Goal: Task Accomplishment & Management: Use online tool/utility

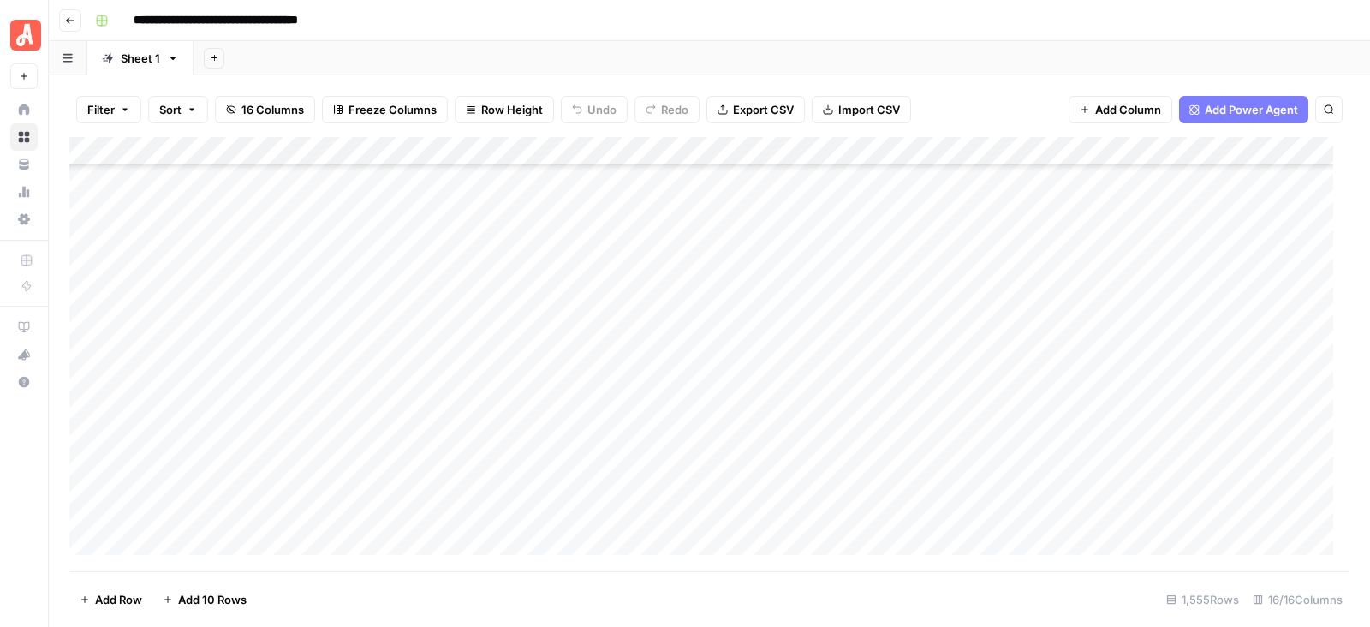
scroll to position [41631, 0]
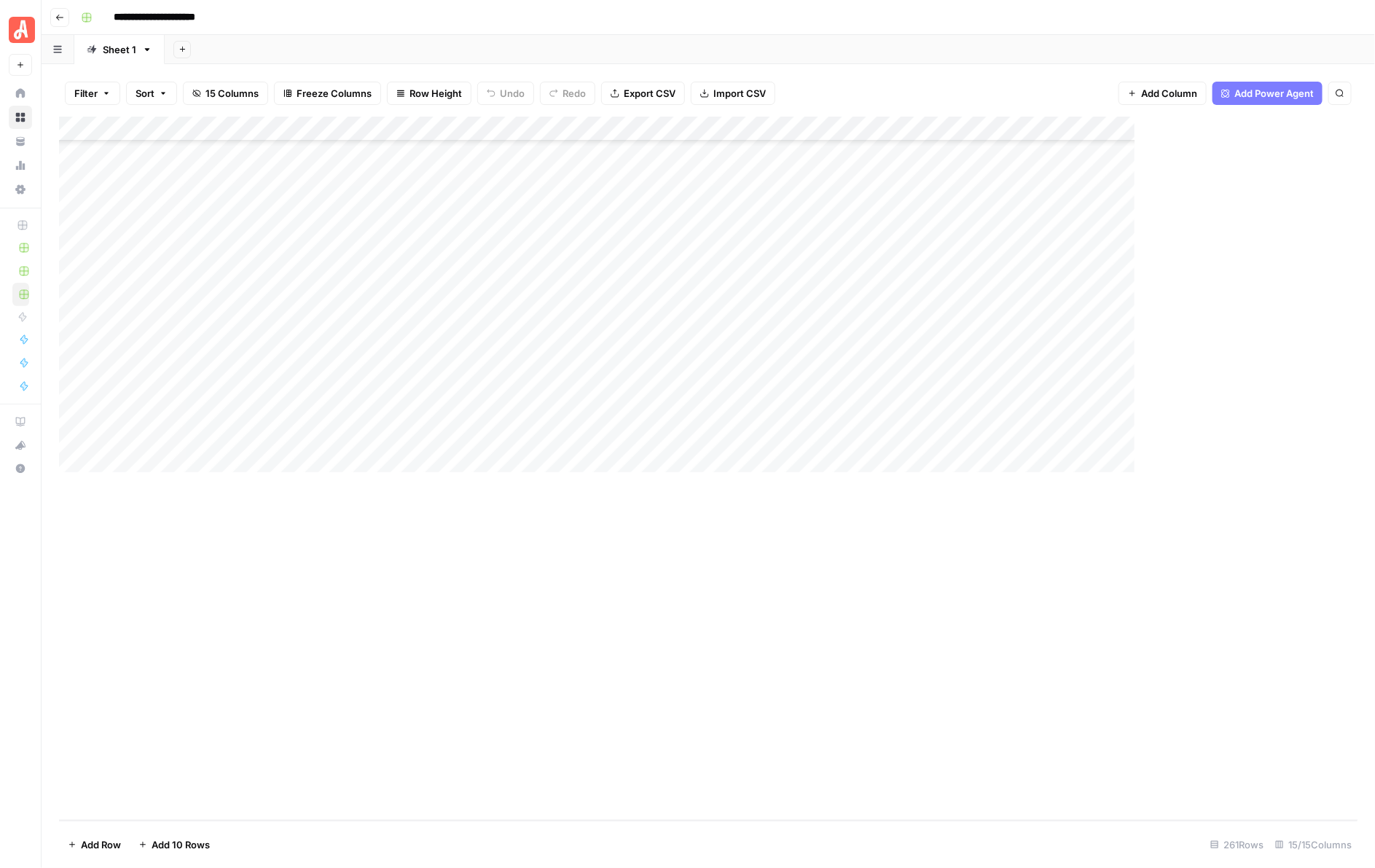
scroll to position [5825, 0]
click at [750, 6] on div "**********" at bounding box center [717, 17] width 1286 height 23
click at [810, 319] on div "Add Column" at bounding box center [708, 468] width 1299 height 704
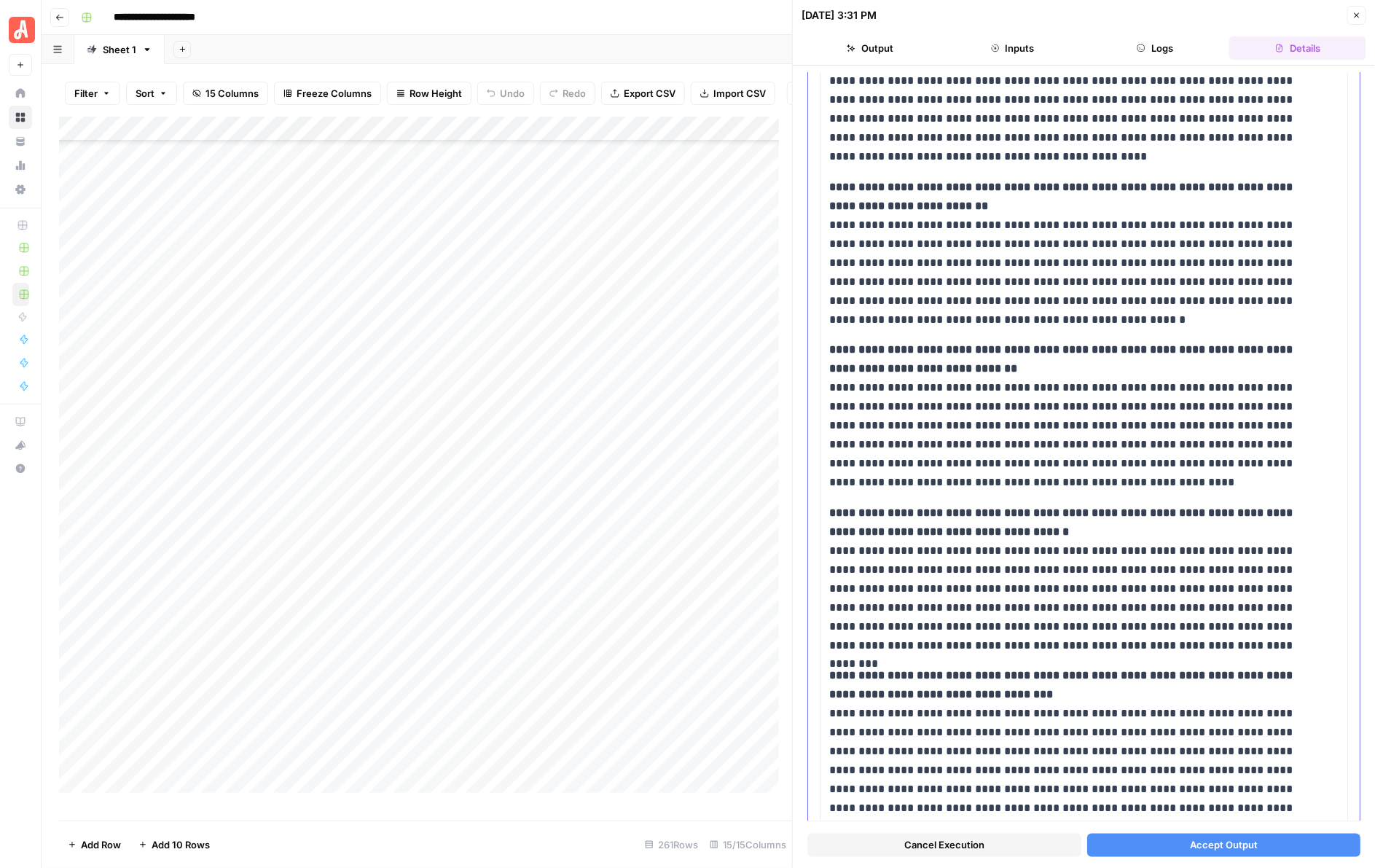
scroll to position [845, 0]
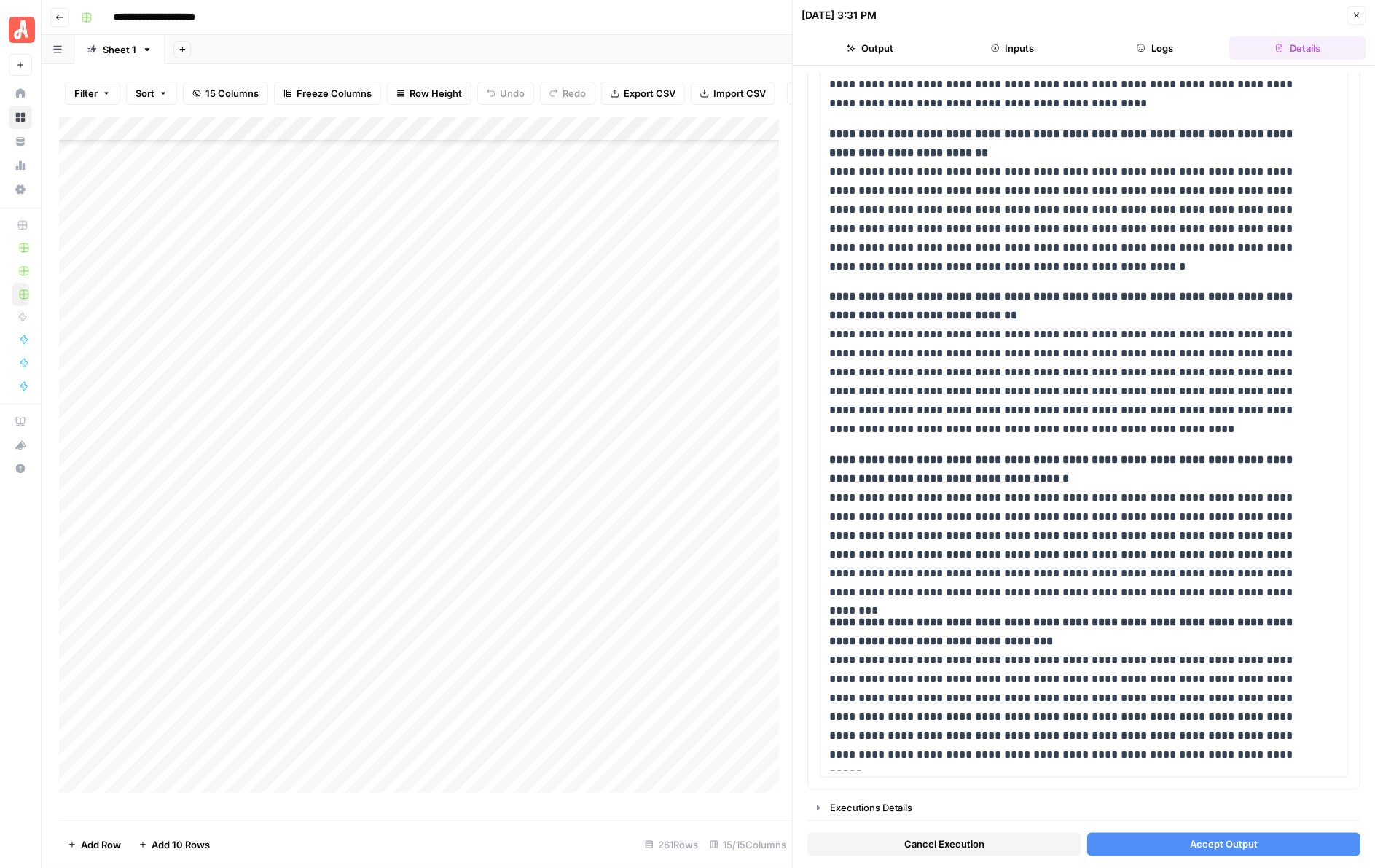
click at [1165, 533] on span "Accept Output" at bounding box center [1224, 844] width 68 height 14
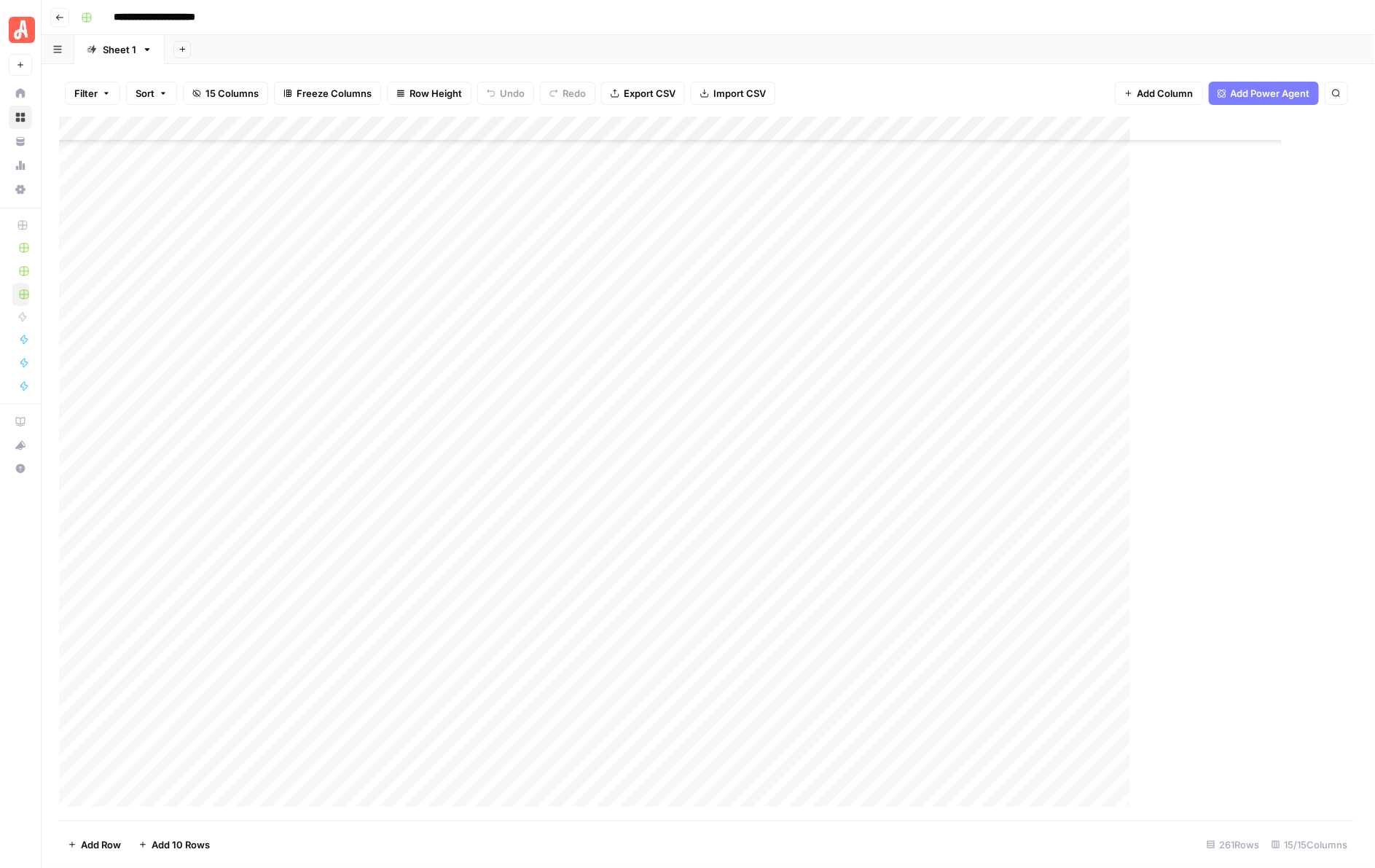
click at [1165, 16] on div "**********" at bounding box center [717, 17] width 1286 height 23
click at [817, 344] on div "Add Column" at bounding box center [708, 468] width 1299 height 704
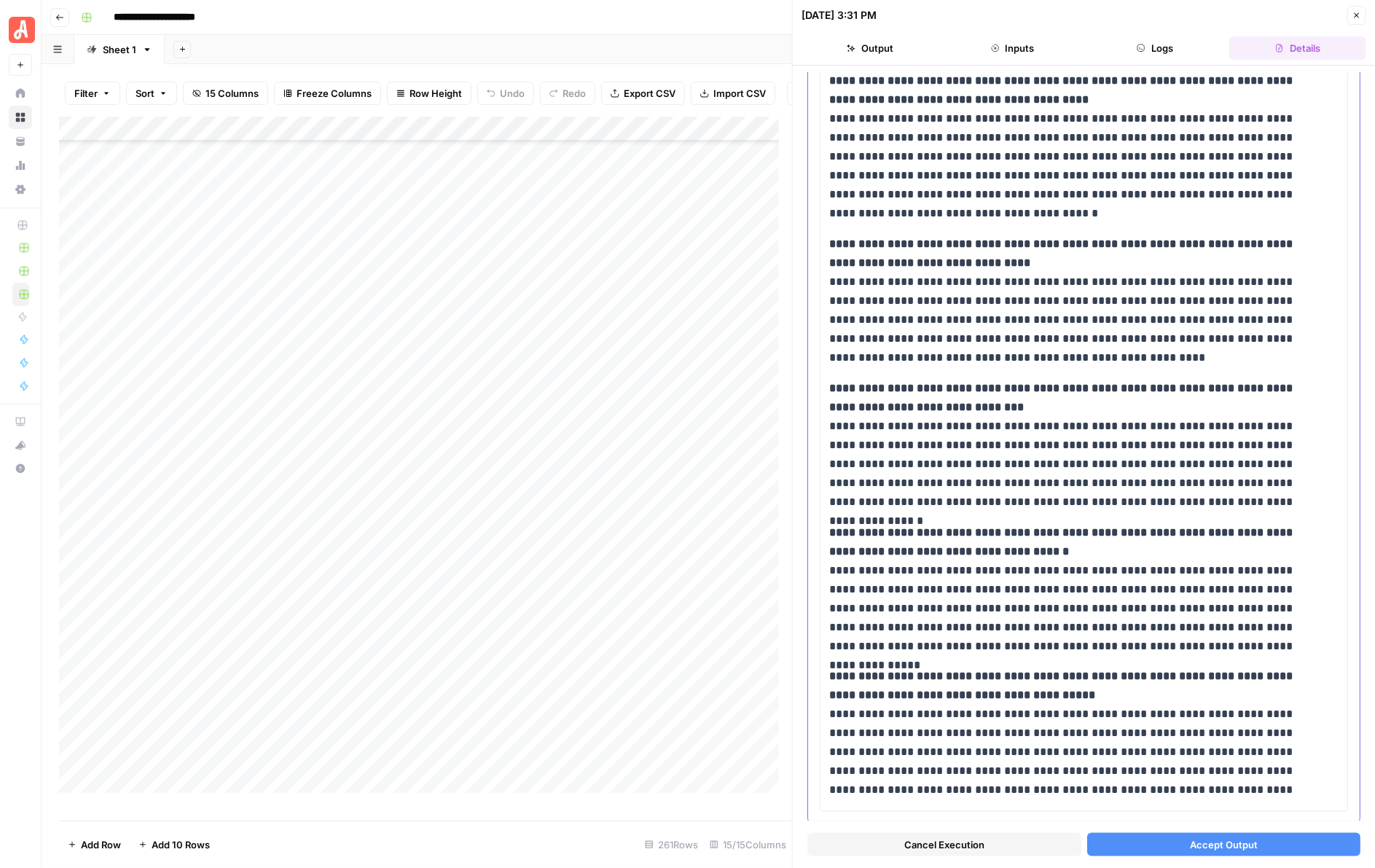
scroll to position [500, 0]
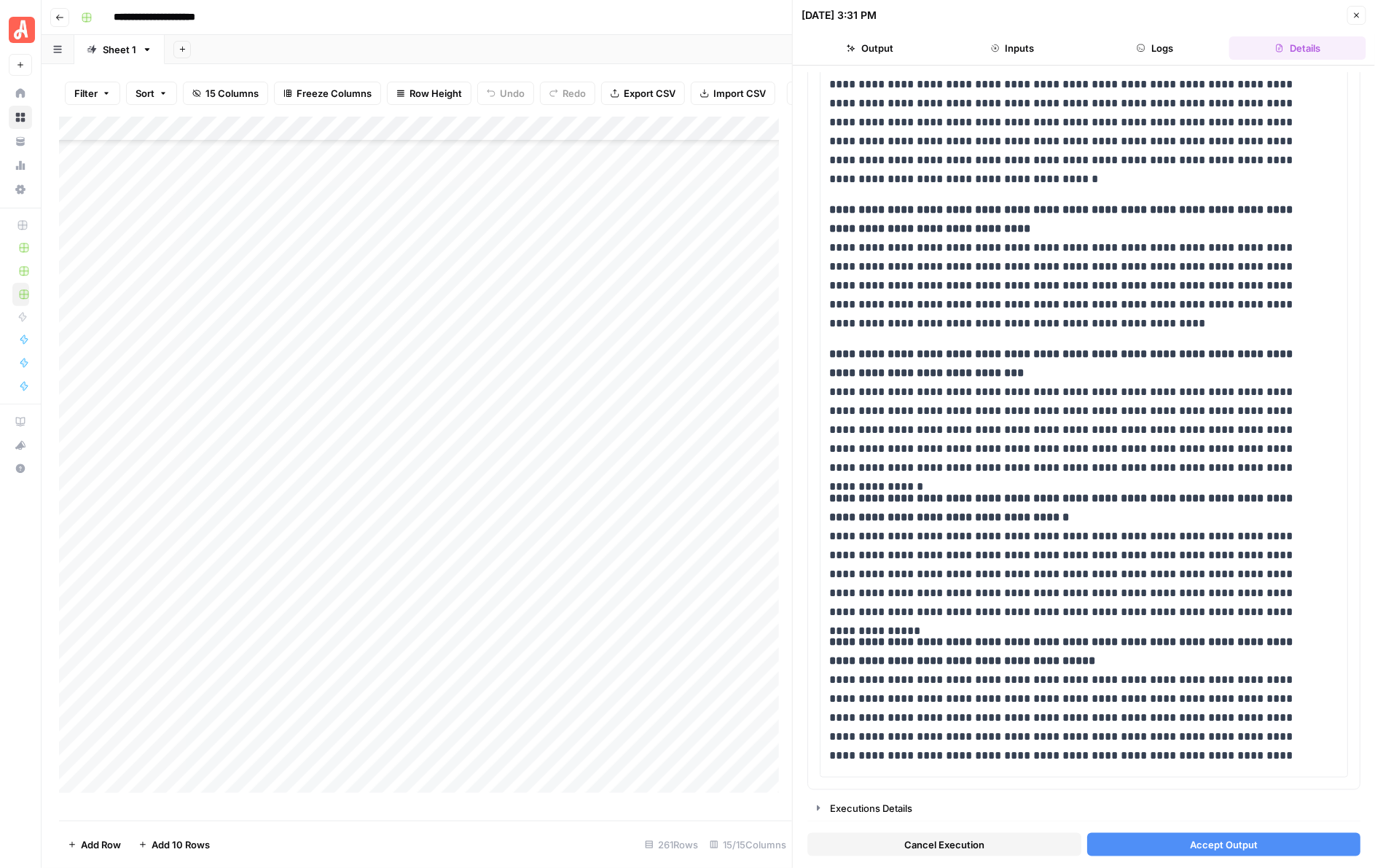
click at [1165, 533] on span "Accept Output" at bounding box center [1224, 844] width 68 height 14
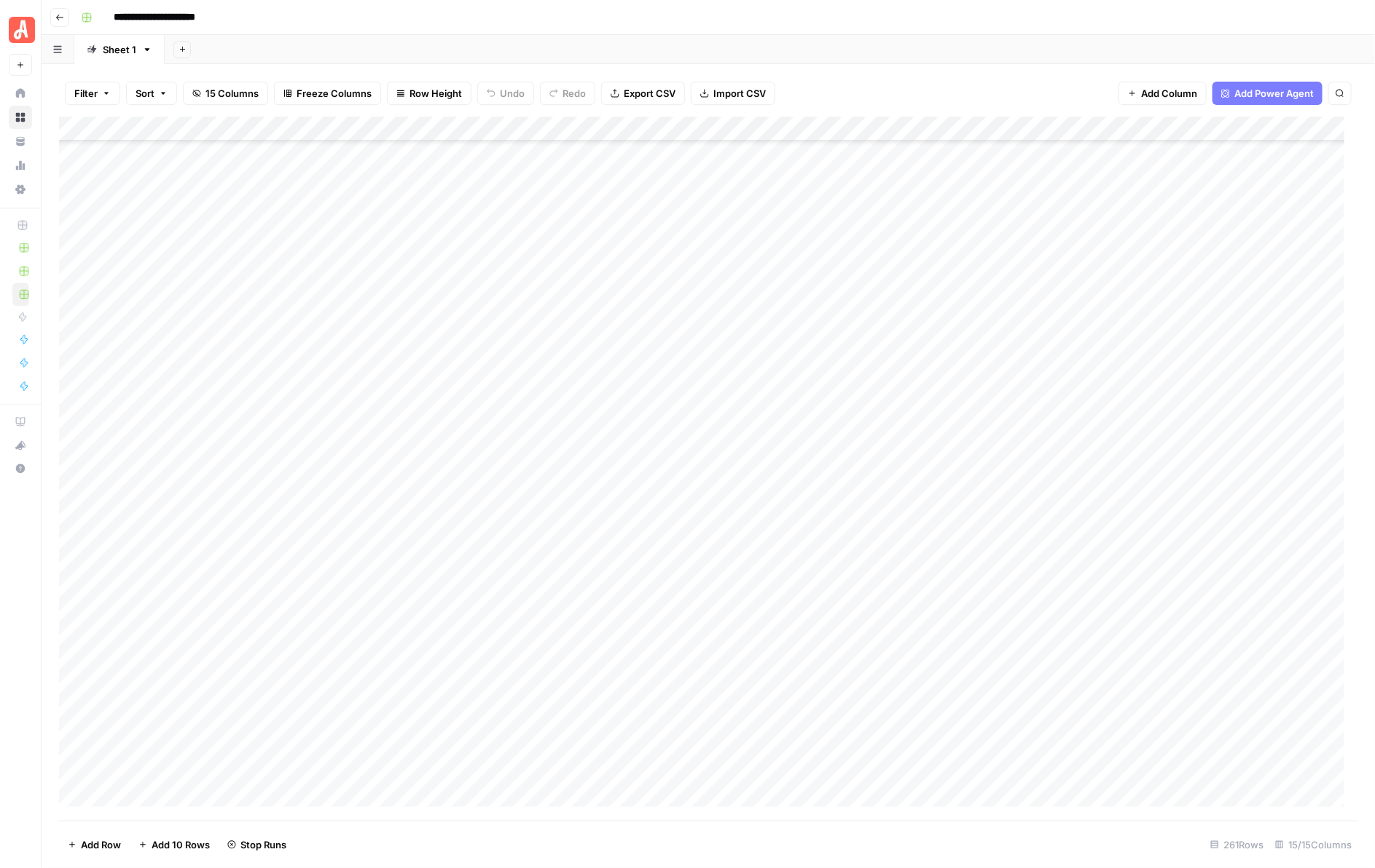
click at [816, 373] on div "Add Column" at bounding box center [708, 468] width 1299 height 704
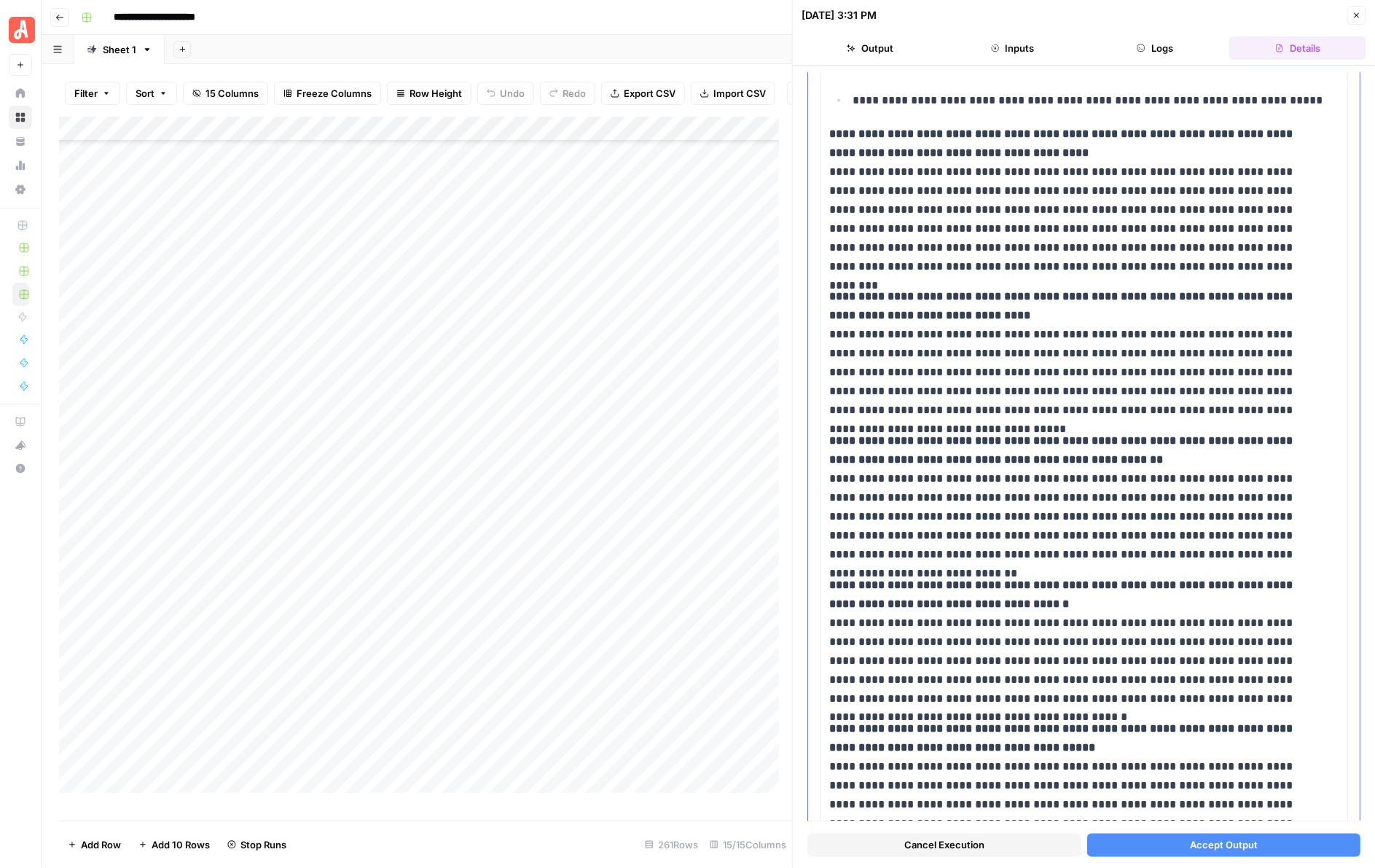
scroll to position [820, 0]
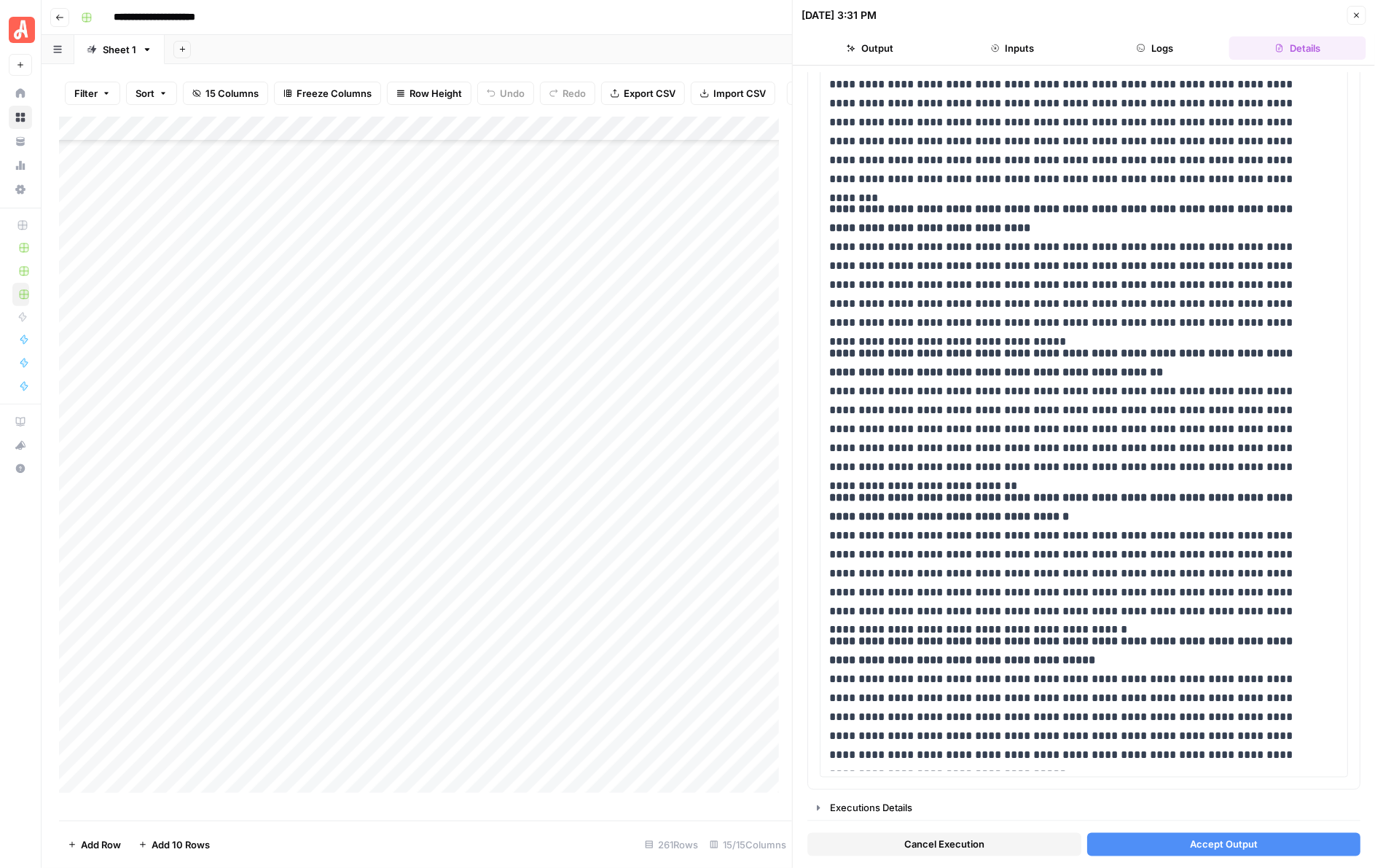
click at [1165, 533] on span "Accept Output" at bounding box center [1224, 844] width 68 height 14
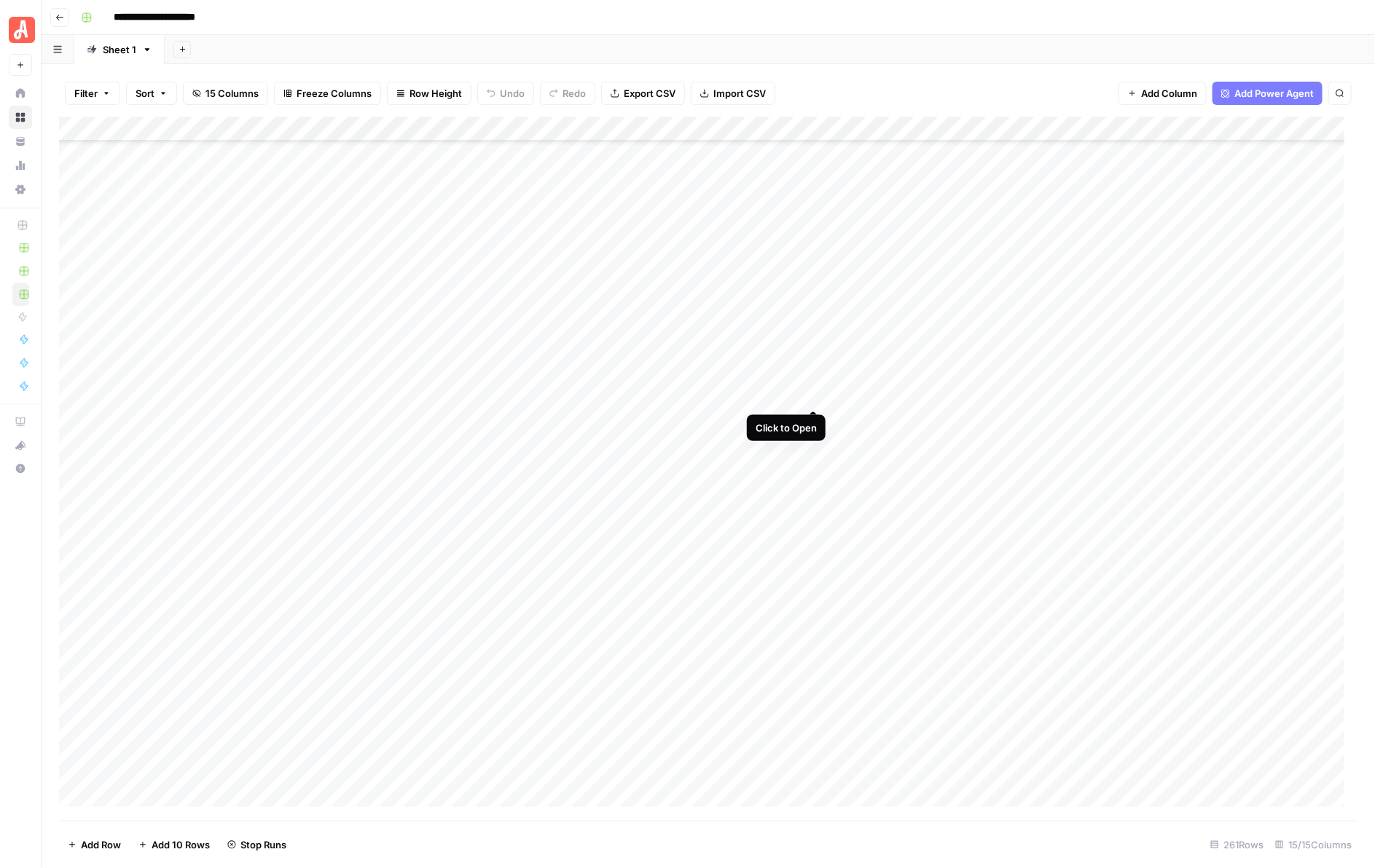
click at [813, 401] on div "Add Column" at bounding box center [708, 468] width 1299 height 704
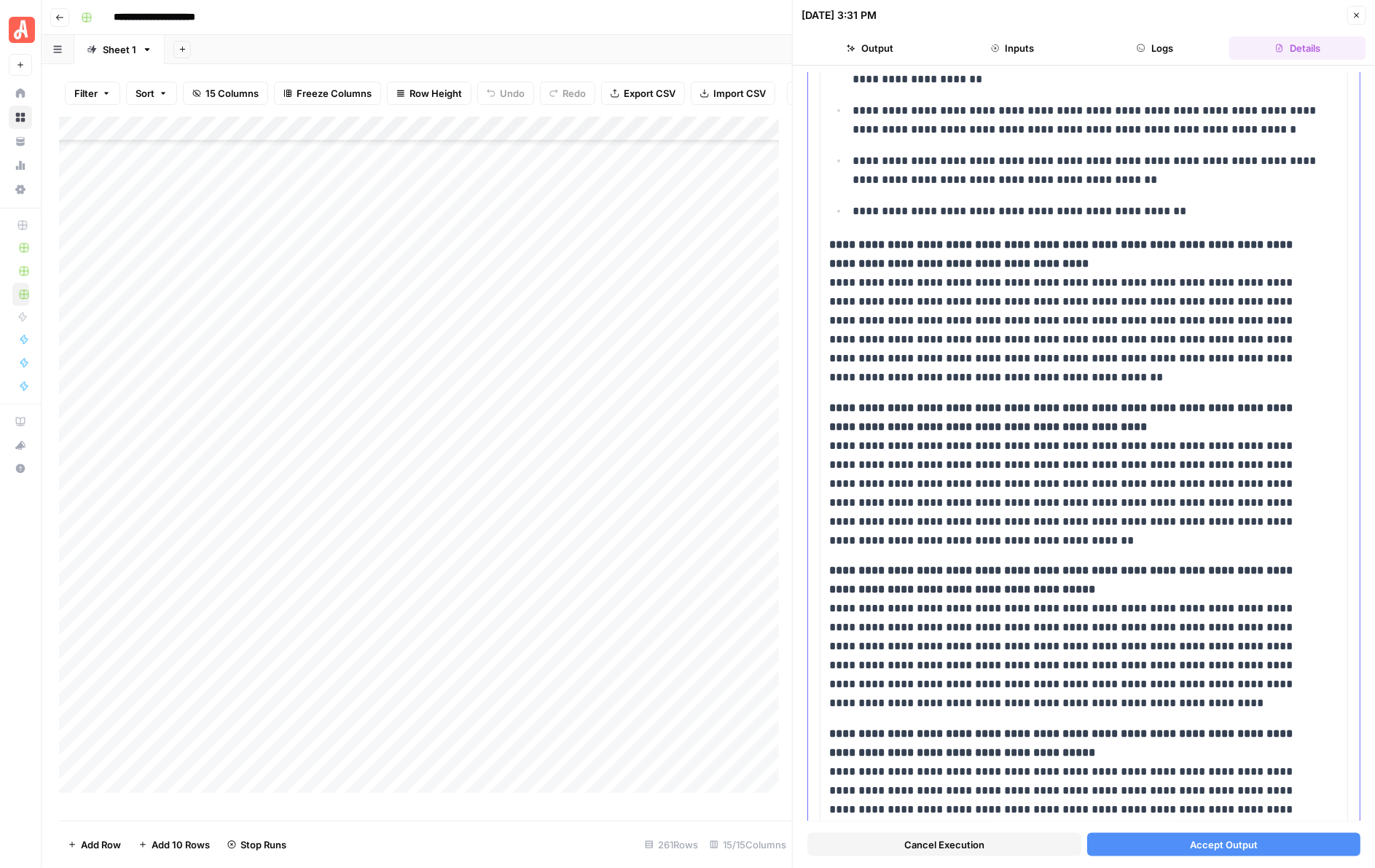
scroll to position [728, 0]
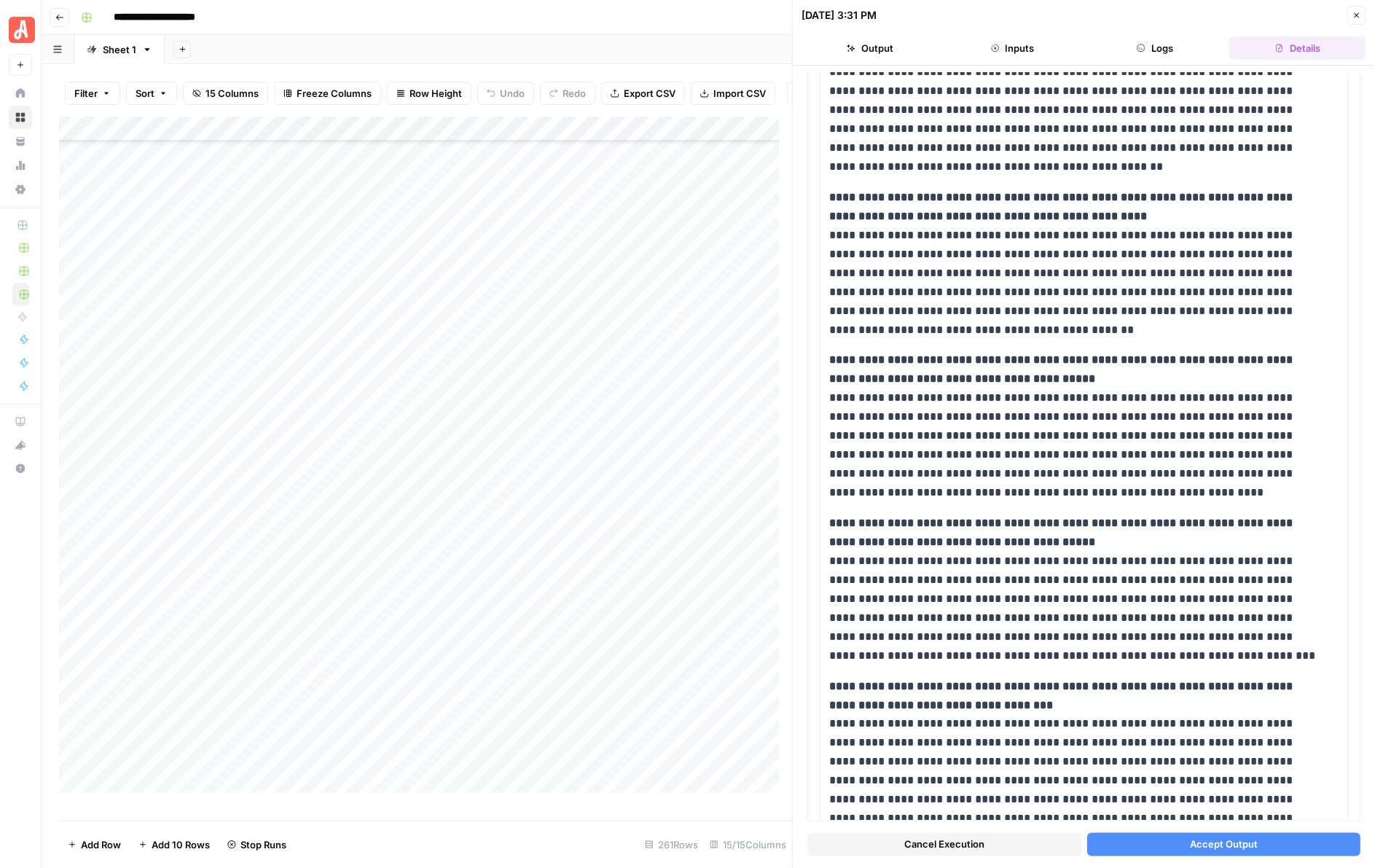
click at [1165, 533] on span "Accept Output" at bounding box center [1224, 844] width 68 height 14
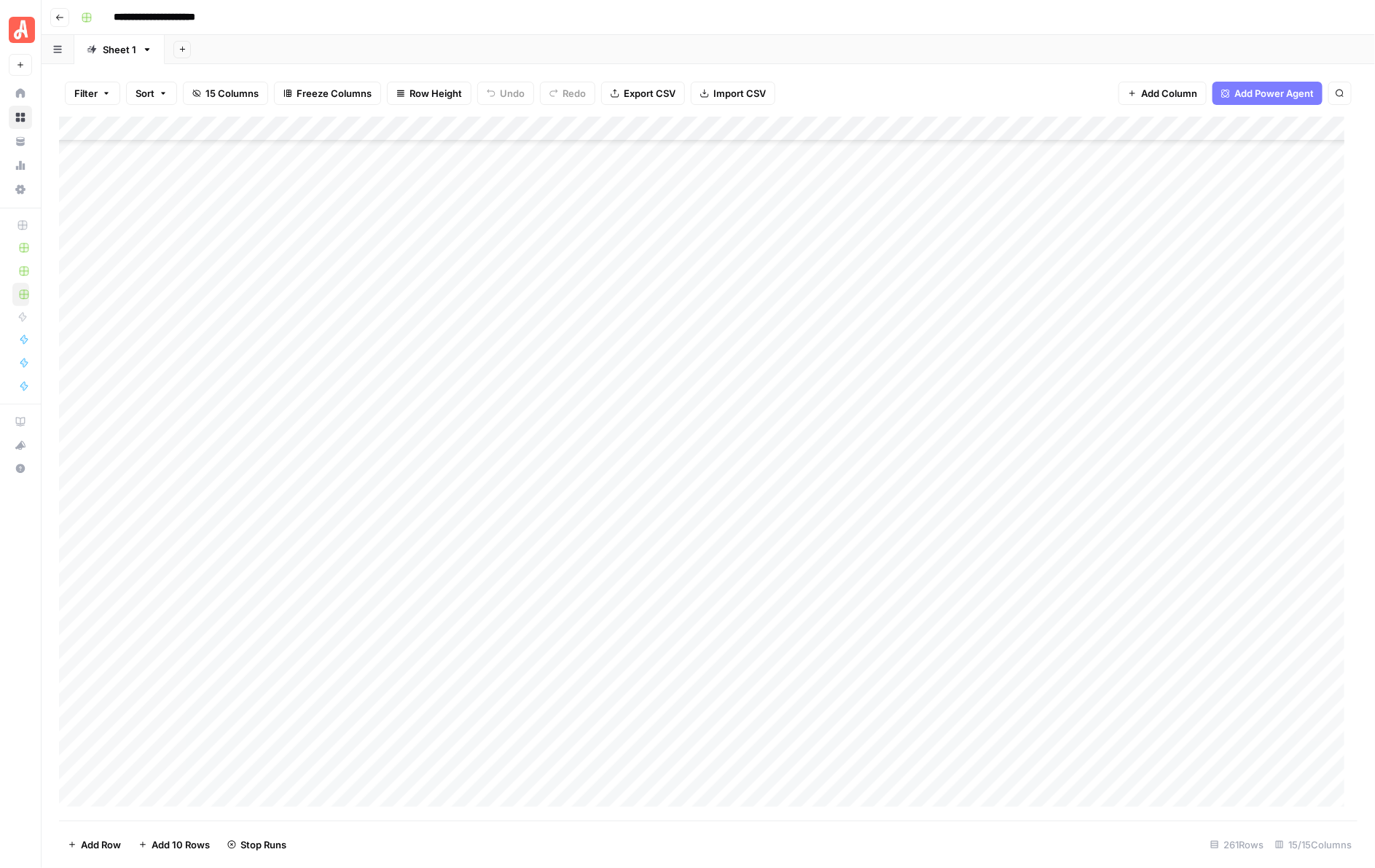
click at [813, 421] on div "Add Column" at bounding box center [708, 468] width 1299 height 704
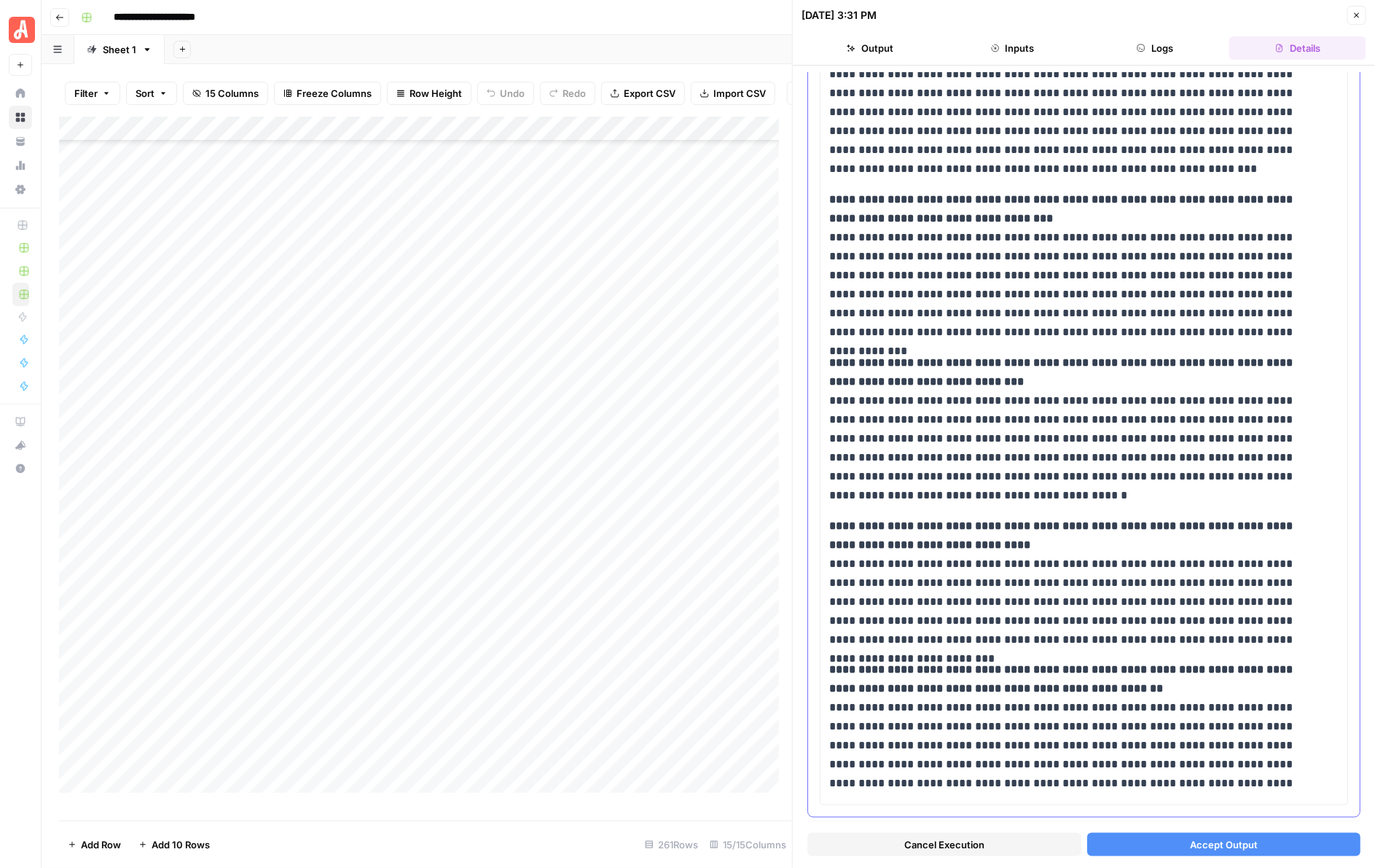
scroll to position [626, 0]
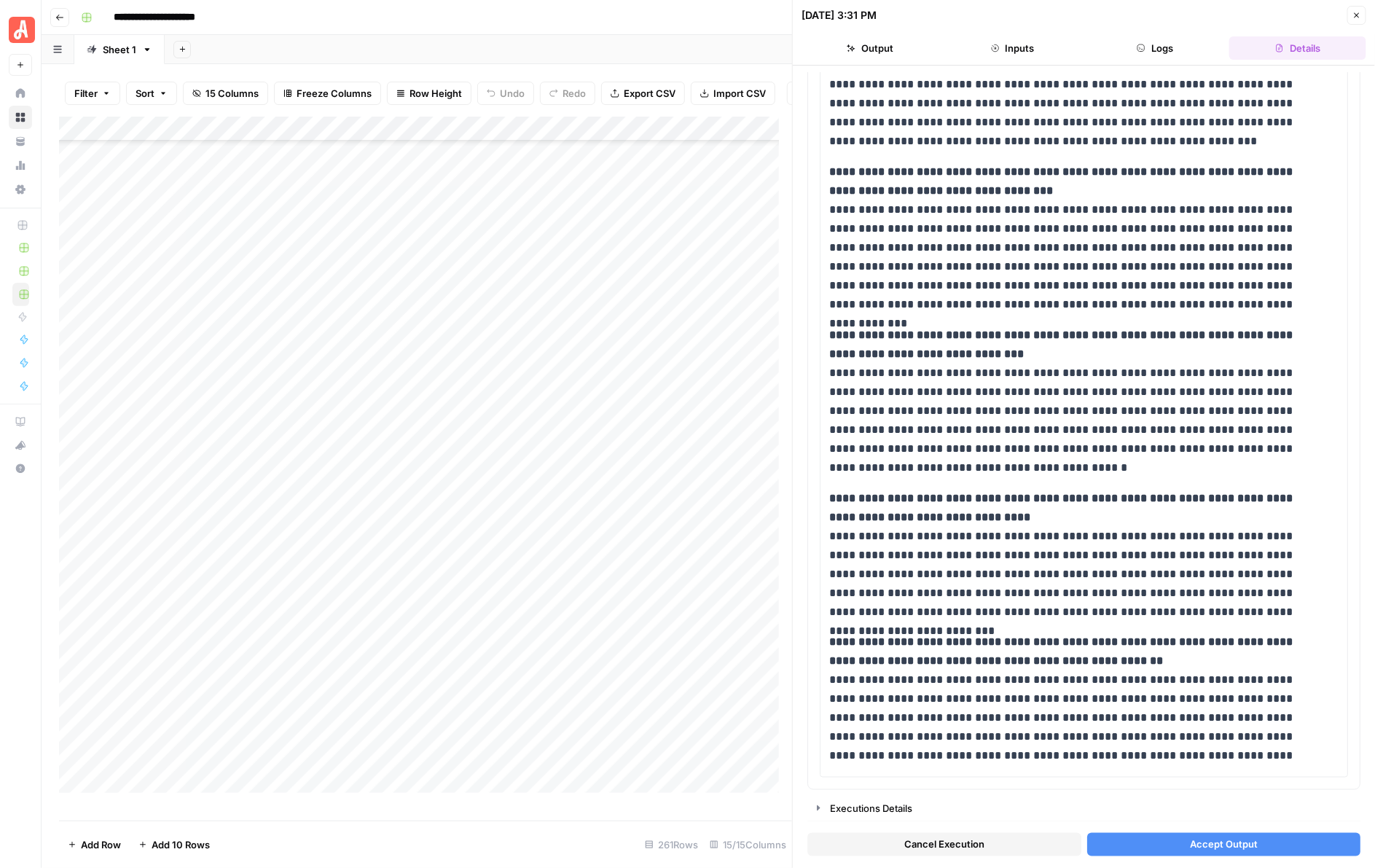
click at [1165, 533] on button "Accept Output" at bounding box center [1224, 844] width 274 height 23
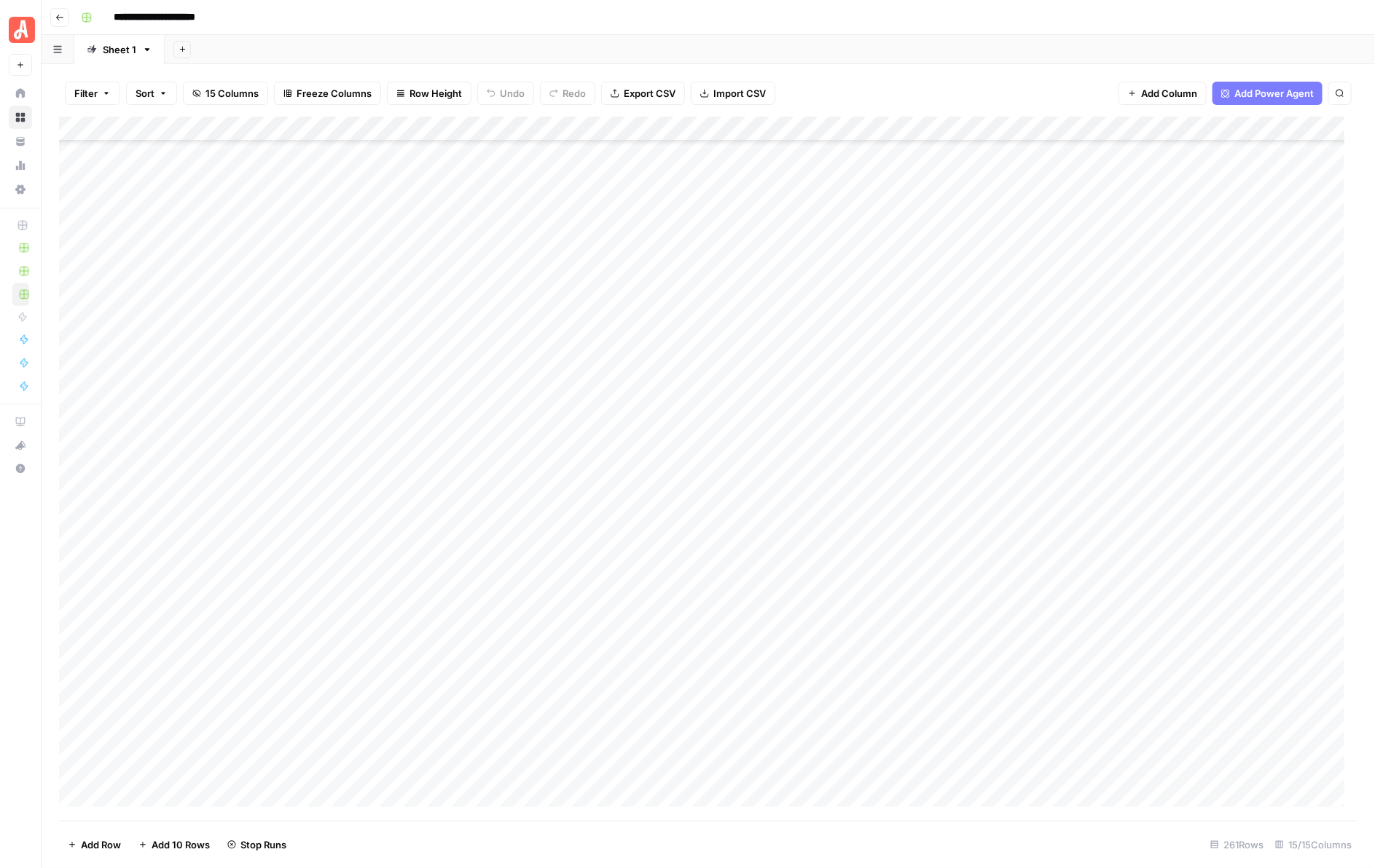
click at [811, 444] on div "Add Column" at bounding box center [708, 468] width 1299 height 704
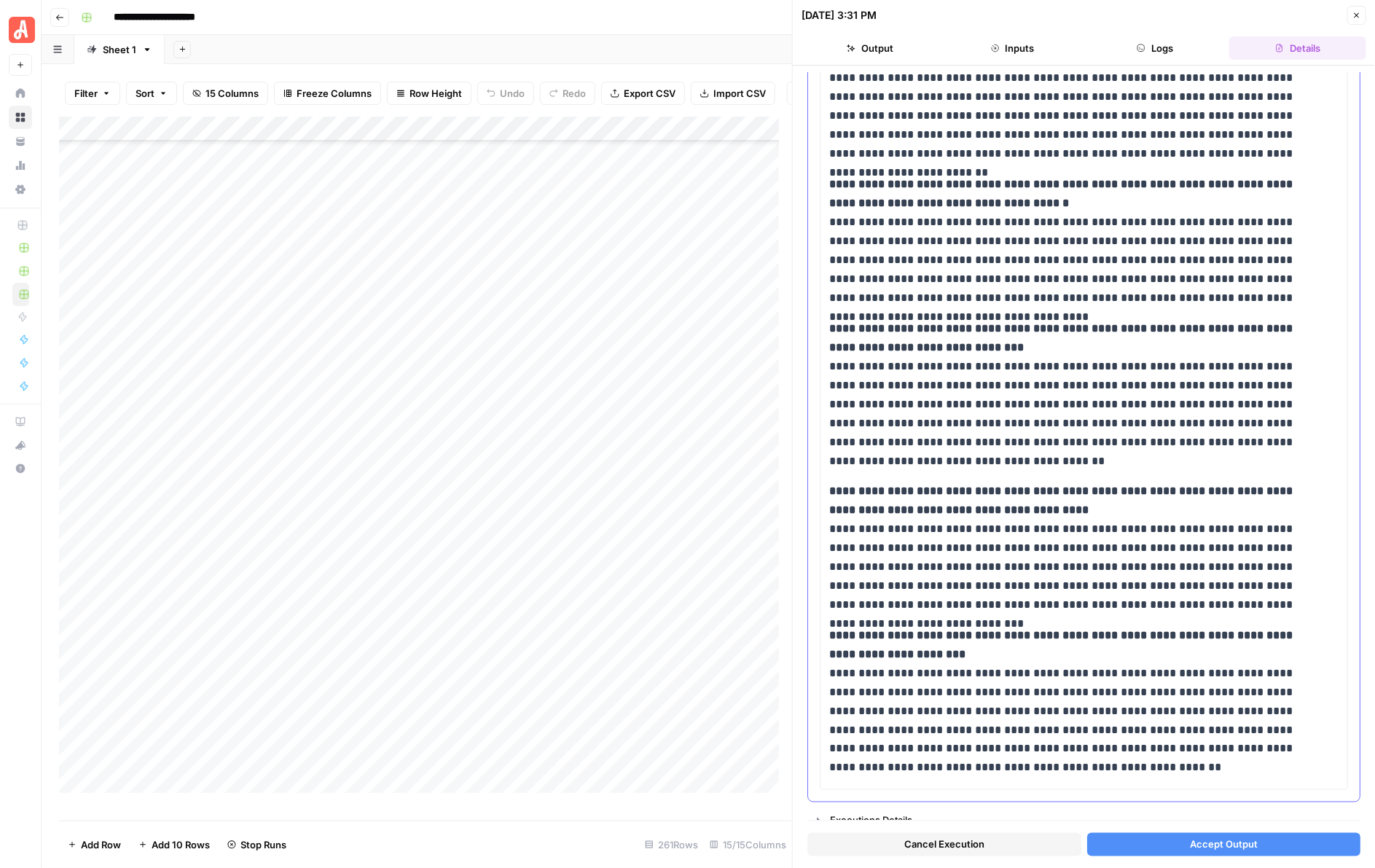
scroll to position [719, 0]
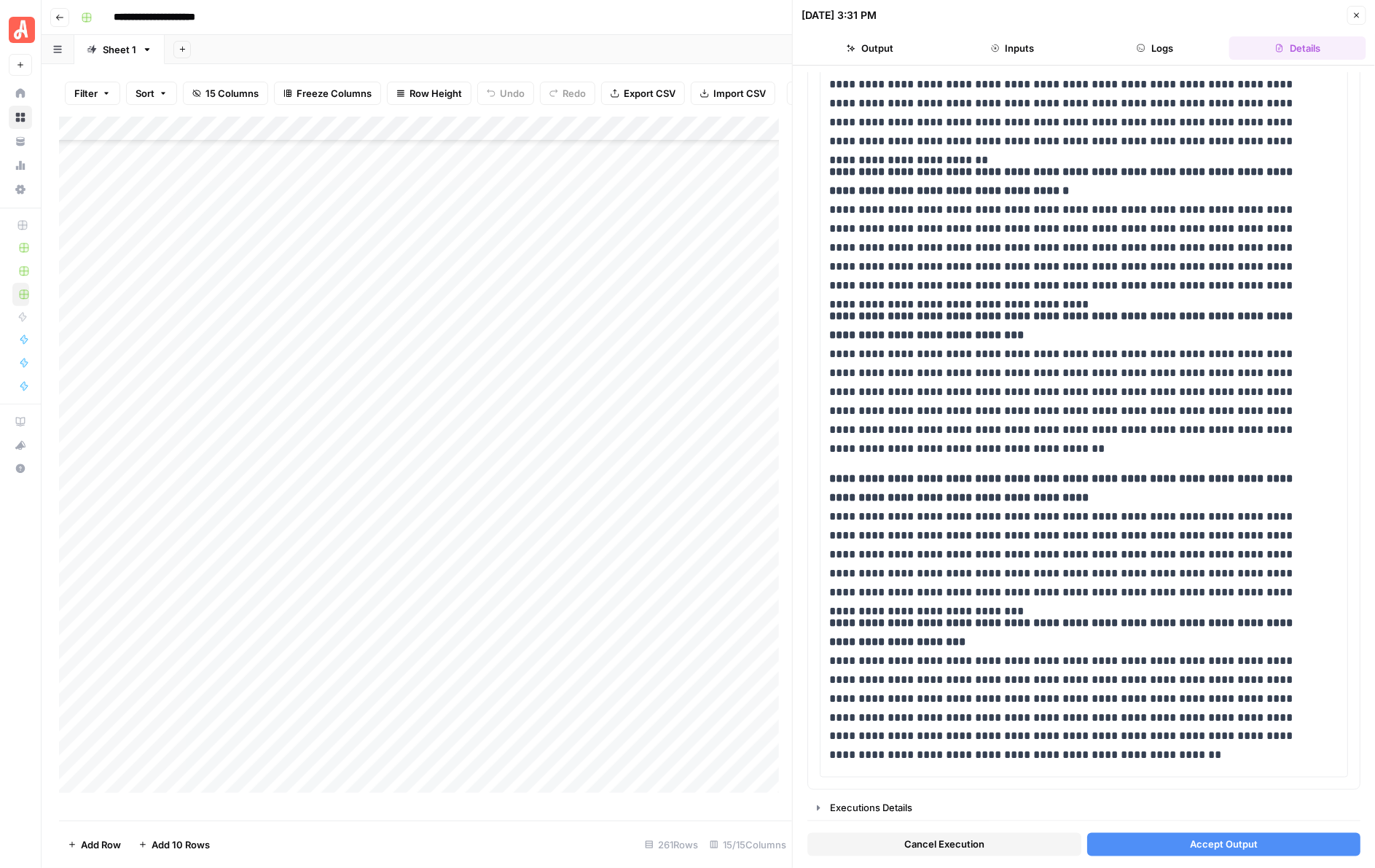
click at [1165, 533] on span "Accept Output" at bounding box center [1224, 844] width 68 height 14
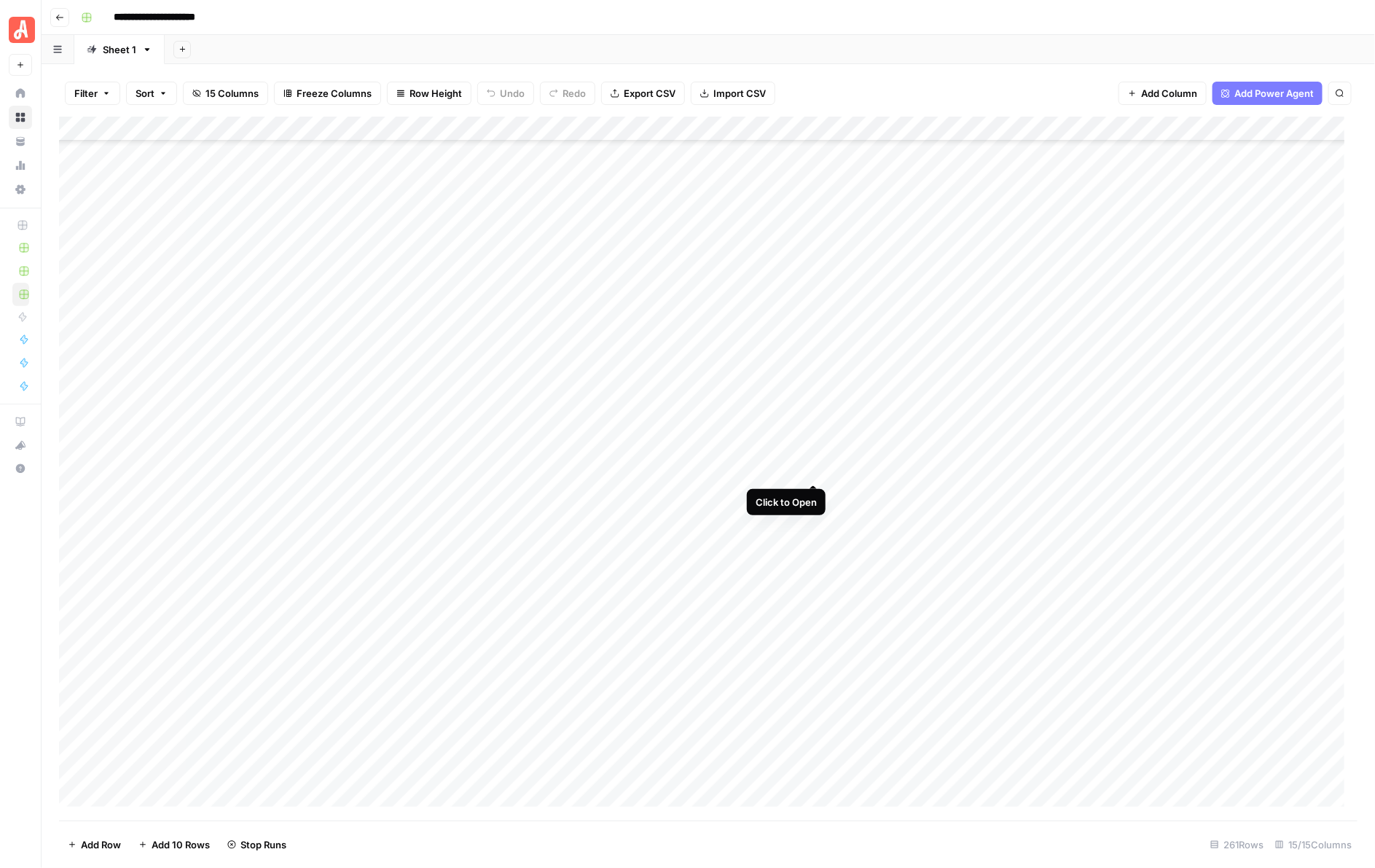
click at [817, 471] on div "Add Column" at bounding box center [708, 468] width 1299 height 704
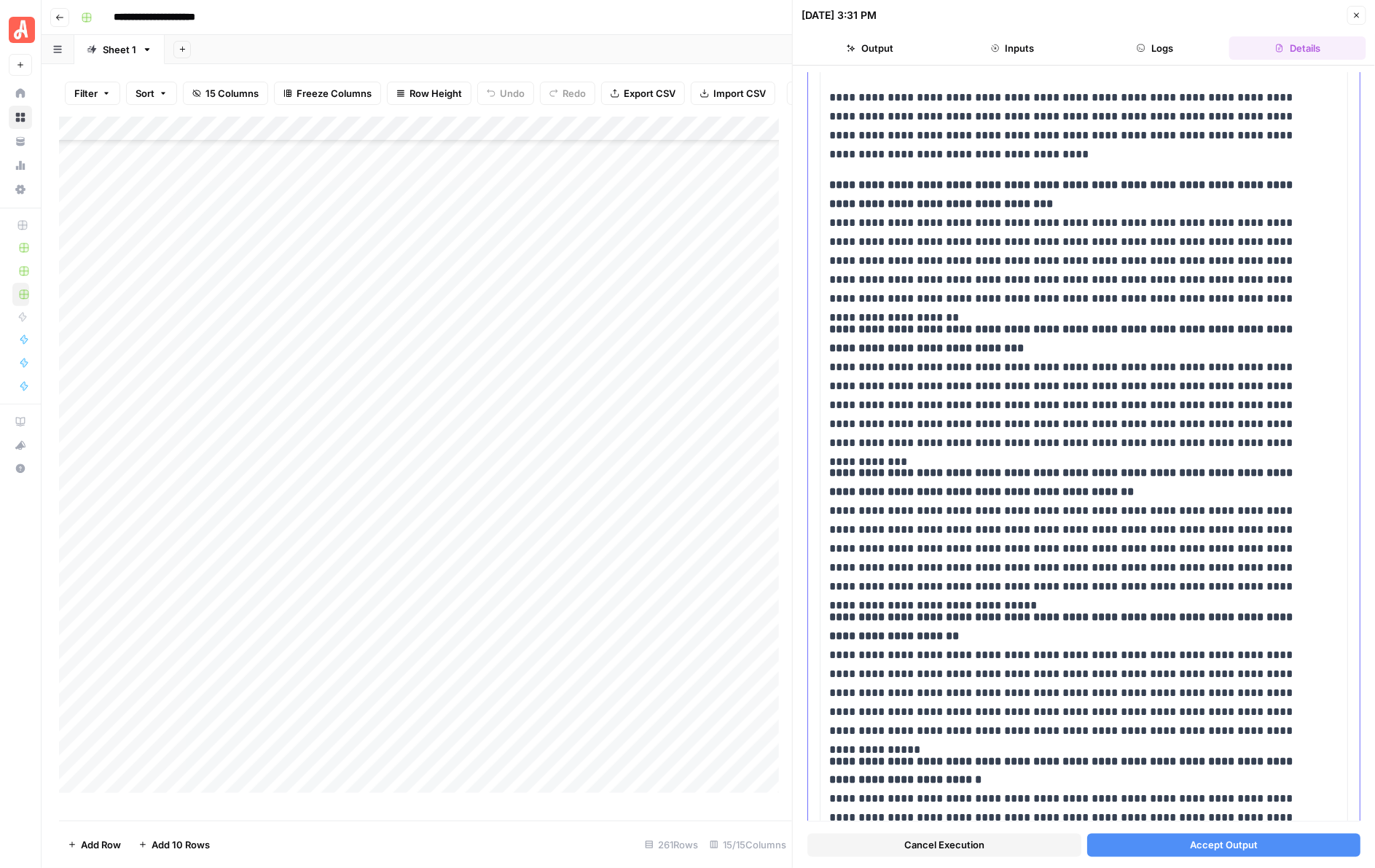
scroll to position [728, 0]
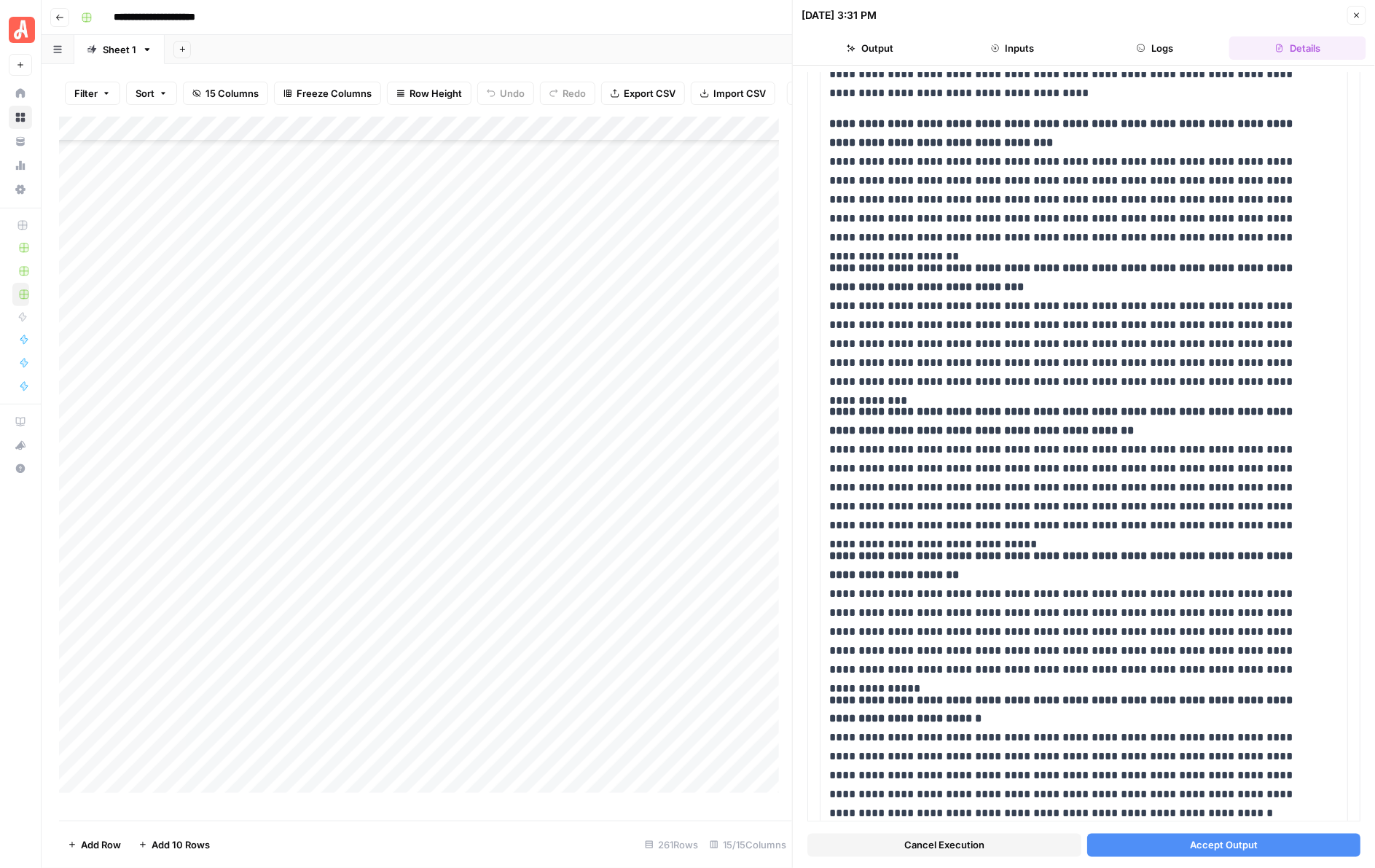
click at [1165, 533] on span "Accept Output" at bounding box center [1224, 844] width 68 height 14
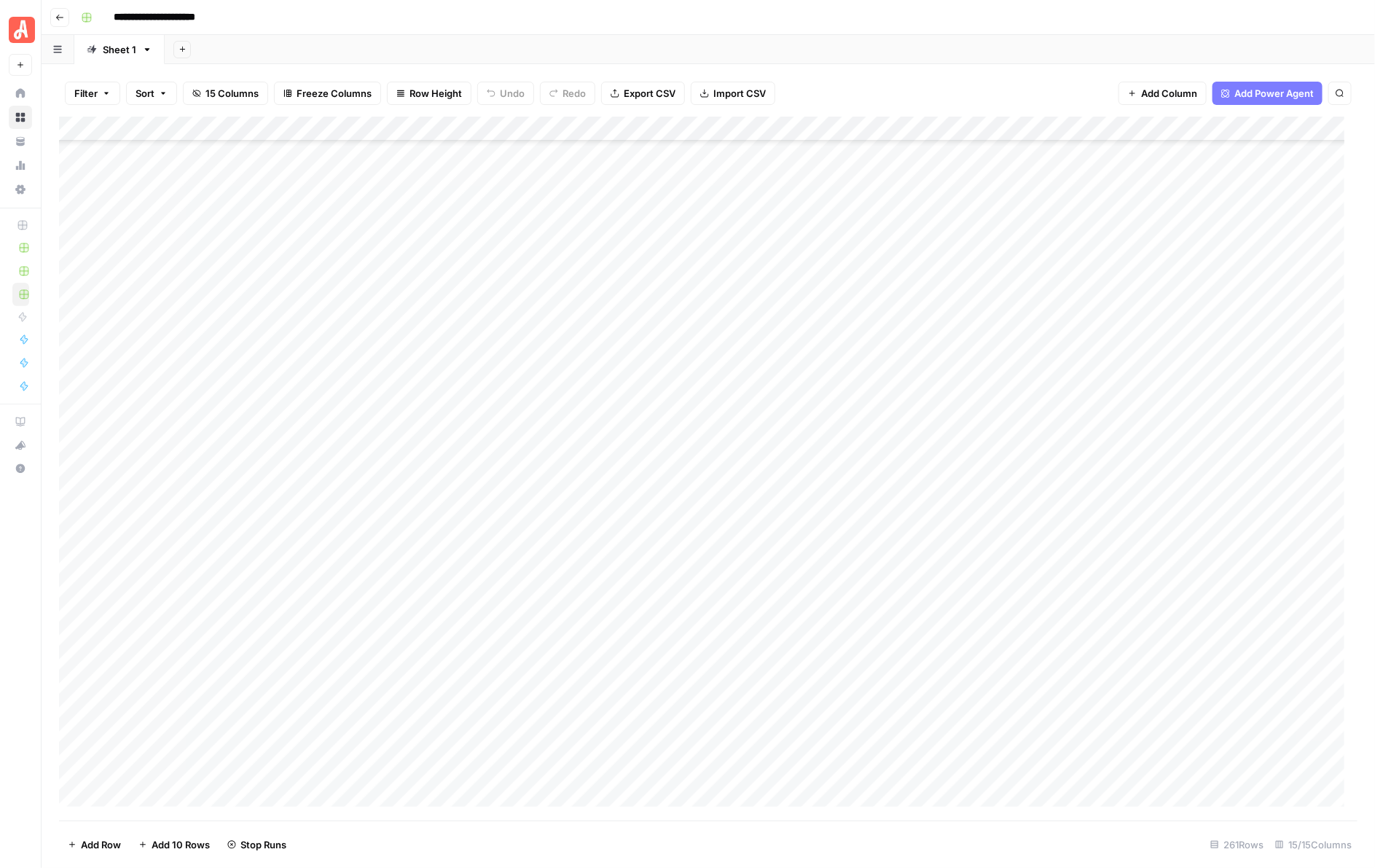
click at [810, 494] on div "Add Column" at bounding box center [708, 468] width 1299 height 704
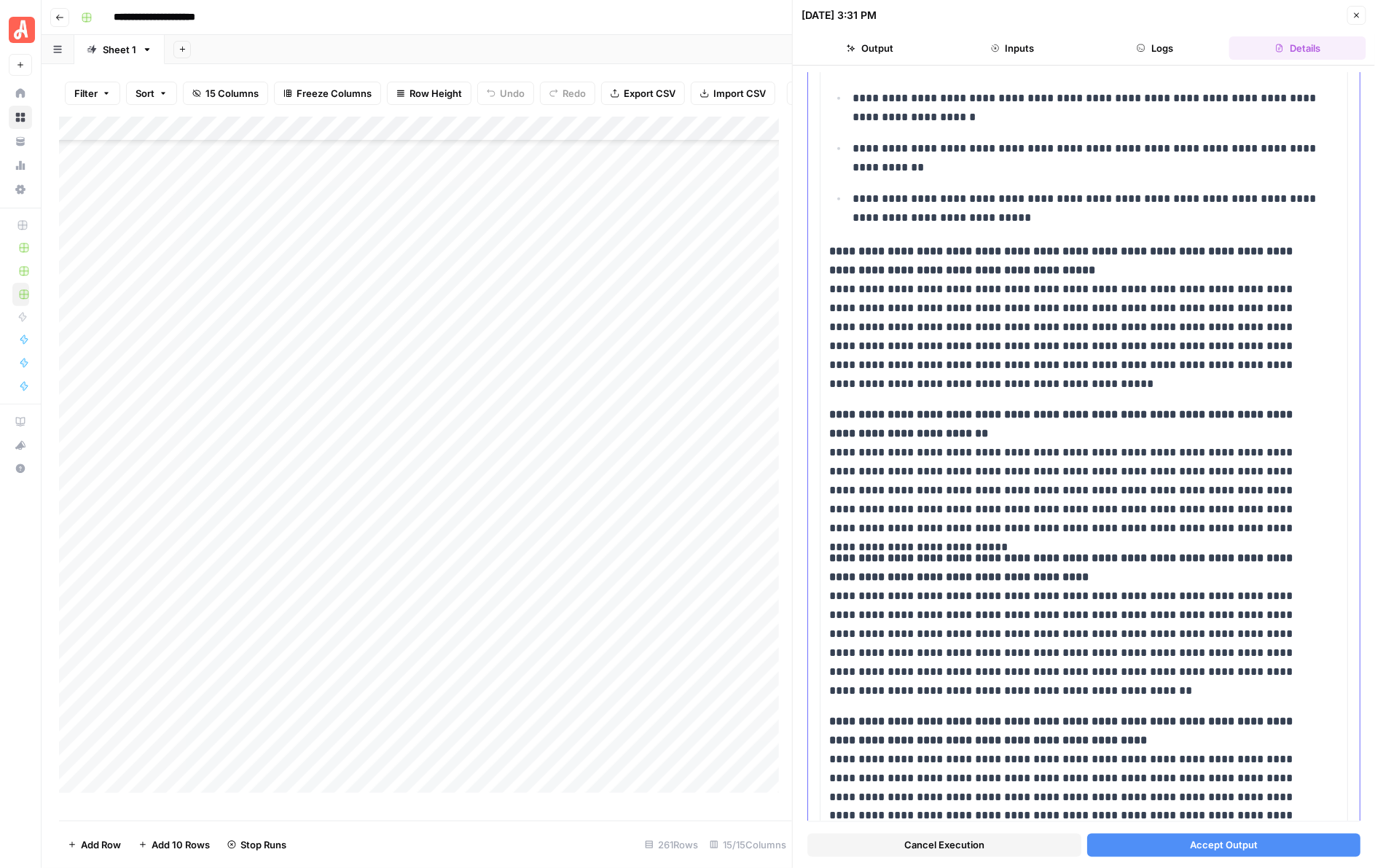
scroll to position [728, 0]
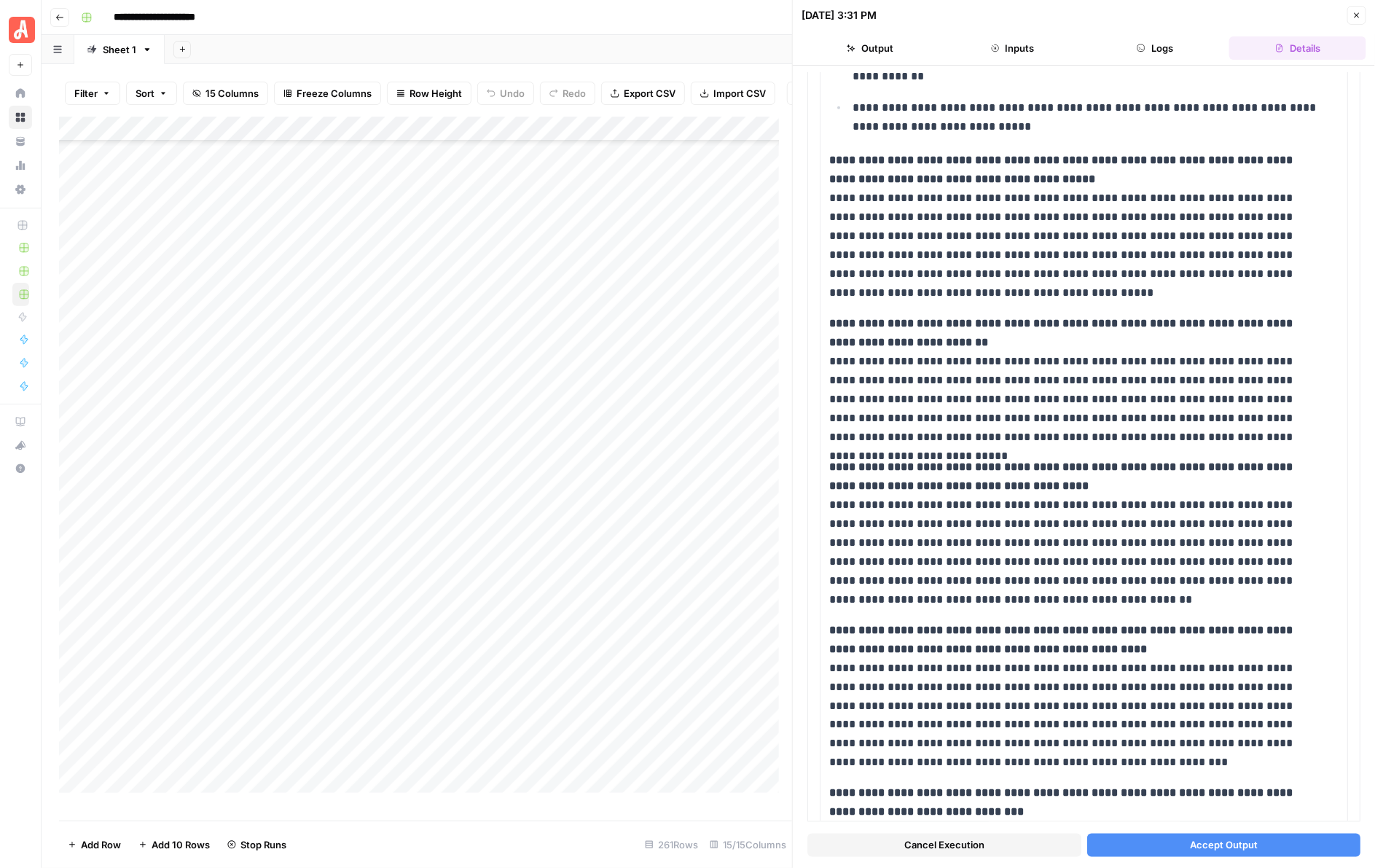
click at [1165, 533] on button "Accept Output" at bounding box center [1224, 844] width 274 height 23
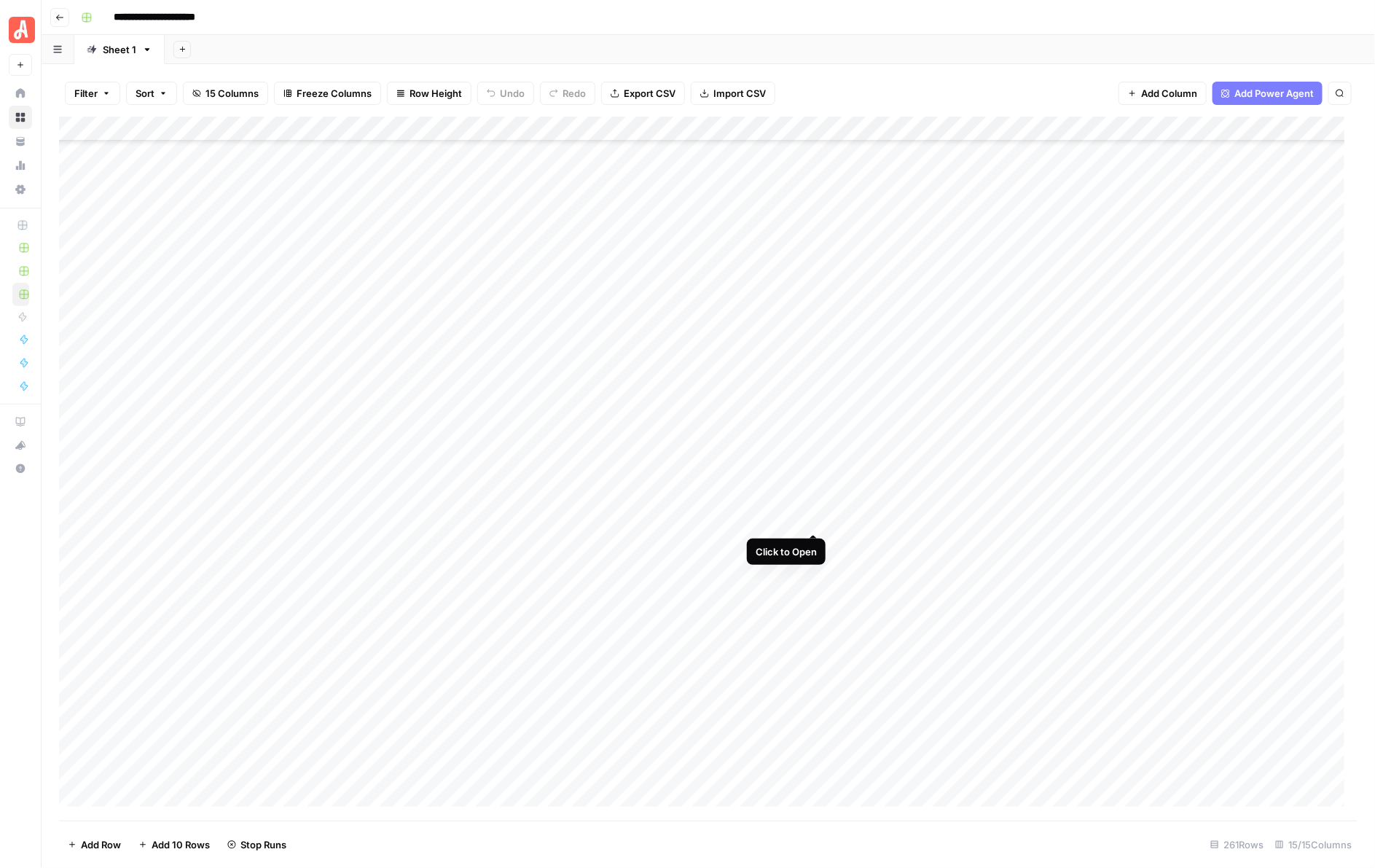
click at [809, 521] on div "Add Column" at bounding box center [708, 468] width 1299 height 704
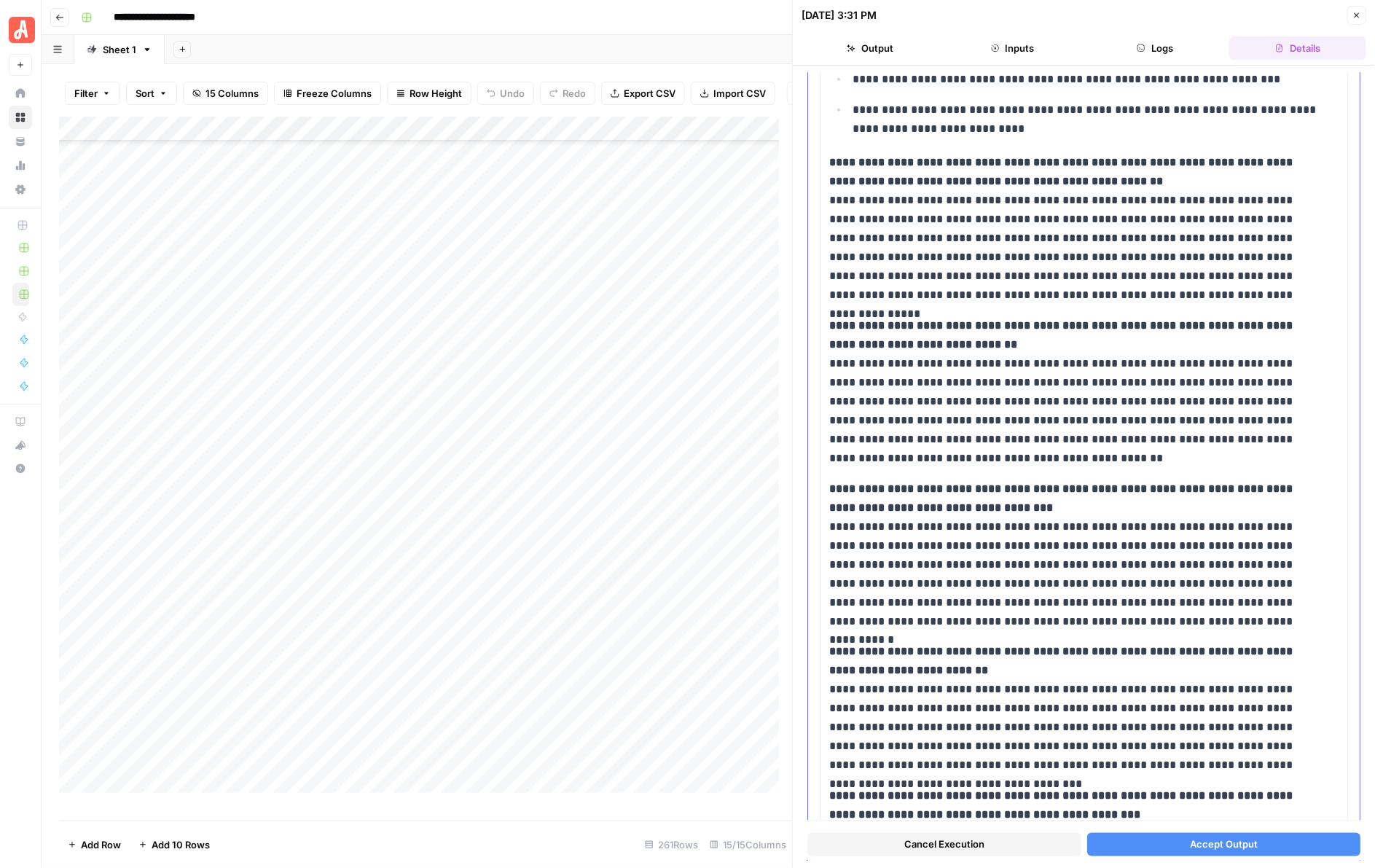
scroll to position [996, 0]
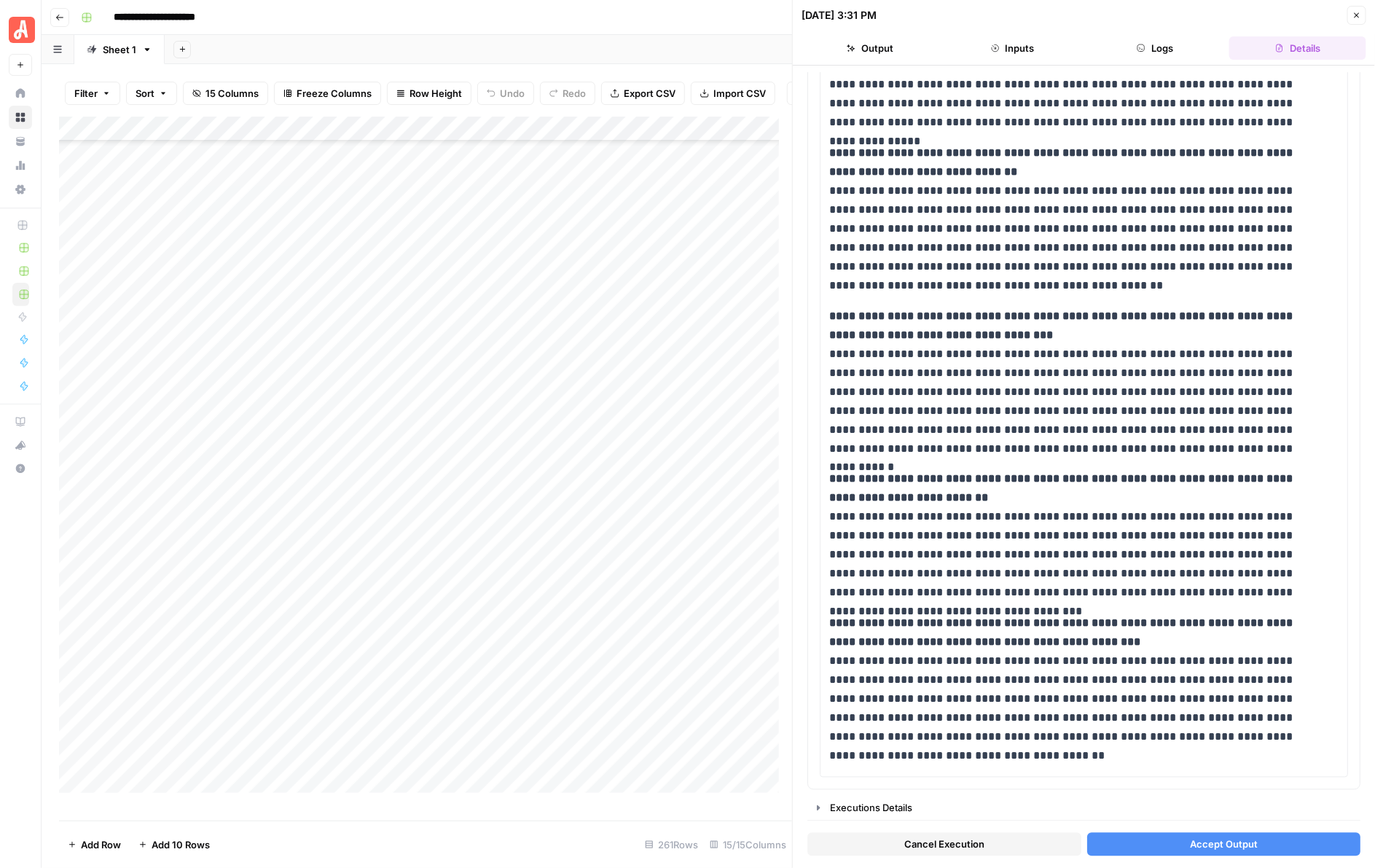
click at [1165, 533] on button "Accept Output" at bounding box center [1224, 844] width 274 height 23
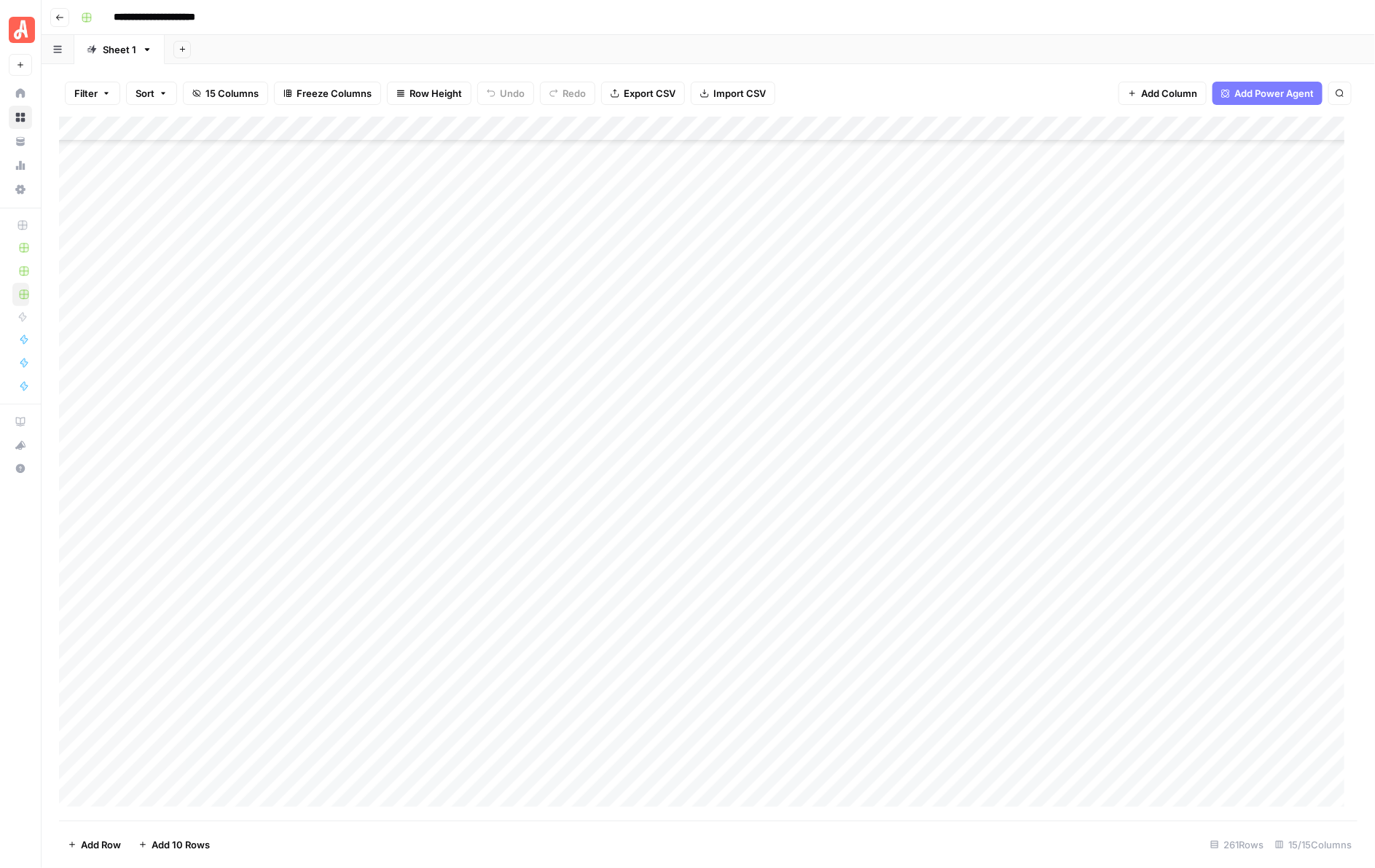
scroll to position [3911, 0]
click at [809, 452] on div "Add Column" at bounding box center [708, 468] width 1299 height 704
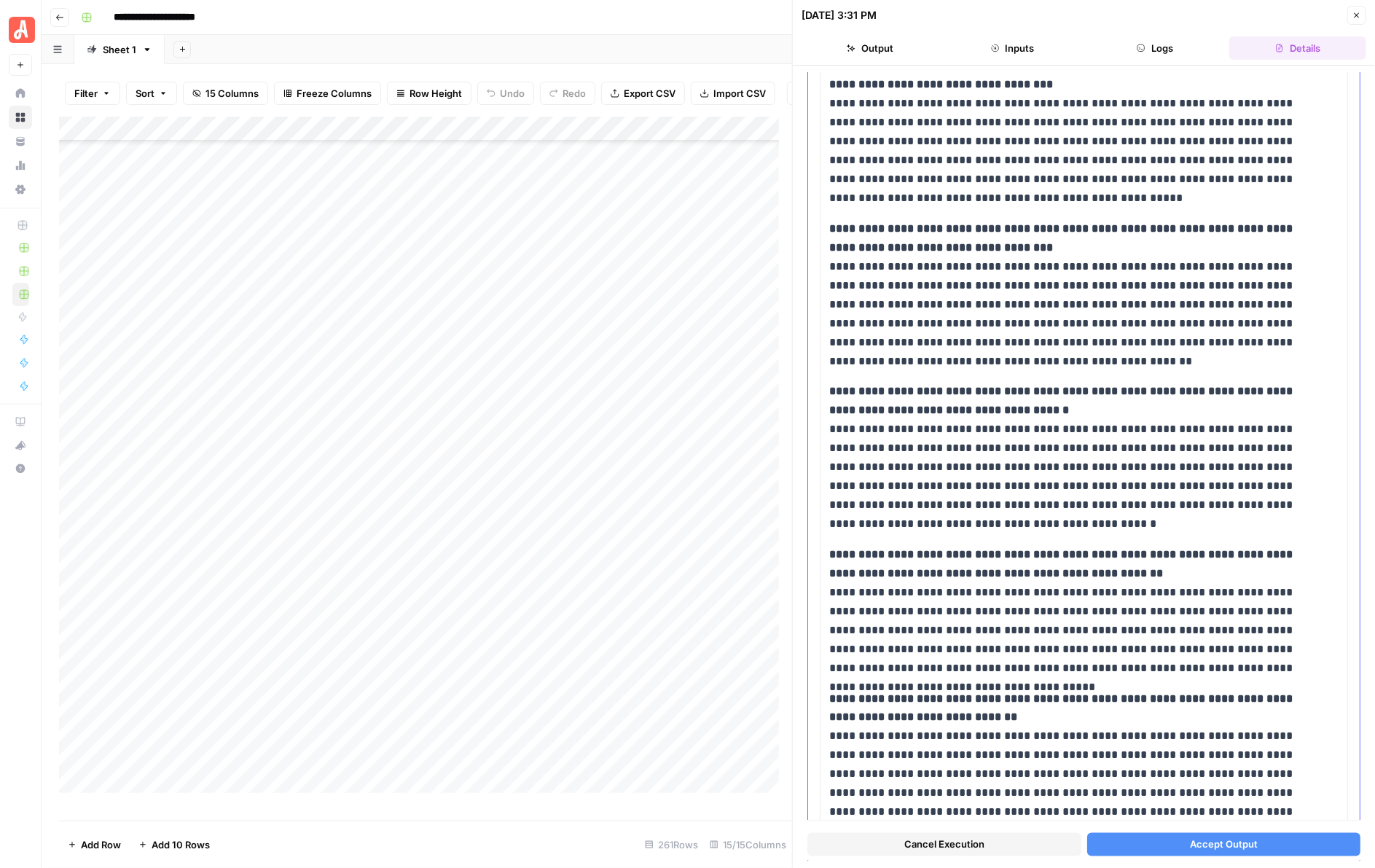
scroll to position [808, 0]
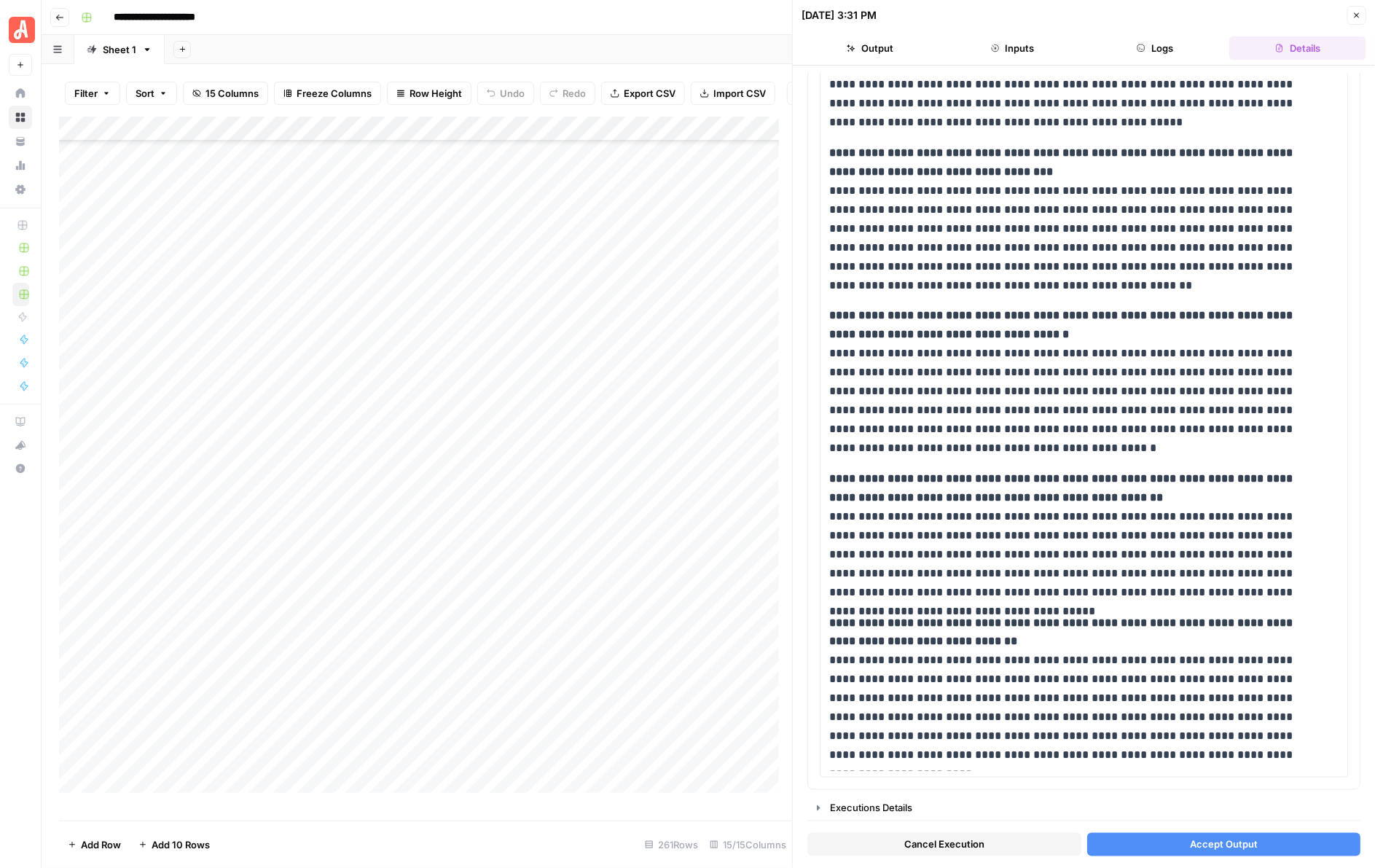
click at [1165, 533] on span "Accept Output" at bounding box center [1224, 844] width 68 height 14
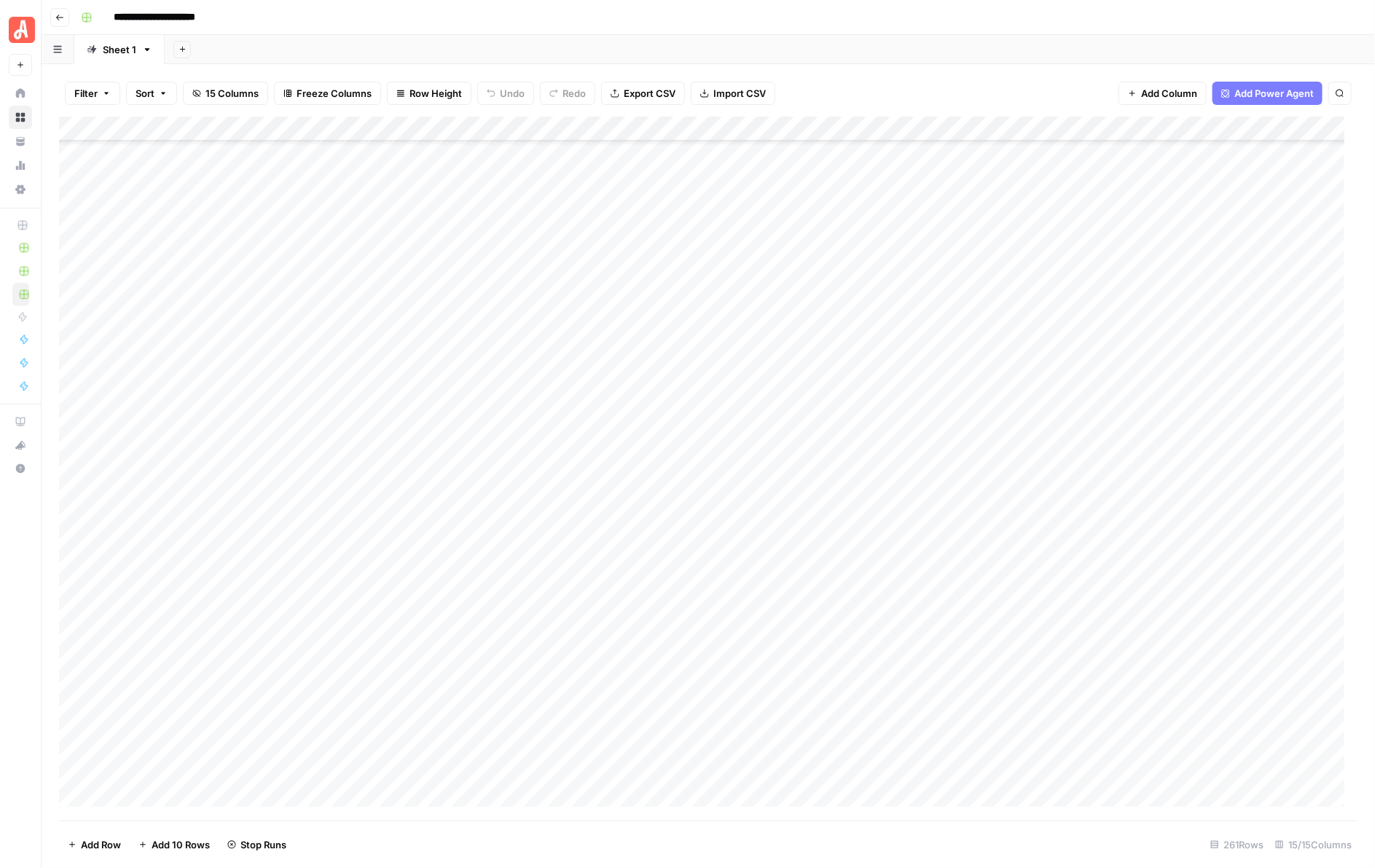
click at [816, 476] on div "Add Column" at bounding box center [708, 468] width 1299 height 704
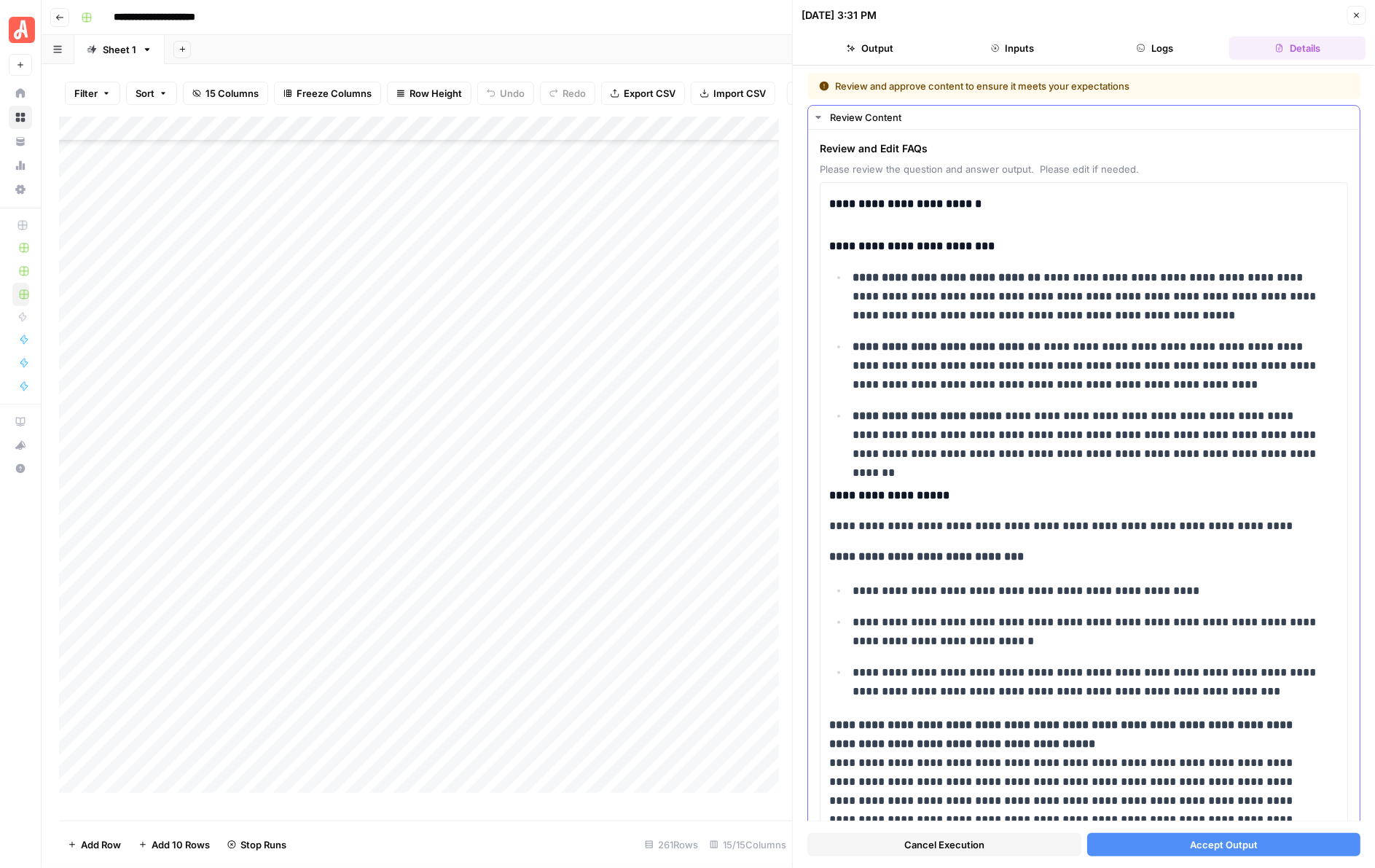
scroll to position [682, 0]
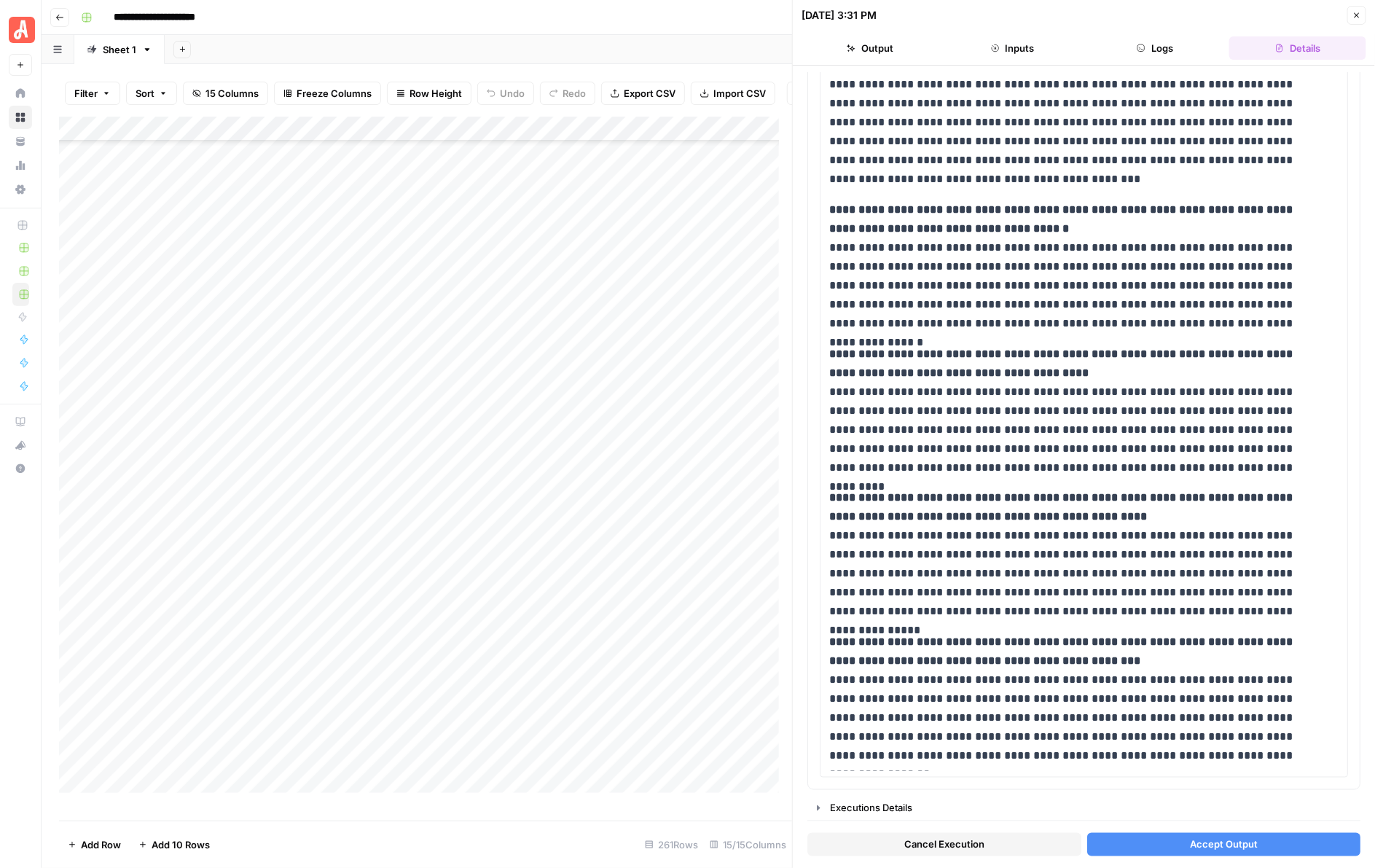
click at [1165, 533] on span "Accept Output" at bounding box center [1224, 844] width 68 height 14
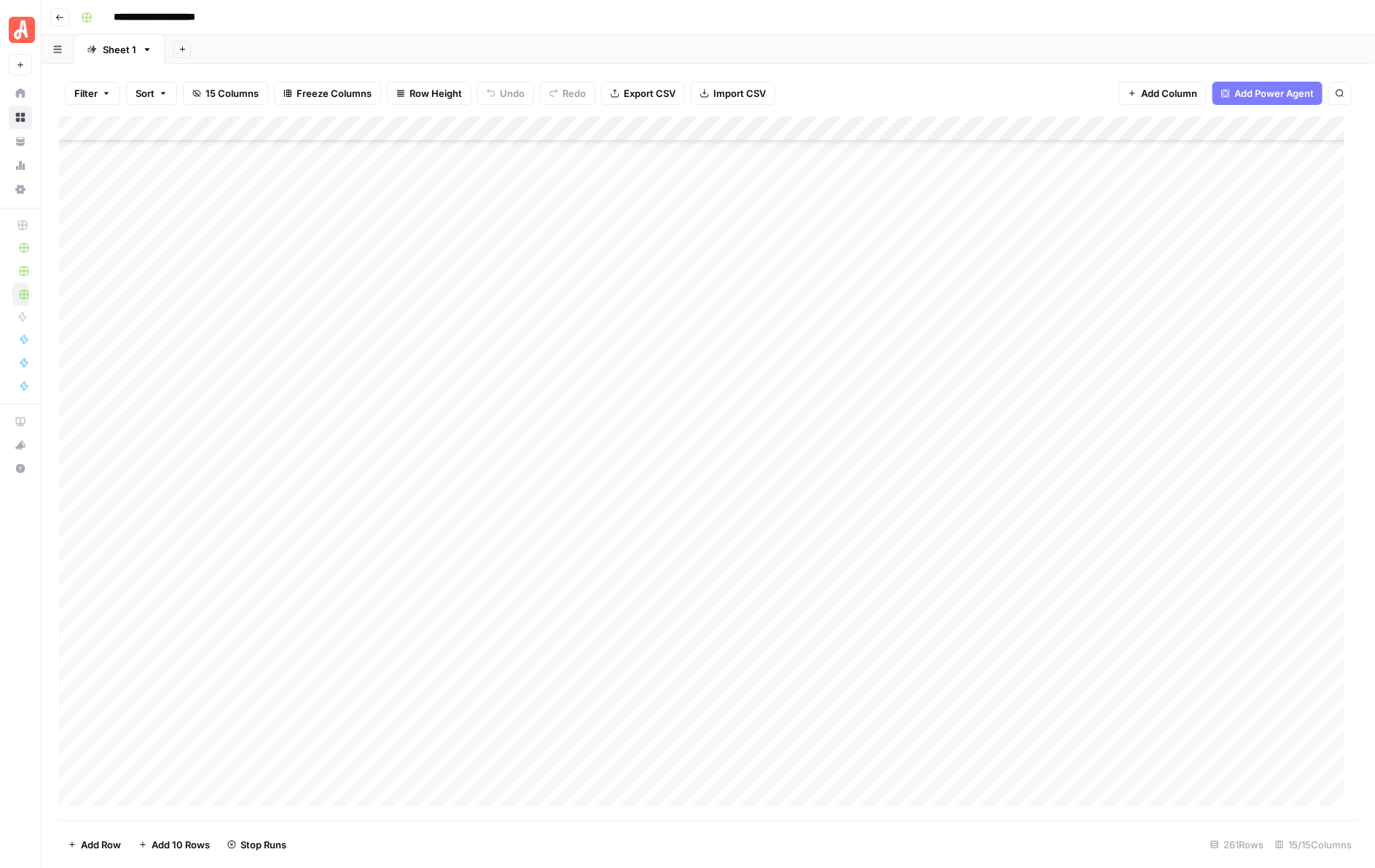
click at [811, 500] on div "Add Column" at bounding box center [708, 468] width 1299 height 704
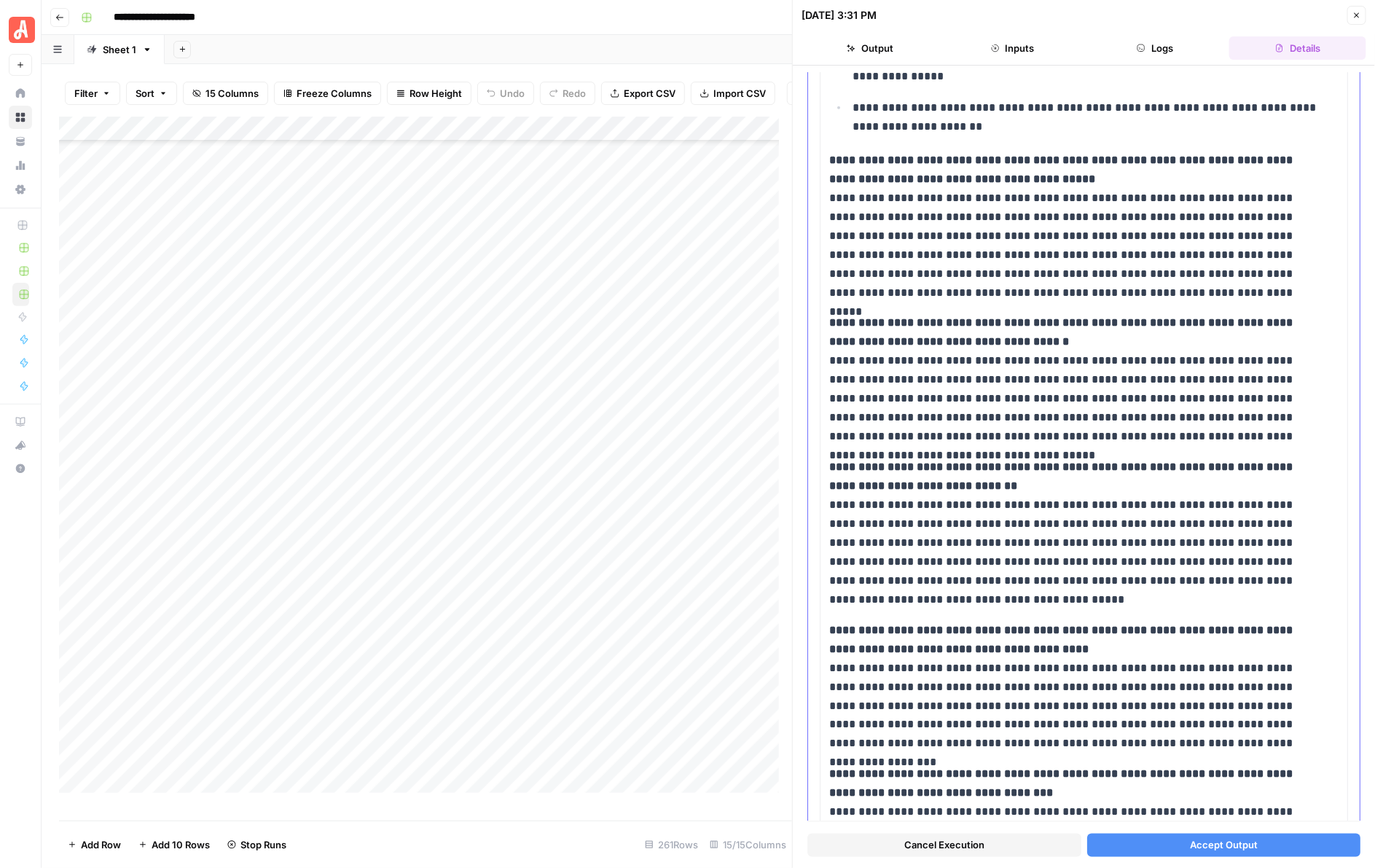
scroll to position [819, 0]
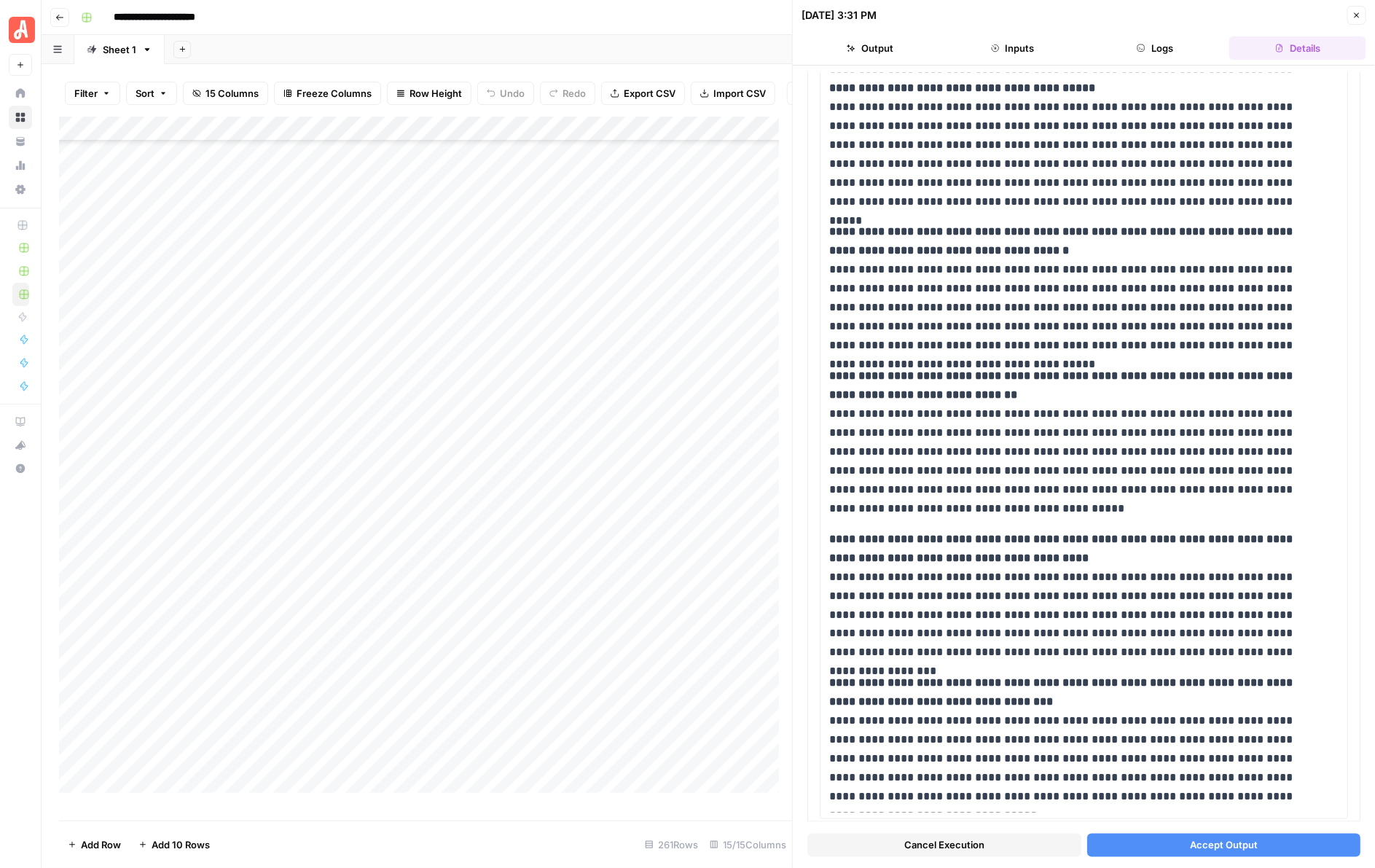
click at [1165, 533] on span "Accept Output" at bounding box center [1224, 844] width 68 height 14
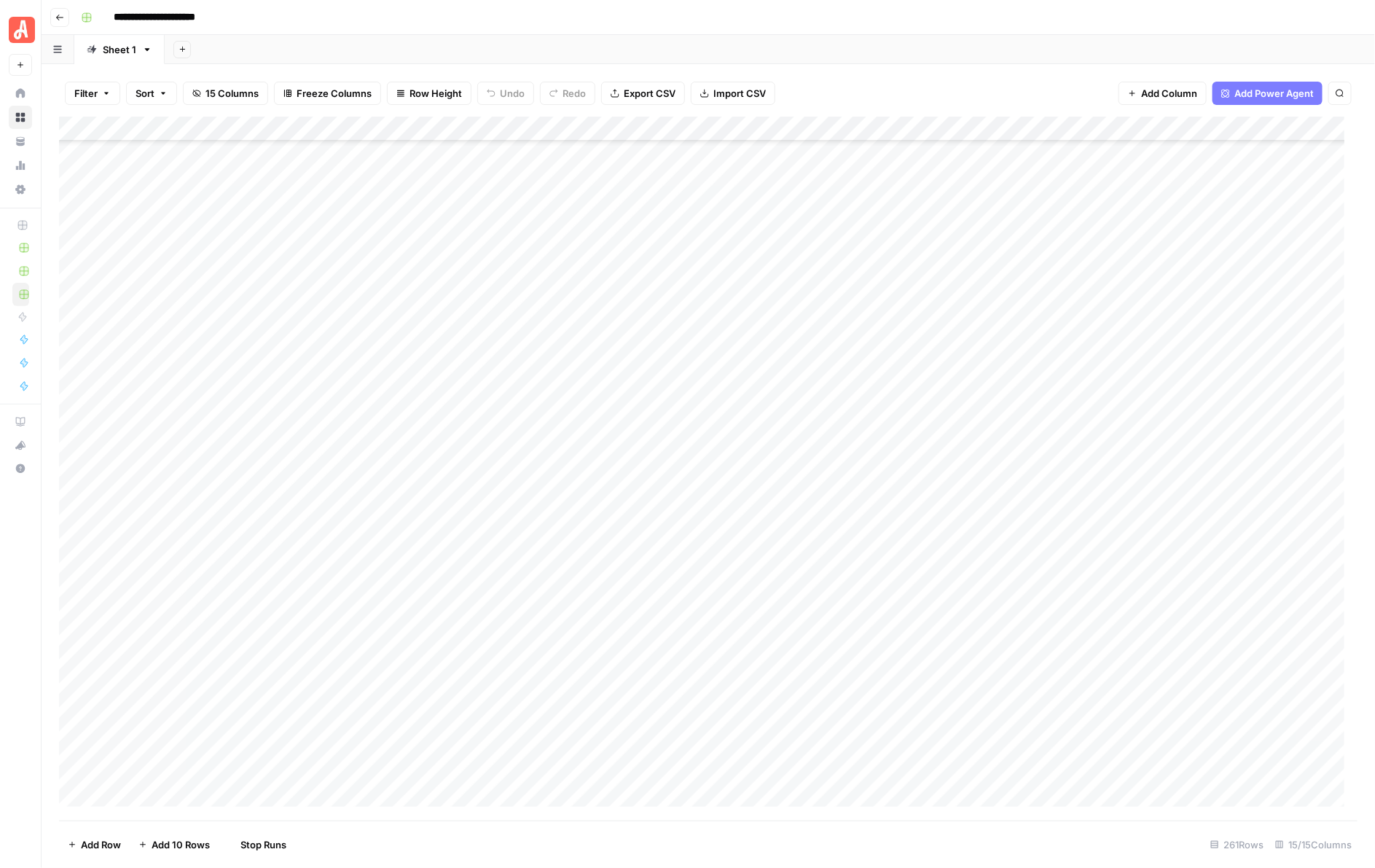
click at [813, 530] on div "Add Column" at bounding box center [708, 468] width 1299 height 704
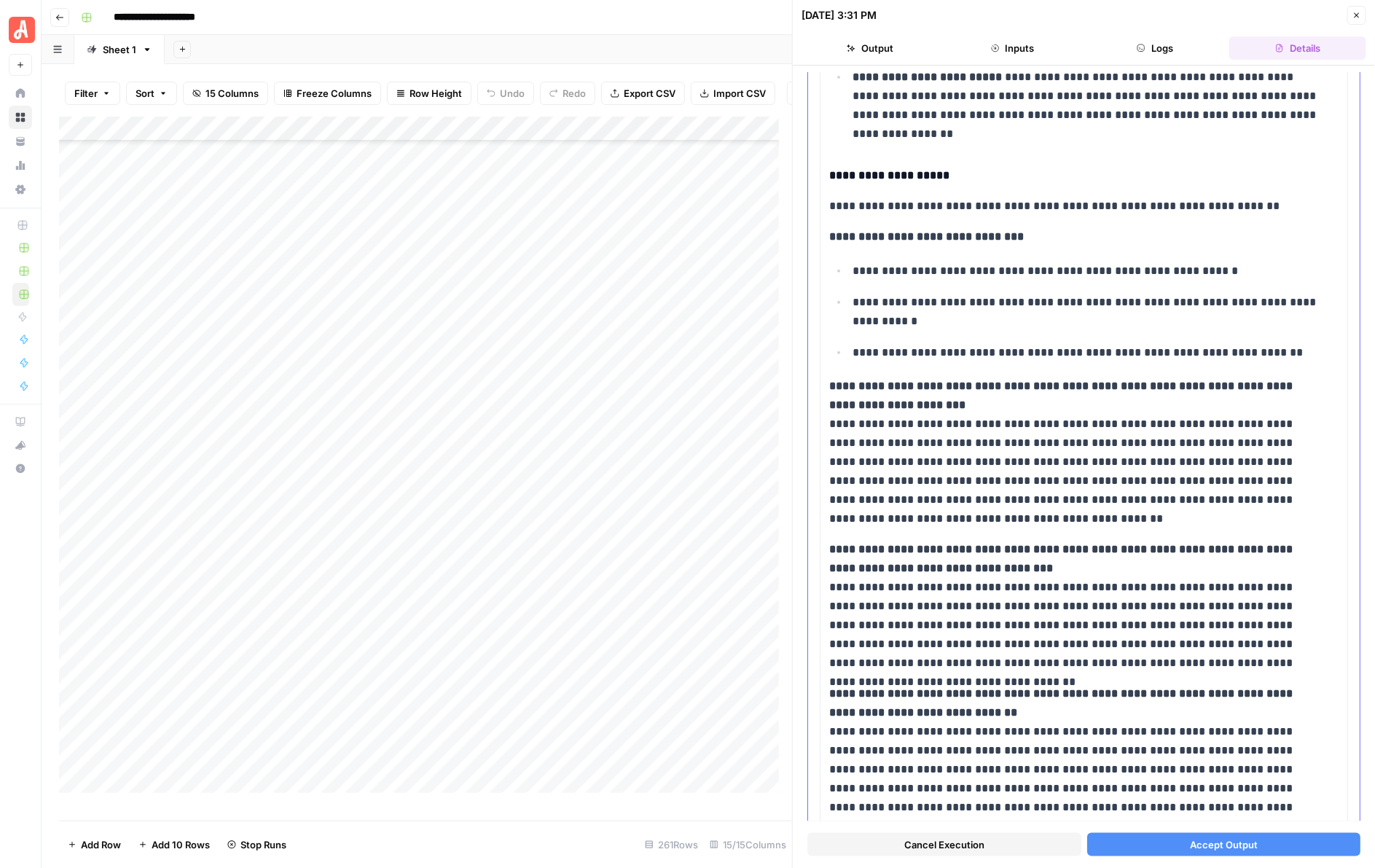
scroll to position [700, 0]
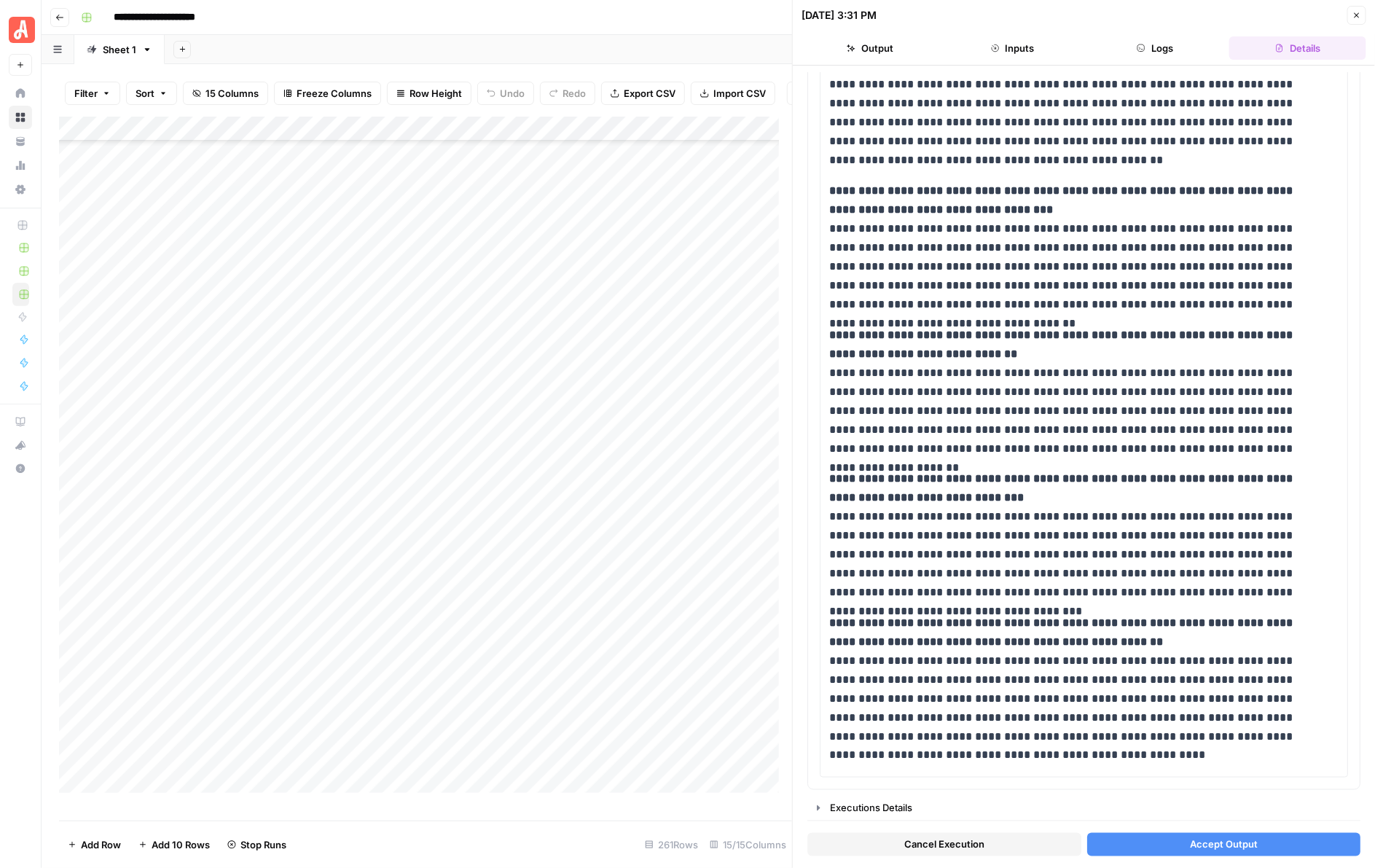
click at [1165, 533] on button "Accept Output" at bounding box center [1224, 844] width 274 height 23
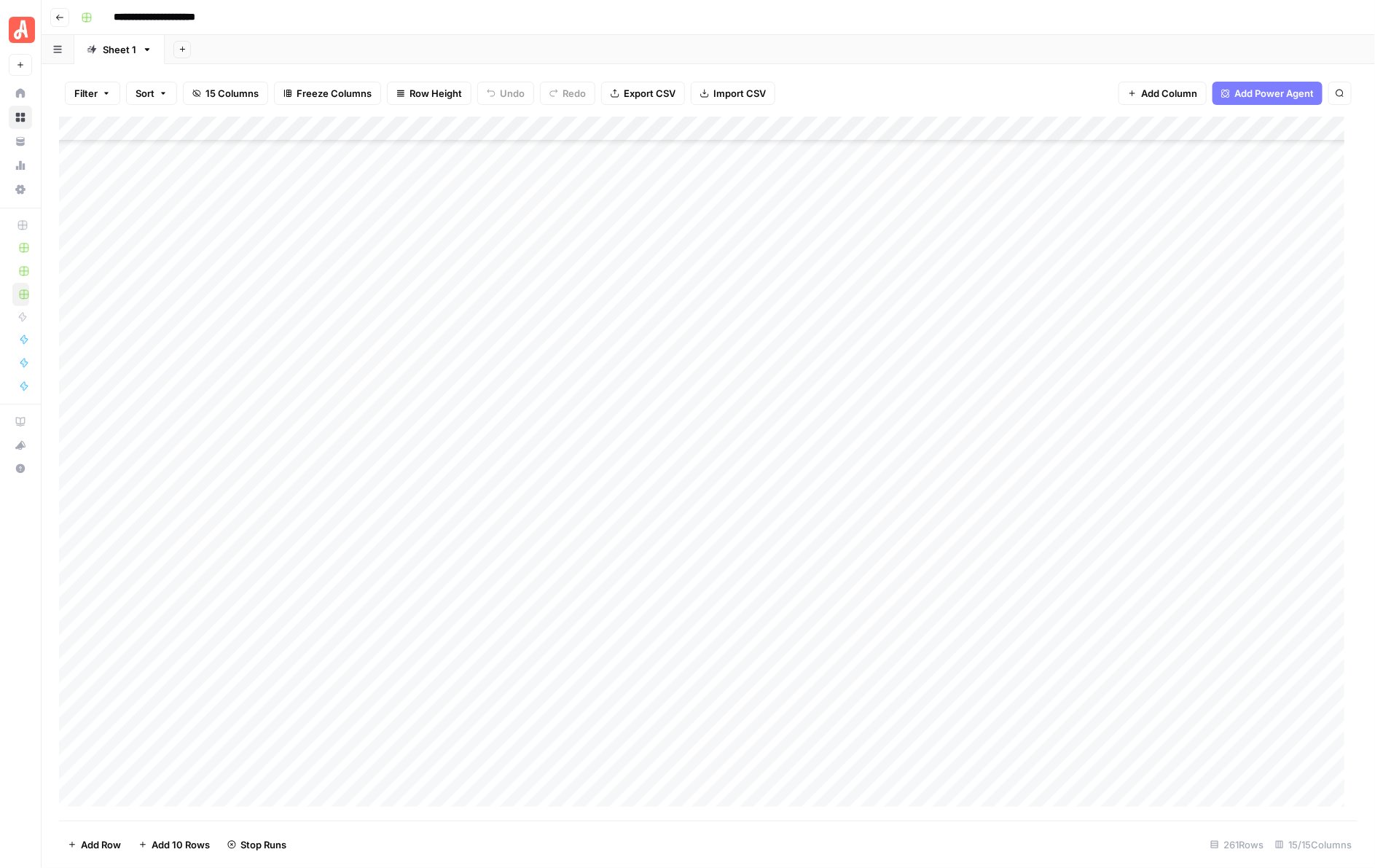
click at [809, 533] on div "Add Column" at bounding box center [708, 468] width 1299 height 704
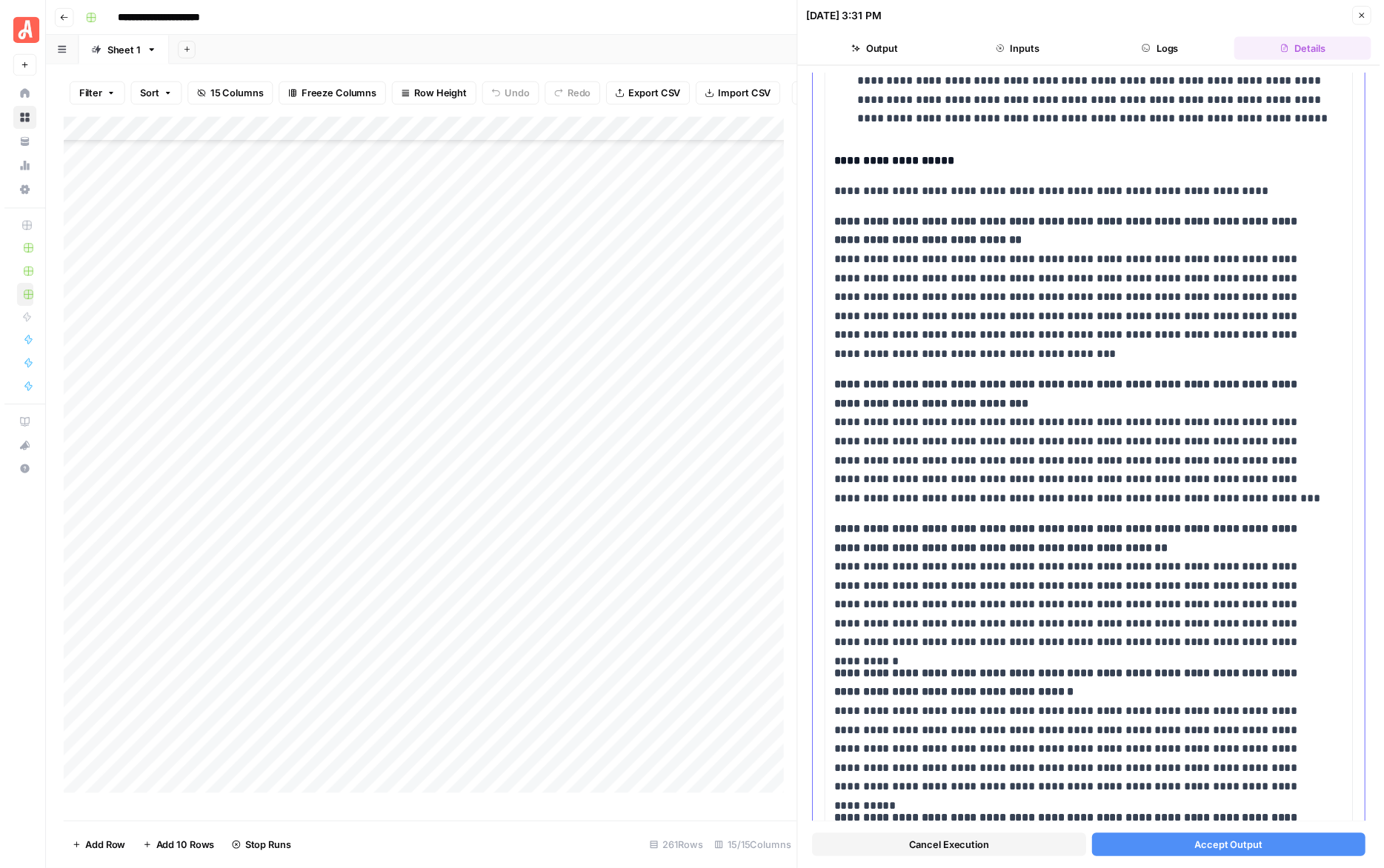
scroll to position [488, 0]
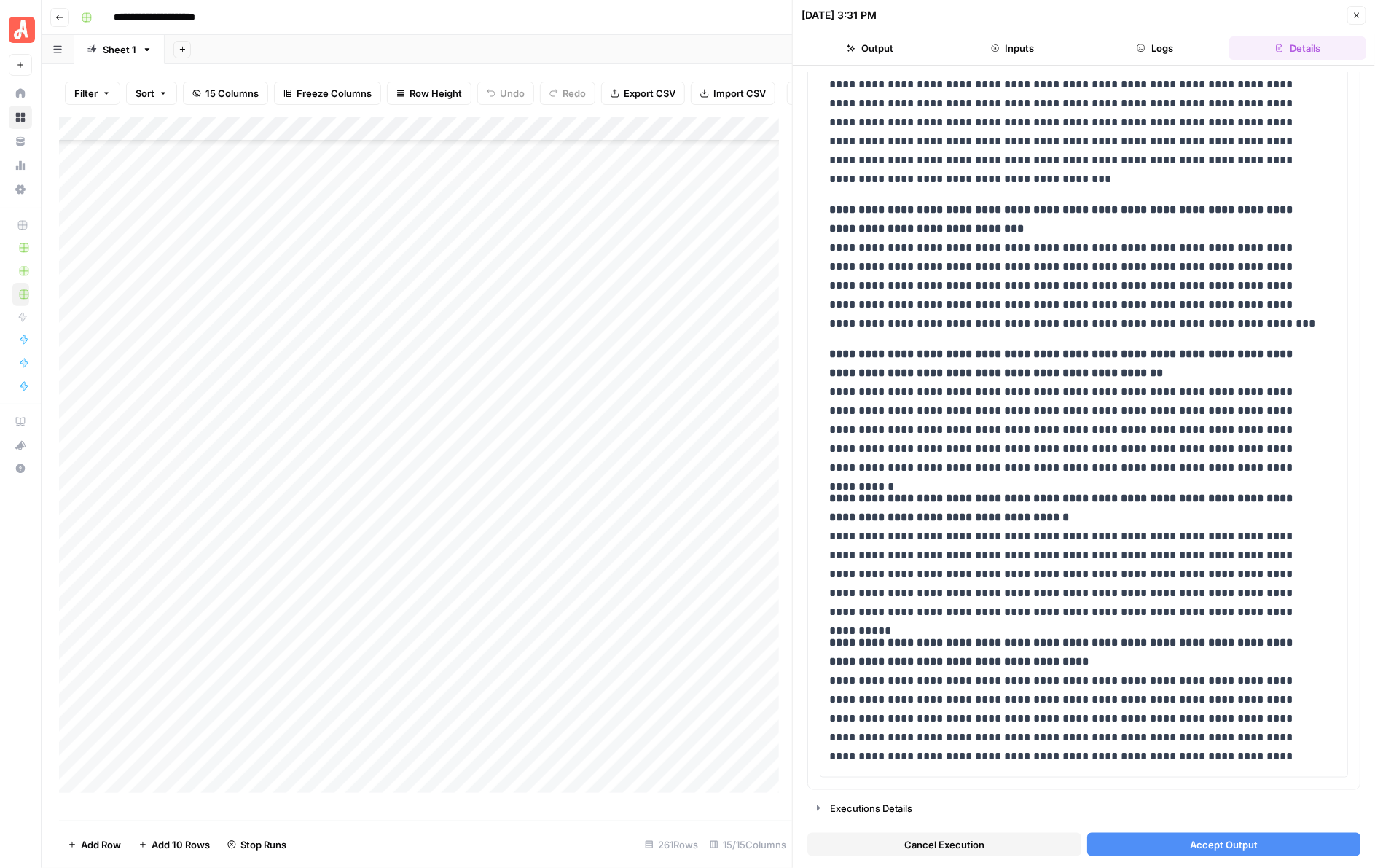
click at [1165, 533] on button "Accept Output" at bounding box center [1224, 844] width 274 height 23
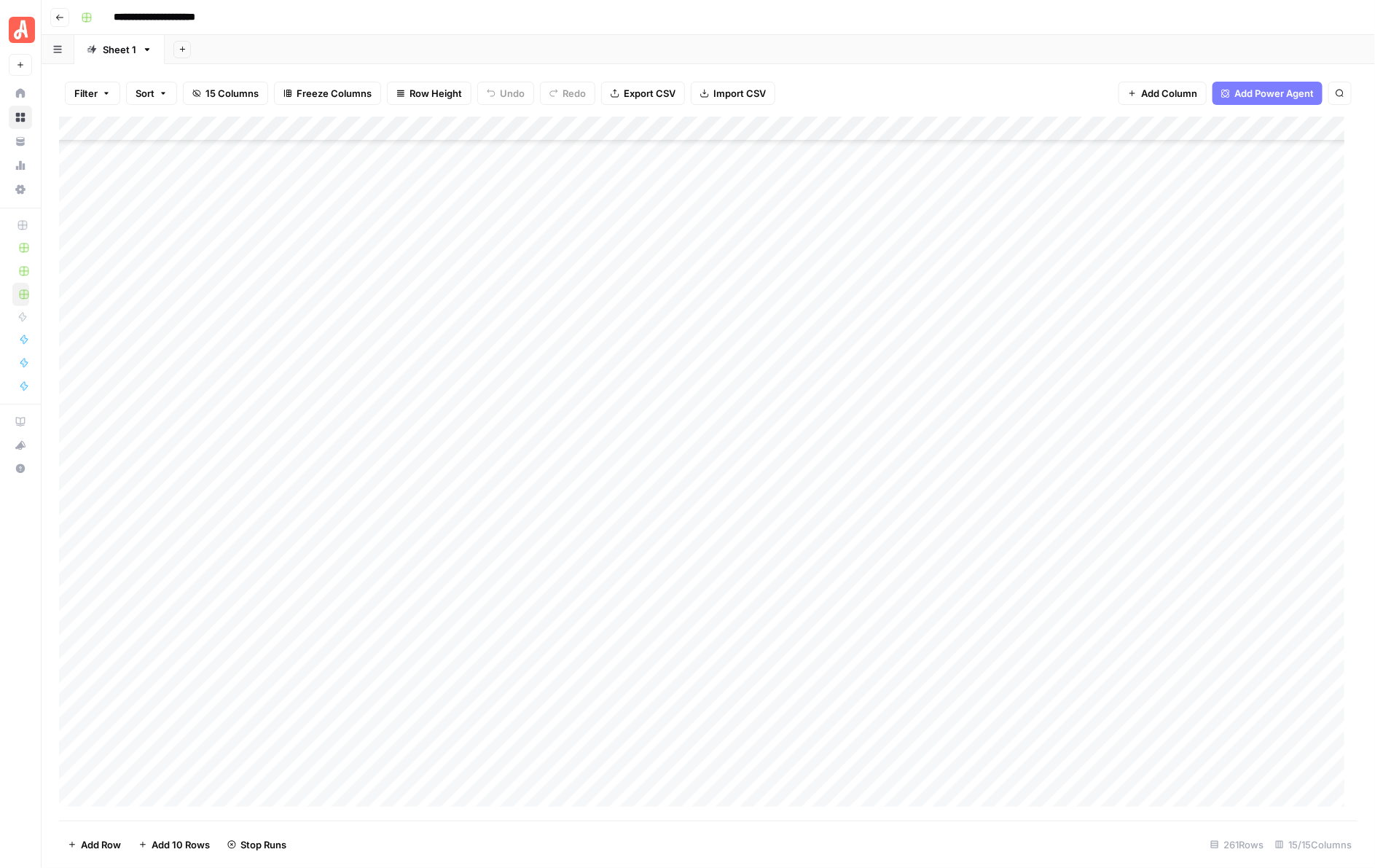
scroll to position [4184, 0]
click at [816, 302] on div "Add Column" at bounding box center [708, 468] width 1299 height 704
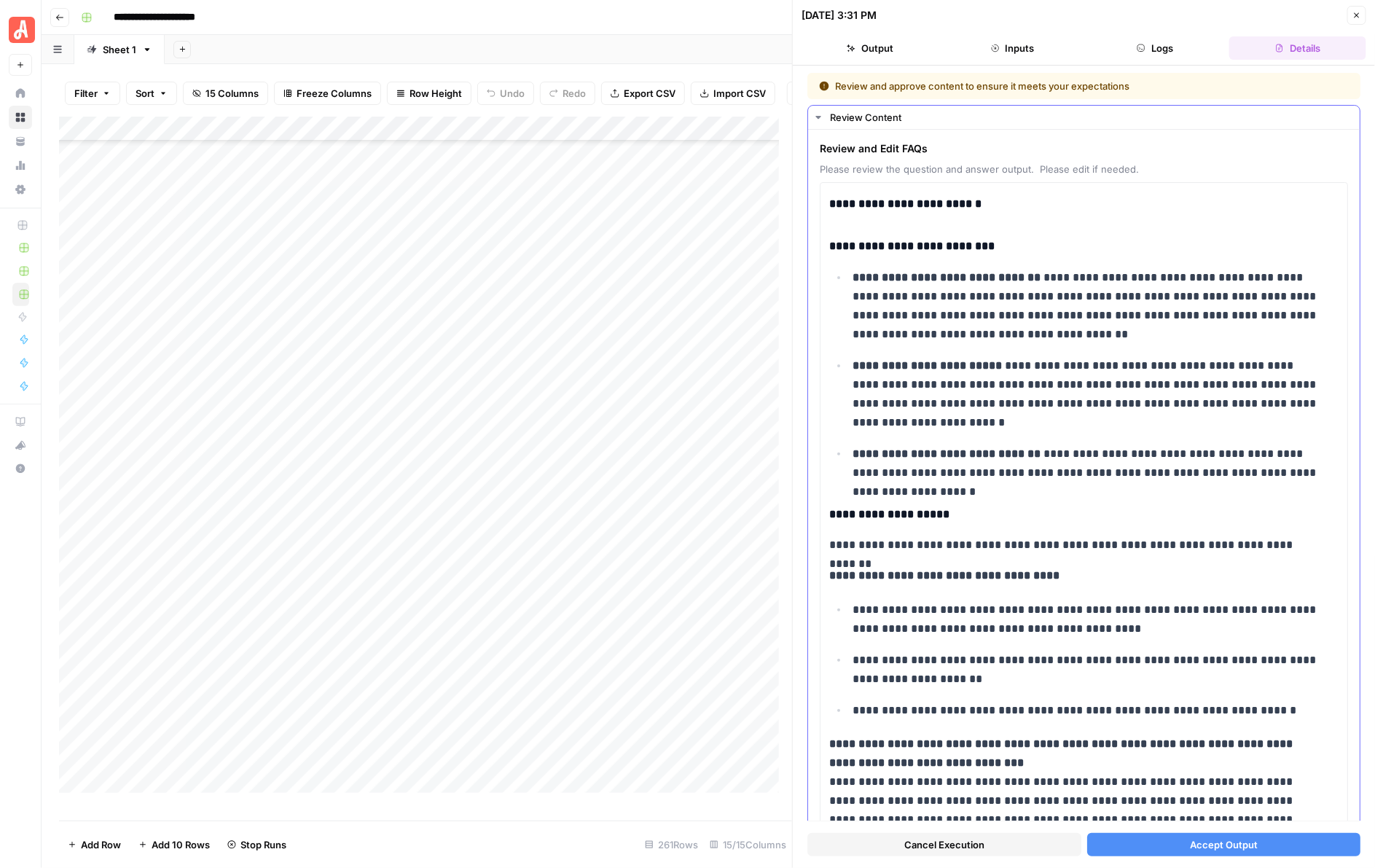
scroll to position [637, 0]
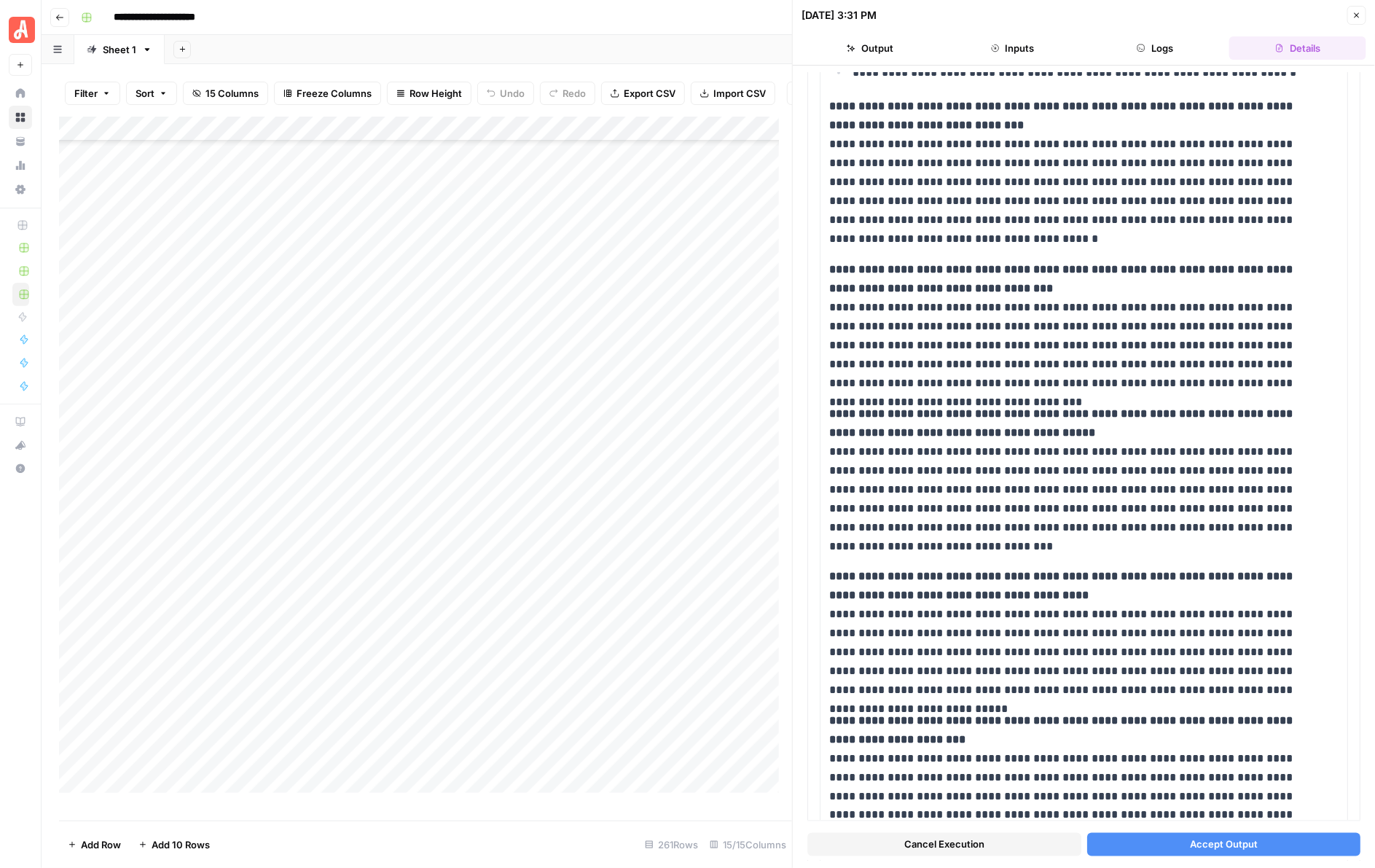
click at [1165, 533] on button "Accept Output" at bounding box center [1224, 844] width 274 height 23
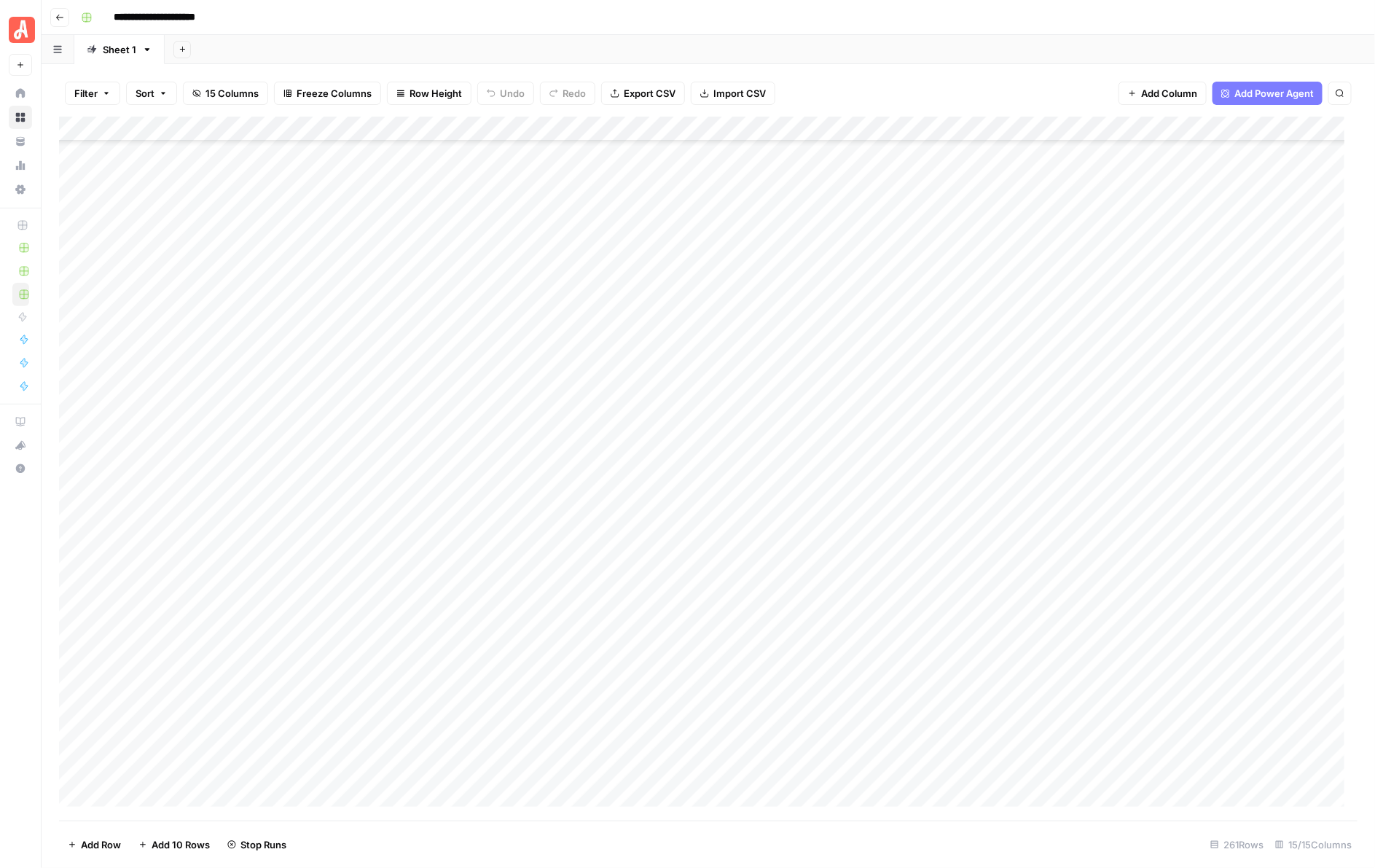
click at [811, 327] on div "Add Column" at bounding box center [708, 468] width 1299 height 704
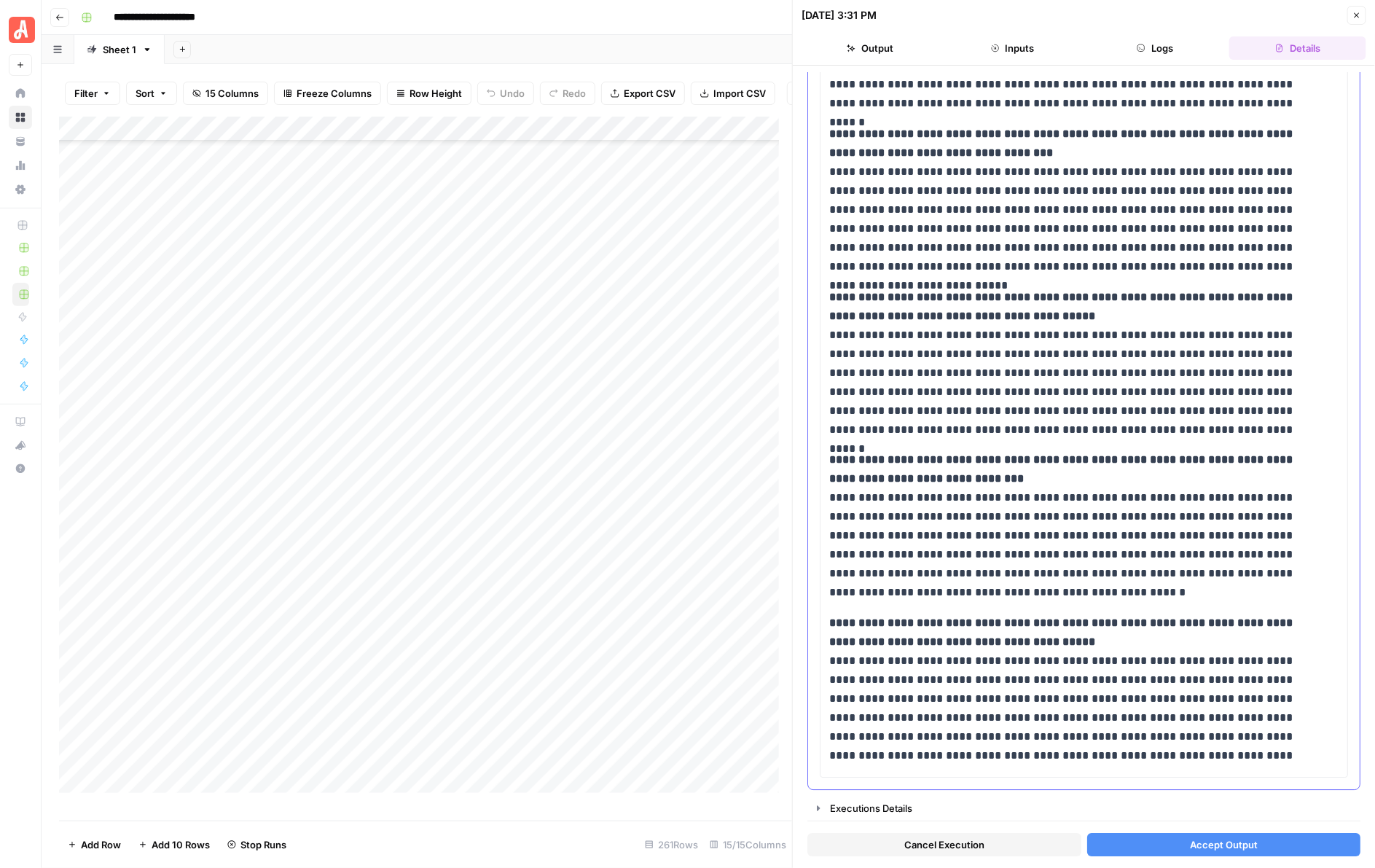
scroll to position [1811, 0]
click at [1165, 533] on span "Accept Output" at bounding box center [1224, 844] width 68 height 14
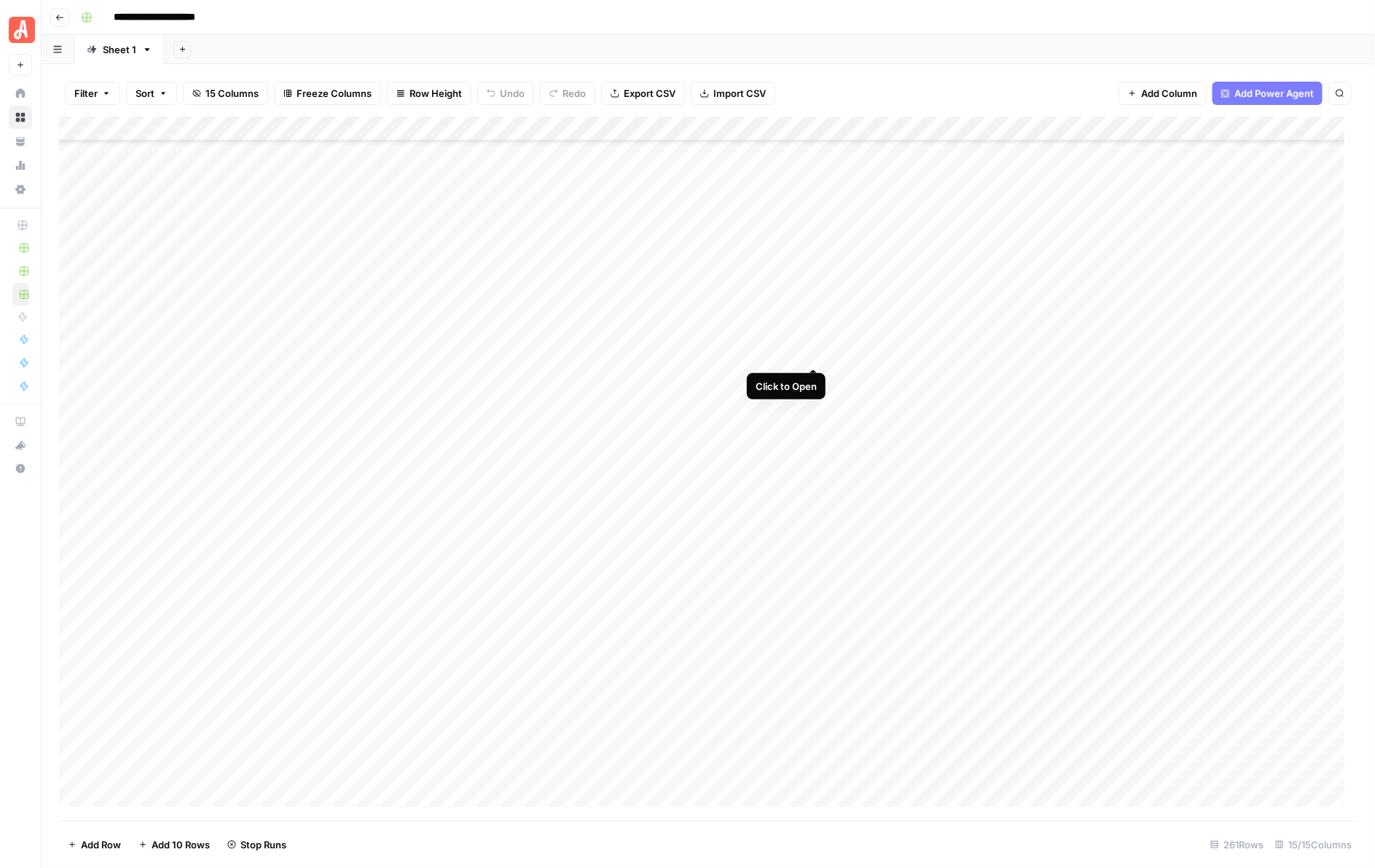
click at [811, 354] on div "Add Column" at bounding box center [708, 468] width 1299 height 704
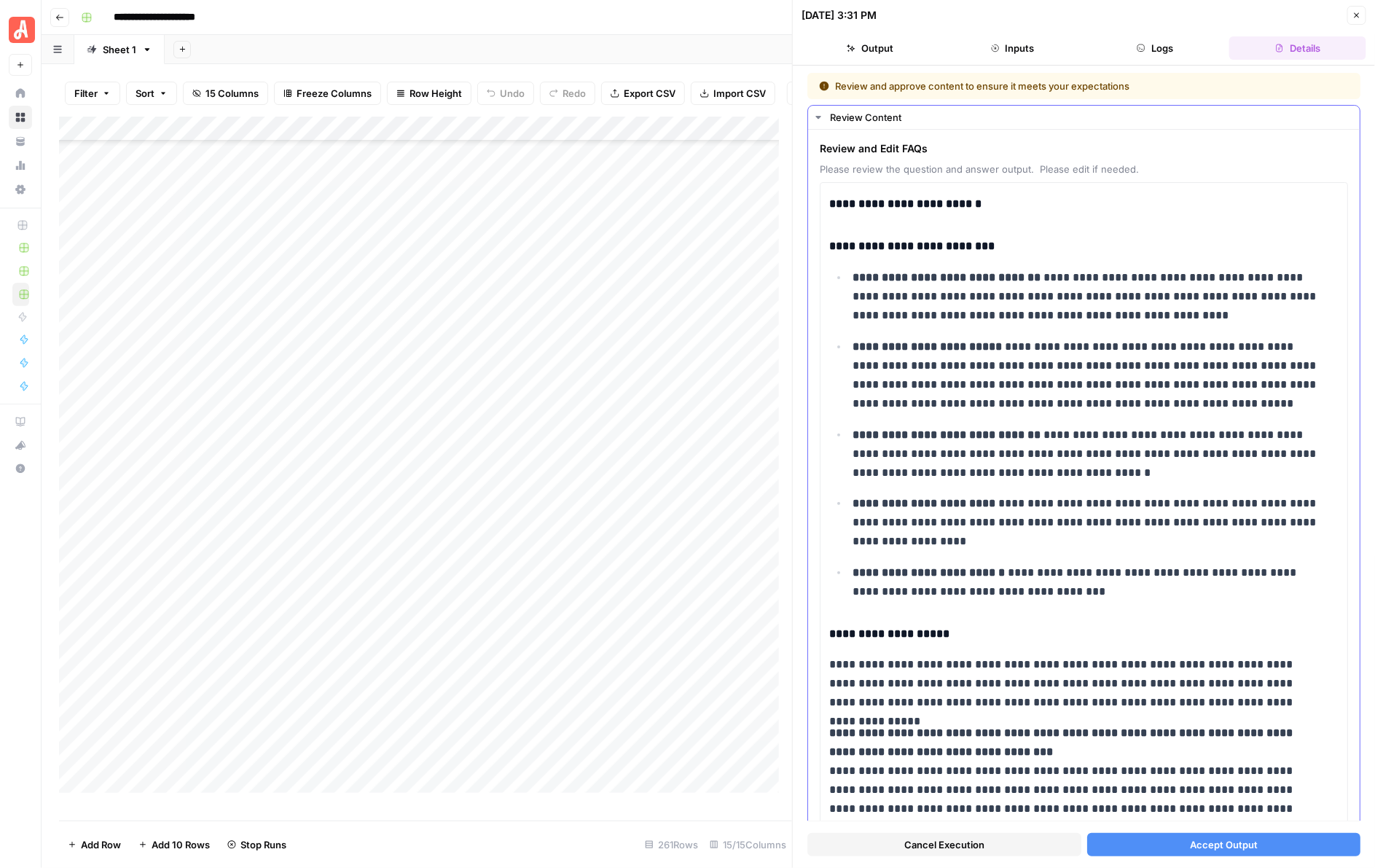
scroll to position [727, 0]
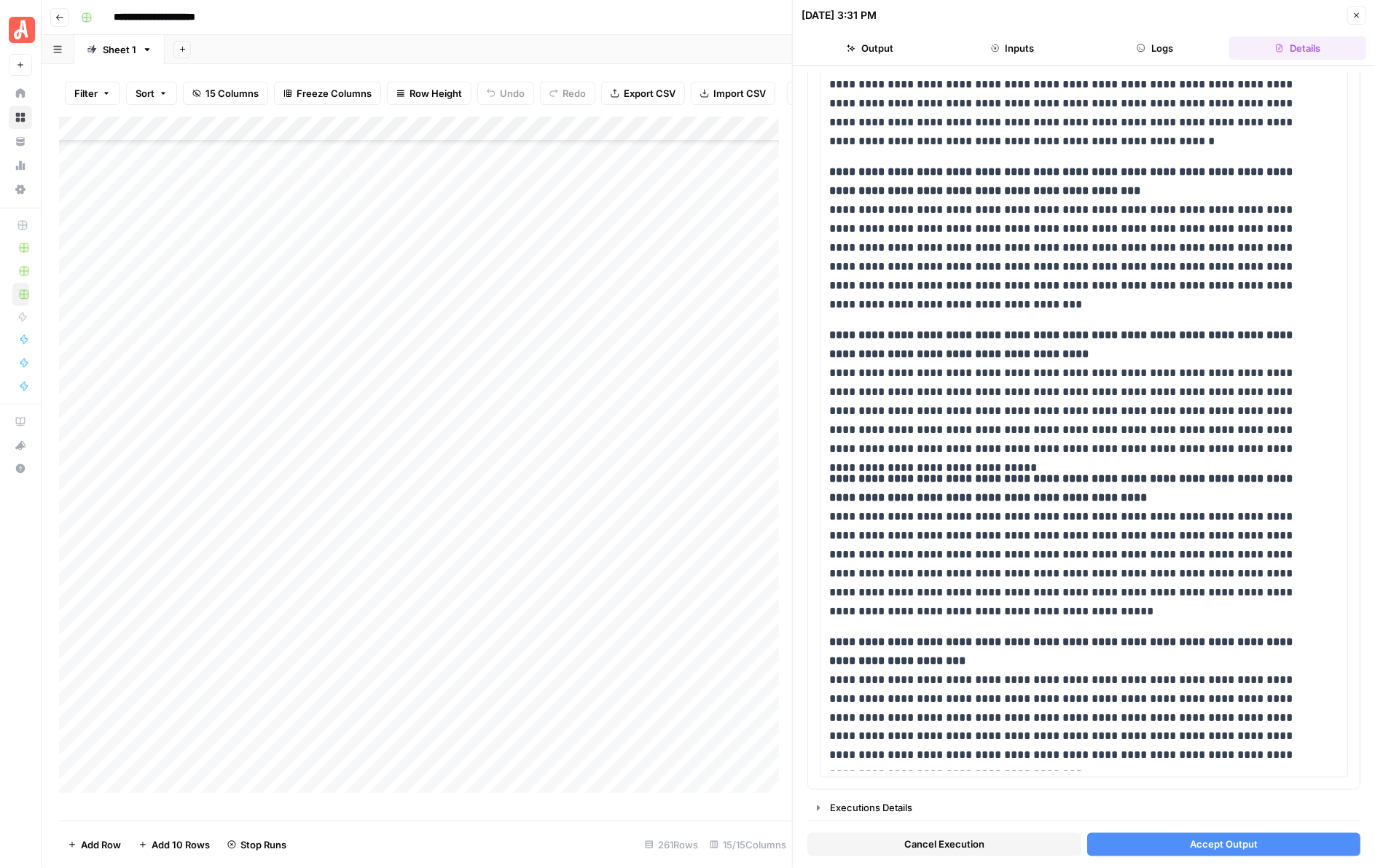
click at [1165, 533] on button "Accept Output" at bounding box center [1224, 844] width 274 height 23
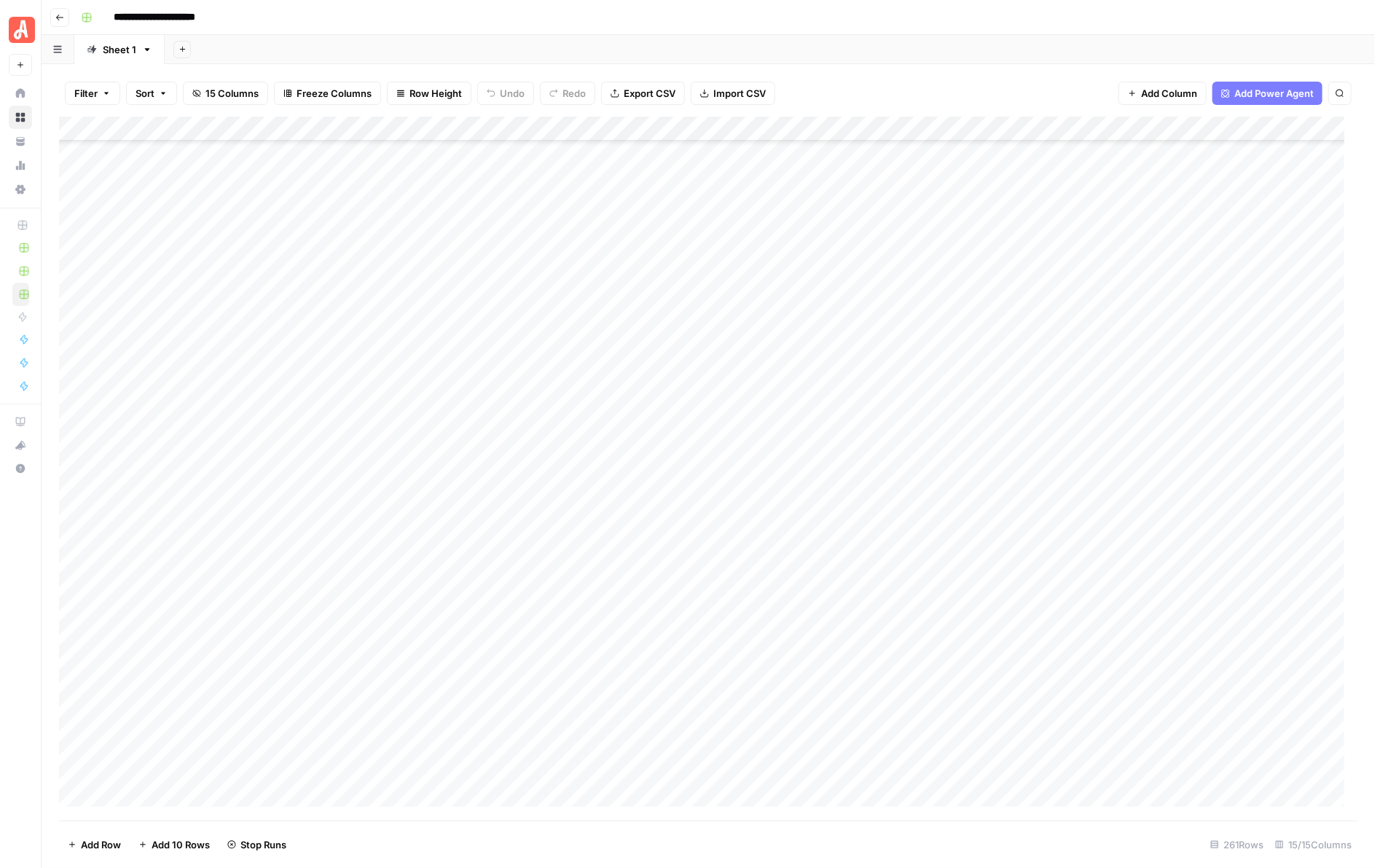
click at [813, 379] on div "Add Column" at bounding box center [708, 468] width 1299 height 704
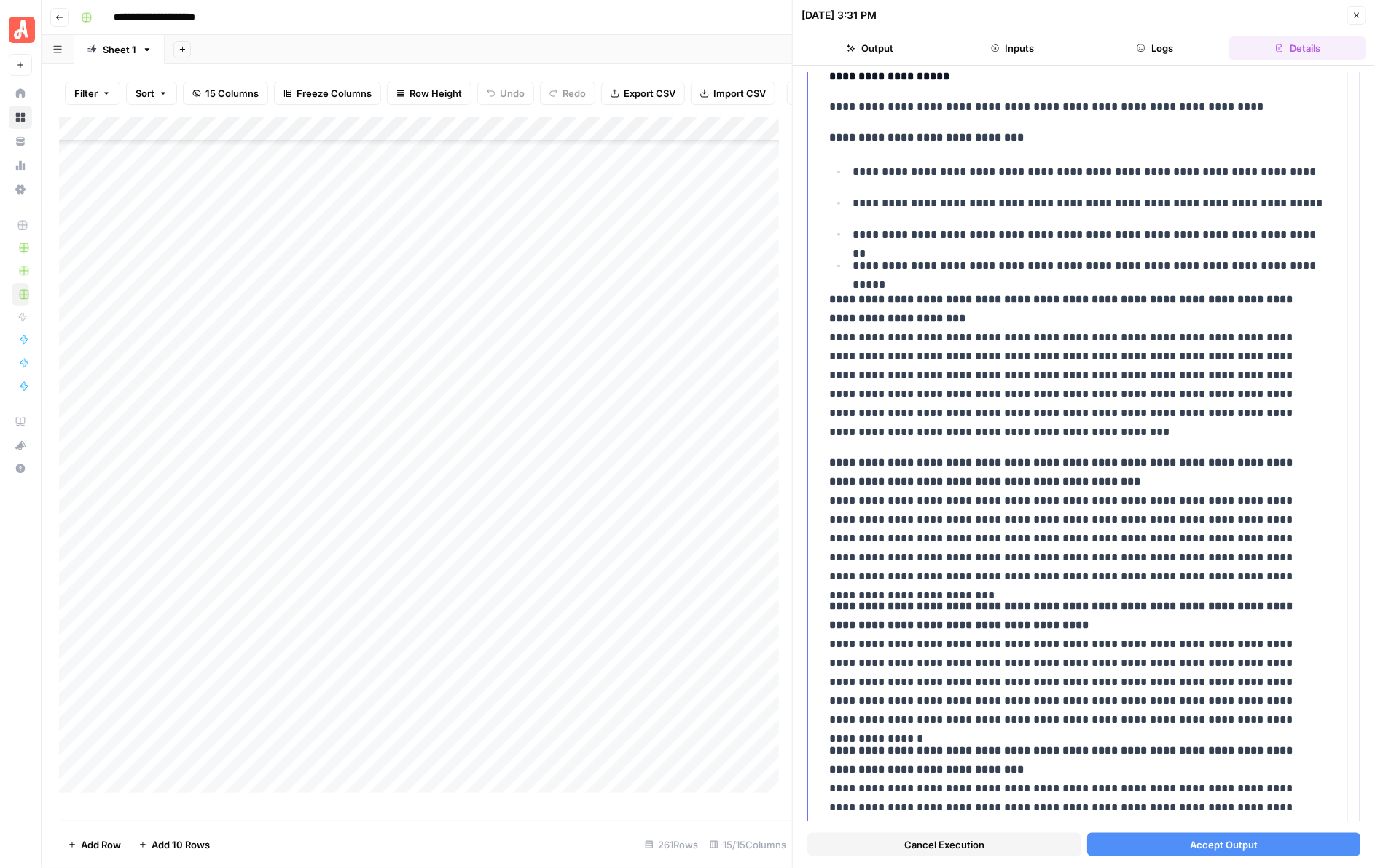
scroll to position [728, 0]
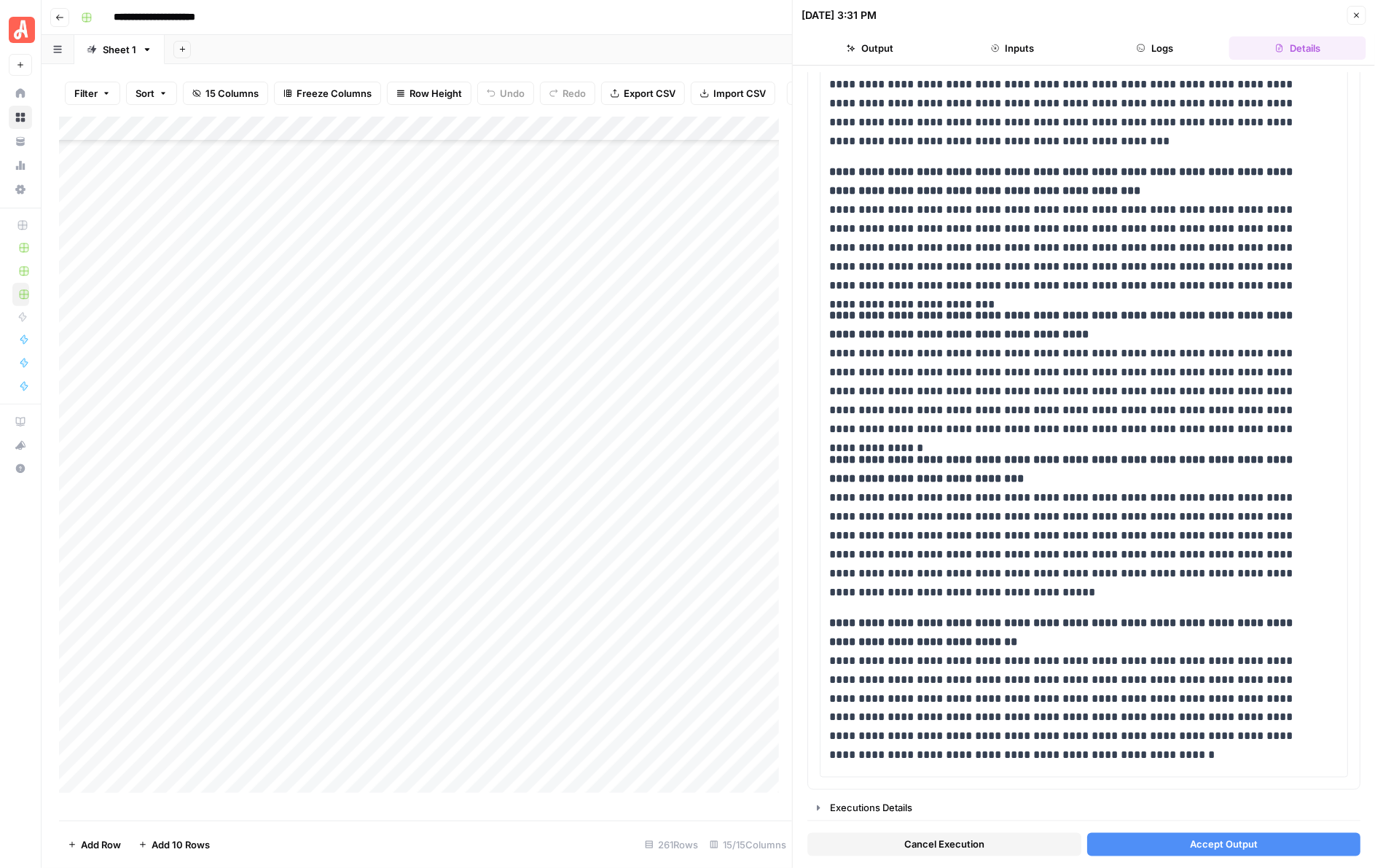
click at [1165, 533] on span "Accept Output" at bounding box center [1224, 844] width 68 height 14
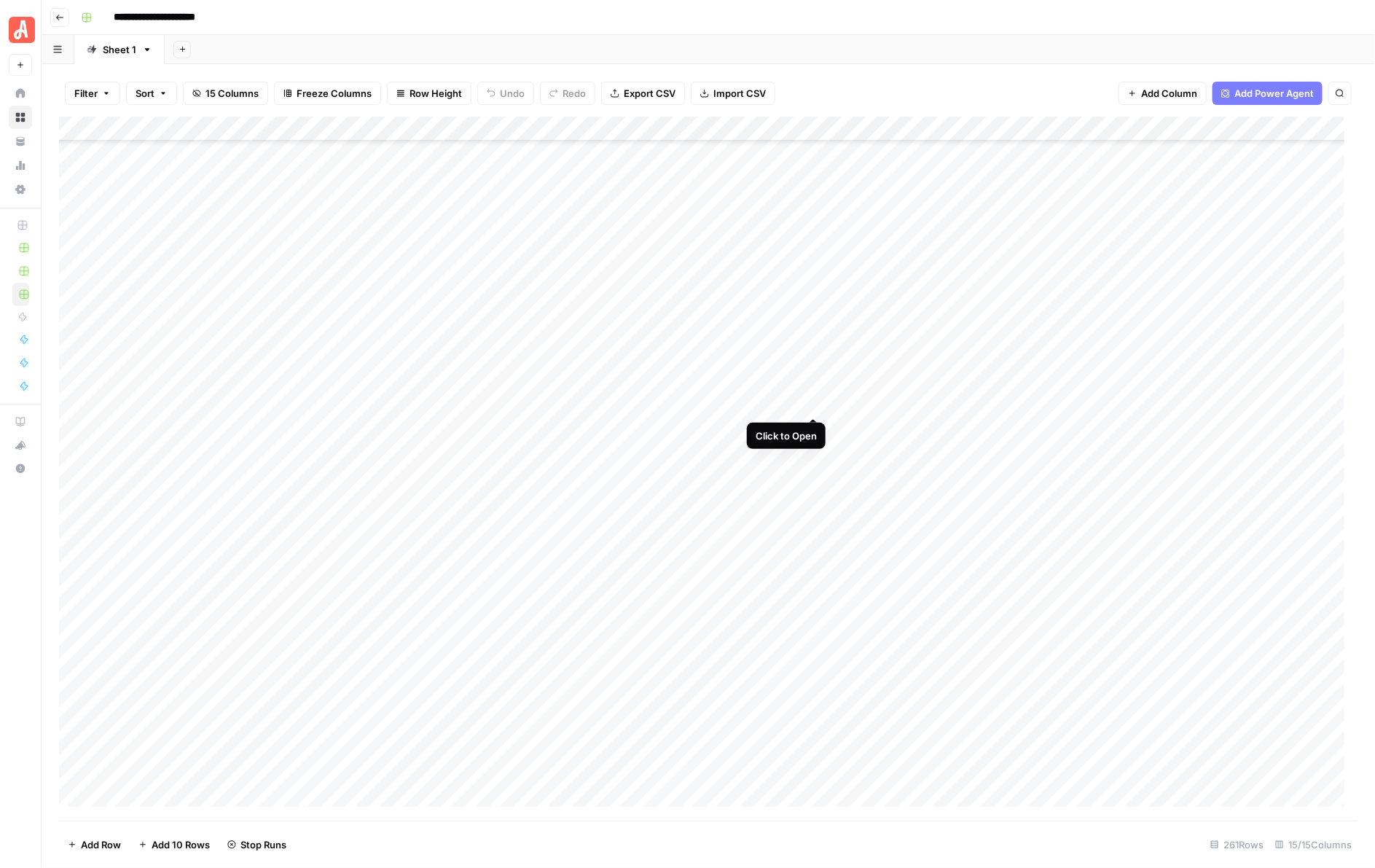
click at [818, 403] on div "Add Column" at bounding box center [708, 468] width 1299 height 704
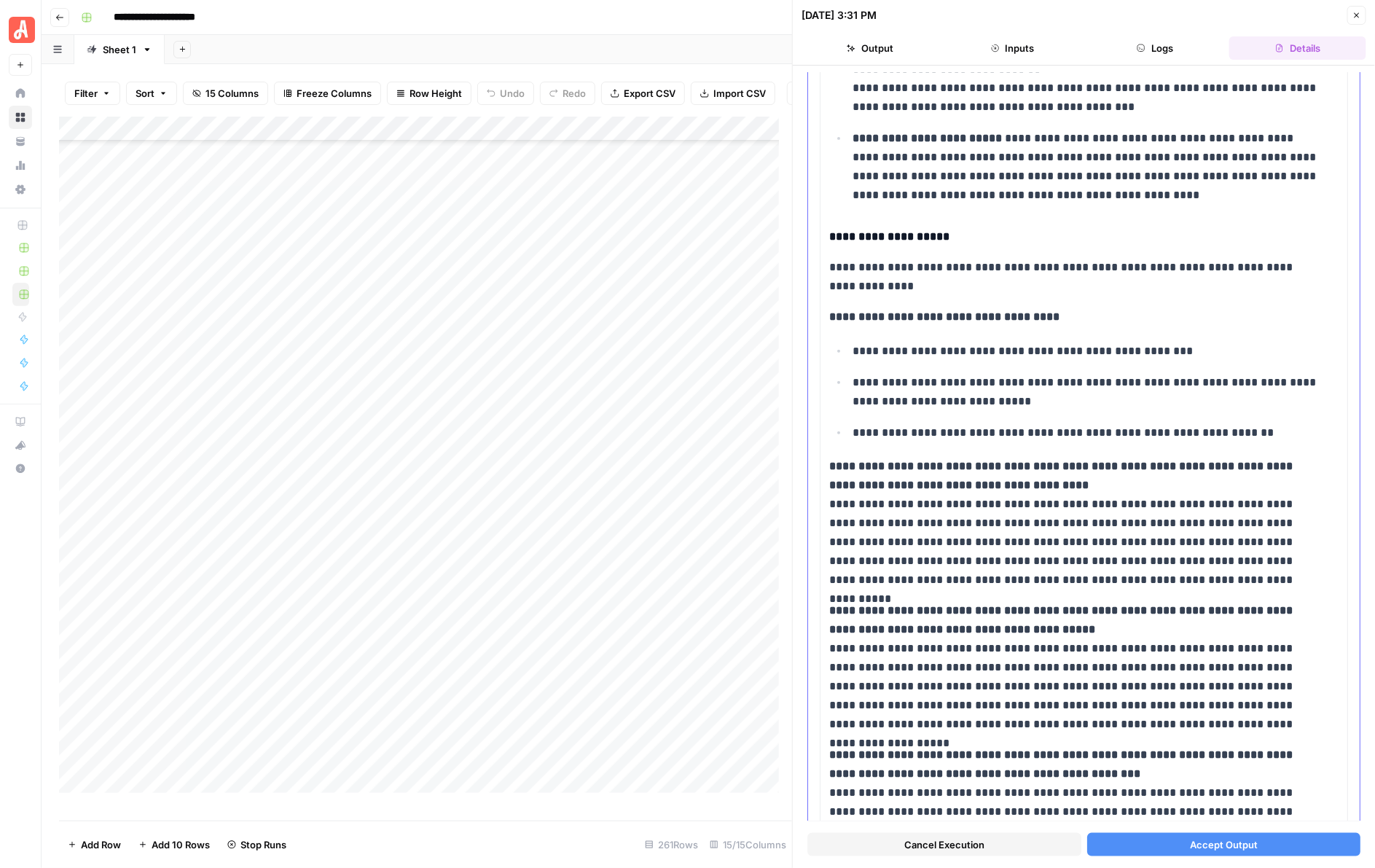
scroll to position [682, 0]
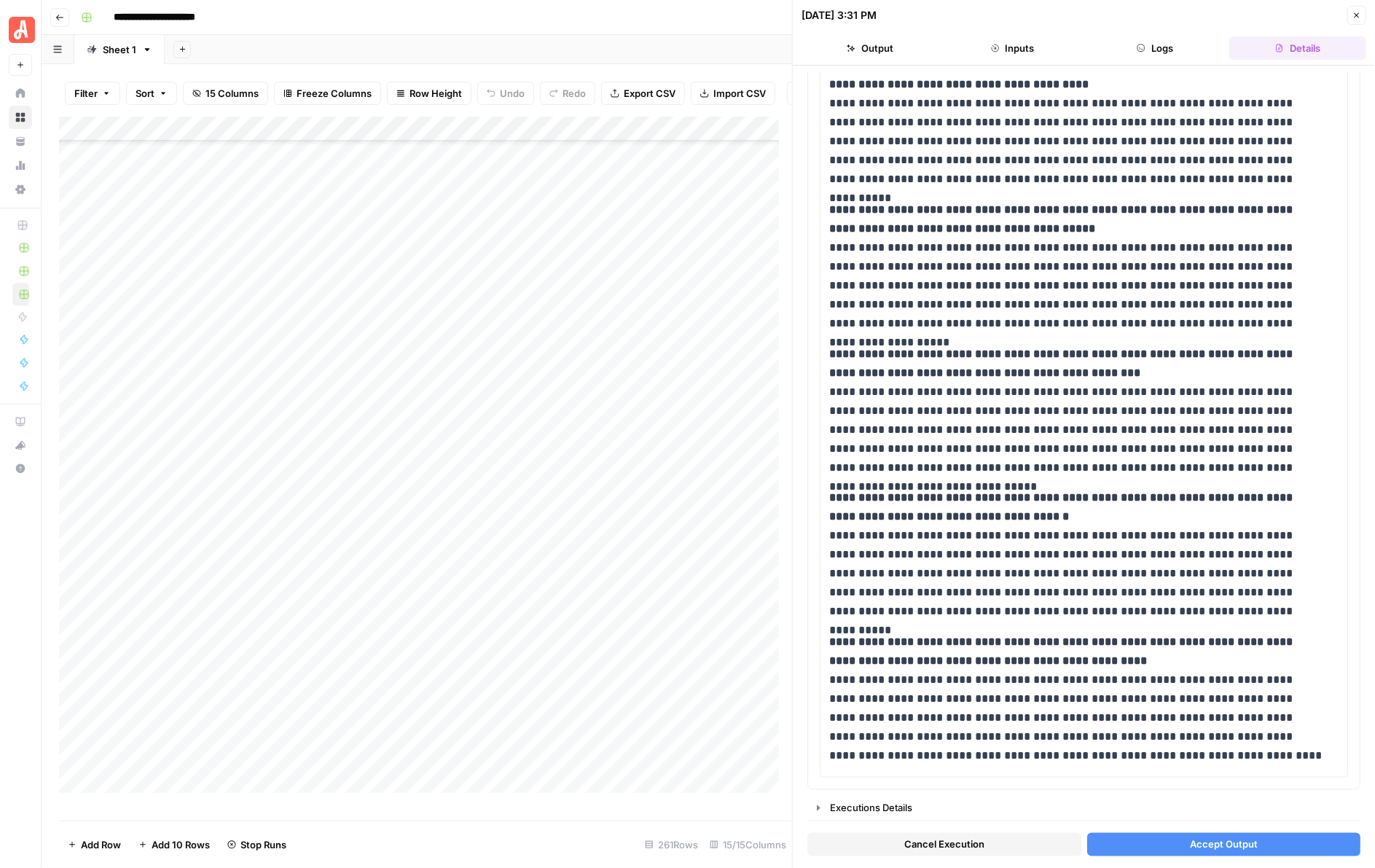
click at [1165, 533] on span "Accept Output" at bounding box center [1224, 844] width 68 height 14
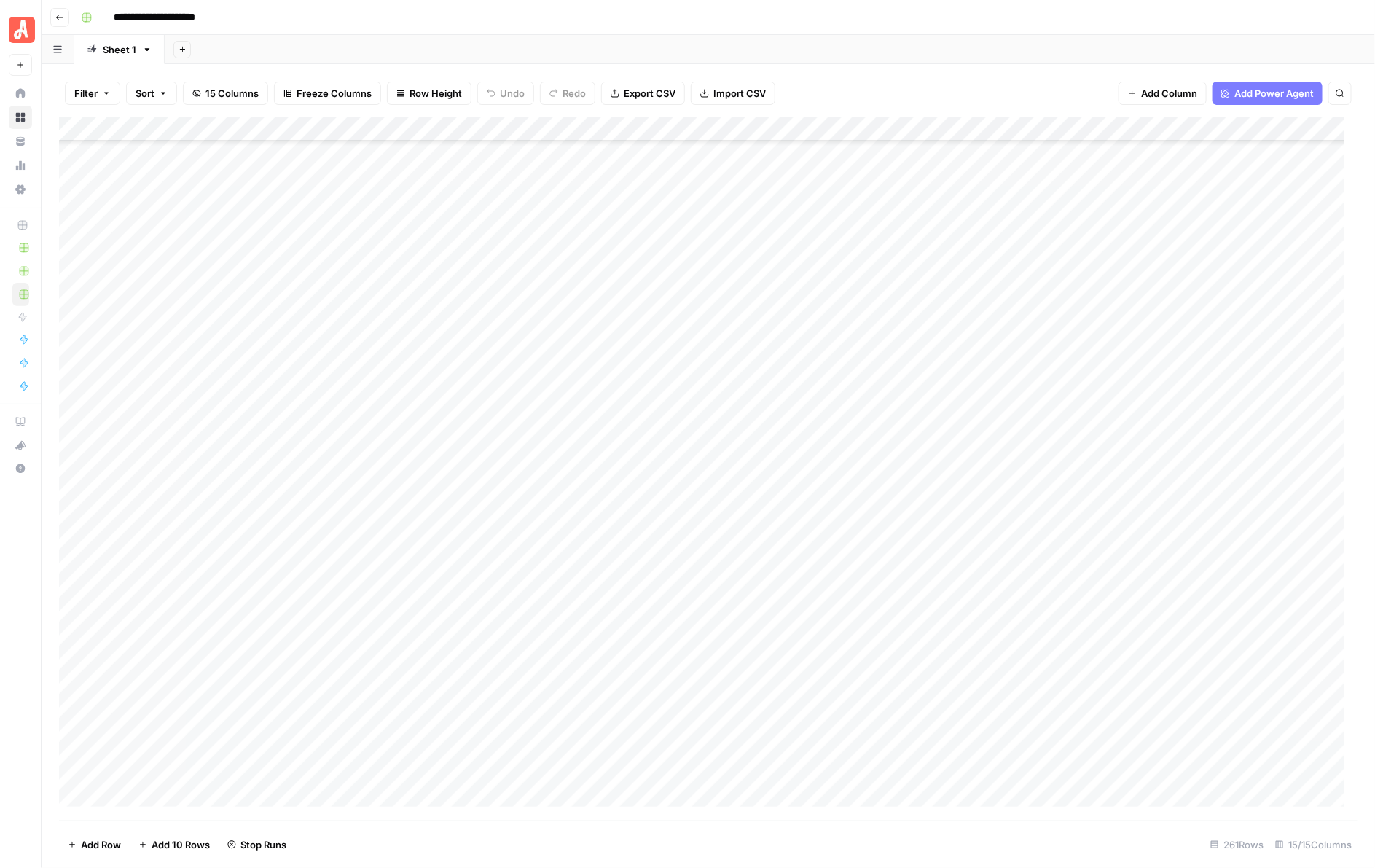
scroll to position [4275, 0]
click at [814, 336] on div "Add Column" at bounding box center [708, 468] width 1299 height 704
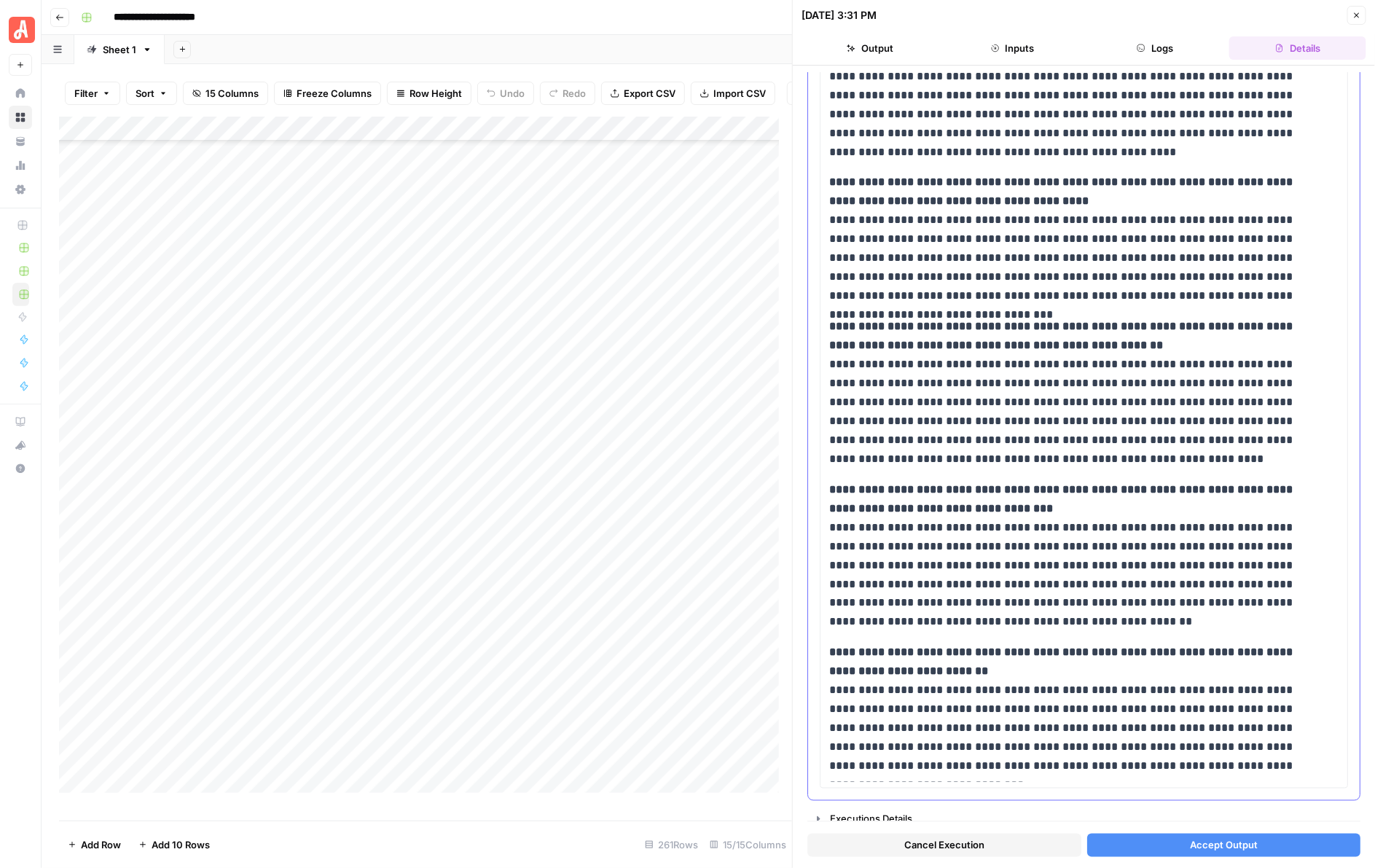
scroll to position [864, 0]
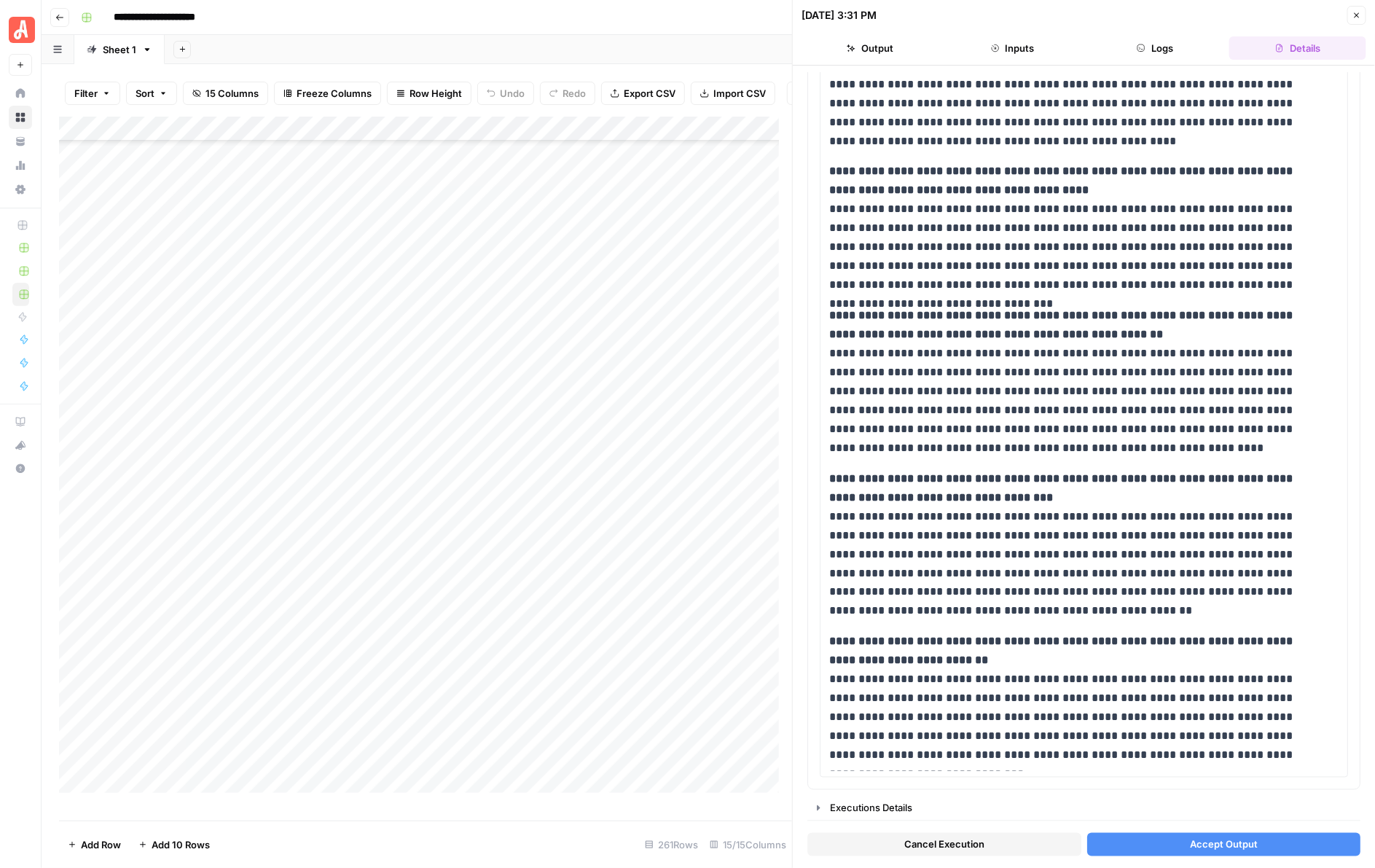
click at [1165, 533] on button "Accept Output" at bounding box center [1224, 844] width 274 height 23
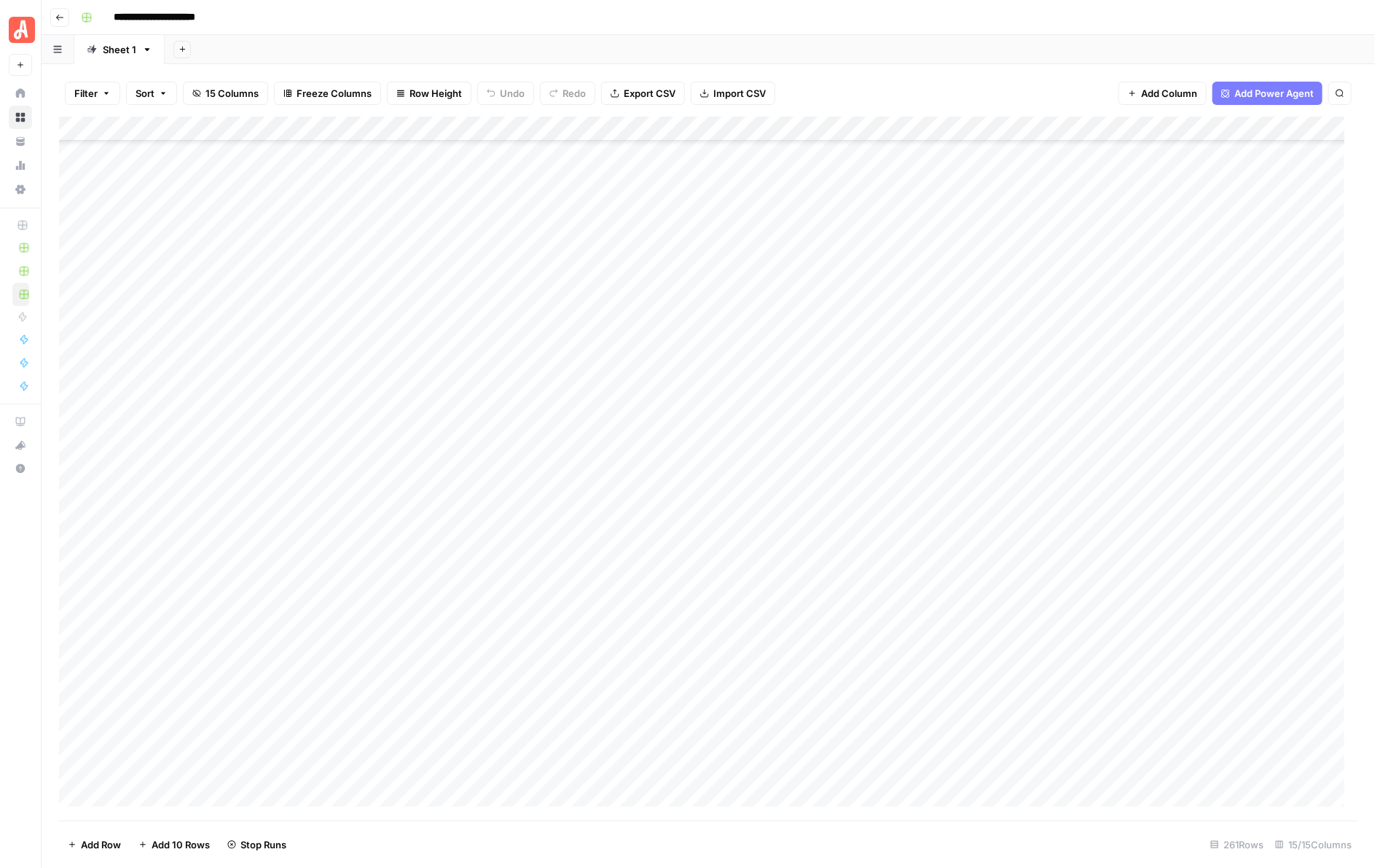
click at [811, 361] on div "Add Column" at bounding box center [708, 468] width 1299 height 704
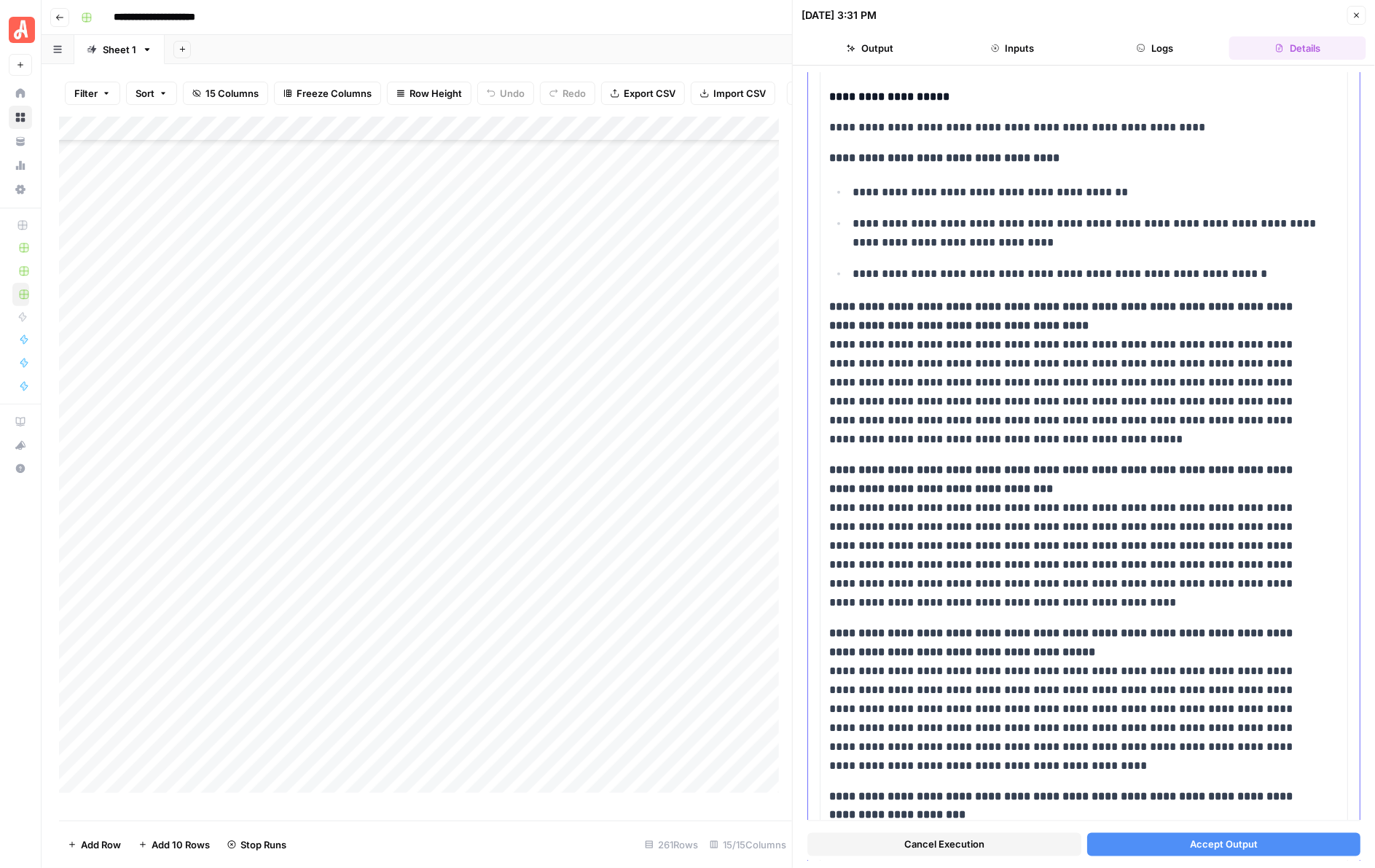
scroll to position [911, 0]
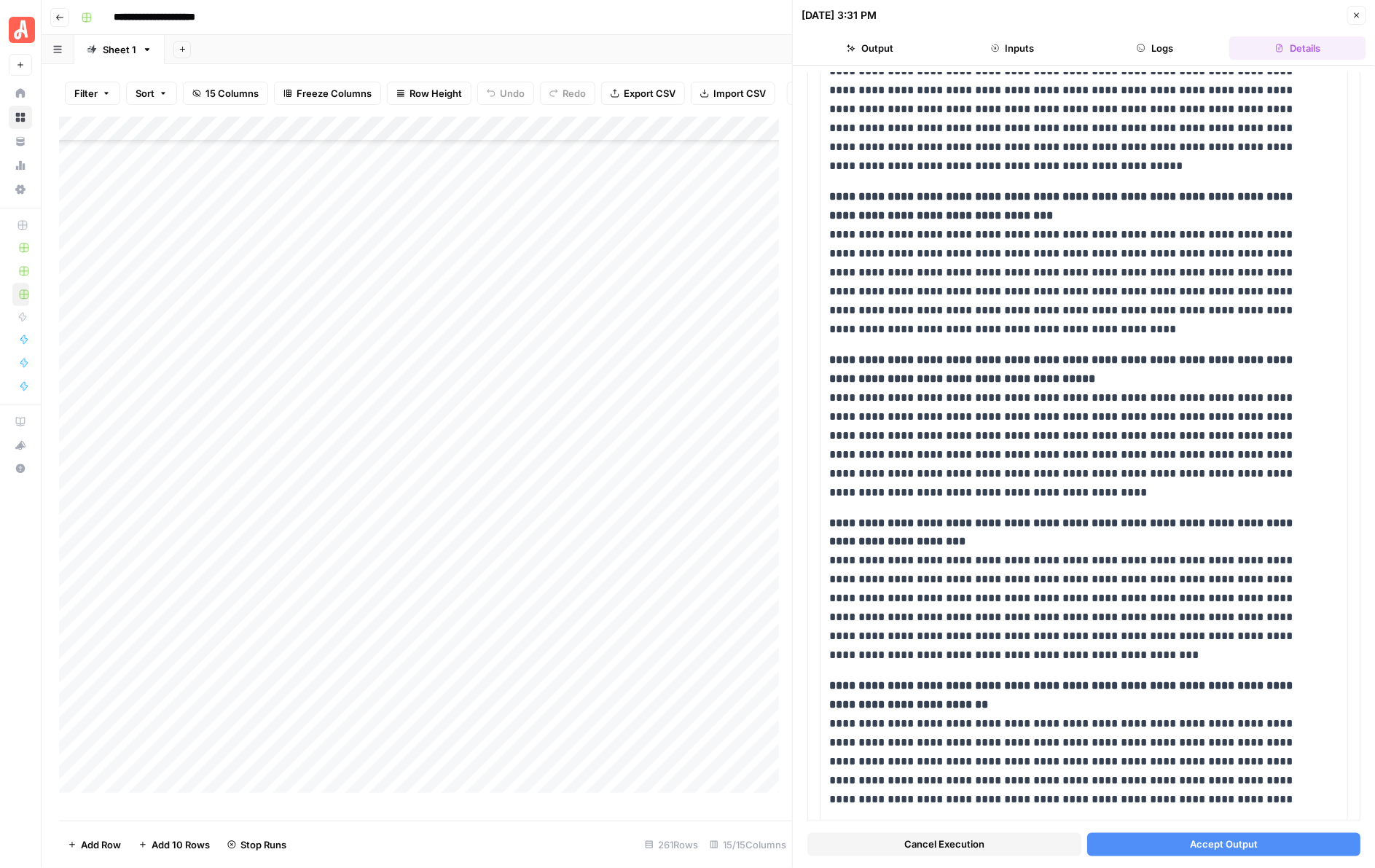
click at [1144, 533] on button "Accept Output" at bounding box center [1224, 844] width 274 height 23
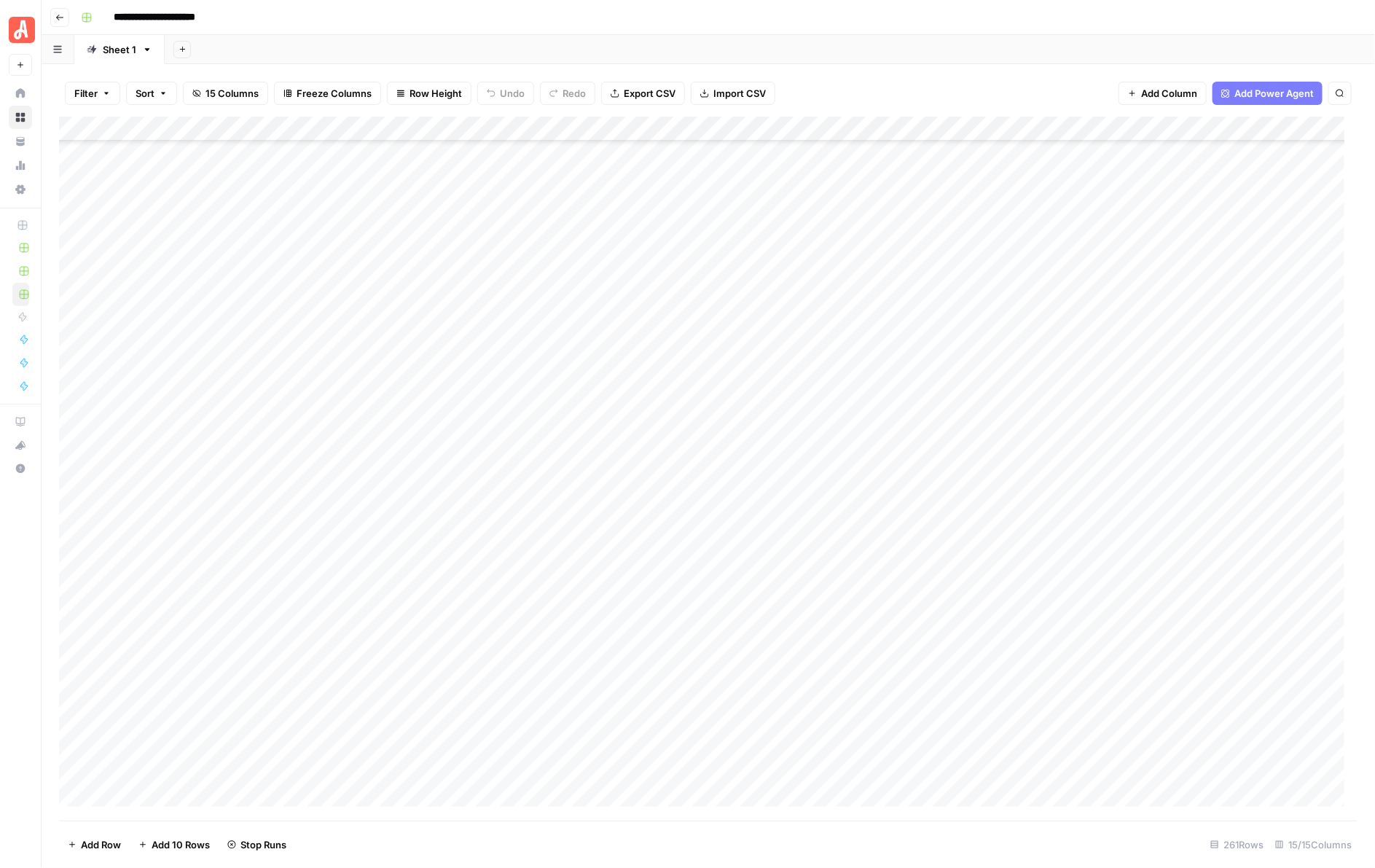
click at [816, 391] on div "Add Column" at bounding box center [708, 468] width 1299 height 704
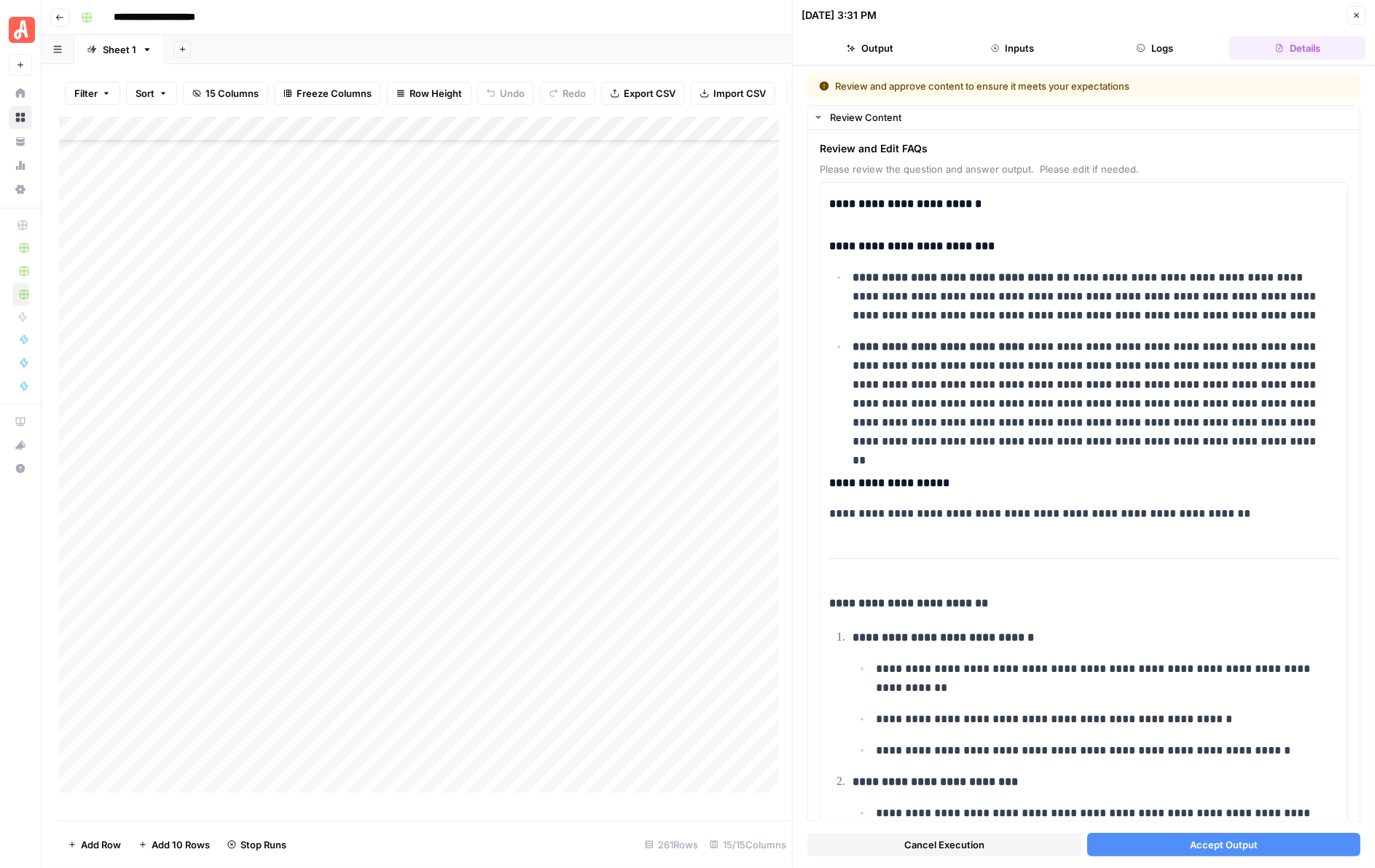
click at [1144, 533] on button "Accept Output" at bounding box center [1224, 844] width 274 height 23
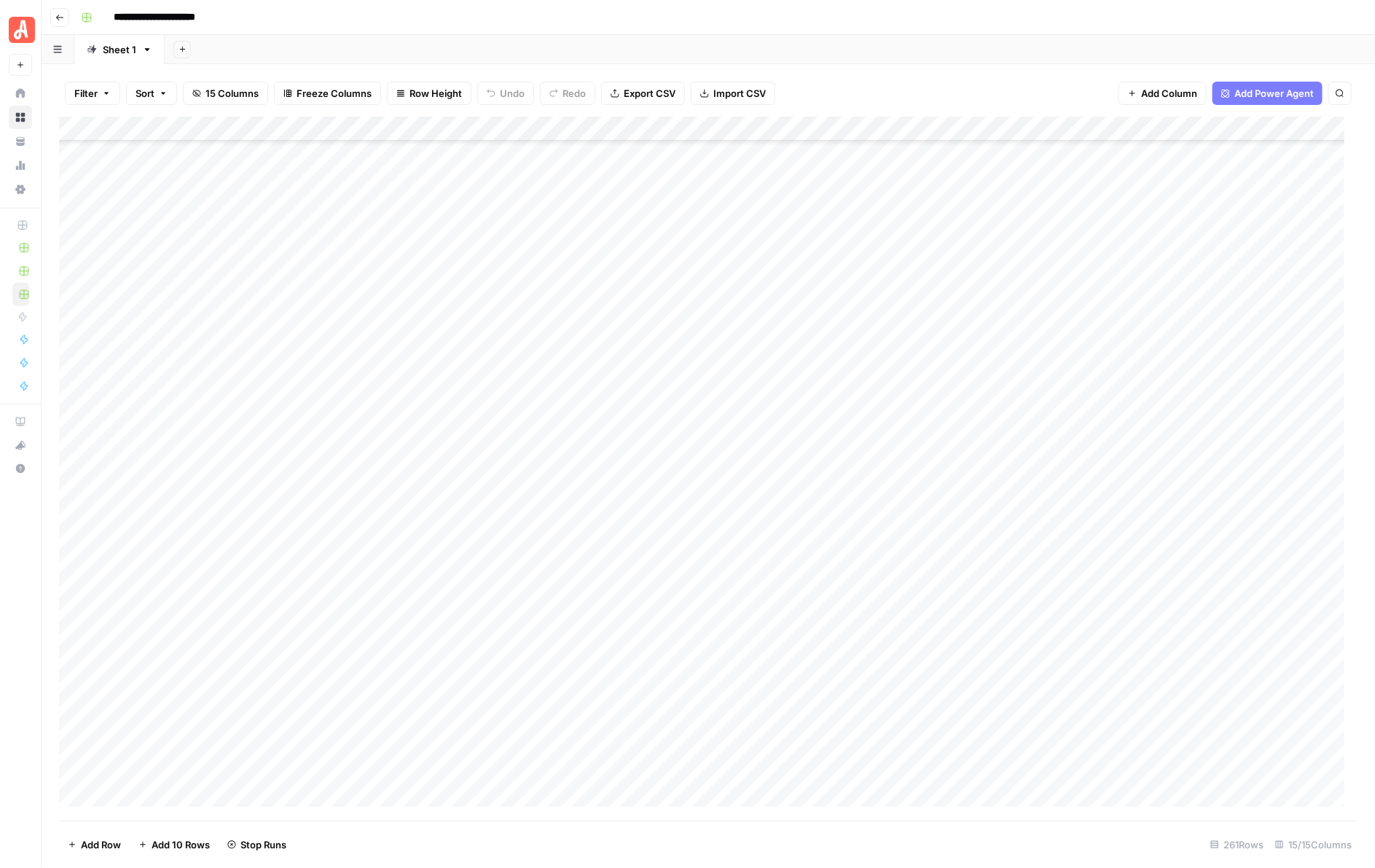
click at [813, 408] on div "Add Column" at bounding box center [708, 468] width 1299 height 704
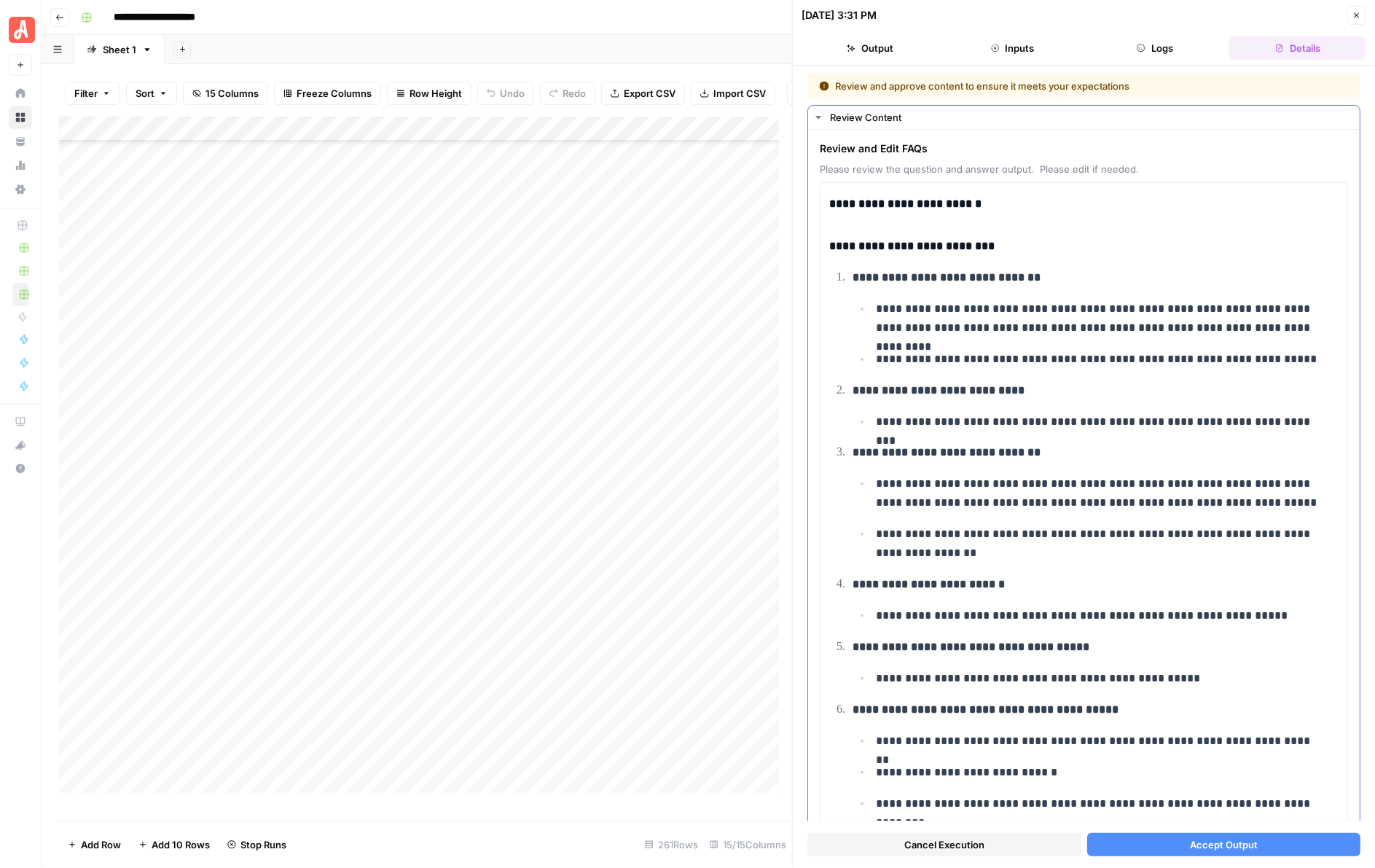
scroll to position [4275, 0]
click at [1190, 842] on span "Accept Output" at bounding box center [1224, 844] width 68 height 14
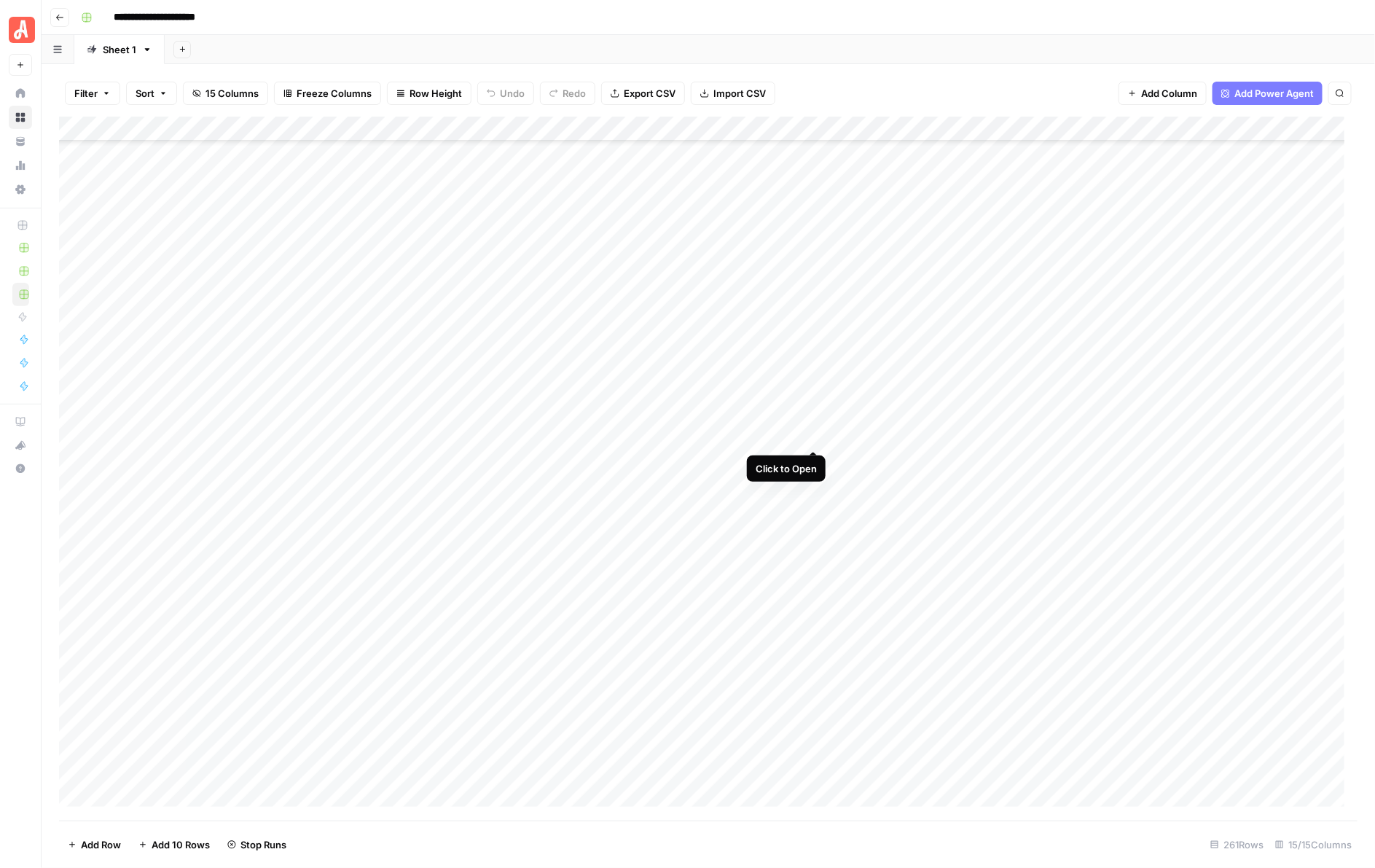
click at [814, 437] on div "Add Column" at bounding box center [708, 468] width 1299 height 704
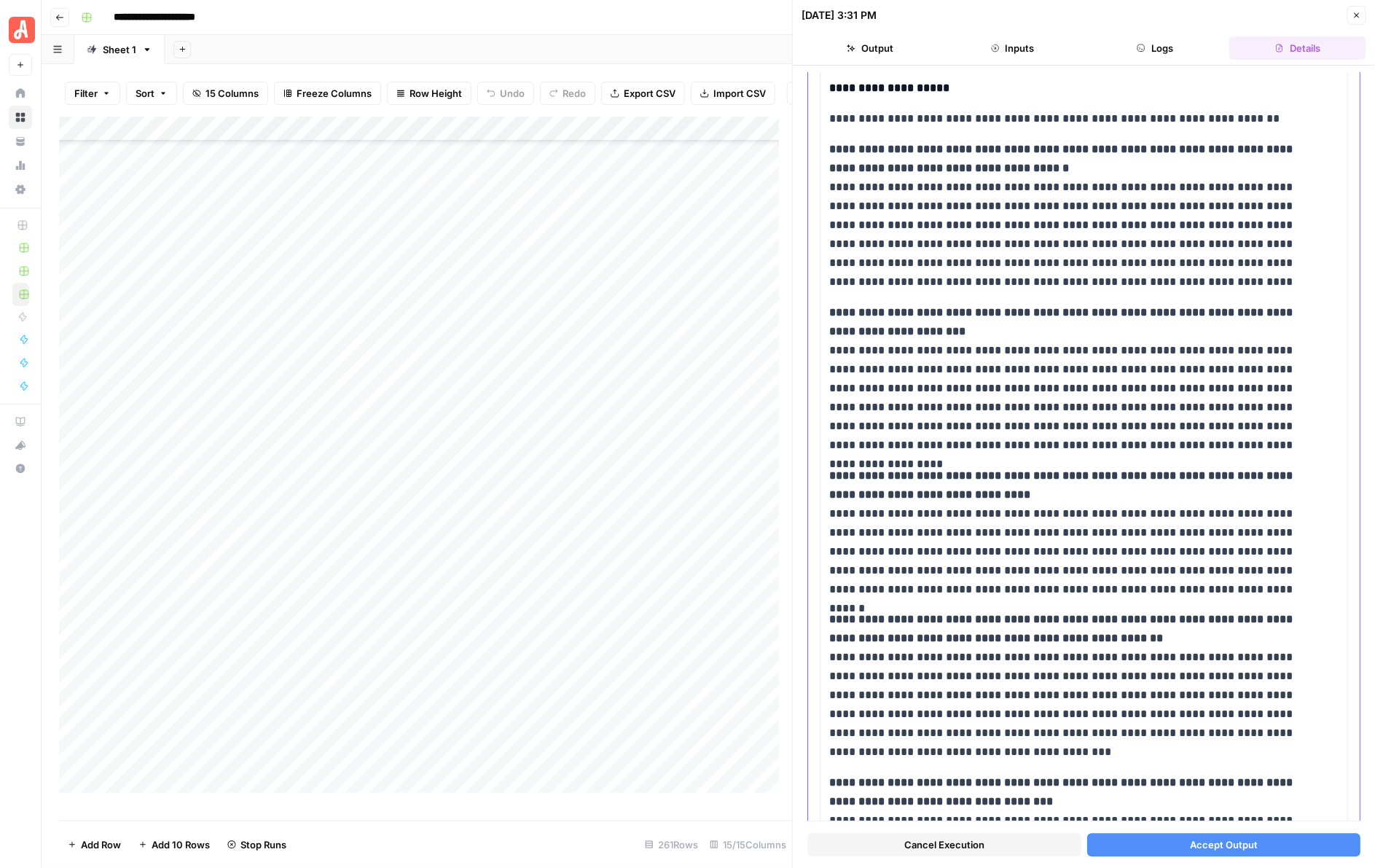
scroll to position [1716, 0]
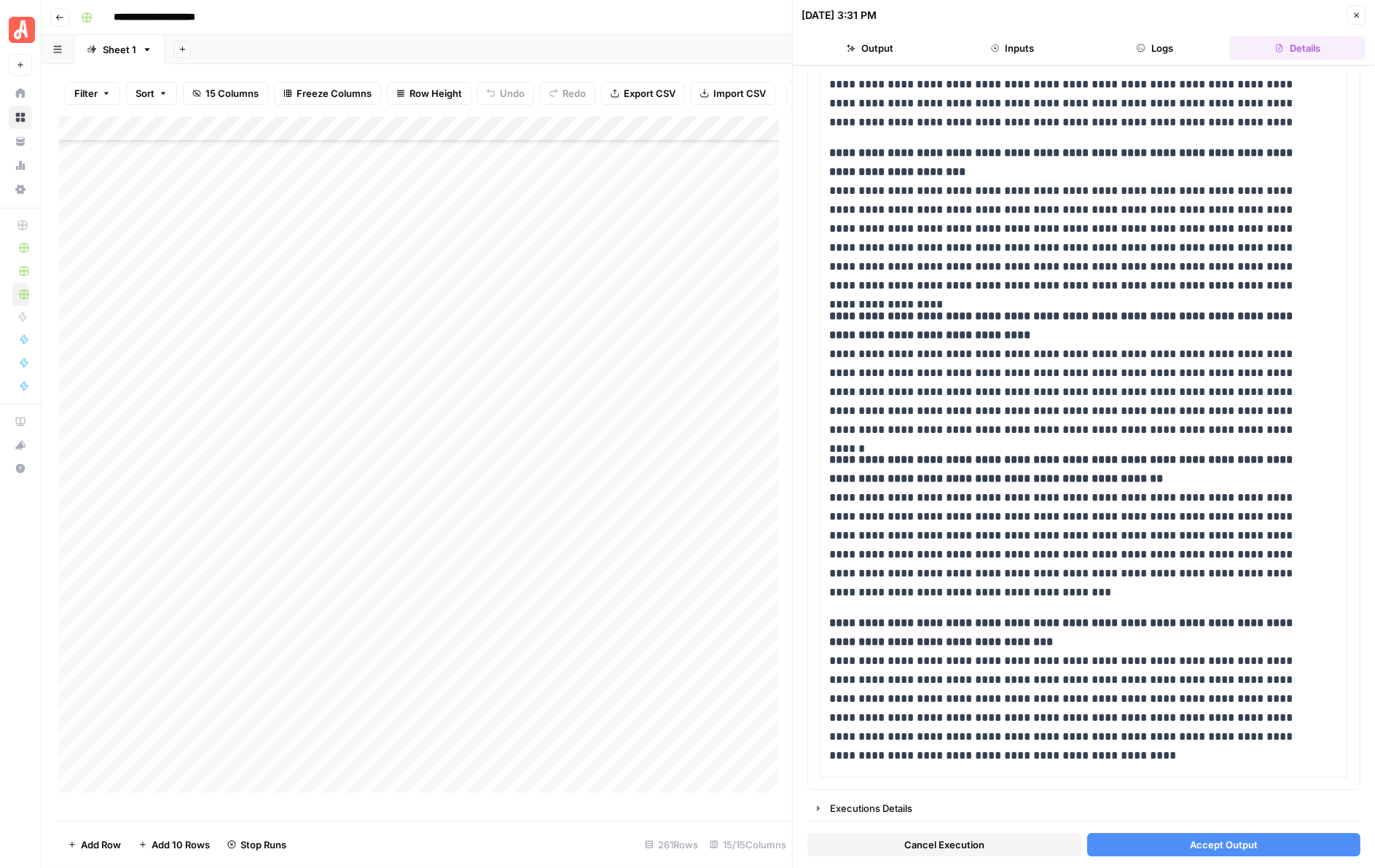
click at [1174, 833] on button "Accept Output" at bounding box center [1224, 844] width 274 height 23
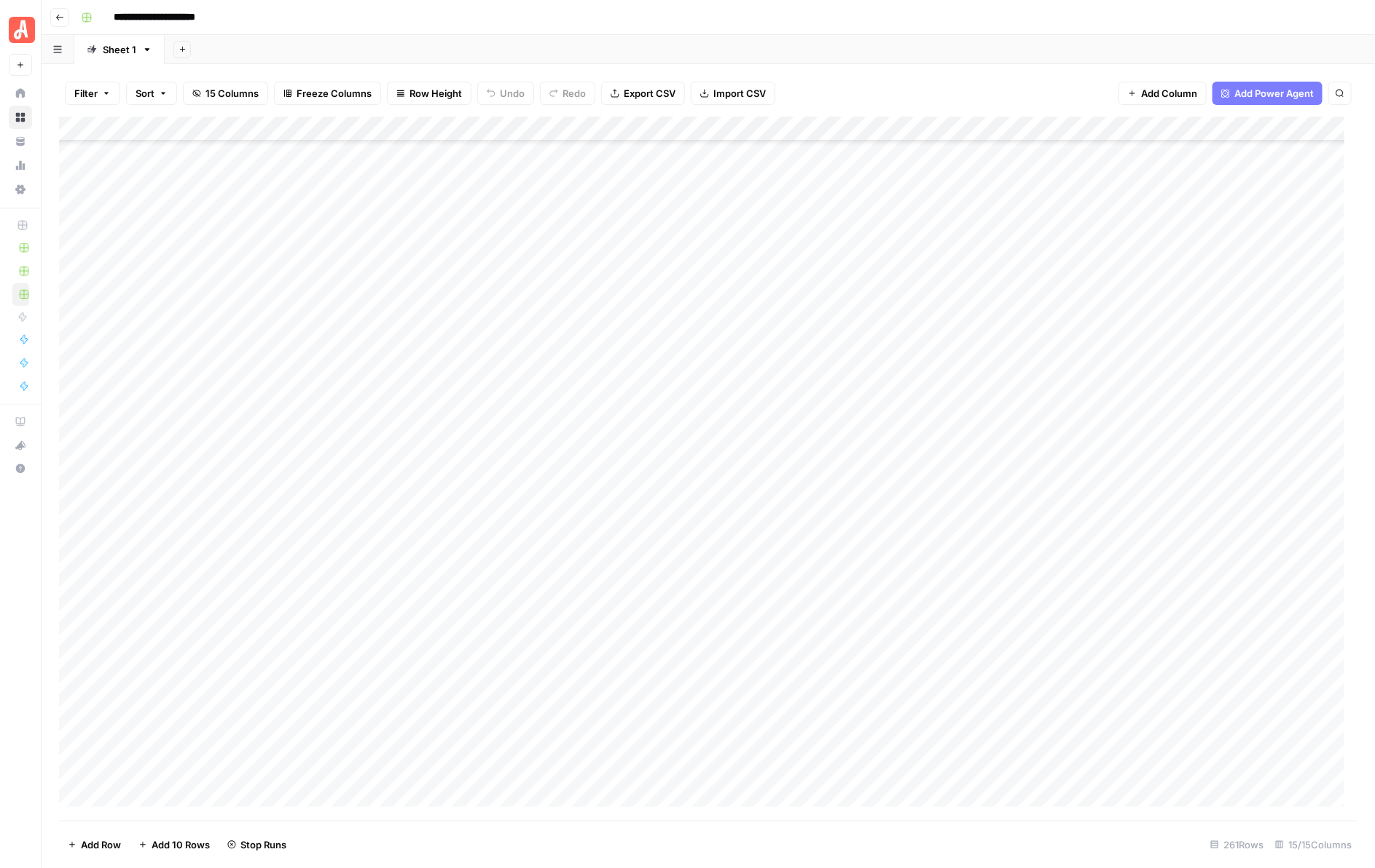
click at [807, 460] on div "Add Column" at bounding box center [708, 468] width 1299 height 704
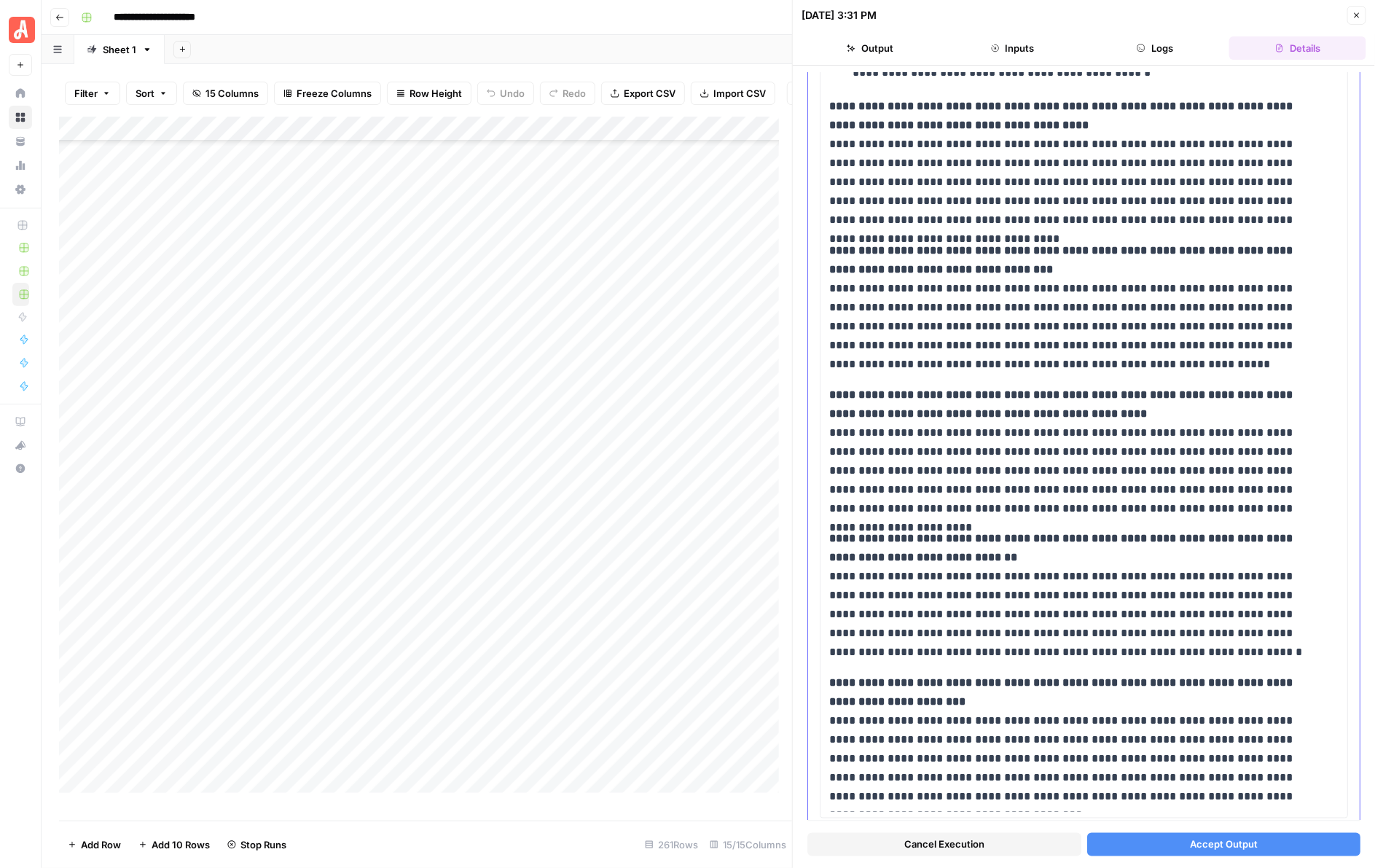
scroll to position [682, 0]
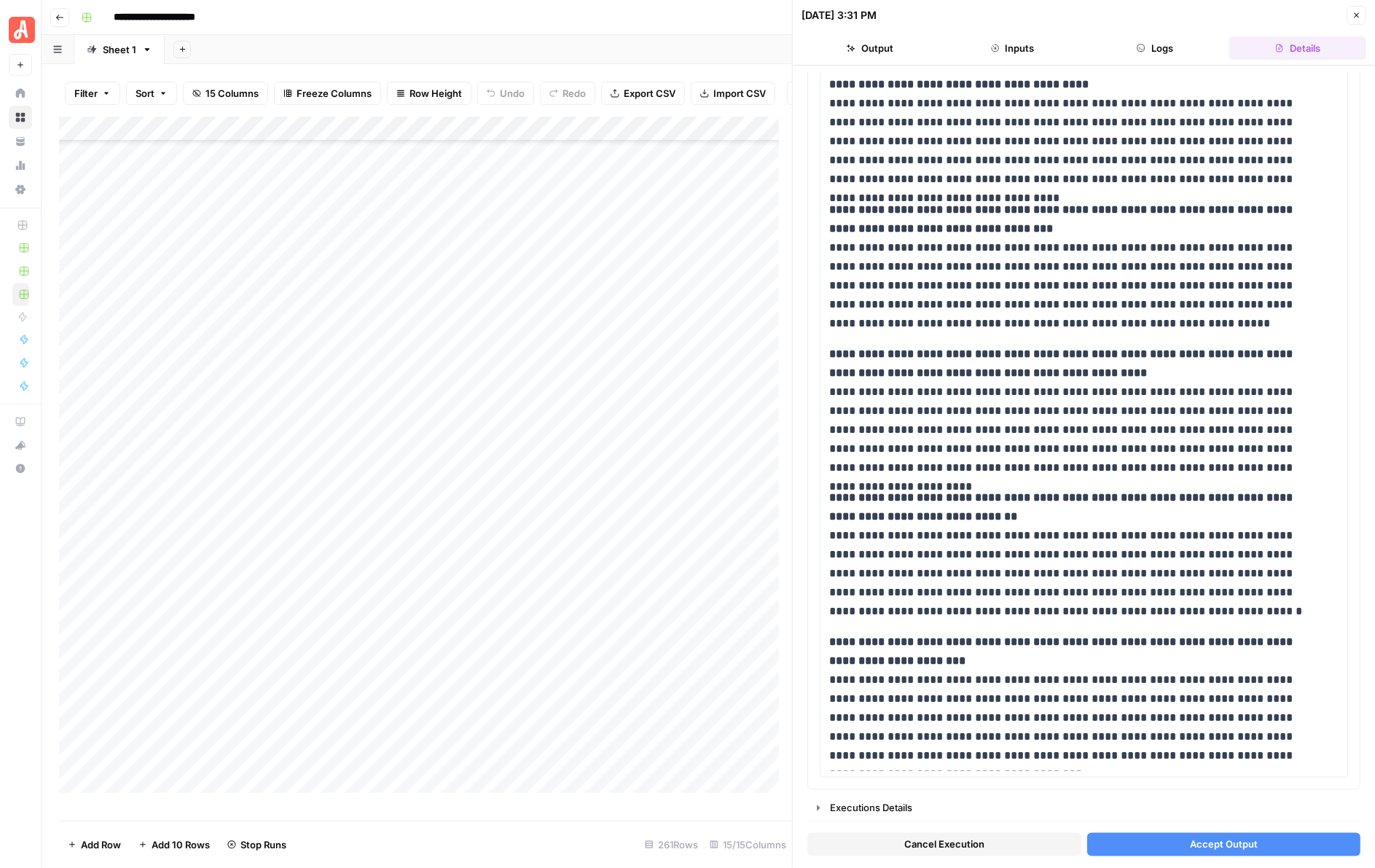
click at [1223, 835] on button "Accept Output" at bounding box center [1224, 844] width 274 height 23
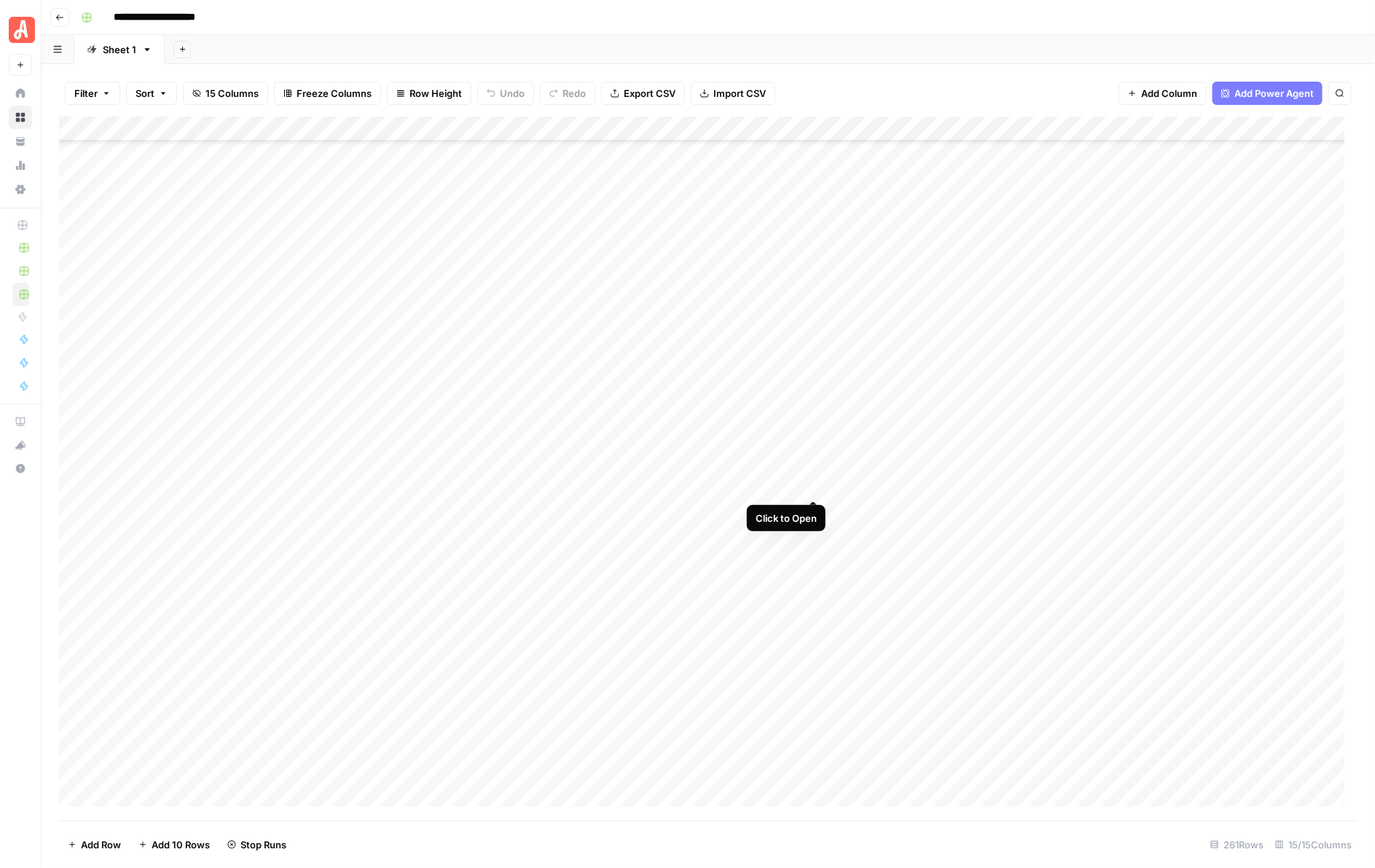
click at [817, 479] on div "Add Column" at bounding box center [708, 468] width 1299 height 704
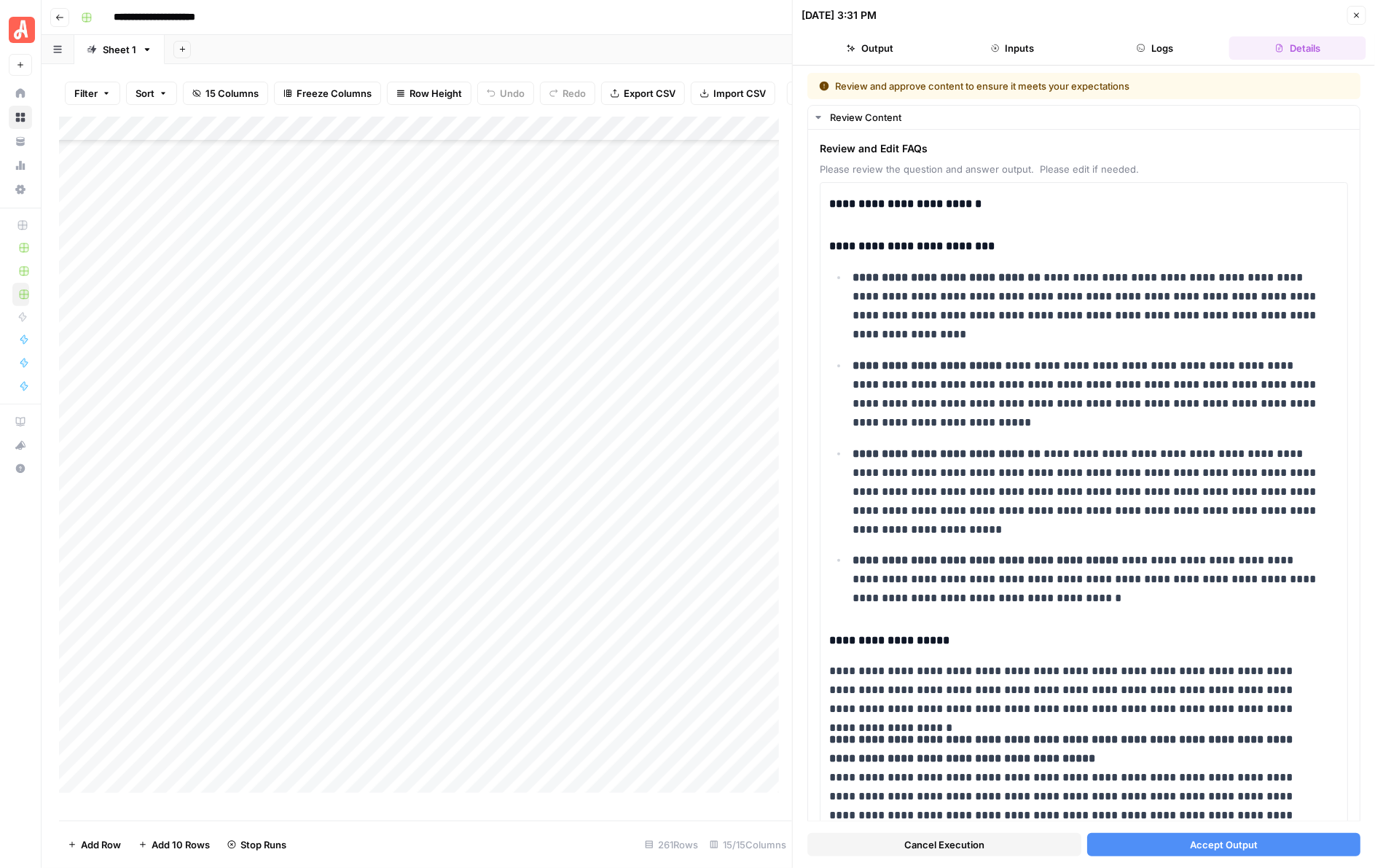
click at [1203, 838] on span "Accept Output" at bounding box center [1224, 844] width 68 height 14
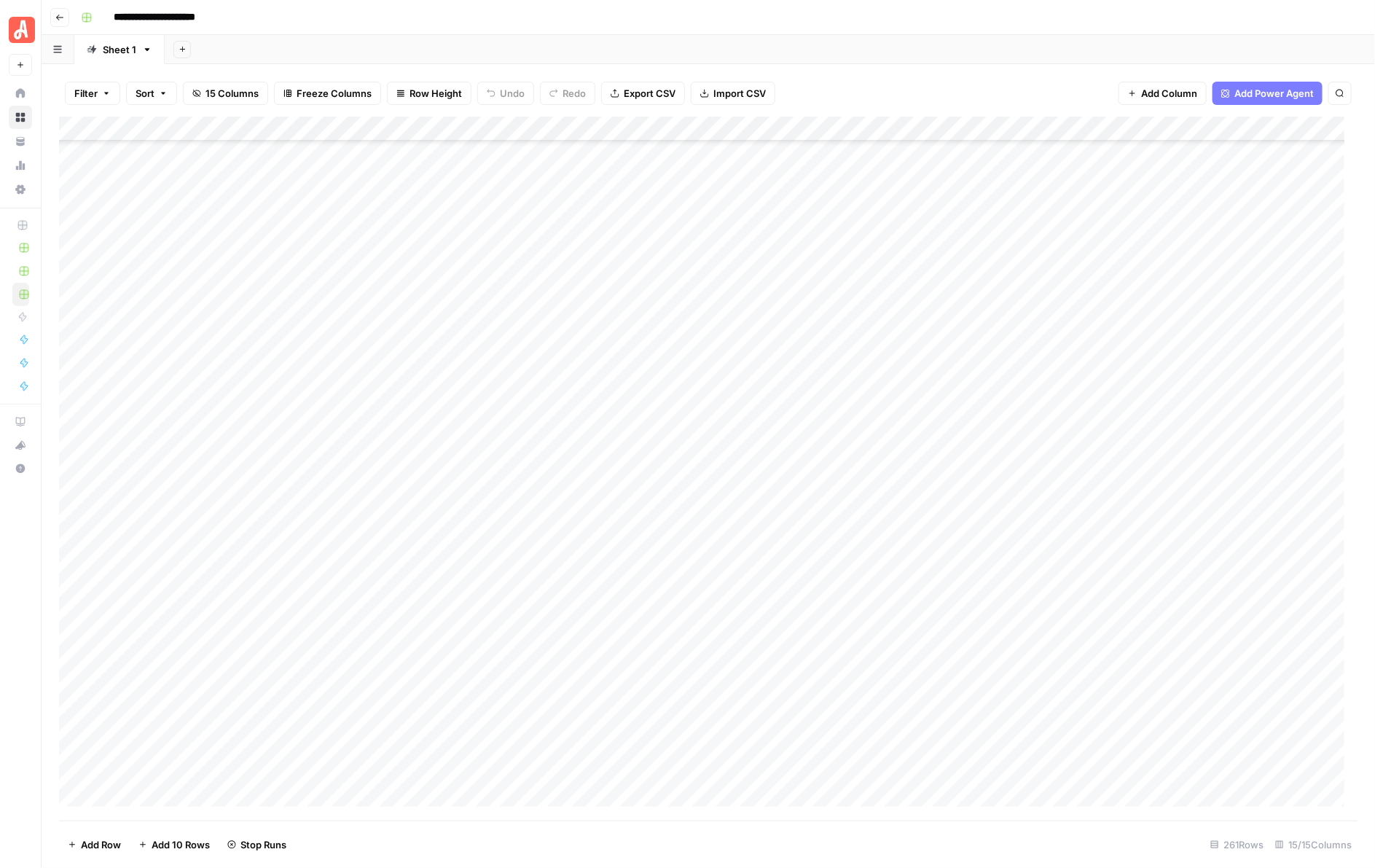
click at [810, 511] on div "Add Column" at bounding box center [708, 468] width 1299 height 704
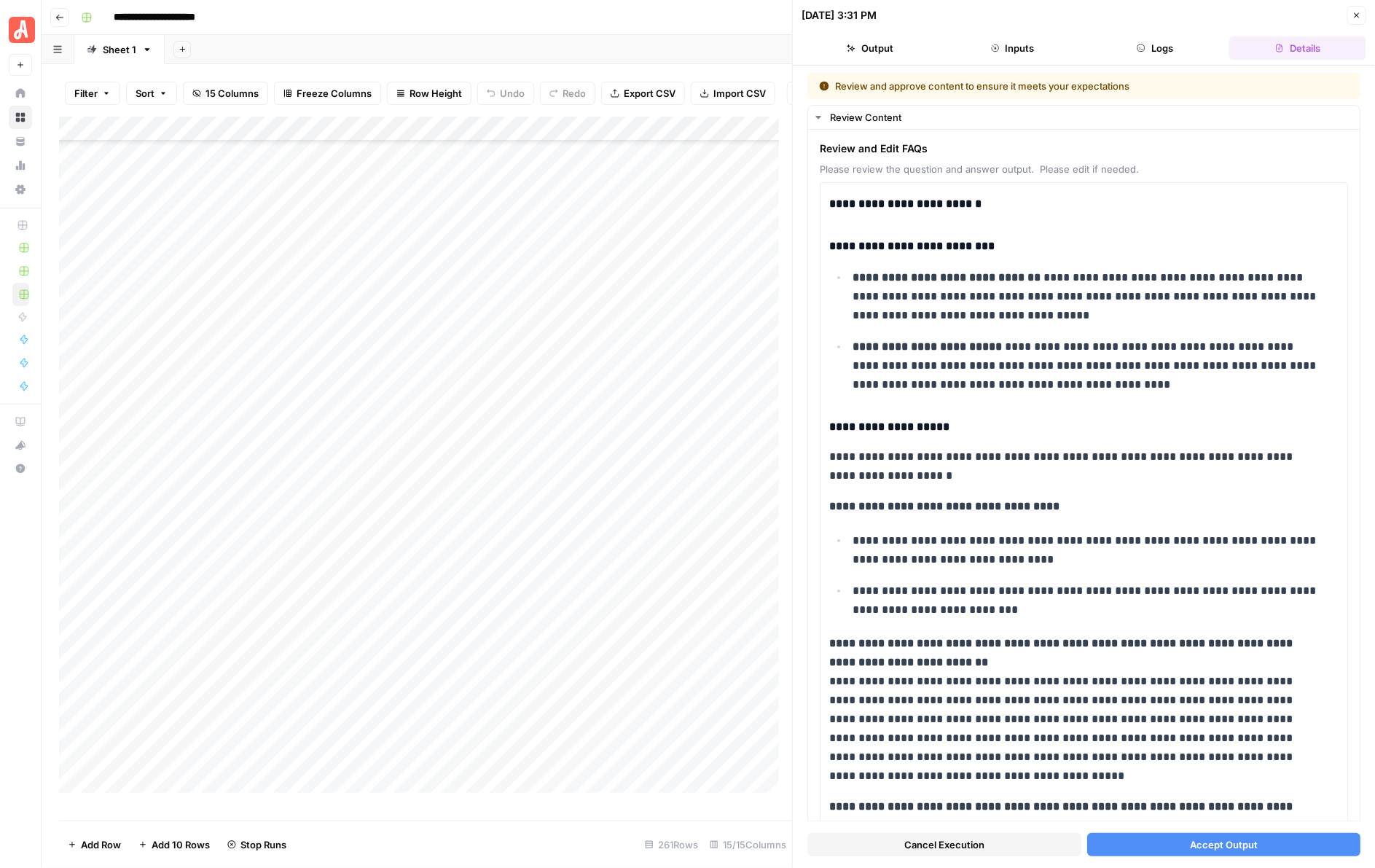
click at [1174, 842] on button "Accept Output" at bounding box center [1224, 844] width 274 height 23
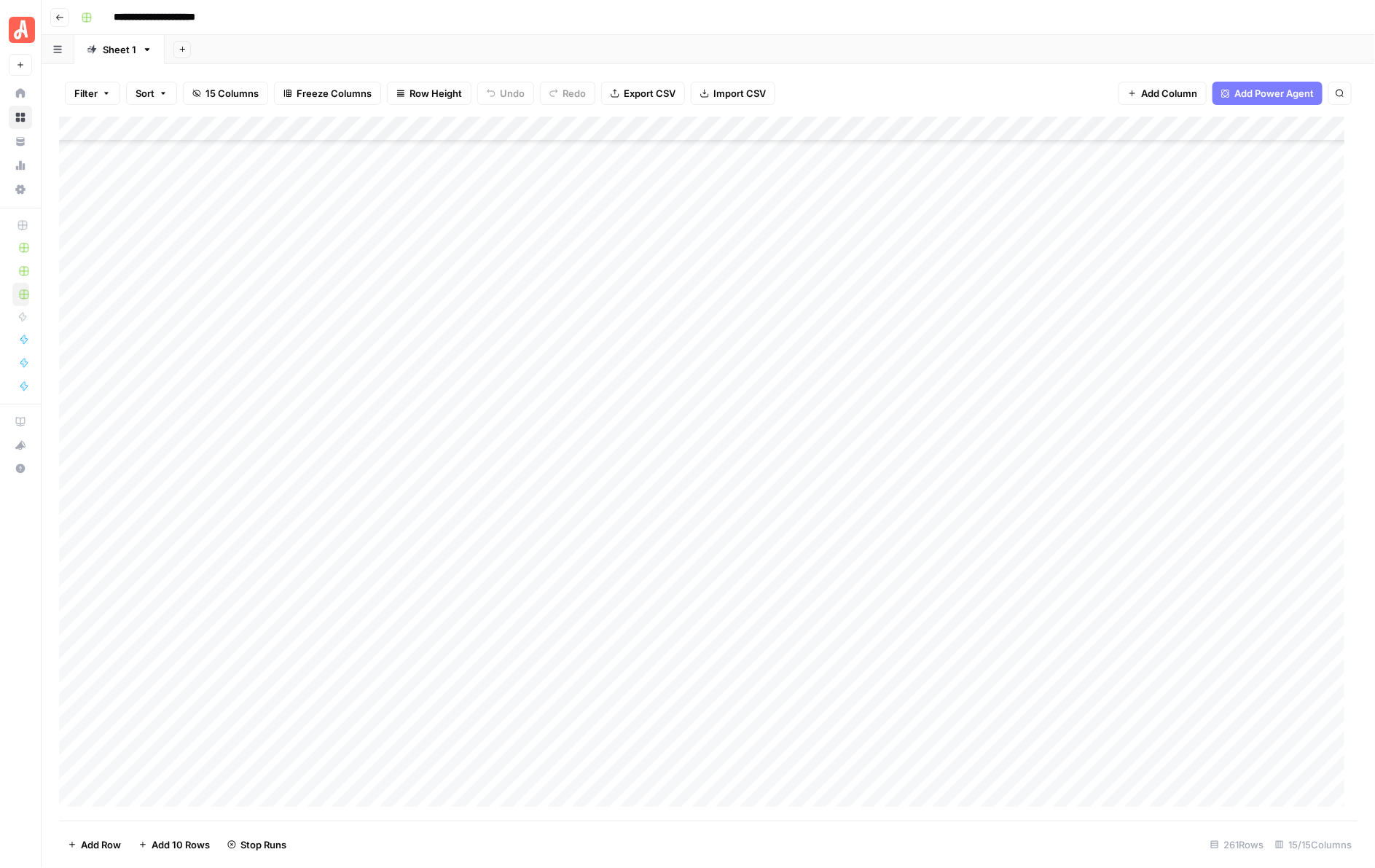
click at [813, 537] on div "Add Column" at bounding box center [708, 468] width 1299 height 704
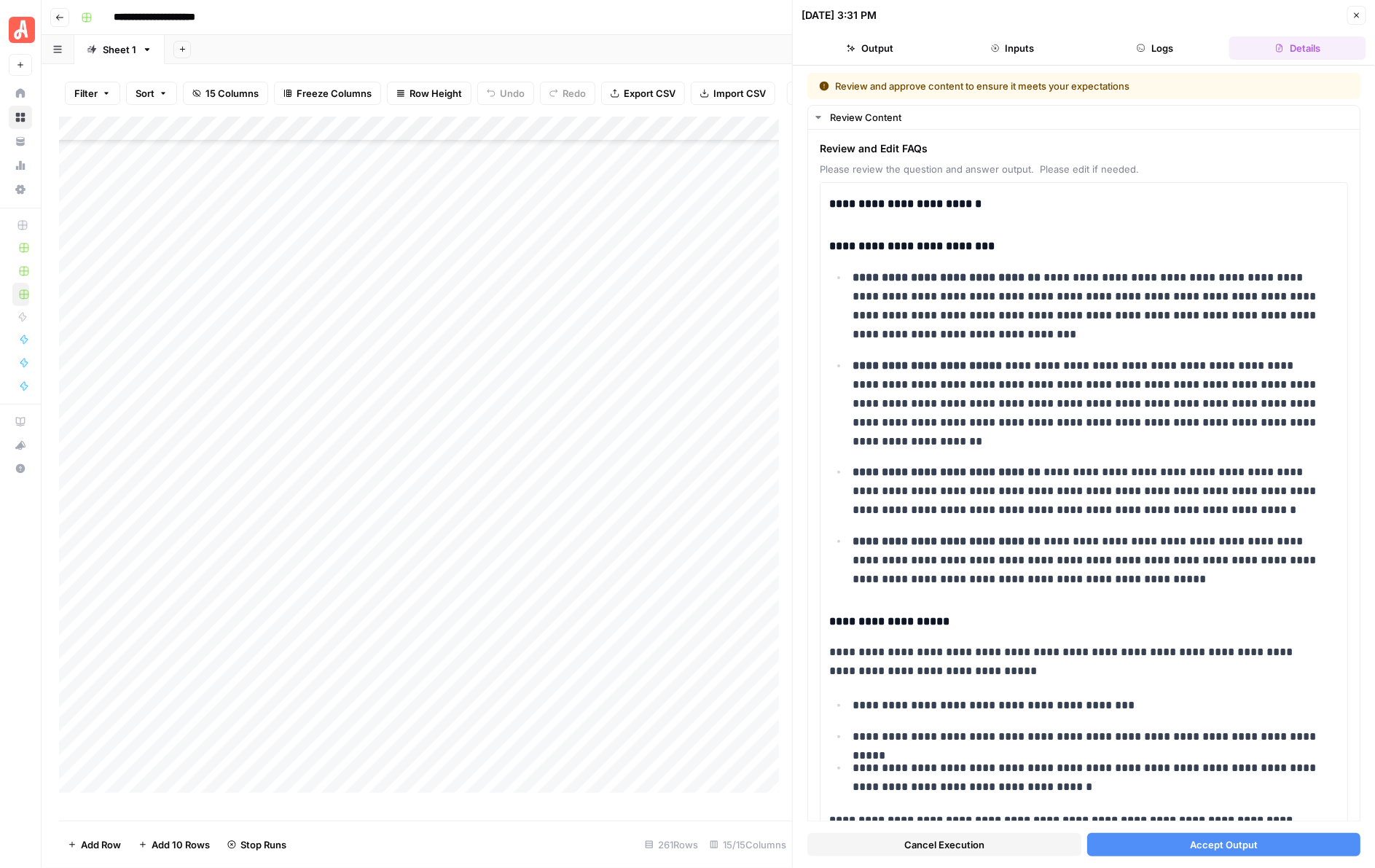
click at [1160, 837] on button "Accept Output" at bounding box center [1224, 844] width 274 height 23
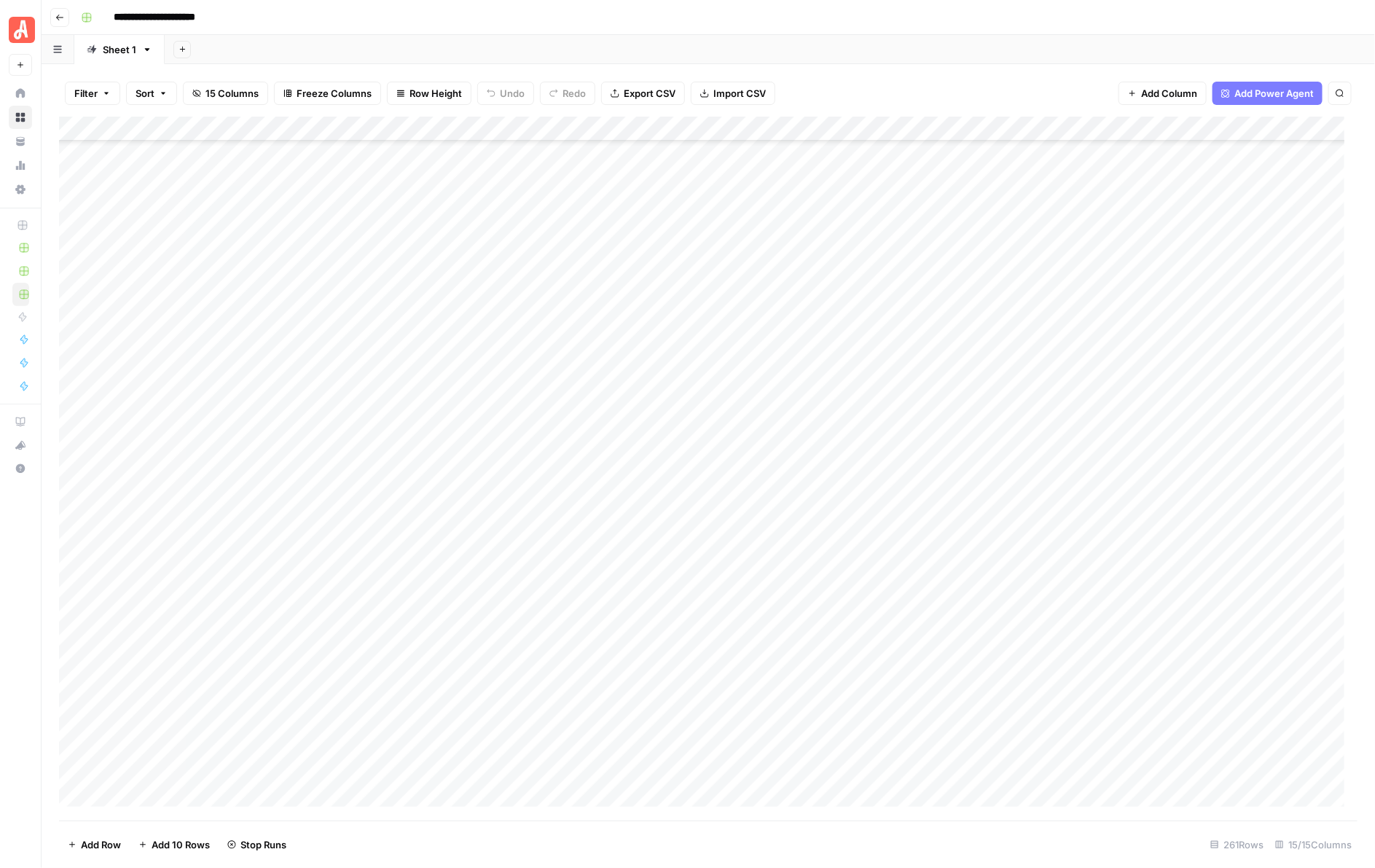
click at [814, 559] on div "Add Column" at bounding box center [708, 468] width 1299 height 704
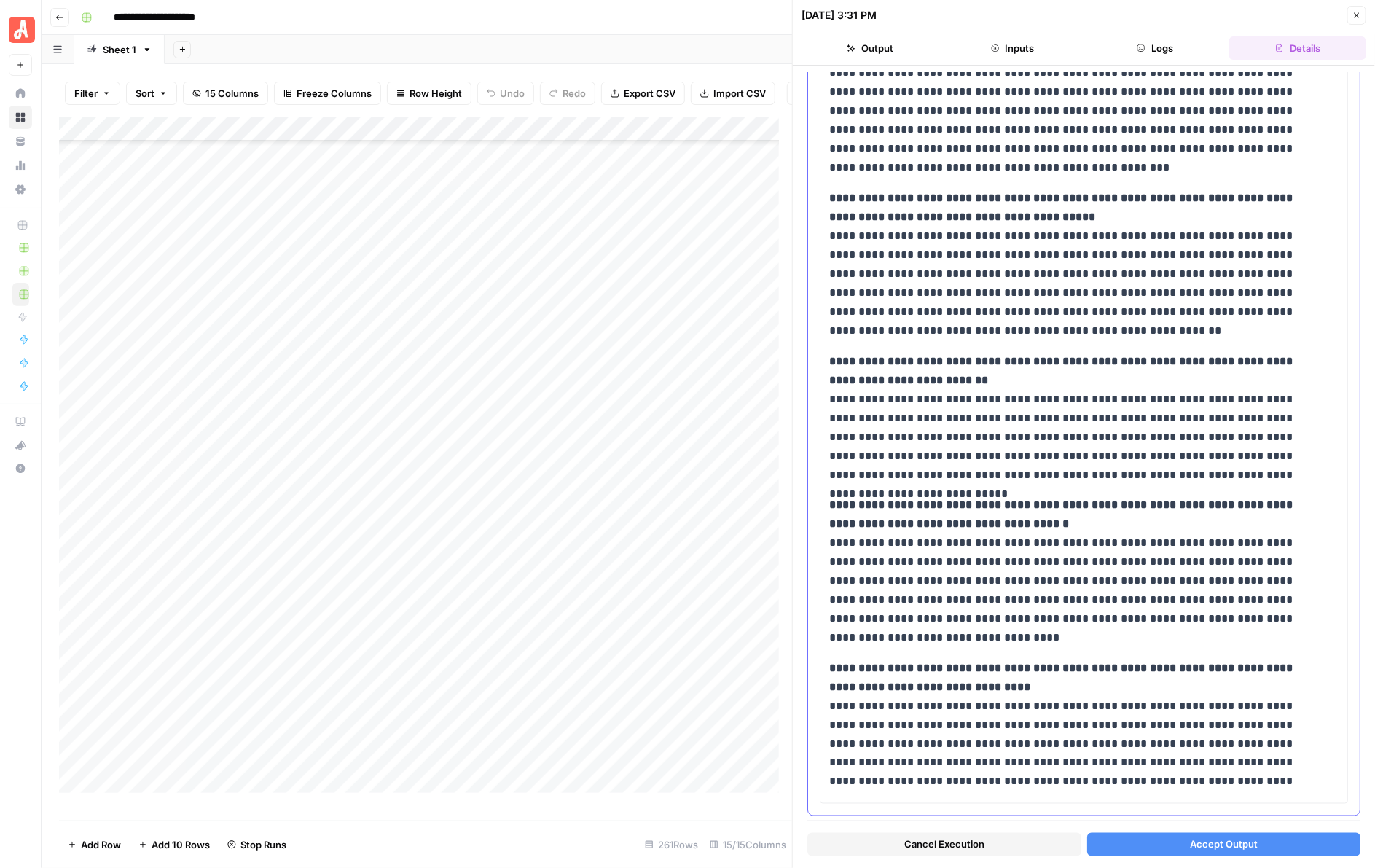
scroll to position [719, 0]
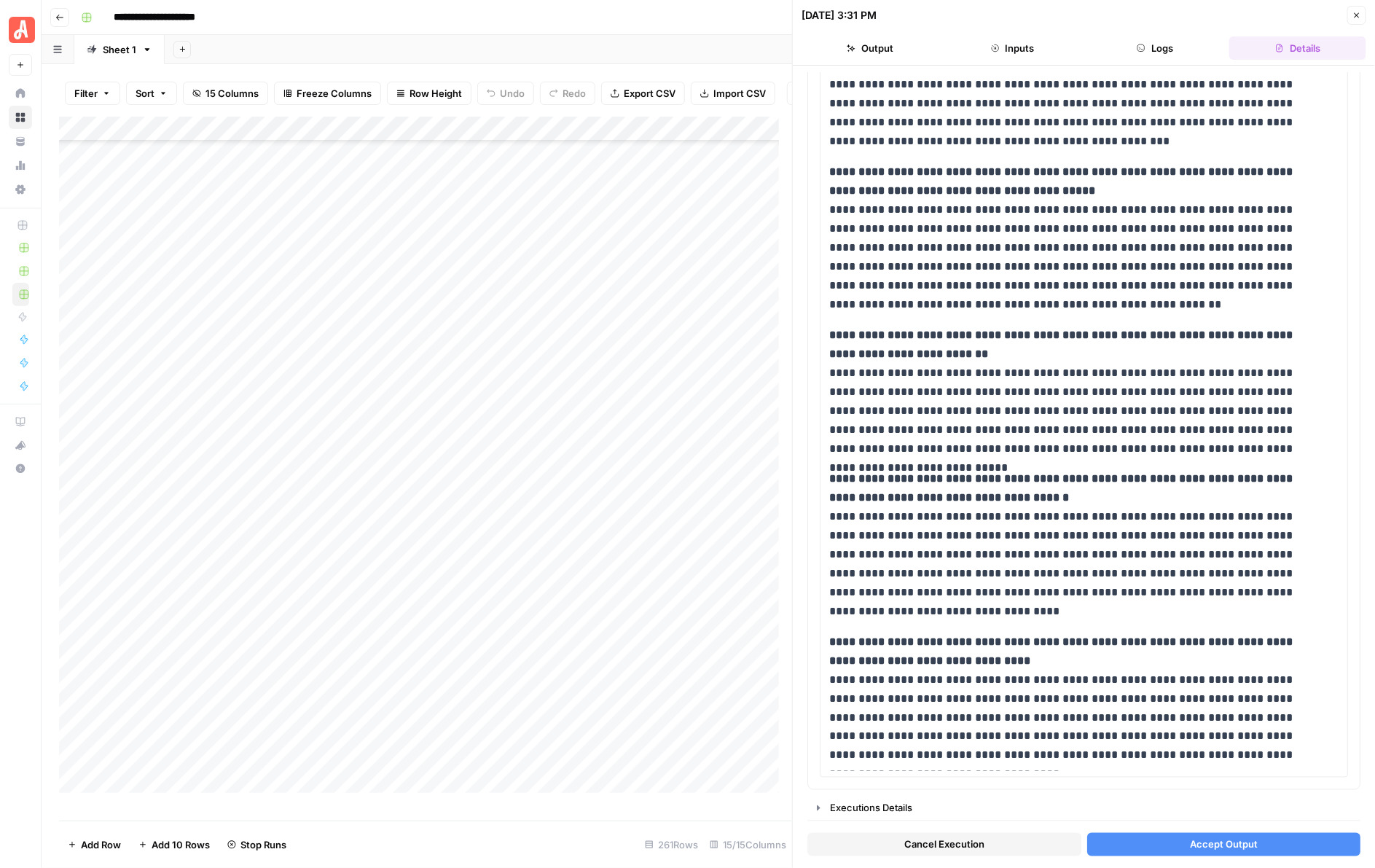
click at [1157, 833] on button "Accept Output" at bounding box center [1224, 844] width 274 height 23
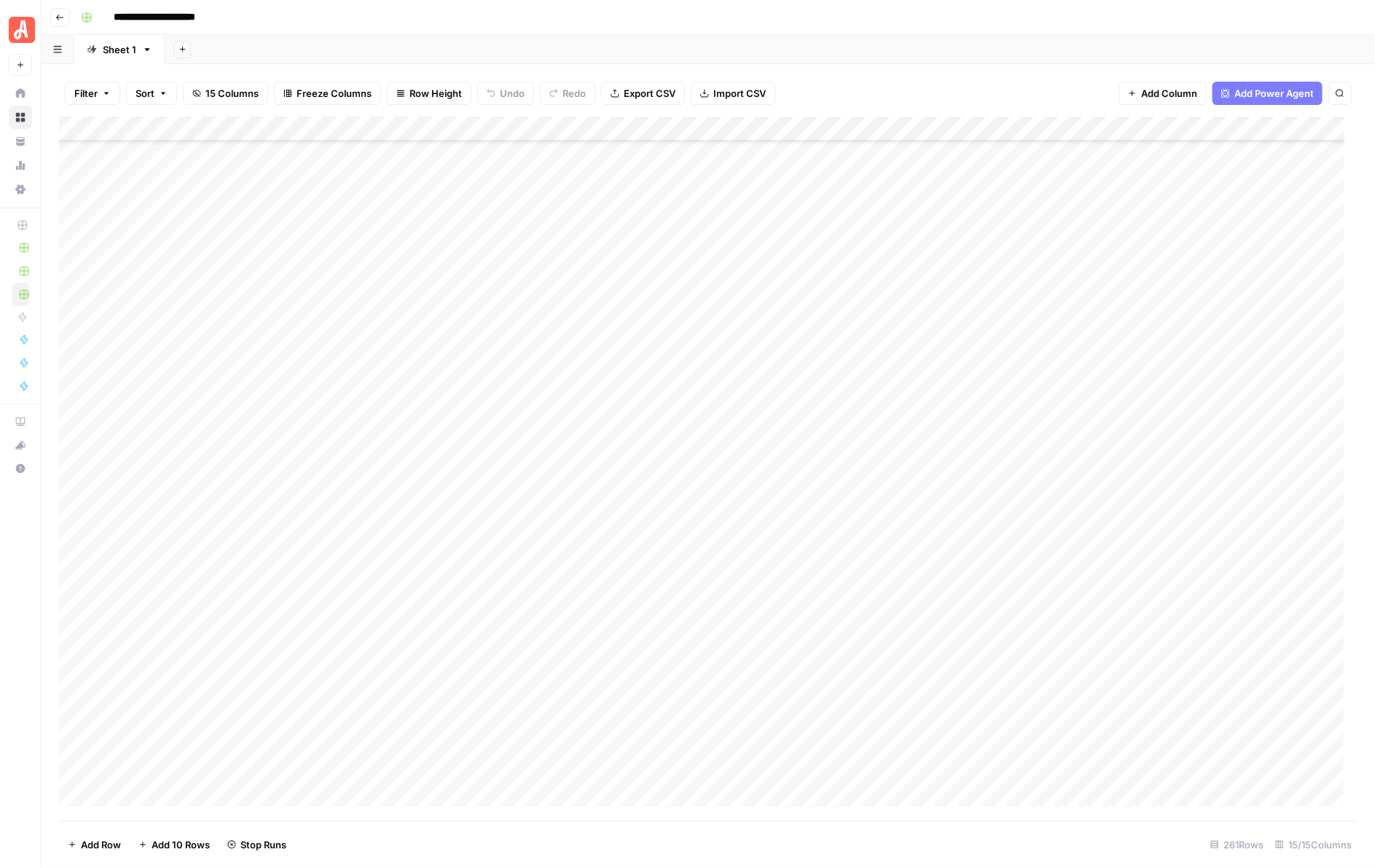
scroll to position [4640, 0]
click at [816, 220] on div "Add Column" at bounding box center [708, 468] width 1299 height 704
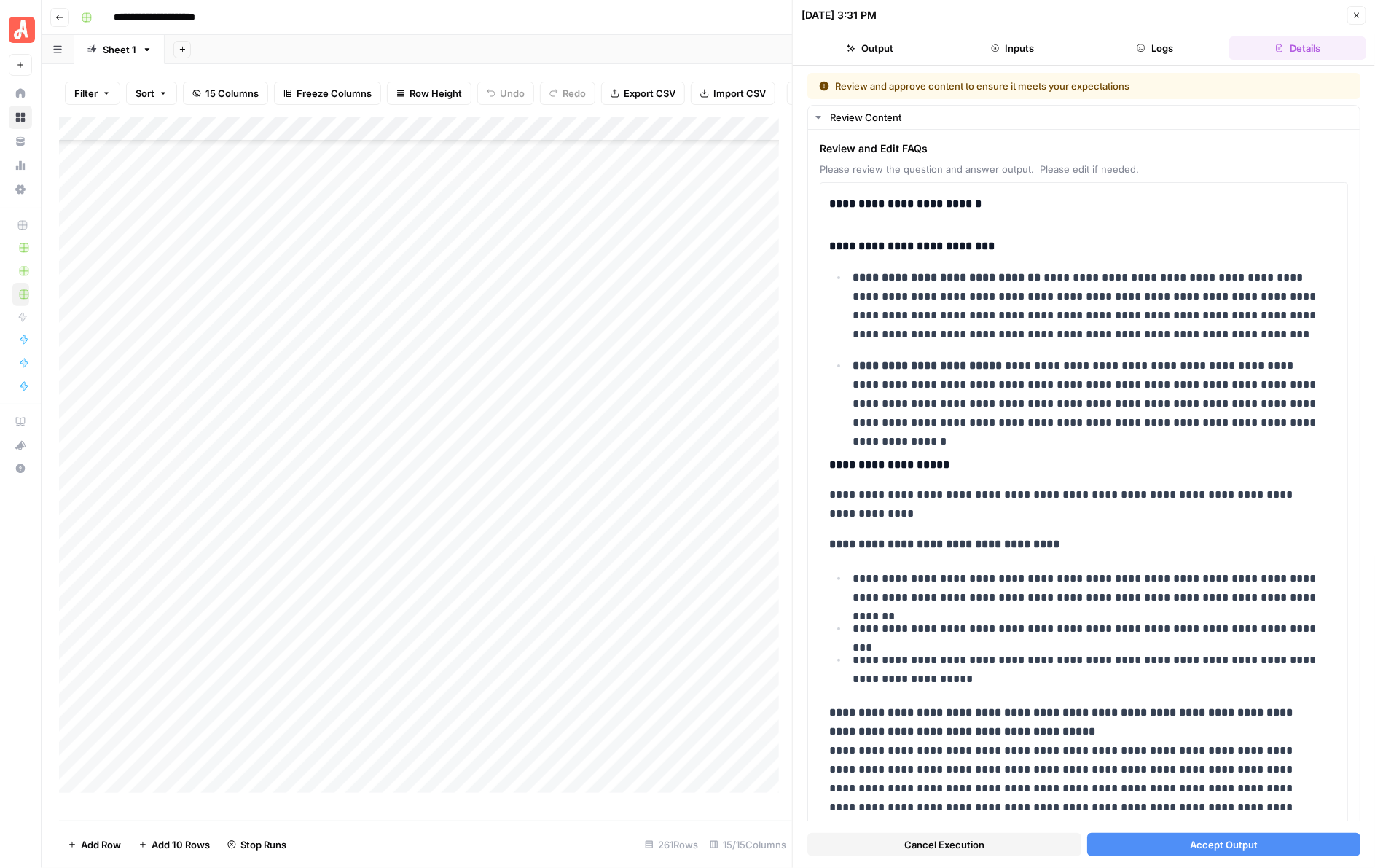
click at [1211, 833] on button "Accept Output" at bounding box center [1224, 844] width 274 height 23
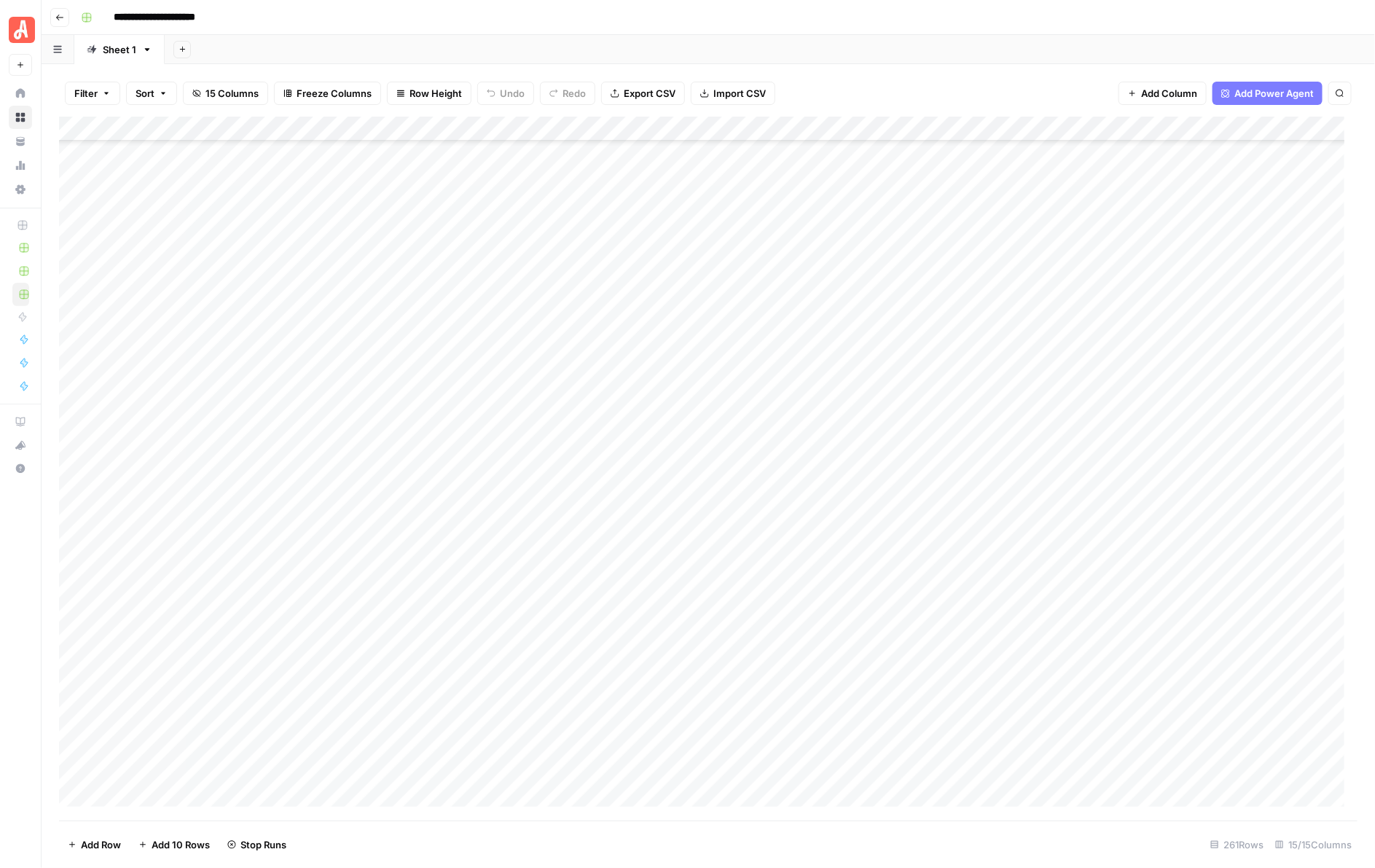
click at [813, 242] on div "Add Column" at bounding box center [708, 468] width 1299 height 704
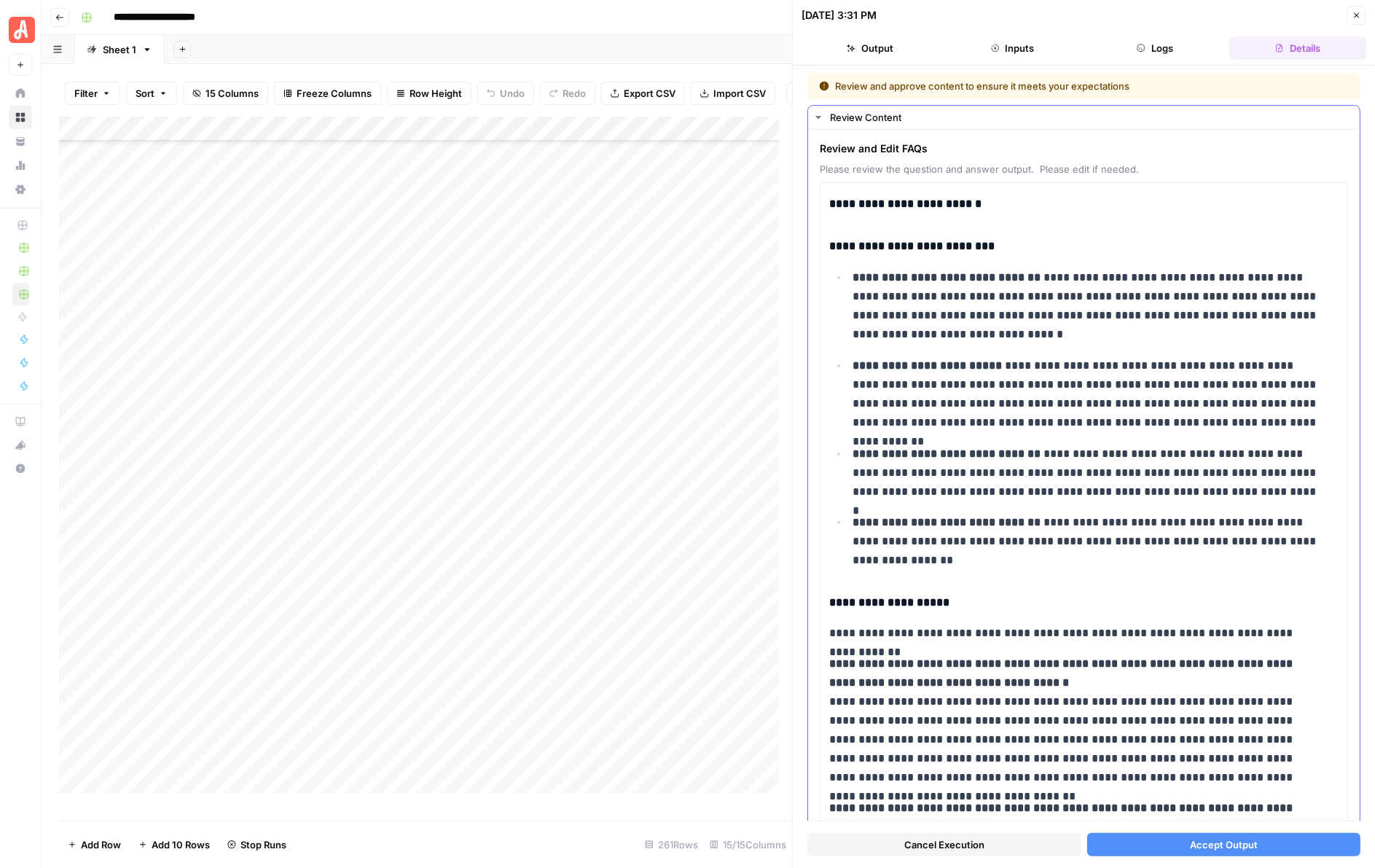
scroll to position [602, 0]
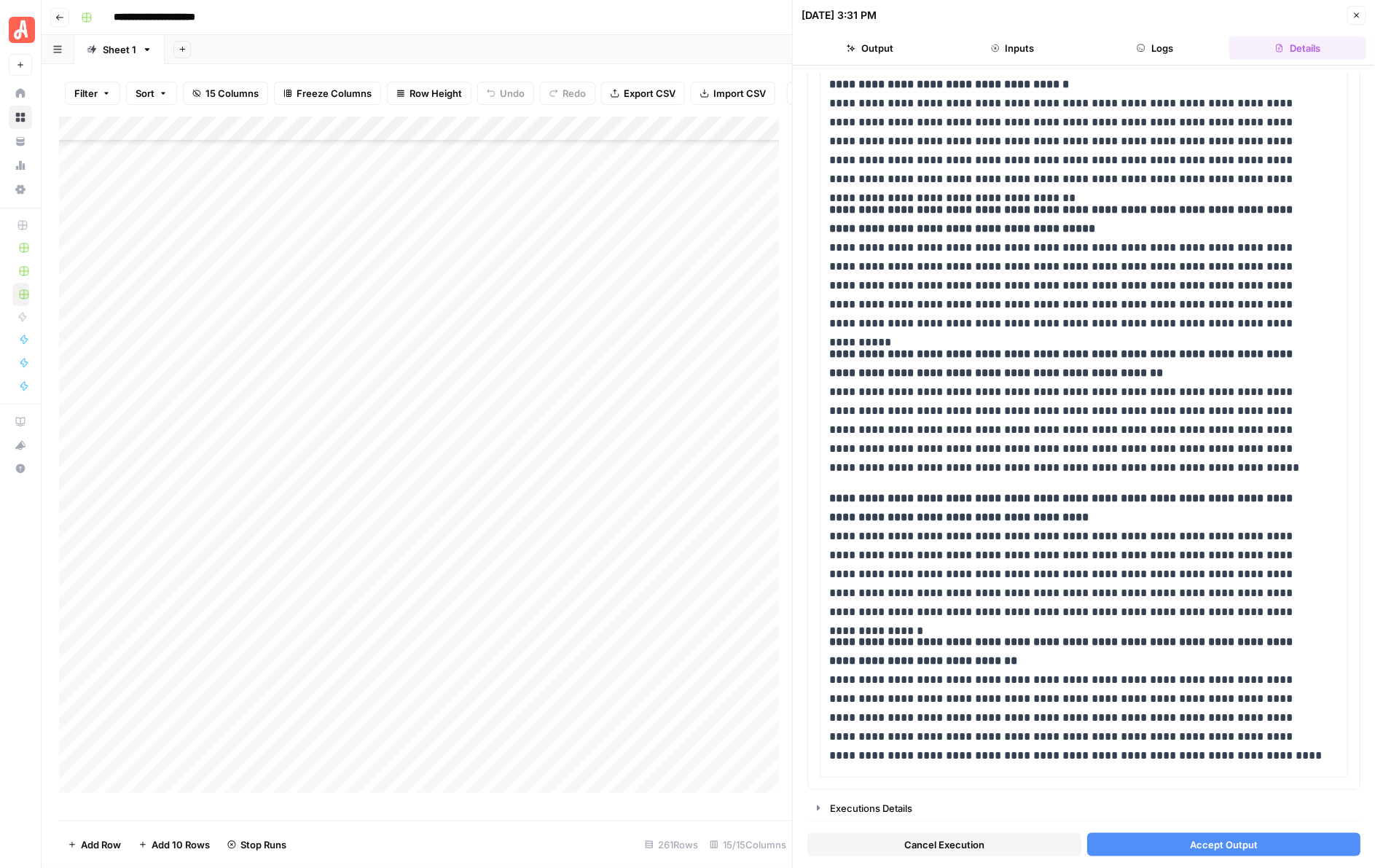
click at [1121, 837] on button "Accept Output" at bounding box center [1224, 844] width 274 height 23
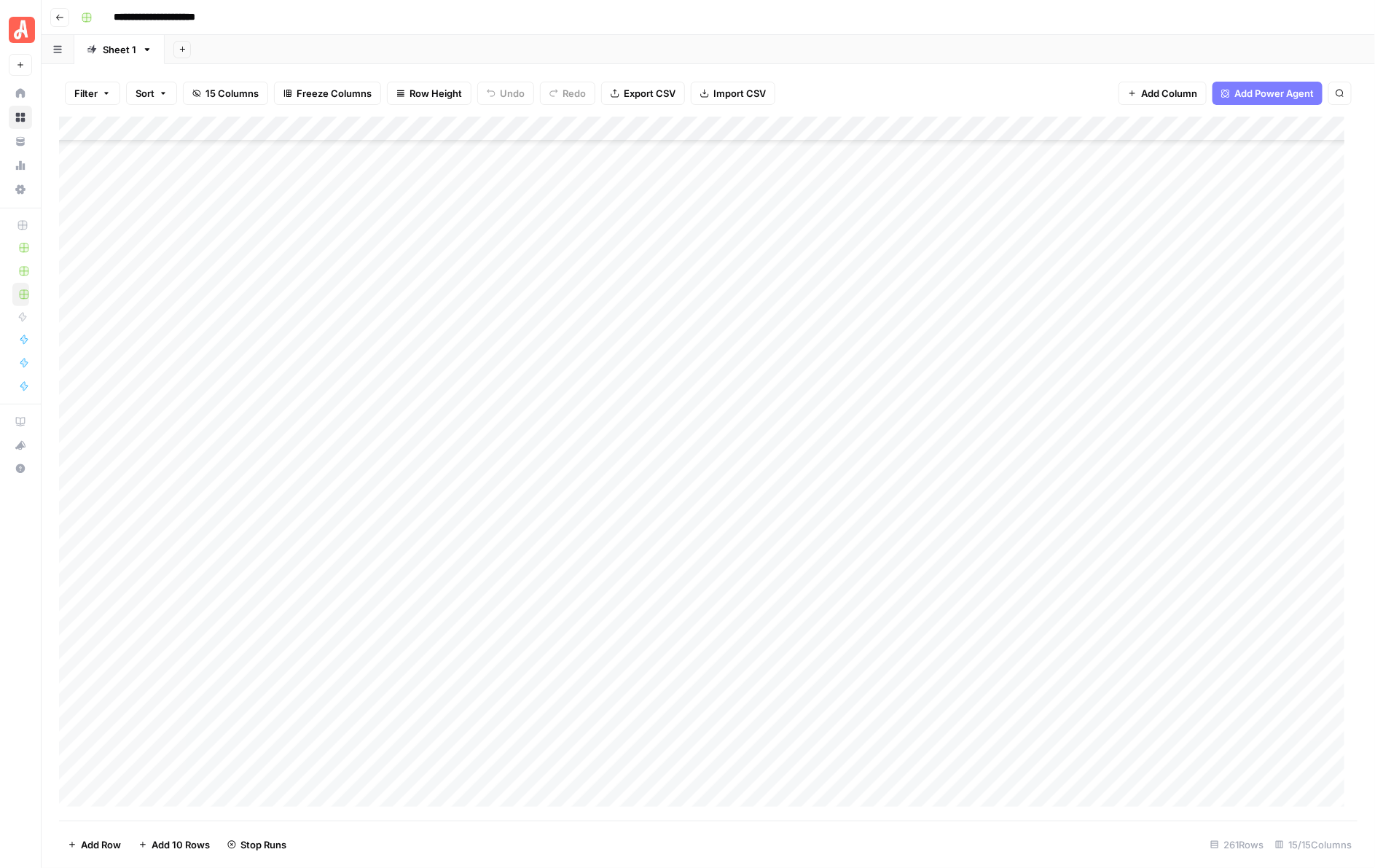
click at [807, 271] on div "Add Column" at bounding box center [708, 468] width 1299 height 704
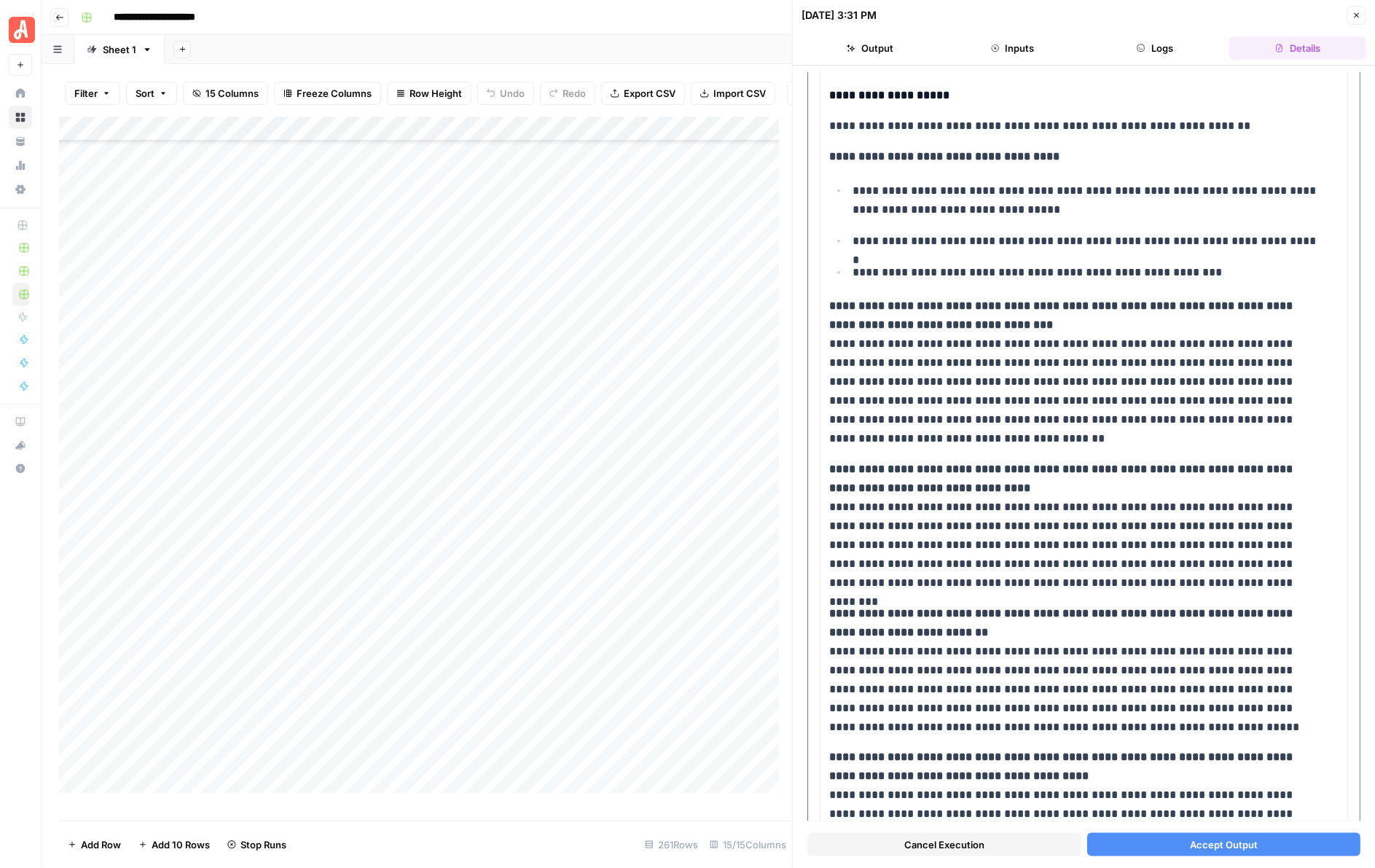
scroll to position [637, 0]
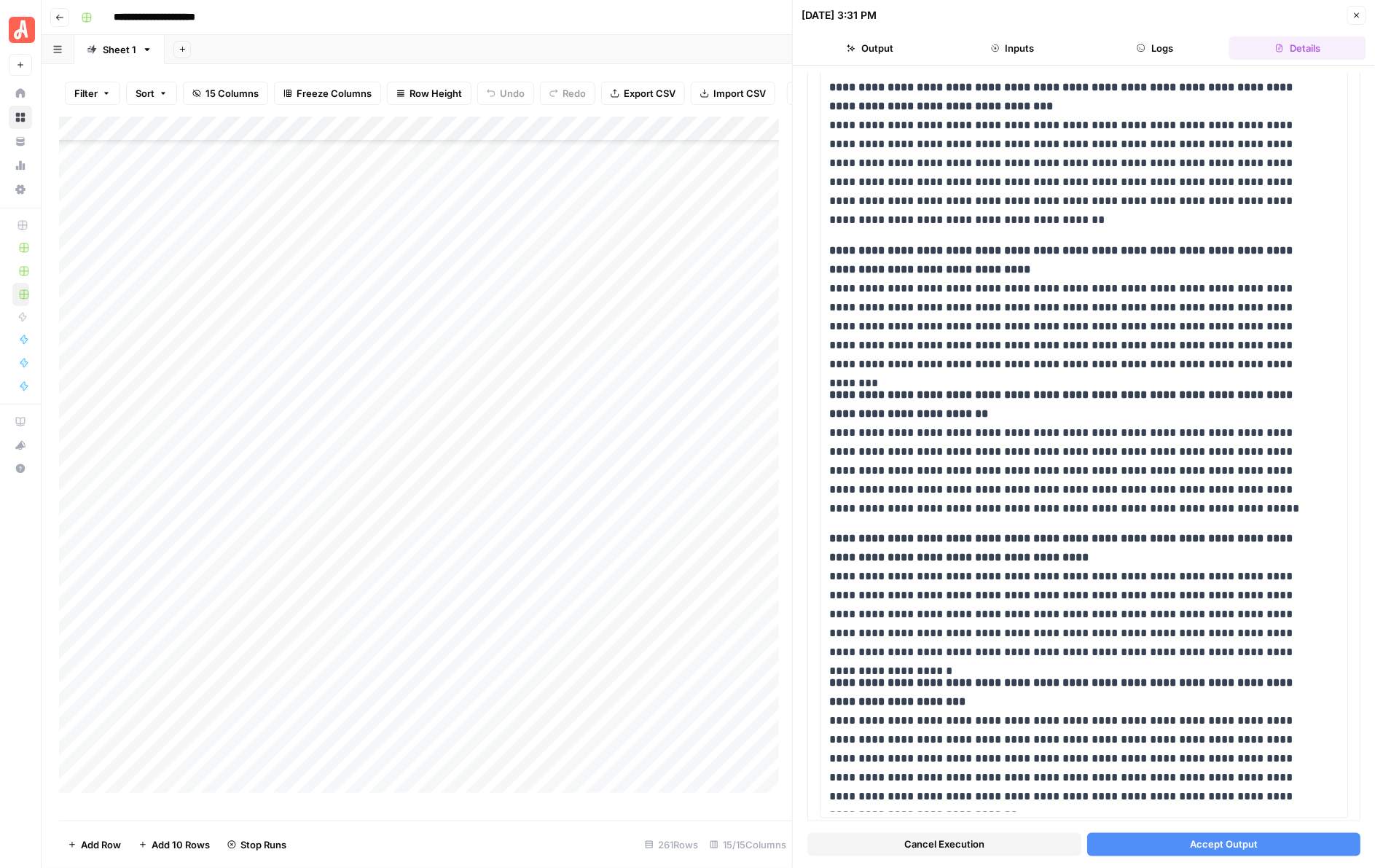
click at [1173, 842] on button "Accept Output" at bounding box center [1224, 844] width 274 height 23
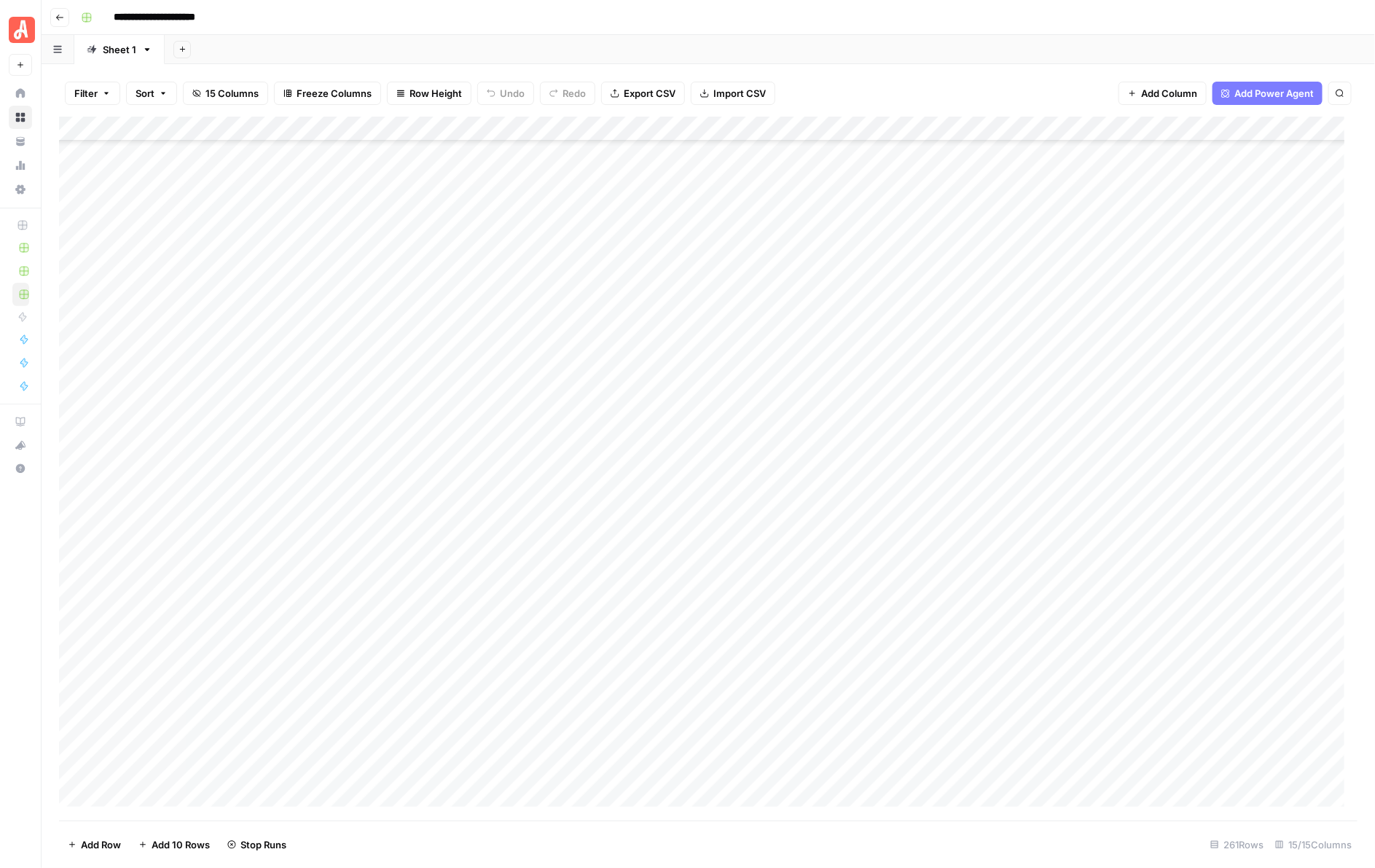
click at [813, 294] on div "Add Column" at bounding box center [708, 468] width 1299 height 704
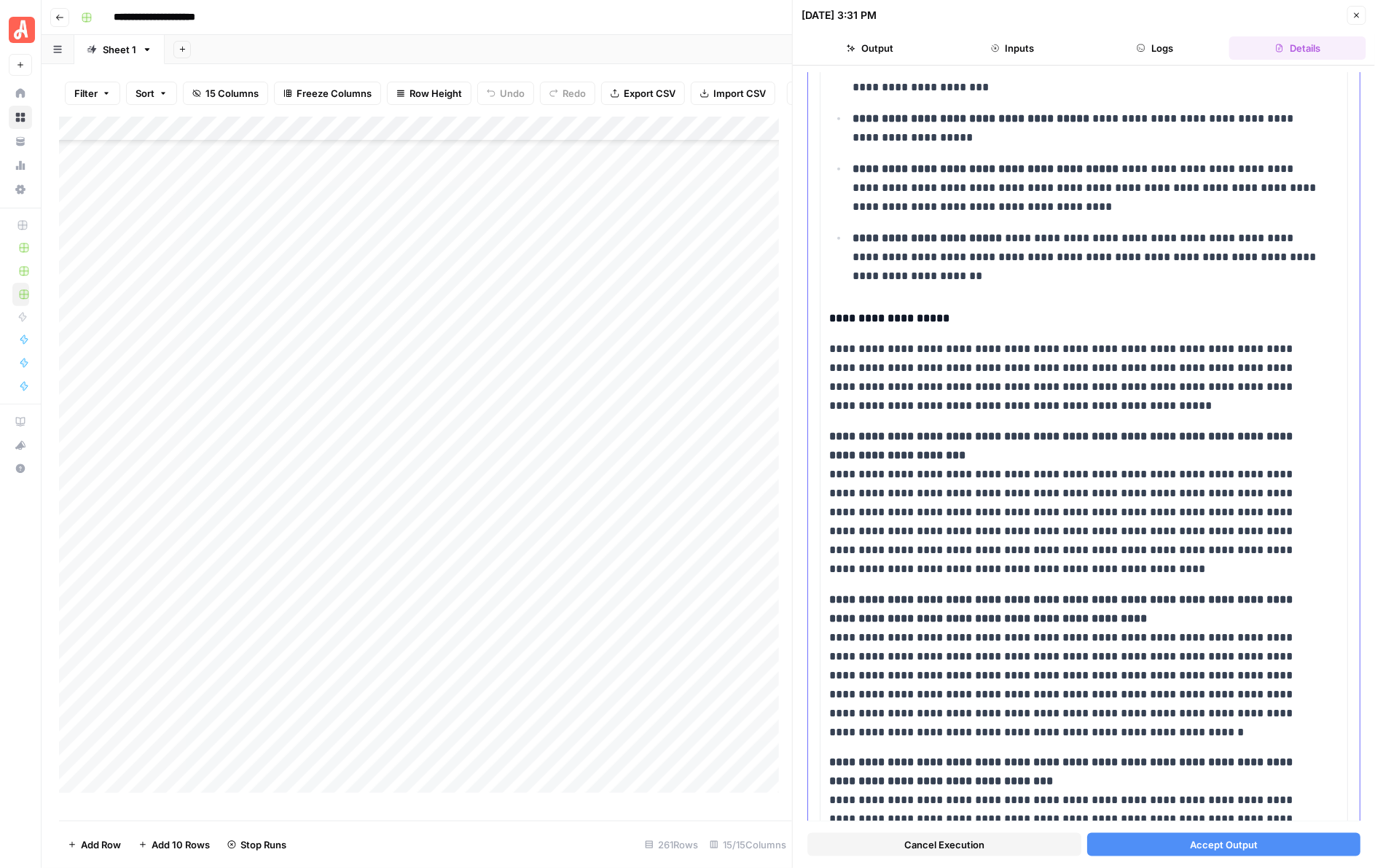
scroll to position [819, 0]
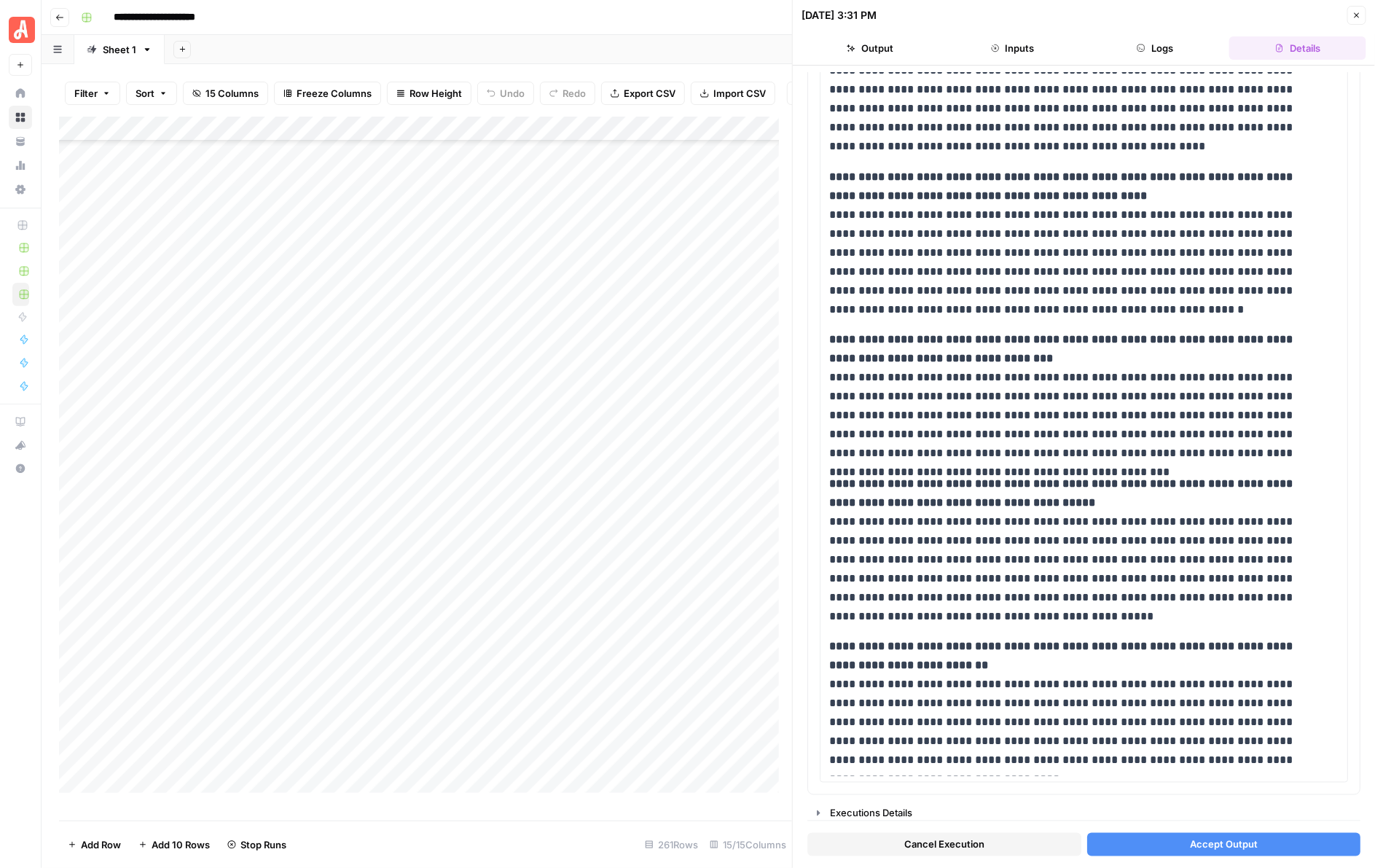
click at [1205, 833] on button "Accept Output" at bounding box center [1224, 844] width 274 height 23
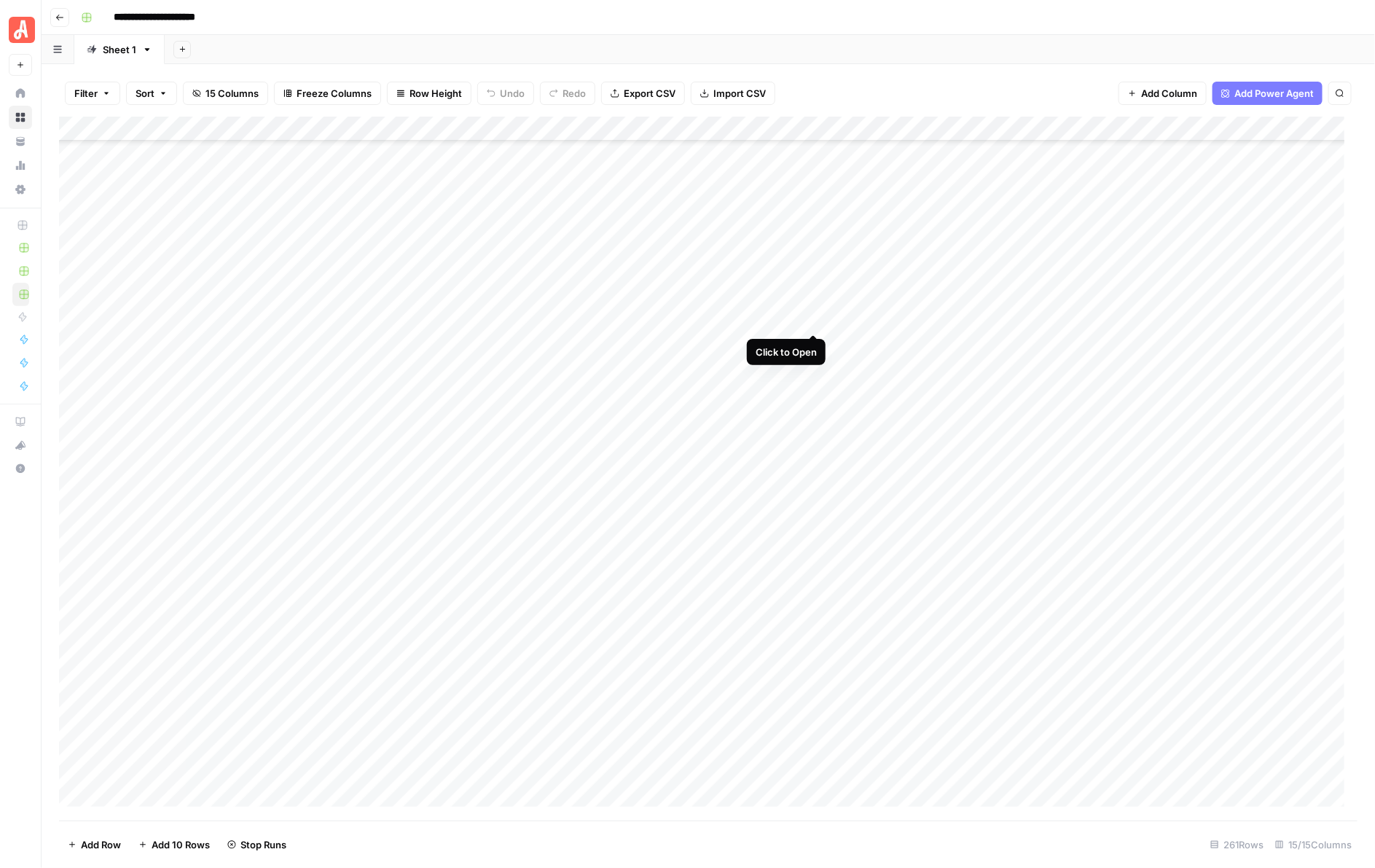
click at [814, 322] on div "Add Column" at bounding box center [708, 468] width 1299 height 704
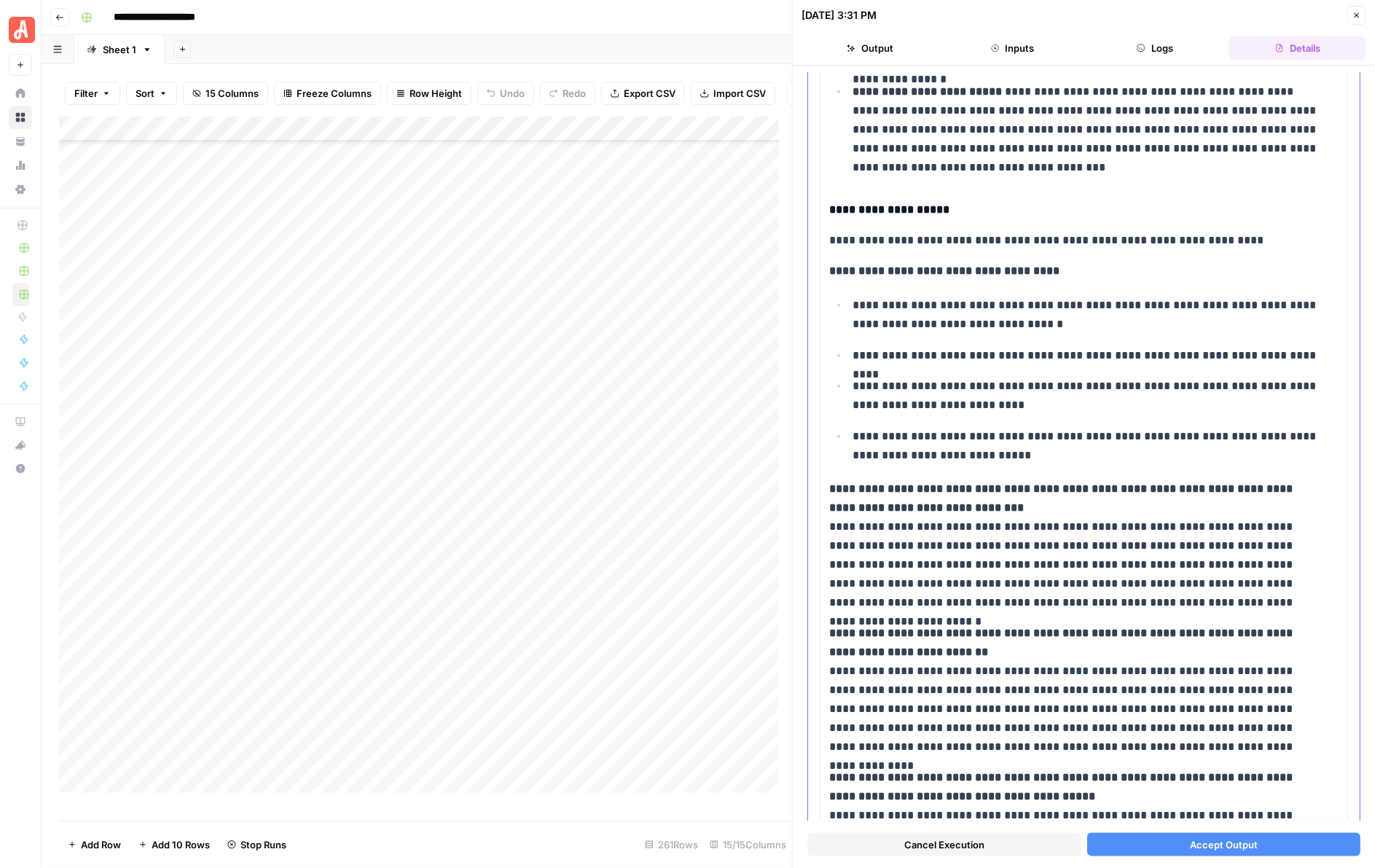
scroll to position [911, 0]
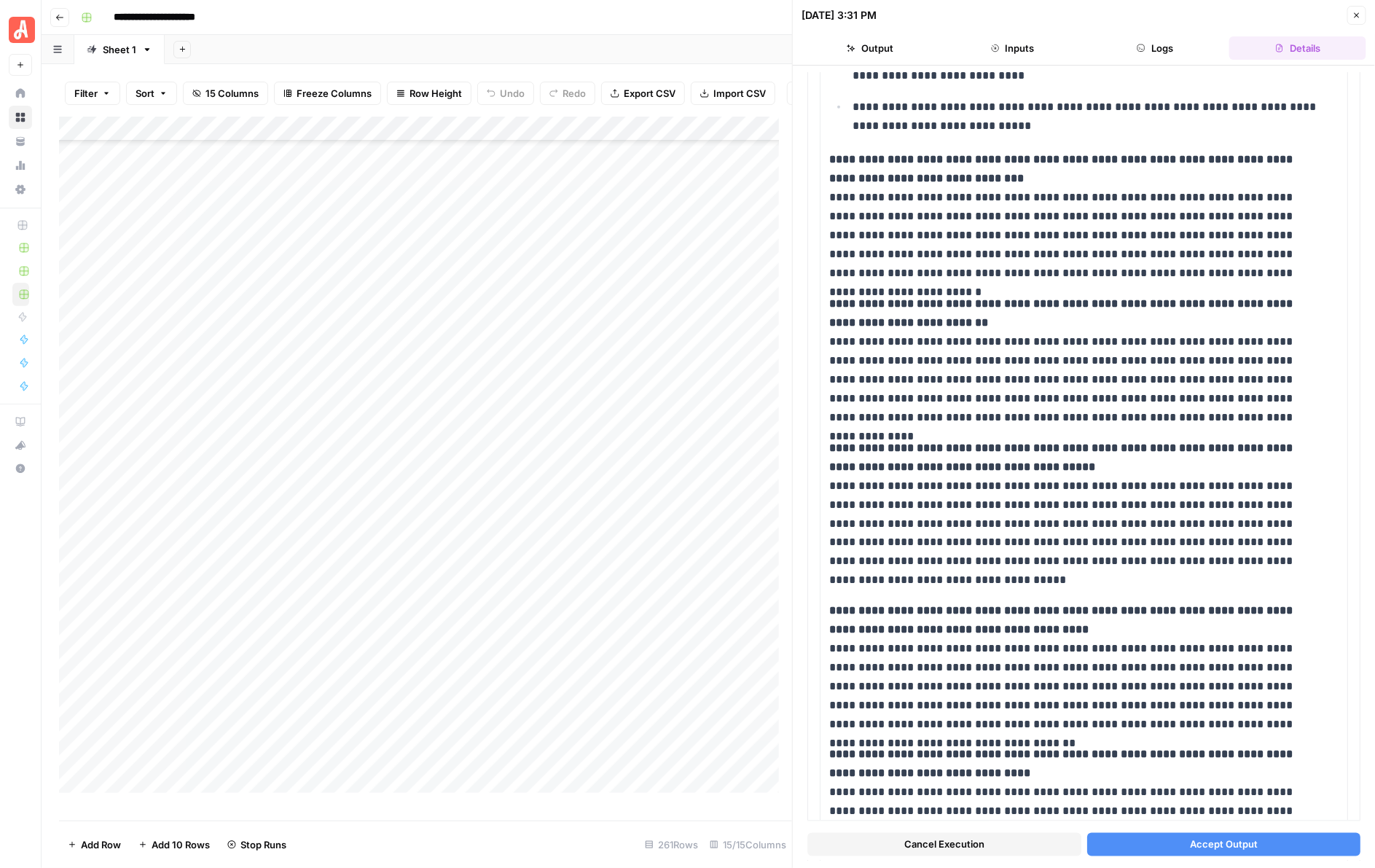
click at [1230, 837] on span "Accept Output" at bounding box center [1224, 844] width 68 height 14
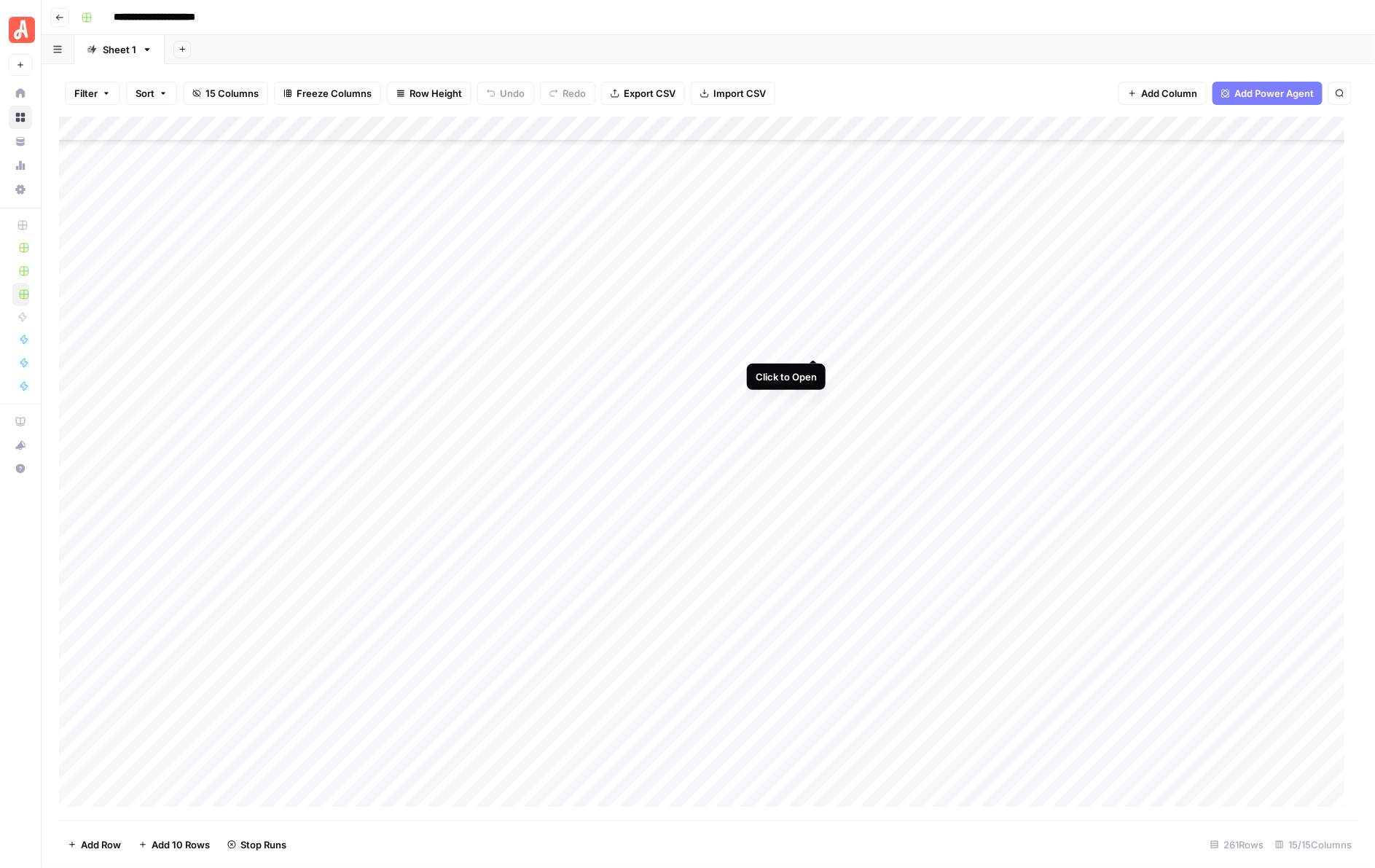
click at [819, 343] on div "Add Column" at bounding box center [708, 468] width 1299 height 704
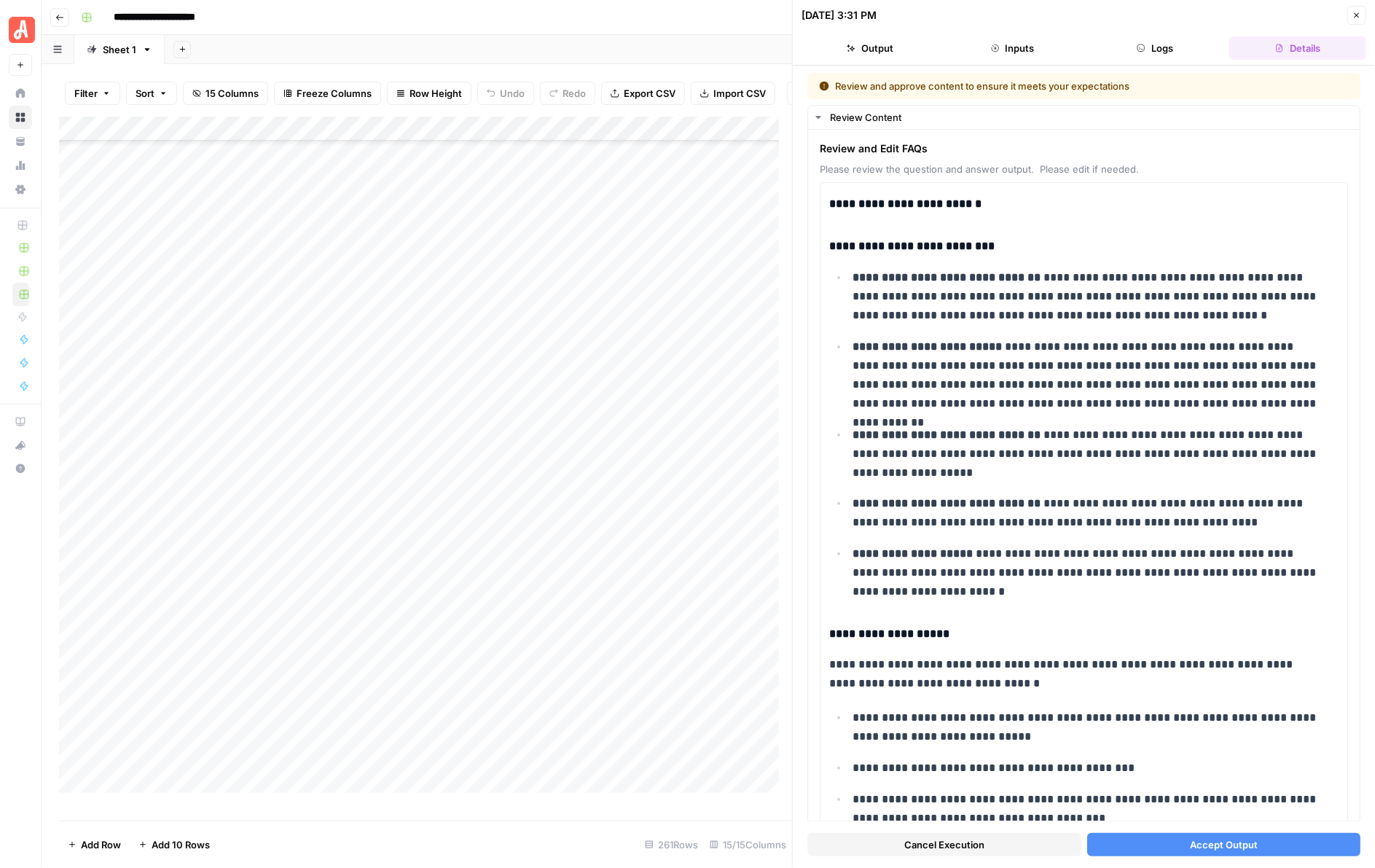
click at [1174, 839] on button "Accept Output" at bounding box center [1224, 844] width 274 height 23
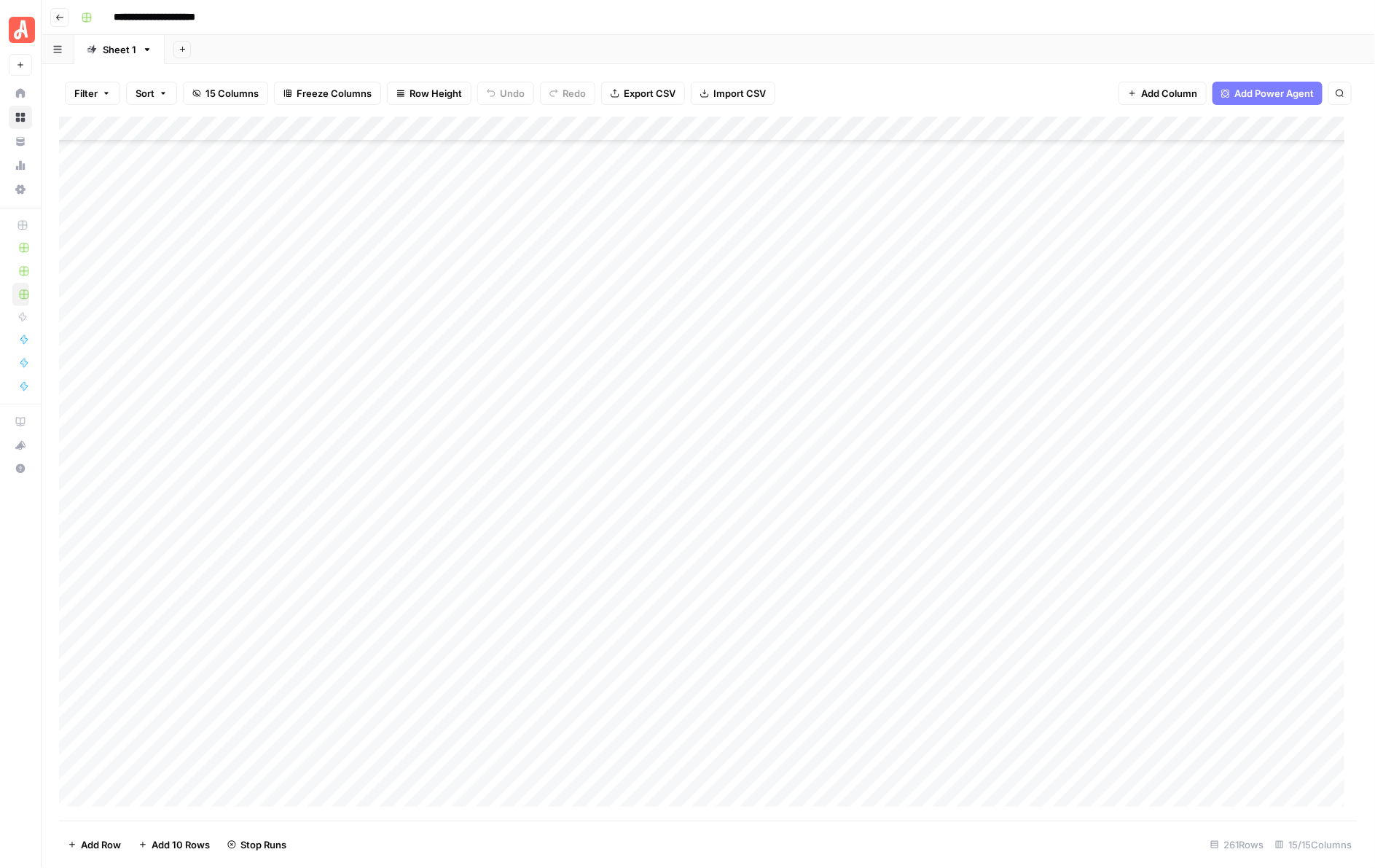
click at [816, 368] on div "Add Column" at bounding box center [708, 468] width 1299 height 704
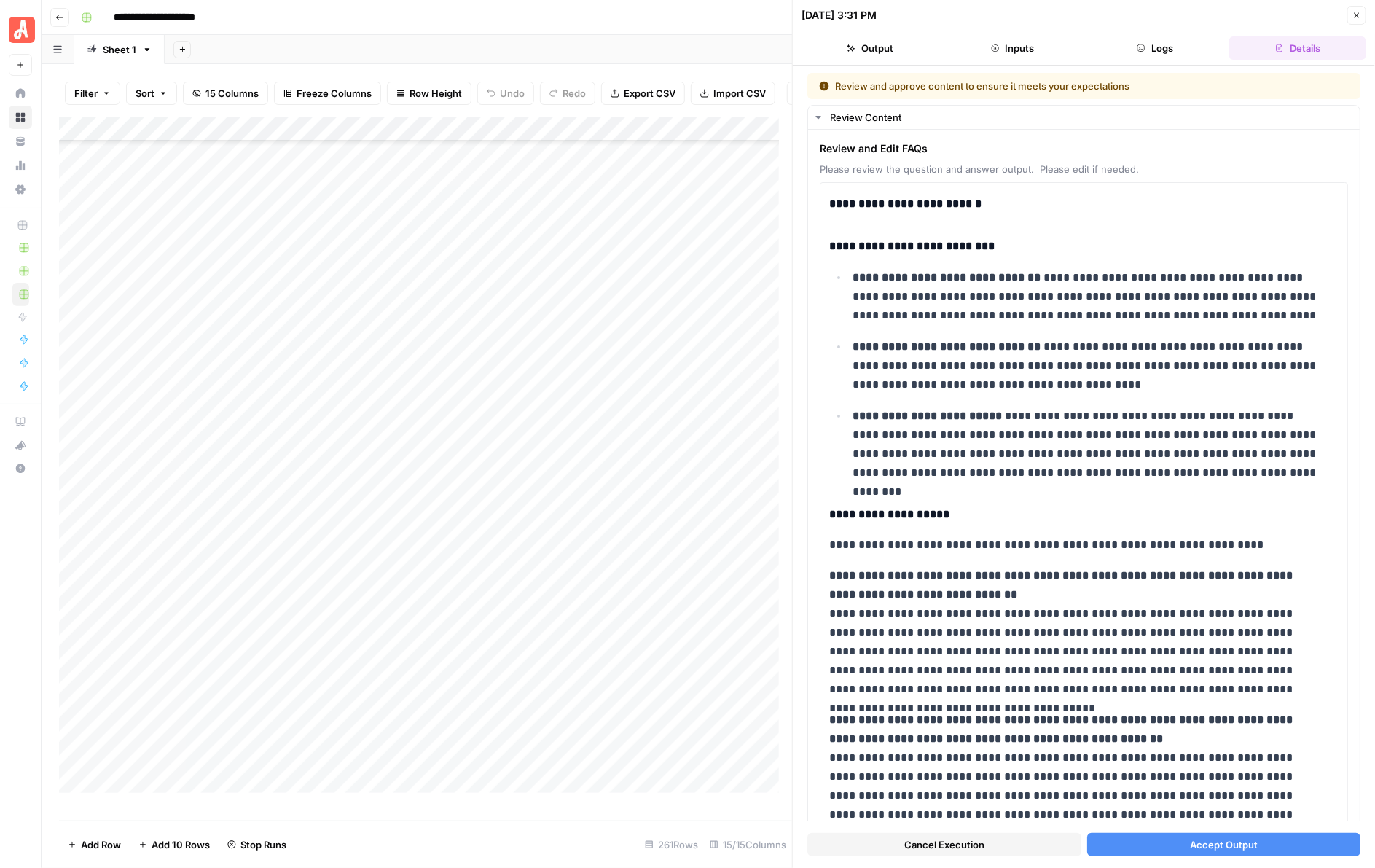
click at [1163, 835] on button "Accept Output" at bounding box center [1224, 844] width 274 height 23
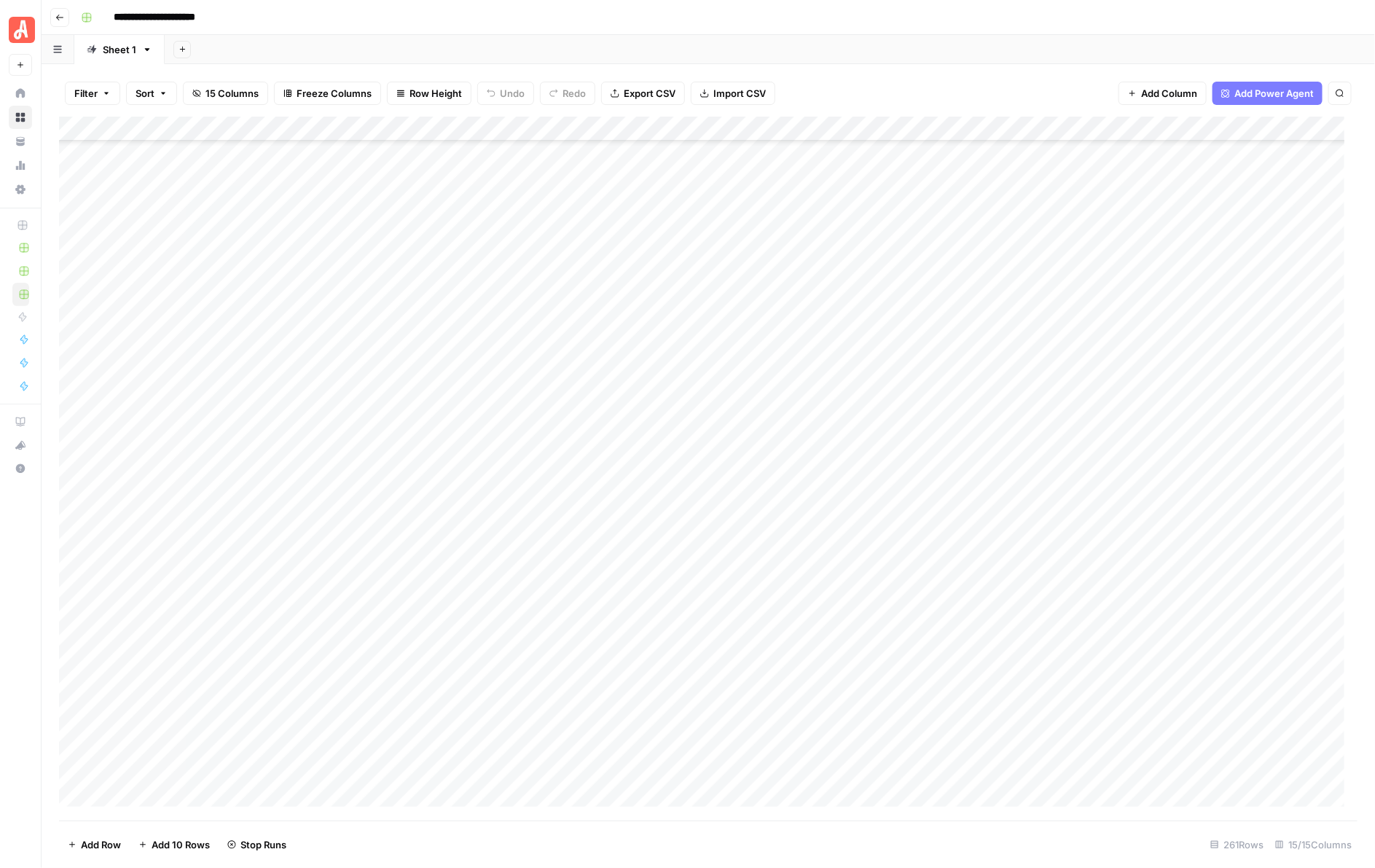
click at [813, 396] on div "Add Column" at bounding box center [708, 468] width 1299 height 704
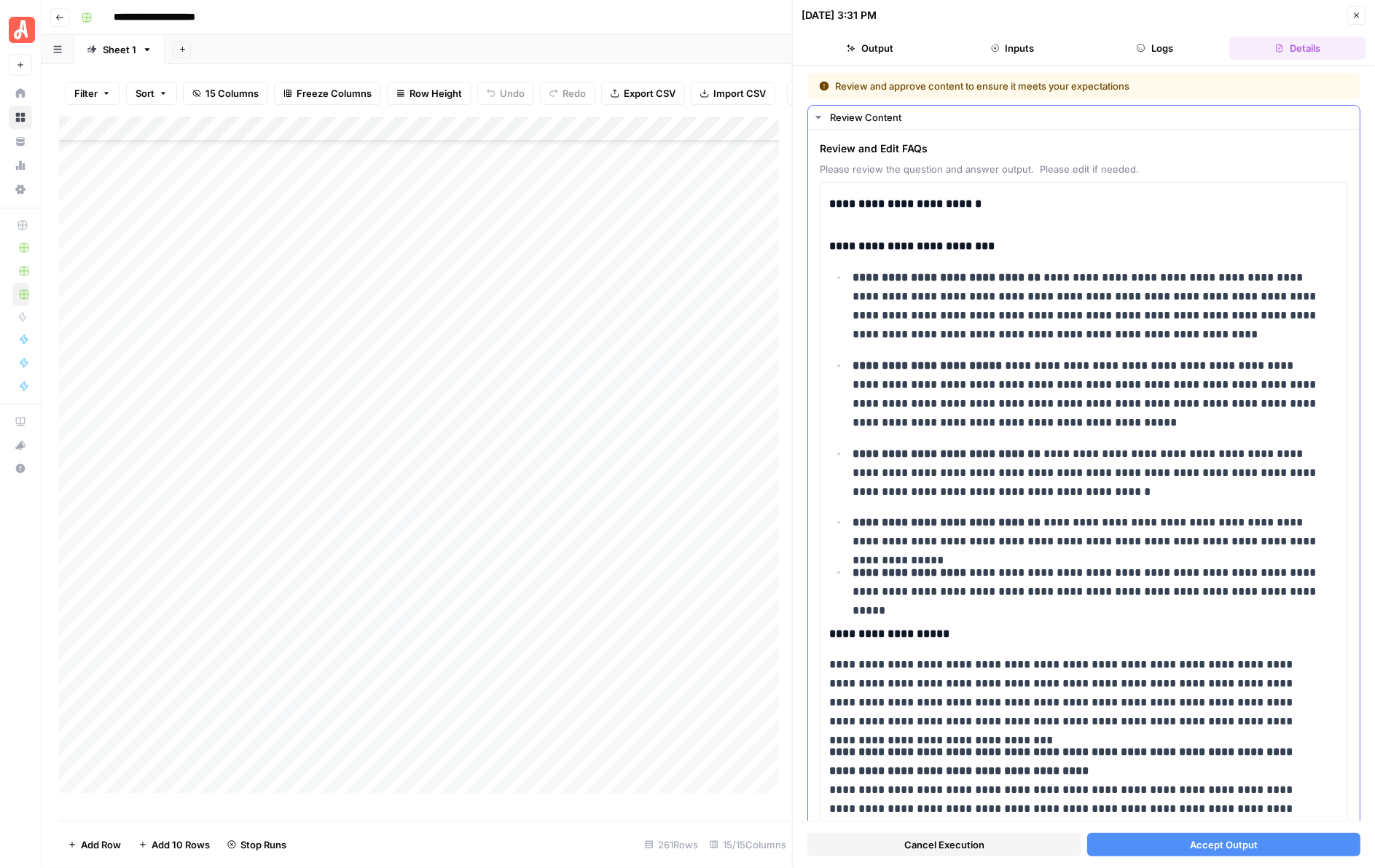
scroll to position [637, 0]
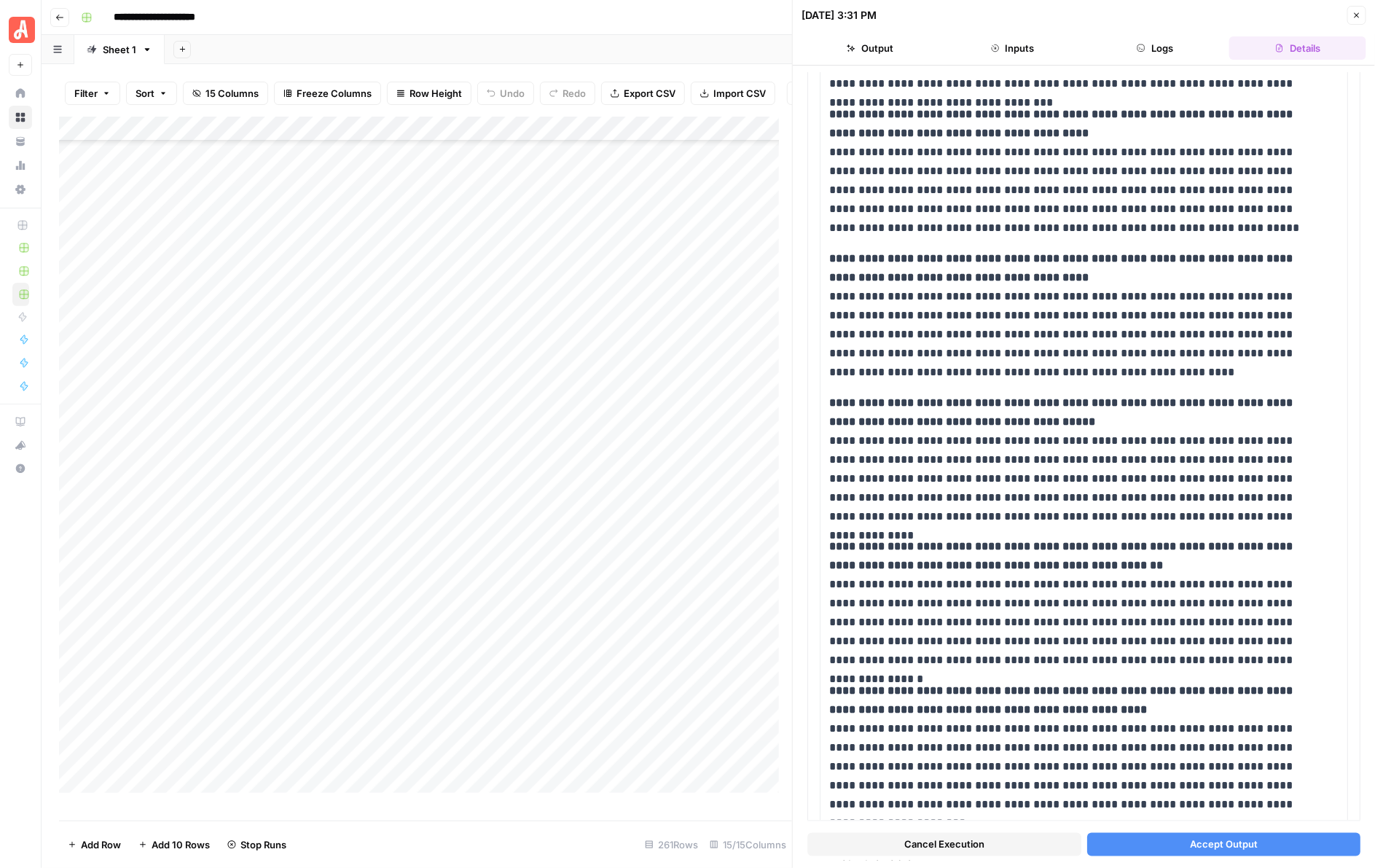
click at [1204, 857] on div "Cancel Execution Accept Output" at bounding box center [1084, 841] width 553 height 39
click at [1210, 847] on span "Accept Output" at bounding box center [1224, 844] width 68 height 14
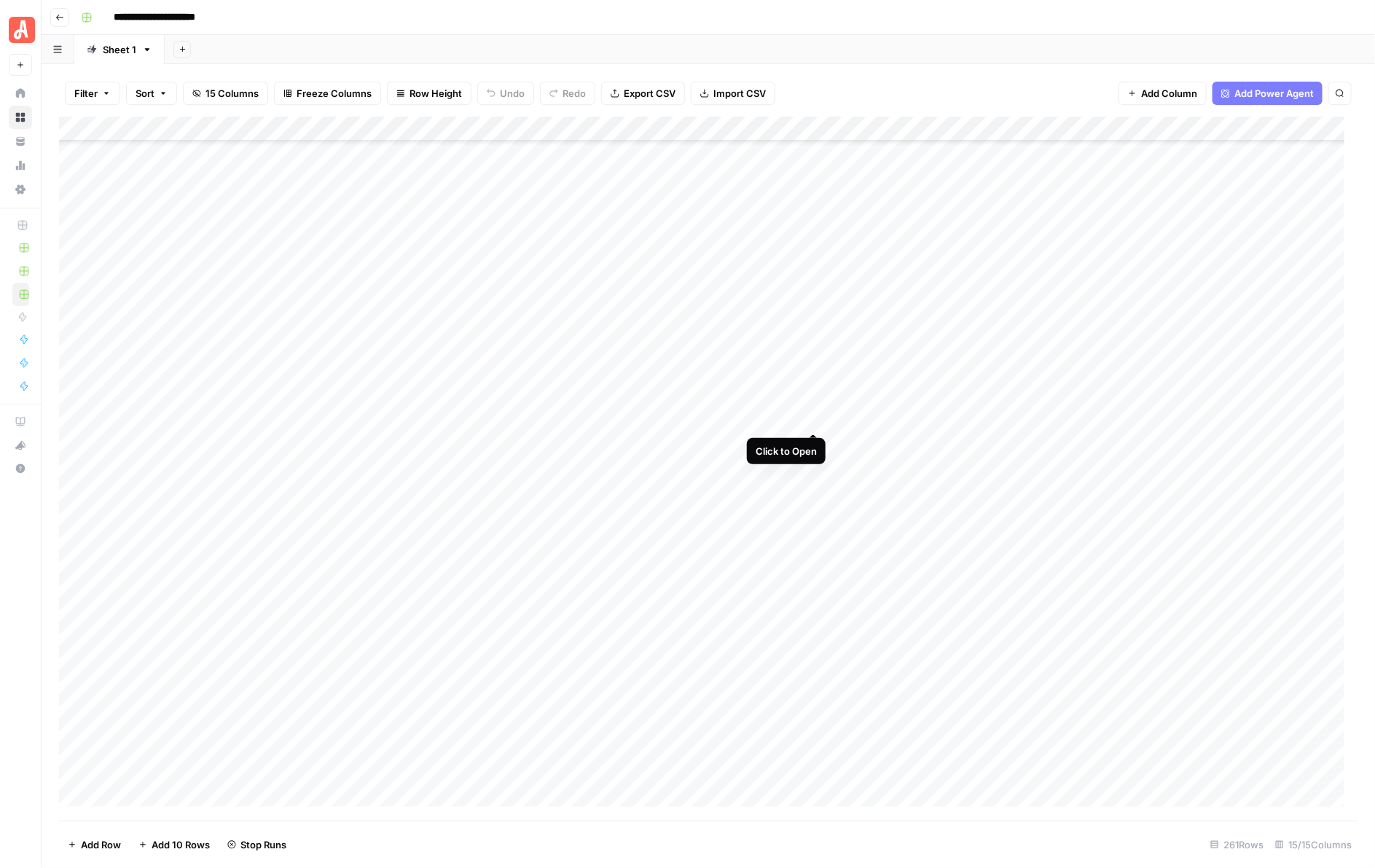
click at [814, 417] on div "Add Column" at bounding box center [708, 468] width 1299 height 704
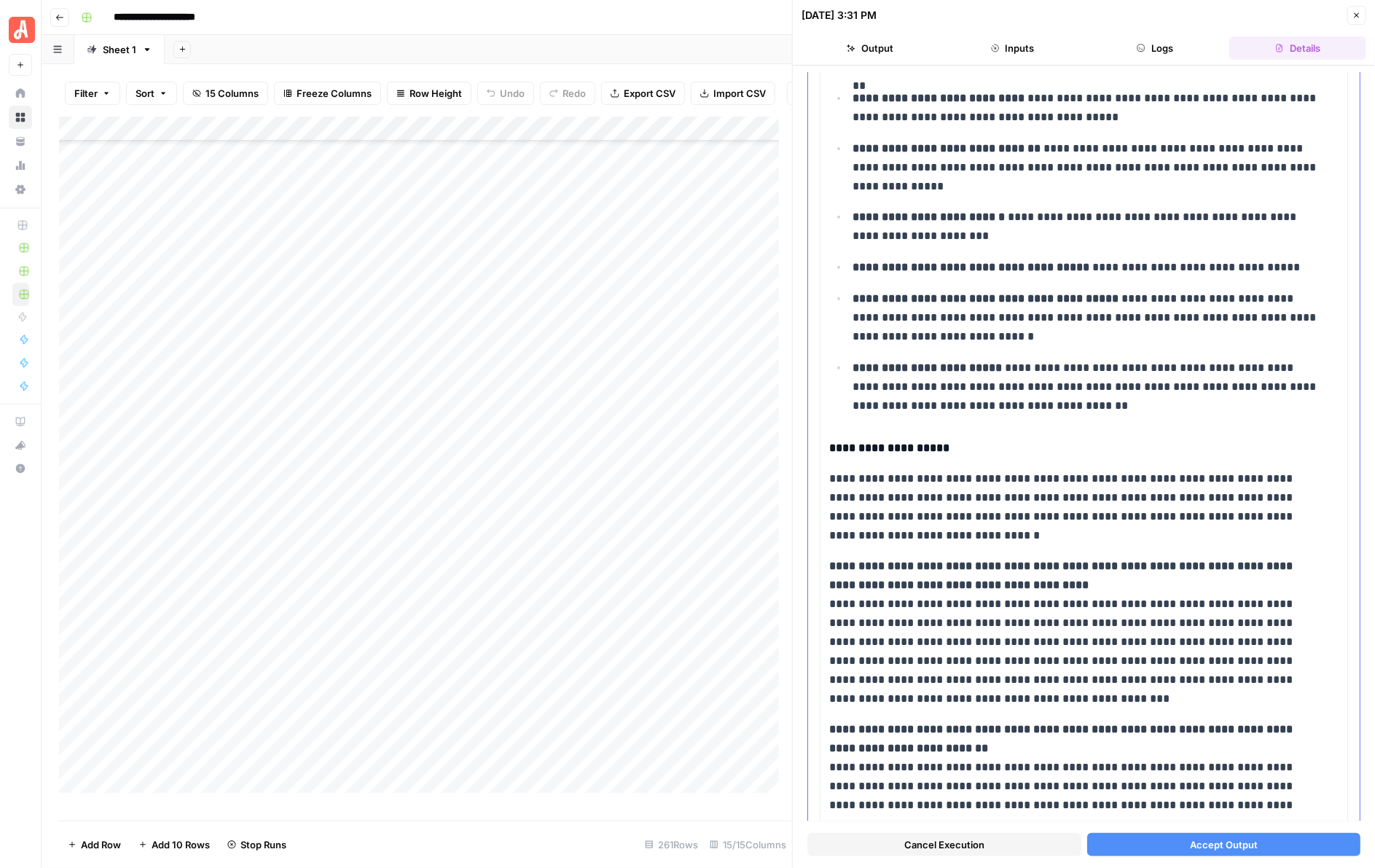
scroll to position [728, 0]
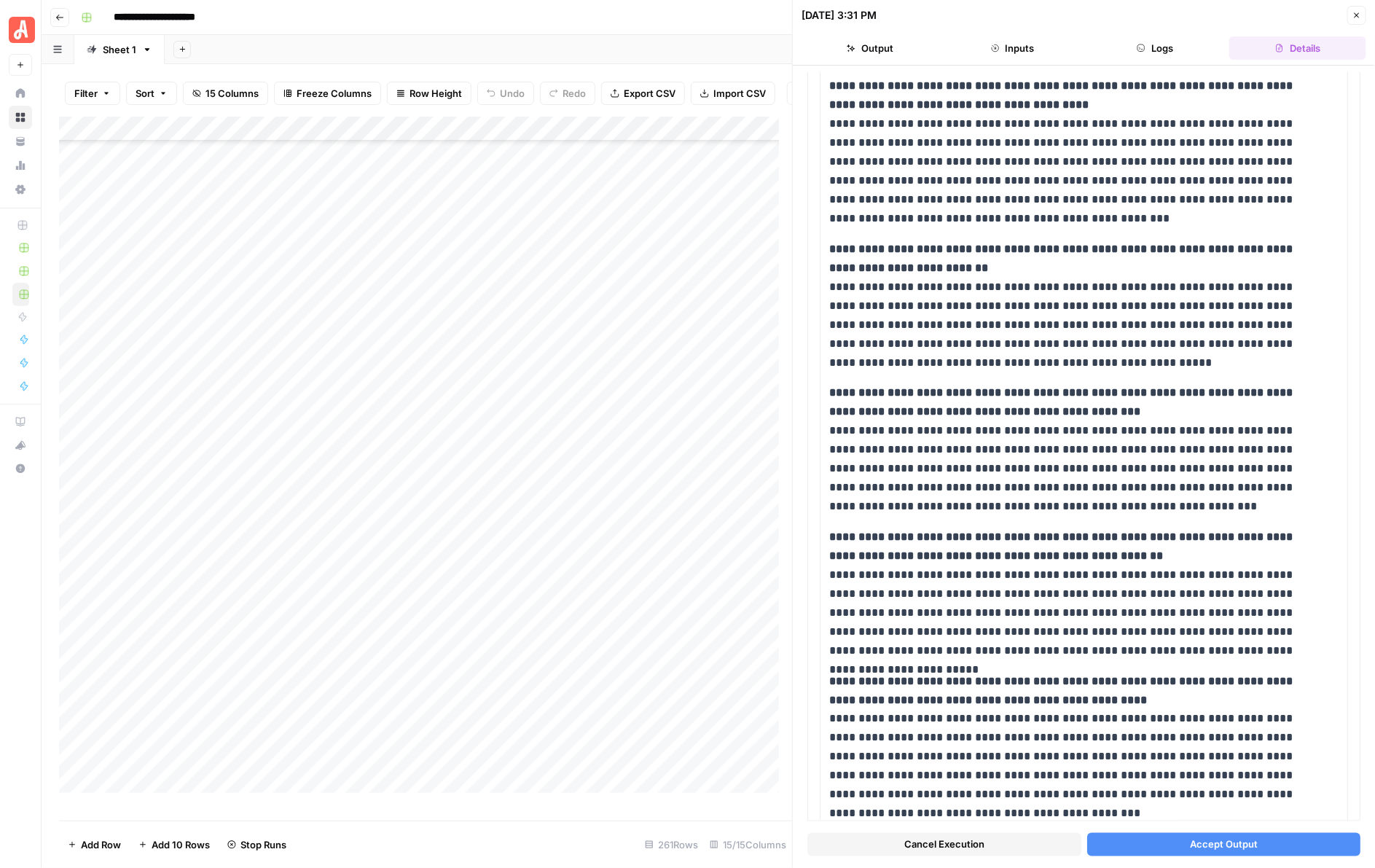
click at [1242, 850] on span "Accept Output" at bounding box center [1224, 844] width 68 height 14
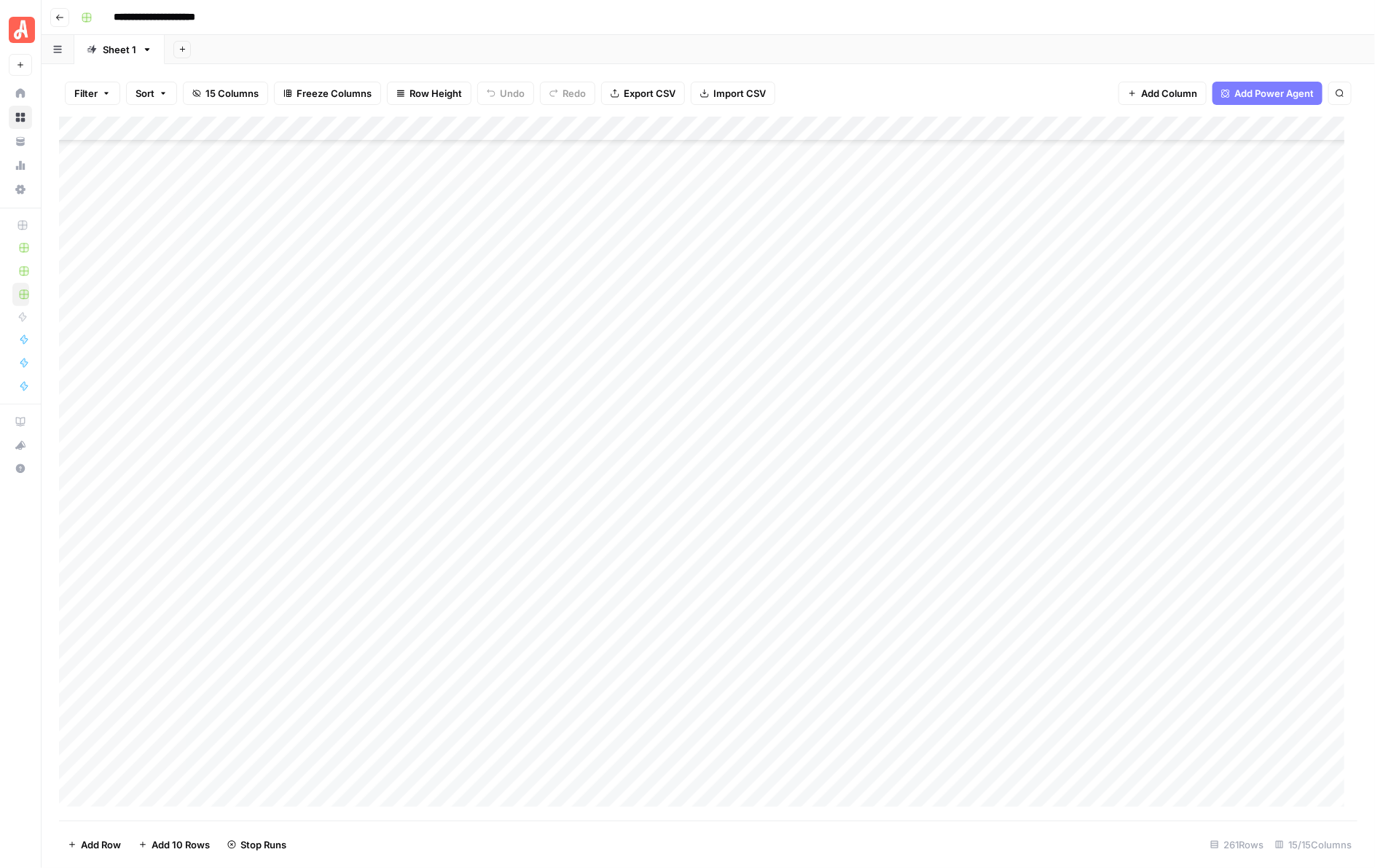
scroll to position [4823, 0]
click at [814, 263] on div "Add Column" at bounding box center [708, 468] width 1299 height 704
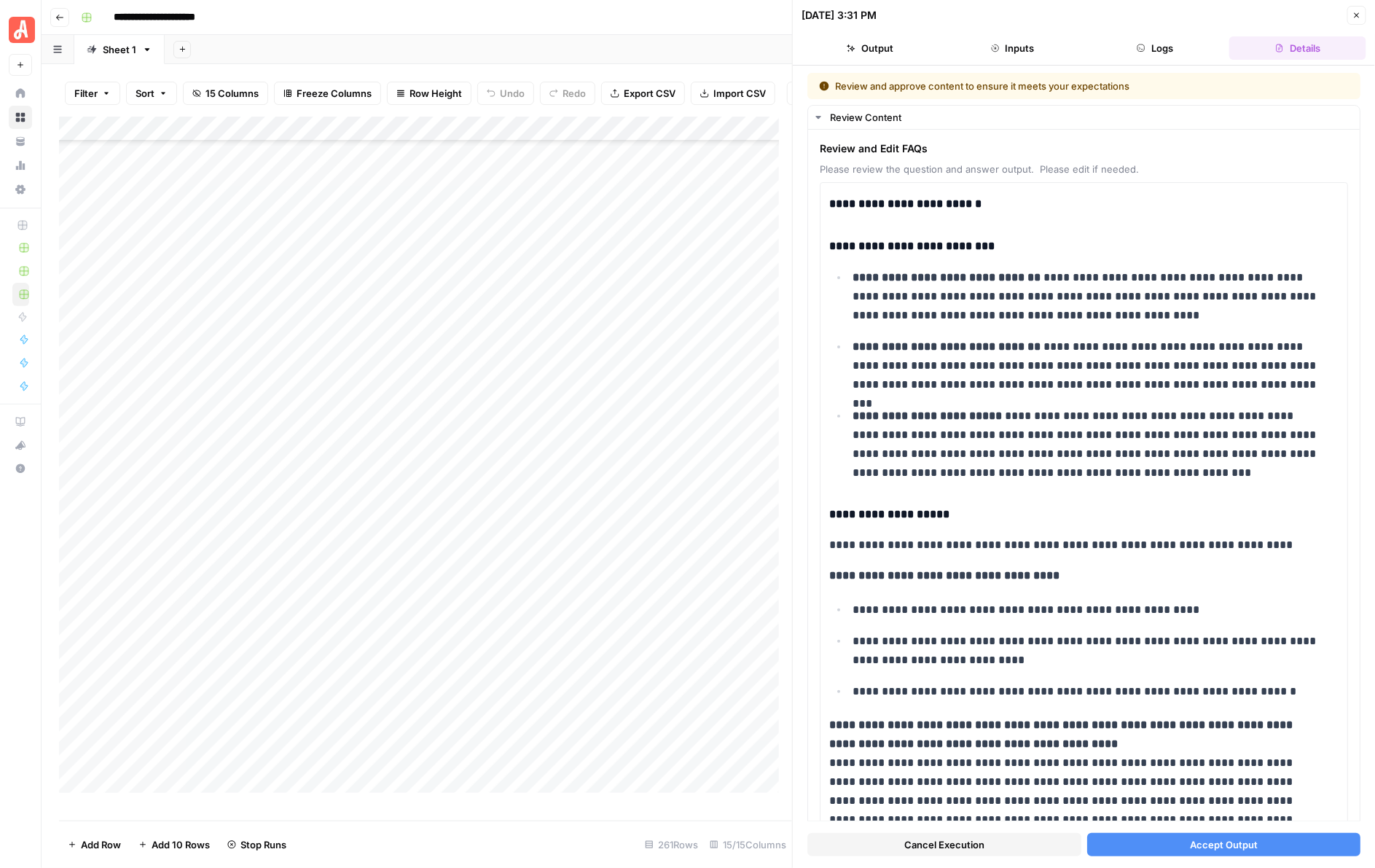
click at [1212, 842] on span "Accept Output" at bounding box center [1224, 844] width 68 height 14
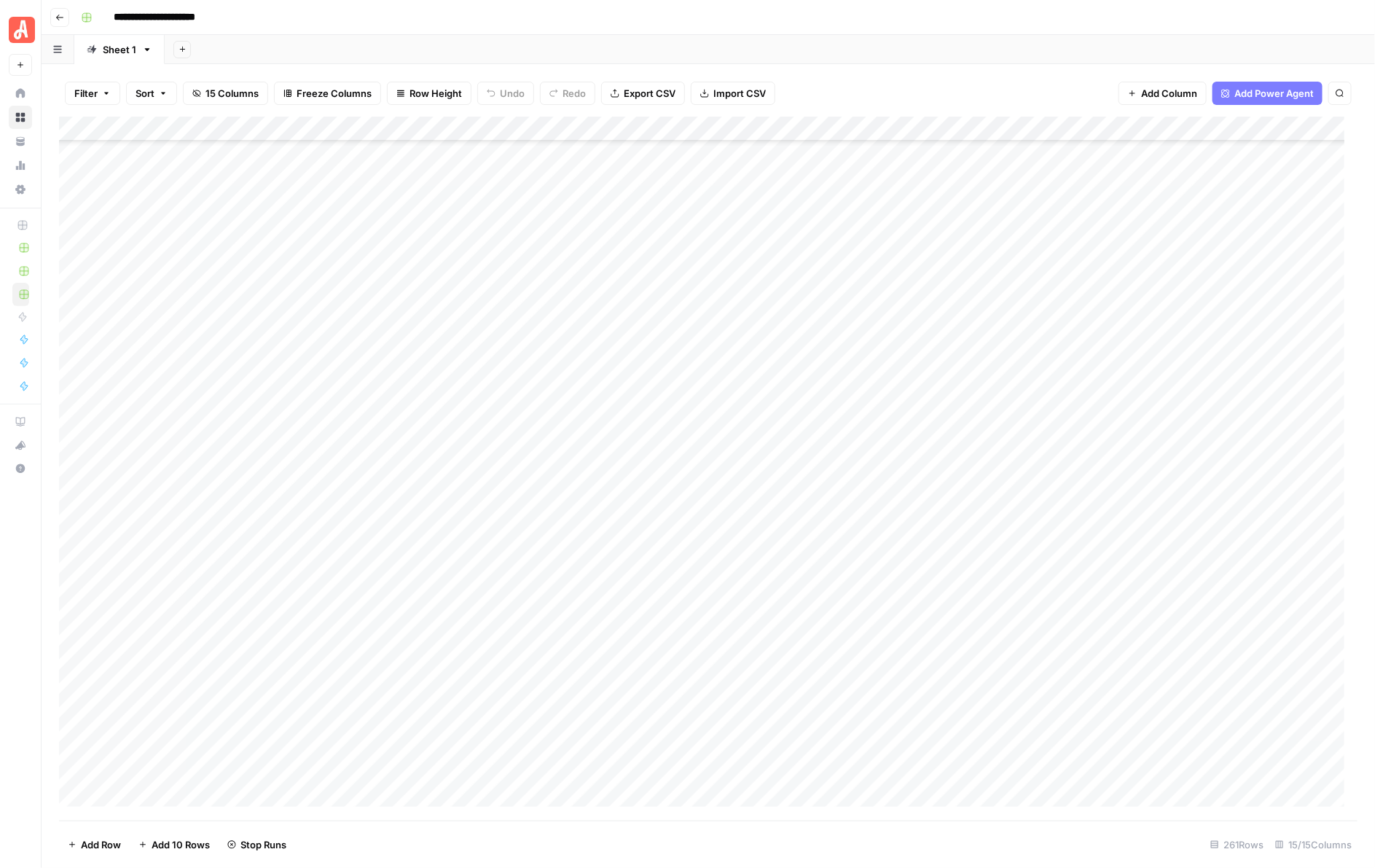
click at [810, 282] on div "Add Column" at bounding box center [708, 468] width 1299 height 704
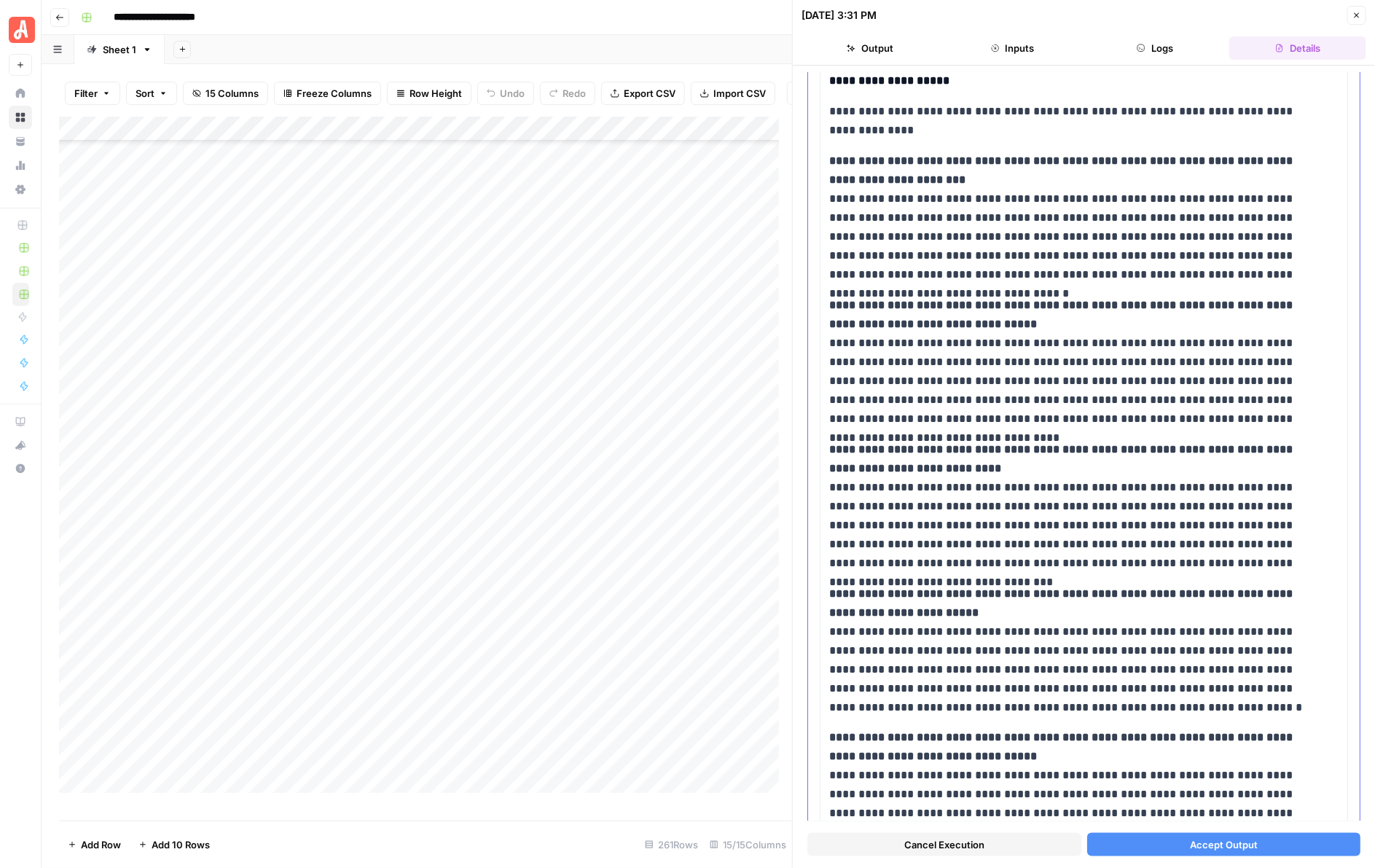
scroll to position [500, 0]
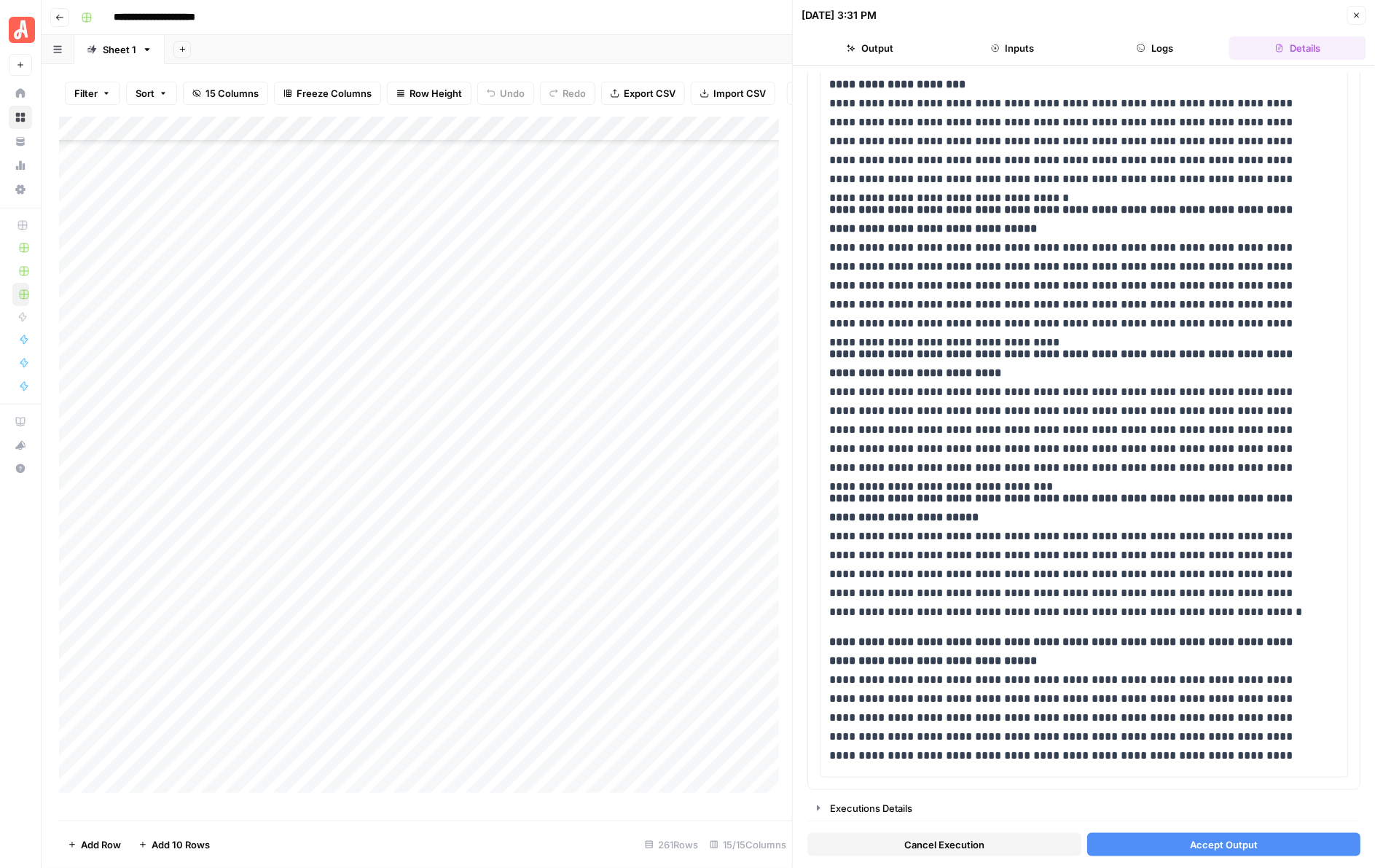
click at [1200, 850] on span "Accept Output" at bounding box center [1224, 844] width 68 height 14
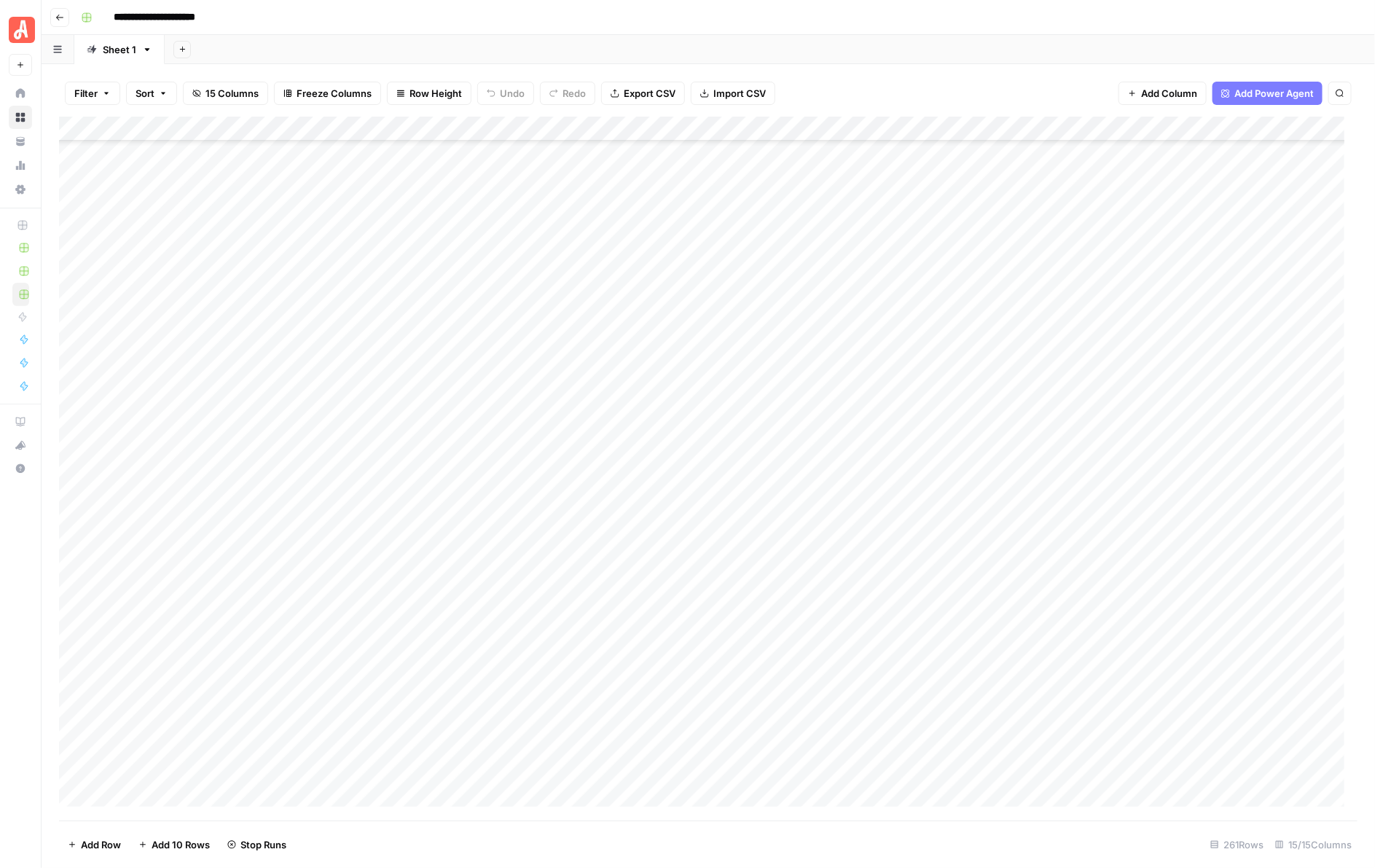
click at [813, 307] on div "Add Column" at bounding box center [708, 468] width 1299 height 704
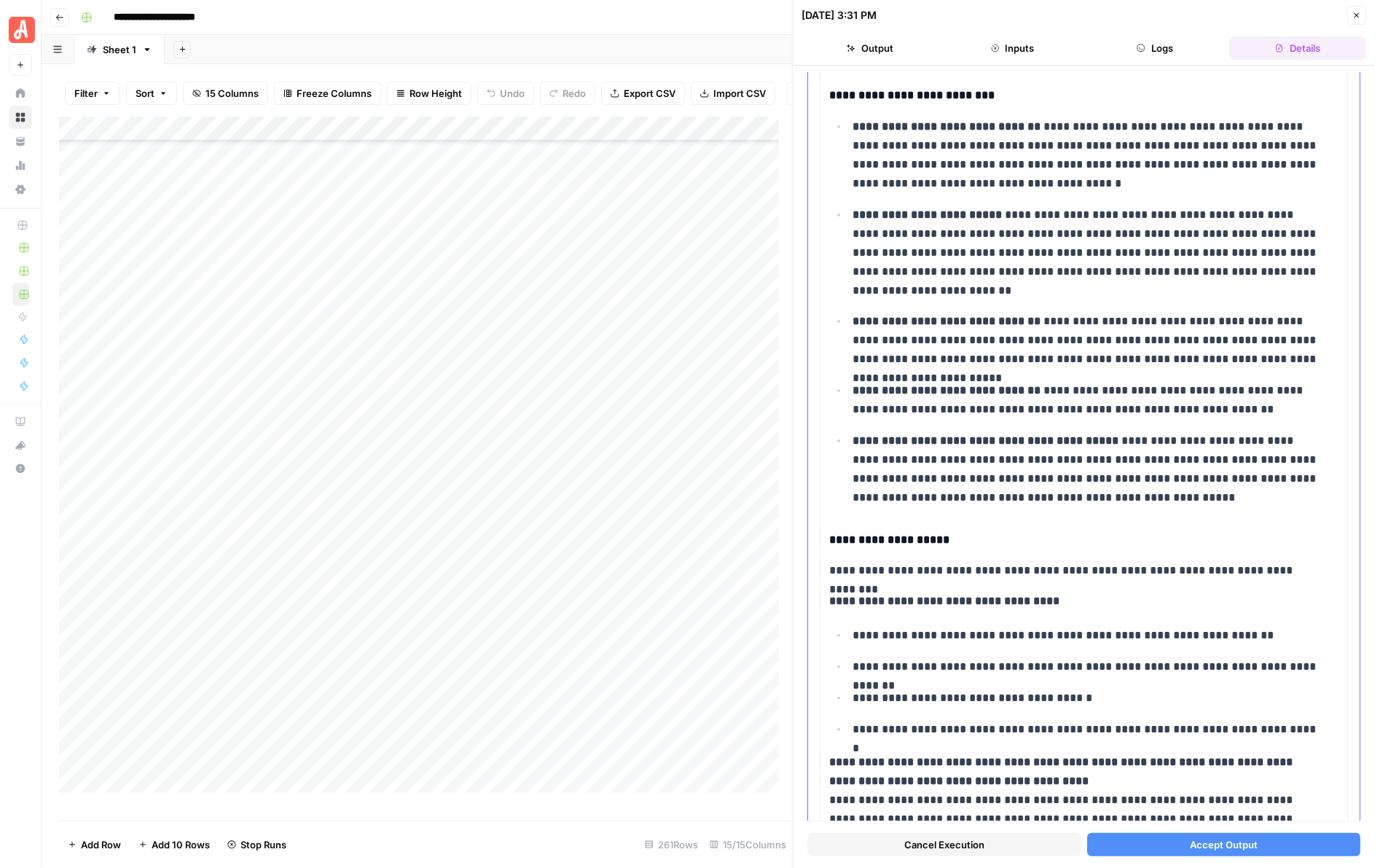
scroll to position [637, 0]
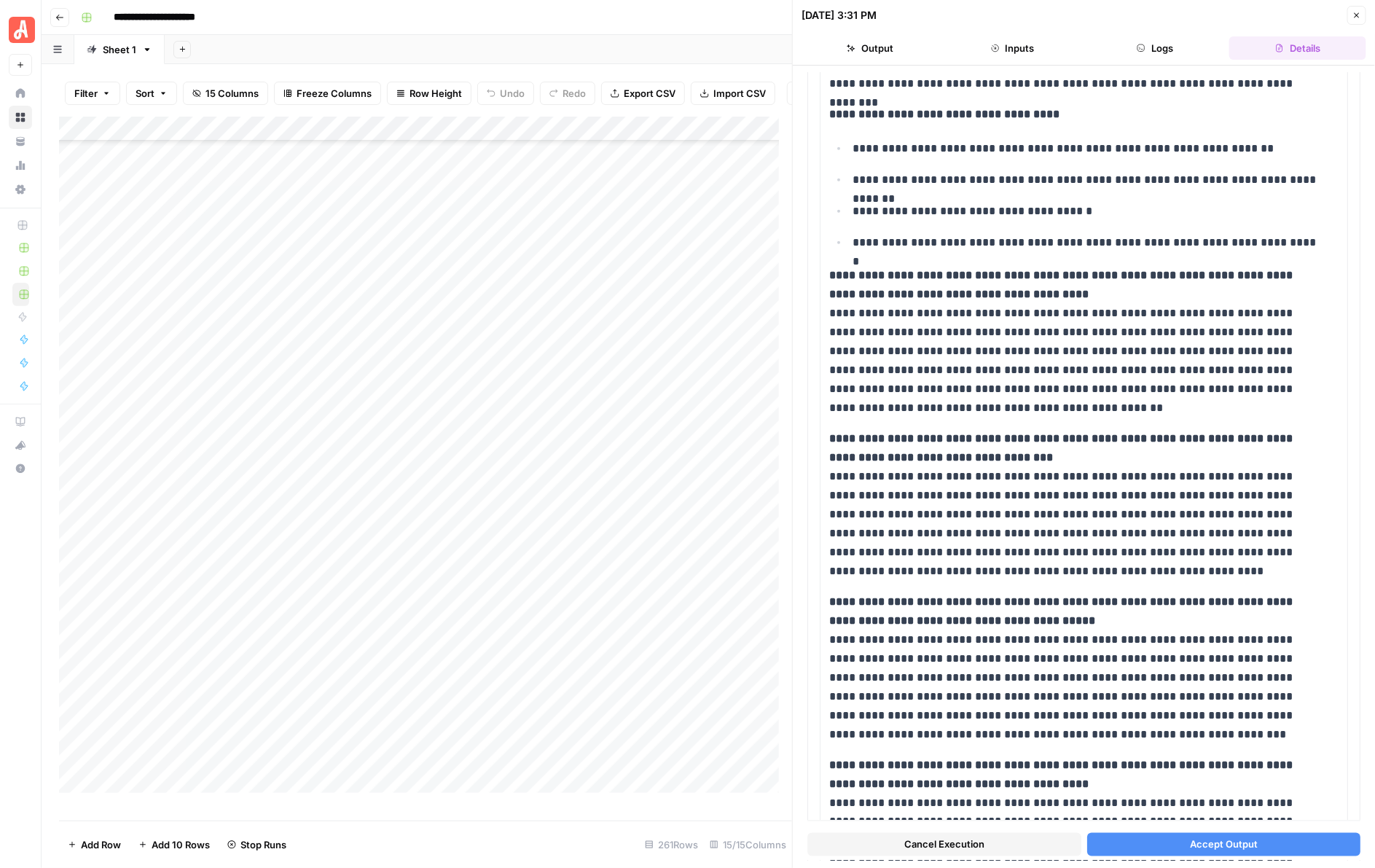
click at [1265, 845] on button "Accept Output" at bounding box center [1224, 844] width 274 height 23
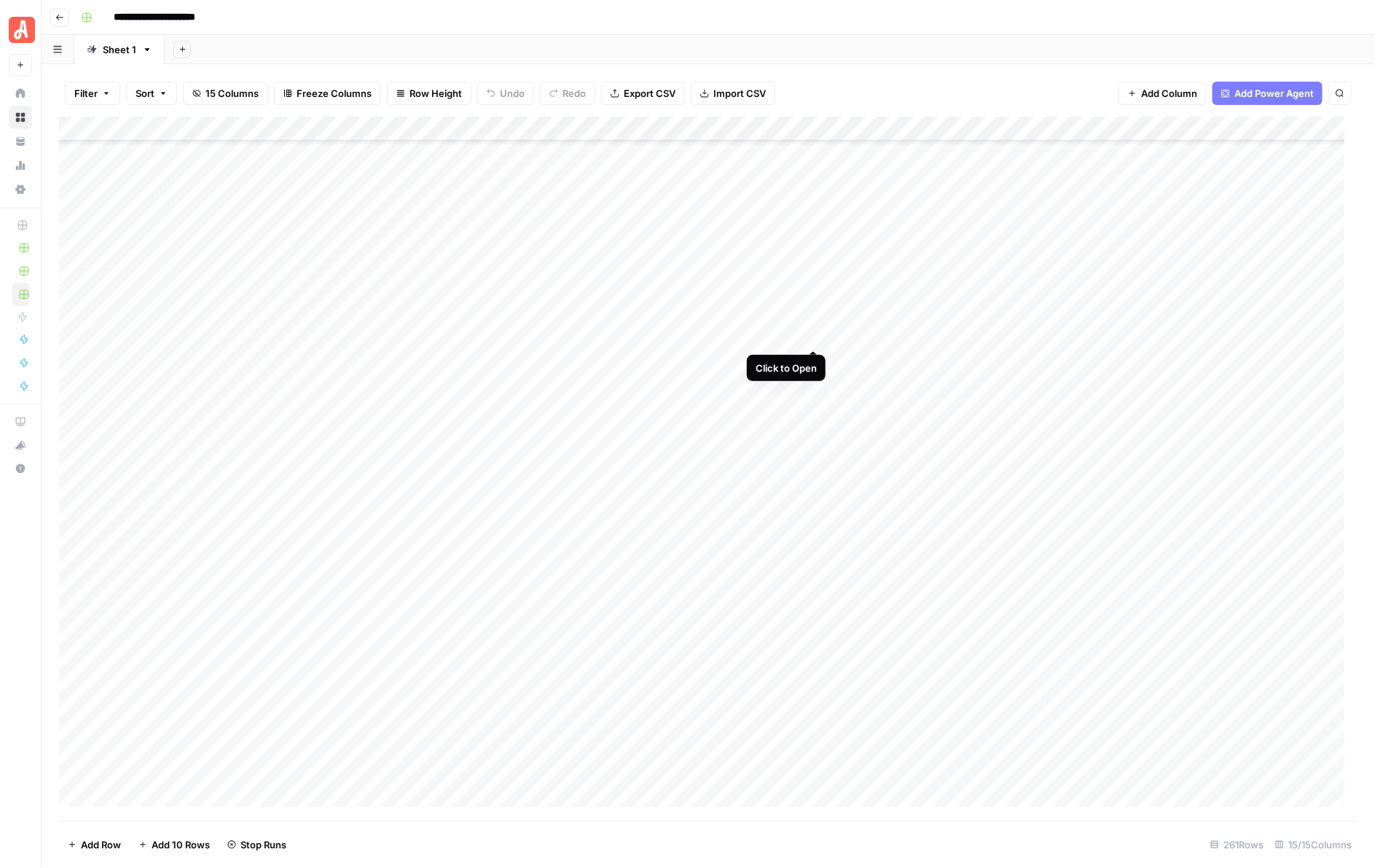
click at [817, 332] on div "Add Column" at bounding box center [708, 468] width 1299 height 704
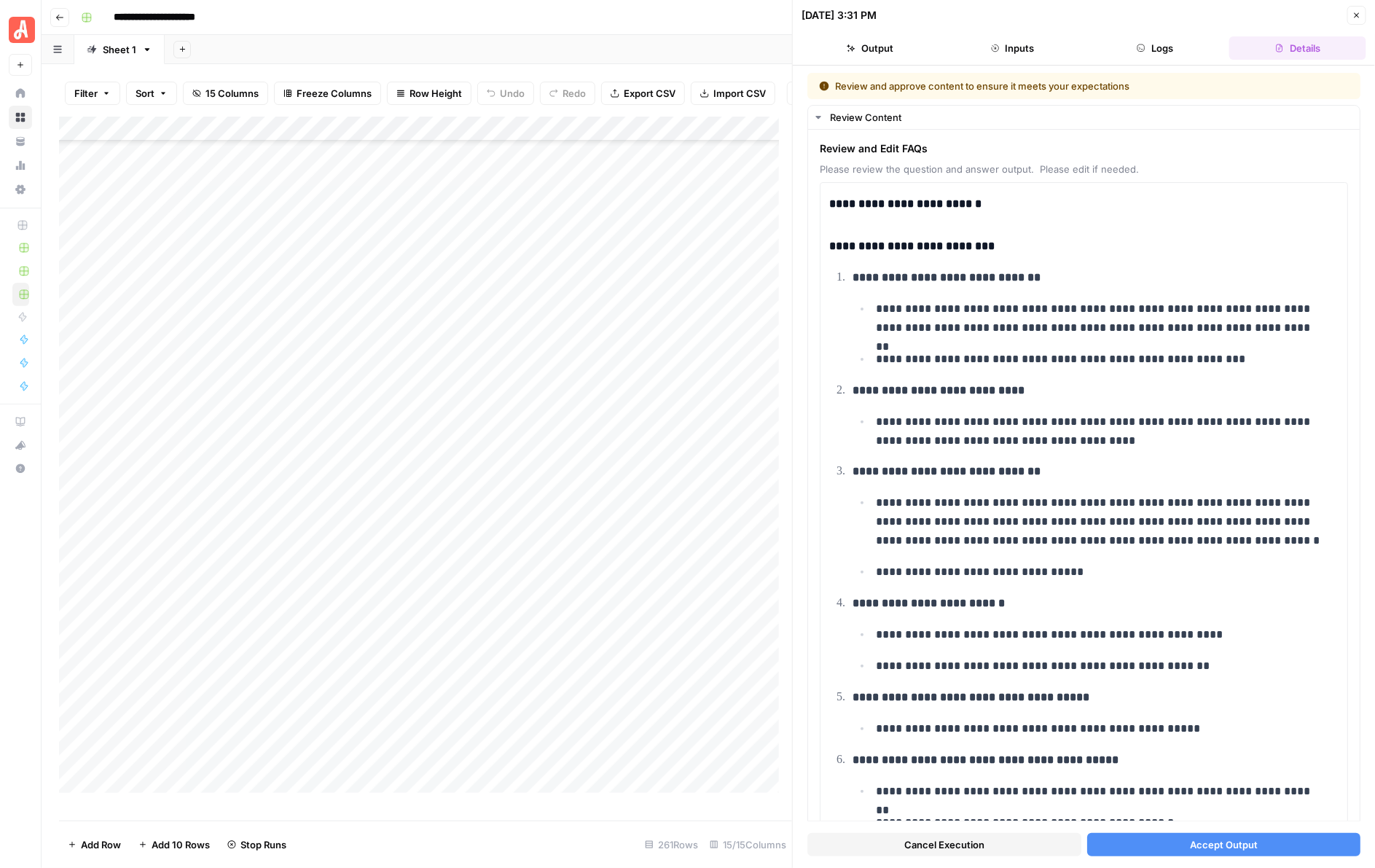
click at [1196, 840] on span "Accept Output" at bounding box center [1224, 844] width 68 height 14
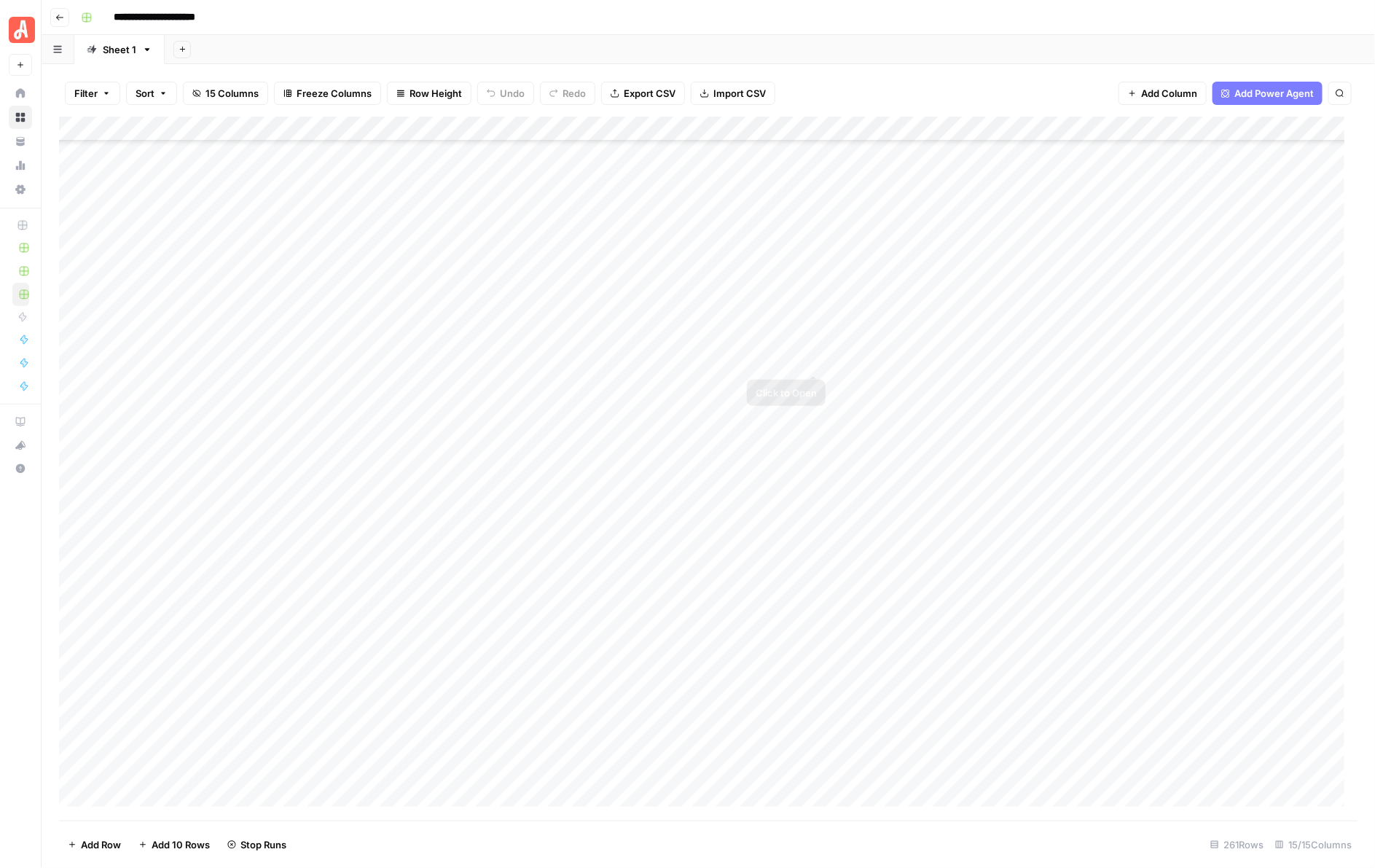
click at [814, 356] on div "Add Column" at bounding box center [708, 468] width 1299 height 704
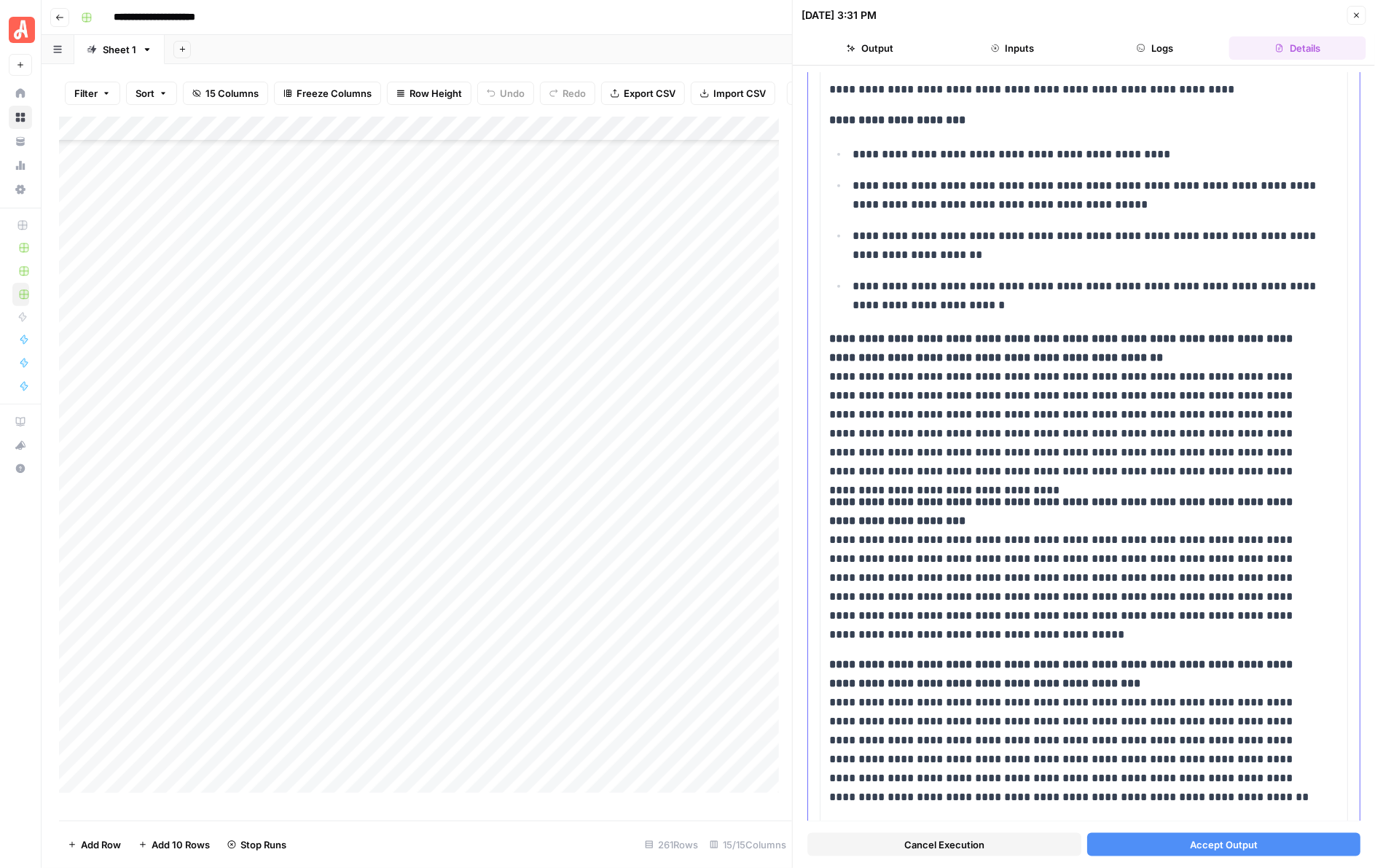
scroll to position [637, 0]
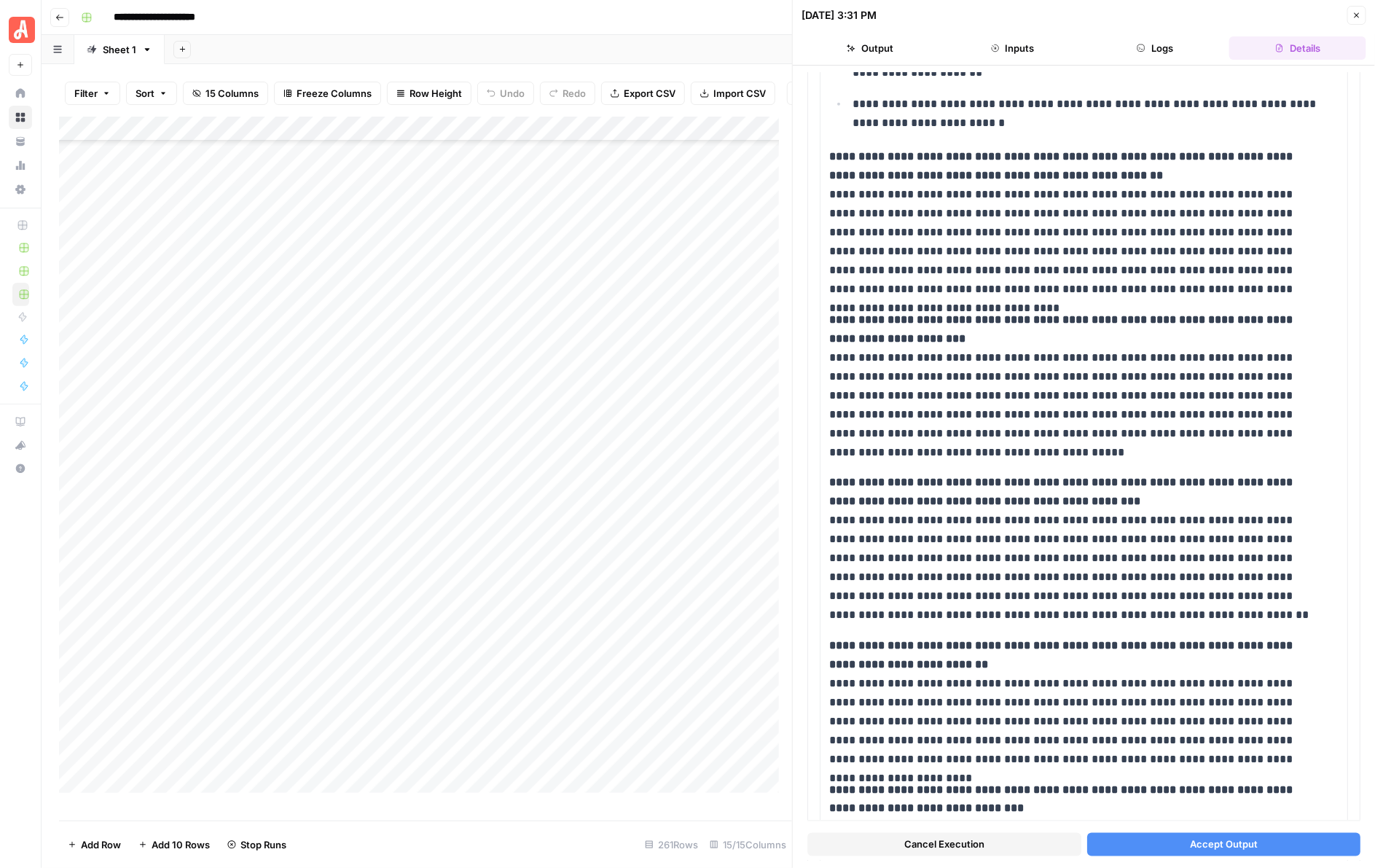
click at [1215, 837] on span "Accept Output" at bounding box center [1224, 844] width 68 height 14
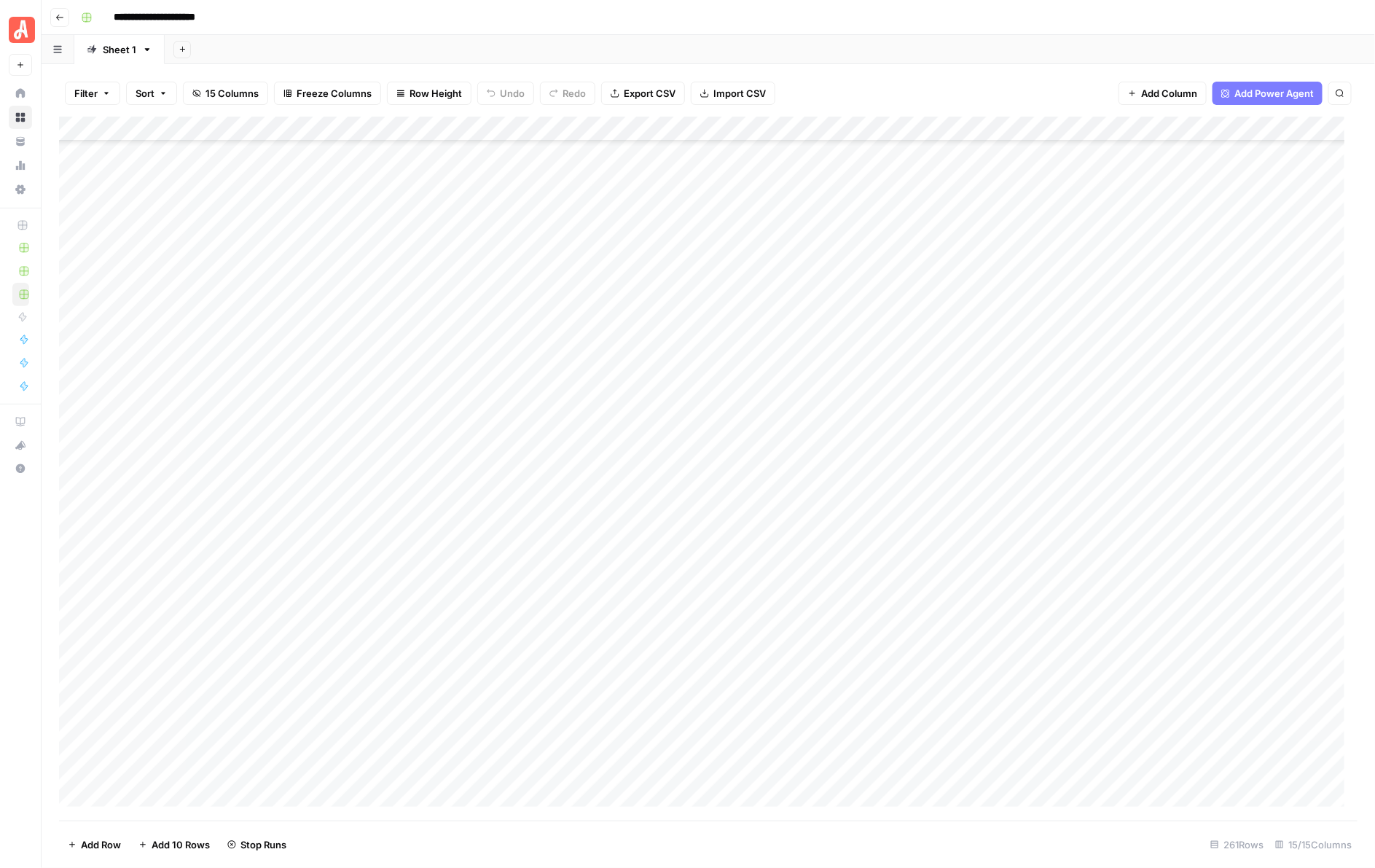
click at [817, 387] on div "Add Column" at bounding box center [708, 468] width 1299 height 704
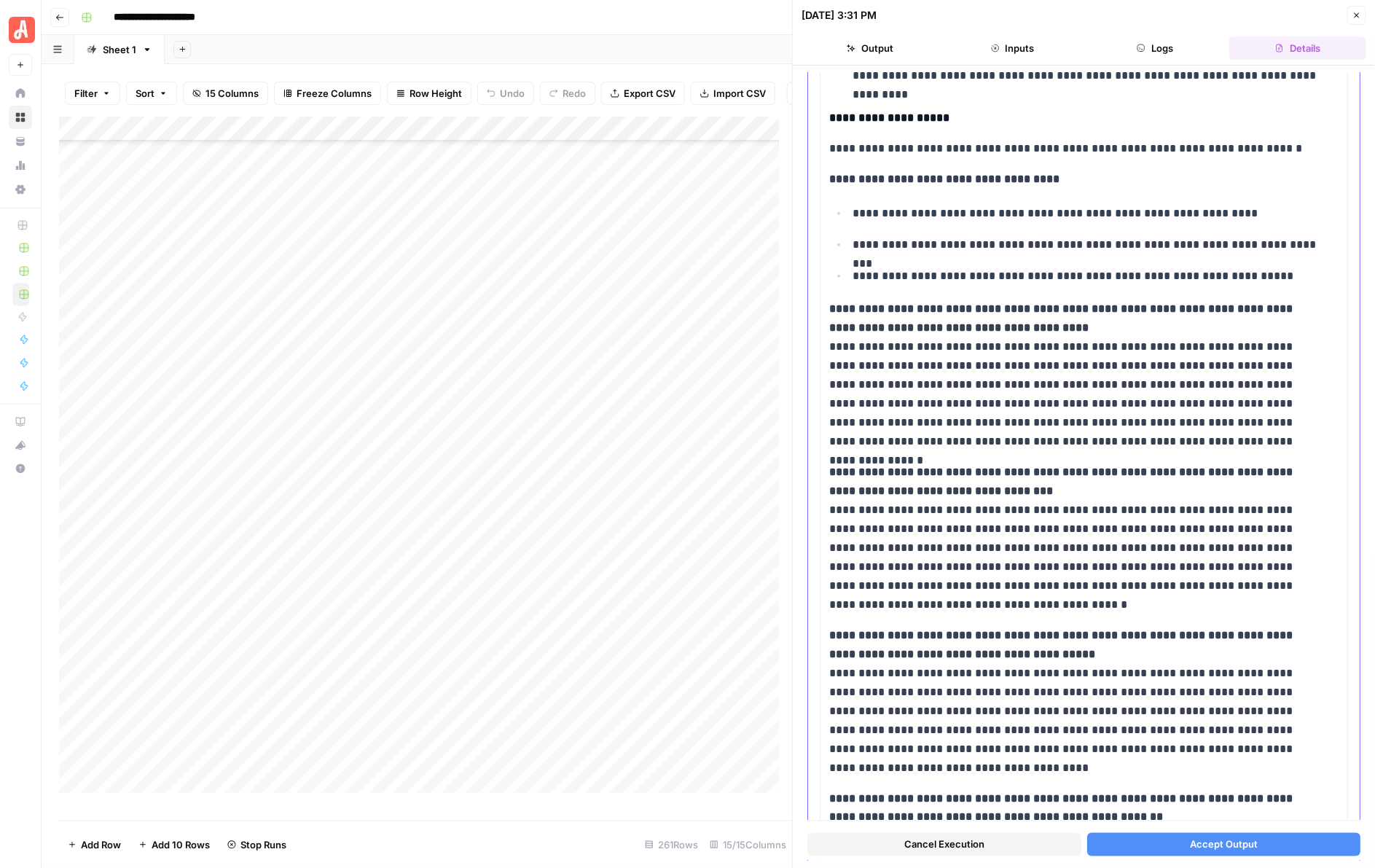
scroll to position [637, 0]
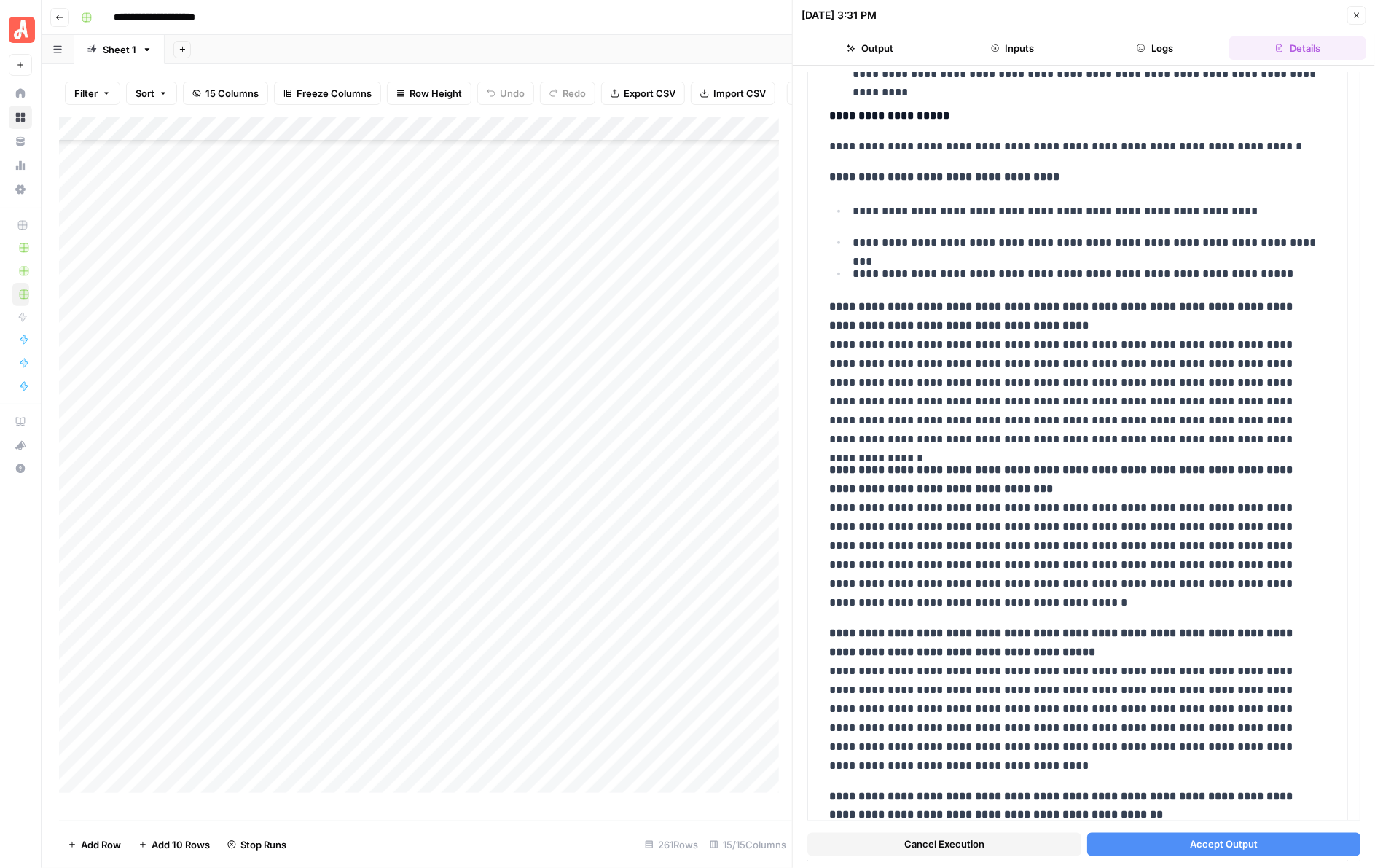
click at [1217, 850] on span "Accept Output" at bounding box center [1224, 844] width 68 height 14
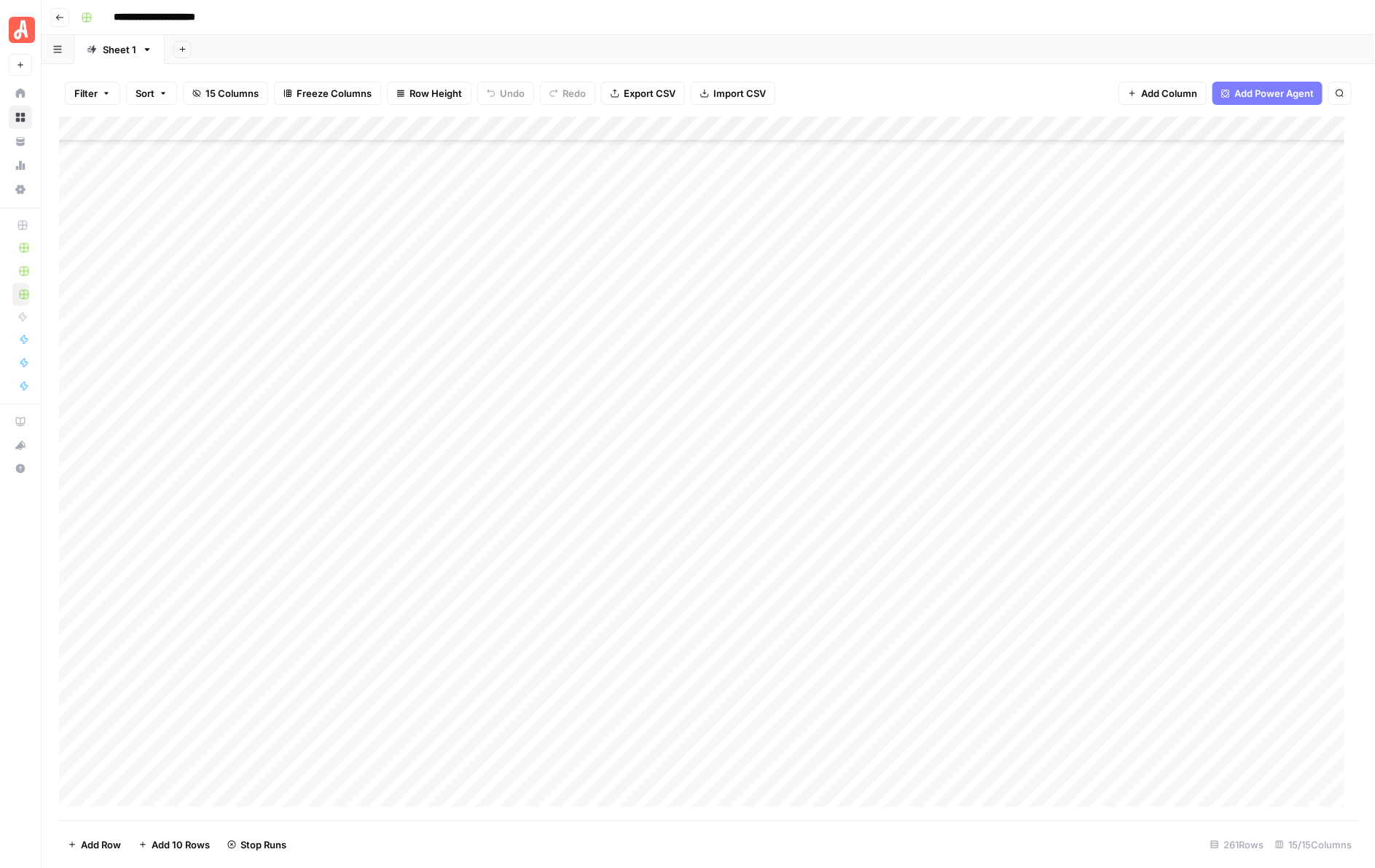
scroll to position [5005, 0]
click at [810, 231] on div "Add Column" at bounding box center [708, 468] width 1299 height 704
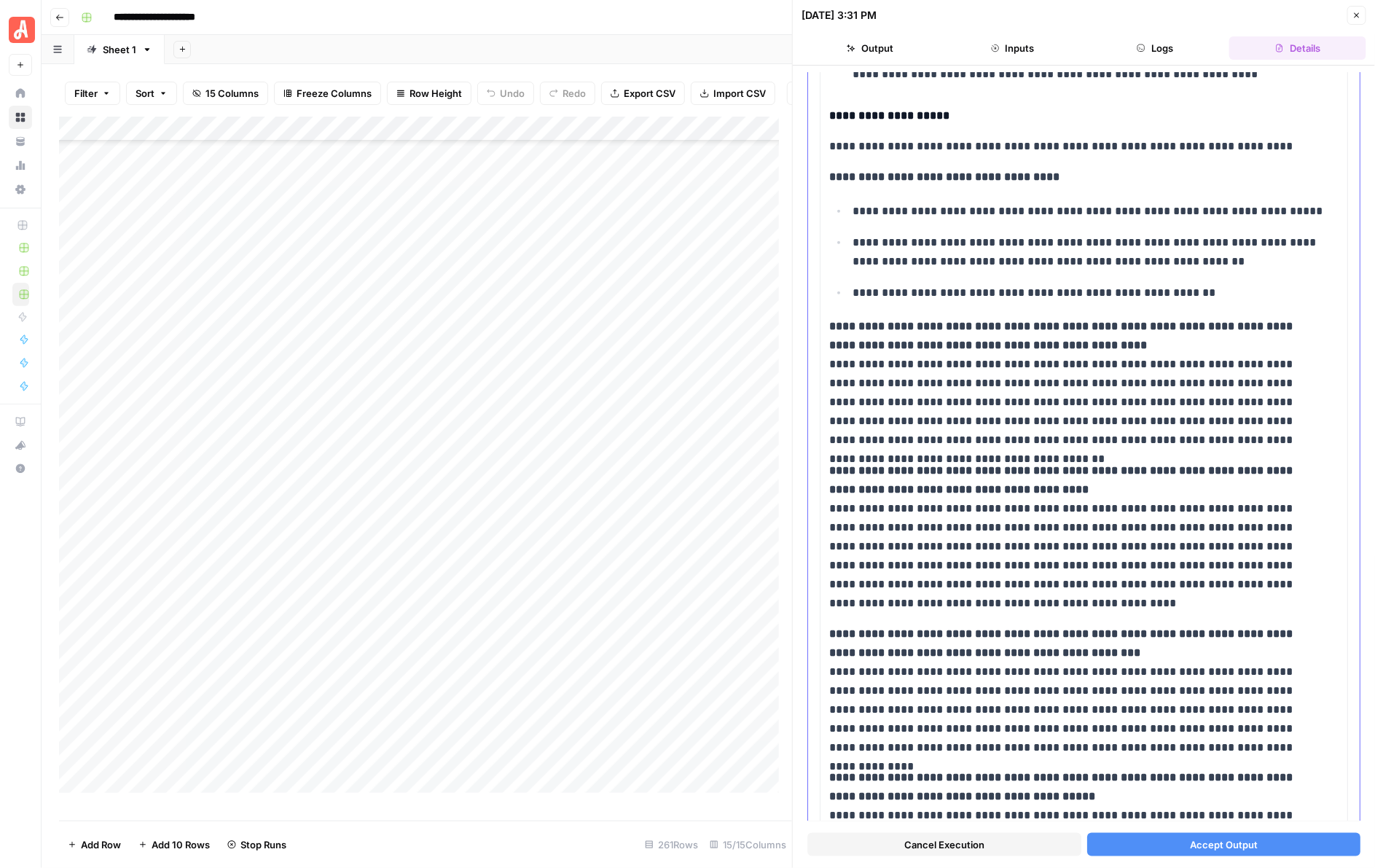
scroll to position [682, 0]
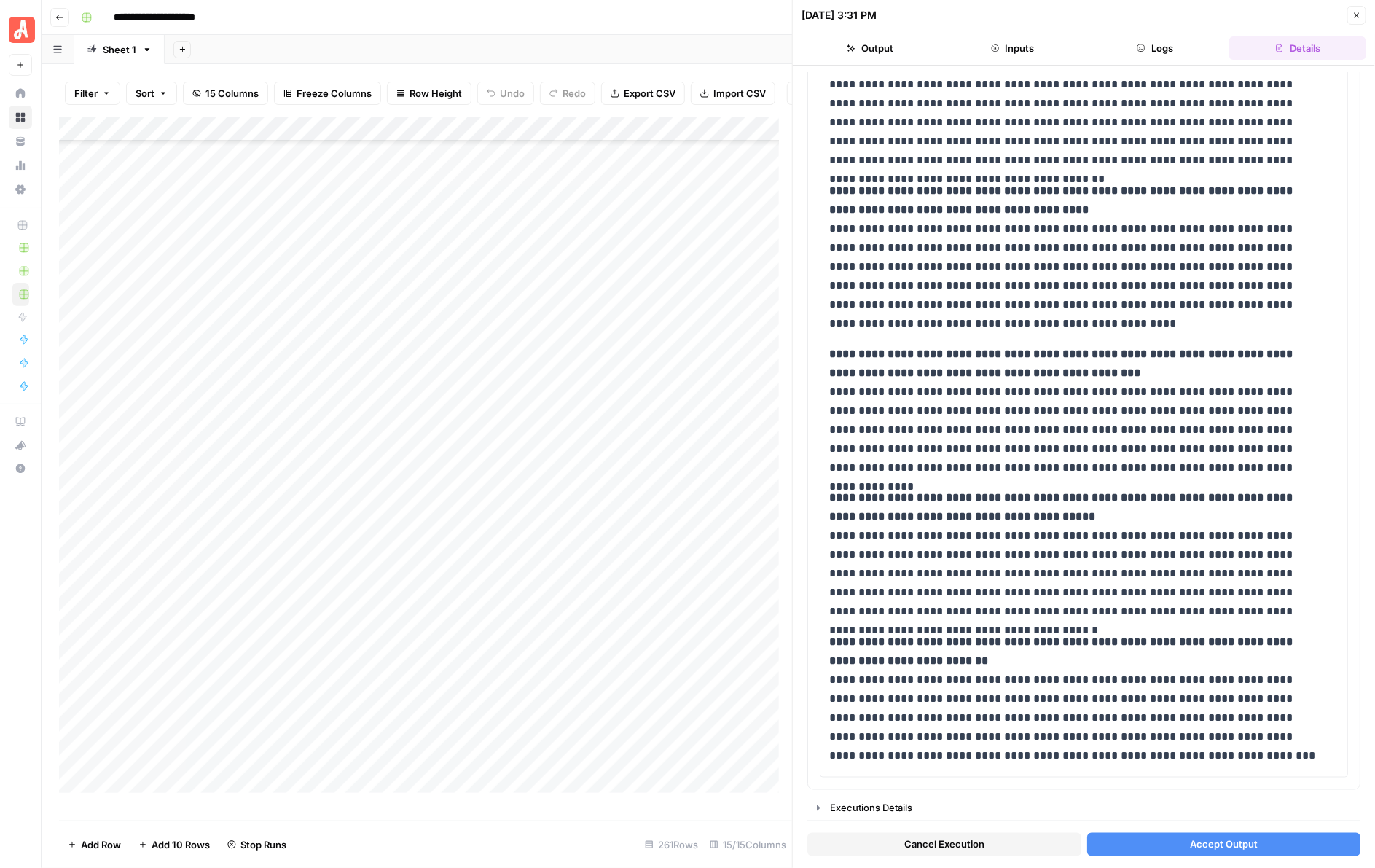
click at [1243, 844] on span "Accept Output" at bounding box center [1224, 844] width 68 height 14
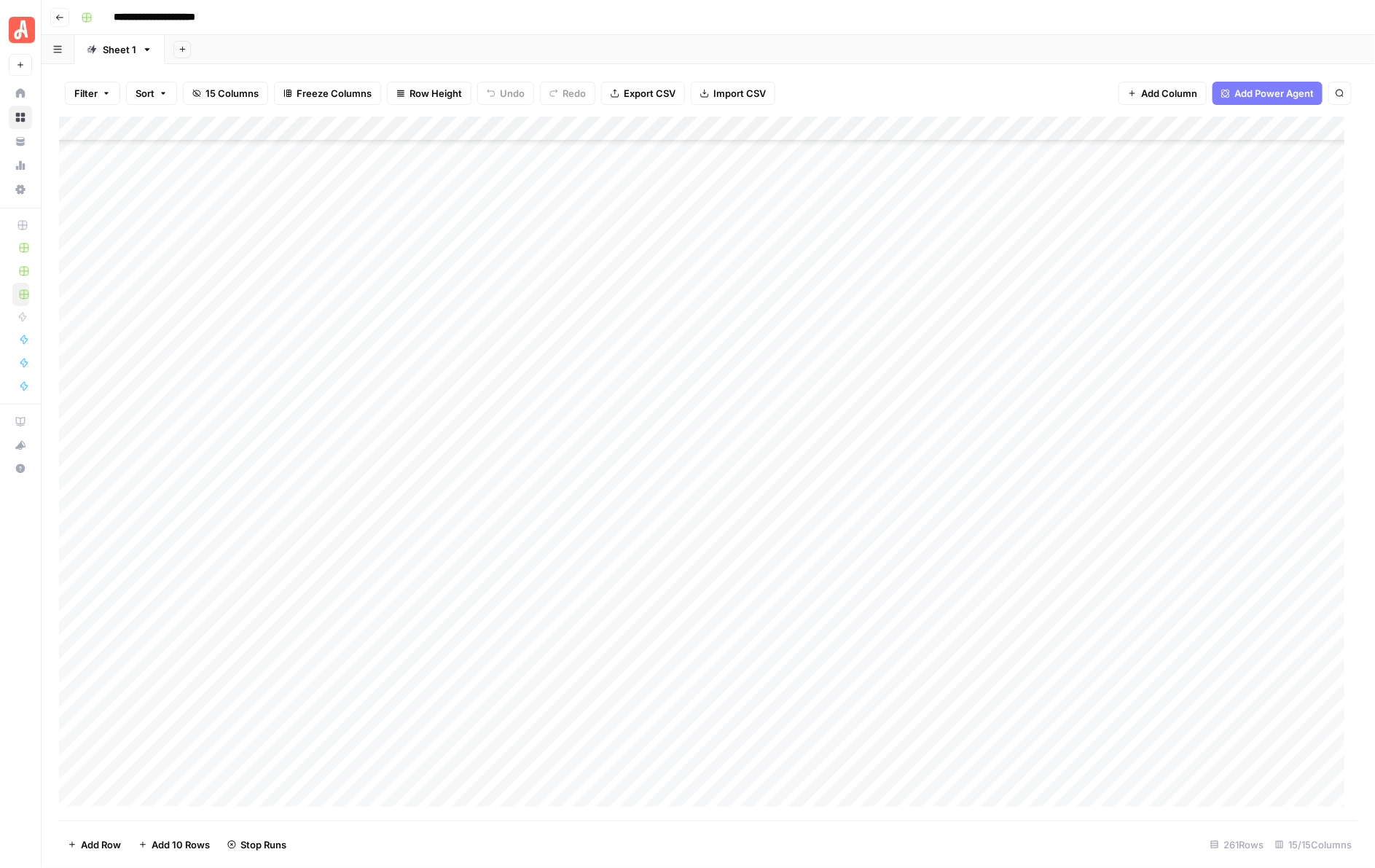
scroll to position [5824, 0]
click at [811, 774] on div "Add Column" at bounding box center [708, 468] width 1299 height 704
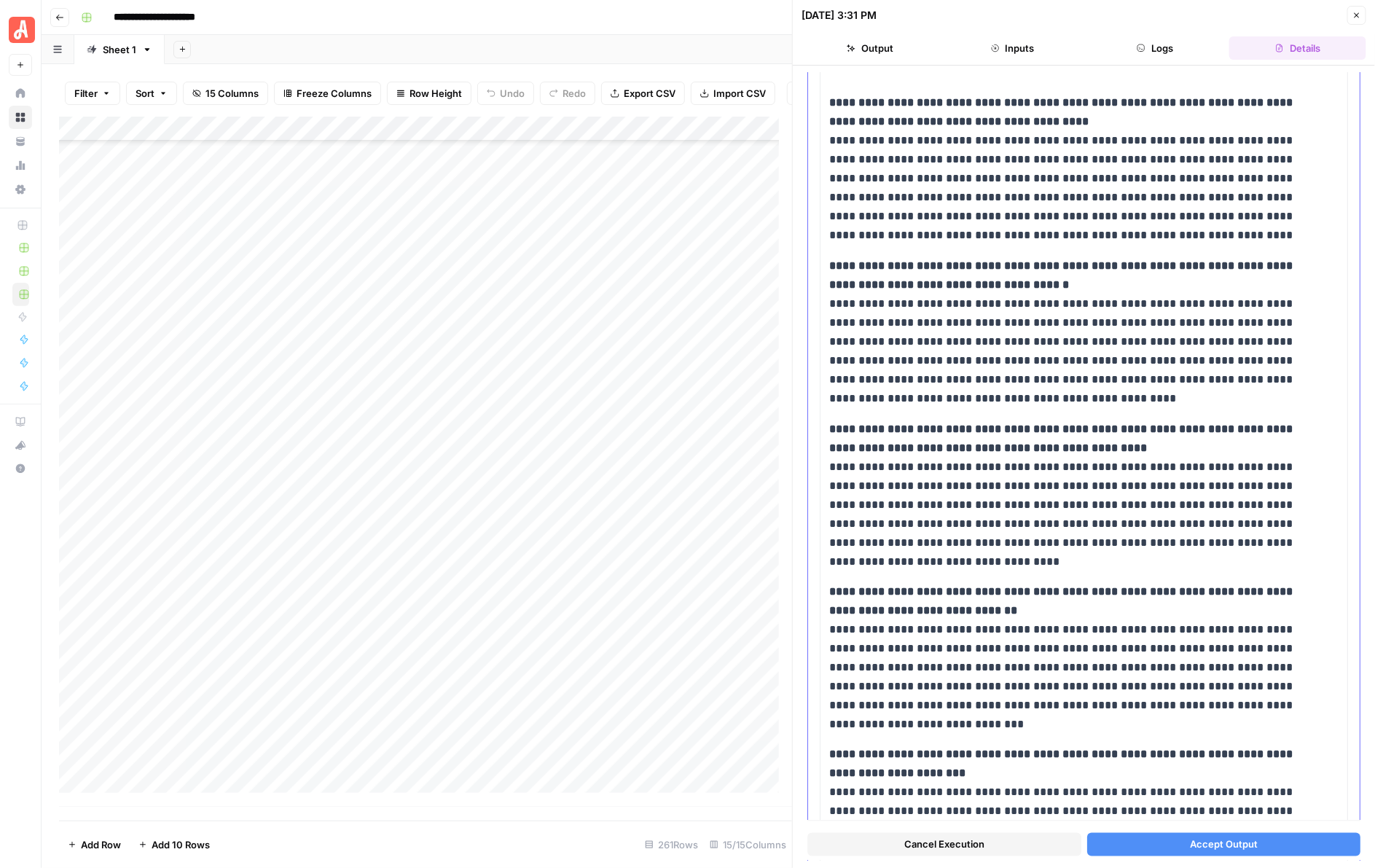
scroll to position [728, 0]
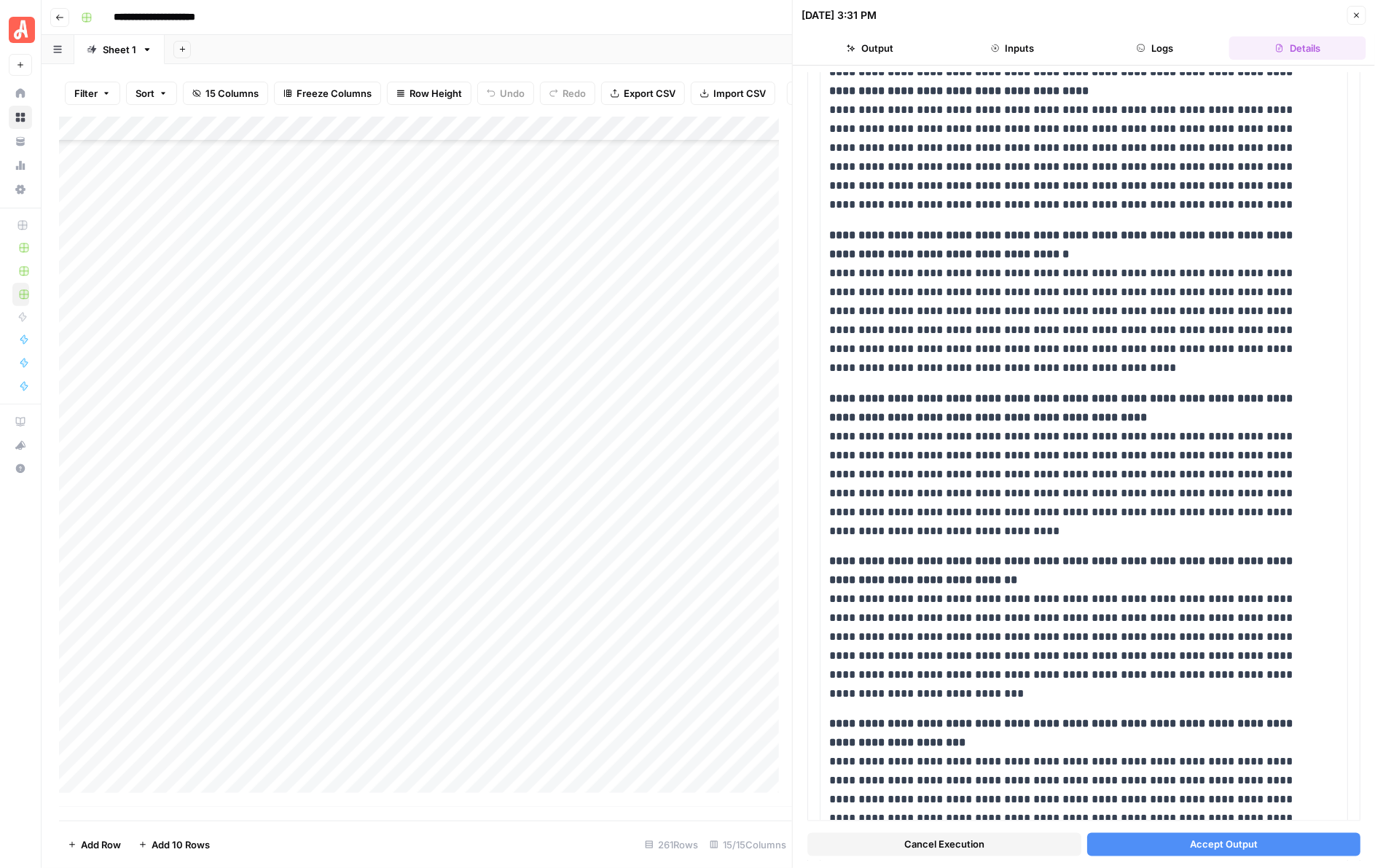
click at [1230, 844] on span "Accept Output" at bounding box center [1224, 844] width 68 height 14
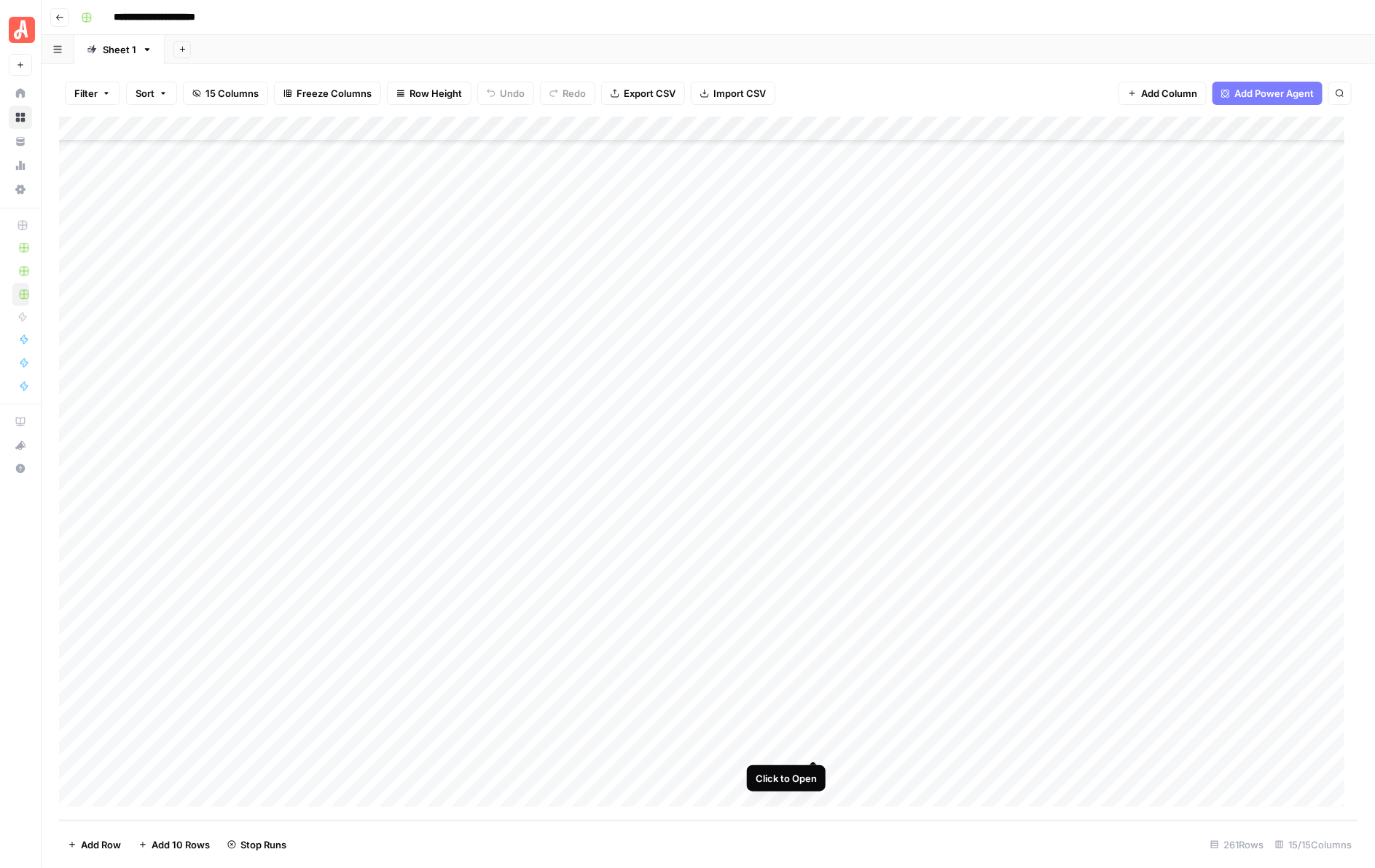
click at [813, 748] on div "Add Column" at bounding box center [708, 468] width 1299 height 704
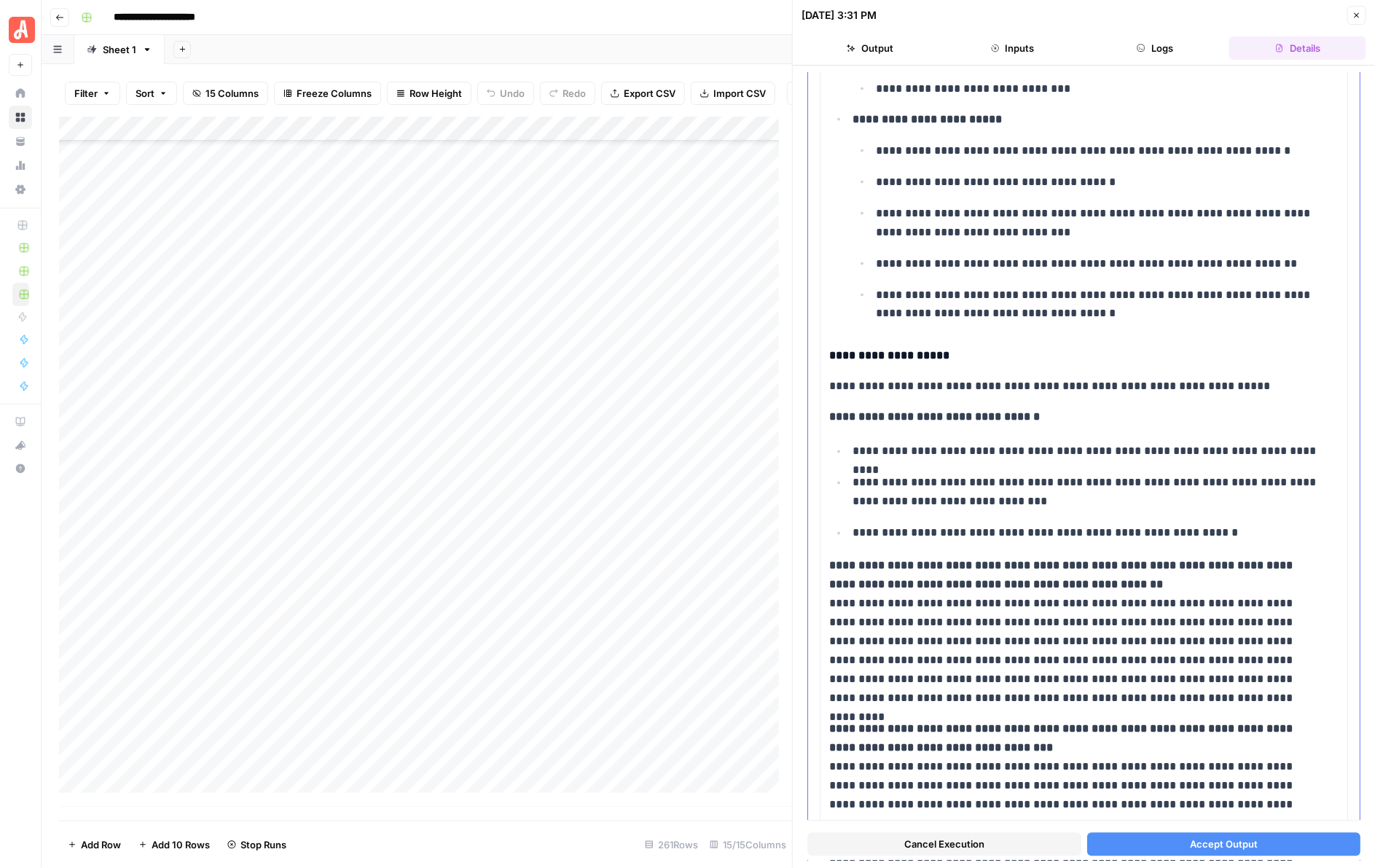
scroll to position [1276, 0]
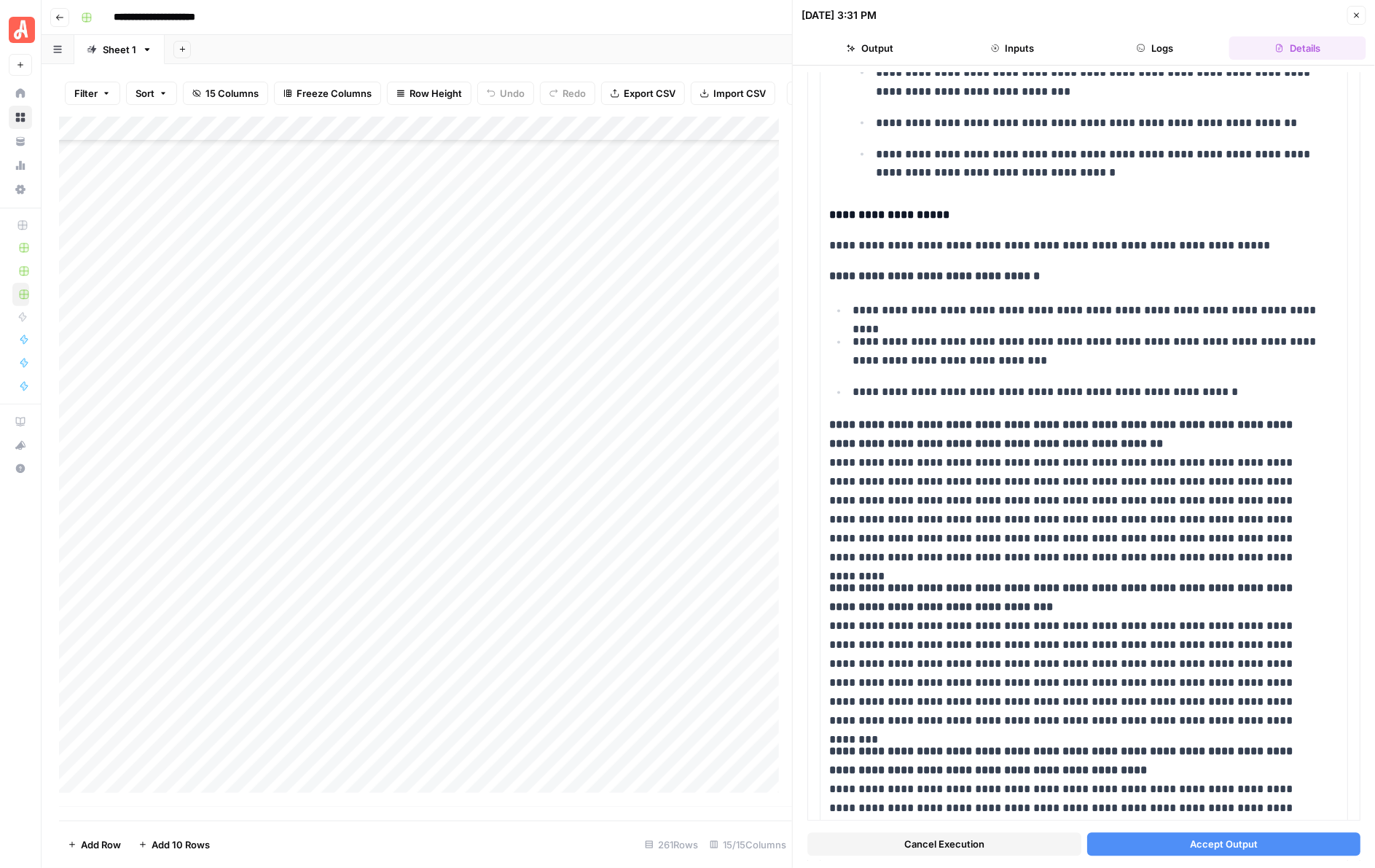
click at [1201, 850] on span "Accept Output" at bounding box center [1224, 844] width 68 height 14
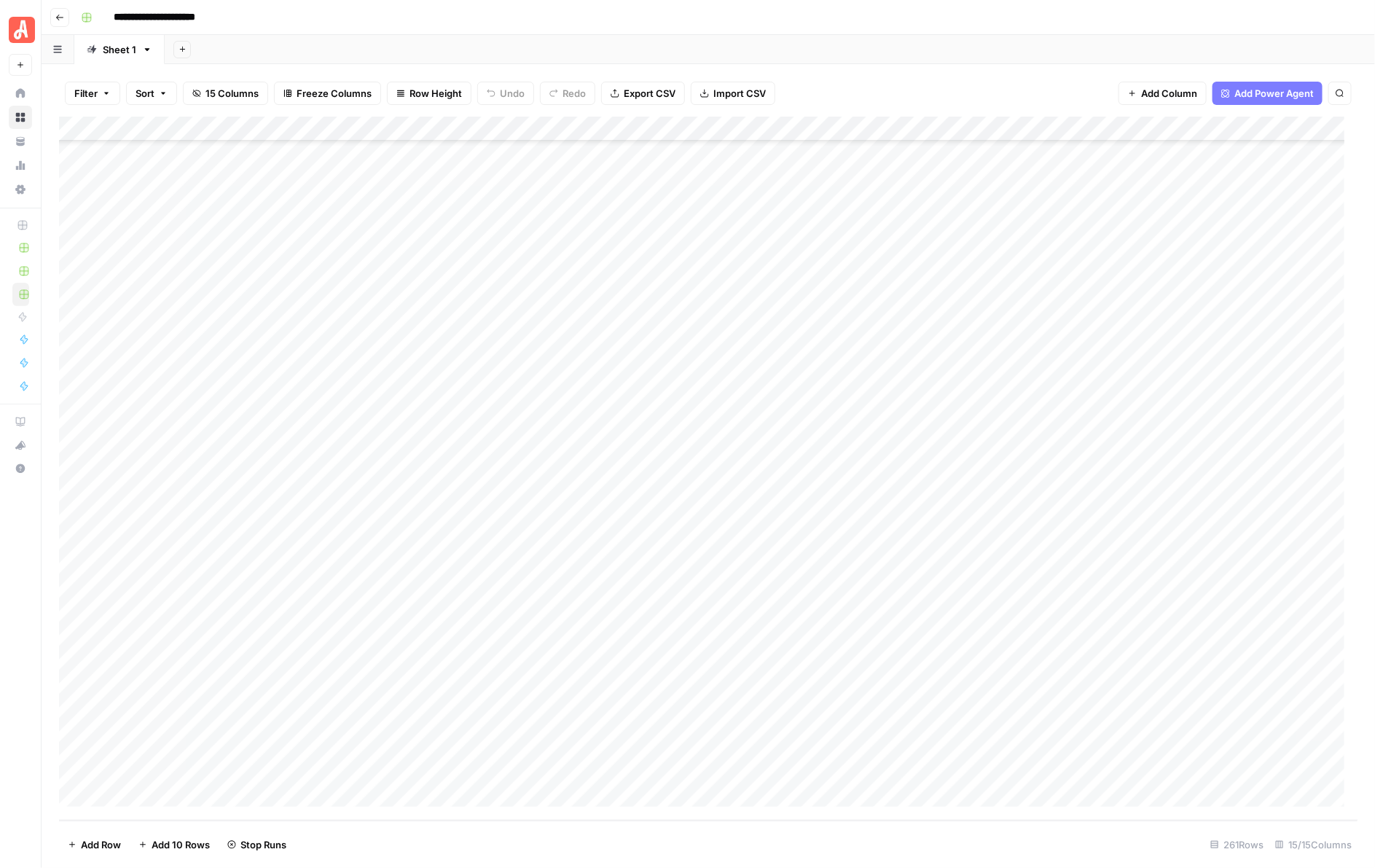
click at [816, 725] on div "Add Column" at bounding box center [708, 468] width 1299 height 704
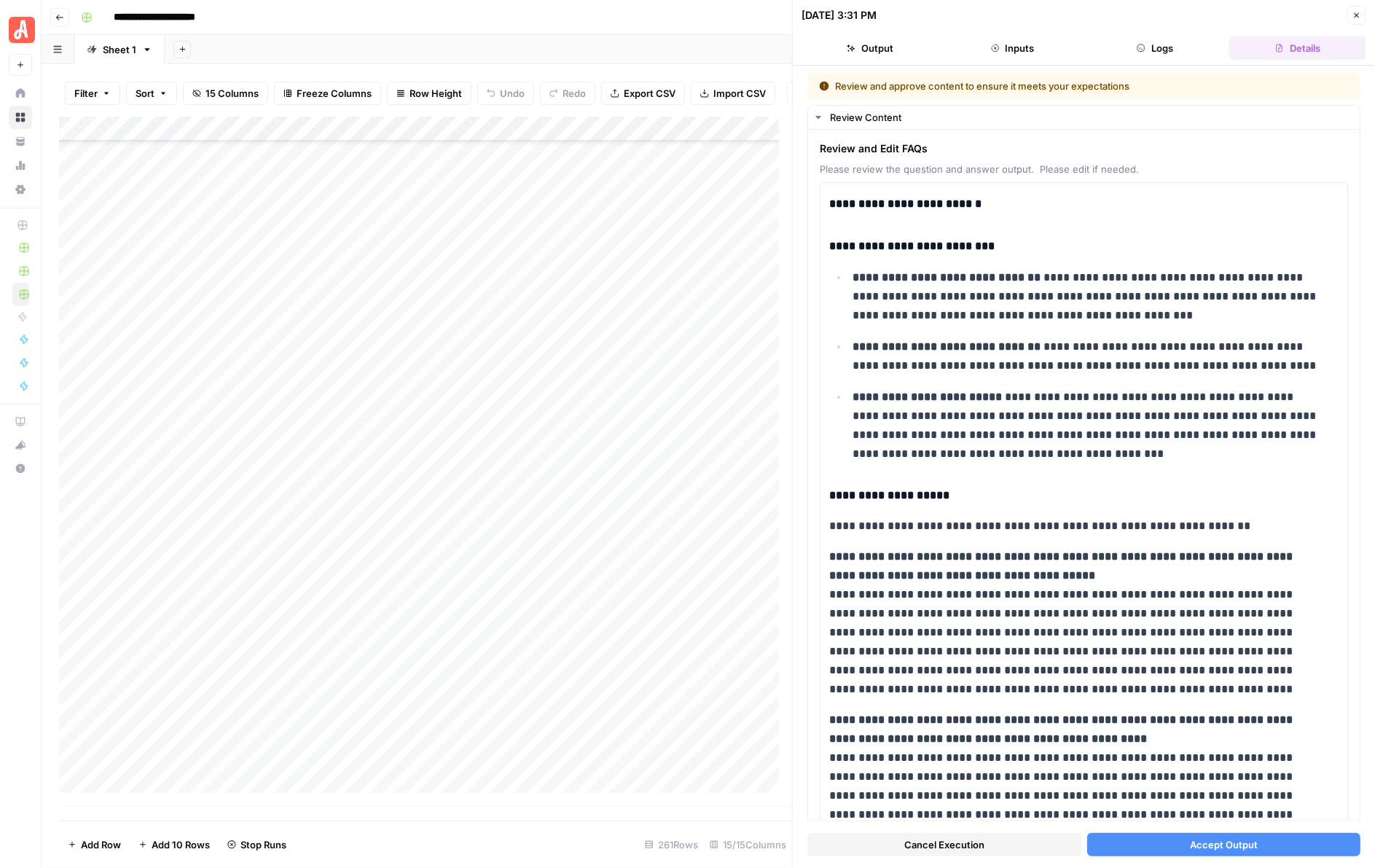
click at [1162, 842] on button "Accept Output" at bounding box center [1224, 844] width 274 height 23
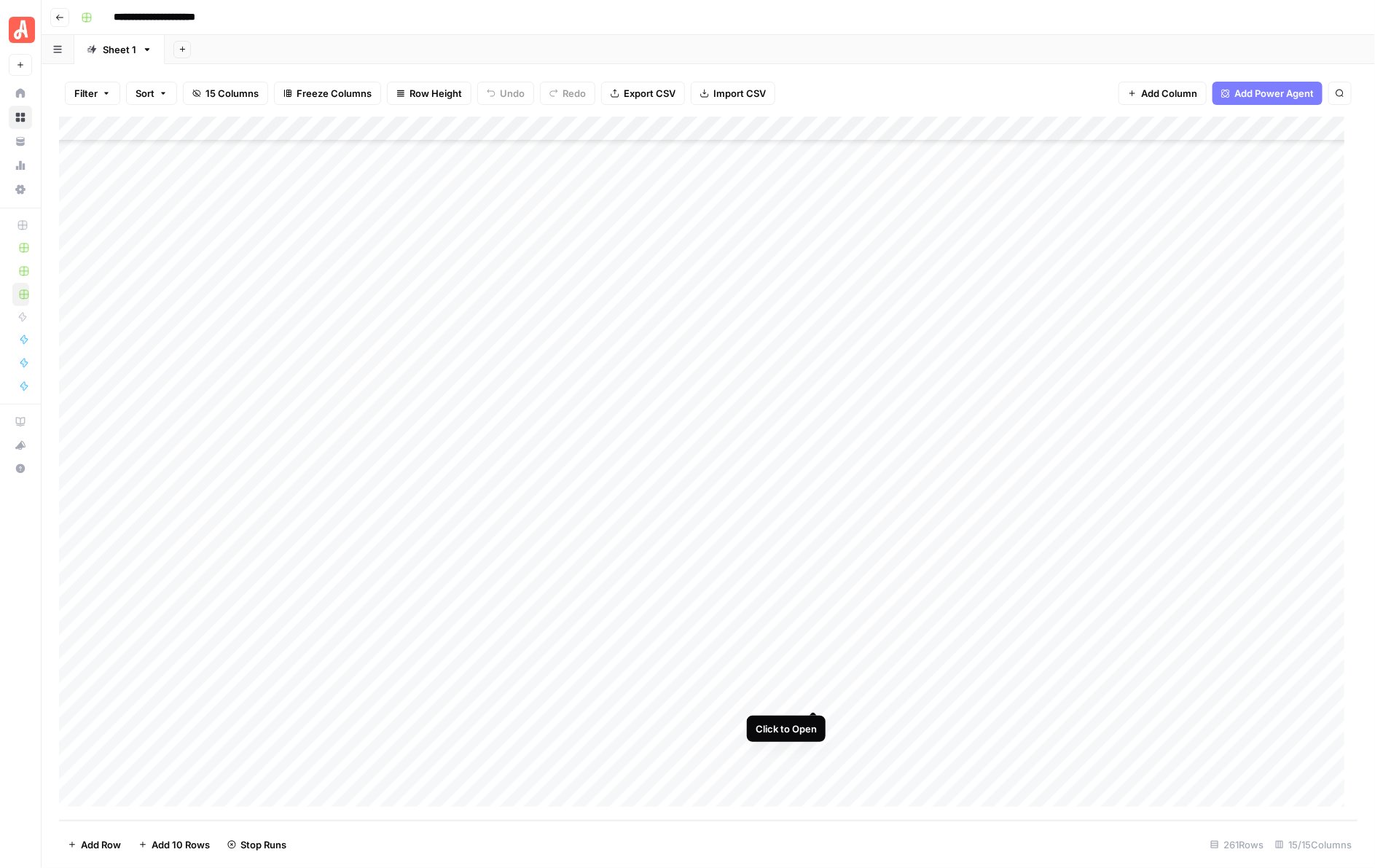
click at [809, 697] on div "Add Column" at bounding box center [708, 468] width 1299 height 704
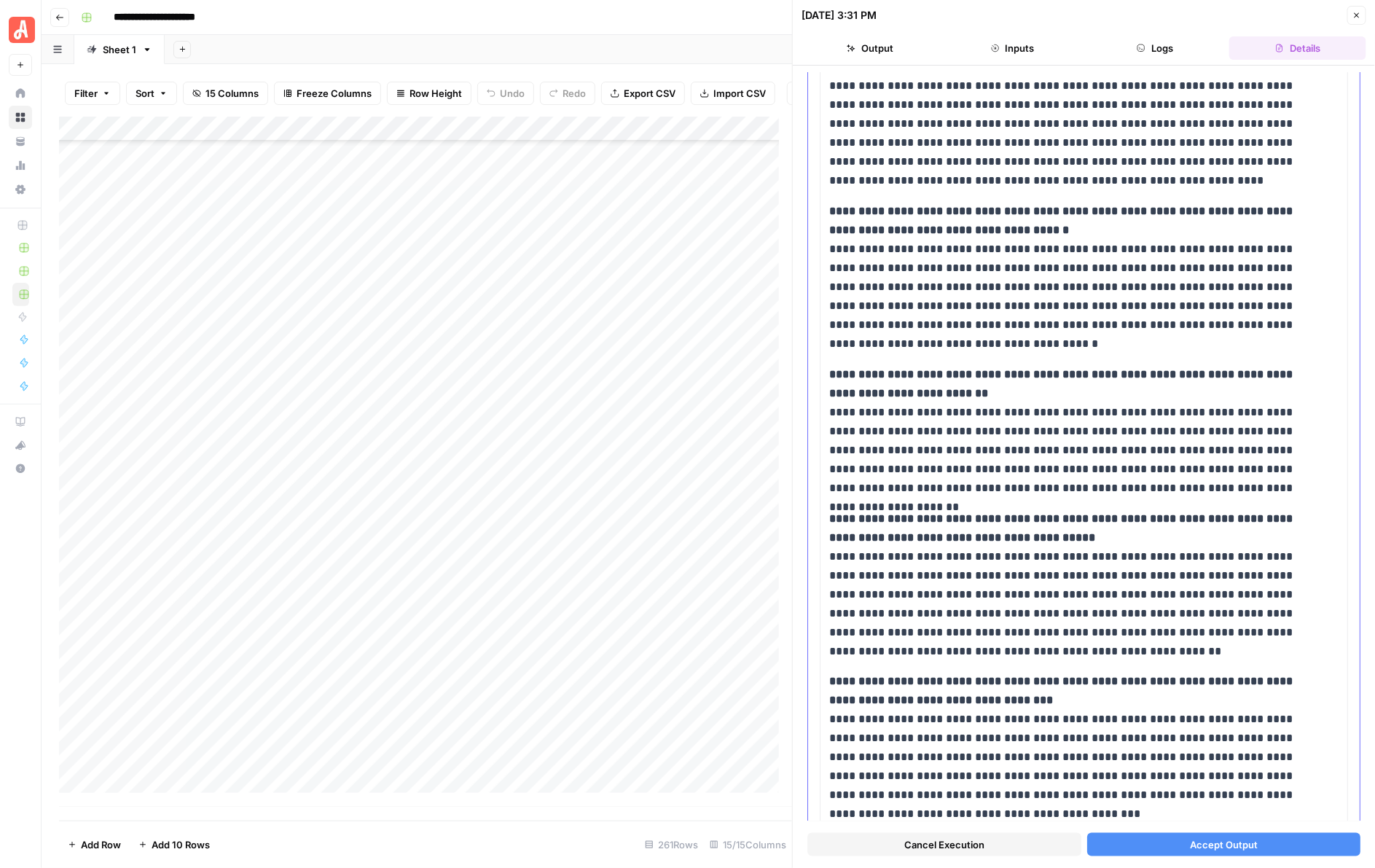
scroll to position [607, 0]
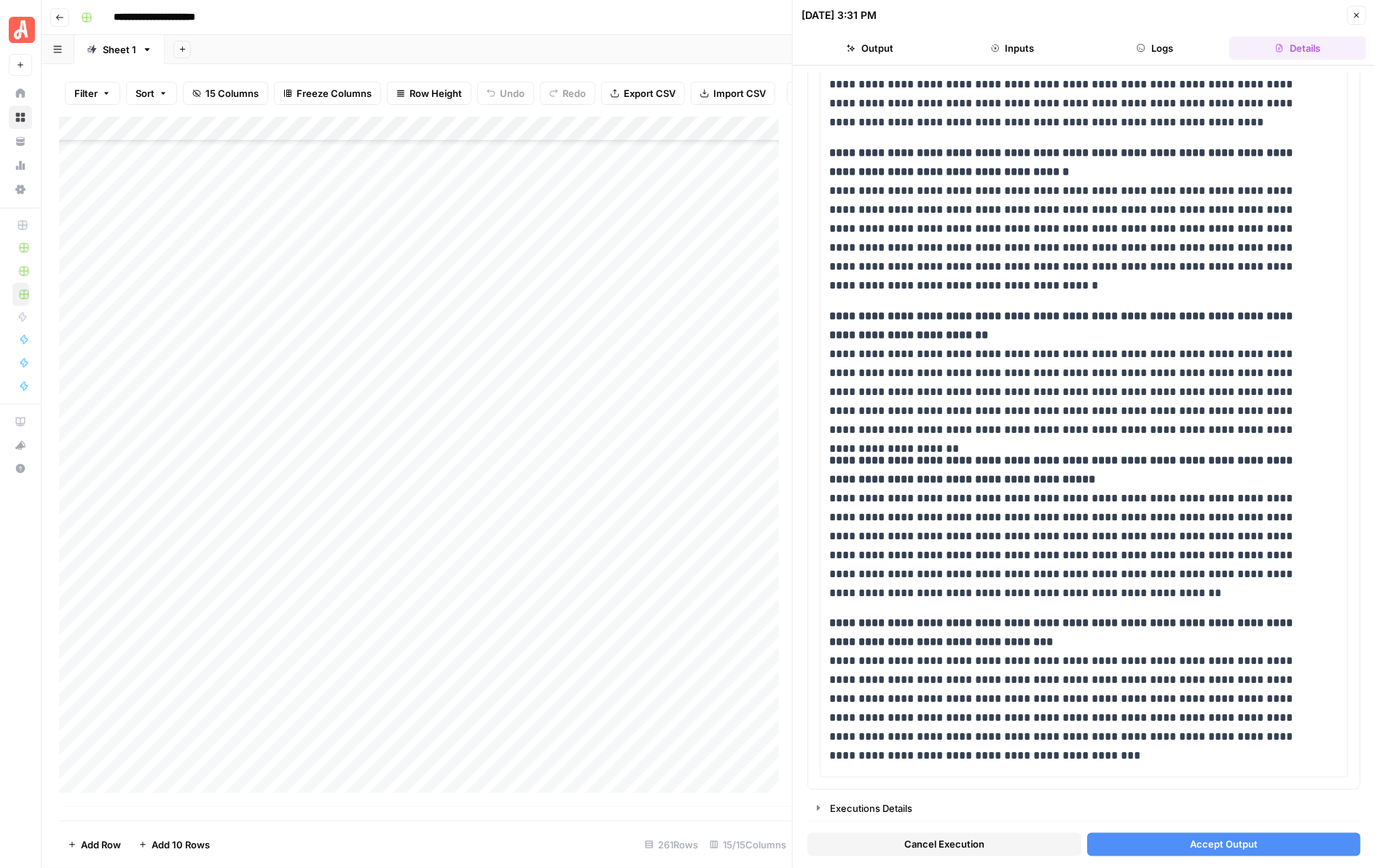
click at [1212, 840] on span "Accept Output" at bounding box center [1224, 844] width 68 height 14
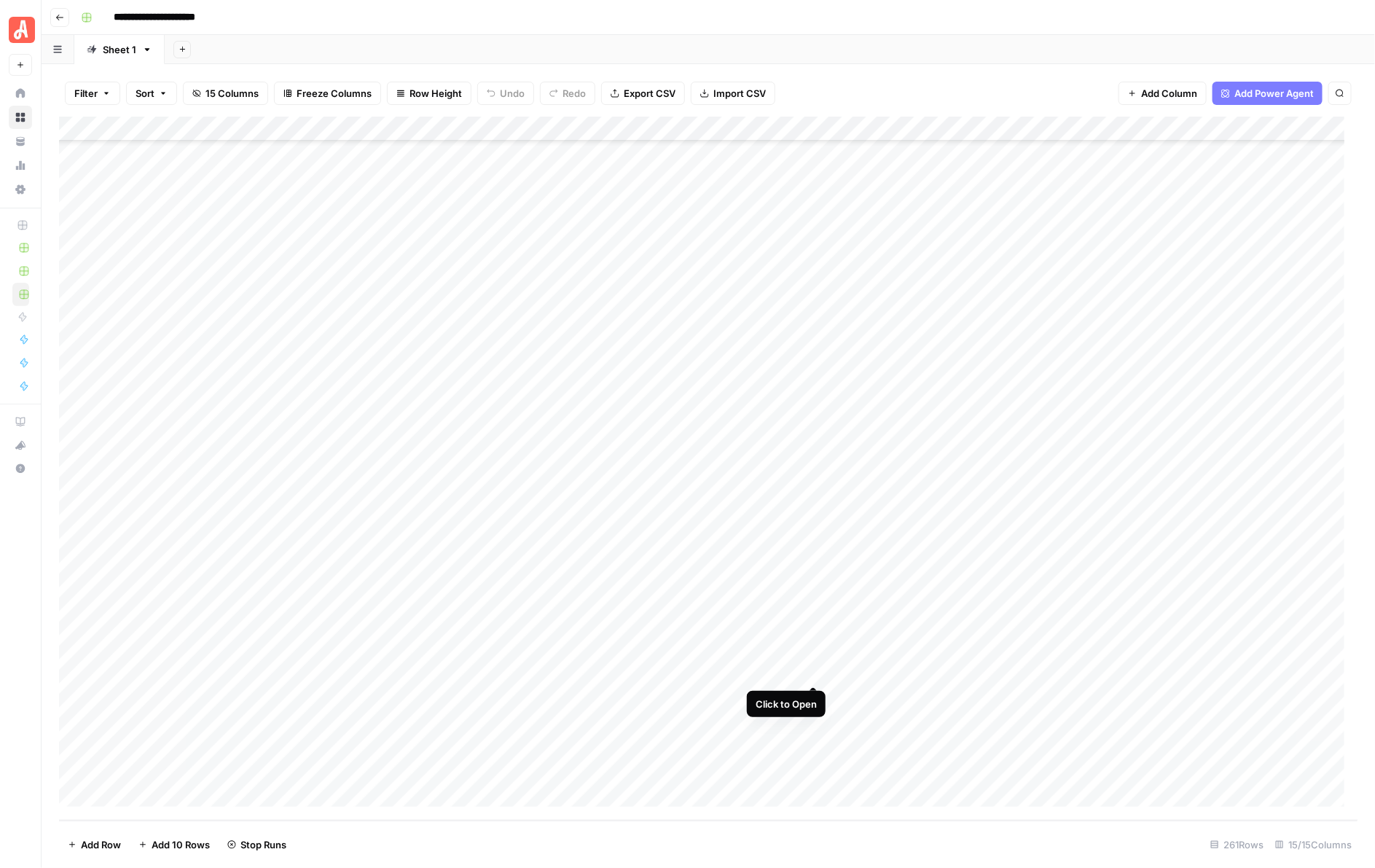
click at [820, 668] on div "Add Column" at bounding box center [708, 468] width 1299 height 704
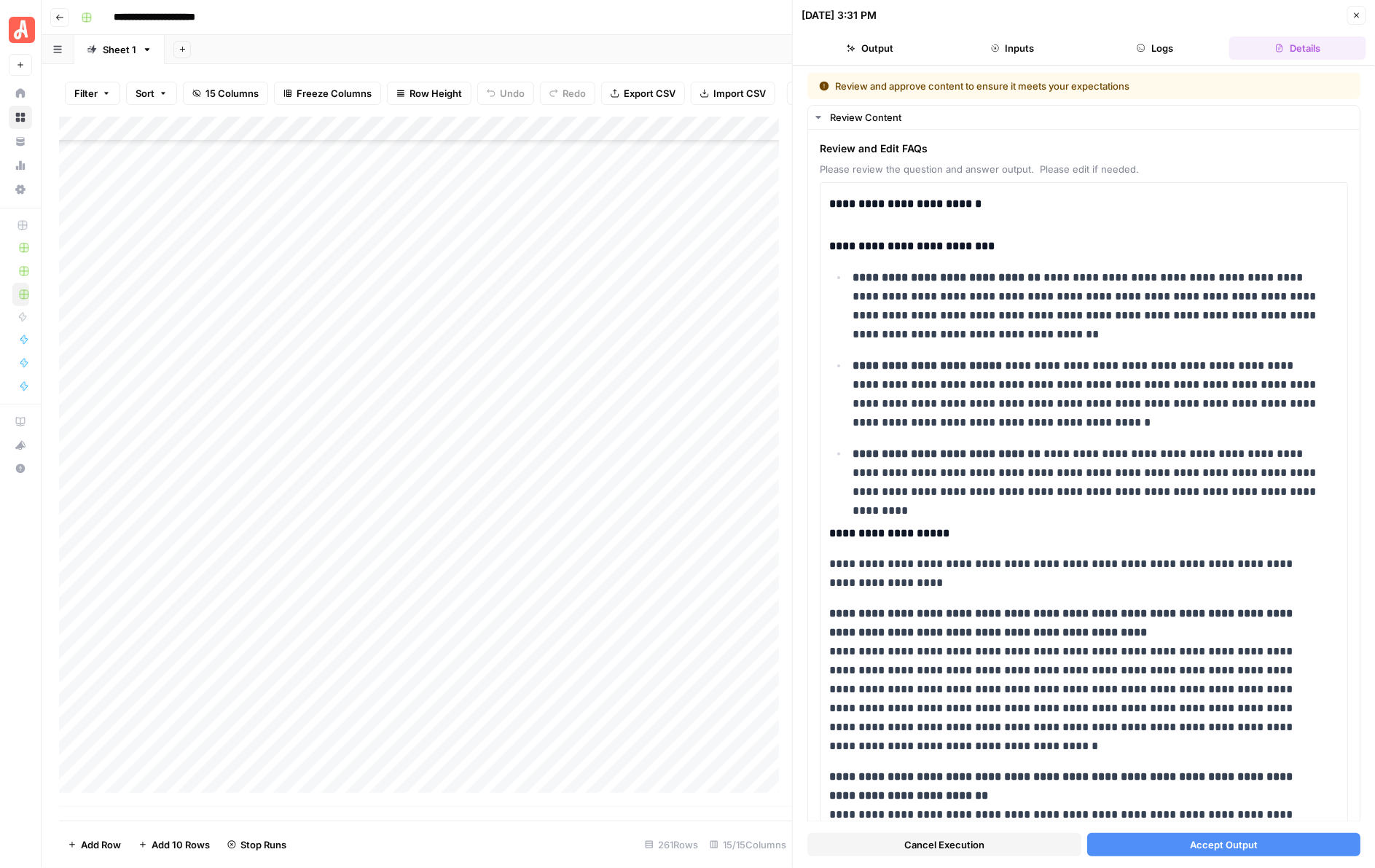
click at [1218, 840] on span "Accept Output" at bounding box center [1224, 844] width 68 height 14
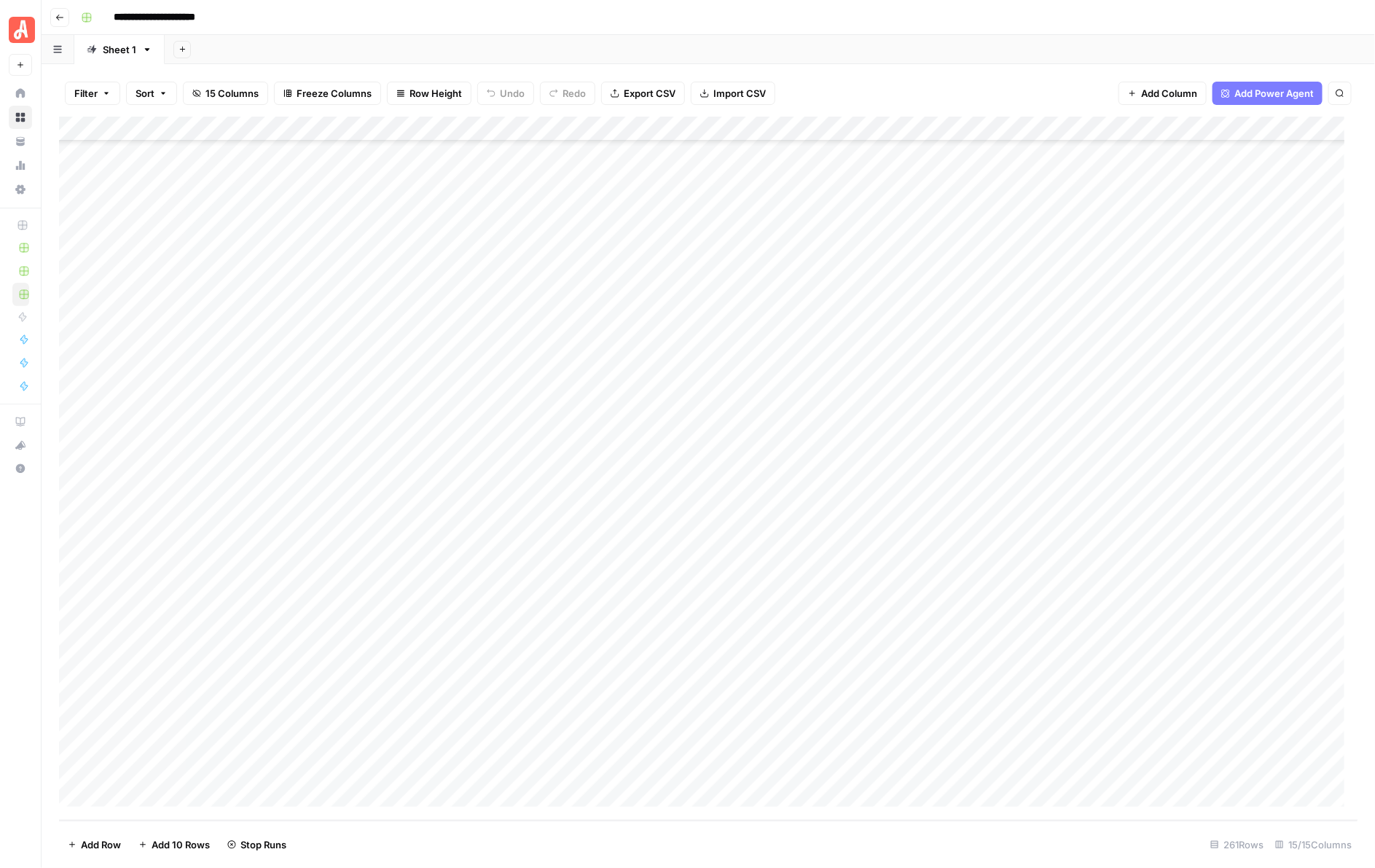
click at [811, 647] on div "Add Column" at bounding box center [708, 468] width 1299 height 704
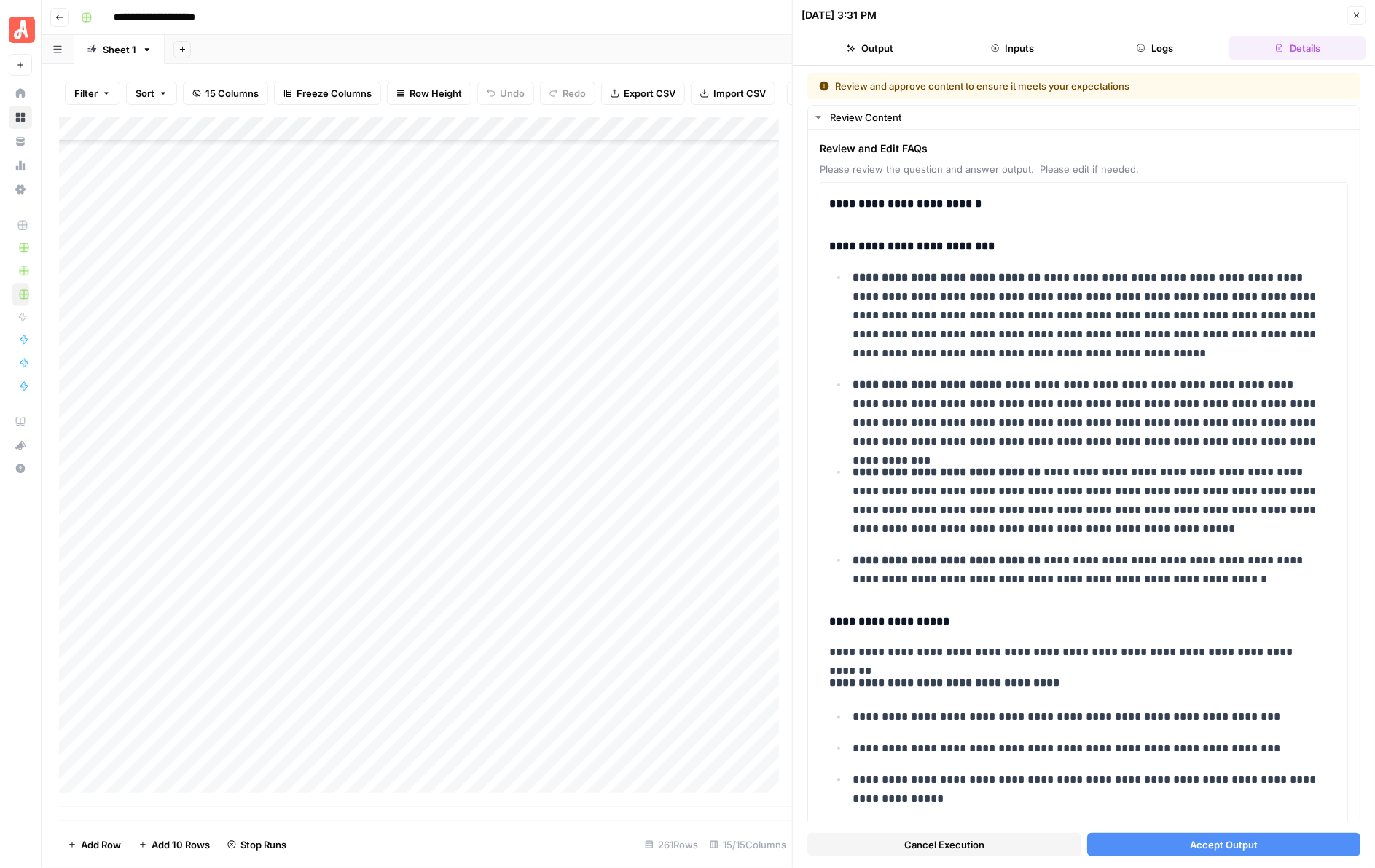
click at [1163, 842] on button "Accept Output" at bounding box center [1224, 844] width 274 height 23
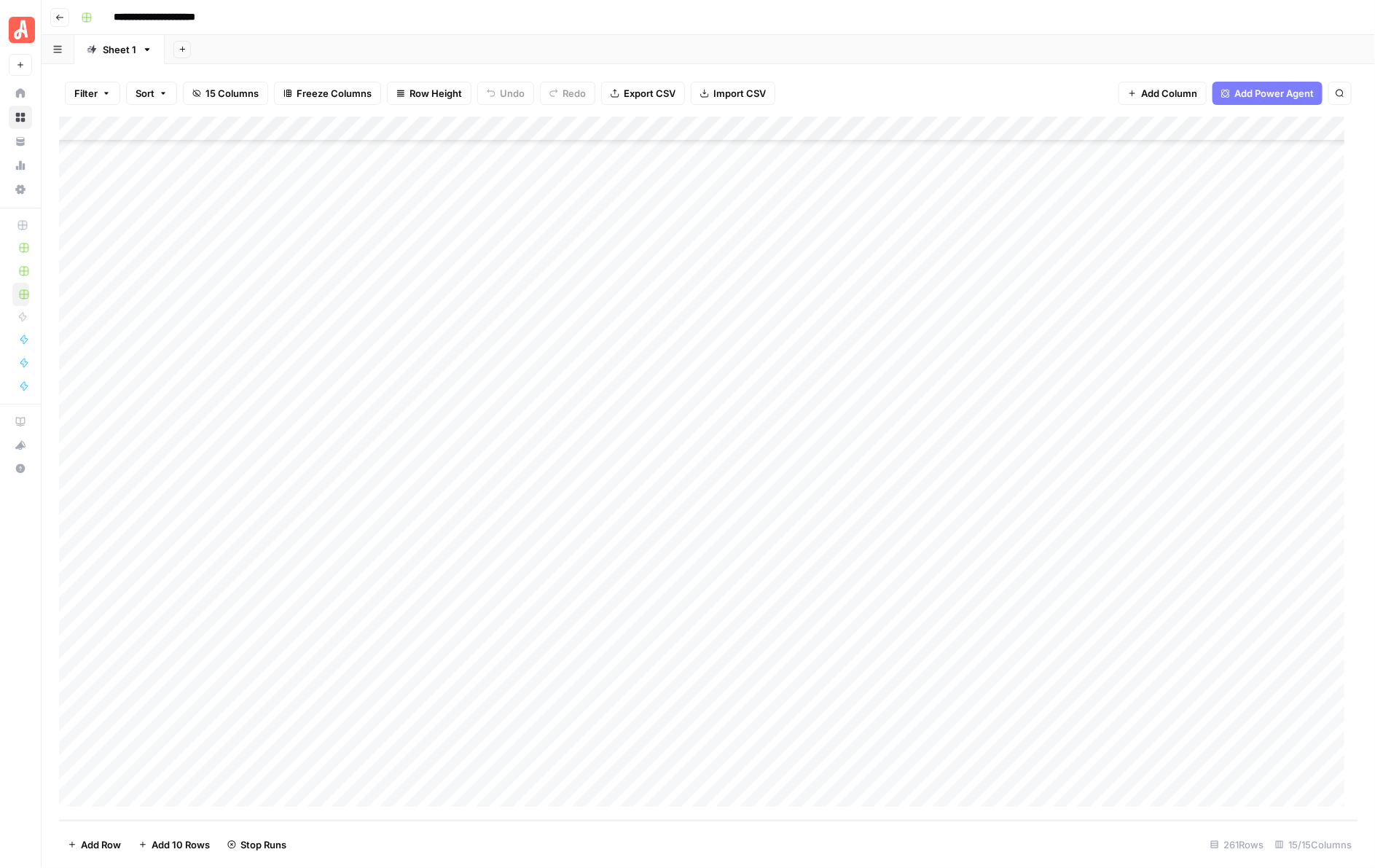
click at [814, 623] on div "Add Column" at bounding box center [708, 468] width 1299 height 704
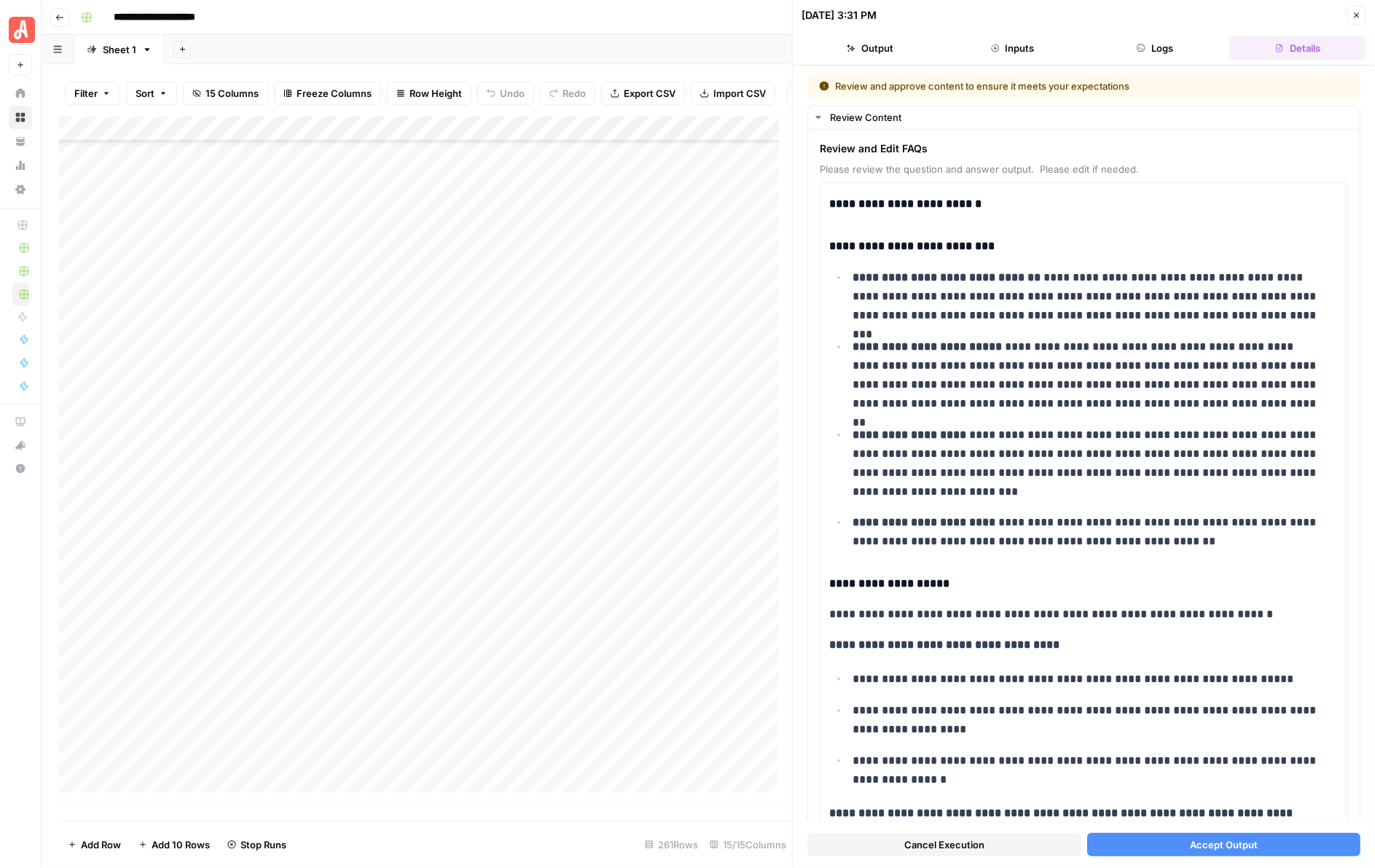
click at [1168, 835] on button "Accept Output" at bounding box center [1224, 844] width 274 height 23
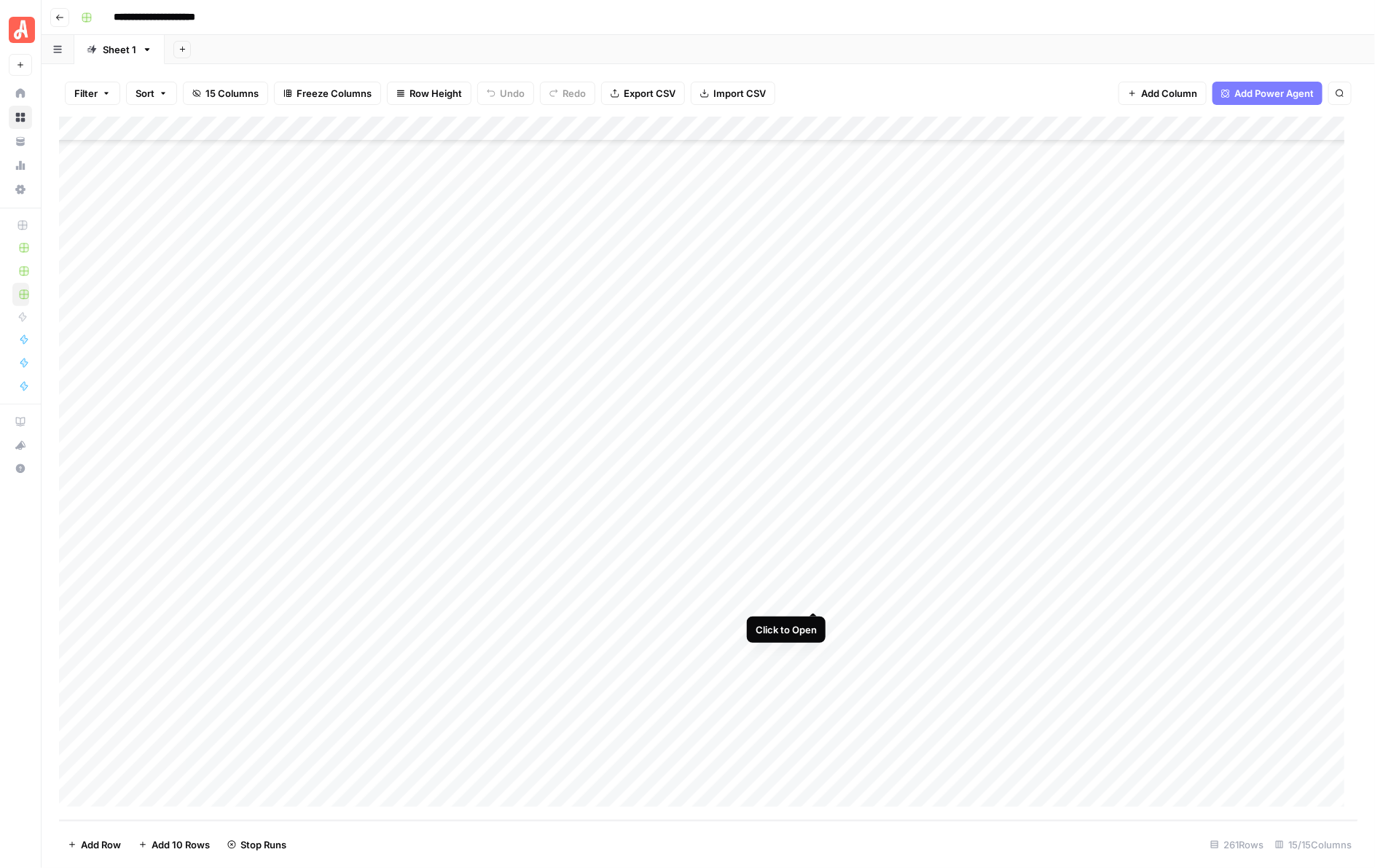
click at [813, 597] on div "Add Column" at bounding box center [708, 468] width 1299 height 704
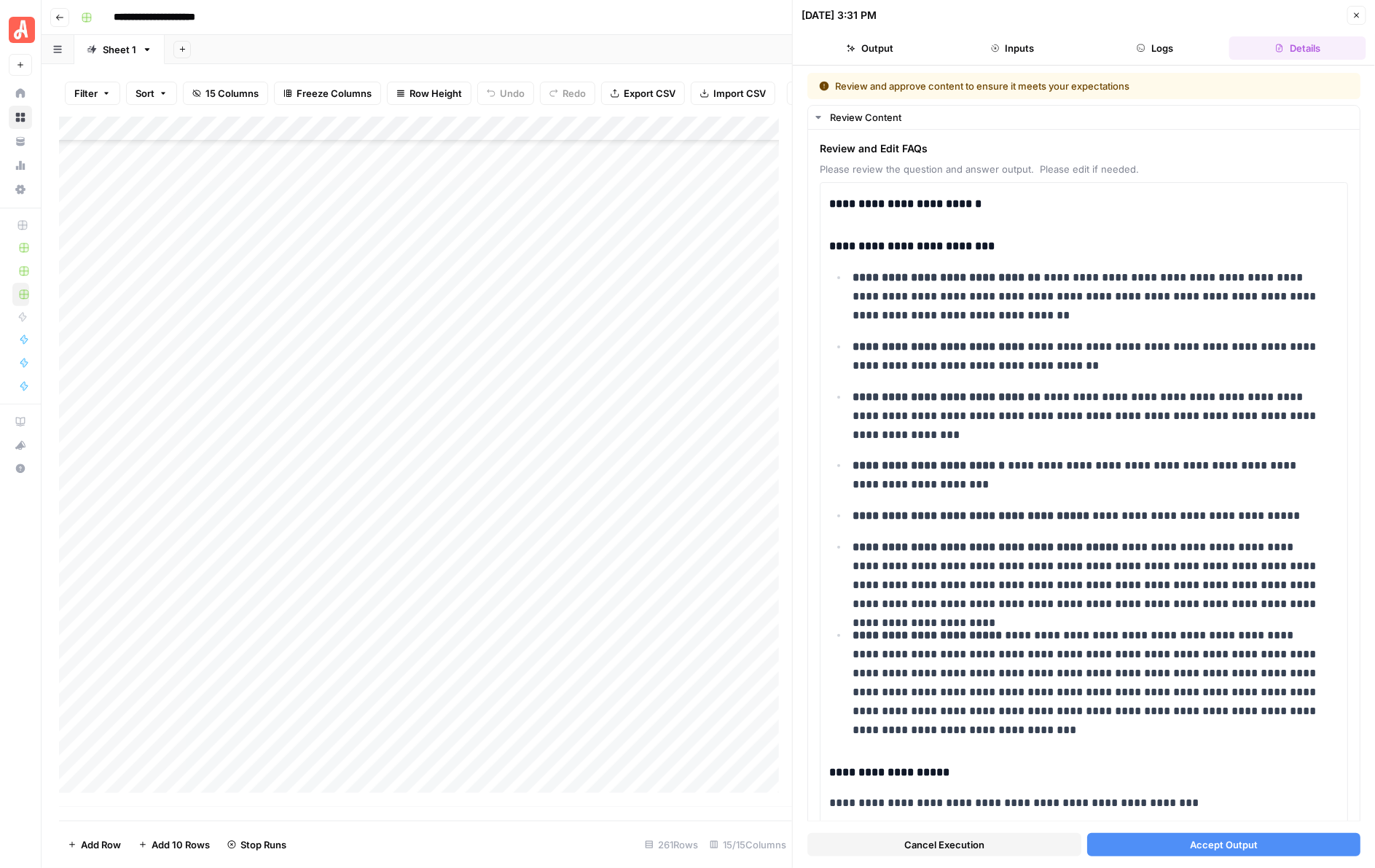
click at [1173, 840] on button "Accept Output" at bounding box center [1224, 844] width 274 height 23
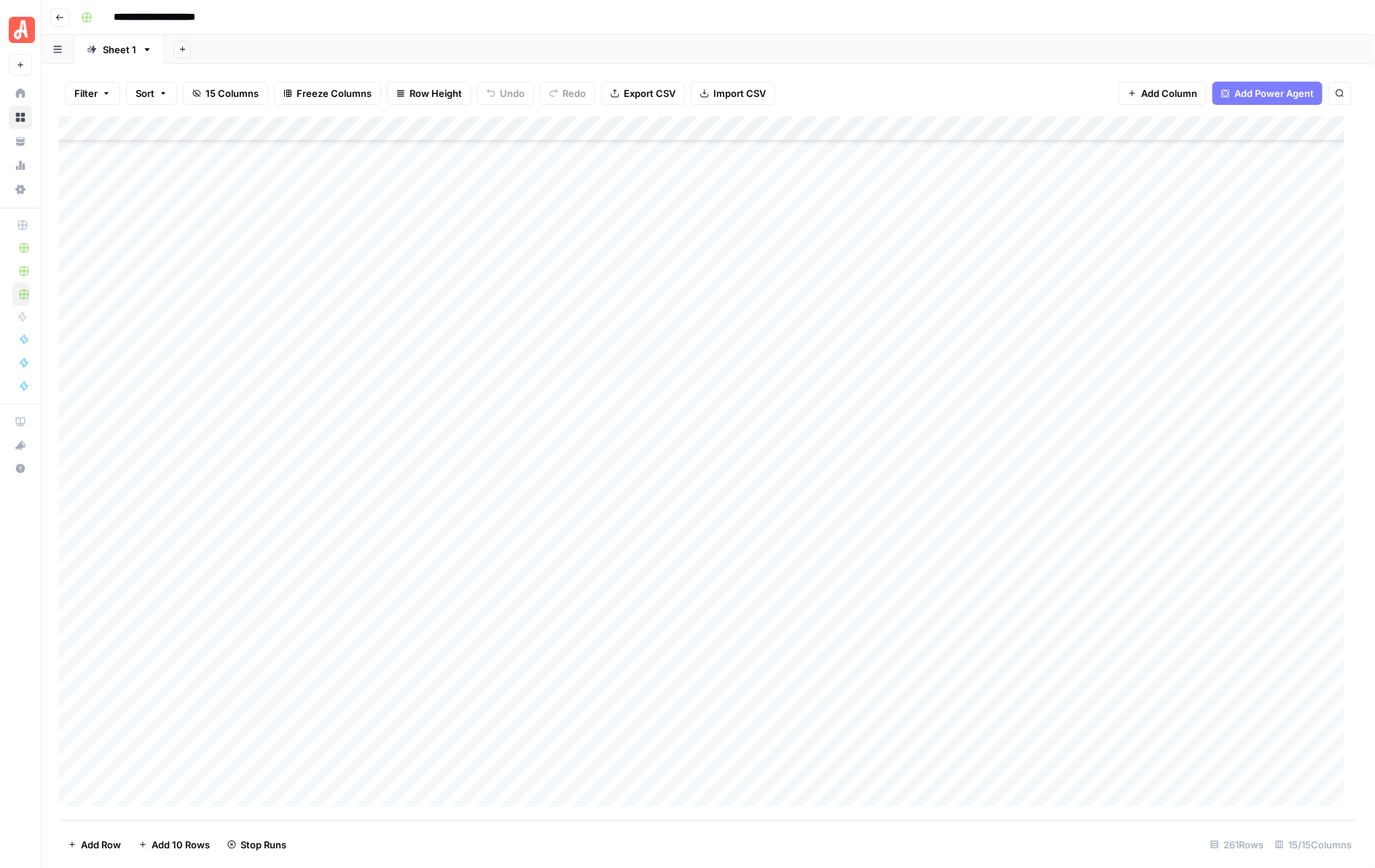
click at [807, 570] on div "Add Column" at bounding box center [708, 468] width 1299 height 704
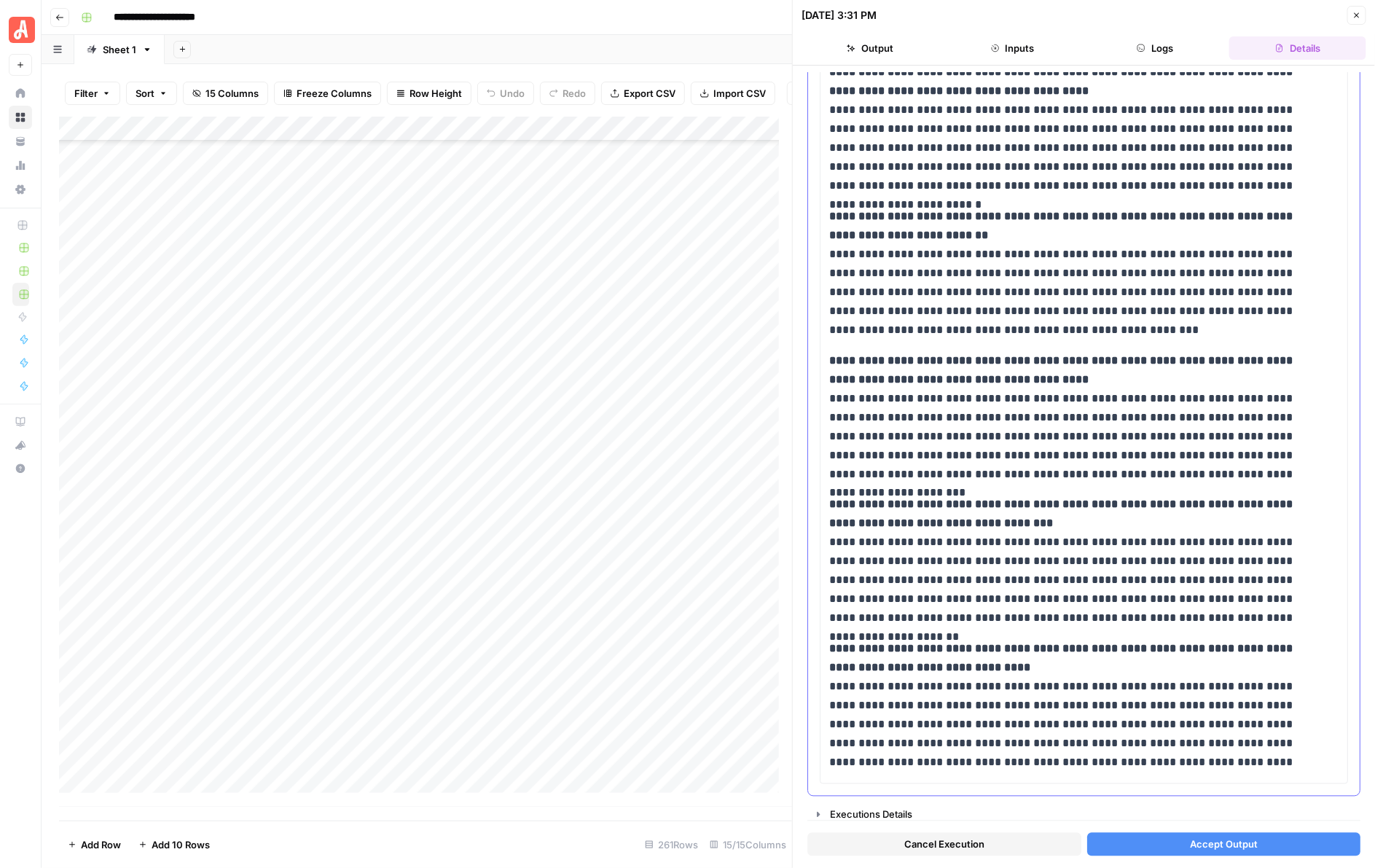
scroll to position [972, 0]
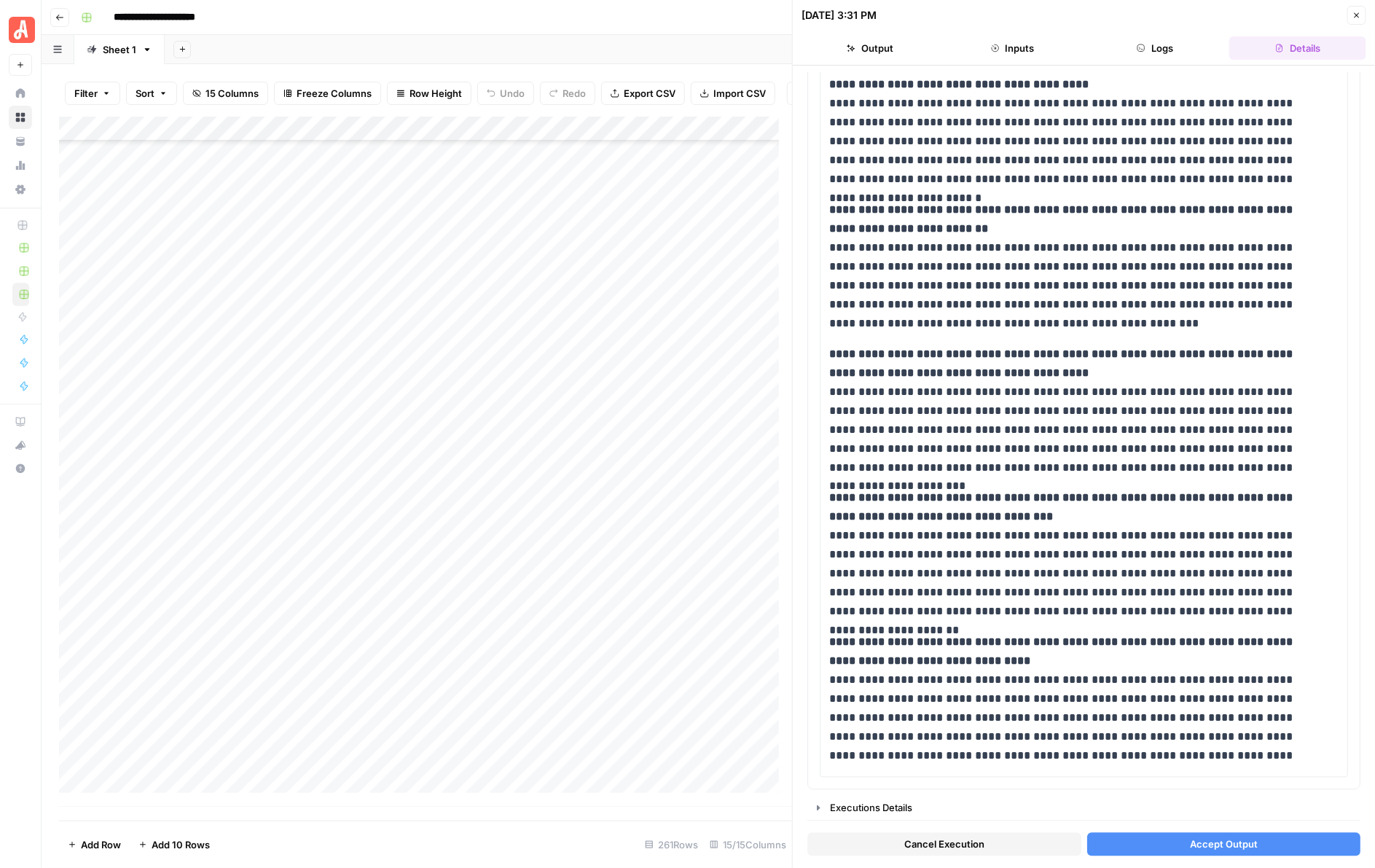
click at [1207, 845] on span "Accept Output" at bounding box center [1224, 844] width 68 height 14
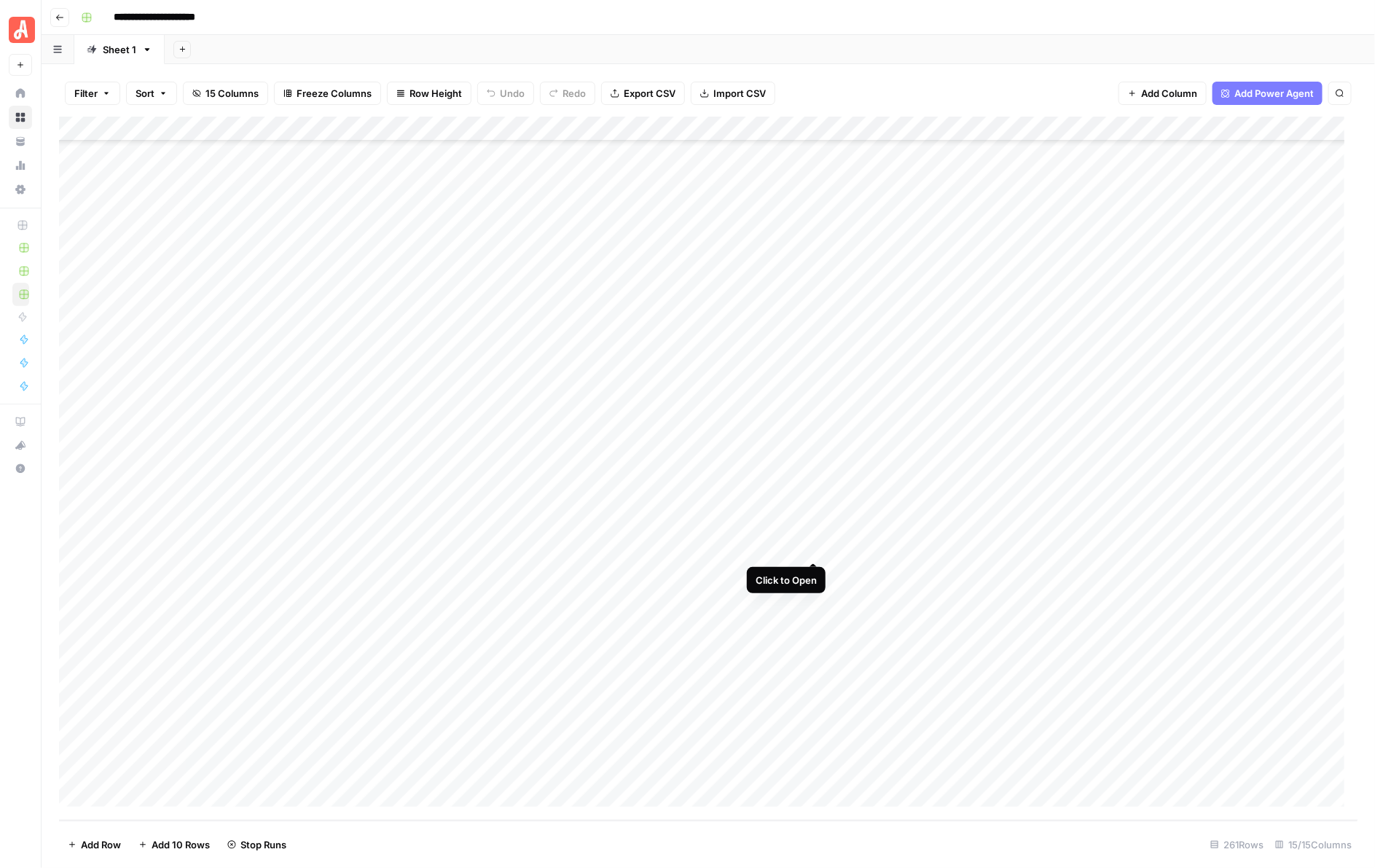
click at [813, 548] on div "Add Column" at bounding box center [708, 468] width 1299 height 704
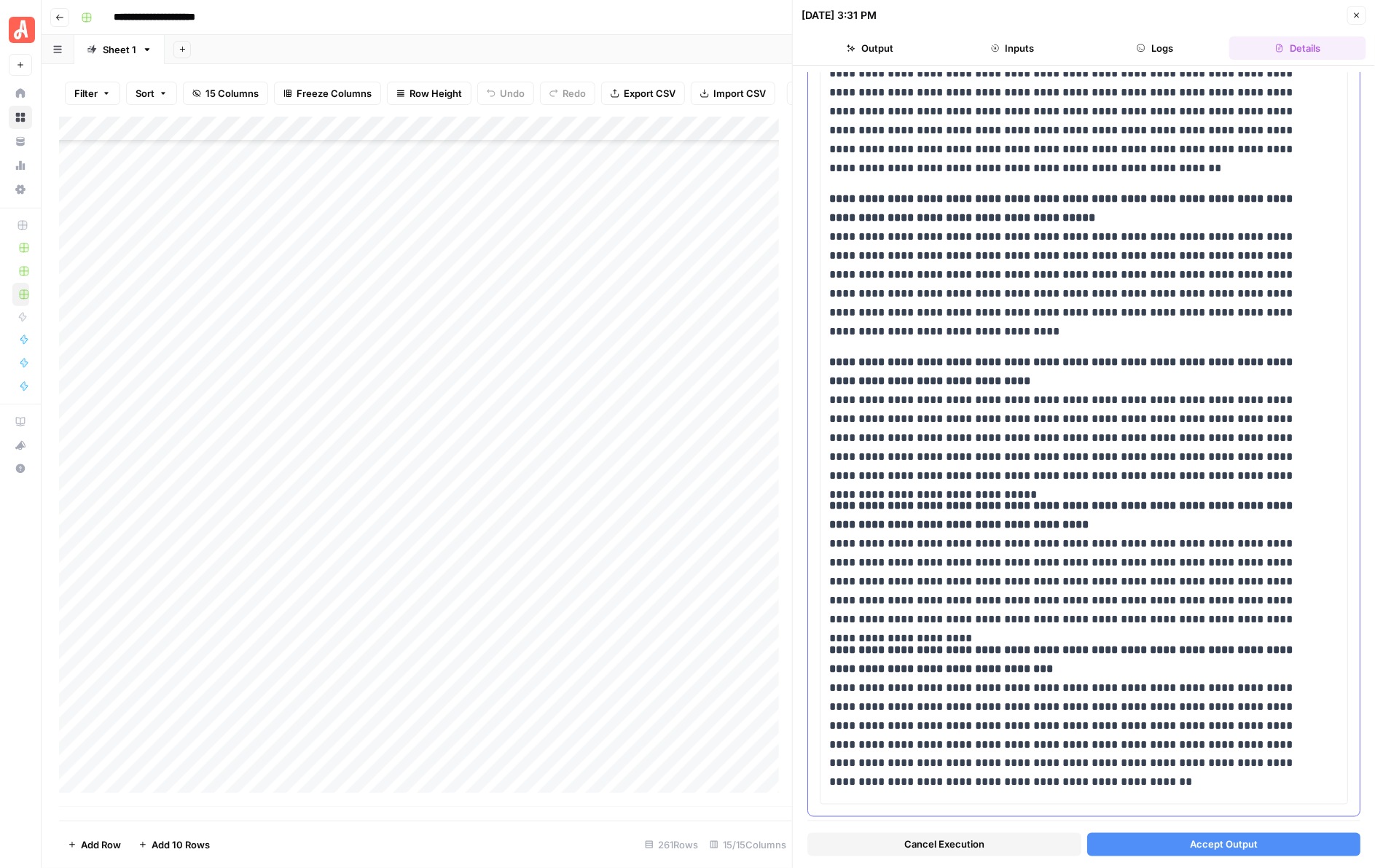
scroll to position [719, 0]
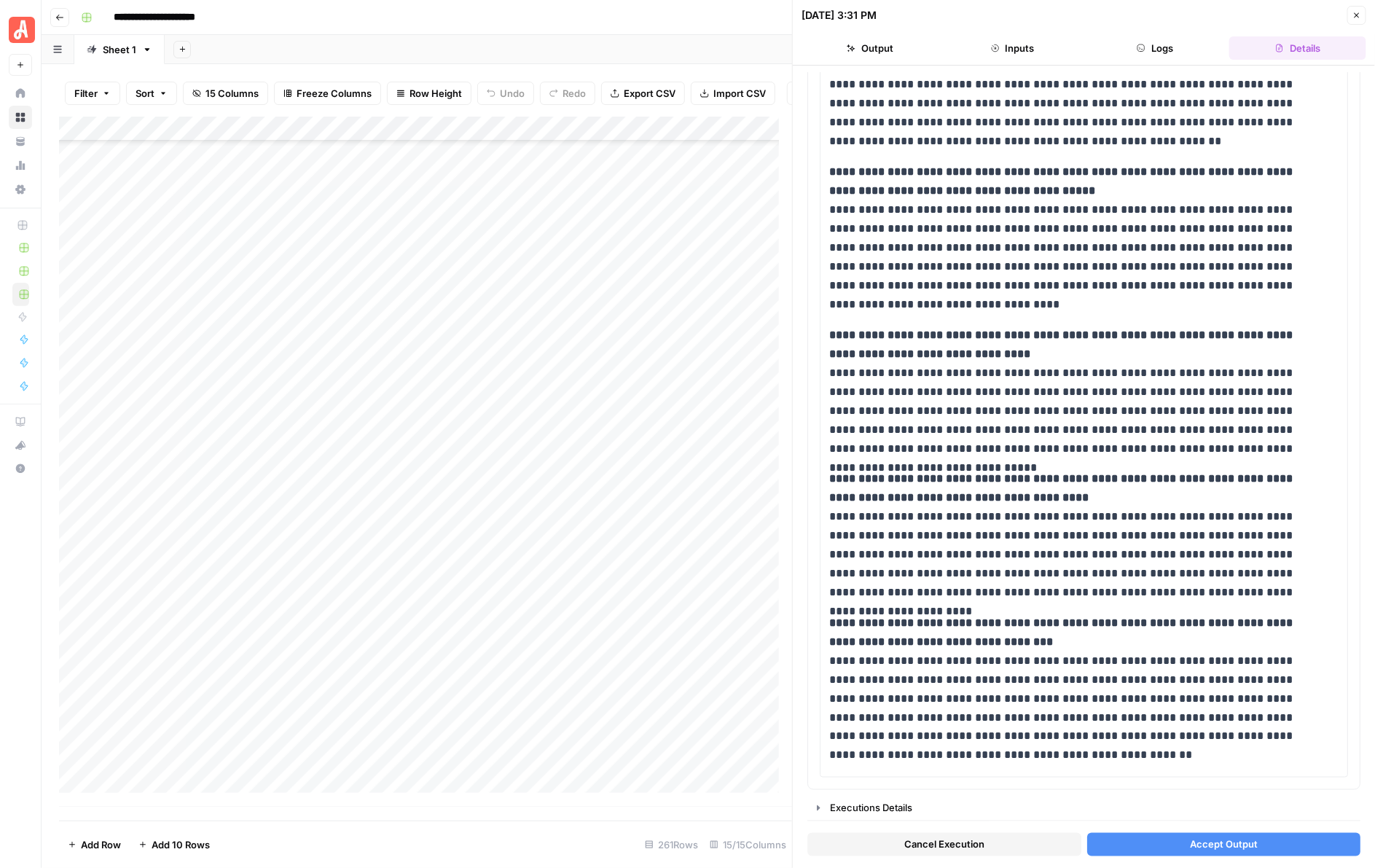
click at [1203, 842] on span "Accept Output" at bounding box center [1224, 844] width 68 height 14
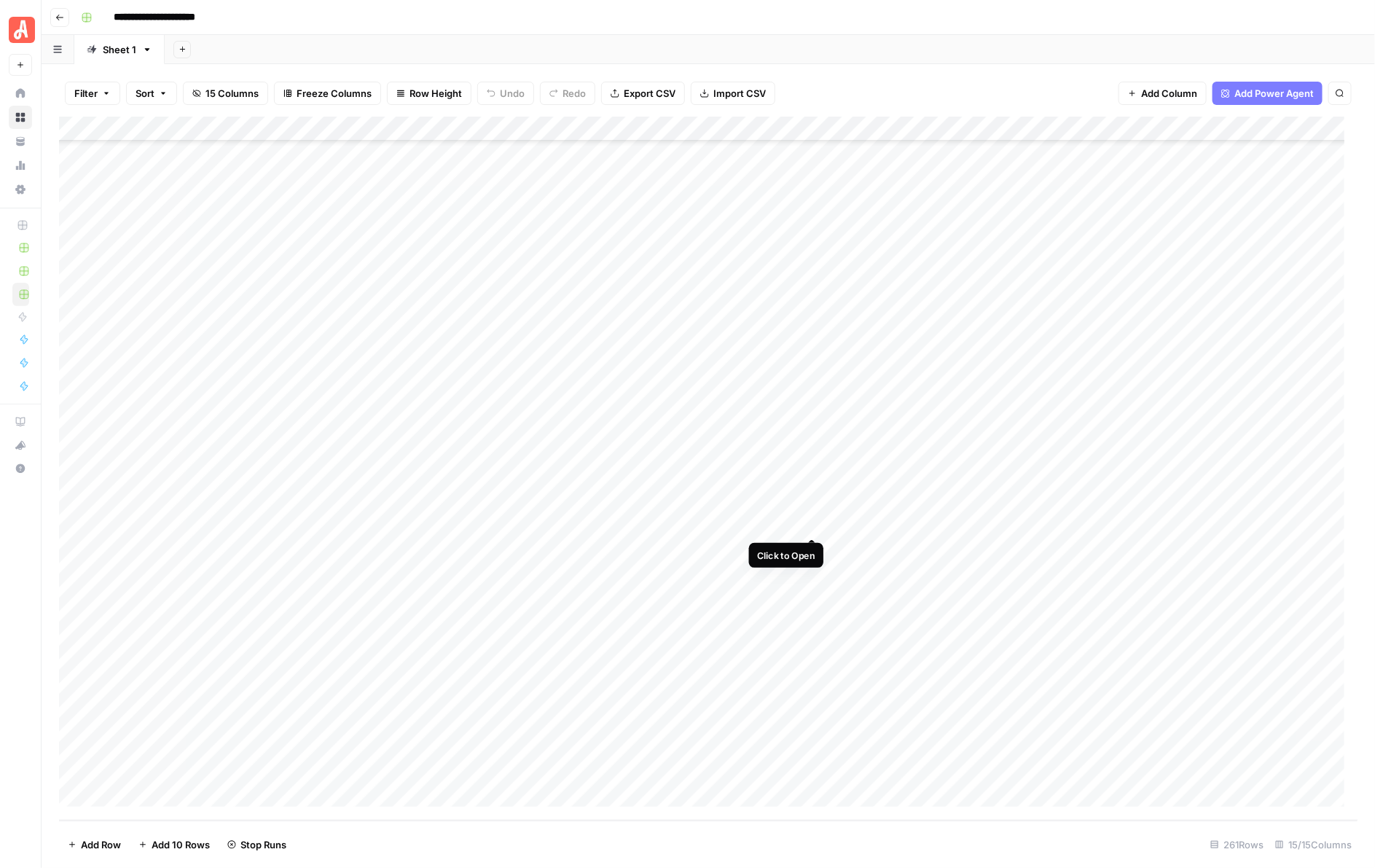
click at [813, 518] on div "Add Column" at bounding box center [708, 468] width 1299 height 704
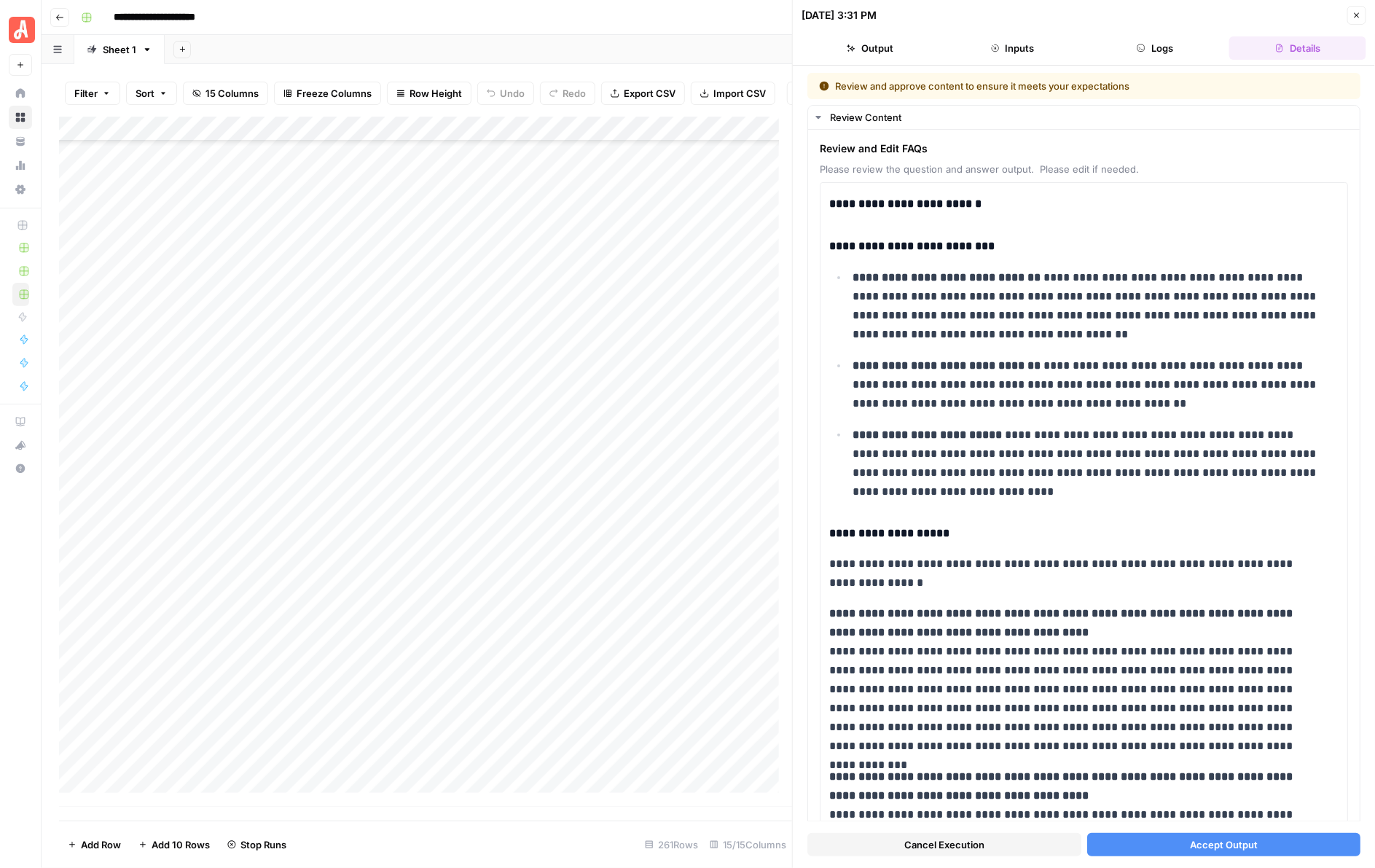
click at [1205, 847] on span "Accept Output" at bounding box center [1224, 844] width 68 height 14
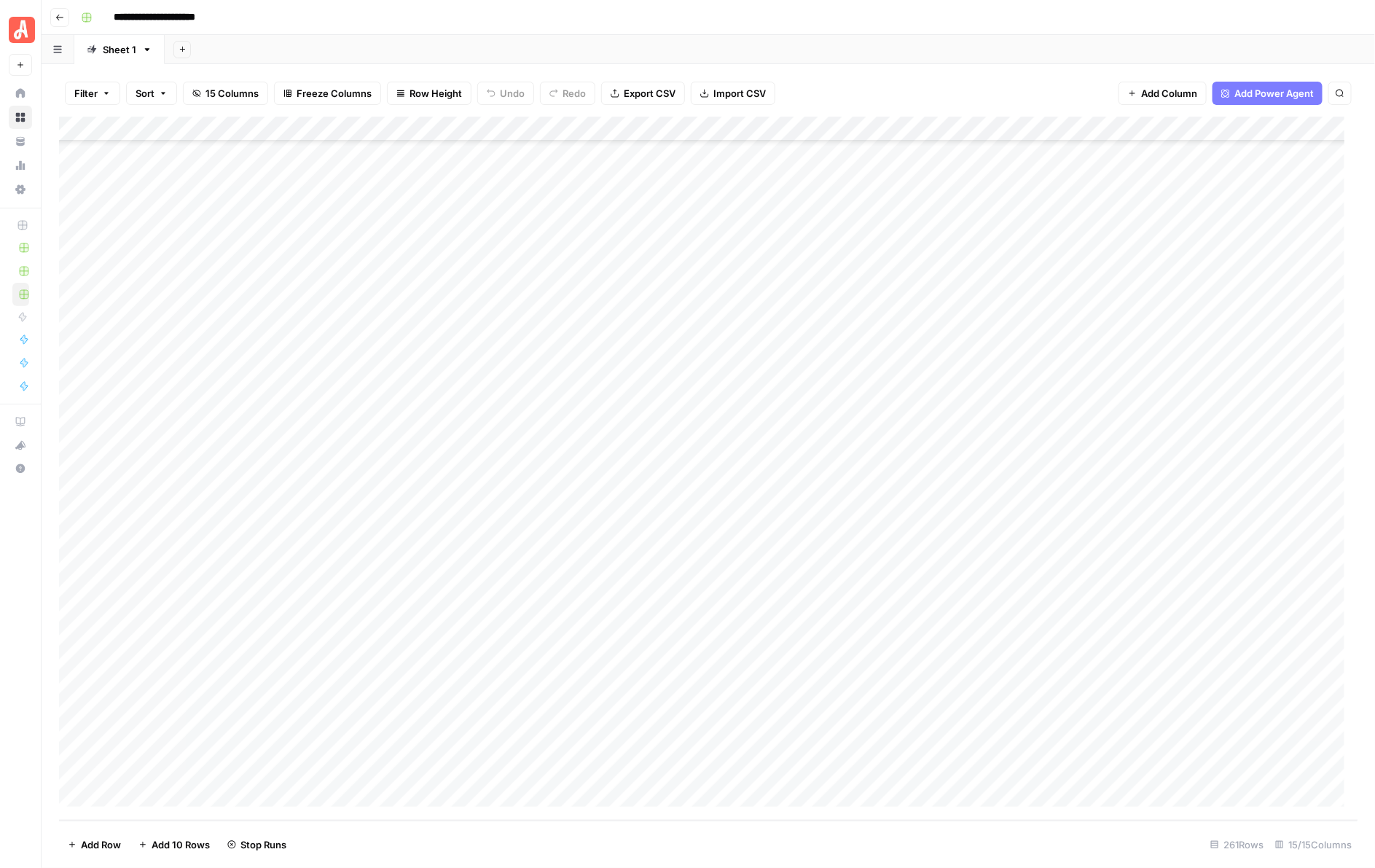
click at [807, 492] on div "Add Column" at bounding box center [708, 468] width 1299 height 704
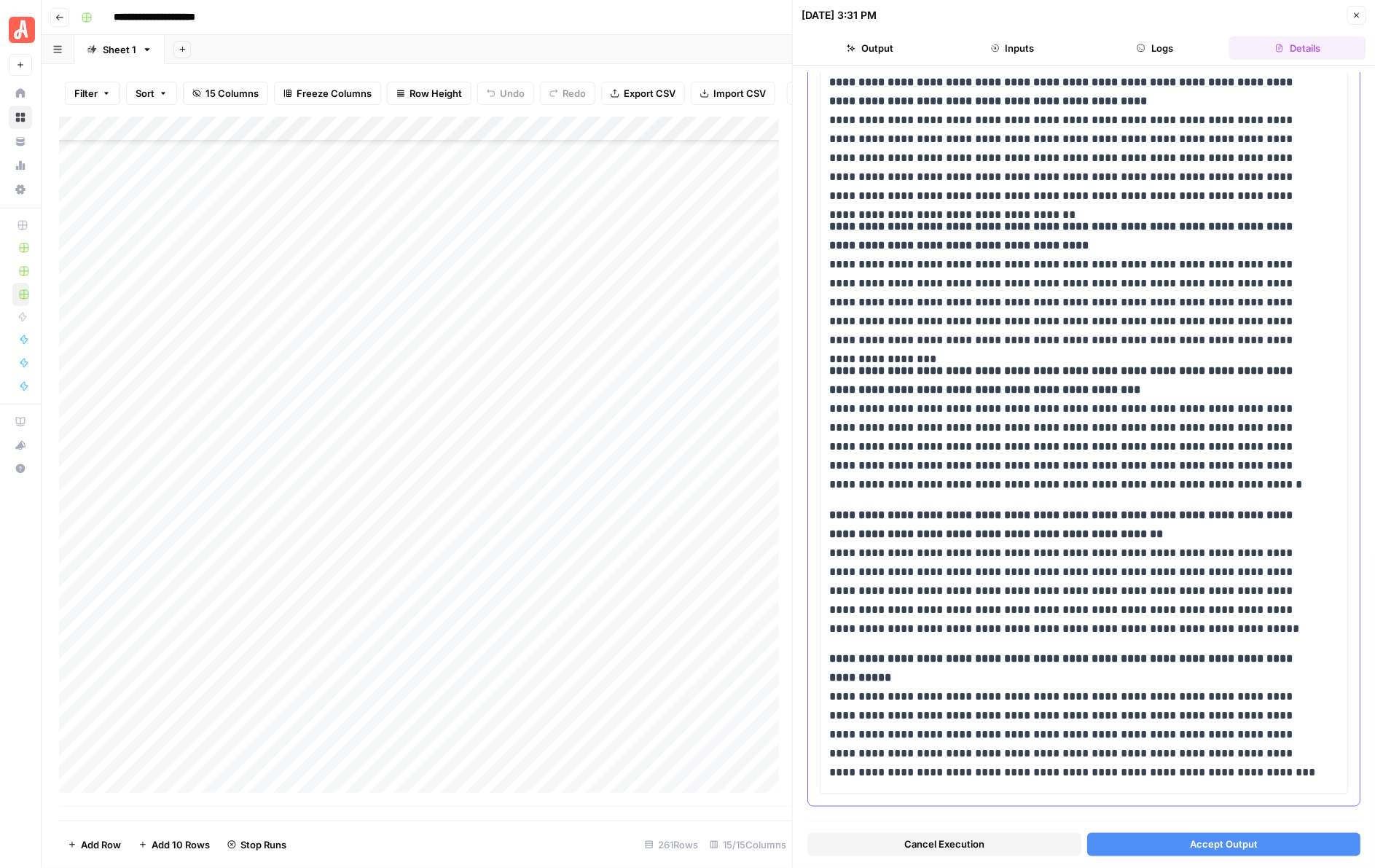
scroll to position [637, 0]
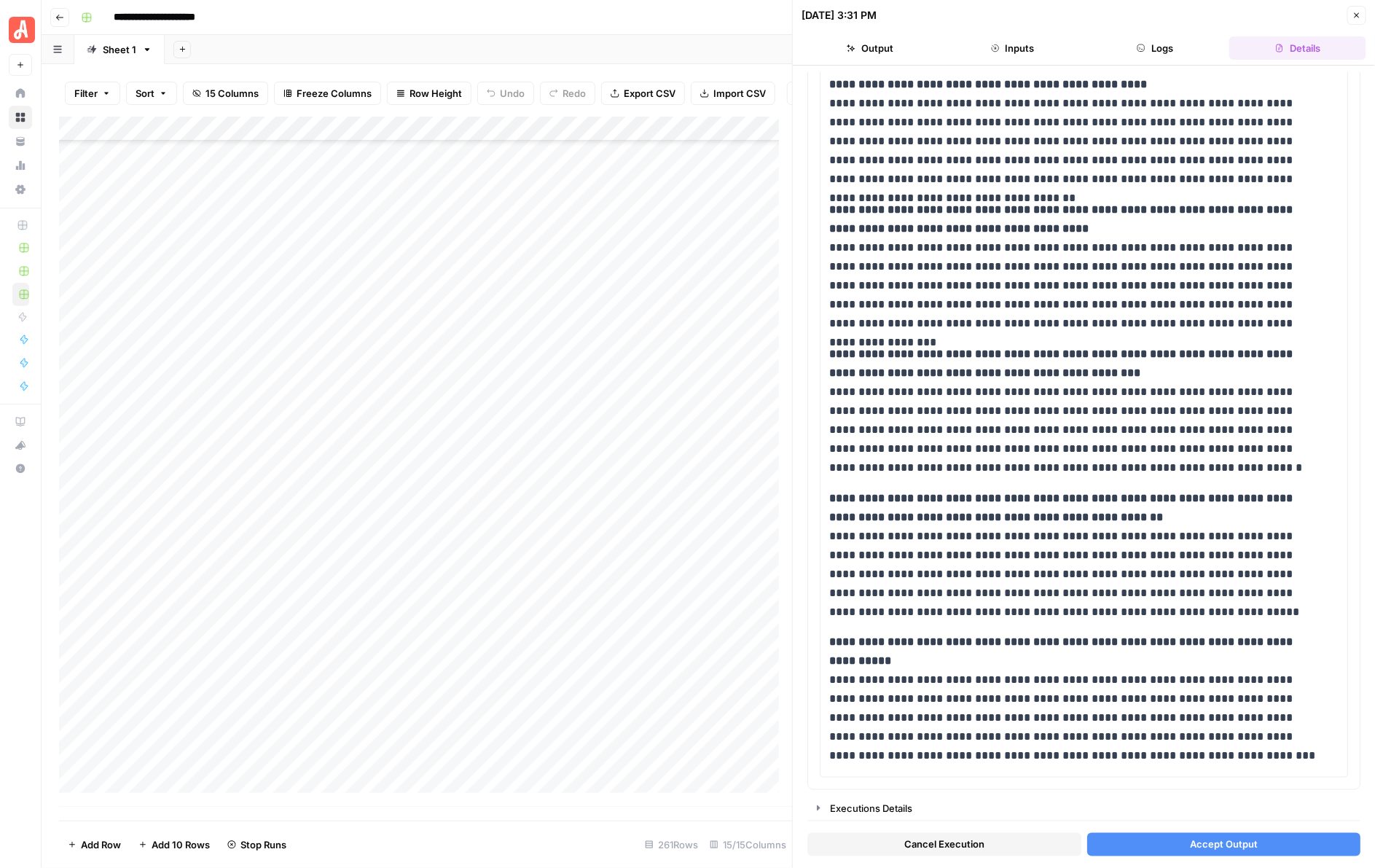
click at [1215, 839] on span "Accept Output" at bounding box center [1224, 844] width 68 height 14
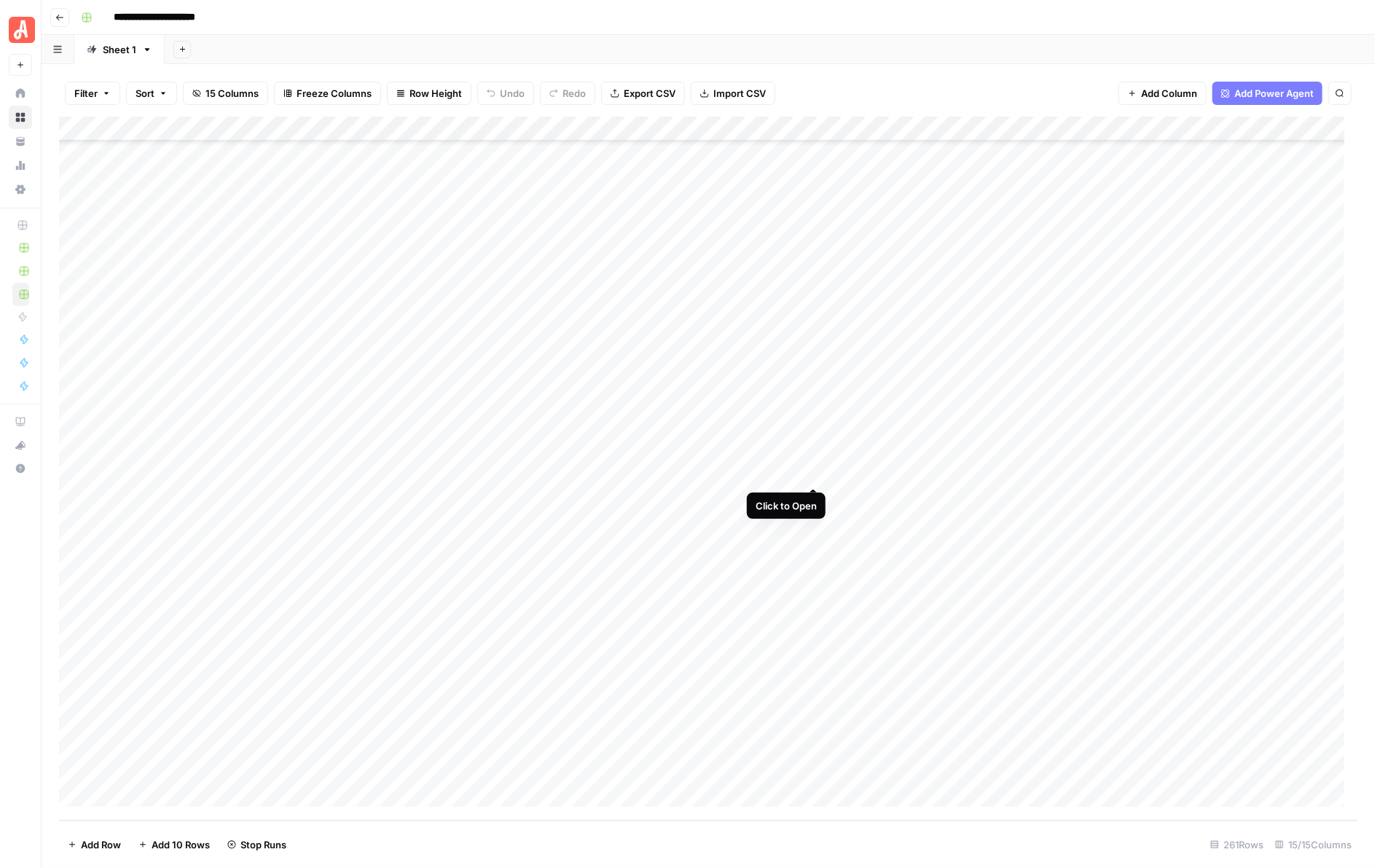
click at [813, 469] on div "Add Column" at bounding box center [708, 468] width 1299 height 704
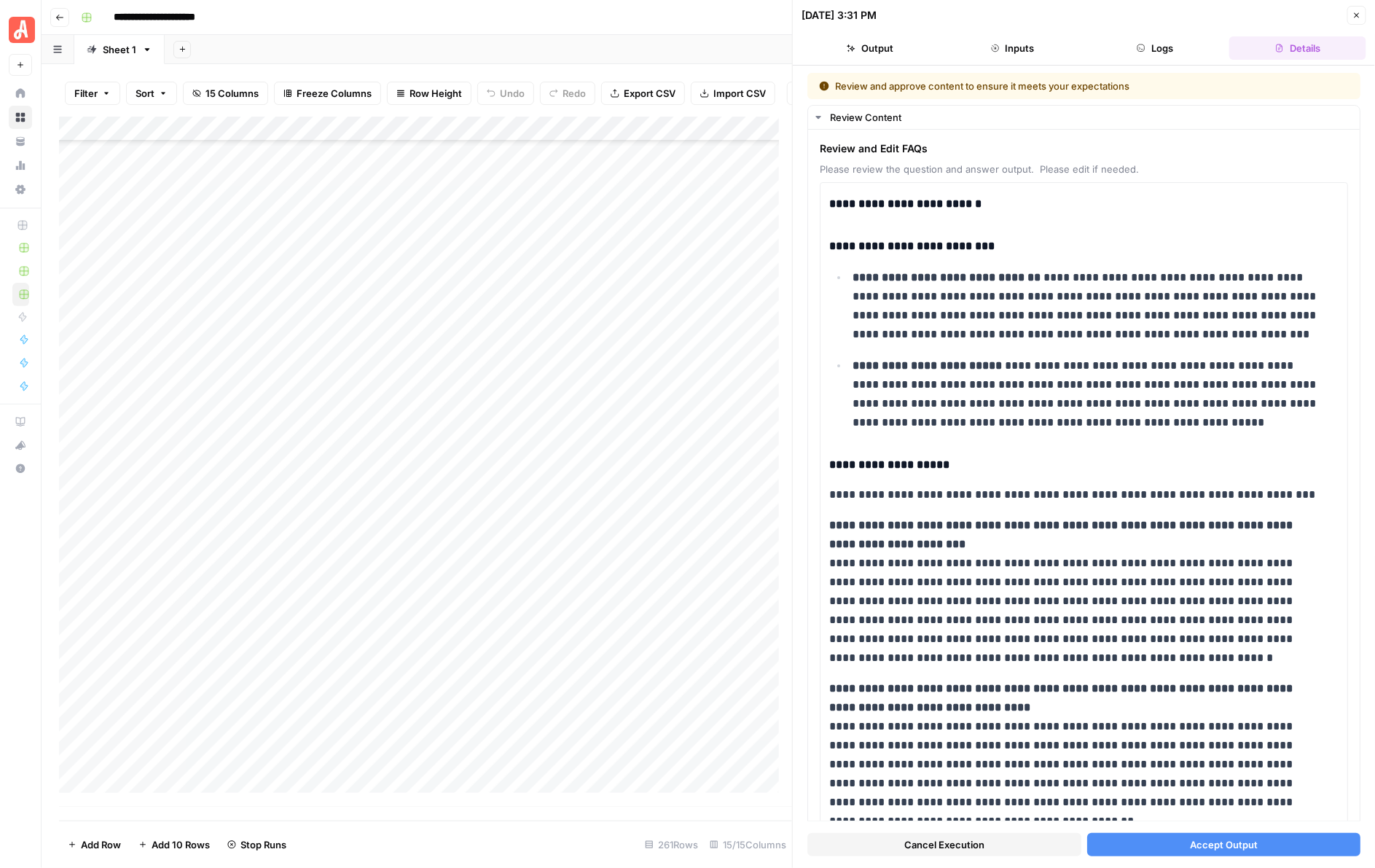
click at [1205, 833] on button "Accept Output" at bounding box center [1224, 844] width 274 height 23
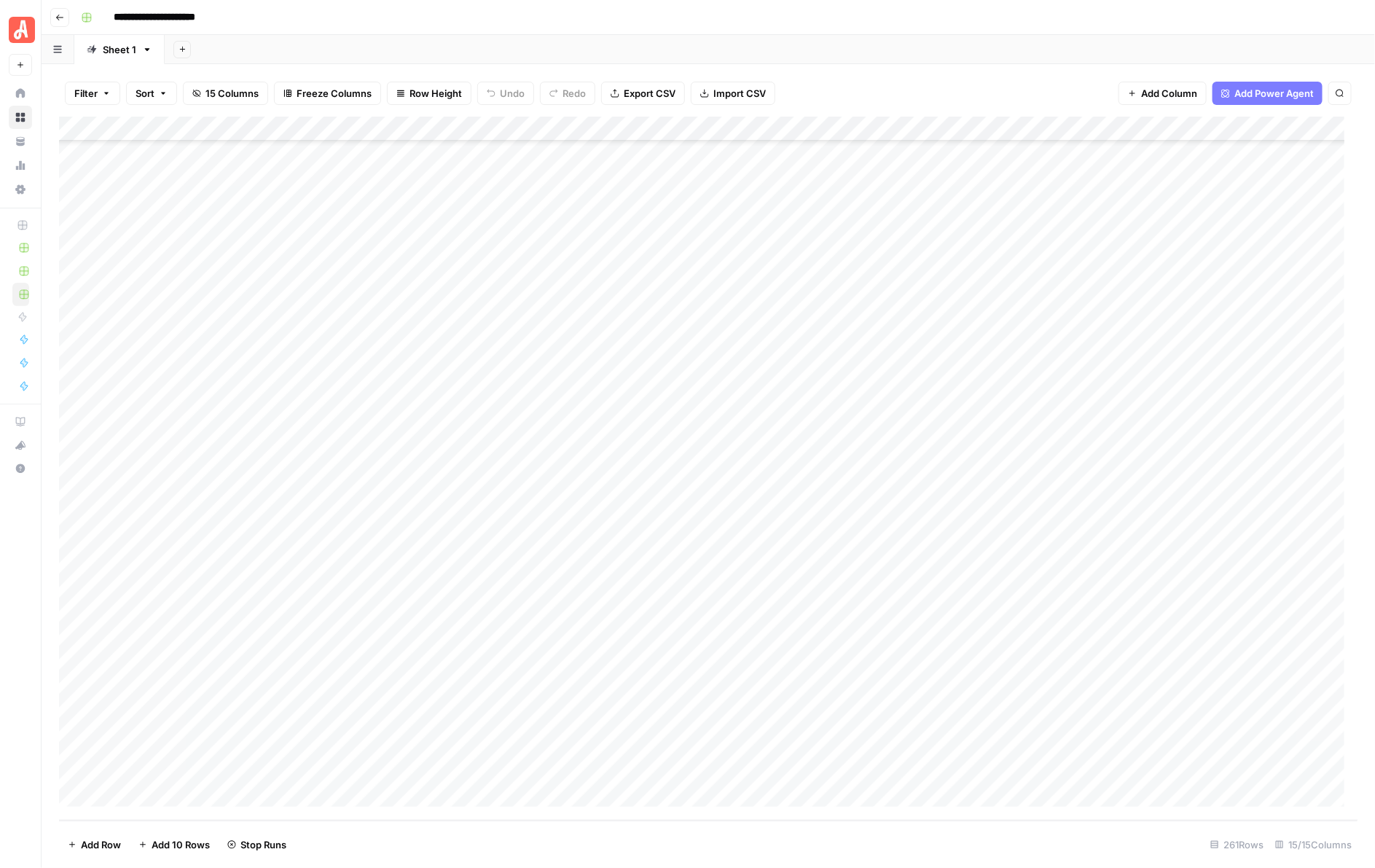
click at [811, 447] on div "Add Column" at bounding box center [708, 468] width 1299 height 704
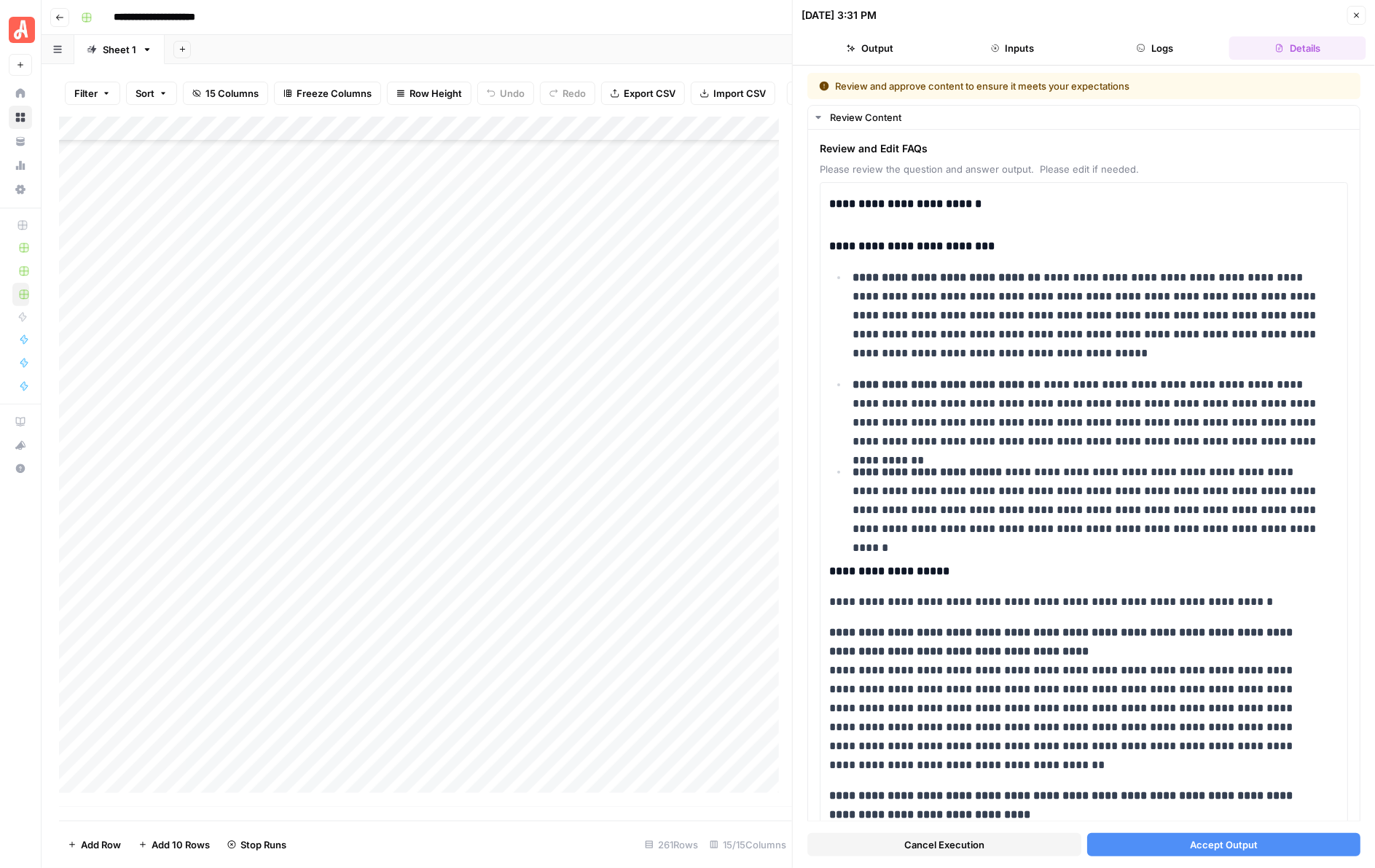
click at [1171, 840] on button "Accept Output" at bounding box center [1224, 844] width 274 height 23
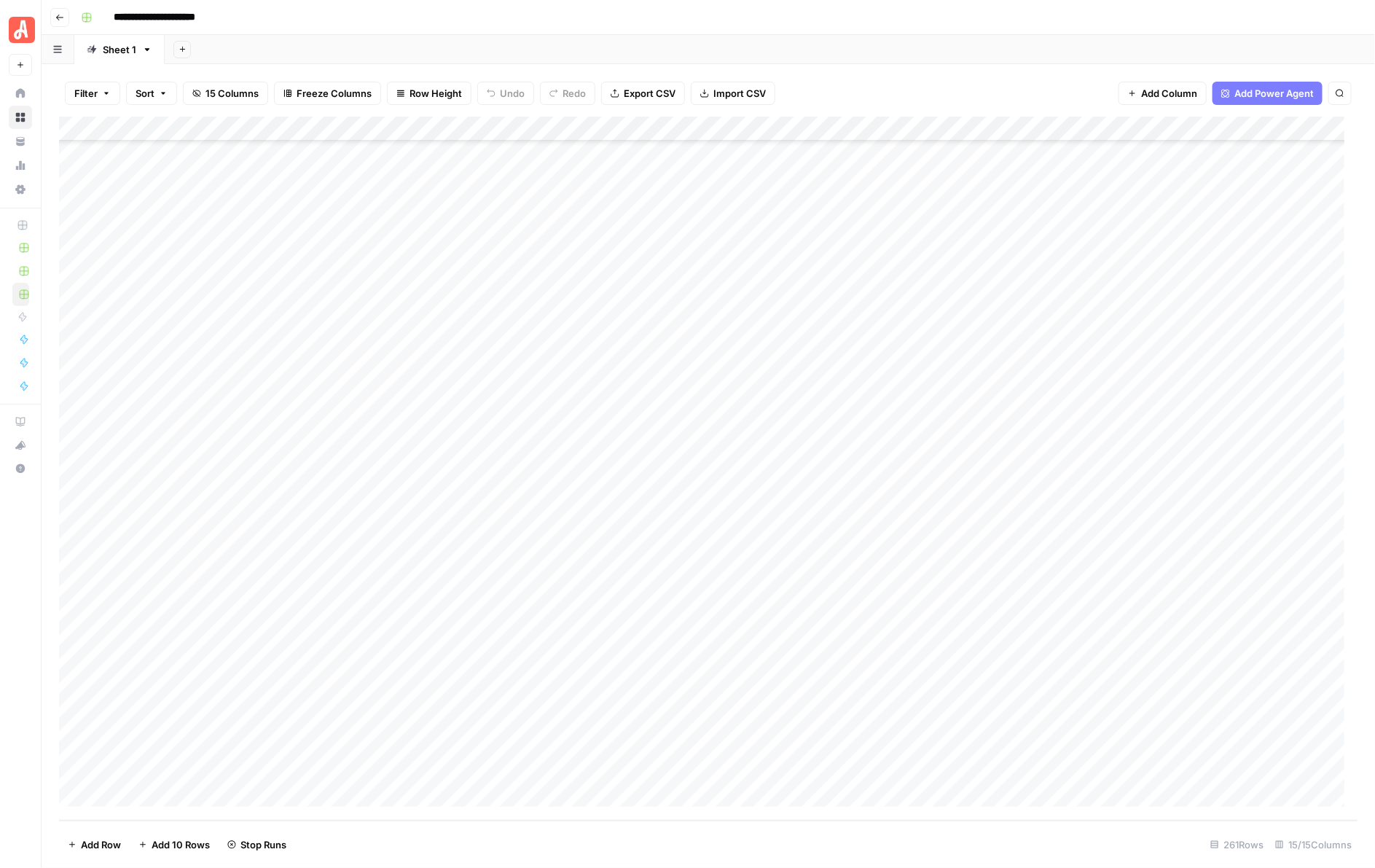
click at [809, 424] on div "Add Column" at bounding box center [708, 468] width 1299 height 704
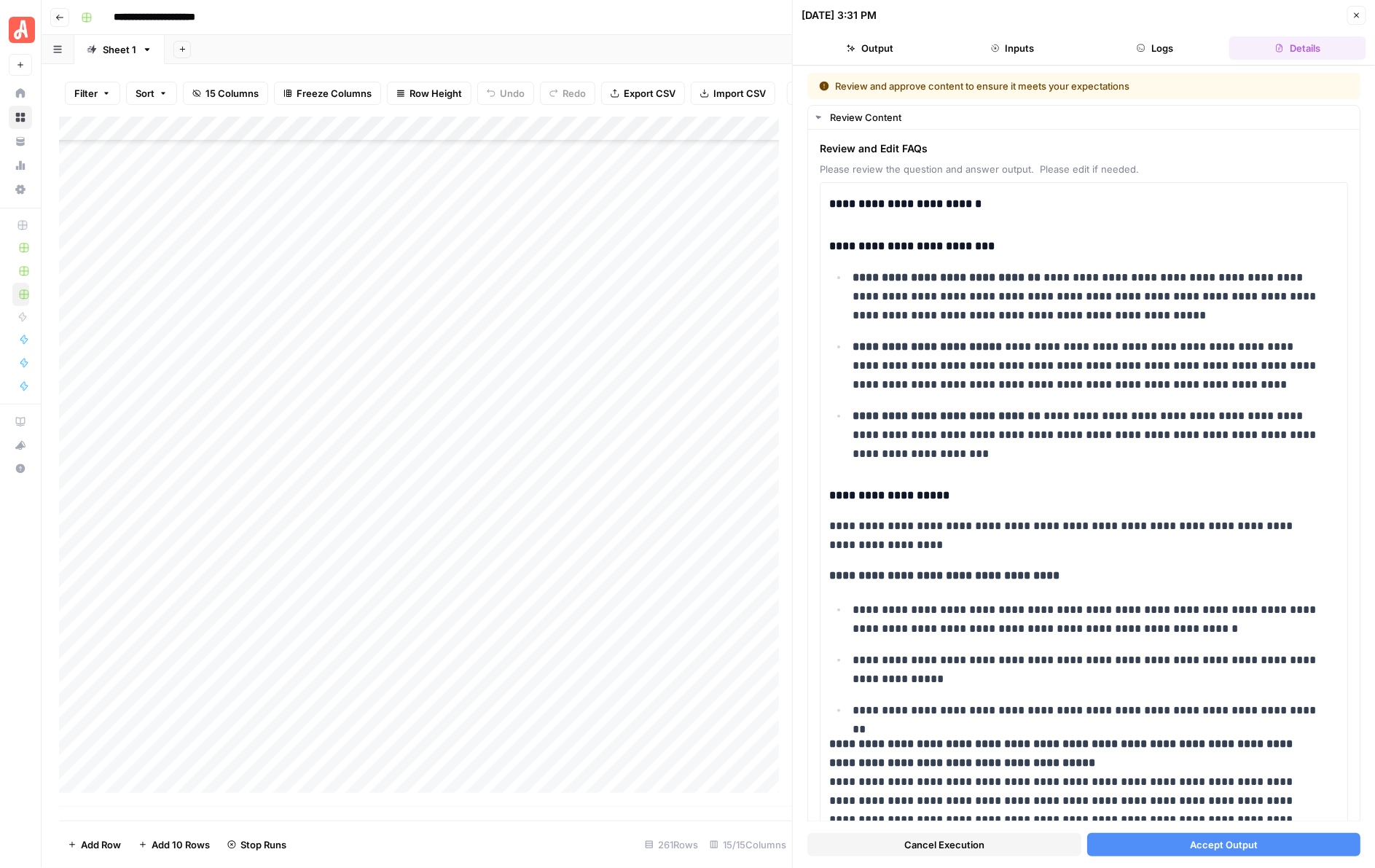
click at [1205, 842] on span "Accept Output" at bounding box center [1224, 844] width 68 height 14
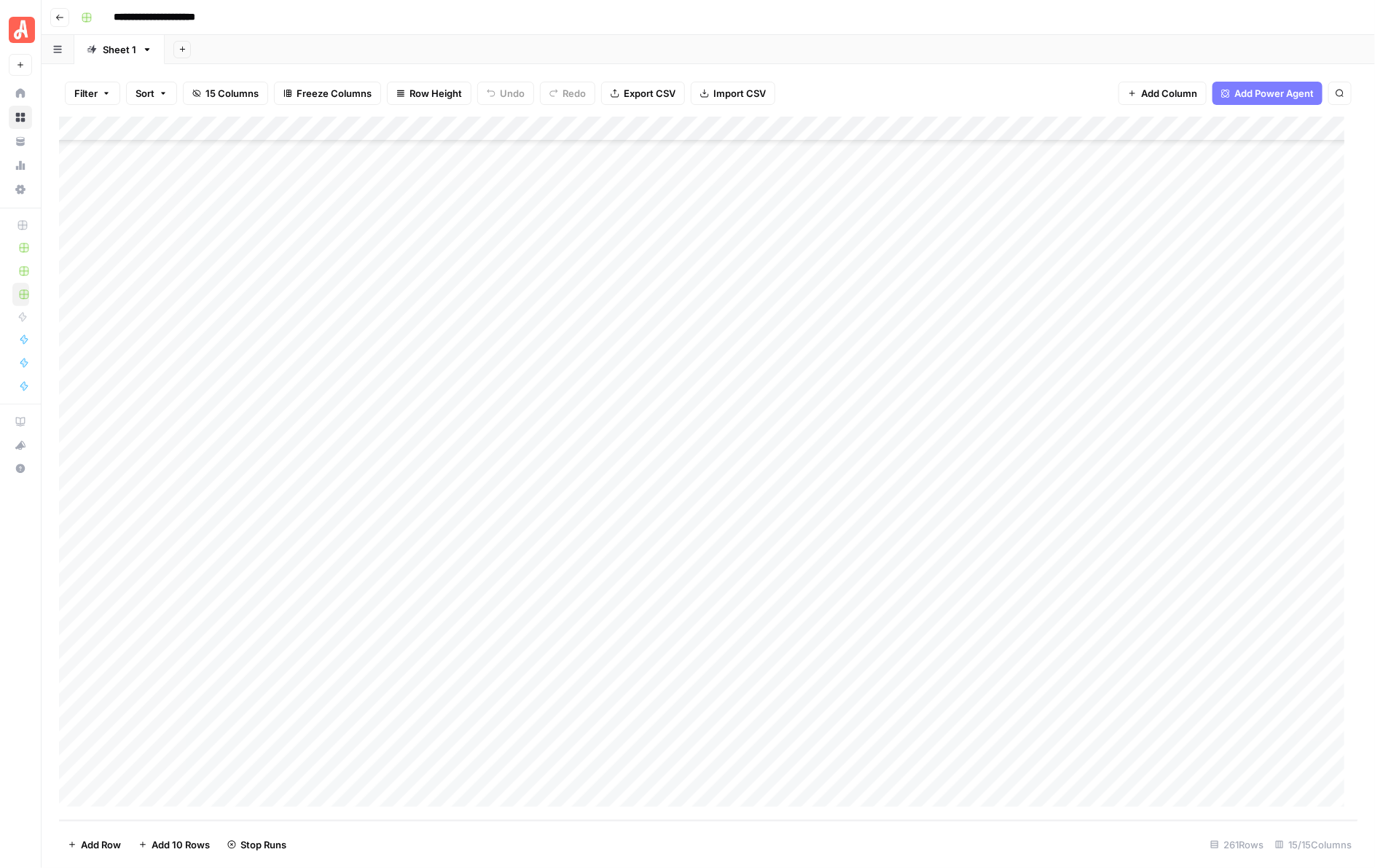
click at [810, 398] on div "Add Column" at bounding box center [708, 468] width 1299 height 704
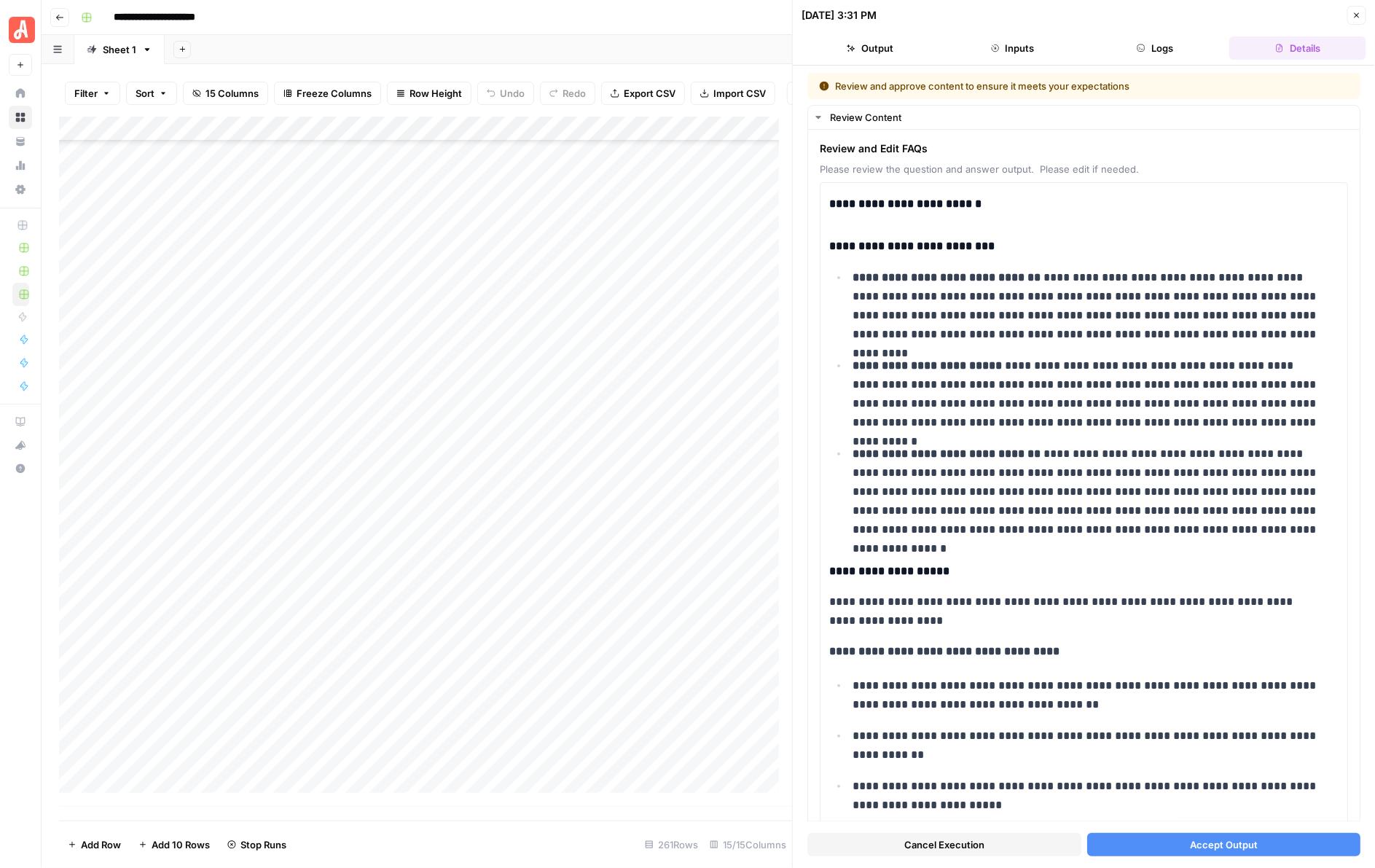
click at [1164, 840] on button "Accept Output" at bounding box center [1224, 844] width 274 height 23
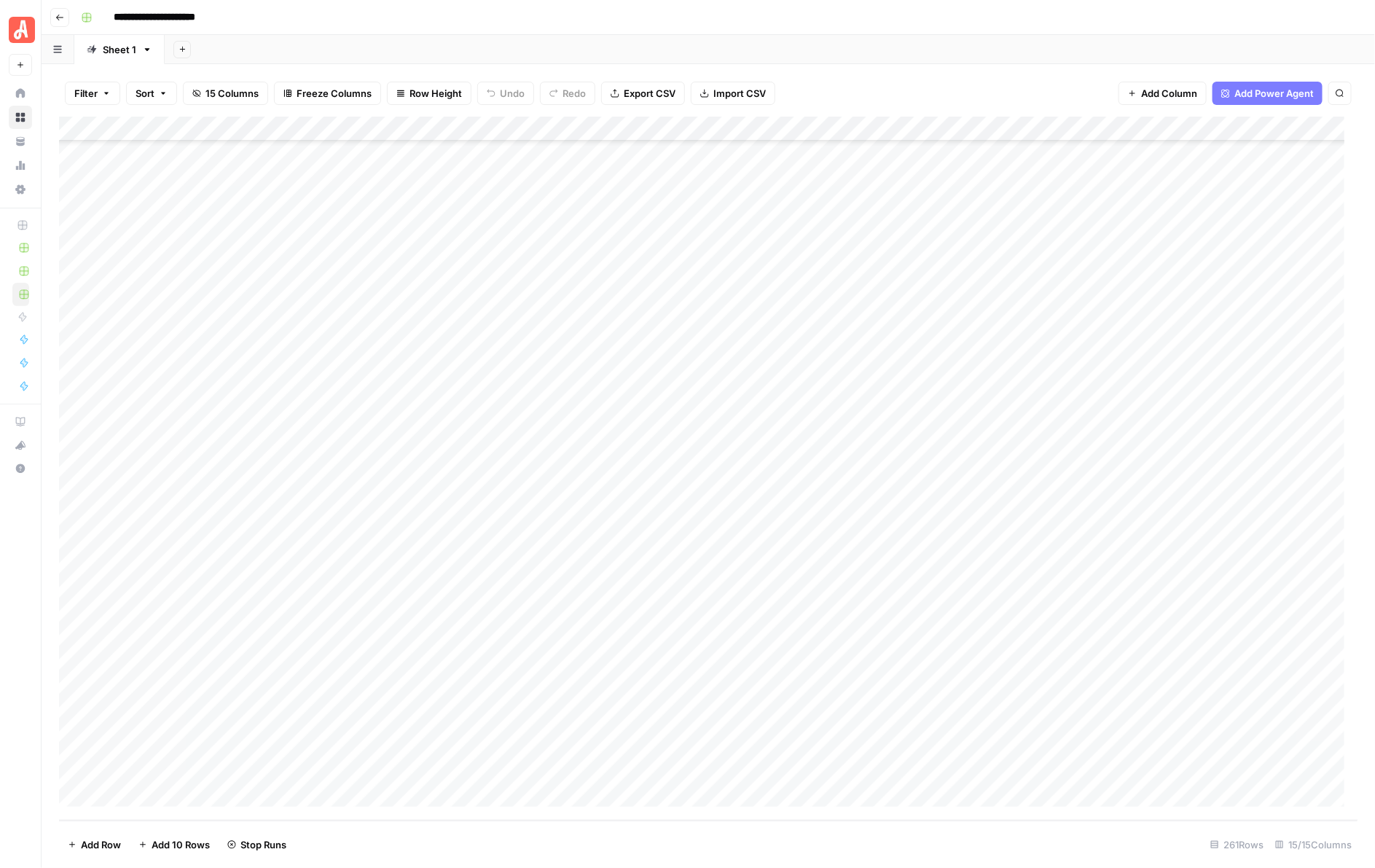
scroll to position [5733, 0]
click at [817, 467] on div "Add Column" at bounding box center [708, 468] width 1299 height 704
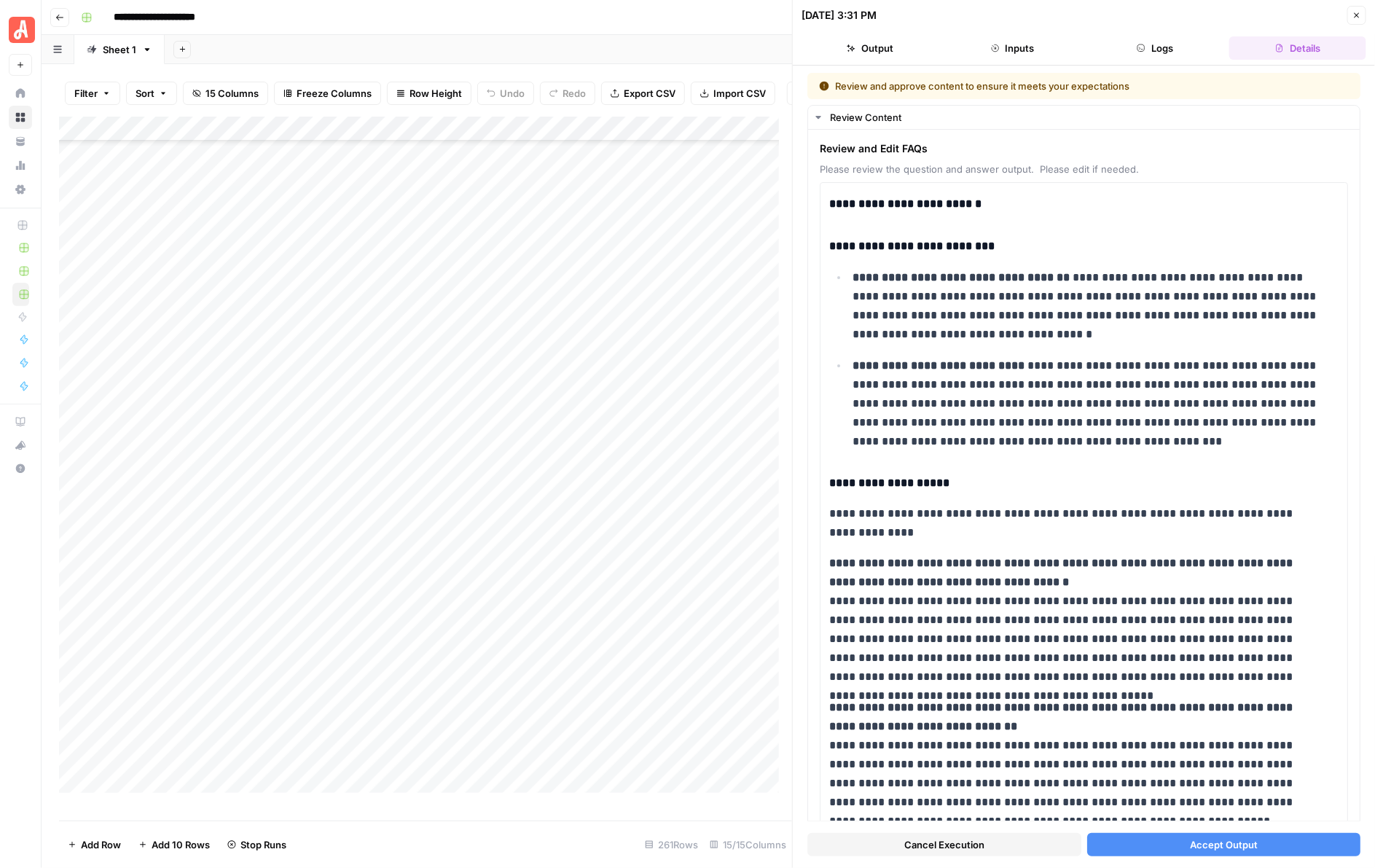
click at [1211, 840] on span "Accept Output" at bounding box center [1224, 844] width 68 height 14
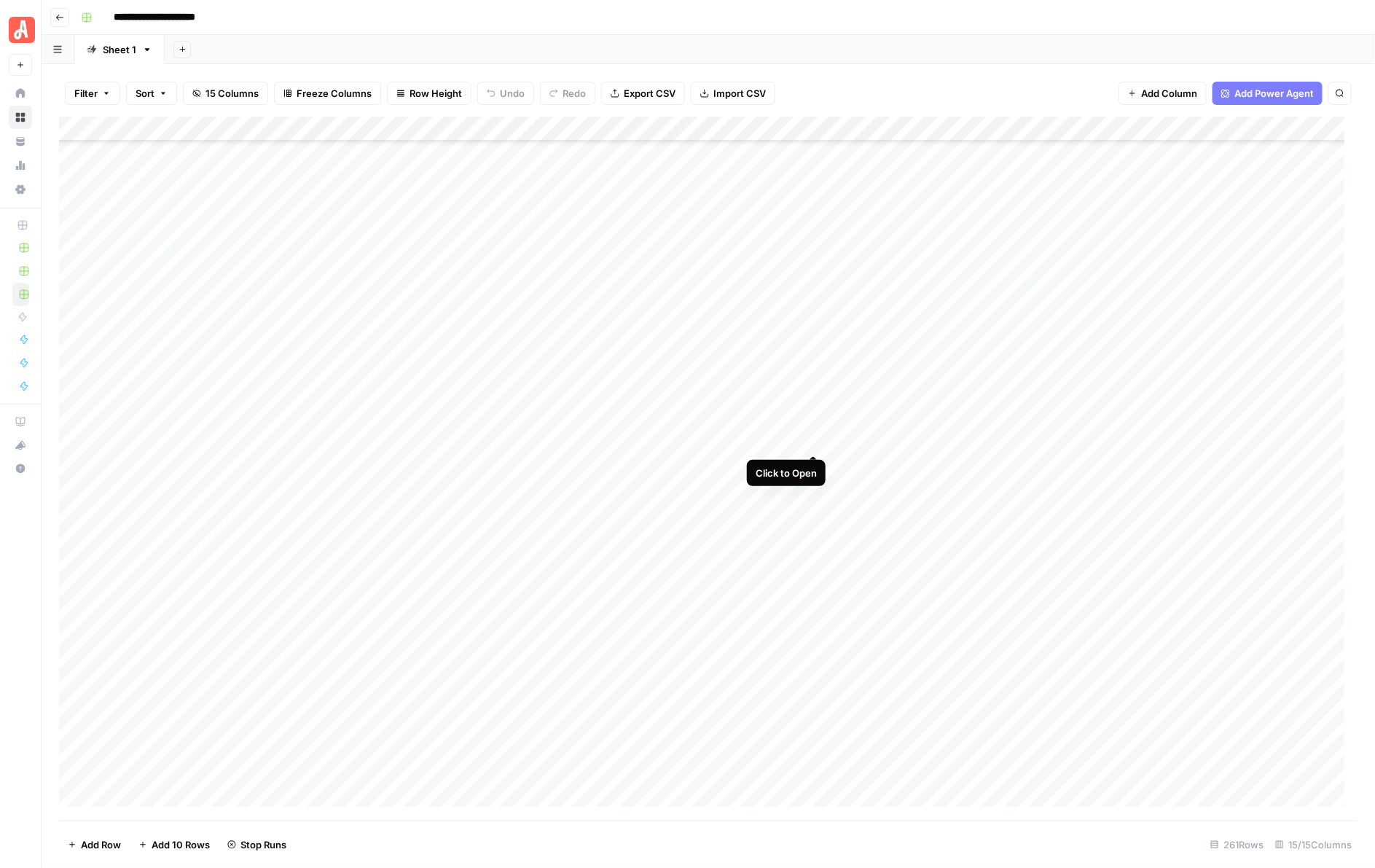
click at [813, 441] on div "Add Column" at bounding box center [708, 468] width 1299 height 704
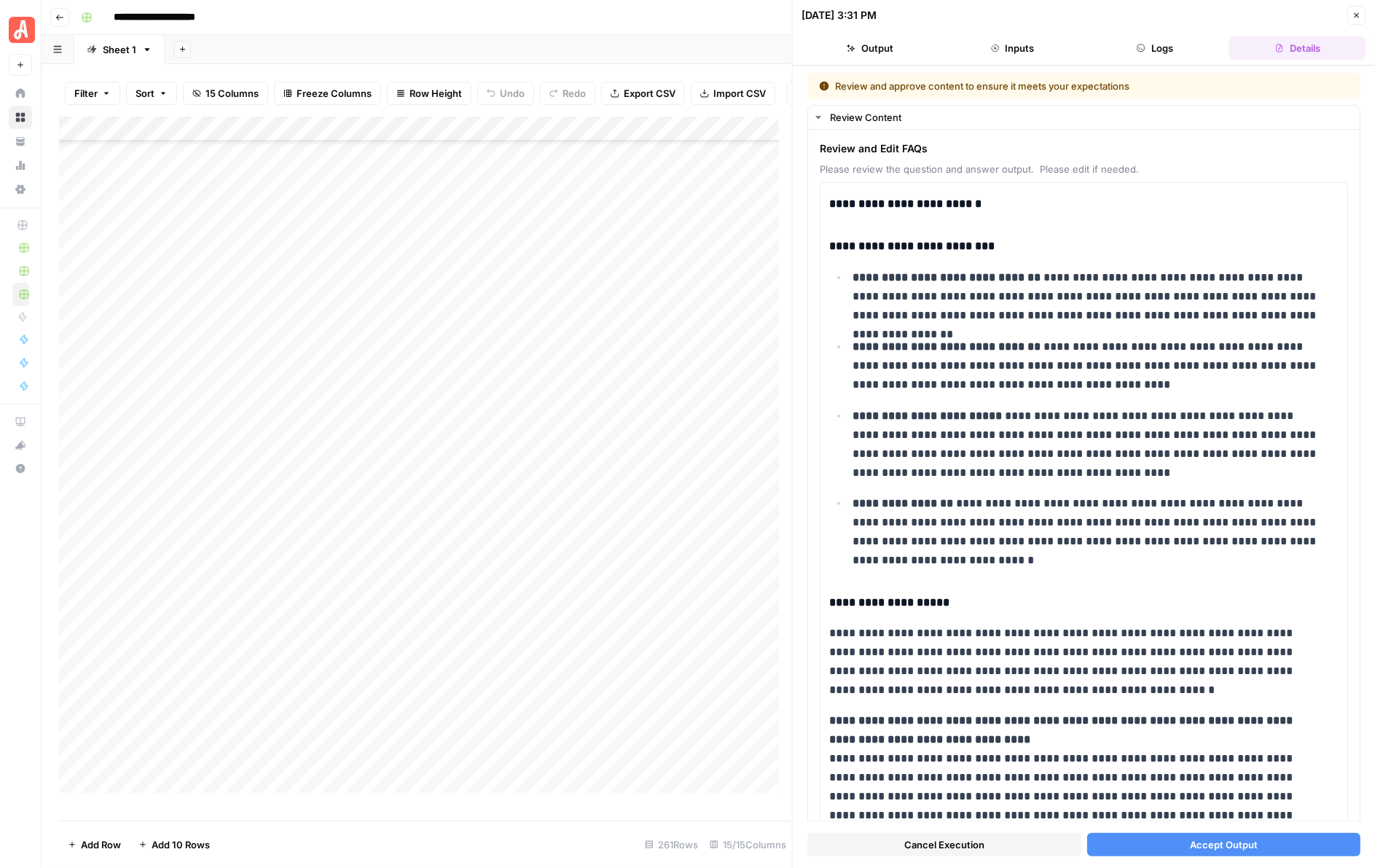
click at [1174, 837] on button "Accept Output" at bounding box center [1224, 844] width 274 height 23
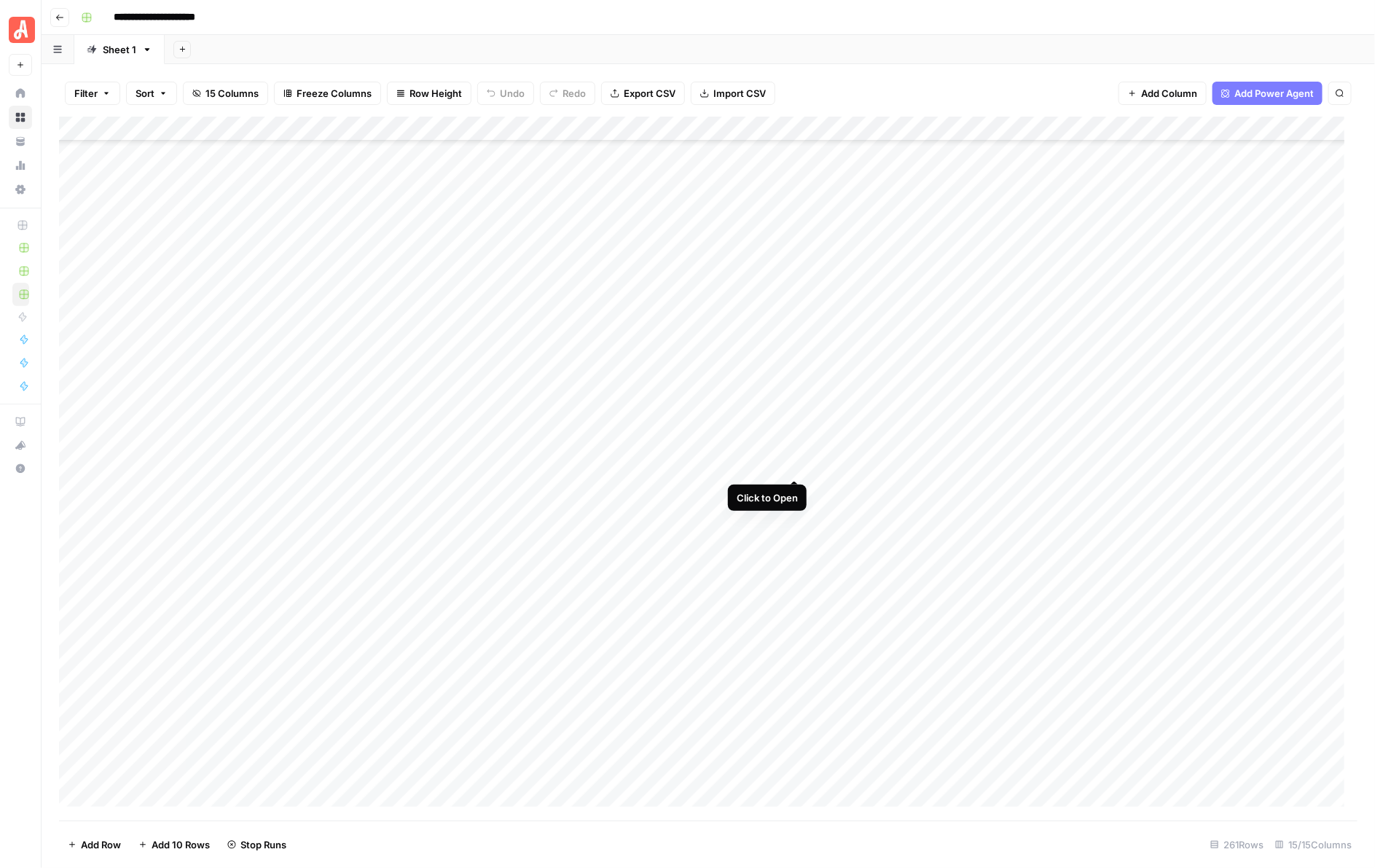
click at [794, 465] on div "Add Column" at bounding box center [708, 468] width 1299 height 704
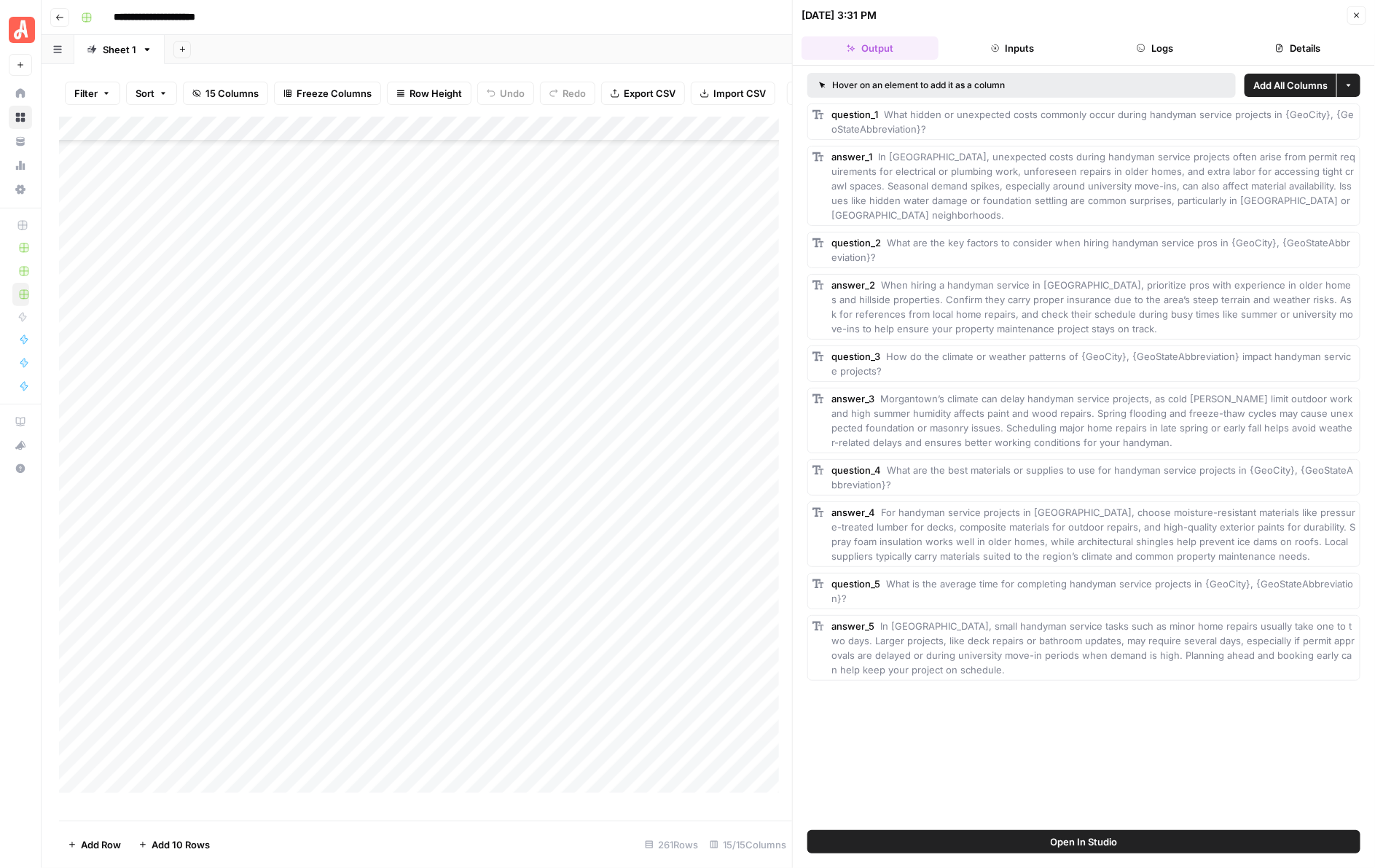
click at [1356, 13] on icon "button" at bounding box center [1356, 15] width 9 height 9
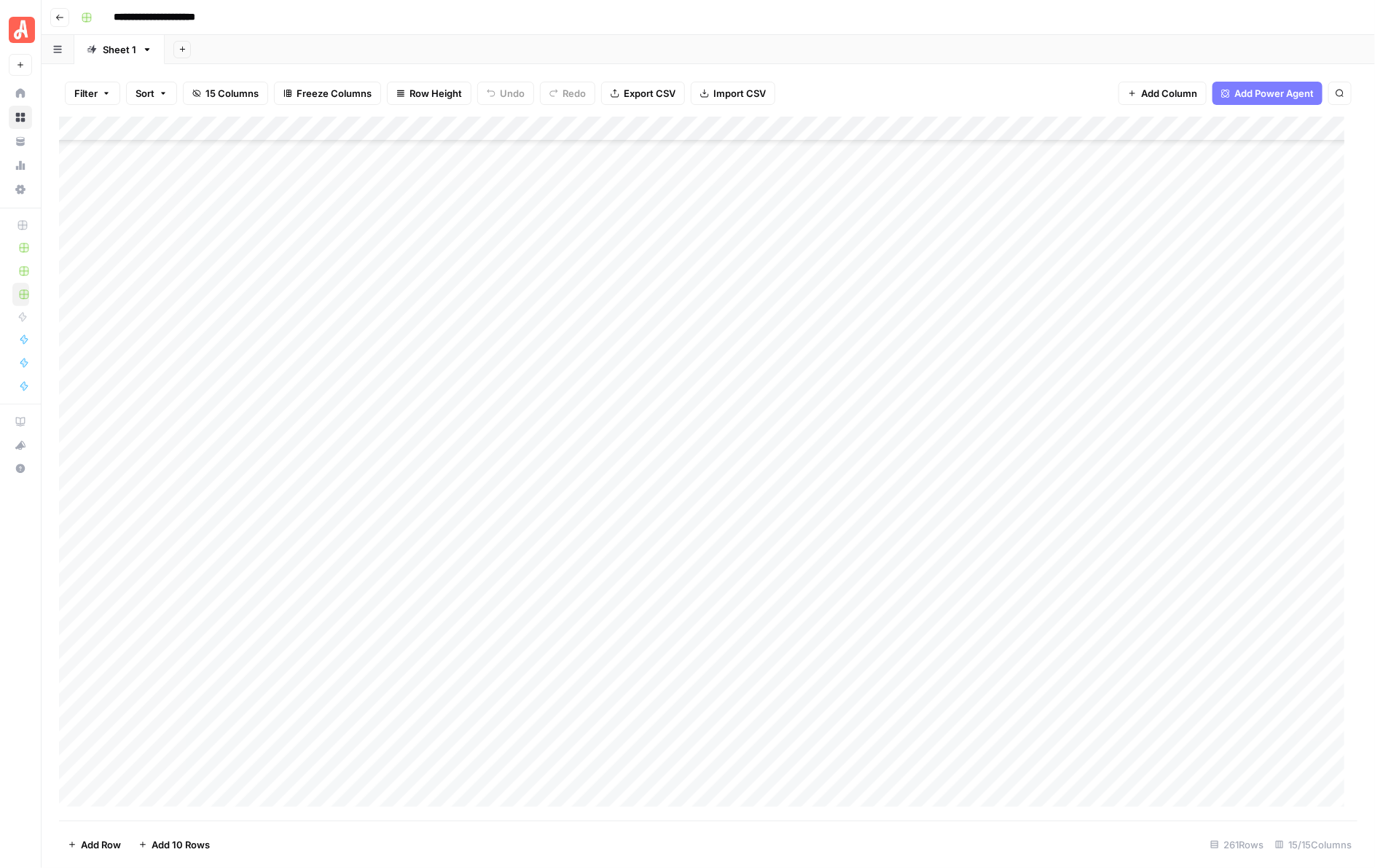
scroll to position [5642, 0]
click at [818, 506] on div "Add Column" at bounding box center [708, 468] width 1299 height 704
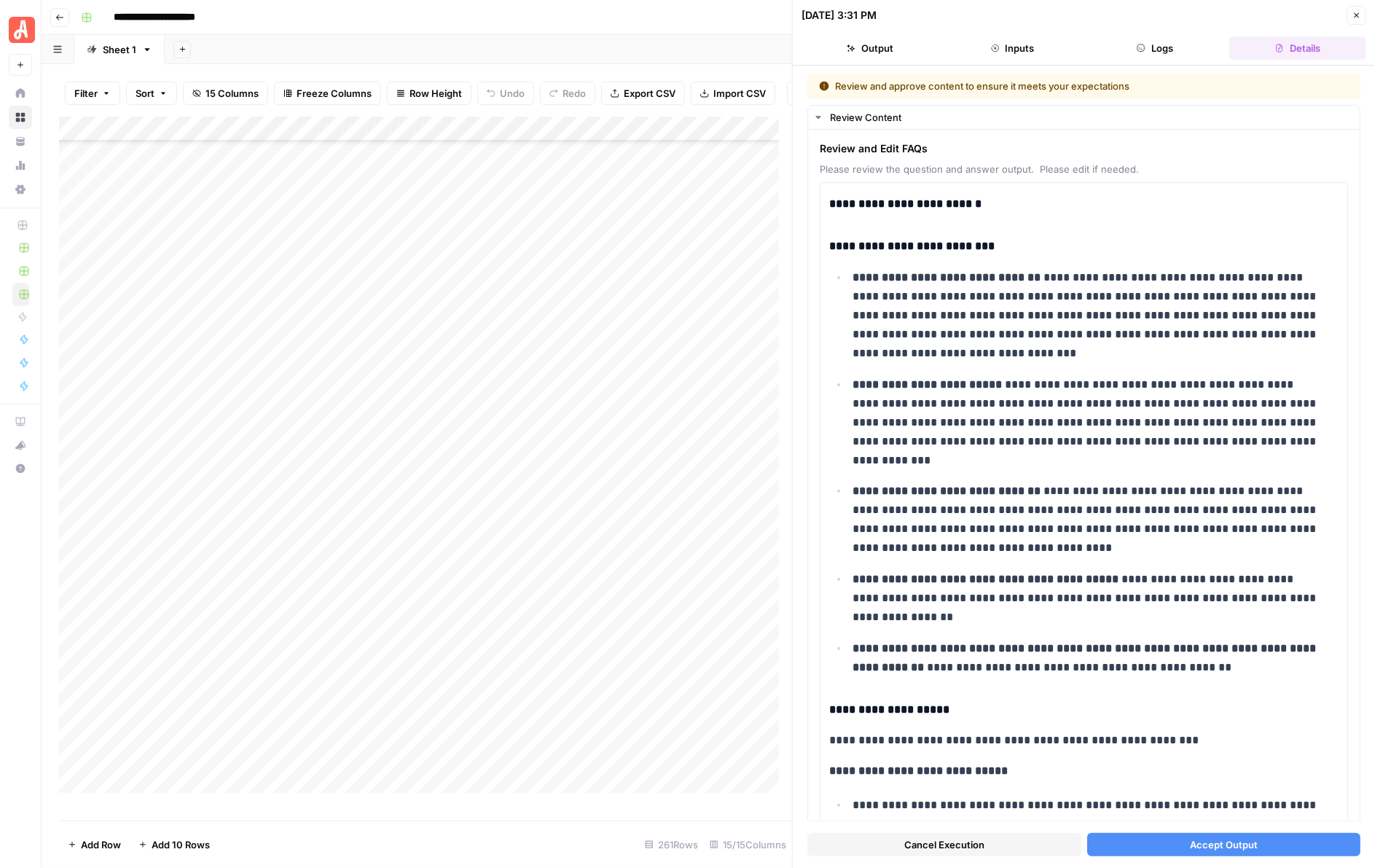
click at [1148, 839] on button "Accept Output" at bounding box center [1224, 844] width 274 height 23
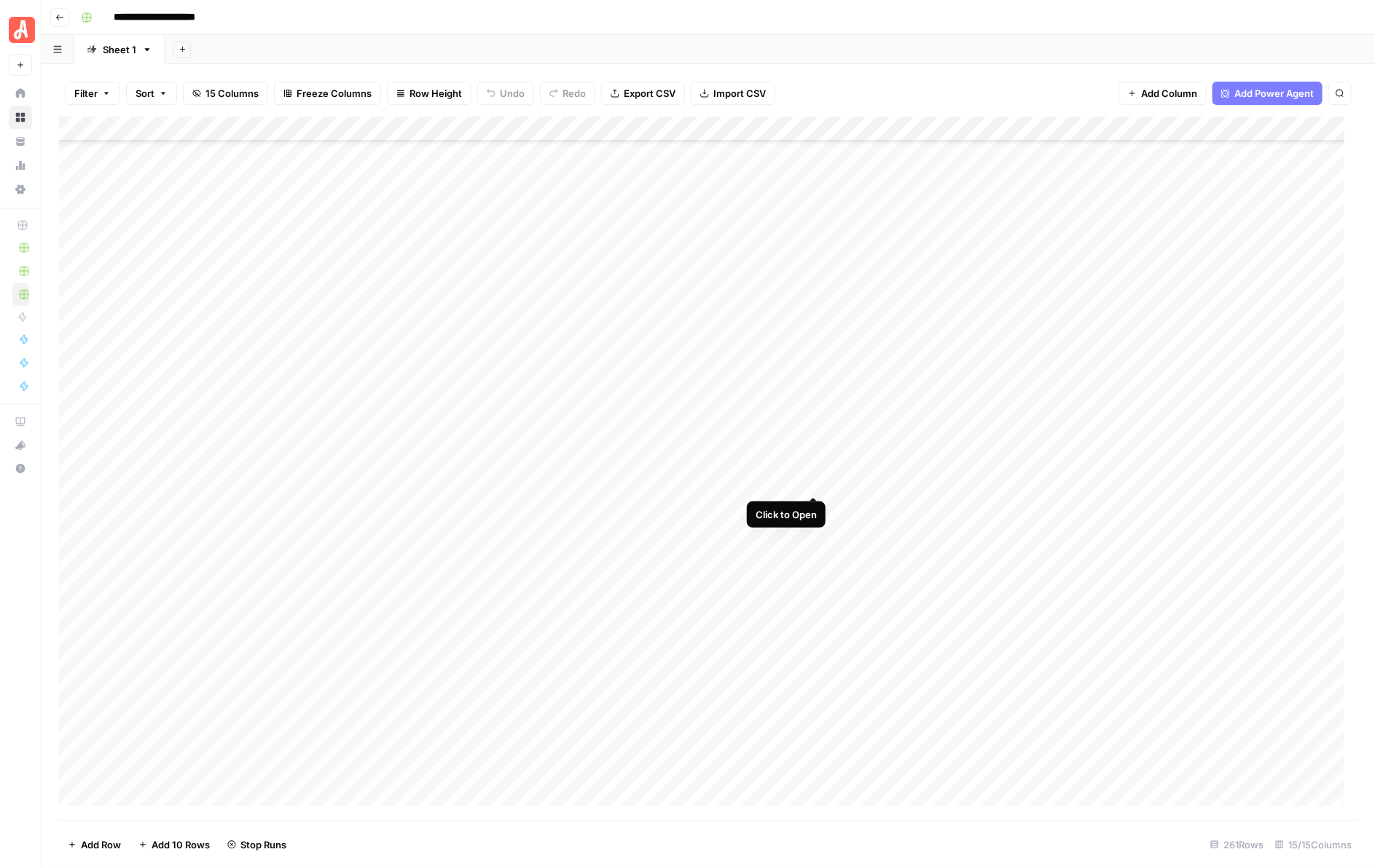
click at [816, 481] on div "Add Column" at bounding box center [708, 468] width 1299 height 704
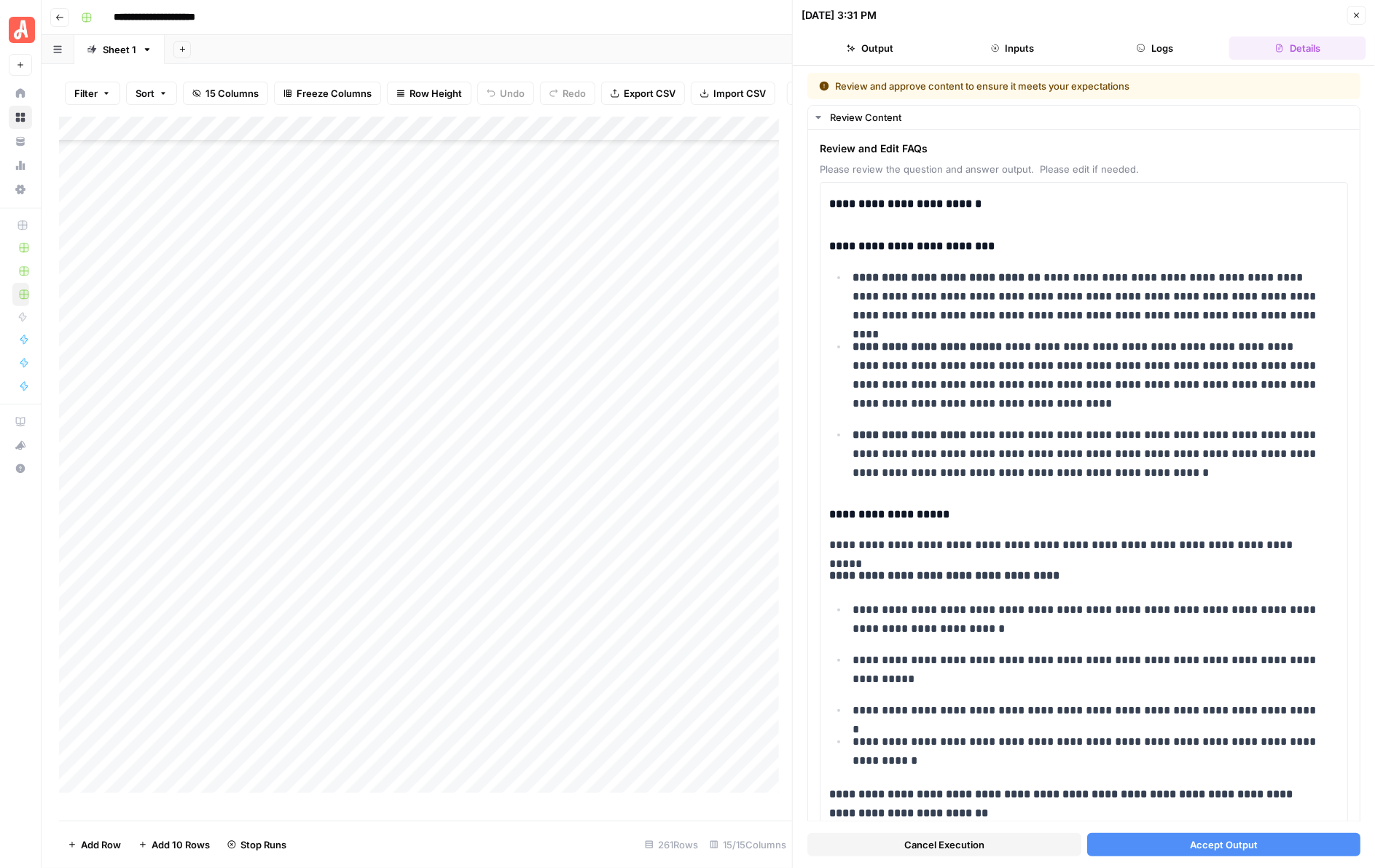
click at [1121, 842] on button "Accept Output" at bounding box center [1224, 844] width 274 height 23
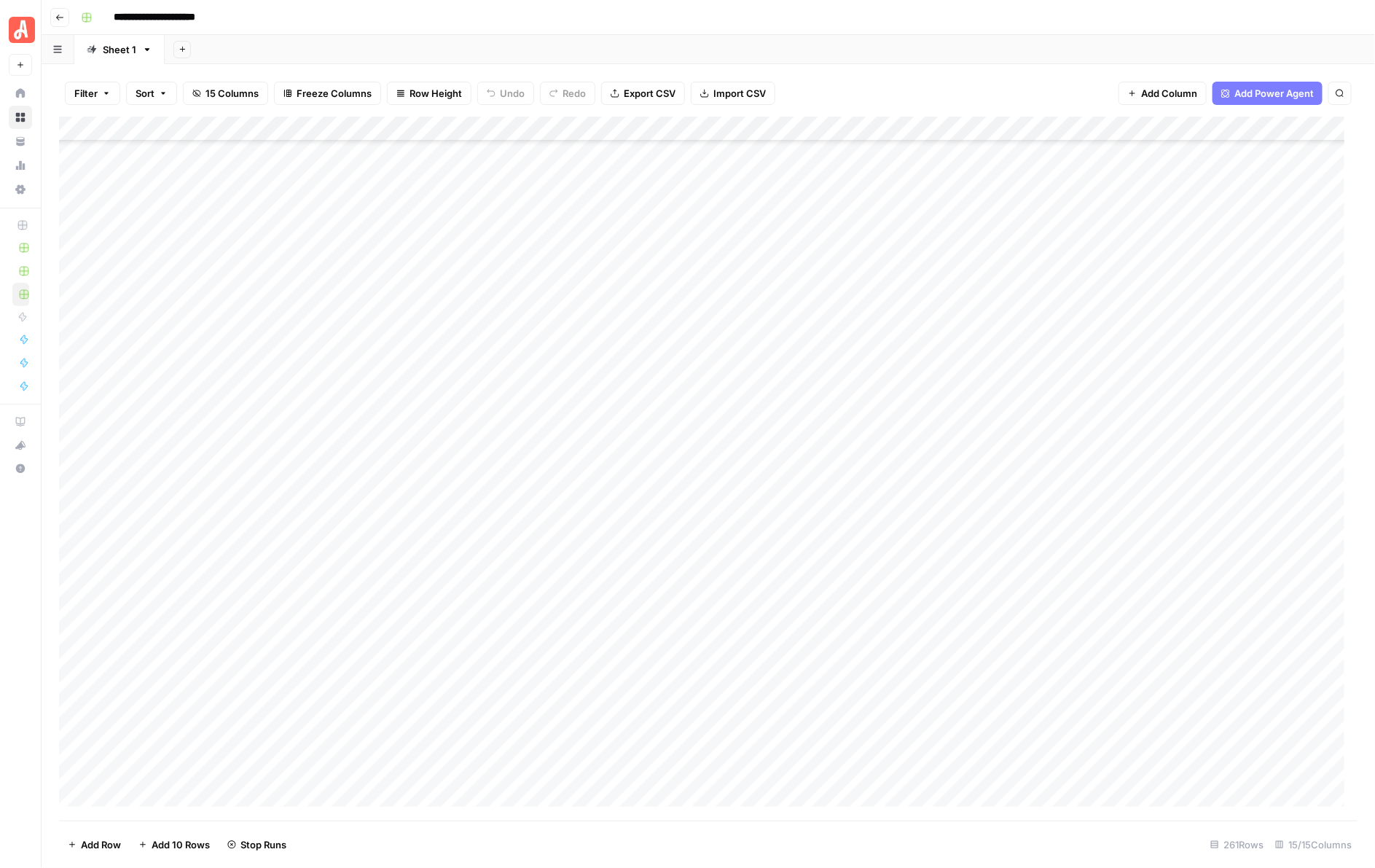
click at [813, 456] on div "Add Column" at bounding box center [708, 468] width 1299 height 704
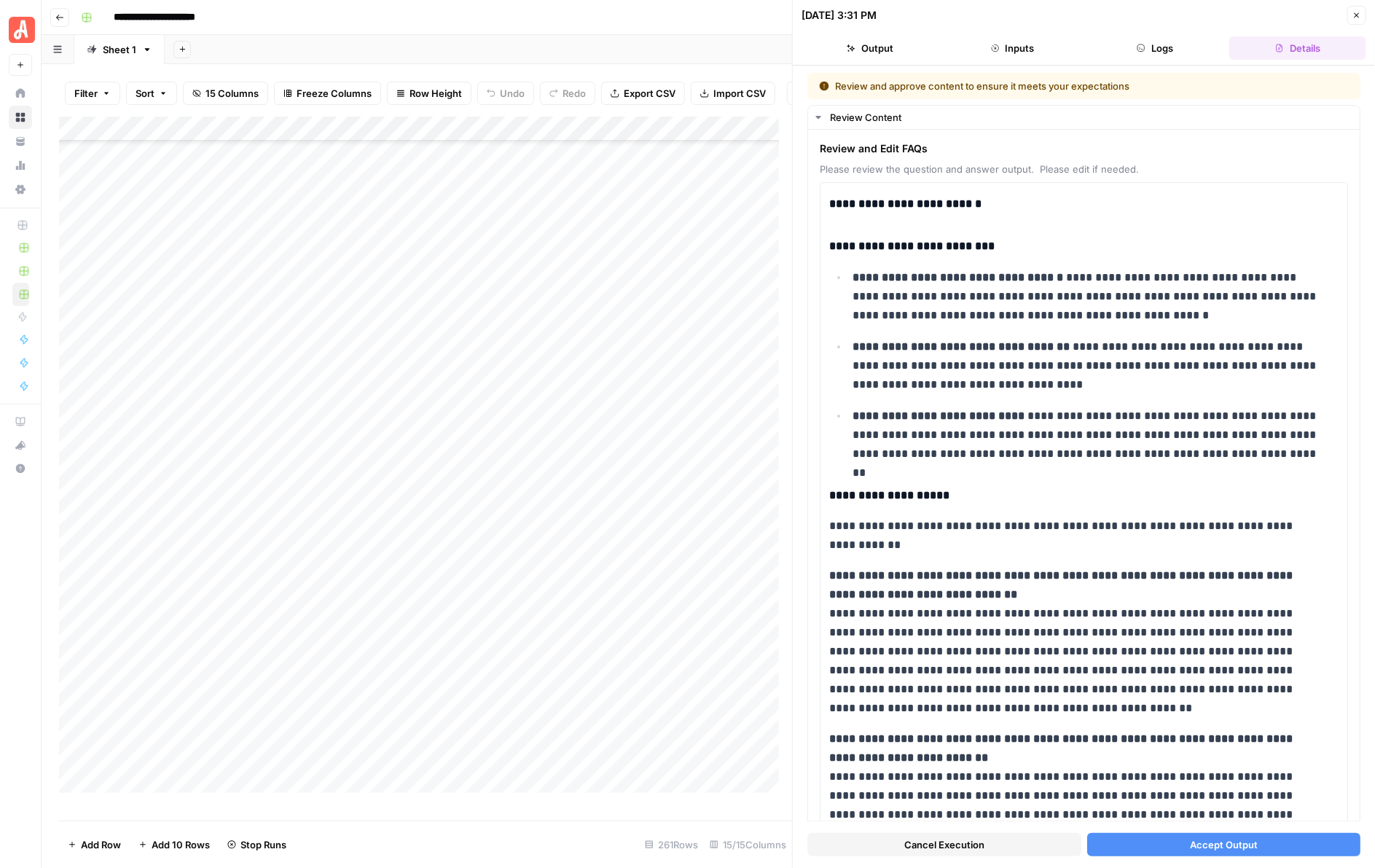
click at [1164, 847] on button "Accept Output" at bounding box center [1224, 844] width 274 height 23
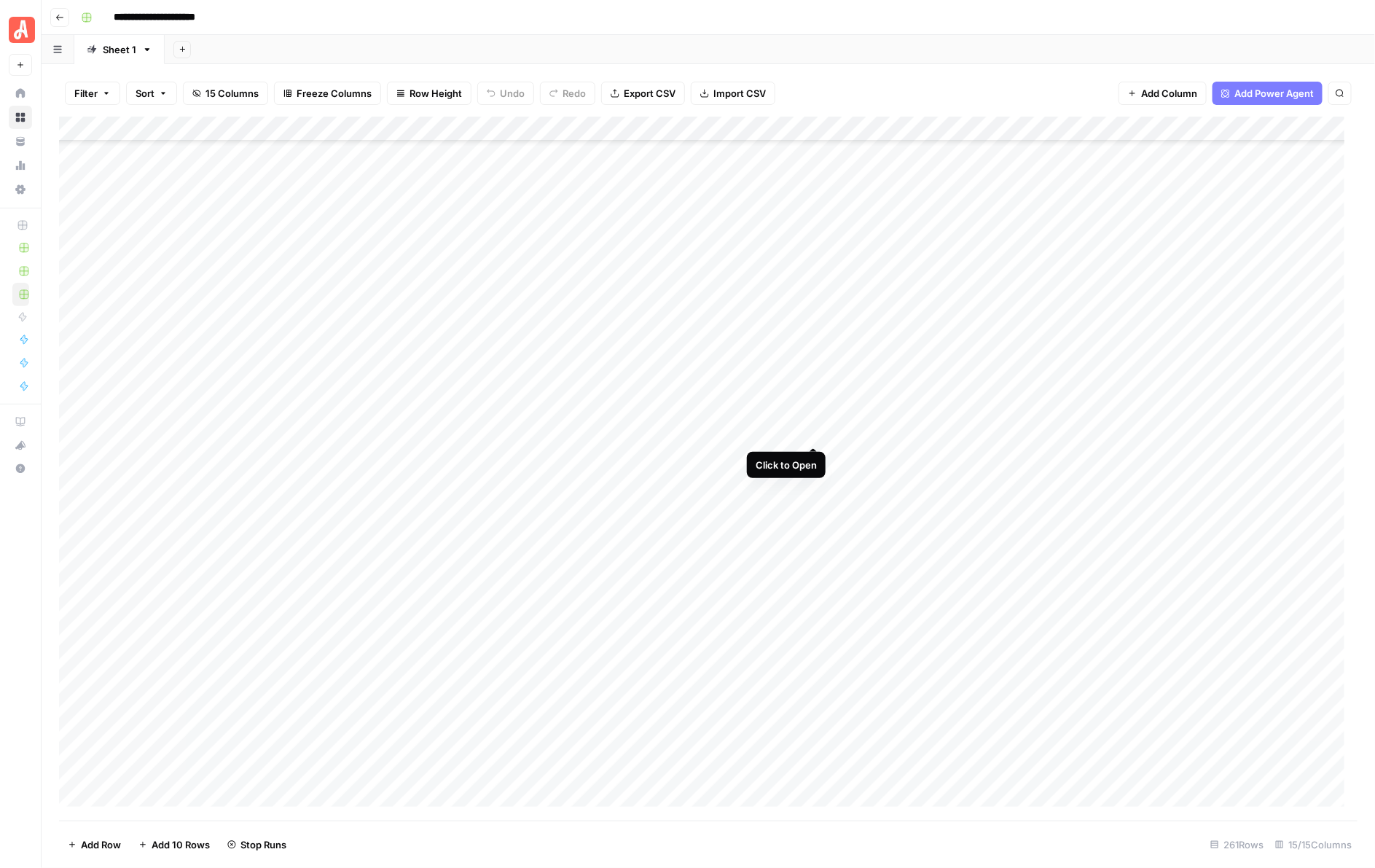
click at [813, 428] on div "Add Column" at bounding box center [708, 468] width 1299 height 704
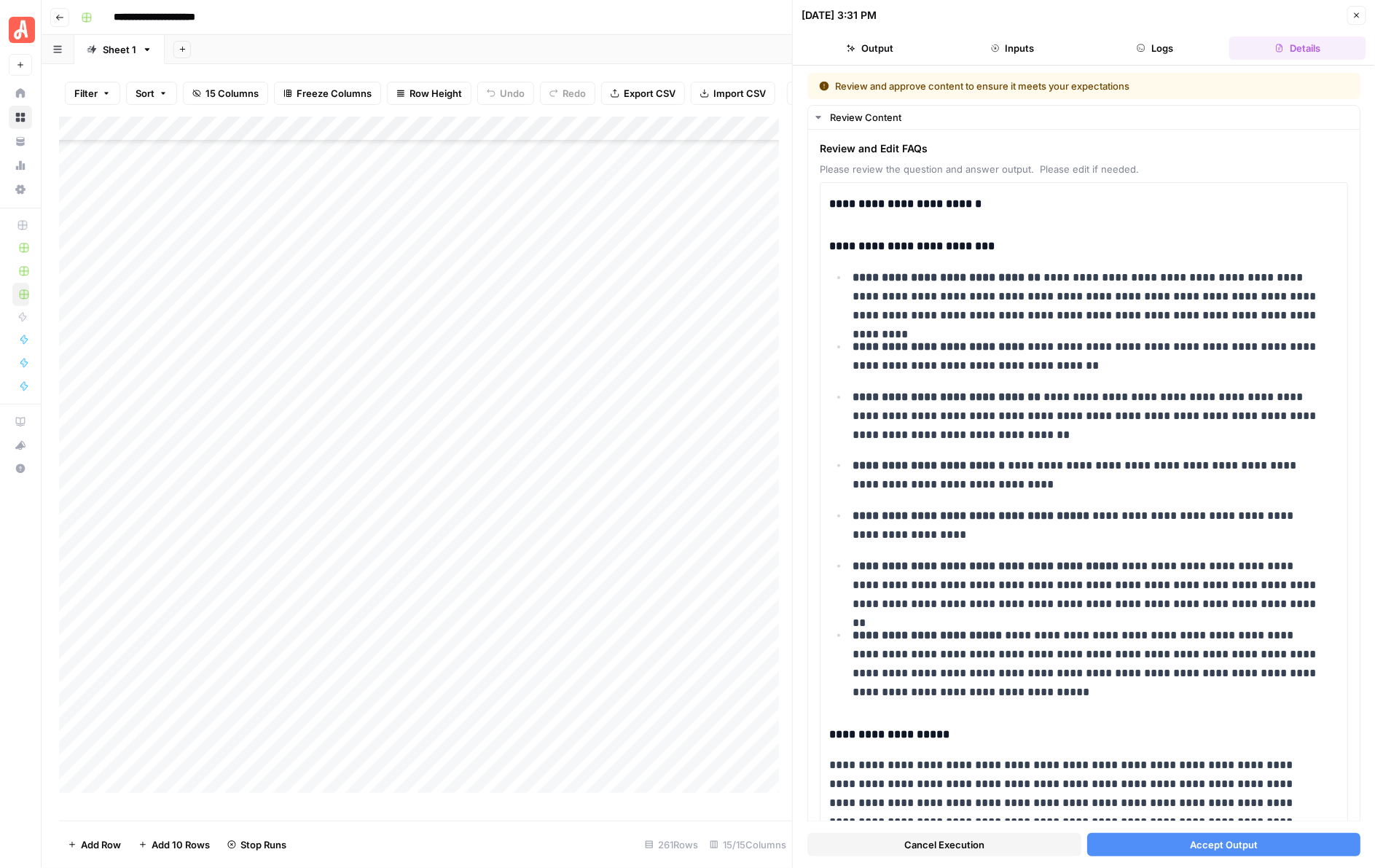
click at [1160, 838] on button "Accept Output" at bounding box center [1224, 844] width 274 height 23
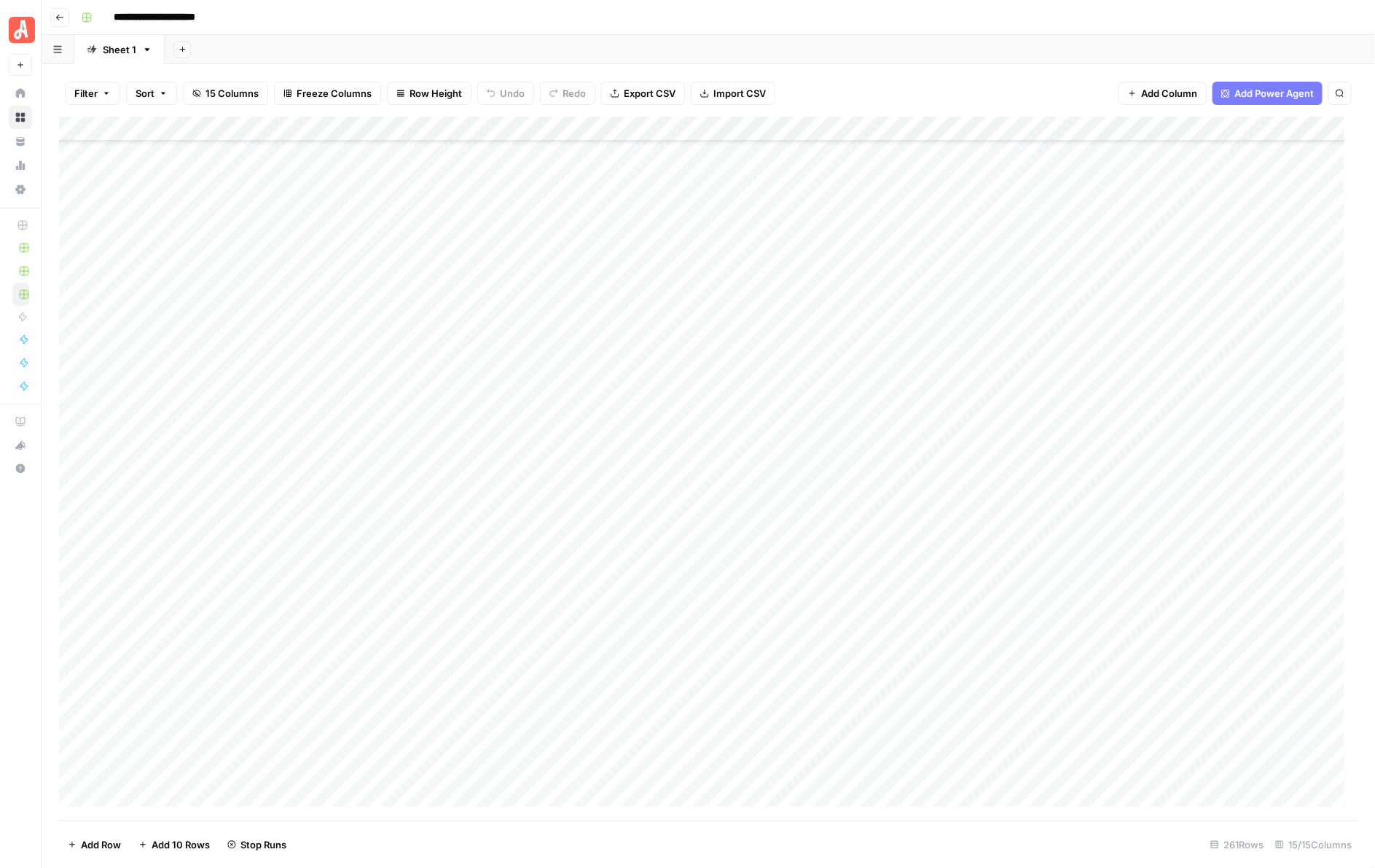
click at [814, 407] on div "Add Column" at bounding box center [708, 468] width 1299 height 704
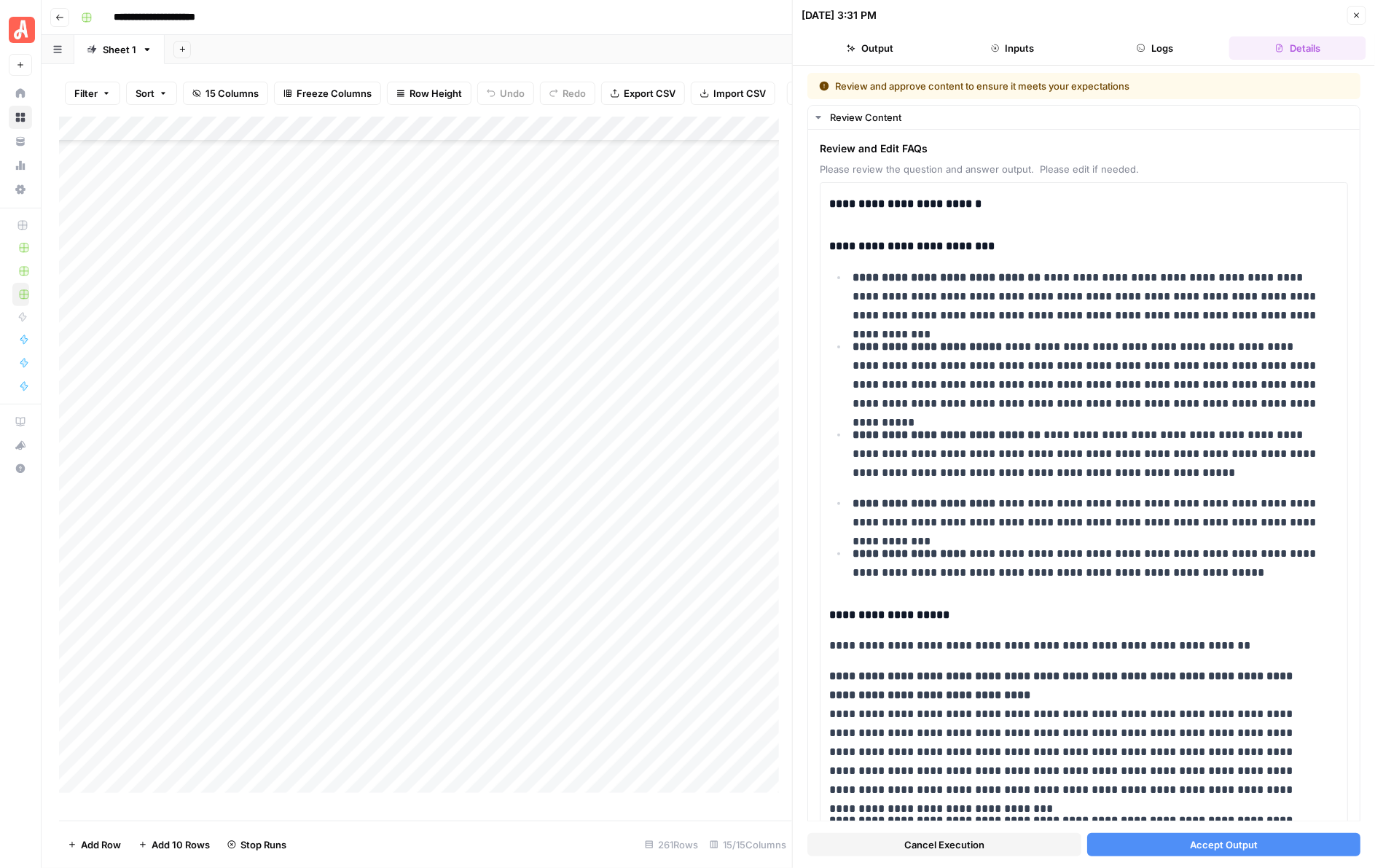
click at [1181, 835] on button "Accept Output" at bounding box center [1224, 844] width 274 height 23
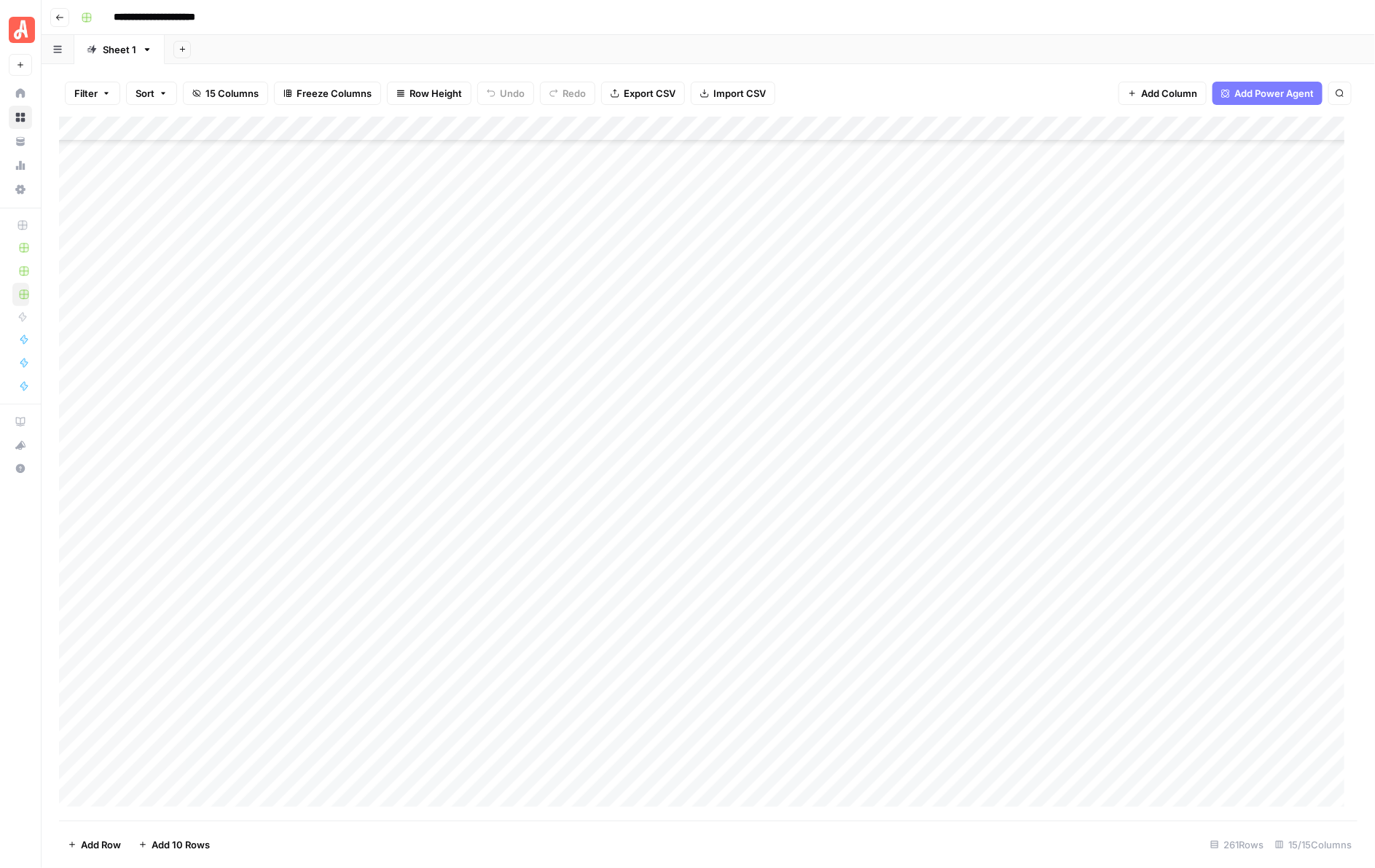
scroll to position [5460, 0]
click at [817, 569] on div "Add Column" at bounding box center [708, 468] width 1299 height 704
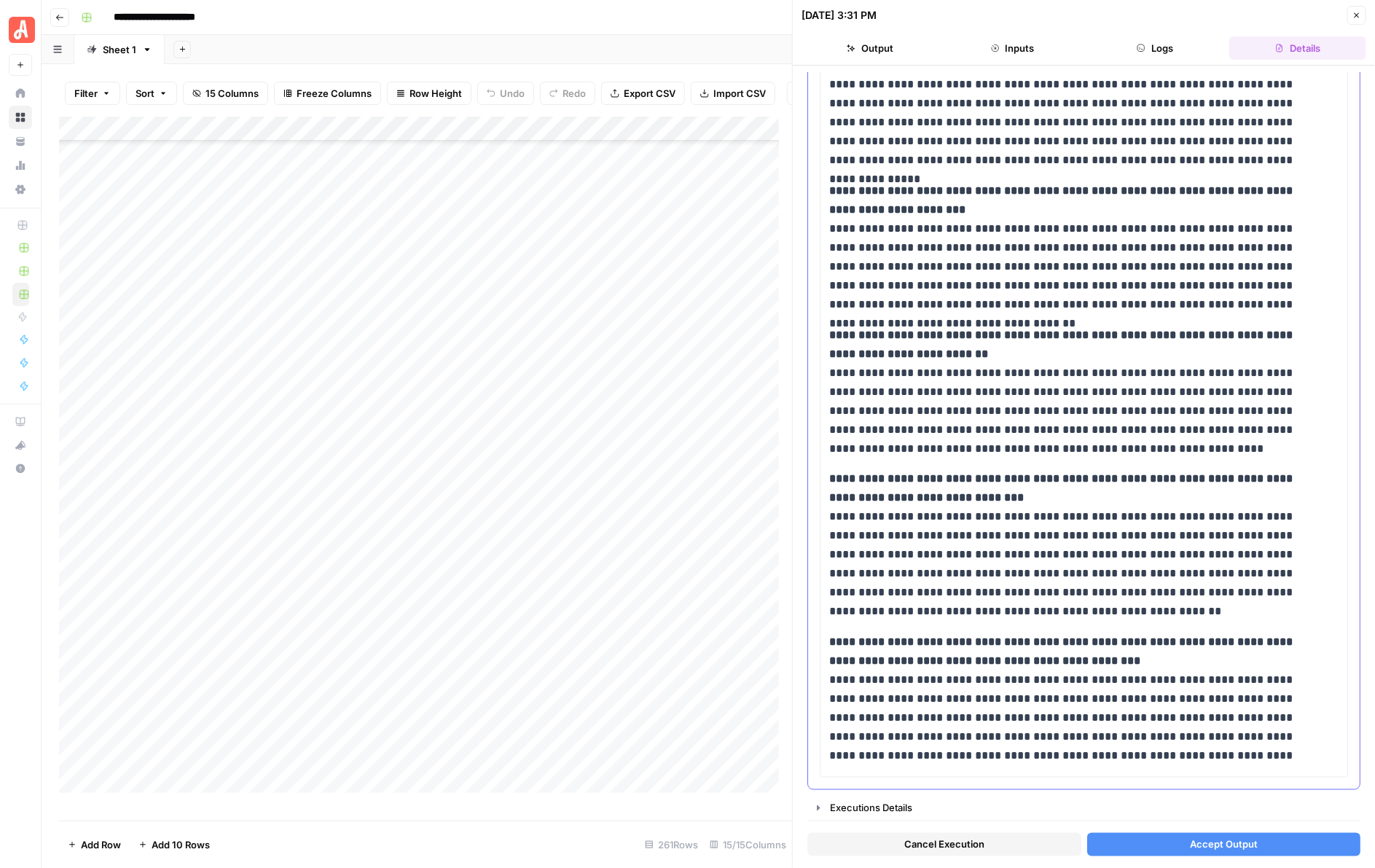
scroll to position [377, 0]
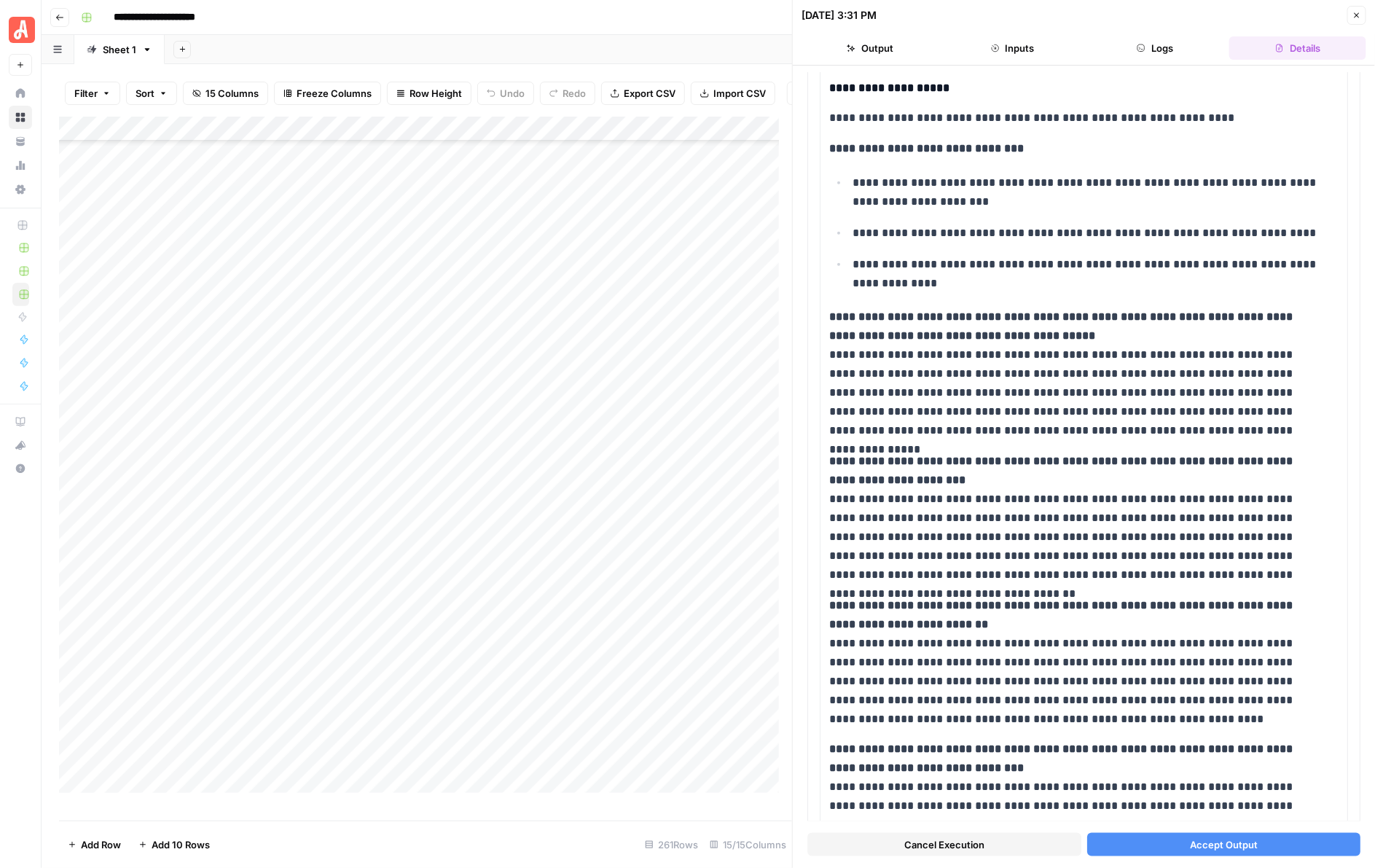
click at [1205, 848] on span "Accept Output" at bounding box center [1224, 844] width 68 height 14
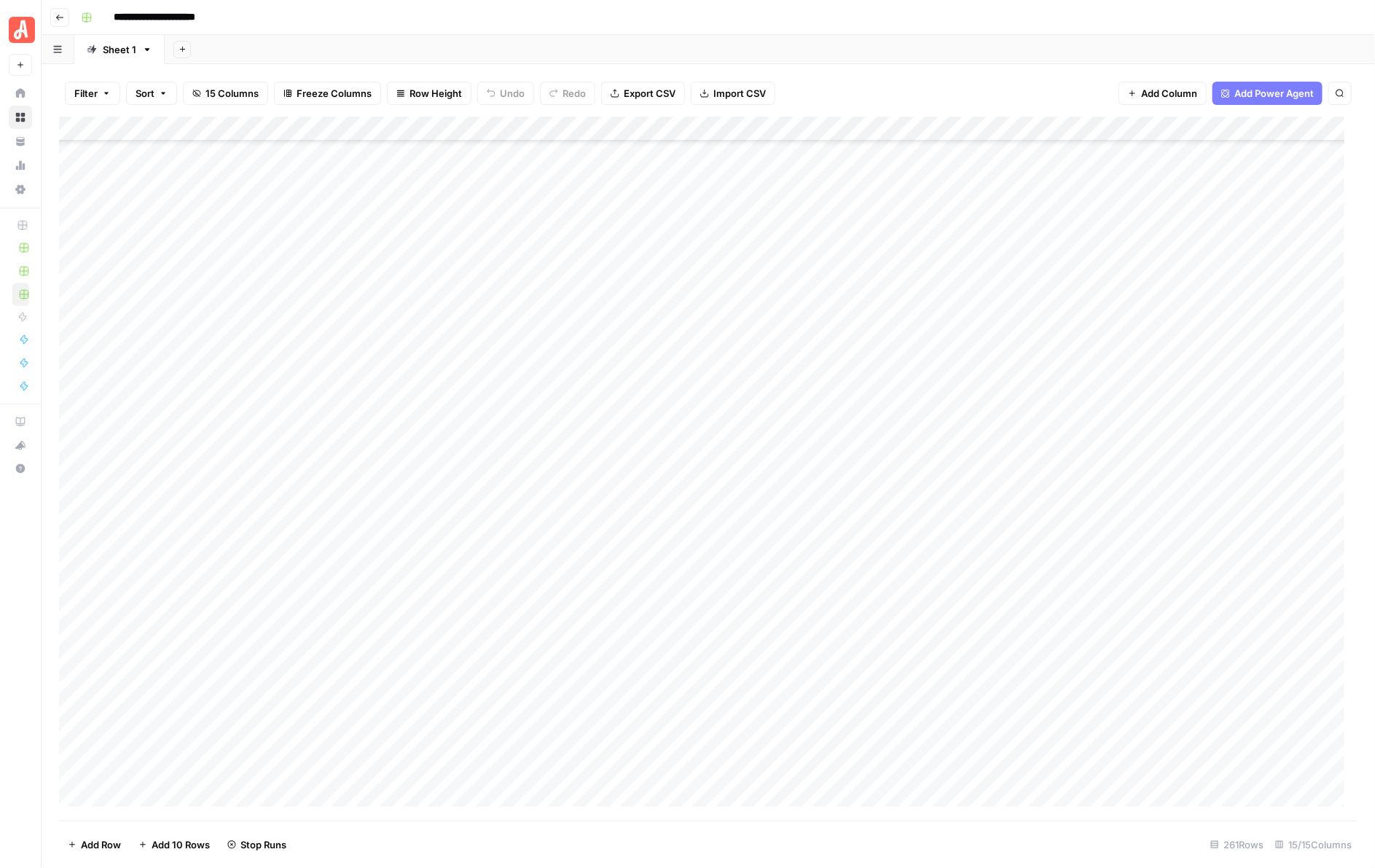
click at [810, 537] on div "Add Column" at bounding box center [708, 468] width 1299 height 704
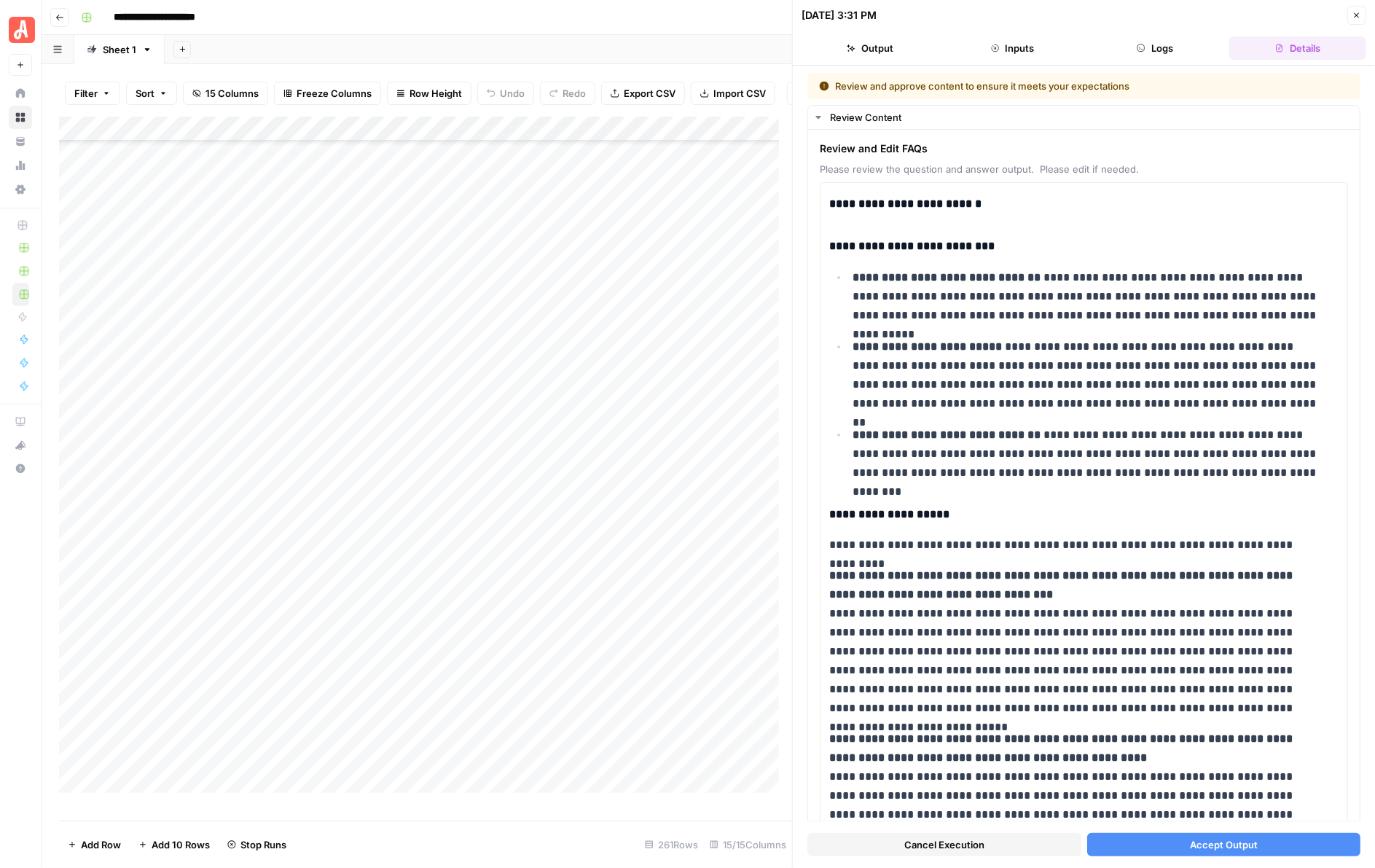
click at [1206, 842] on span "Accept Output" at bounding box center [1224, 844] width 68 height 14
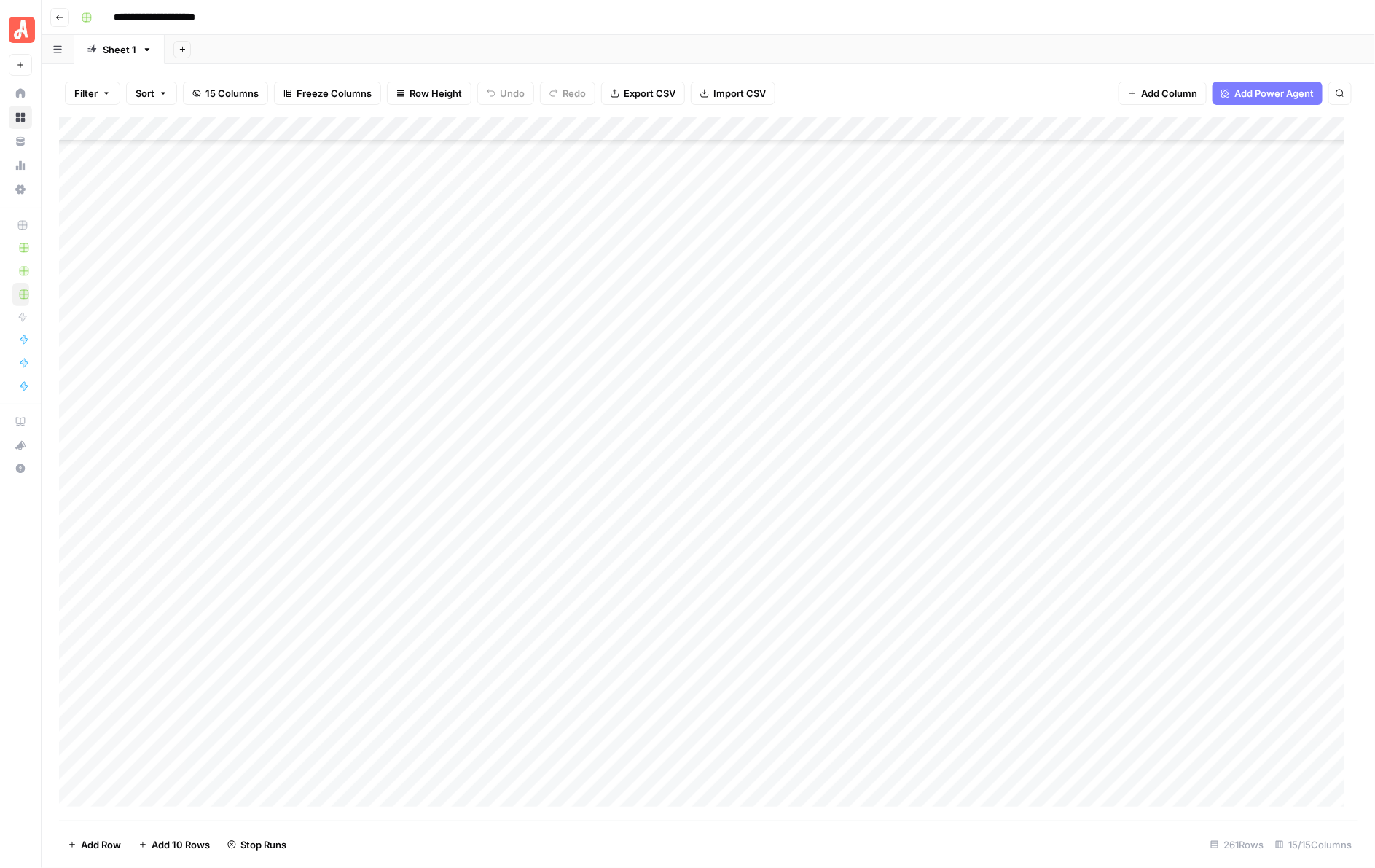
click at [816, 521] on div "Add Column" at bounding box center [708, 468] width 1299 height 704
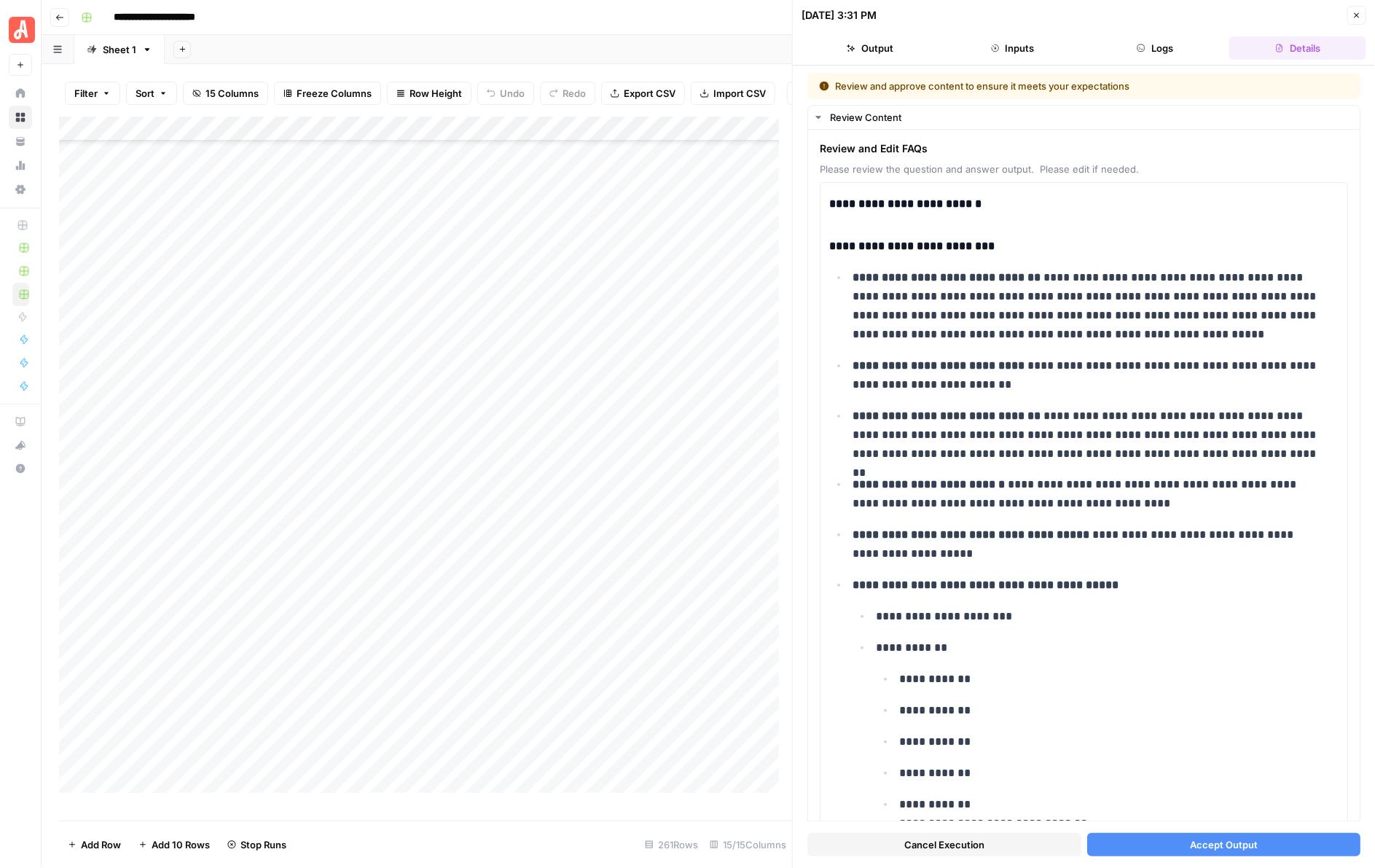
click at [1174, 833] on button "Accept Output" at bounding box center [1224, 844] width 274 height 23
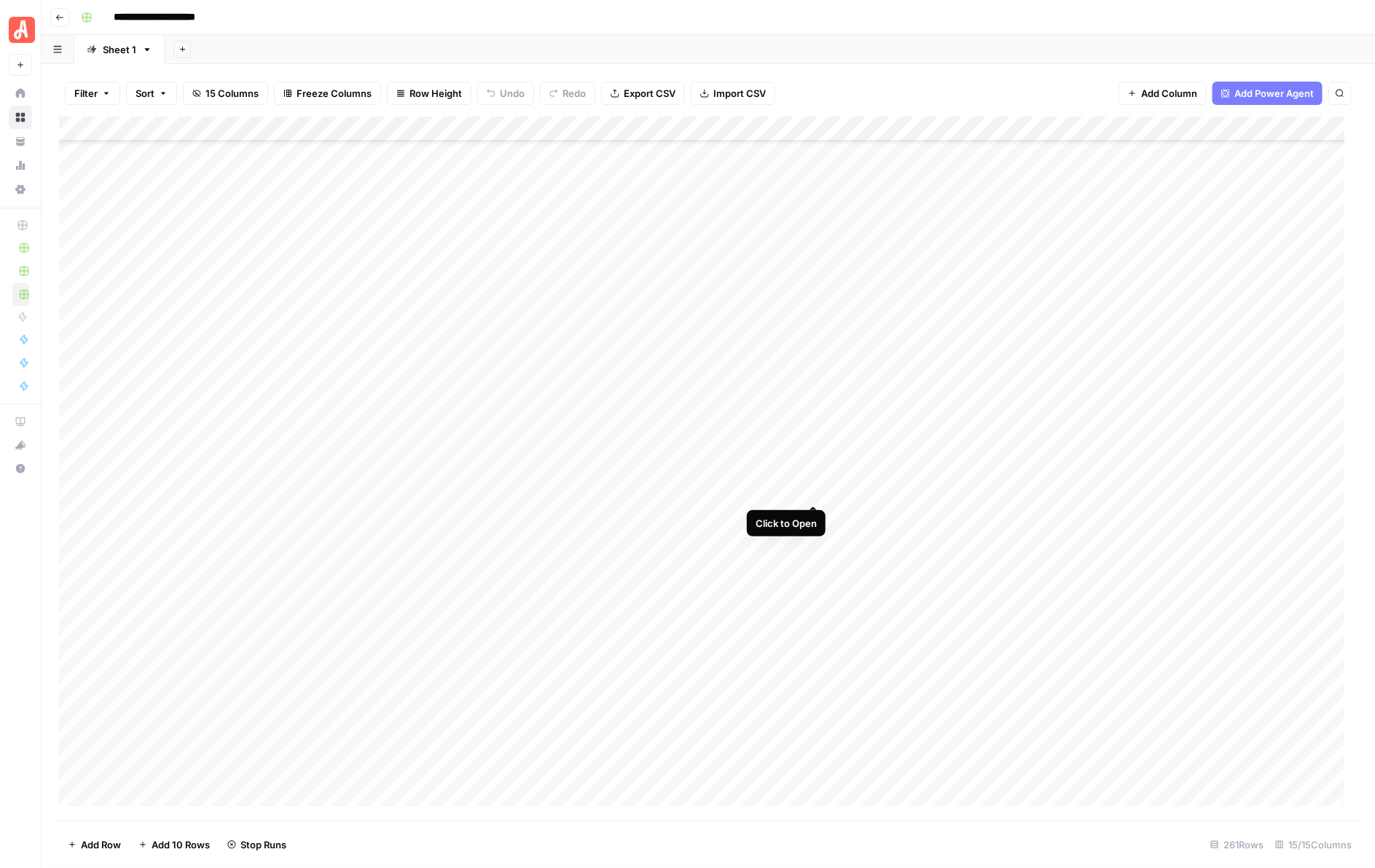
click at [814, 492] on div "Add Column" at bounding box center [708, 468] width 1299 height 704
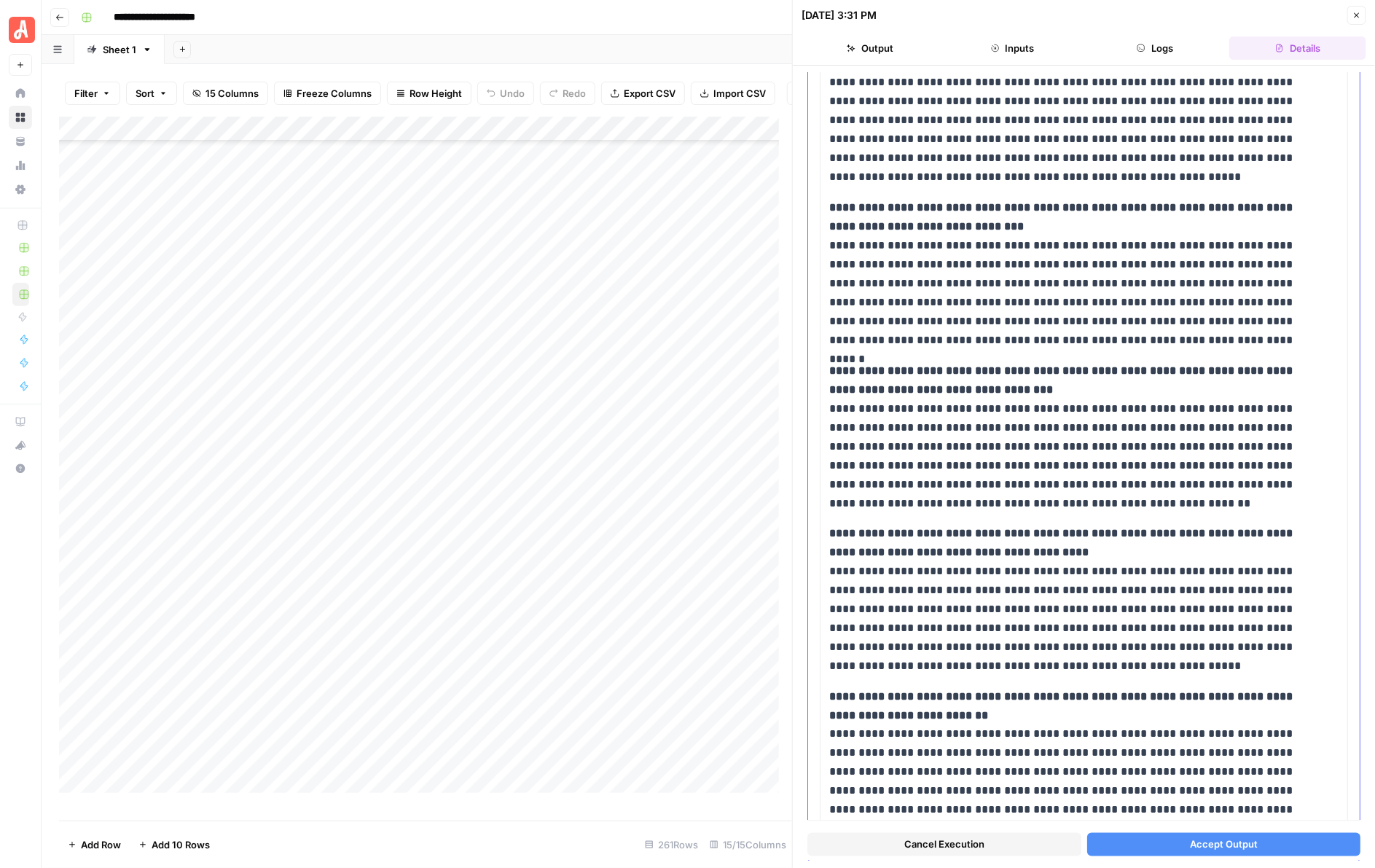
scroll to position [805, 0]
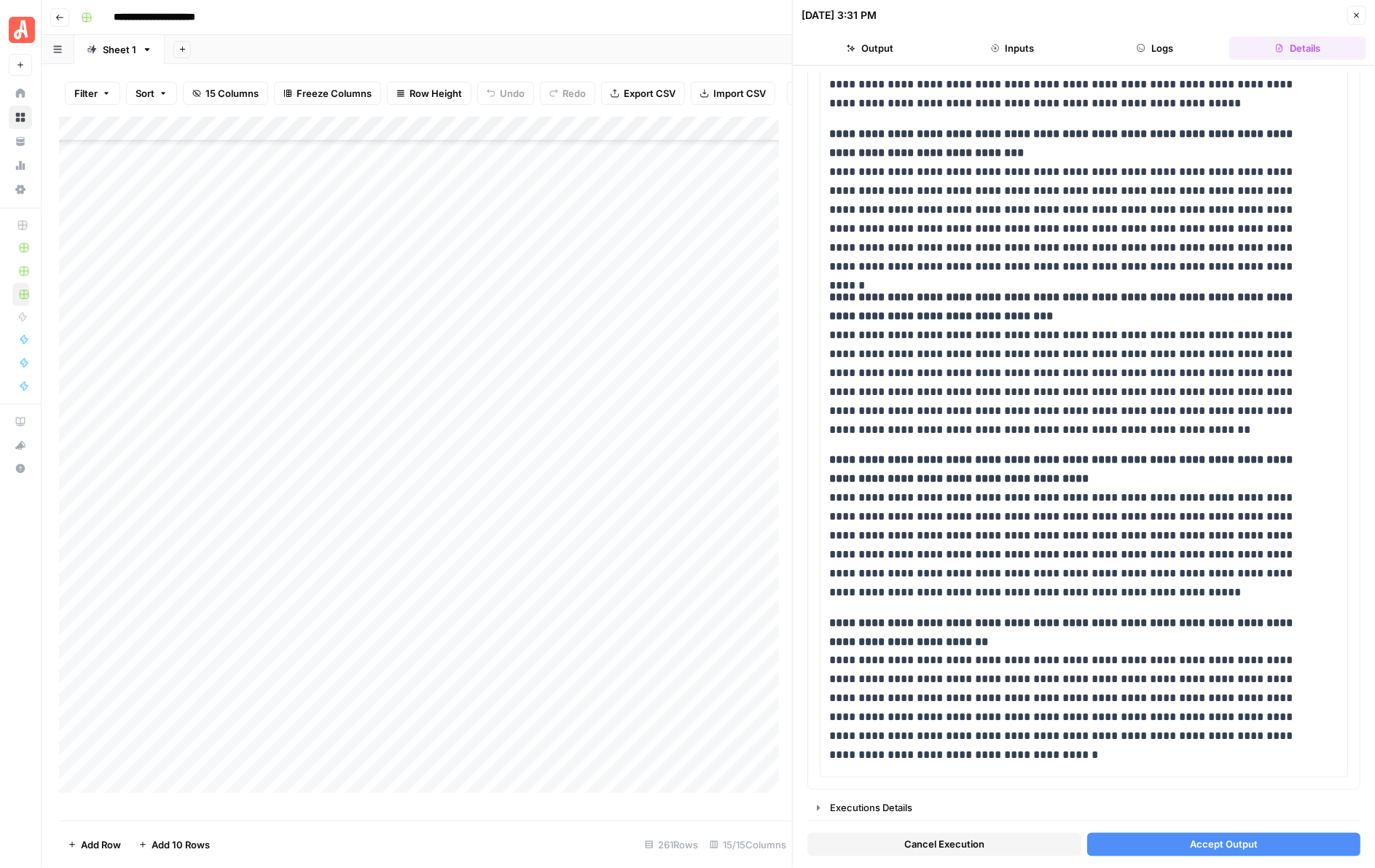
click at [1202, 836] on button "Accept Output" at bounding box center [1224, 844] width 274 height 23
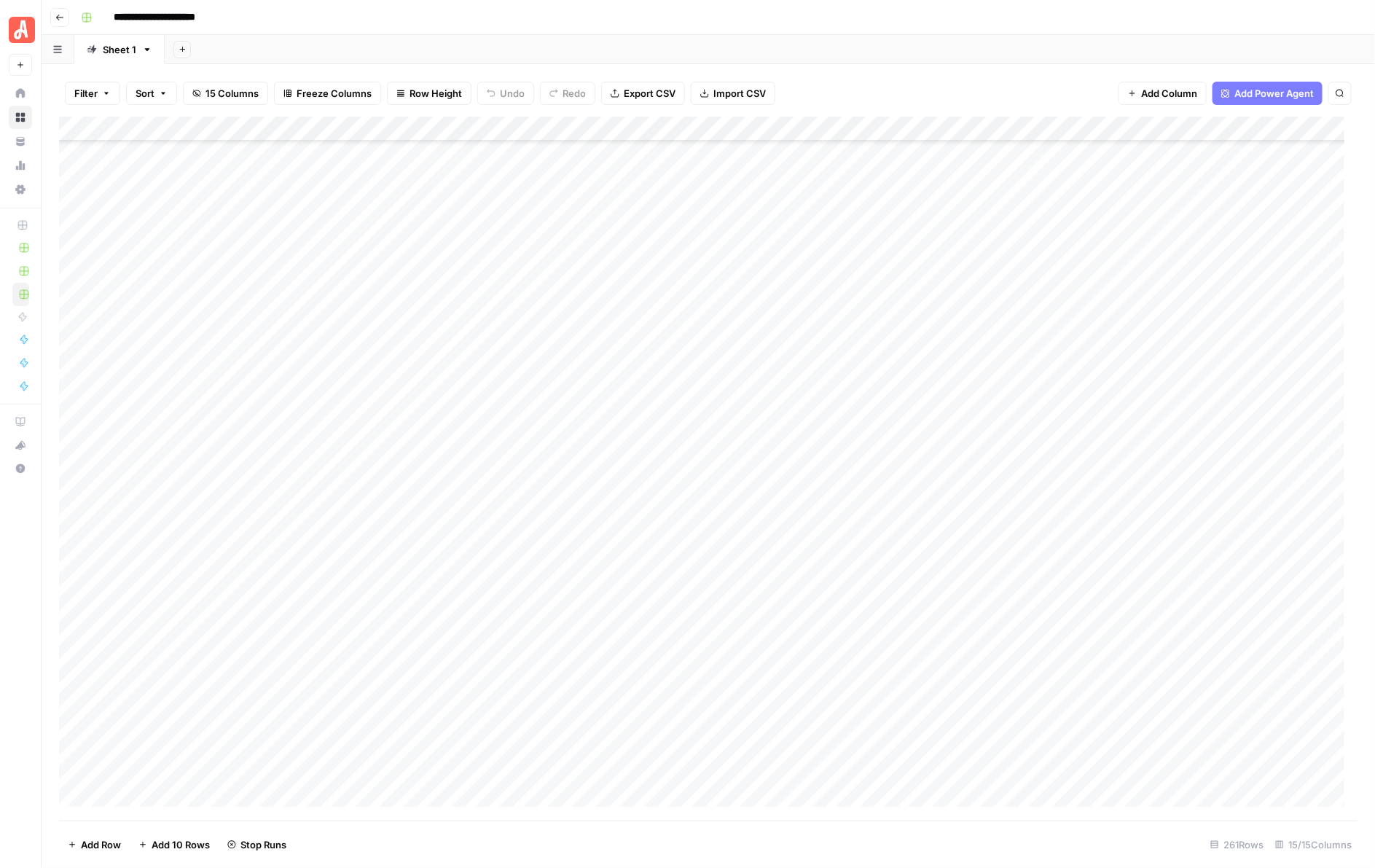
click at [819, 467] on div "Add Column" at bounding box center [708, 468] width 1299 height 704
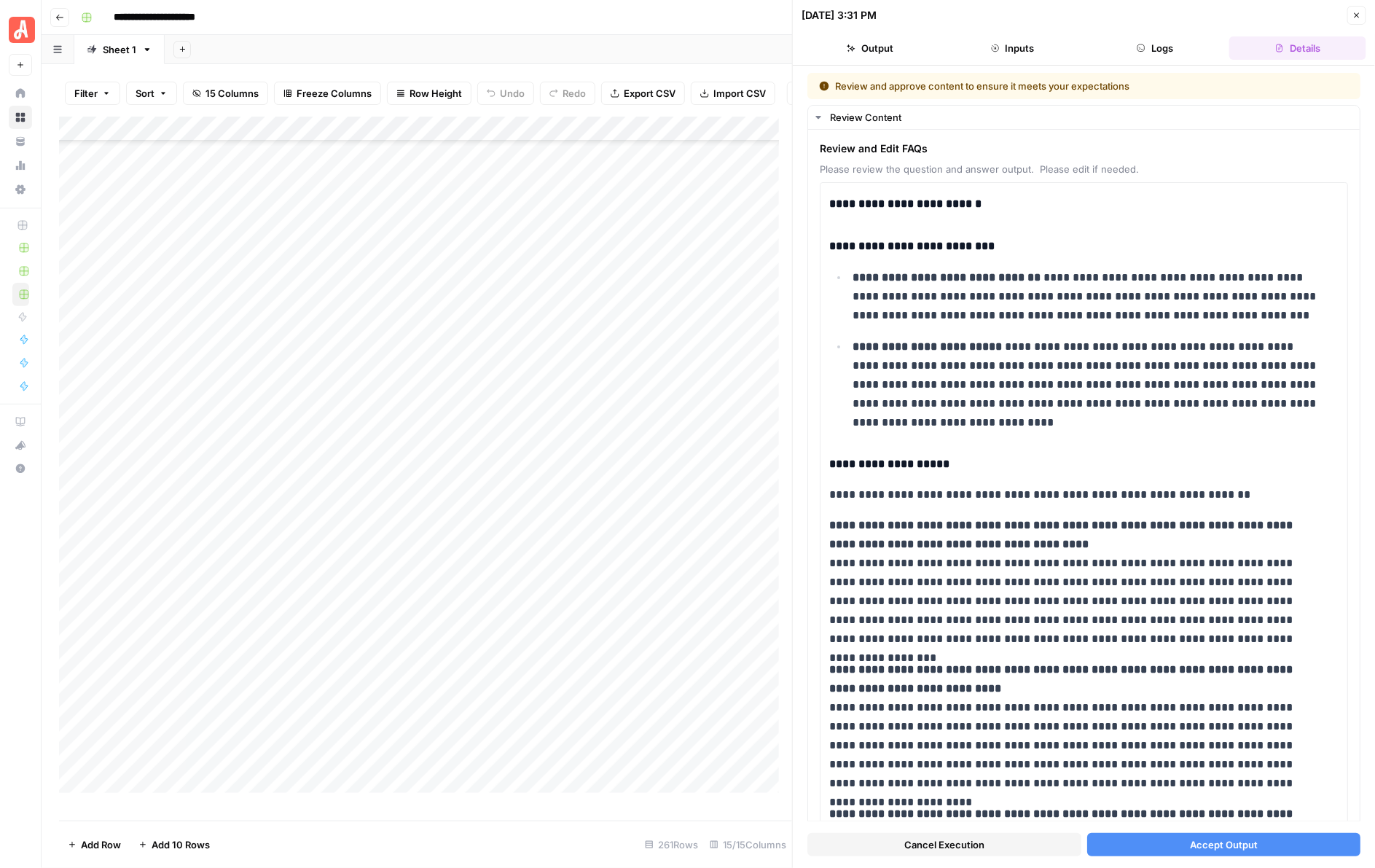
click at [1232, 854] on button "Accept Output" at bounding box center [1224, 844] width 274 height 23
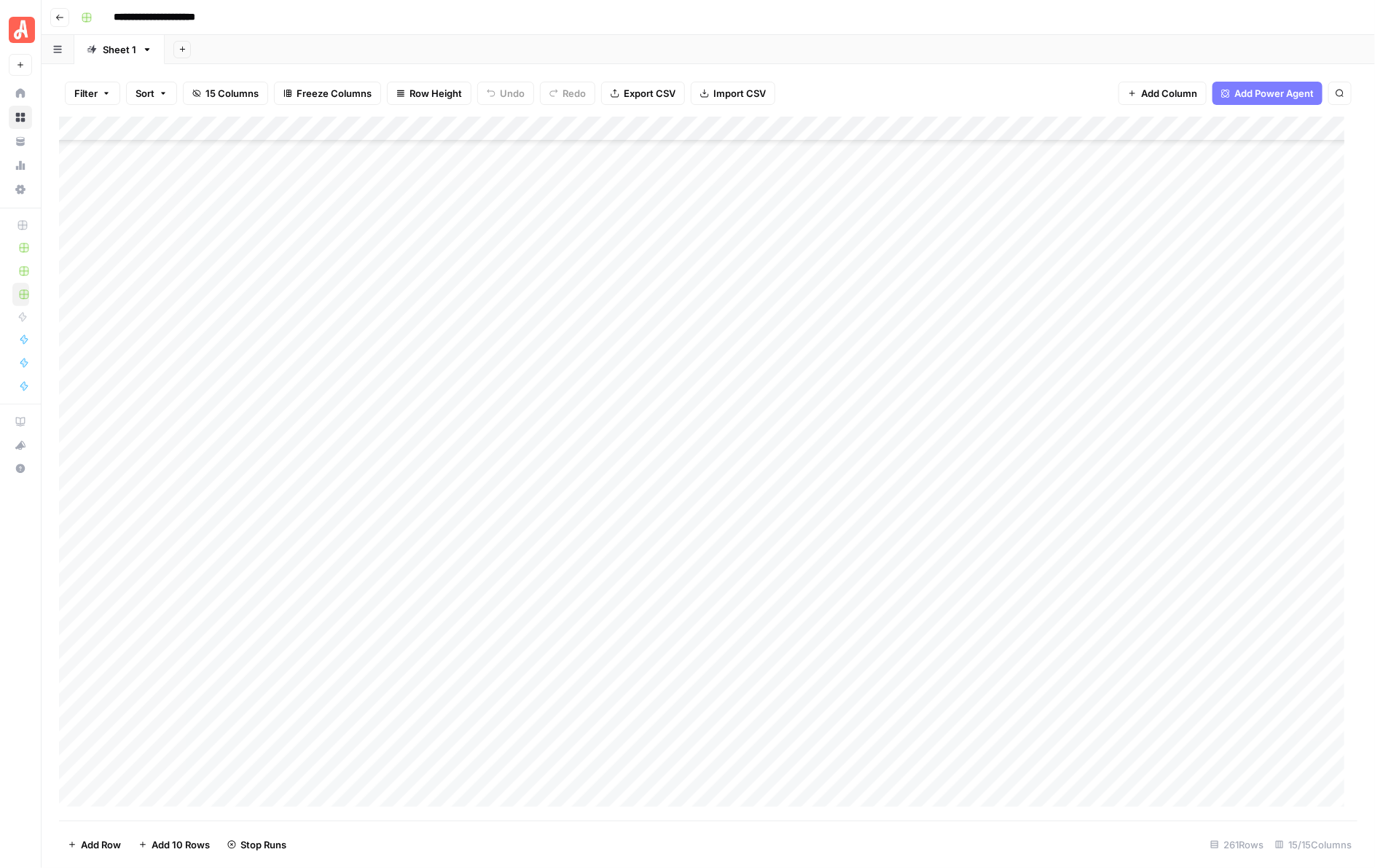
click at [809, 441] on div "Add Column" at bounding box center [708, 468] width 1299 height 704
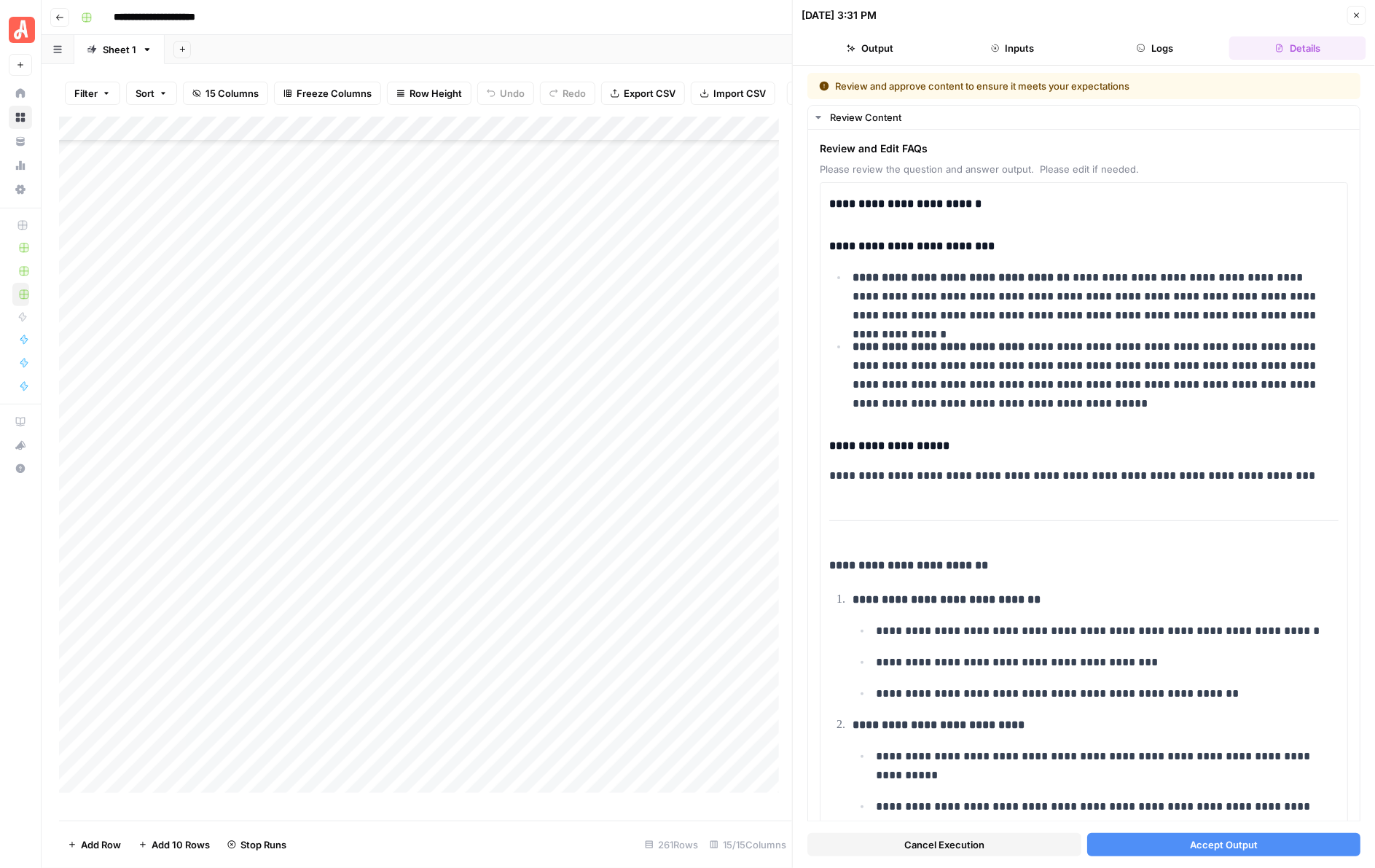
click at [1190, 839] on span "Accept Output" at bounding box center [1224, 844] width 68 height 14
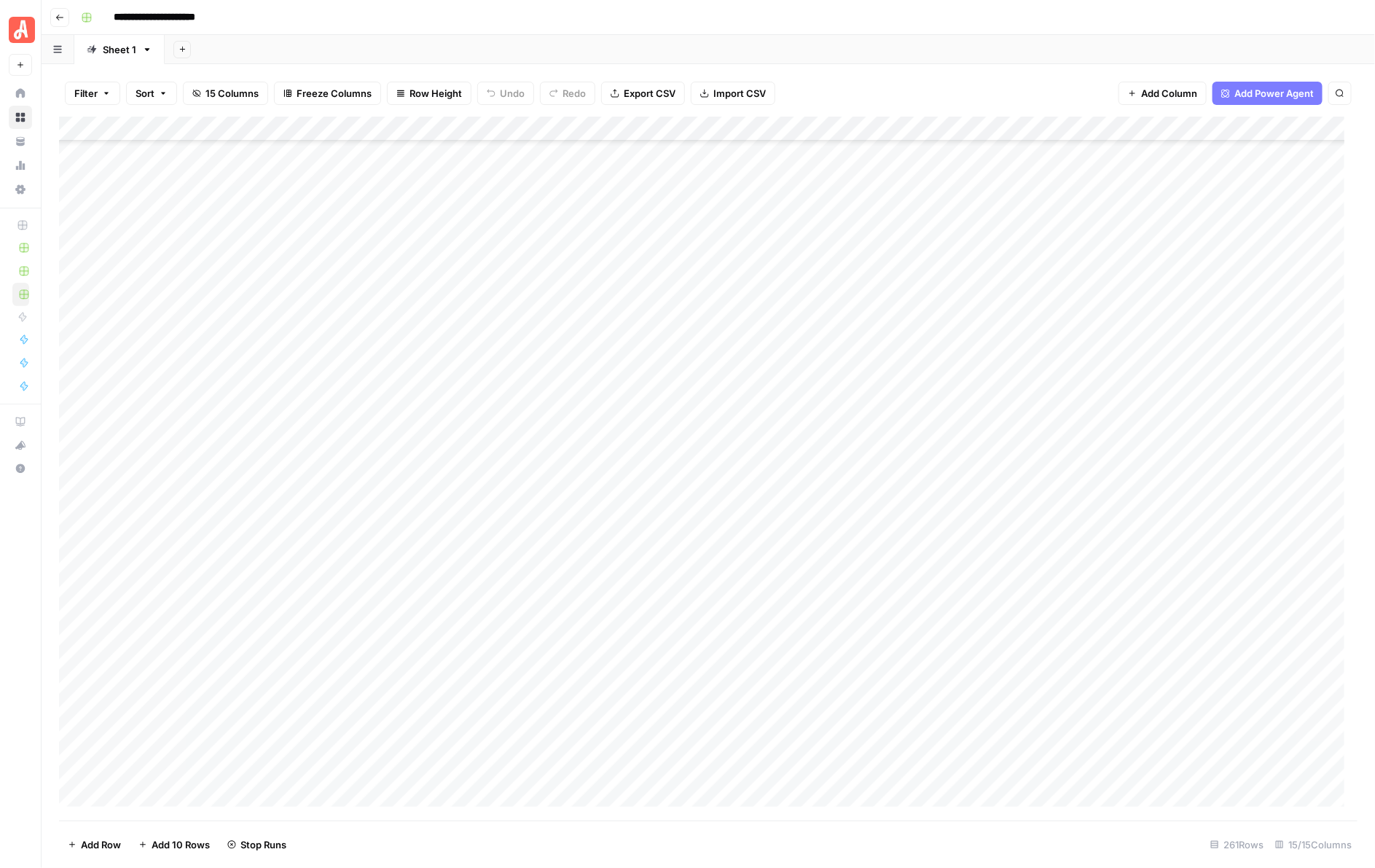
click at [809, 419] on div "Add Column" at bounding box center [708, 468] width 1299 height 704
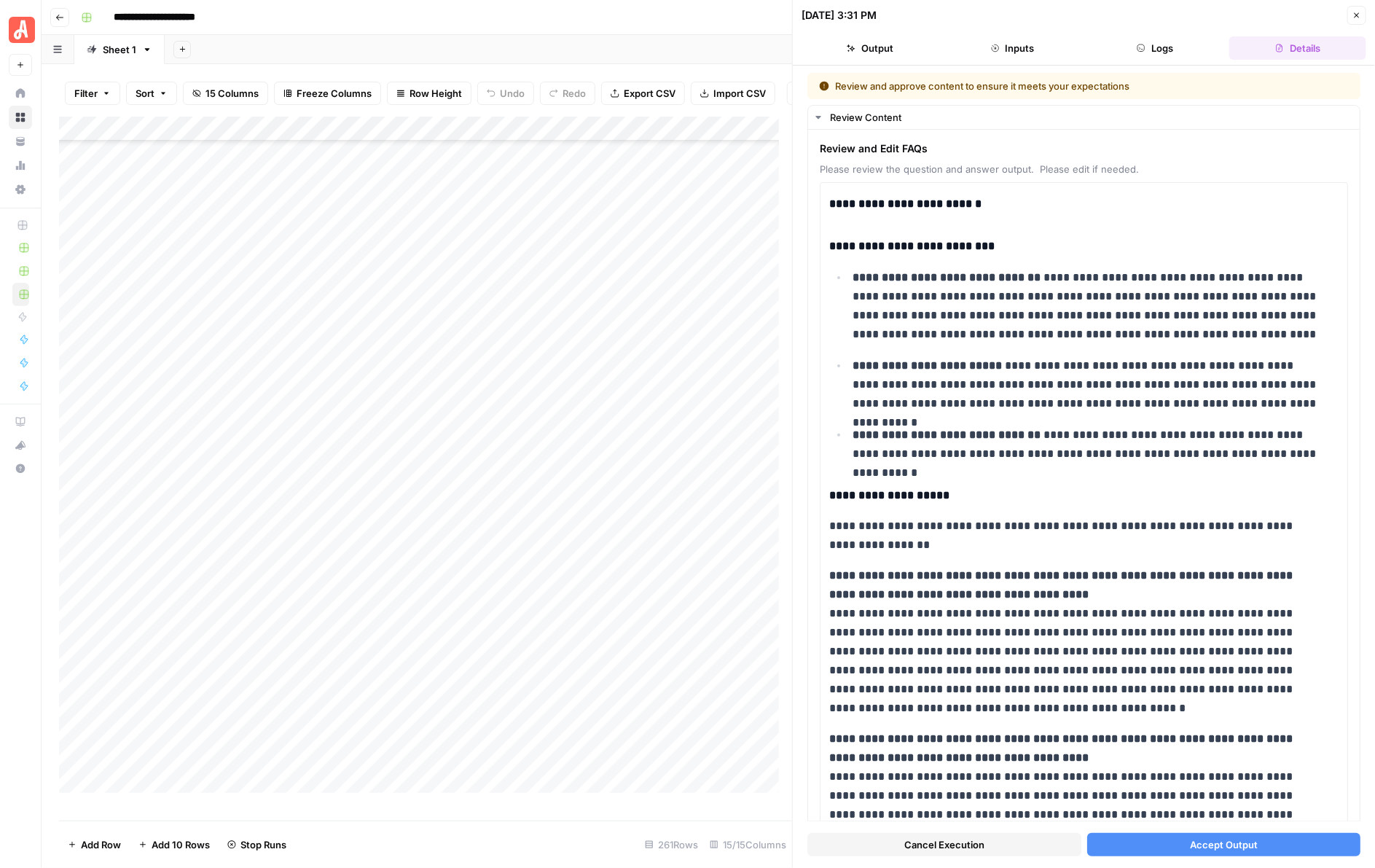
click at [1243, 837] on span "Accept Output" at bounding box center [1224, 844] width 68 height 14
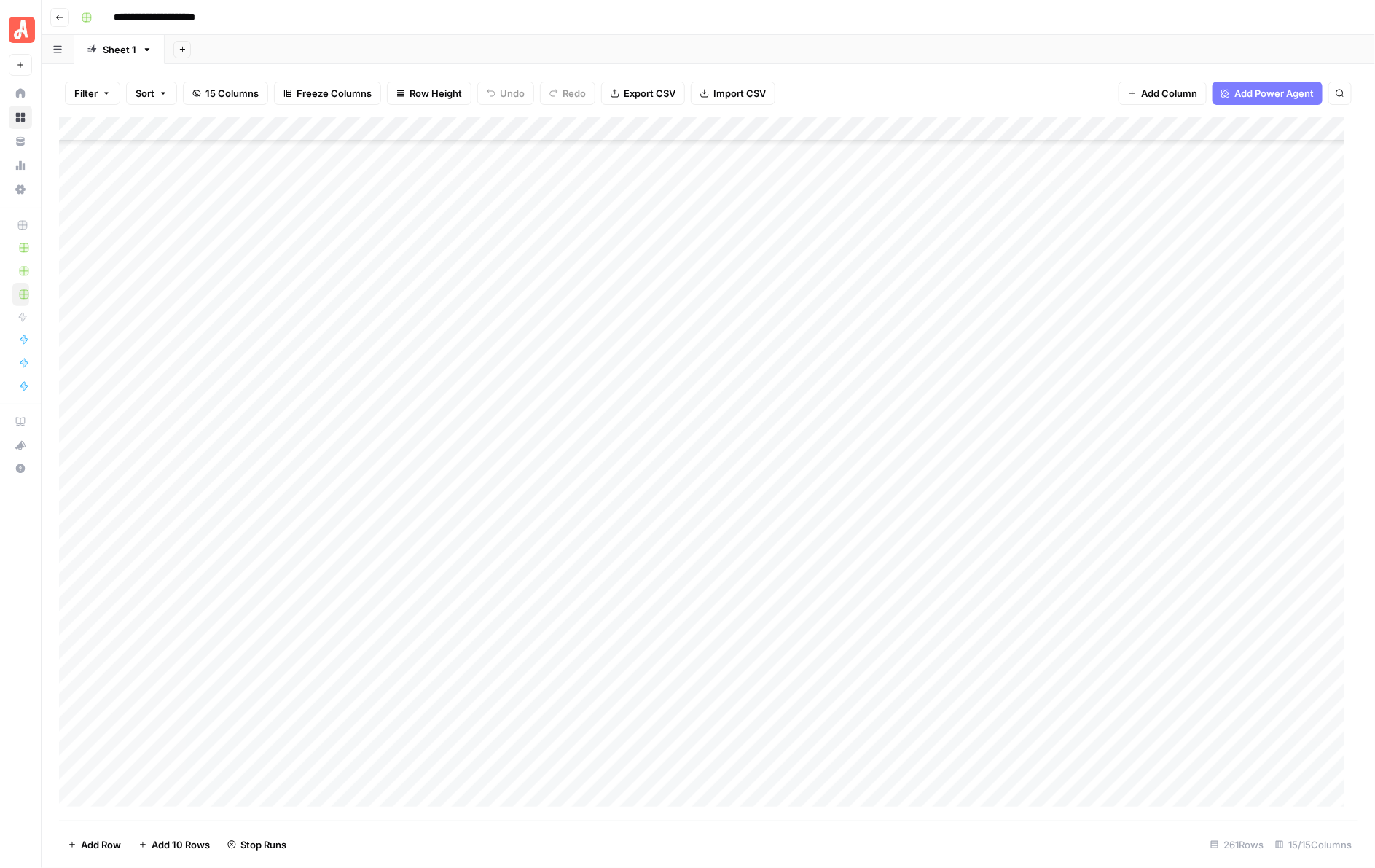
click at [814, 392] on div "Add Column" at bounding box center [708, 468] width 1299 height 704
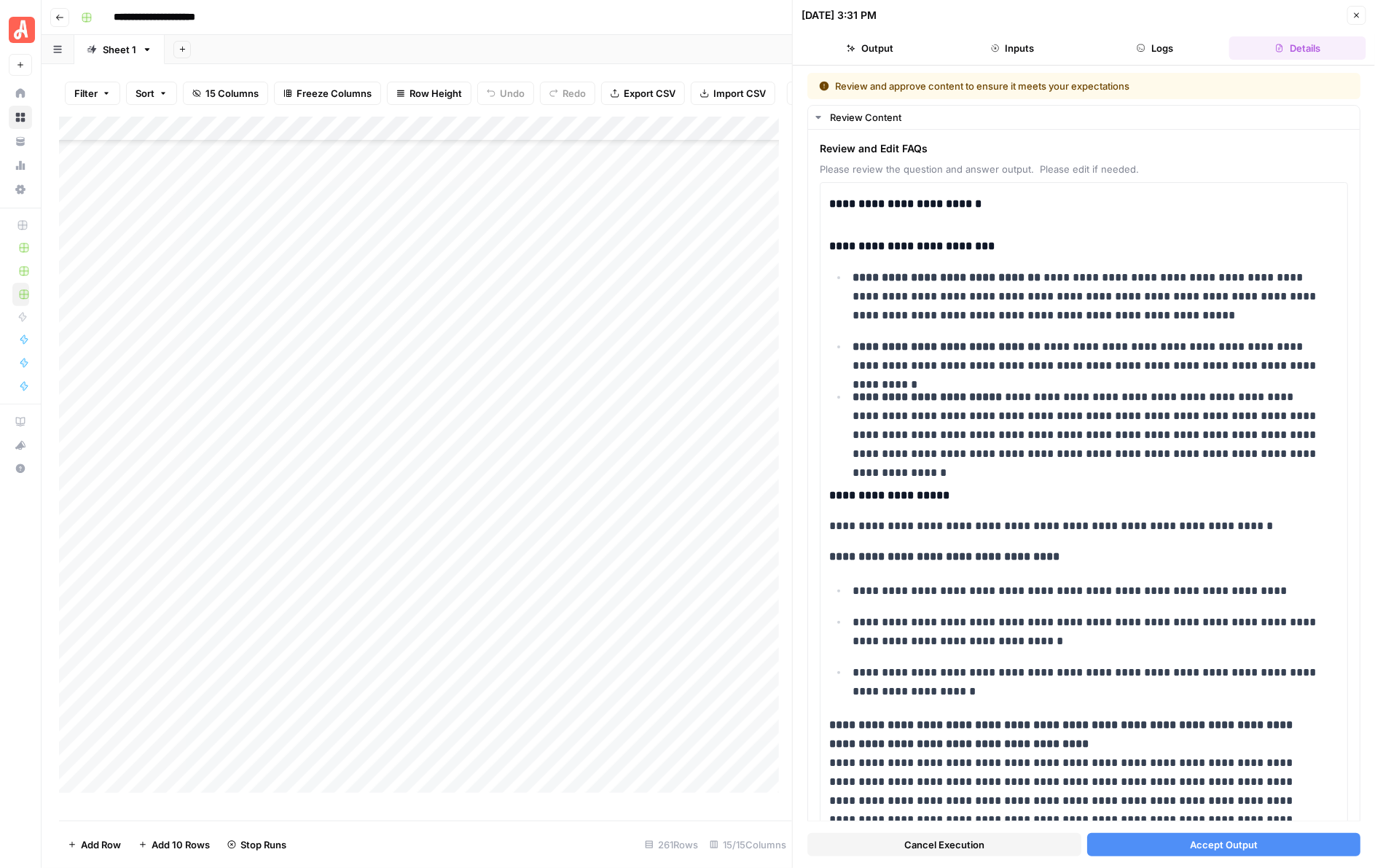
click at [1207, 840] on span "Accept Output" at bounding box center [1224, 844] width 68 height 14
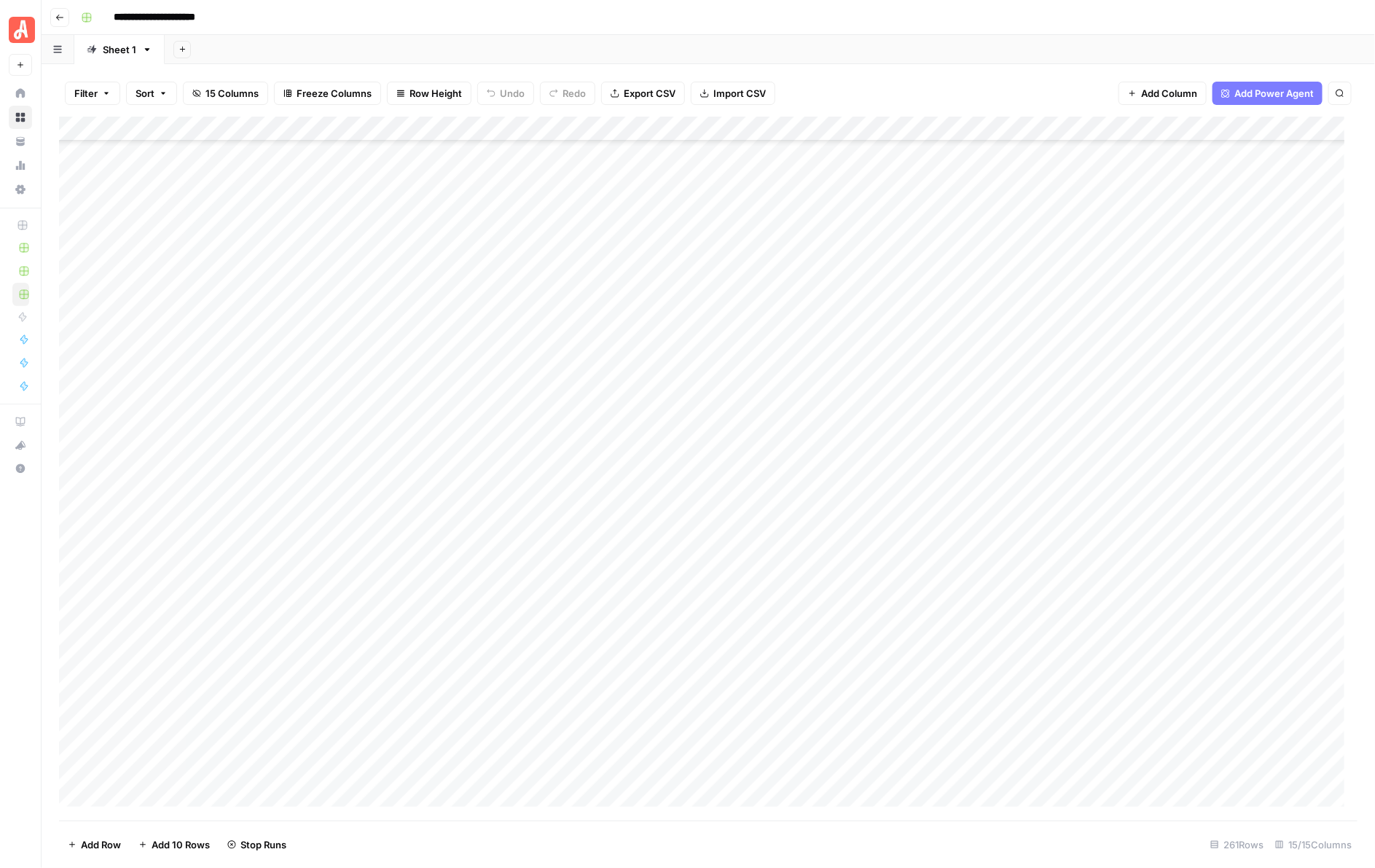
click at [807, 369] on div "Add Column" at bounding box center [708, 468] width 1299 height 704
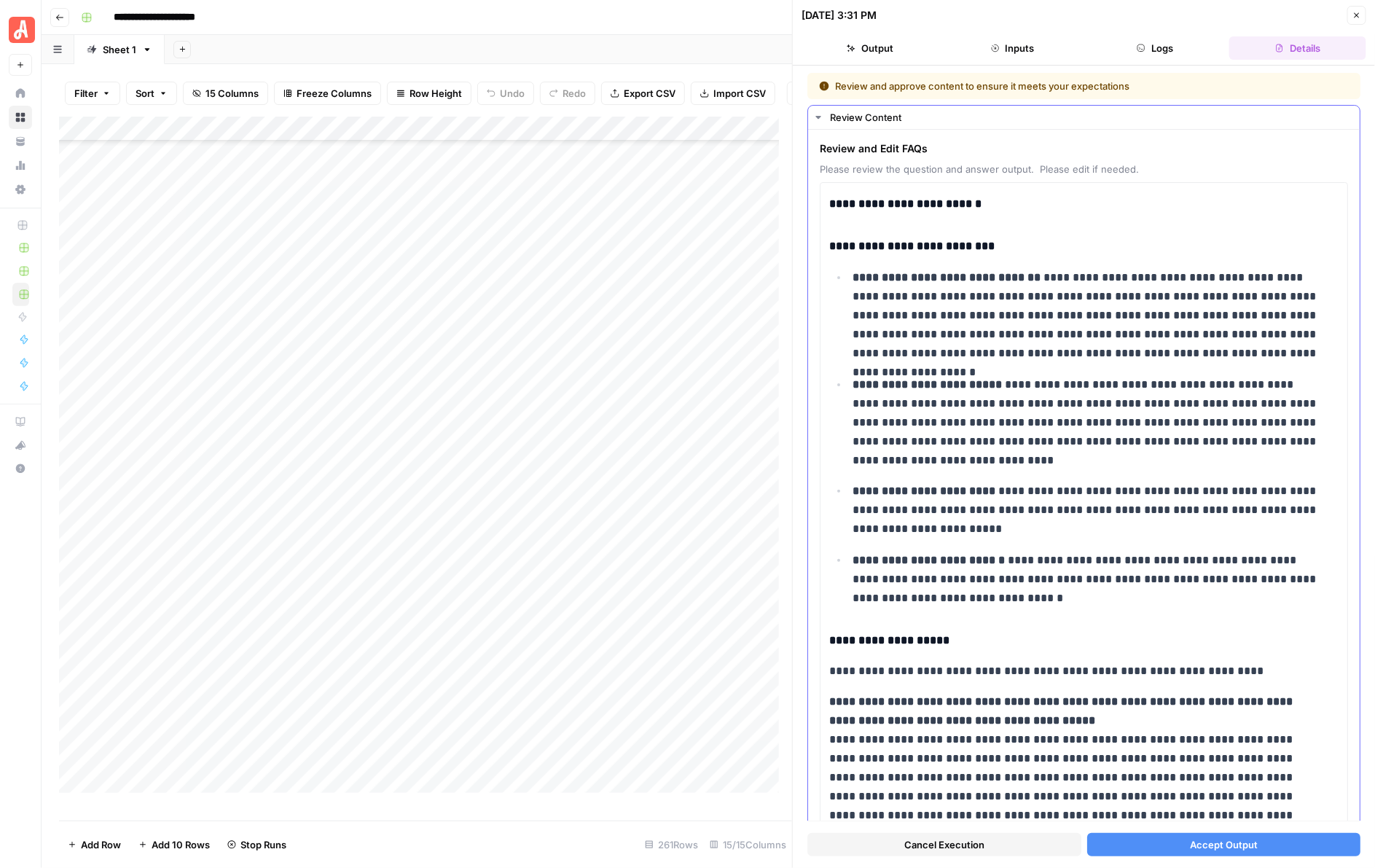
scroll to position [546, 0]
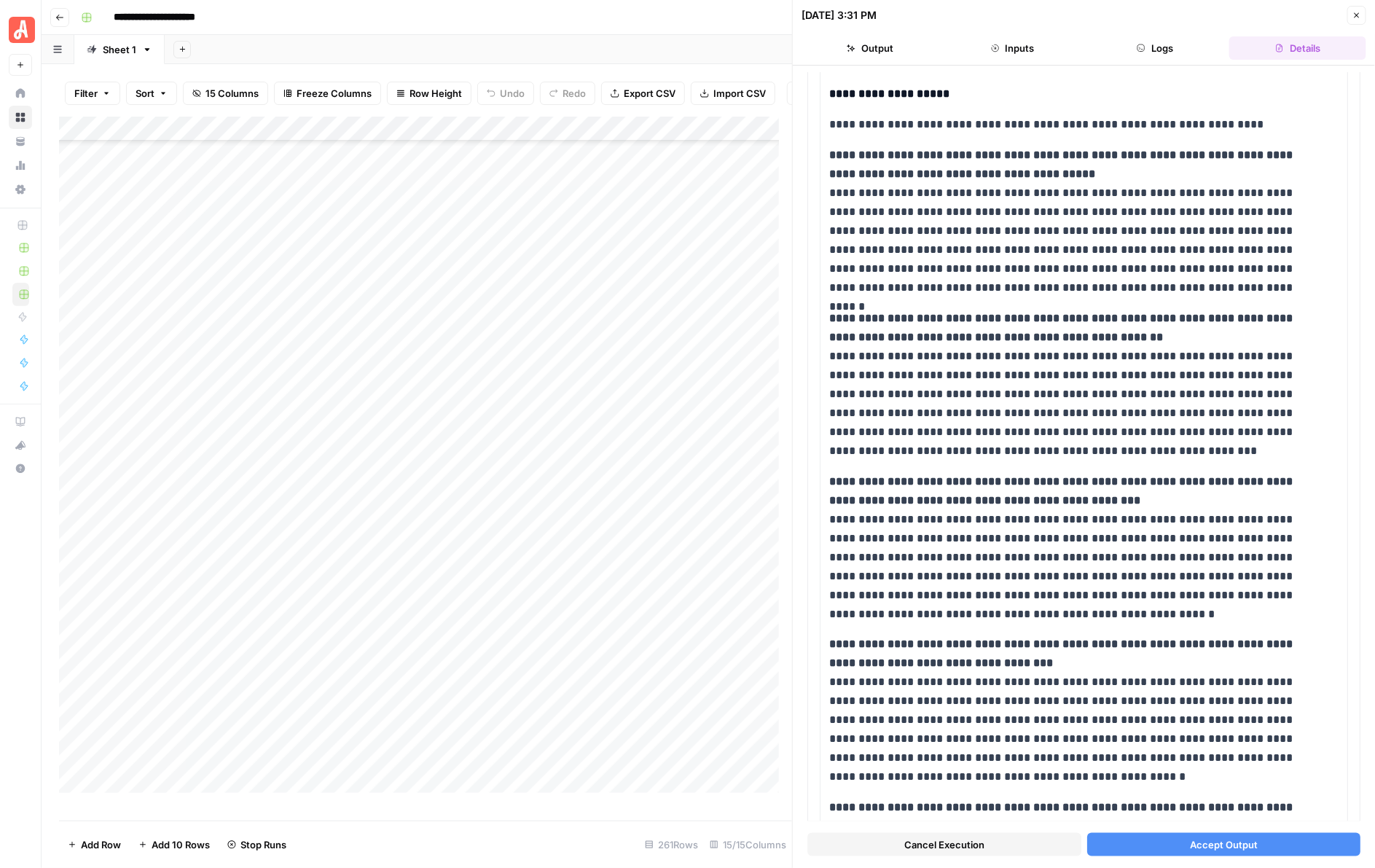
click at [1194, 850] on span "Accept Output" at bounding box center [1224, 844] width 68 height 14
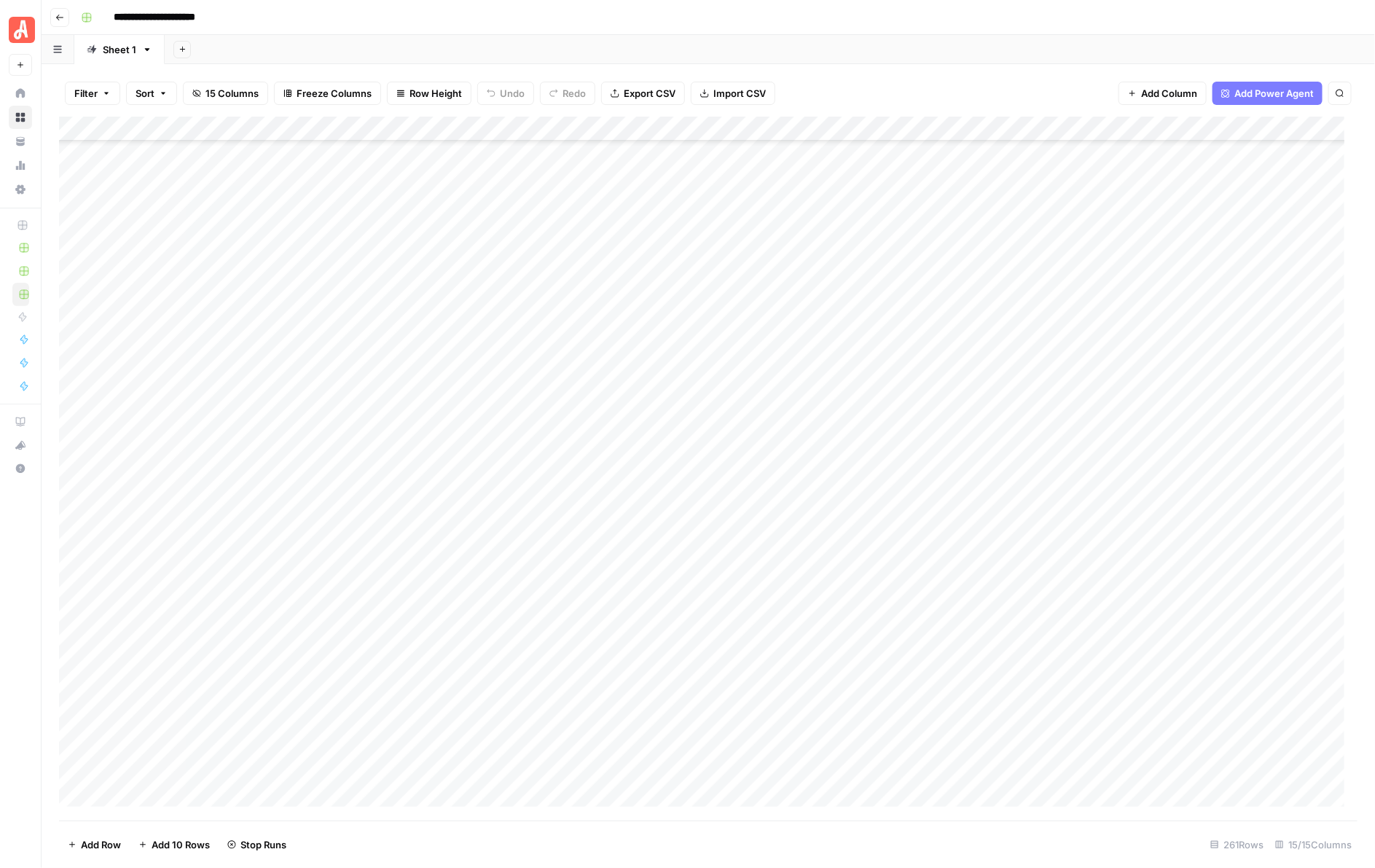
click at [805, 341] on div "Add Column" at bounding box center [708, 468] width 1299 height 704
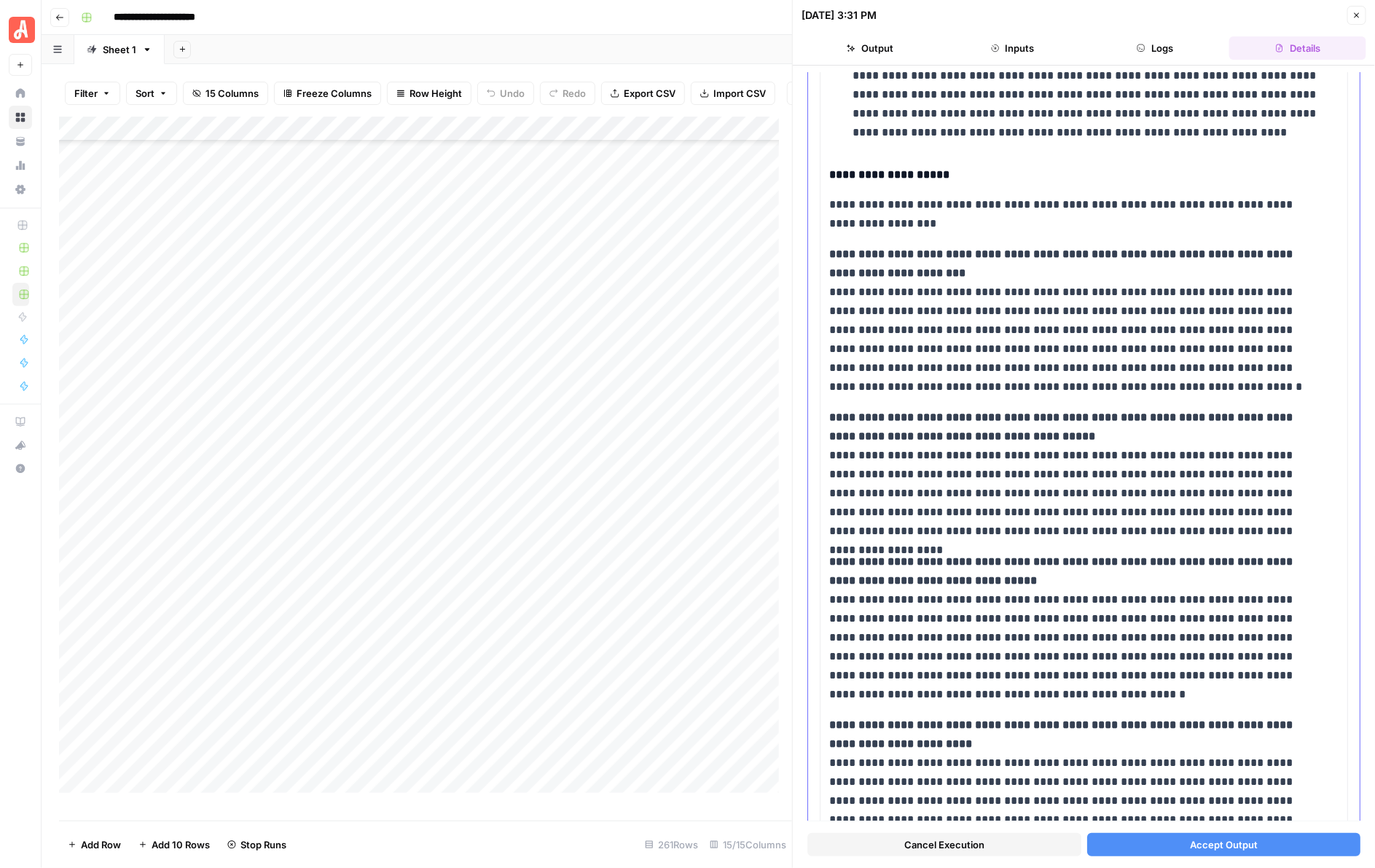
scroll to position [487, 0]
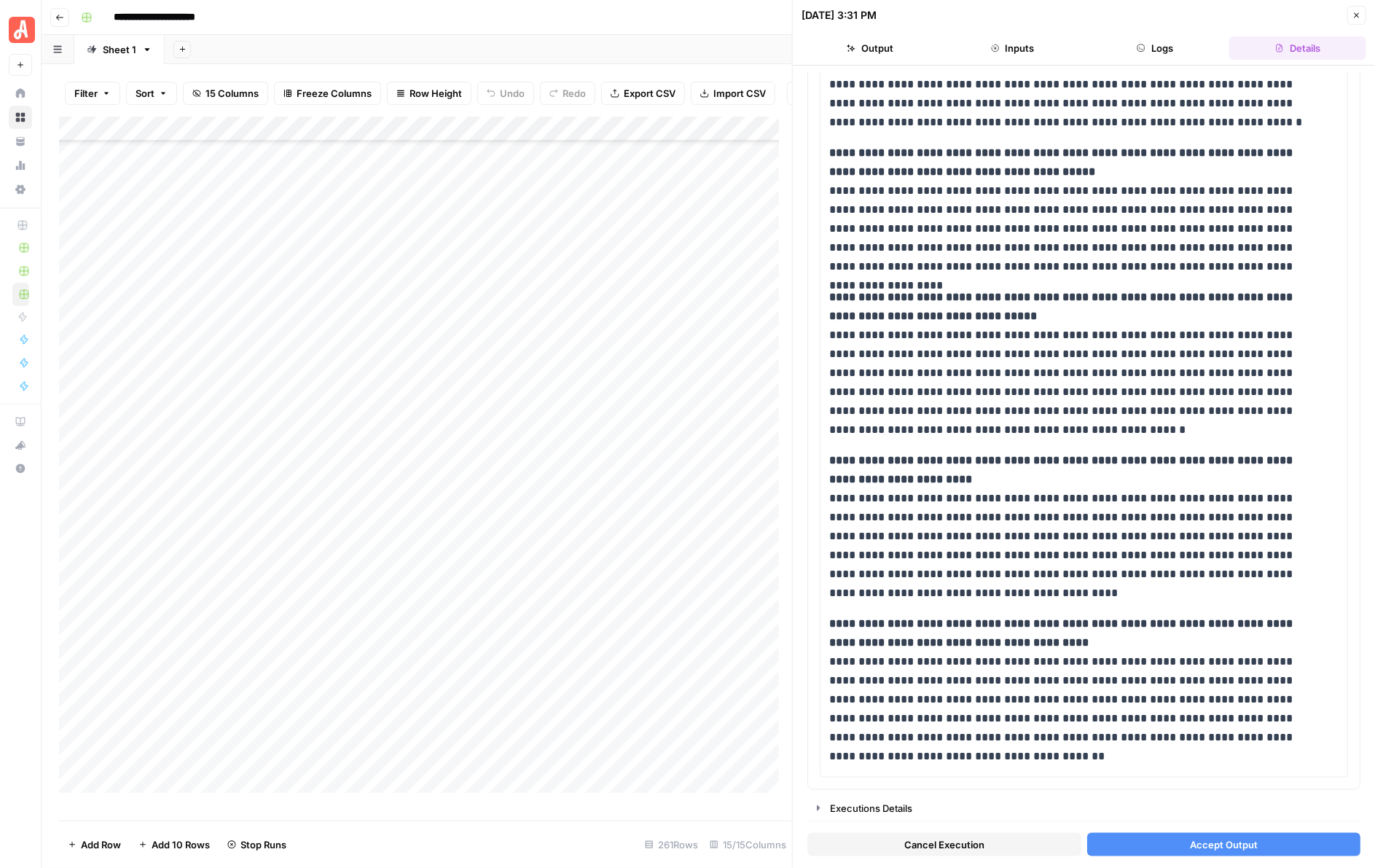
click at [1221, 835] on button "Accept Output" at bounding box center [1224, 844] width 274 height 23
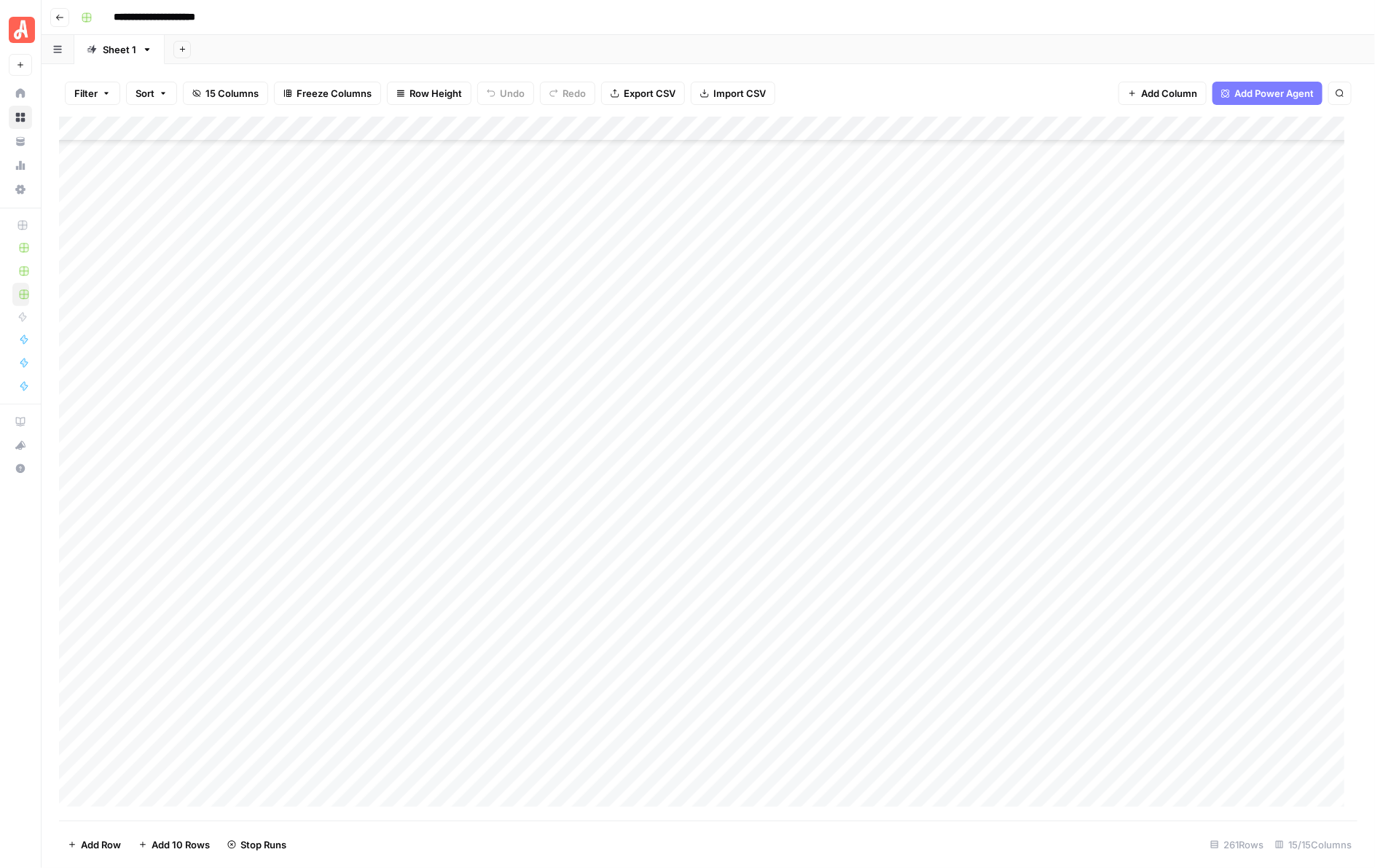
click at [818, 321] on div "Add Column" at bounding box center [708, 468] width 1299 height 704
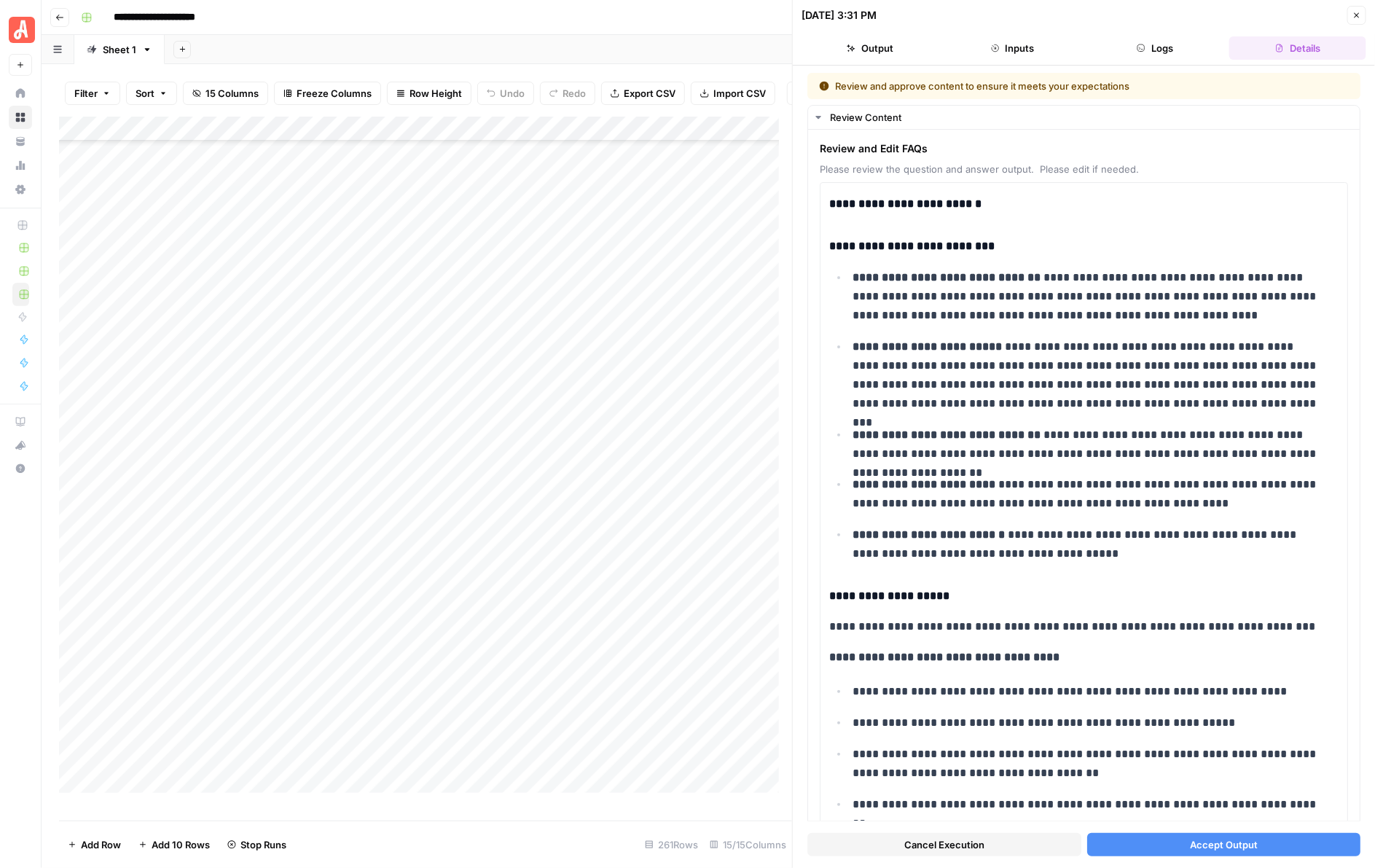
click at [1166, 835] on button "Accept Output" at bounding box center [1224, 844] width 274 height 23
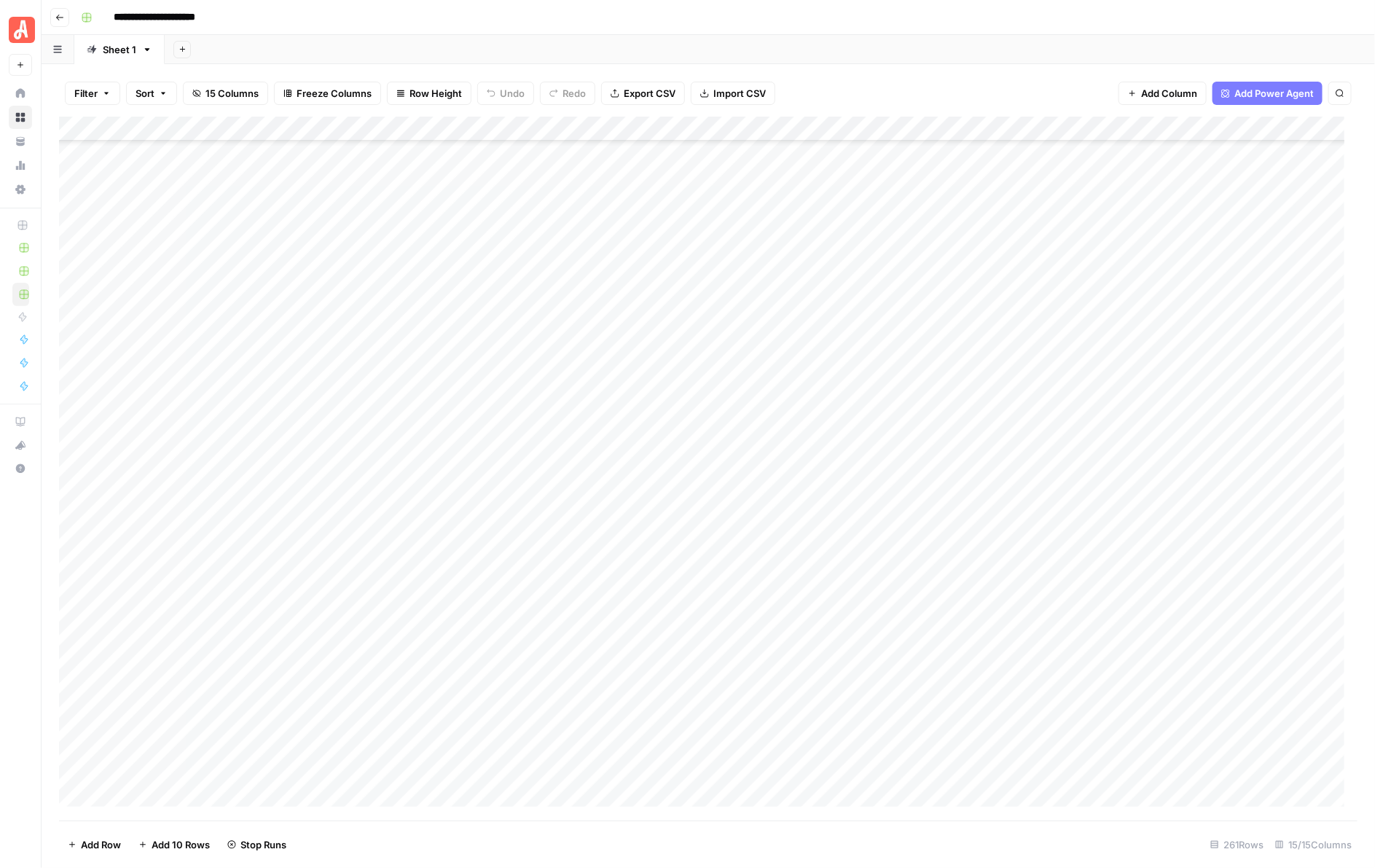
click at [809, 294] on div "Add Column" at bounding box center [708, 468] width 1299 height 704
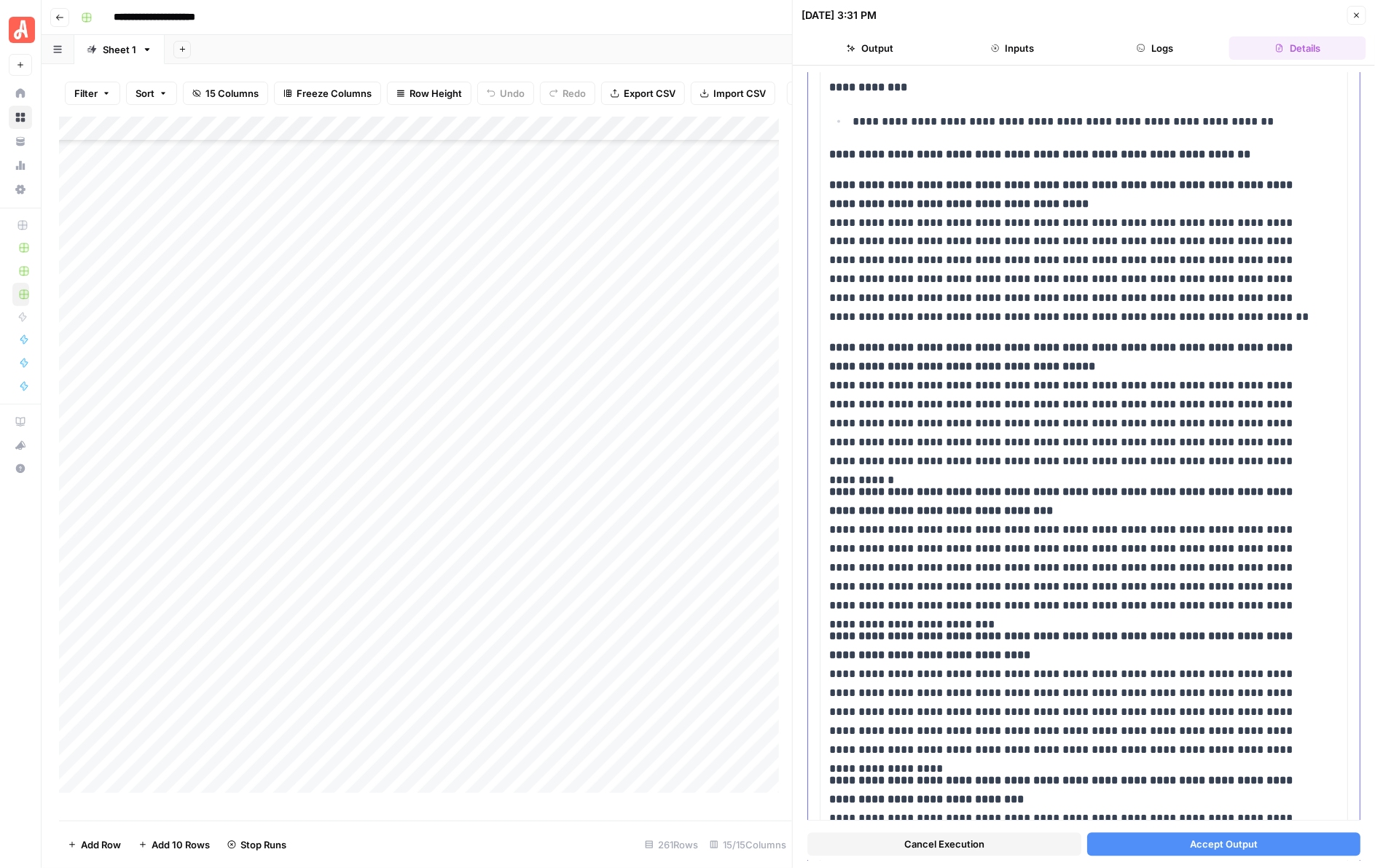
scroll to position [1386, 0]
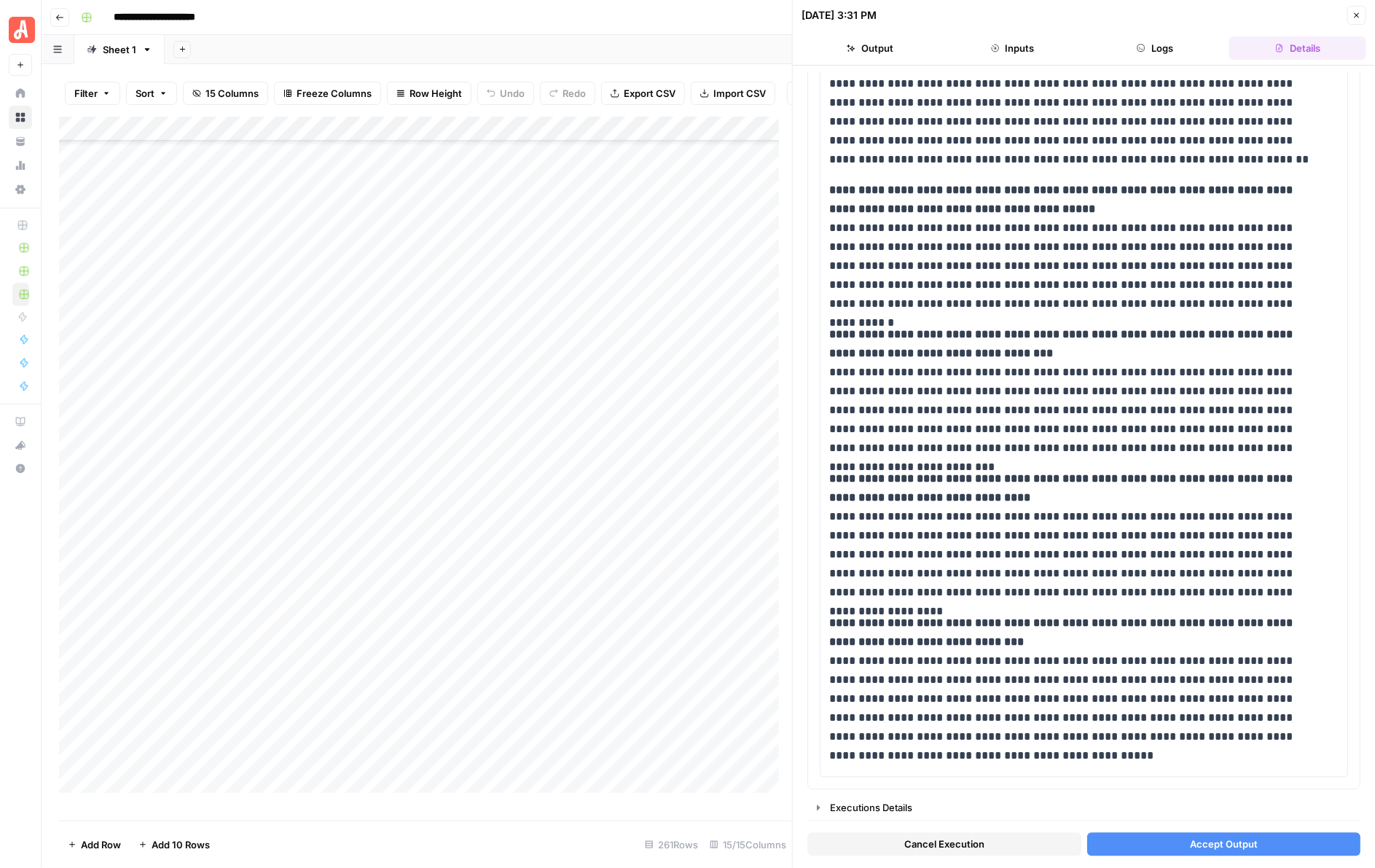
click at [1200, 842] on span "Accept Output" at bounding box center [1224, 844] width 68 height 14
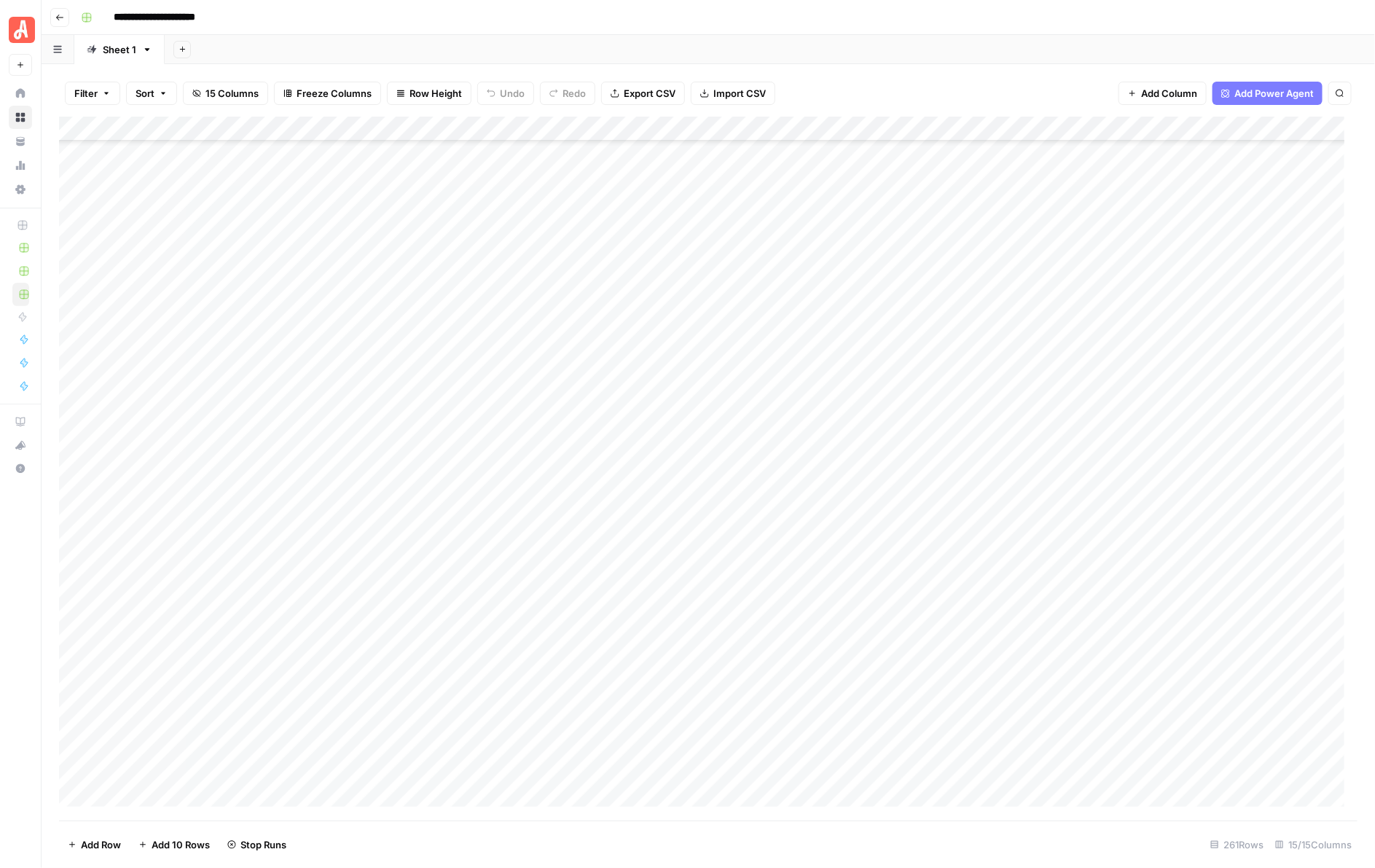
scroll to position [5278, 0]
click at [814, 450] on div "Add Column" at bounding box center [708, 468] width 1299 height 704
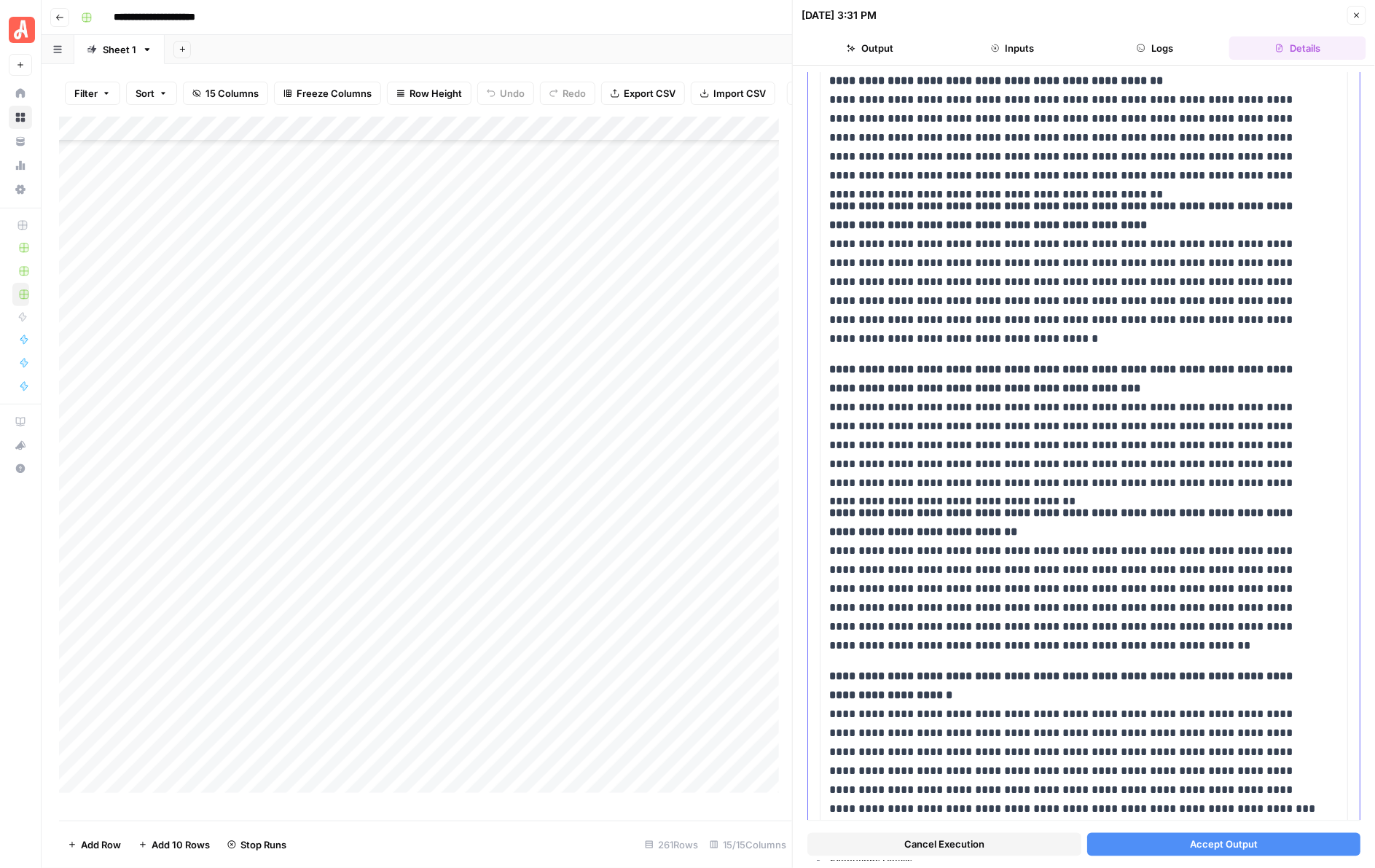
scroll to position [1015, 0]
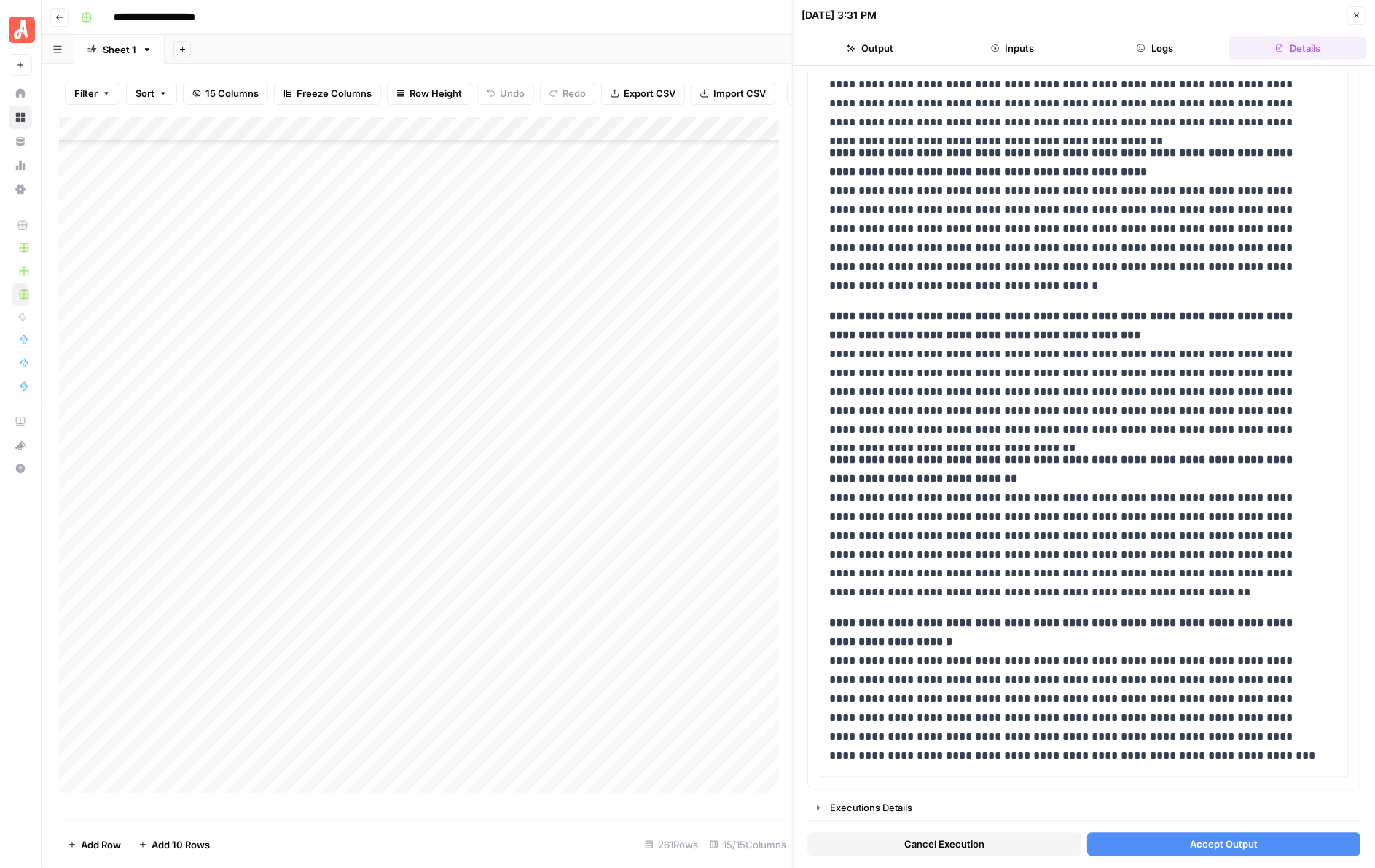
click at [1157, 835] on button "Accept Output" at bounding box center [1224, 844] width 274 height 23
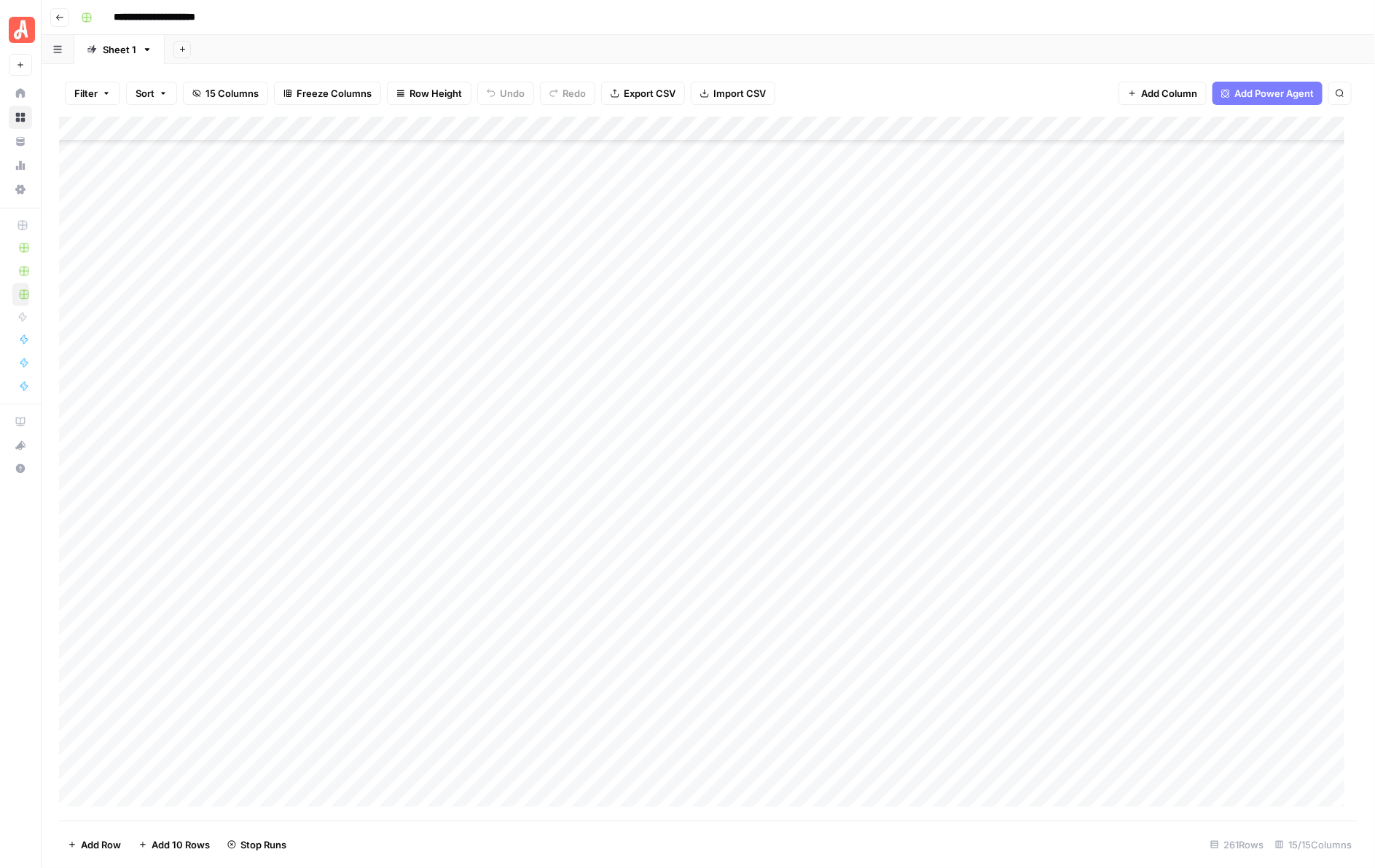
click at [818, 426] on div "Add Column" at bounding box center [708, 468] width 1299 height 704
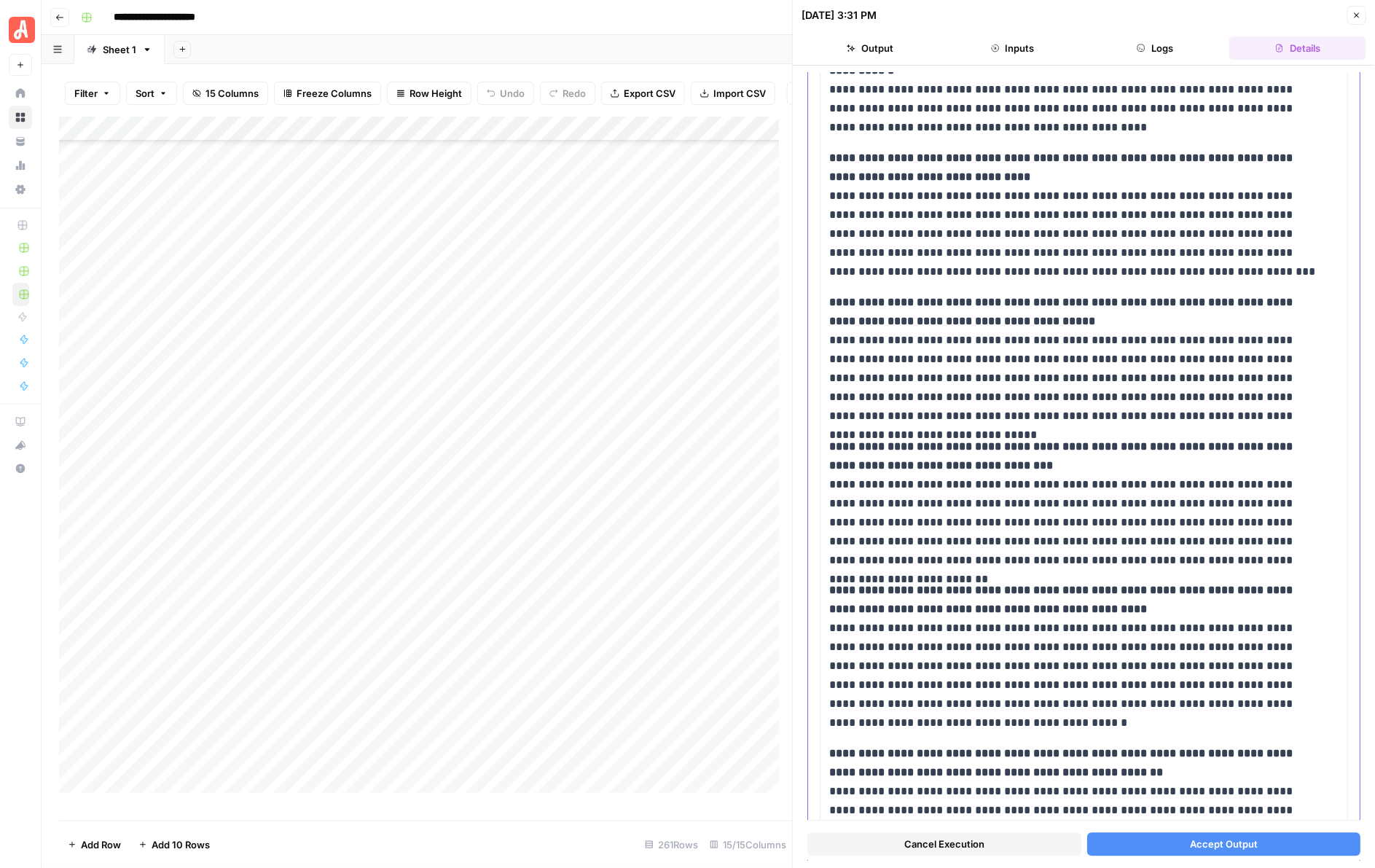
scroll to position [1578, 0]
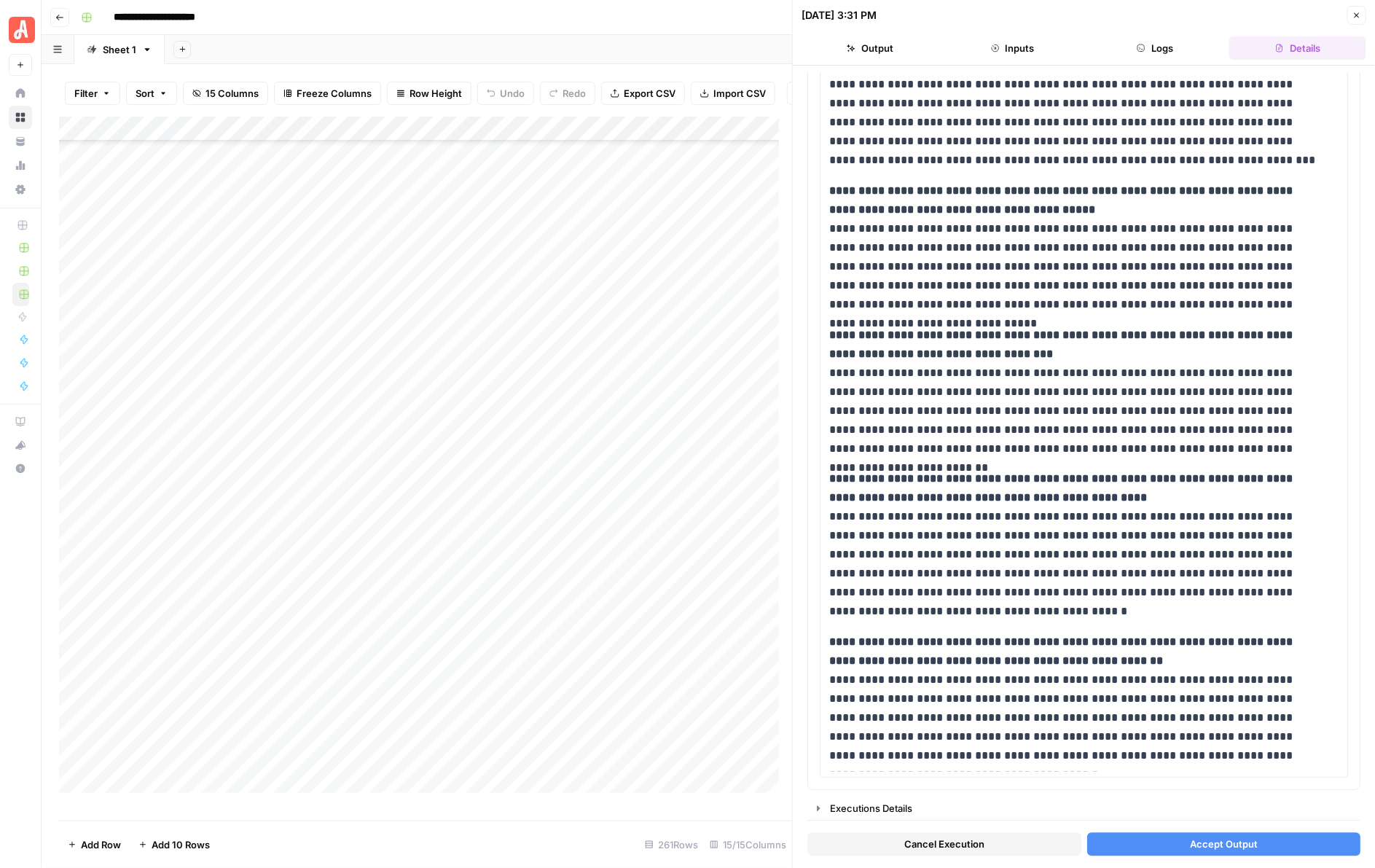
click at [1215, 846] on span "Accept Output" at bounding box center [1224, 844] width 68 height 14
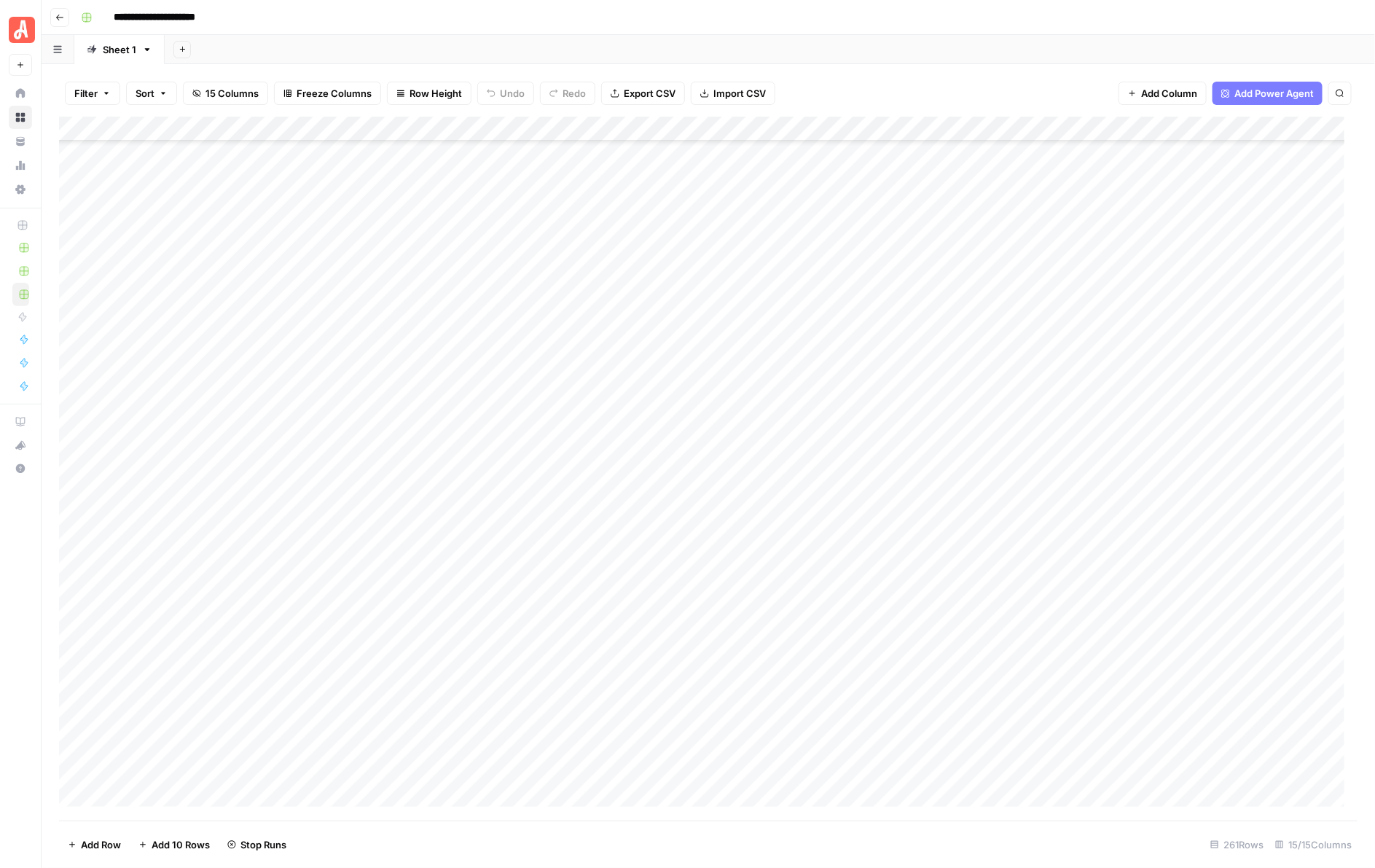
click at [816, 402] on div "Add Column" at bounding box center [708, 468] width 1299 height 704
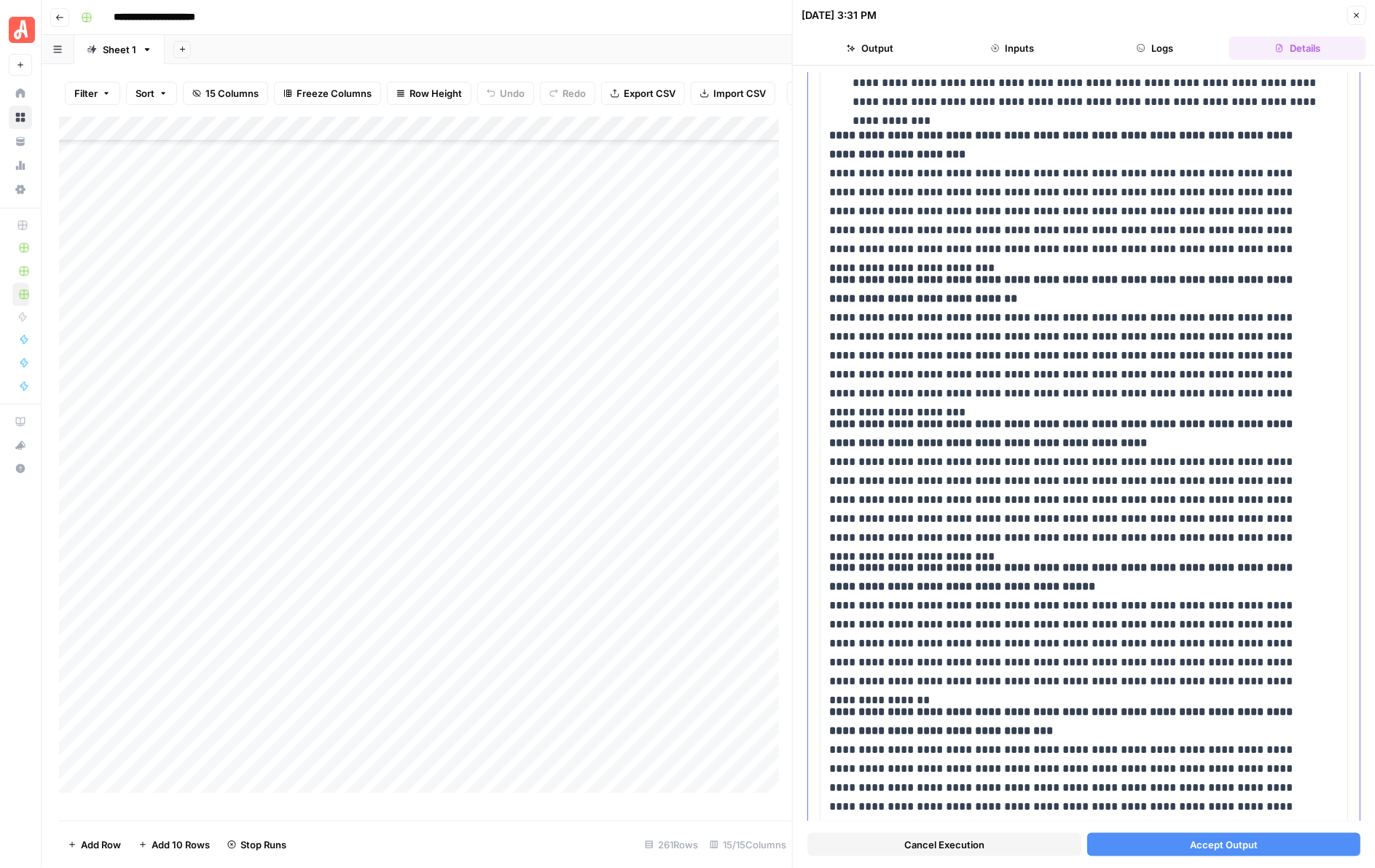
scroll to position [637, 0]
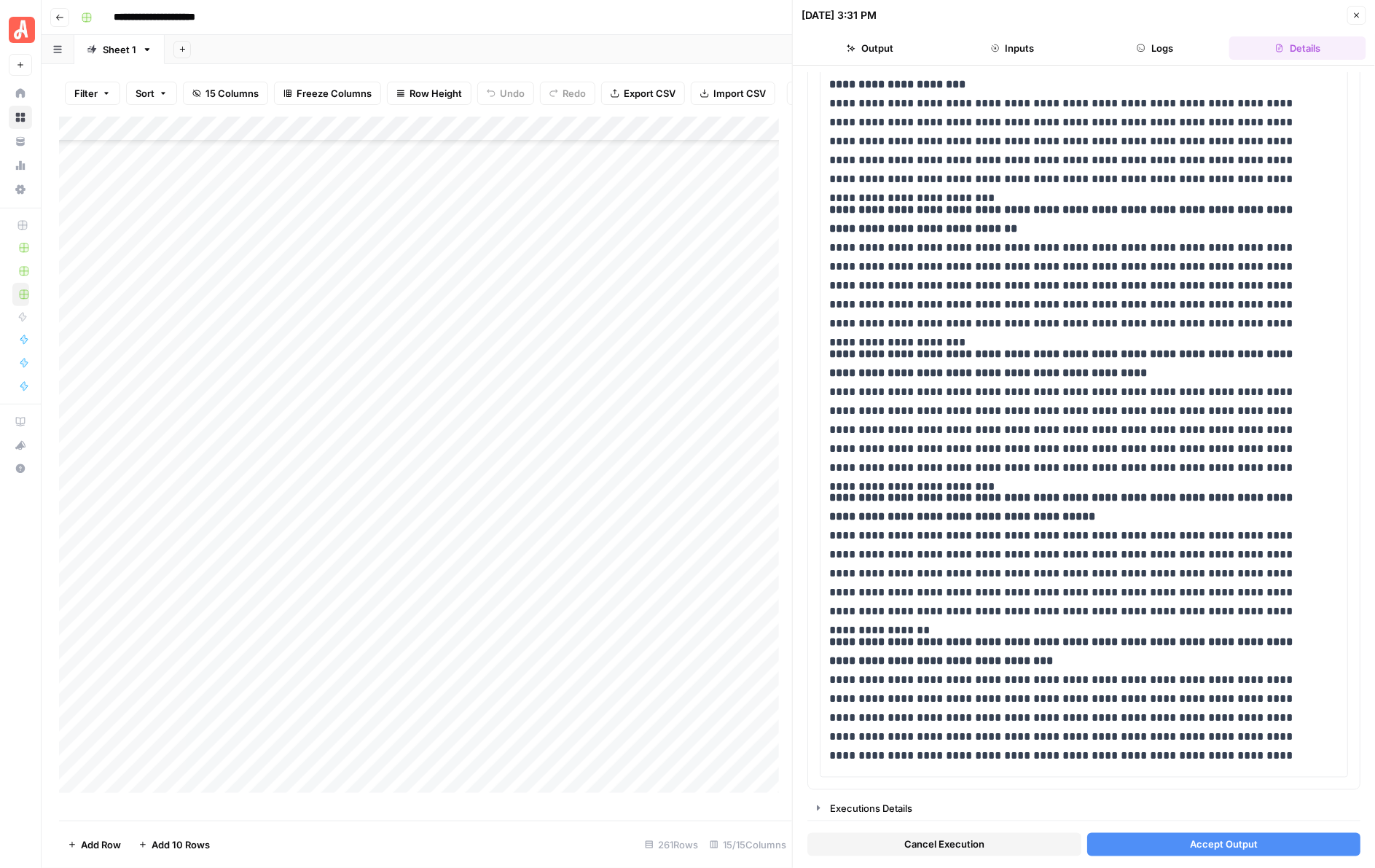
click at [1203, 838] on span "Accept Output" at bounding box center [1224, 844] width 68 height 14
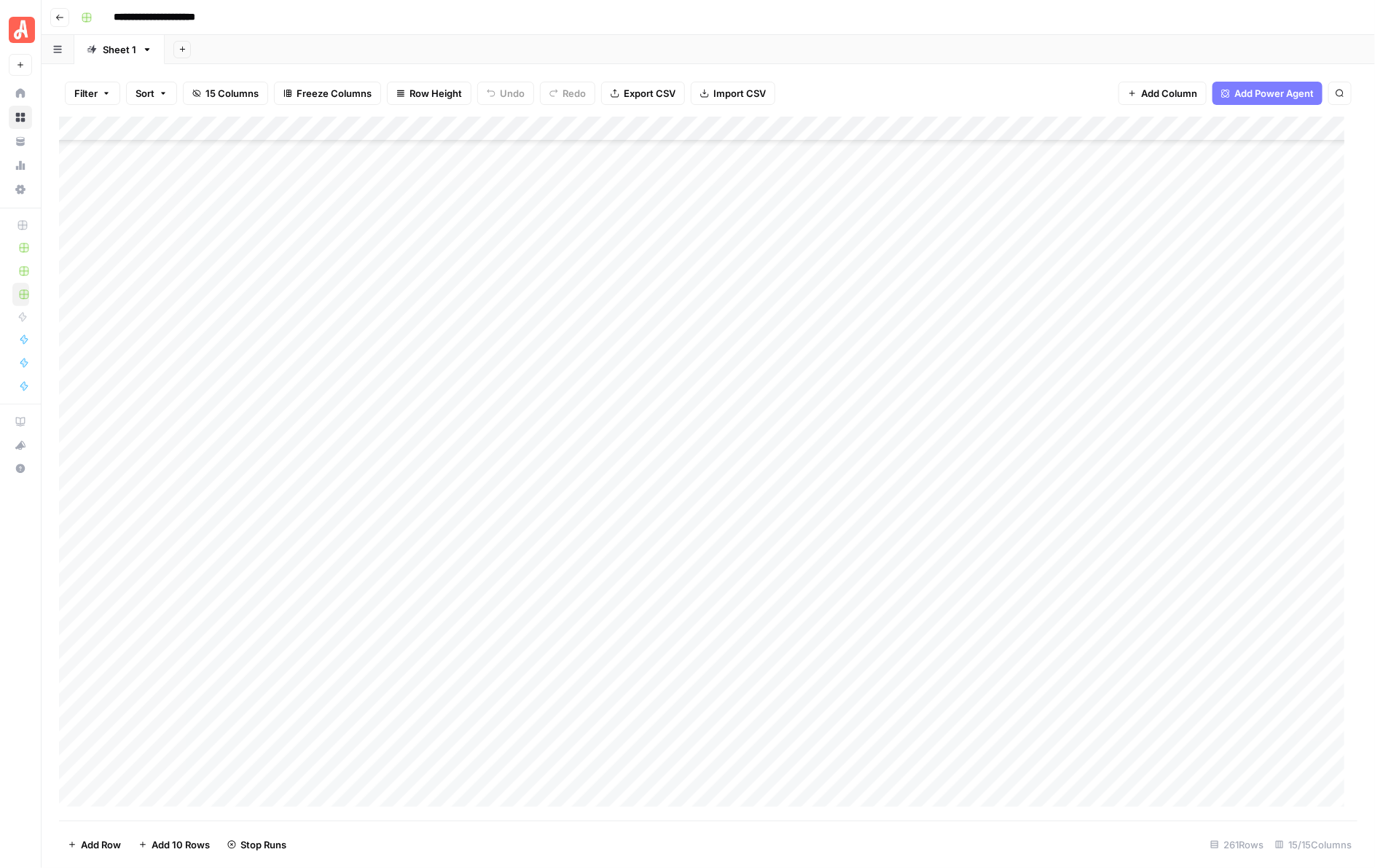
scroll to position [4914, 0]
click at [807, 339] on div "Add Column" at bounding box center [708, 468] width 1299 height 704
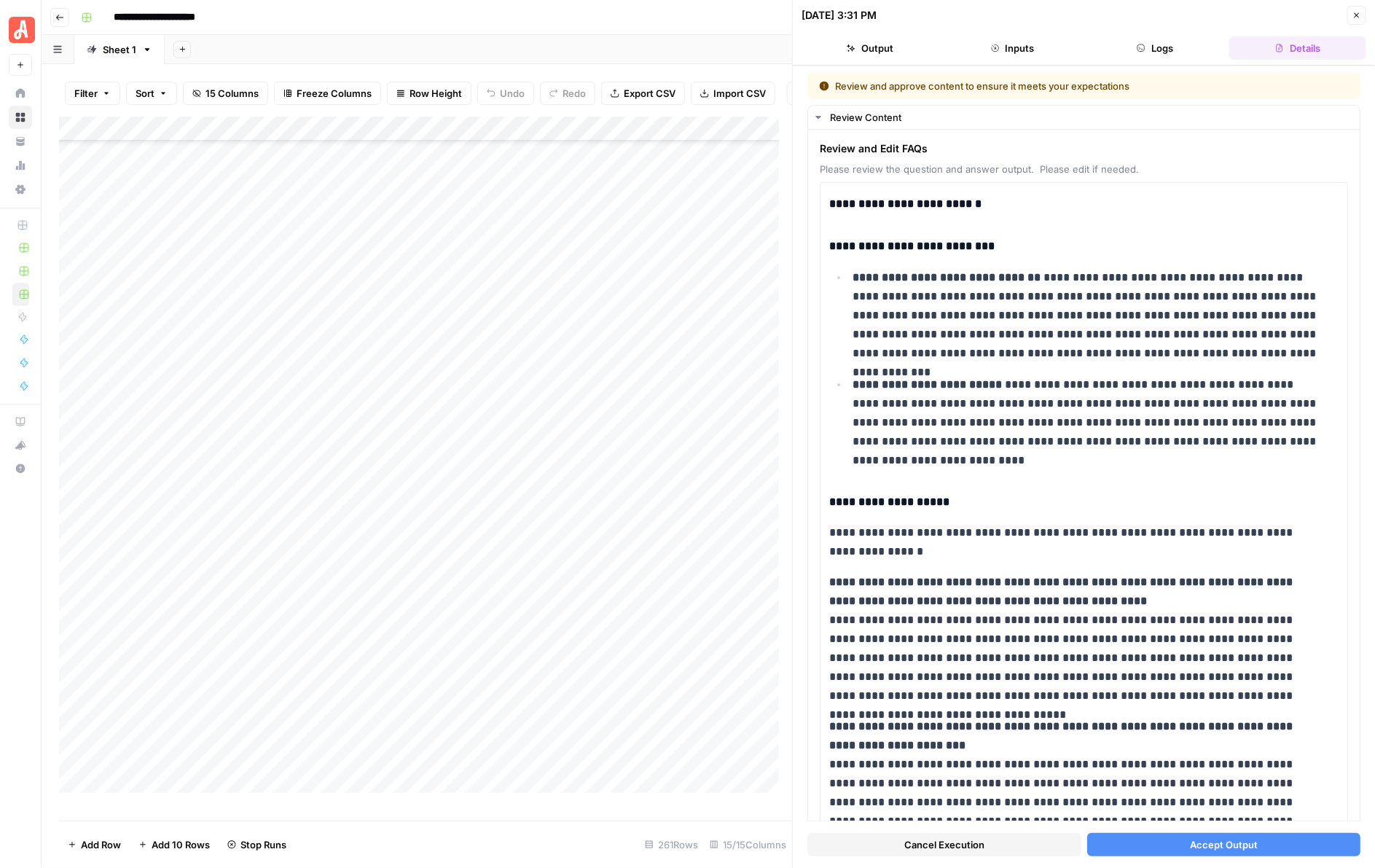
click at [1221, 844] on span "Accept Output" at bounding box center [1224, 844] width 68 height 14
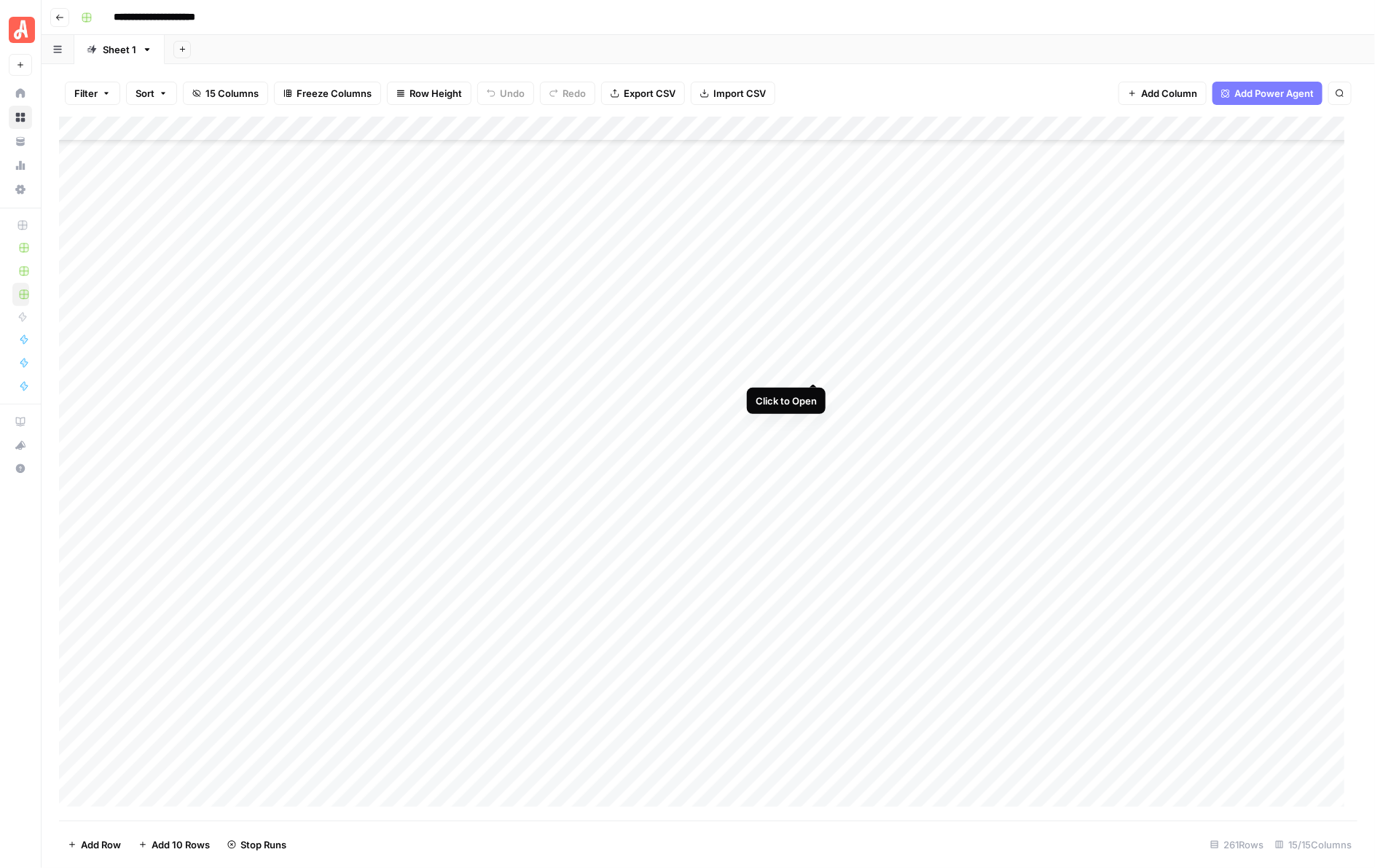
click at [814, 368] on div "Add Column" at bounding box center [708, 468] width 1299 height 704
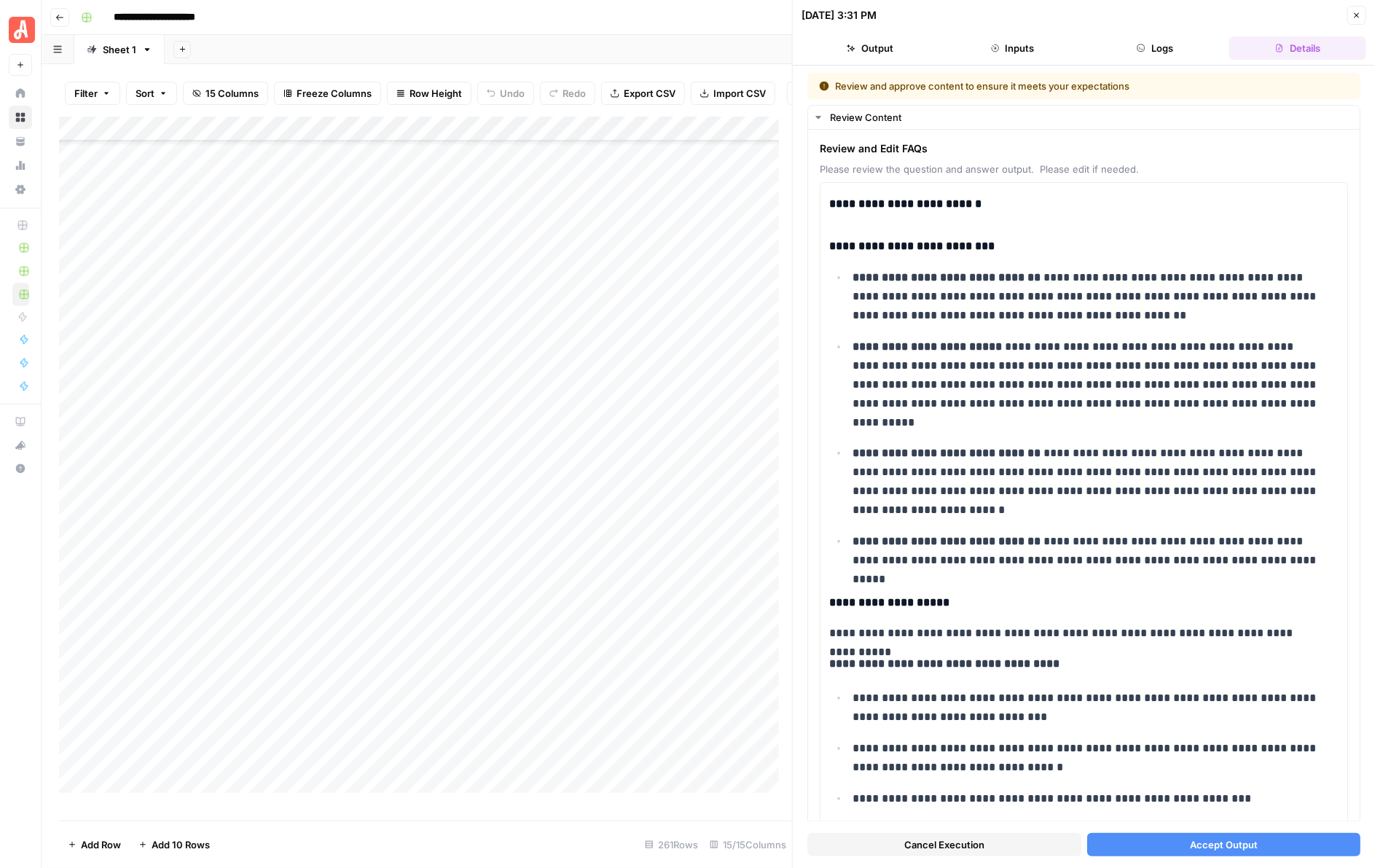
click at [1211, 839] on span "Accept Output" at bounding box center [1224, 844] width 68 height 14
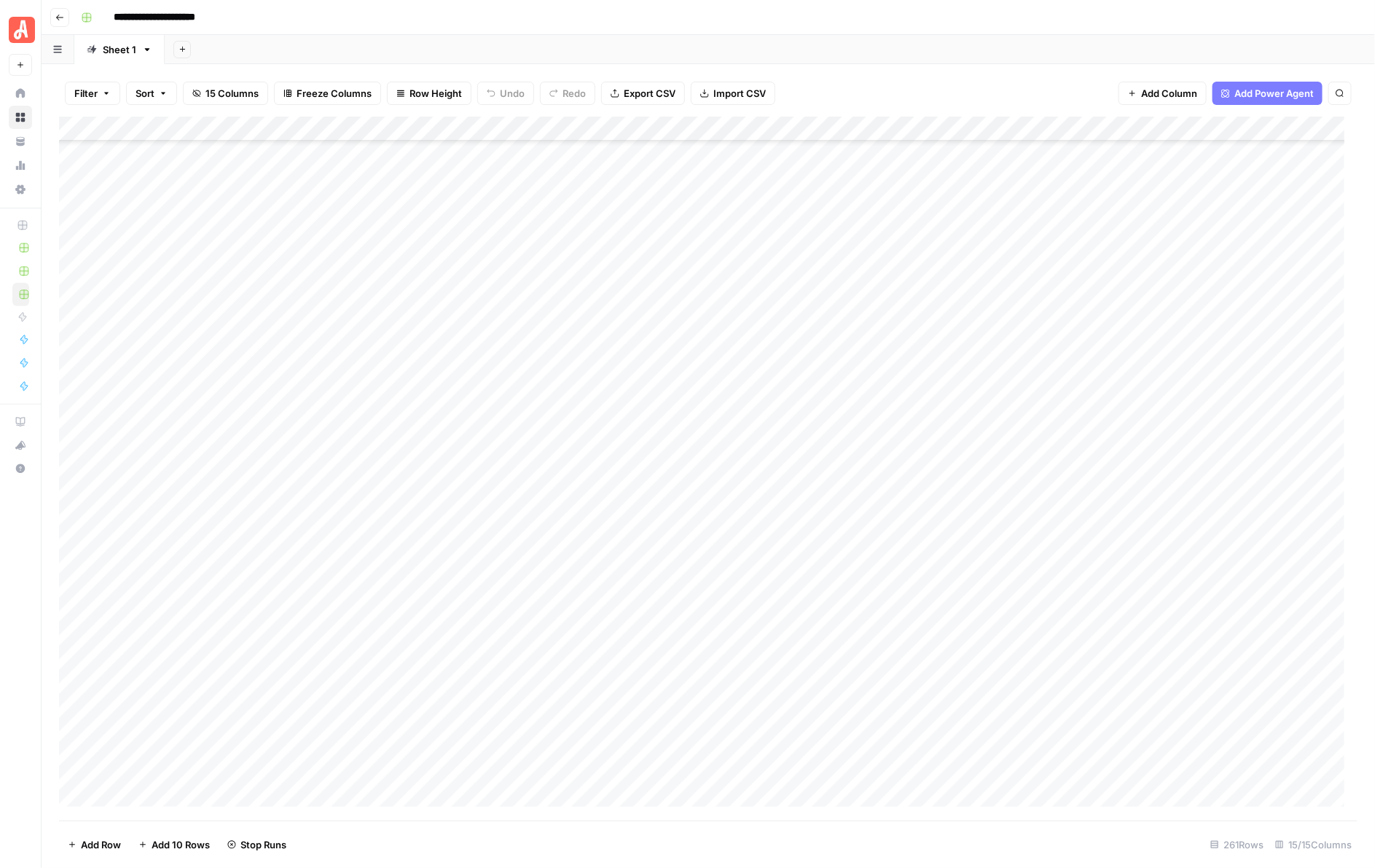
click at [810, 388] on div "Add Column" at bounding box center [708, 468] width 1299 height 704
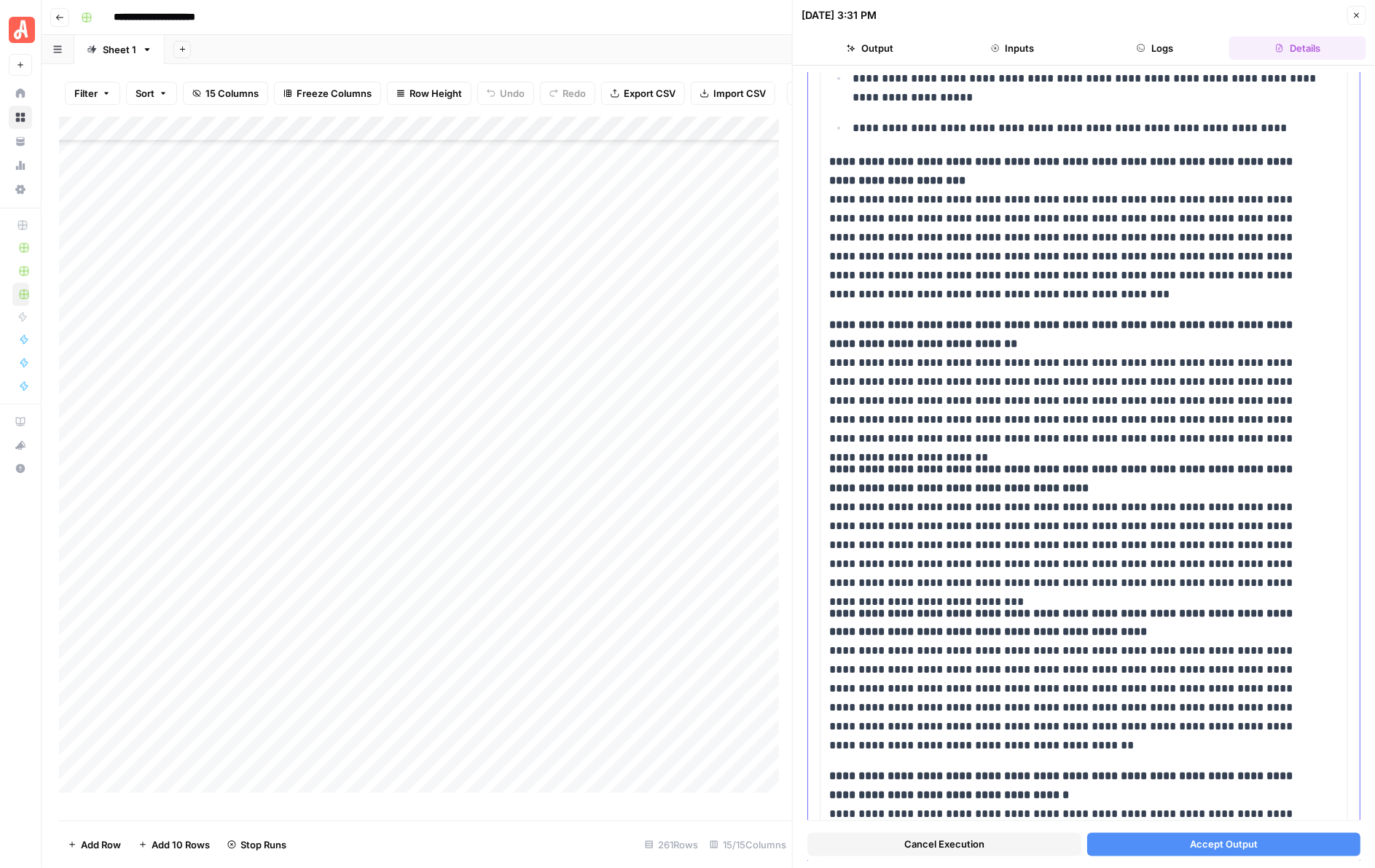
scroll to position [911, 0]
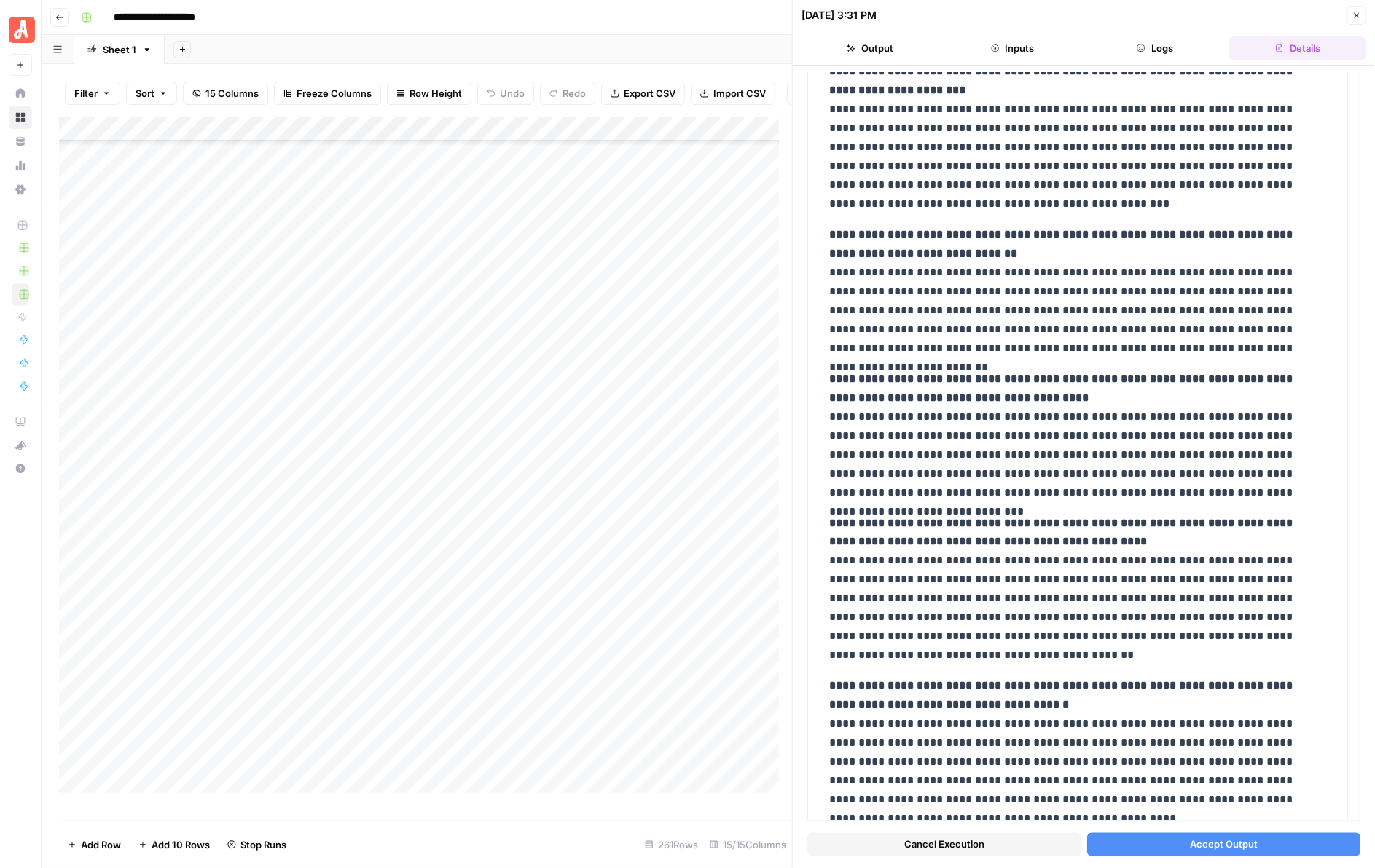
click at [1230, 840] on span "Accept Output" at bounding box center [1224, 844] width 68 height 14
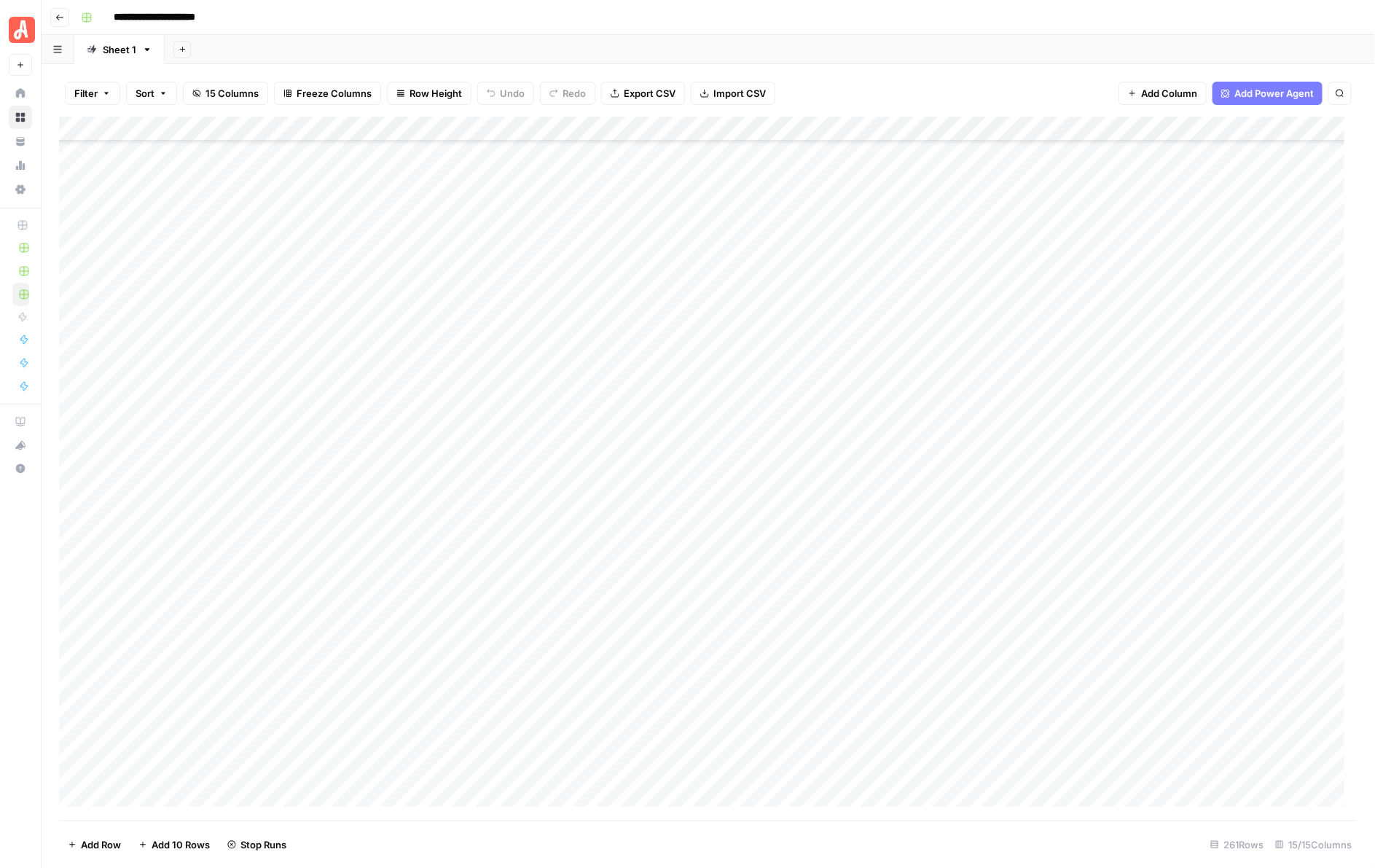
scroll to position [5005, 0]
click at [811, 324] on div "Add Column" at bounding box center [708, 468] width 1299 height 704
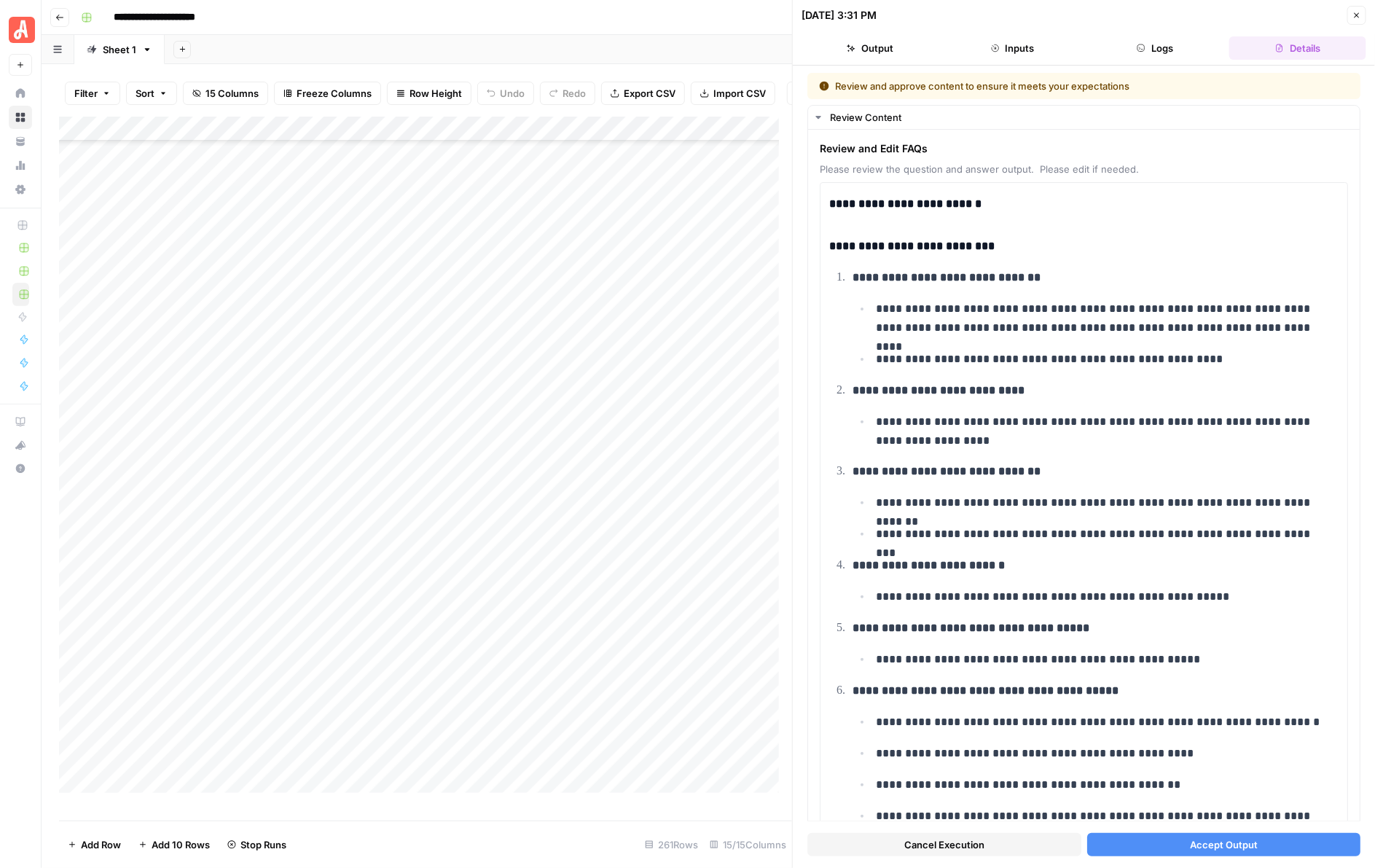
click at [1223, 839] on span "Accept Output" at bounding box center [1224, 844] width 68 height 14
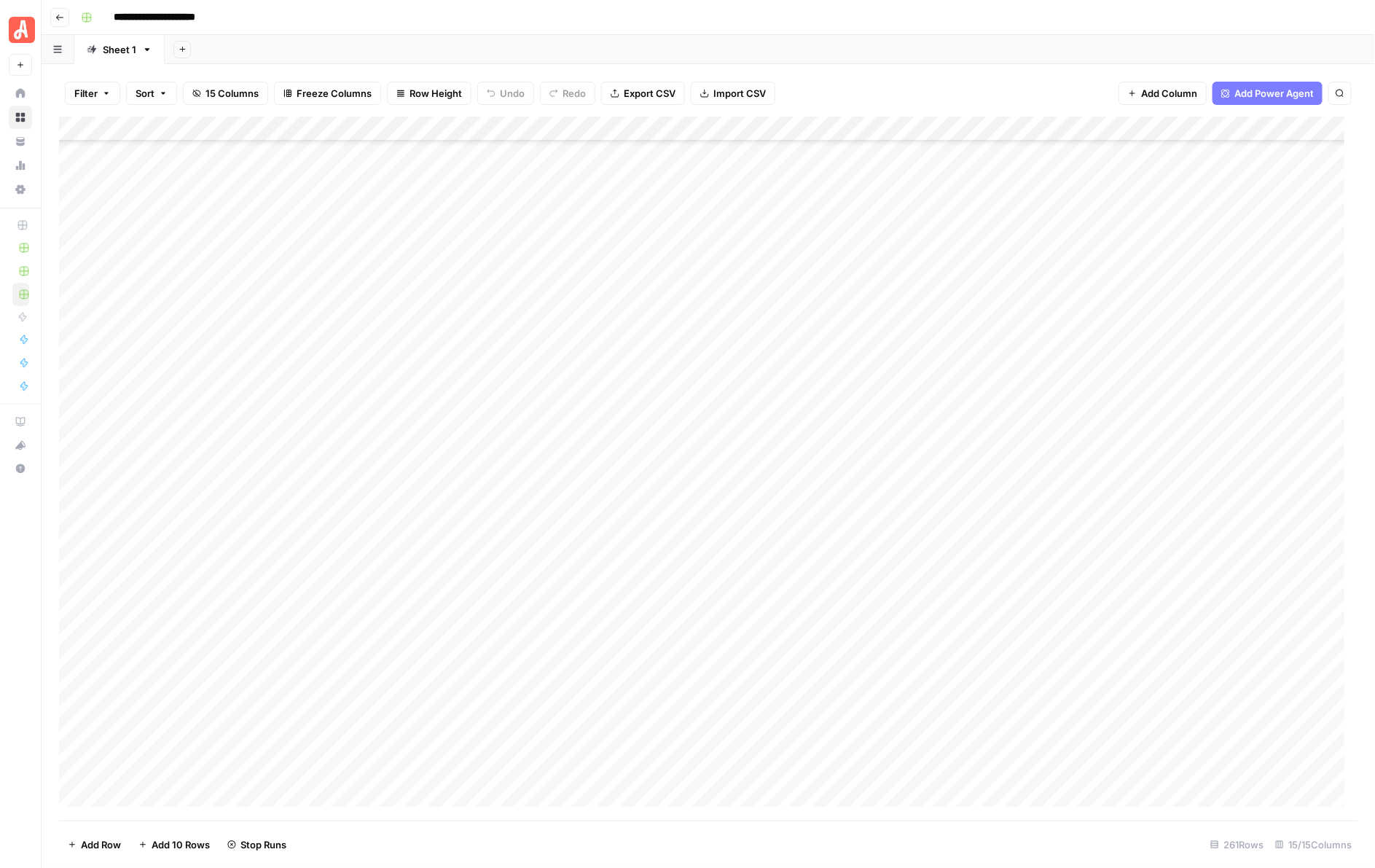
click at [814, 353] on div "Add Column" at bounding box center [708, 468] width 1299 height 704
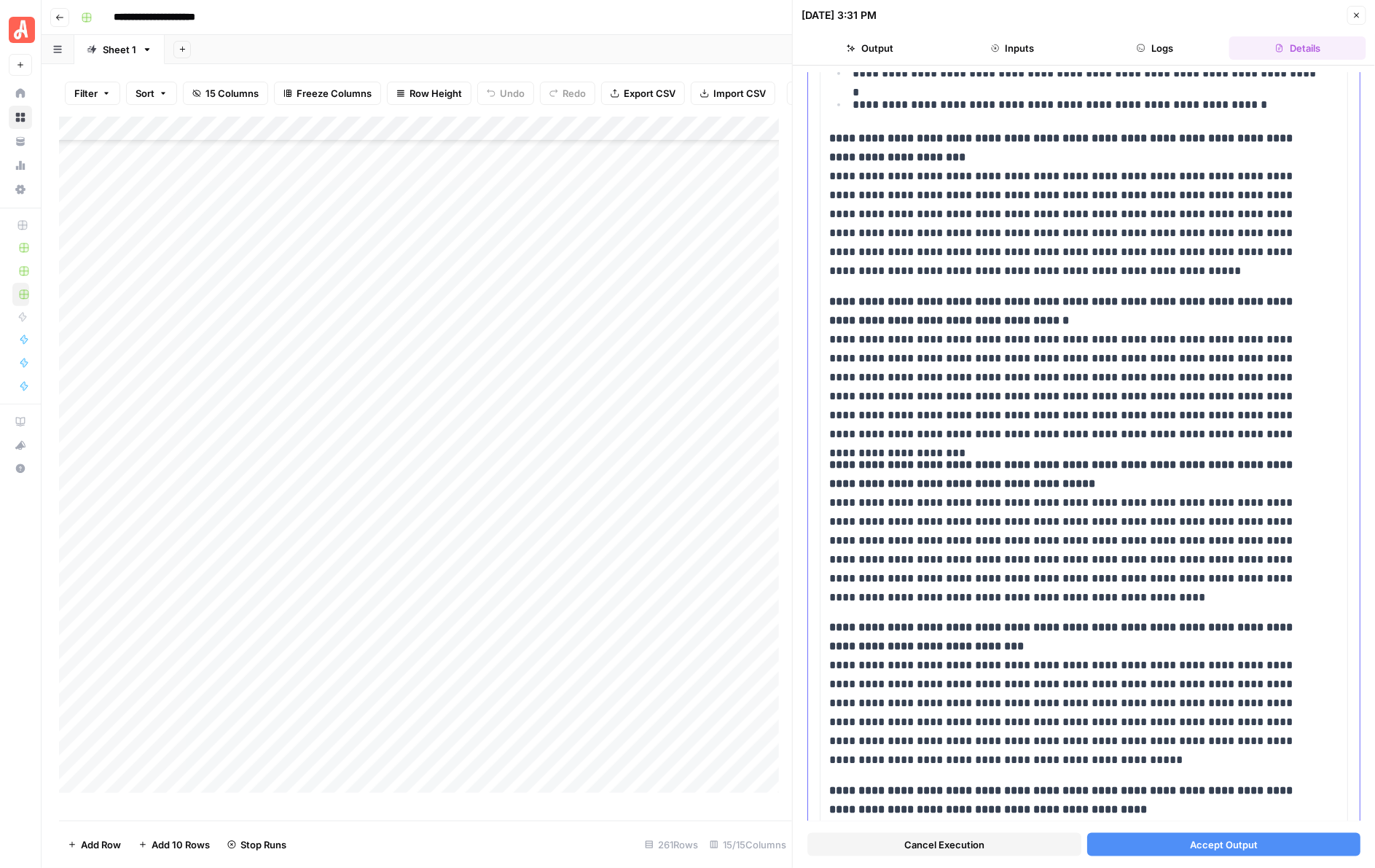
scroll to position [574, 0]
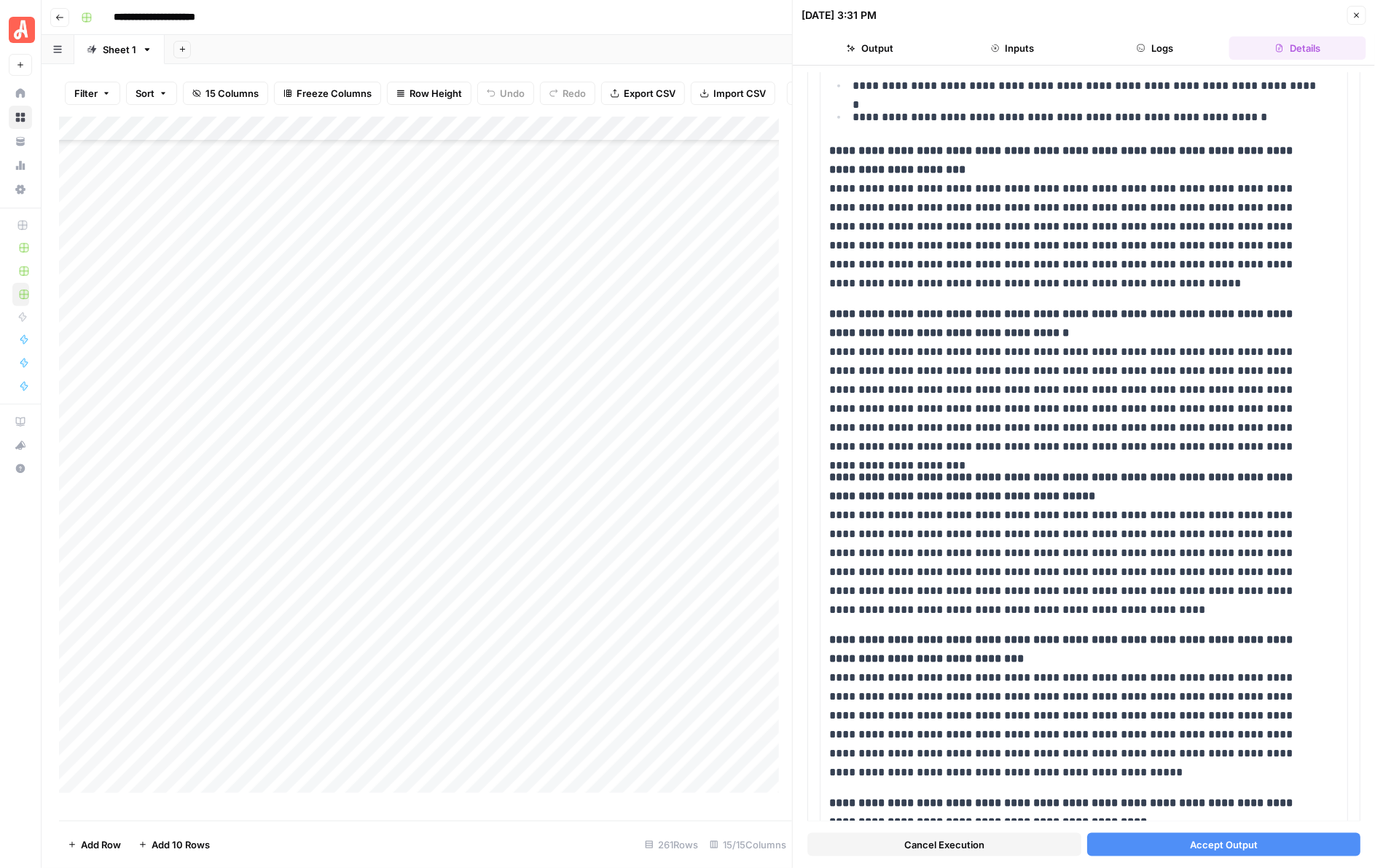
click at [1208, 848] on span "Accept Output" at bounding box center [1224, 844] width 68 height 14
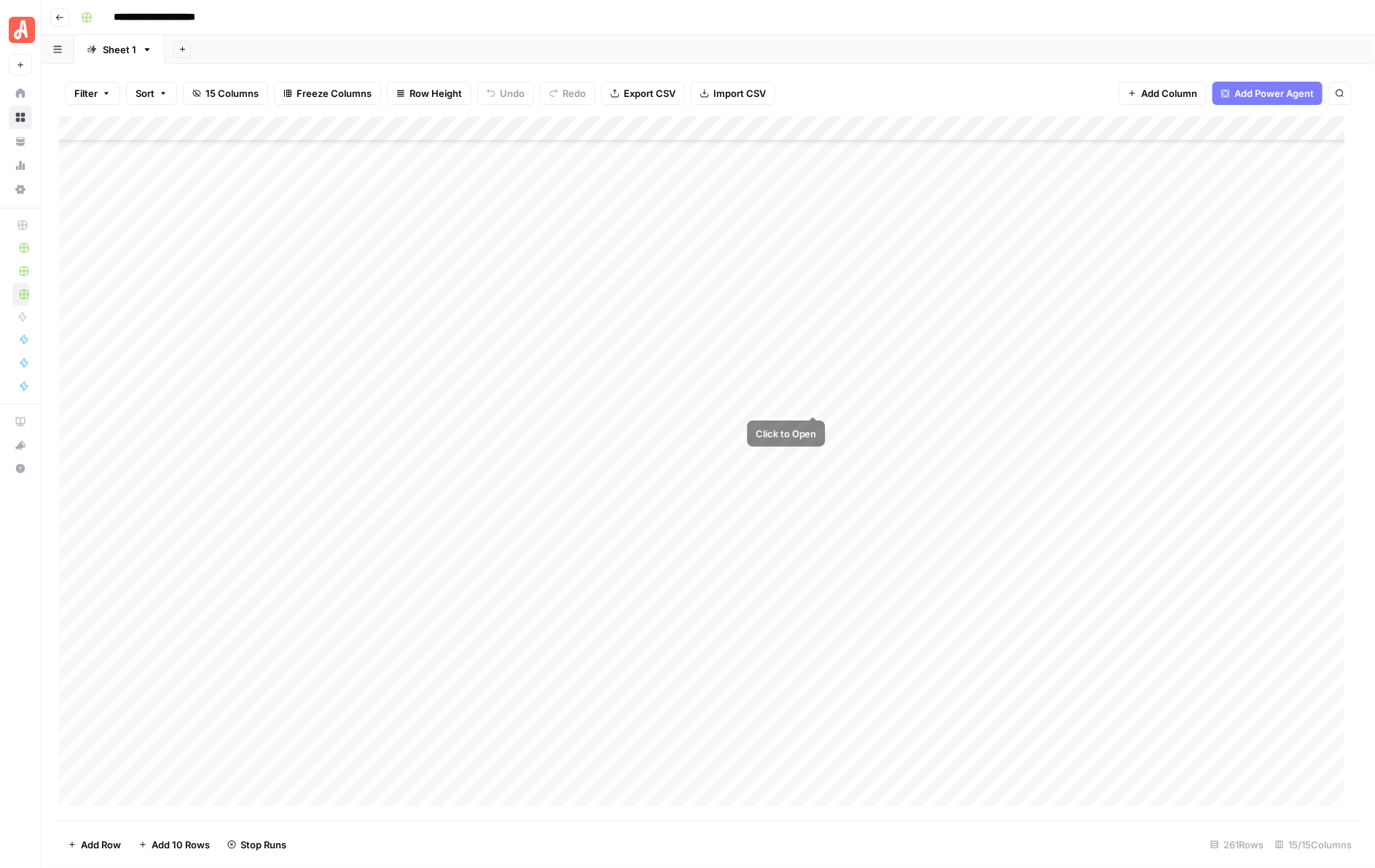
click at [811, 373] on div "Add Column" at bounding box center [708, 468] width 1299 height 704
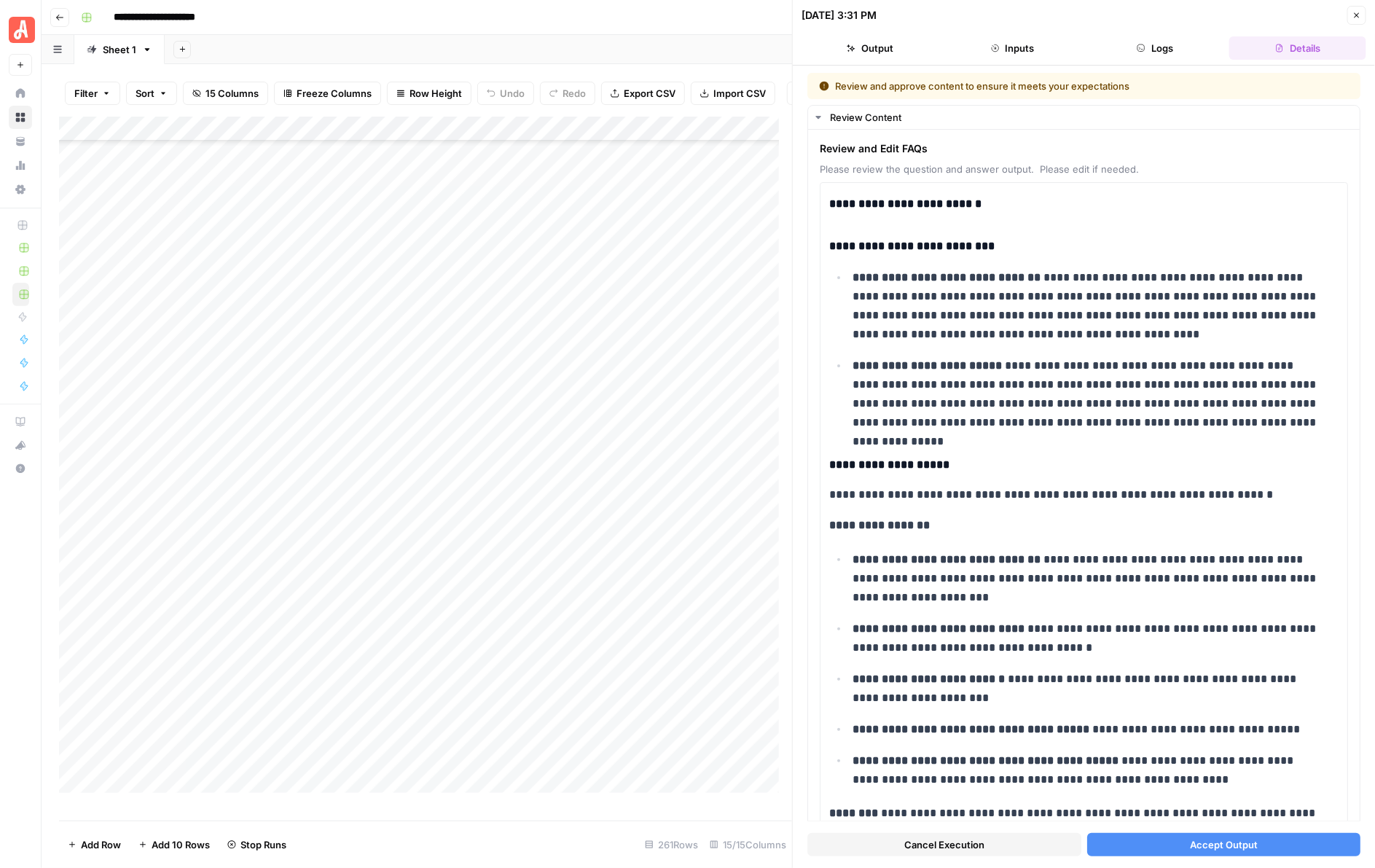
click at [1215, 842] on span "Accept Output" at bounding box center [1224, 844] width 68 height 14
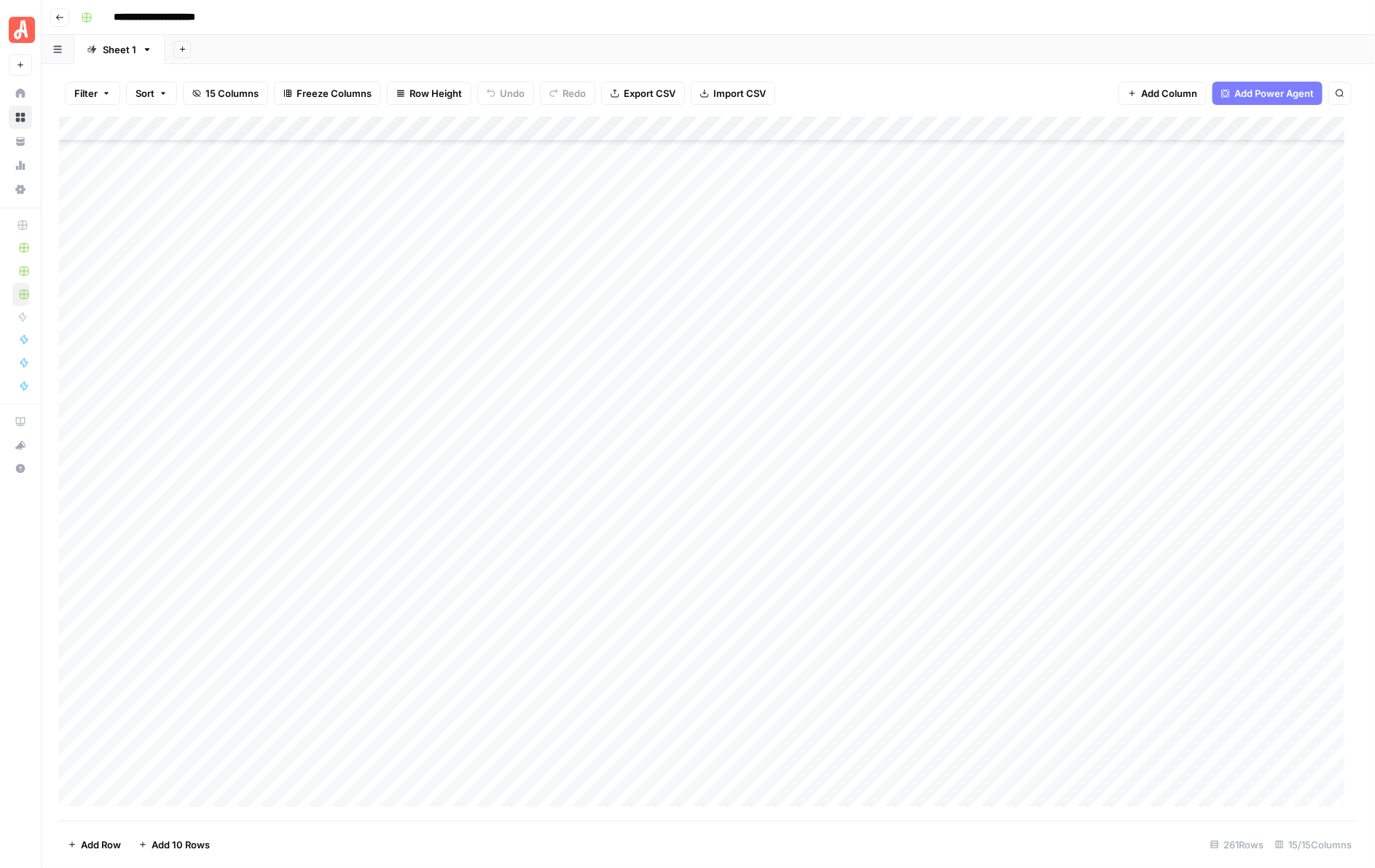
scroll to position [5187, 0]
click at [817, 219] on div "Add Column" at bounding box center [708, 468] width 1299 height 704
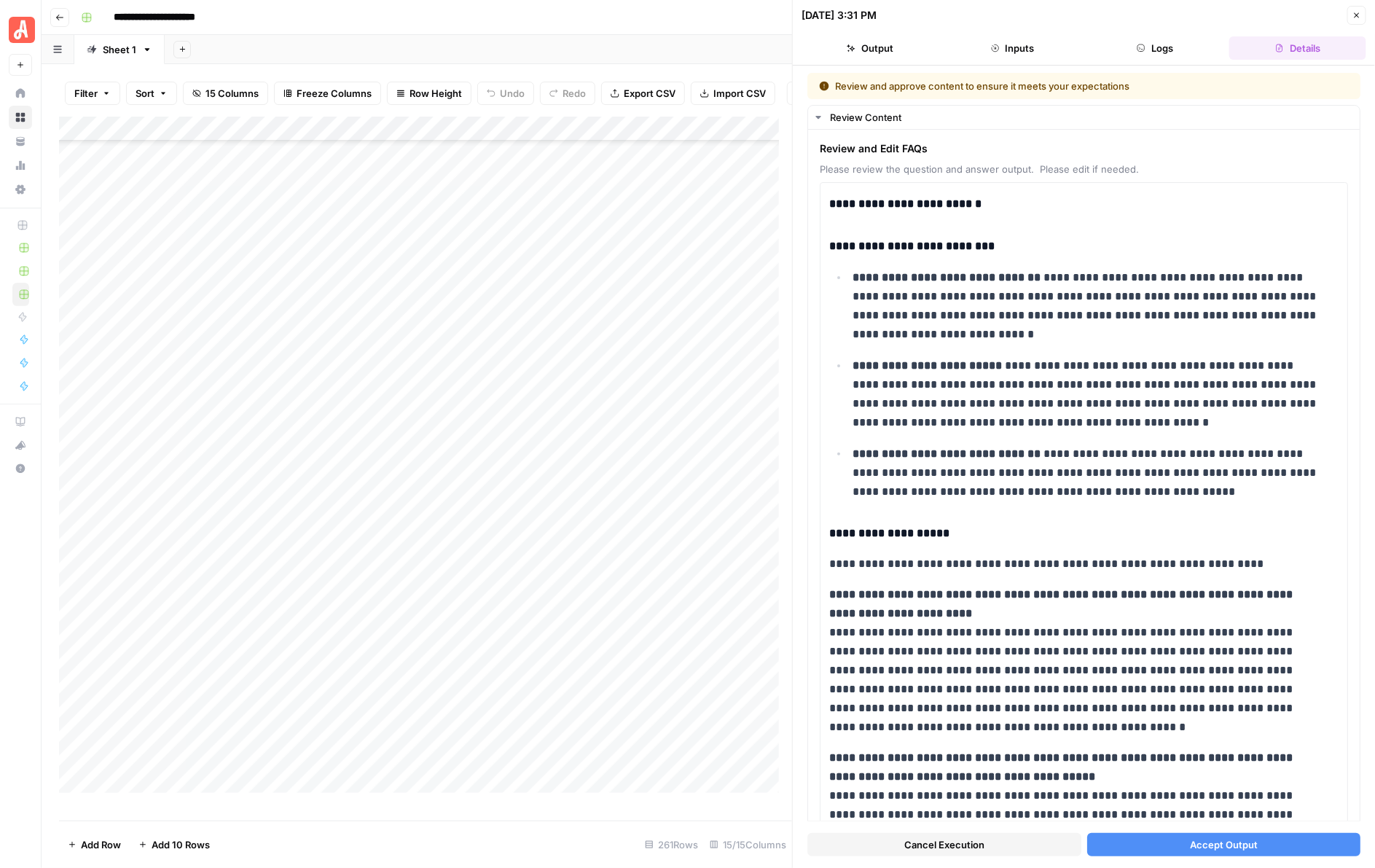
click at [1190, 837] on span "Accept Output" at bounding box center [1224, 844] width 68 height 14
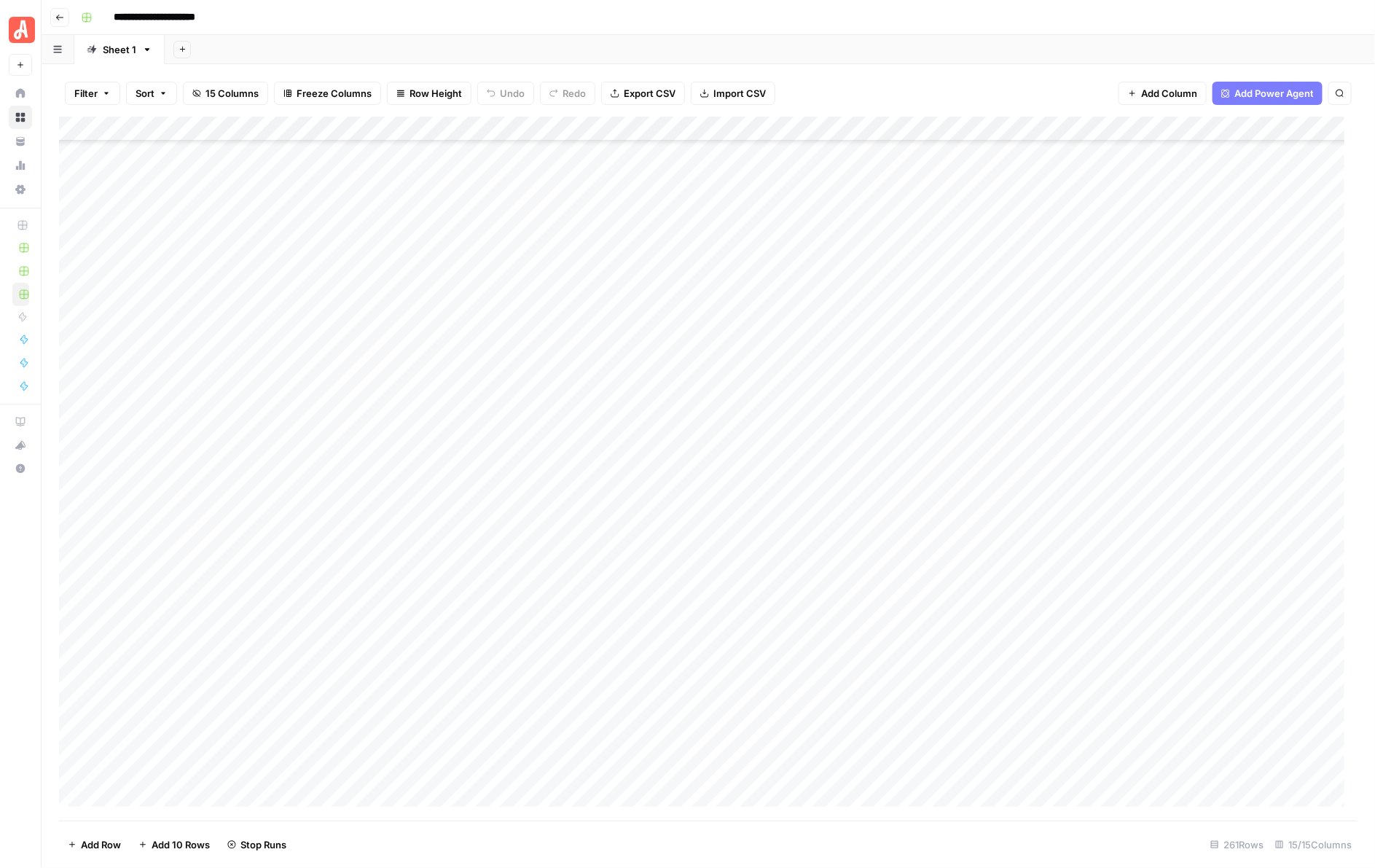
click at [814, 241] on div "Add Column" at bounding box center [708, 468] width 1299 height 704
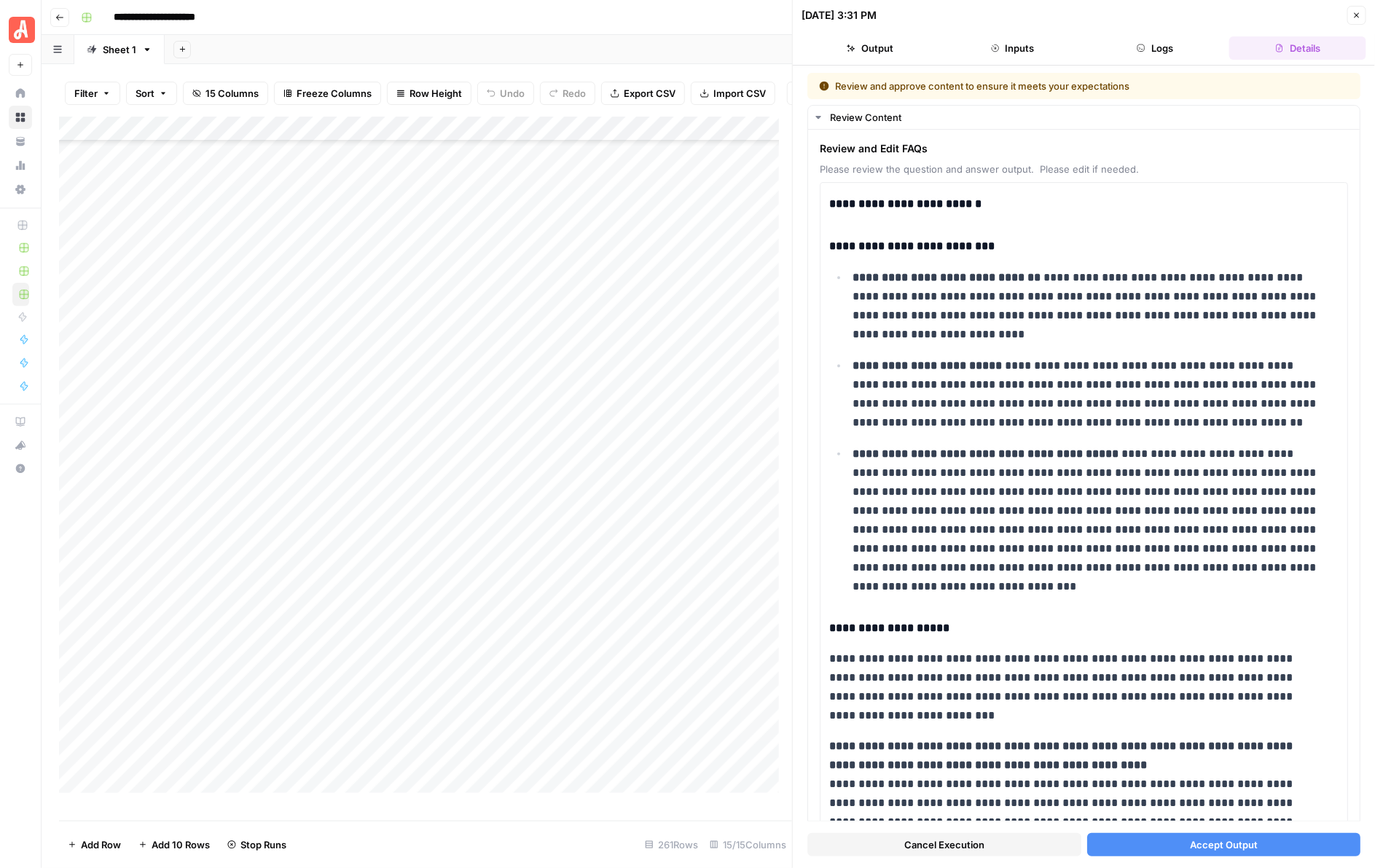
click at [1215, 840] on span "Accept Output" at bounding box center [1224, 844] width 68 height 14
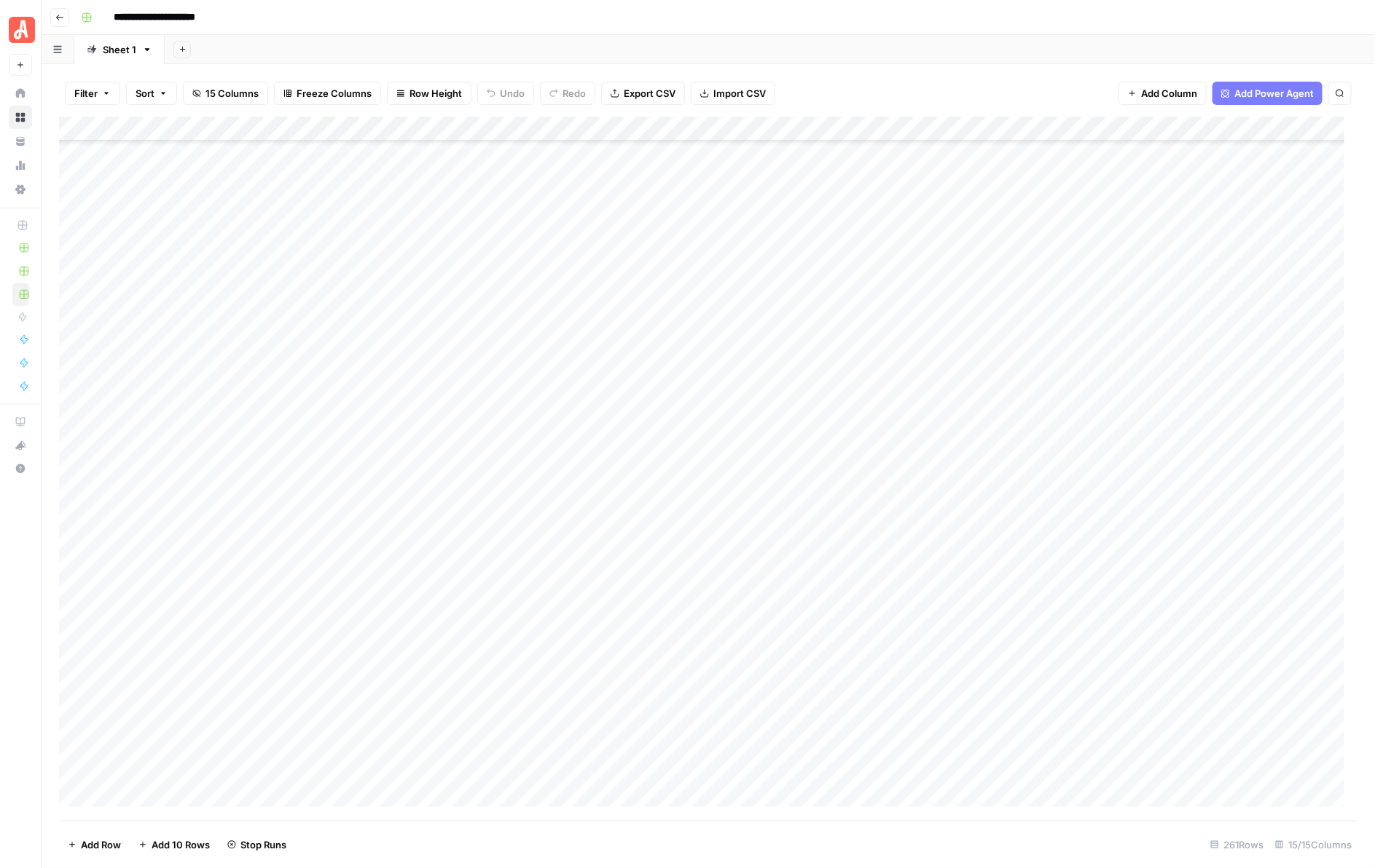
click at [809, 266] on div "Add Column" at bounding box center [708, 468] width 1299 height 704
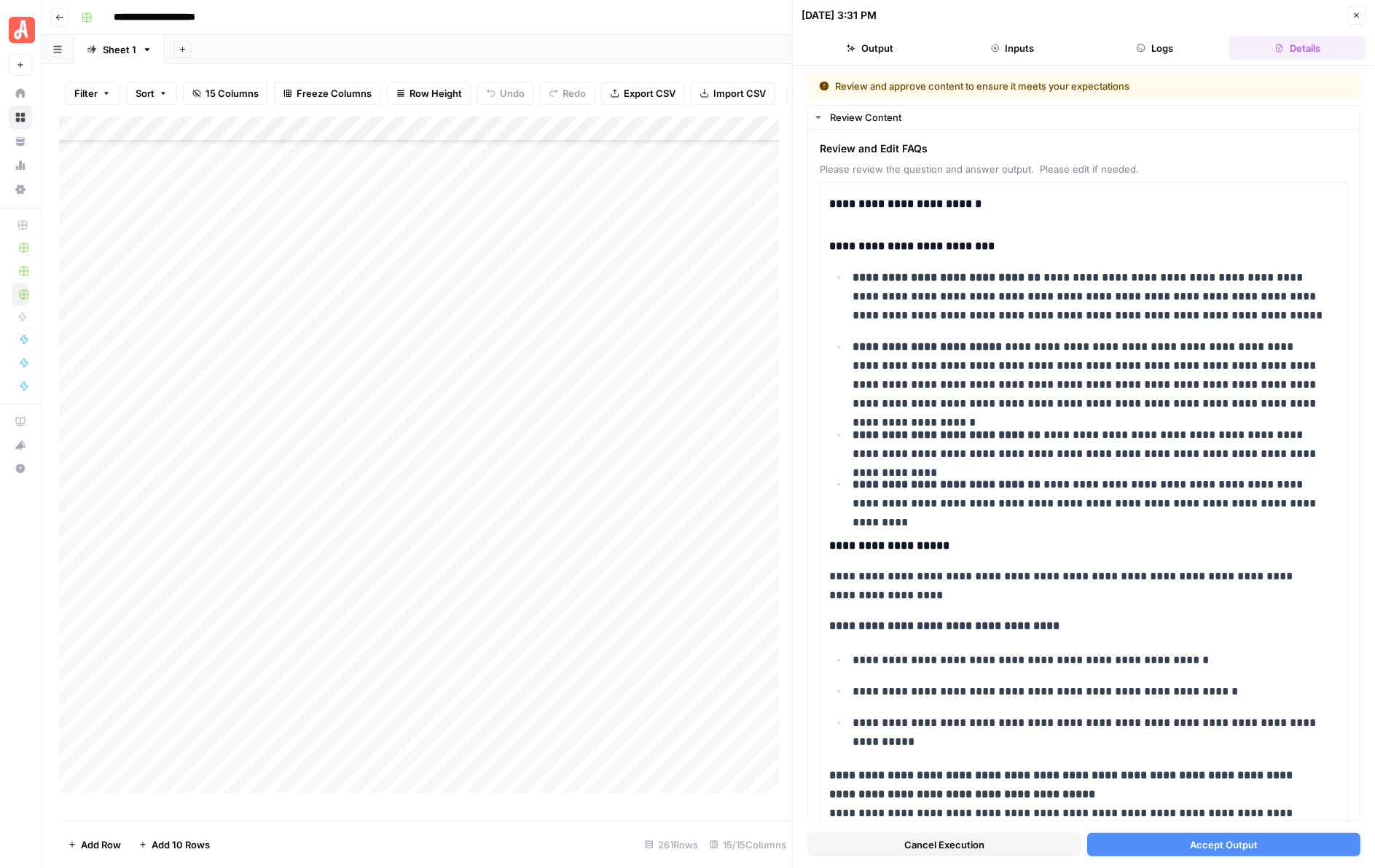
click at [1167, 835] on button "Accept Output" at bounding box center [1224, 844] width 274 height 23
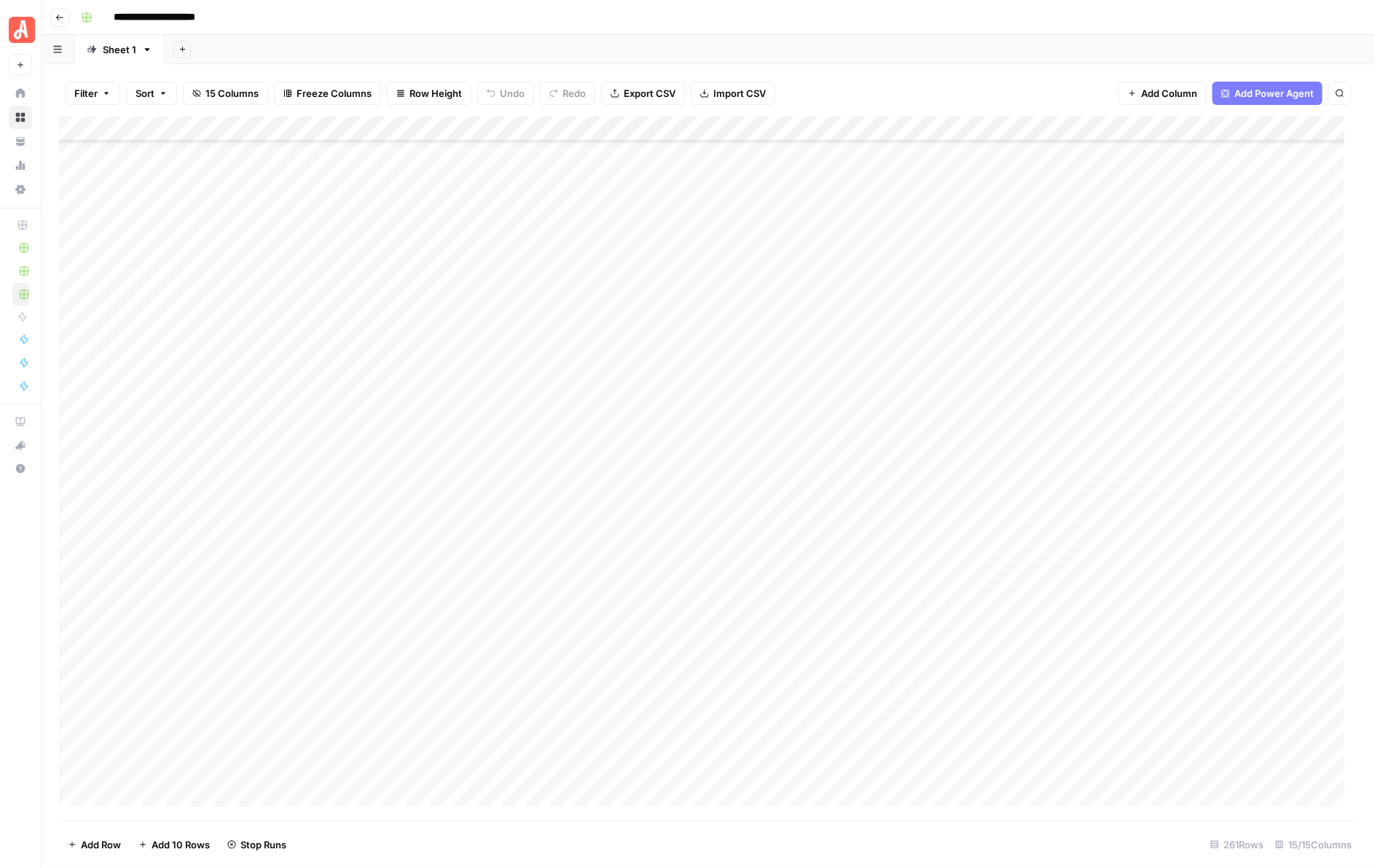
click at [811, 292] on div "Add Column" at bounding box center [708, 468] width 1299 height 704
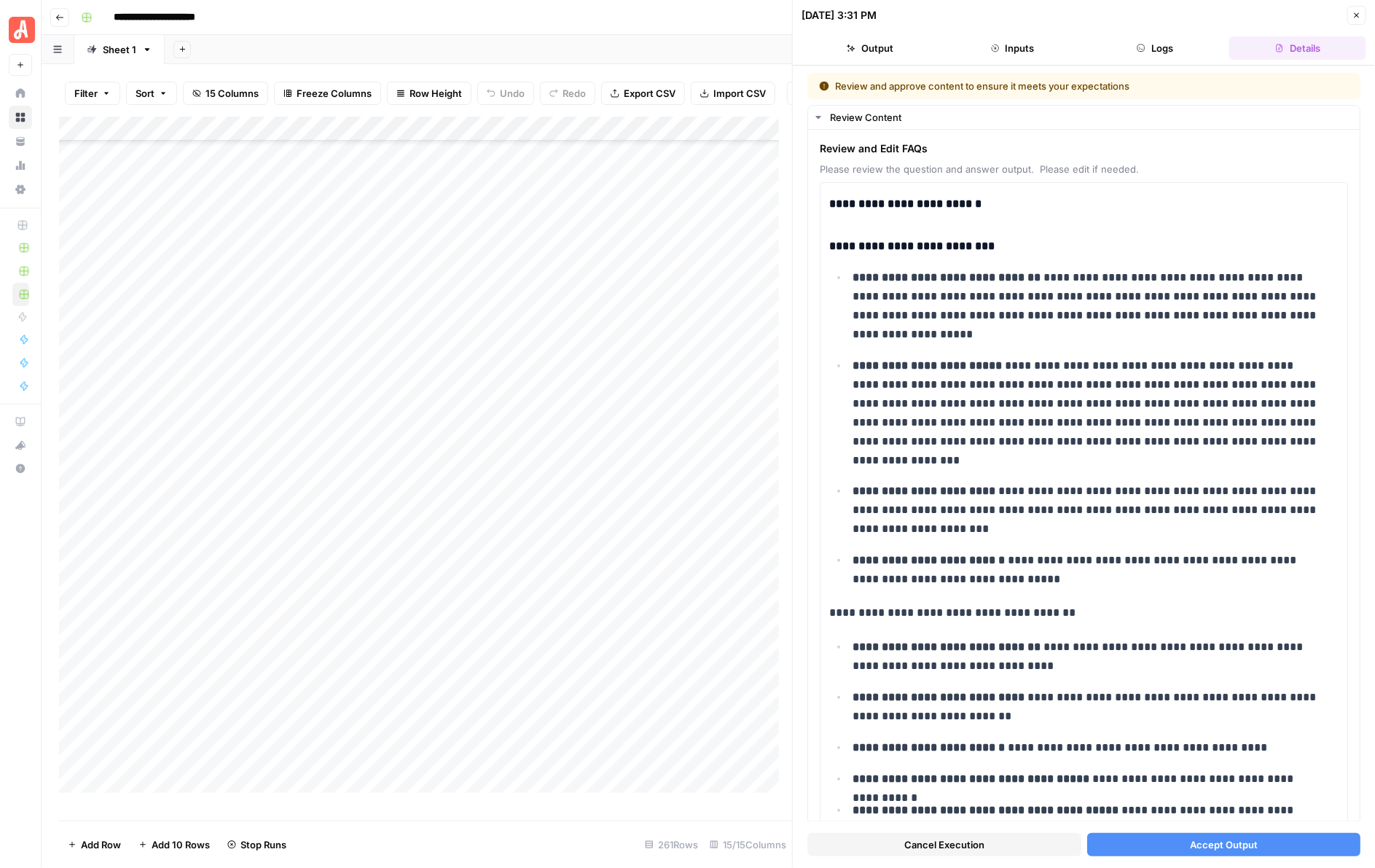
click at [1203, 840] on span "Accept Output" at bounding box center [1224, 844] width 68 height 14
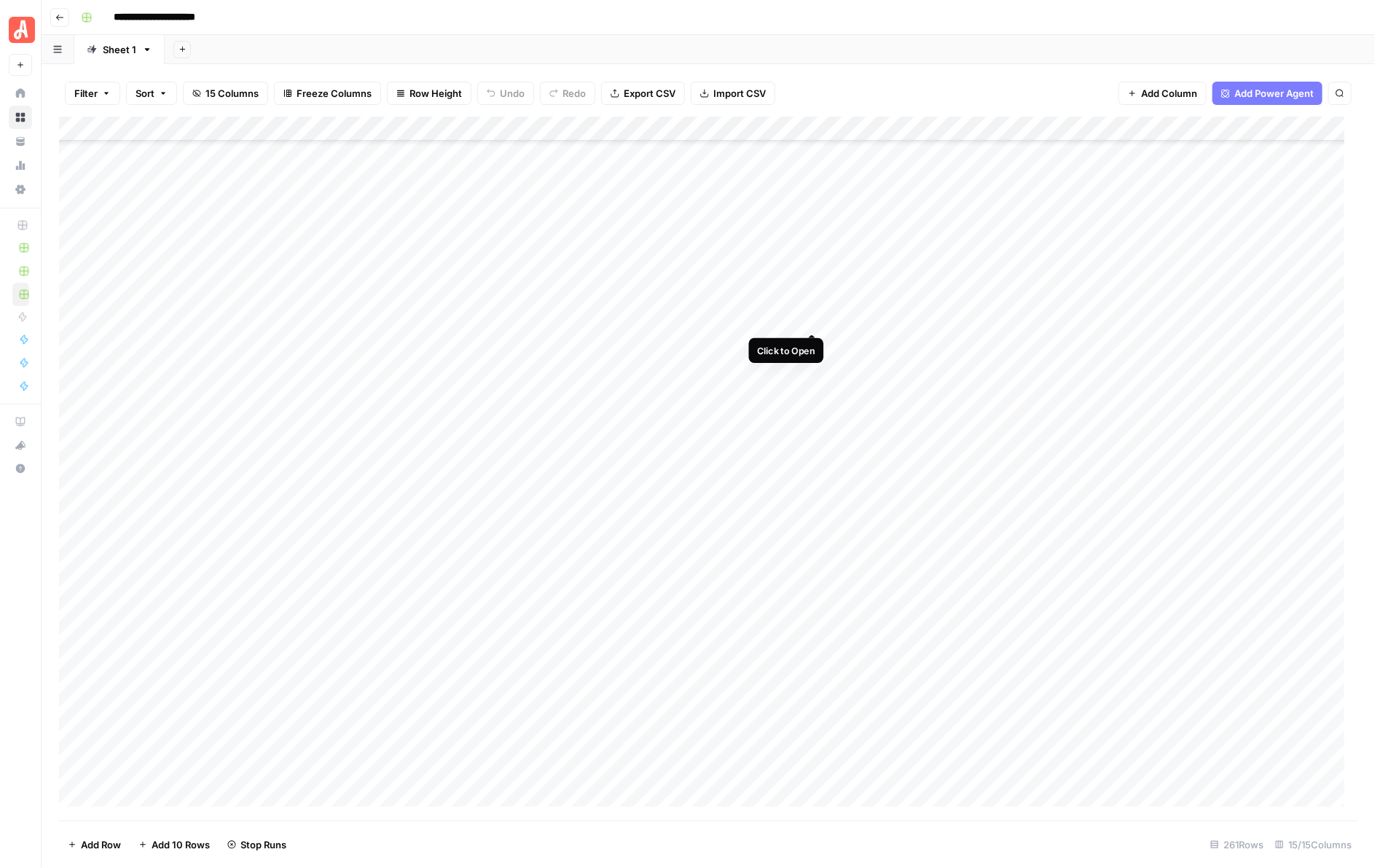
click at [809, 318] on div "Add Column" at bounding box center [708, 468] width 1299 height 704
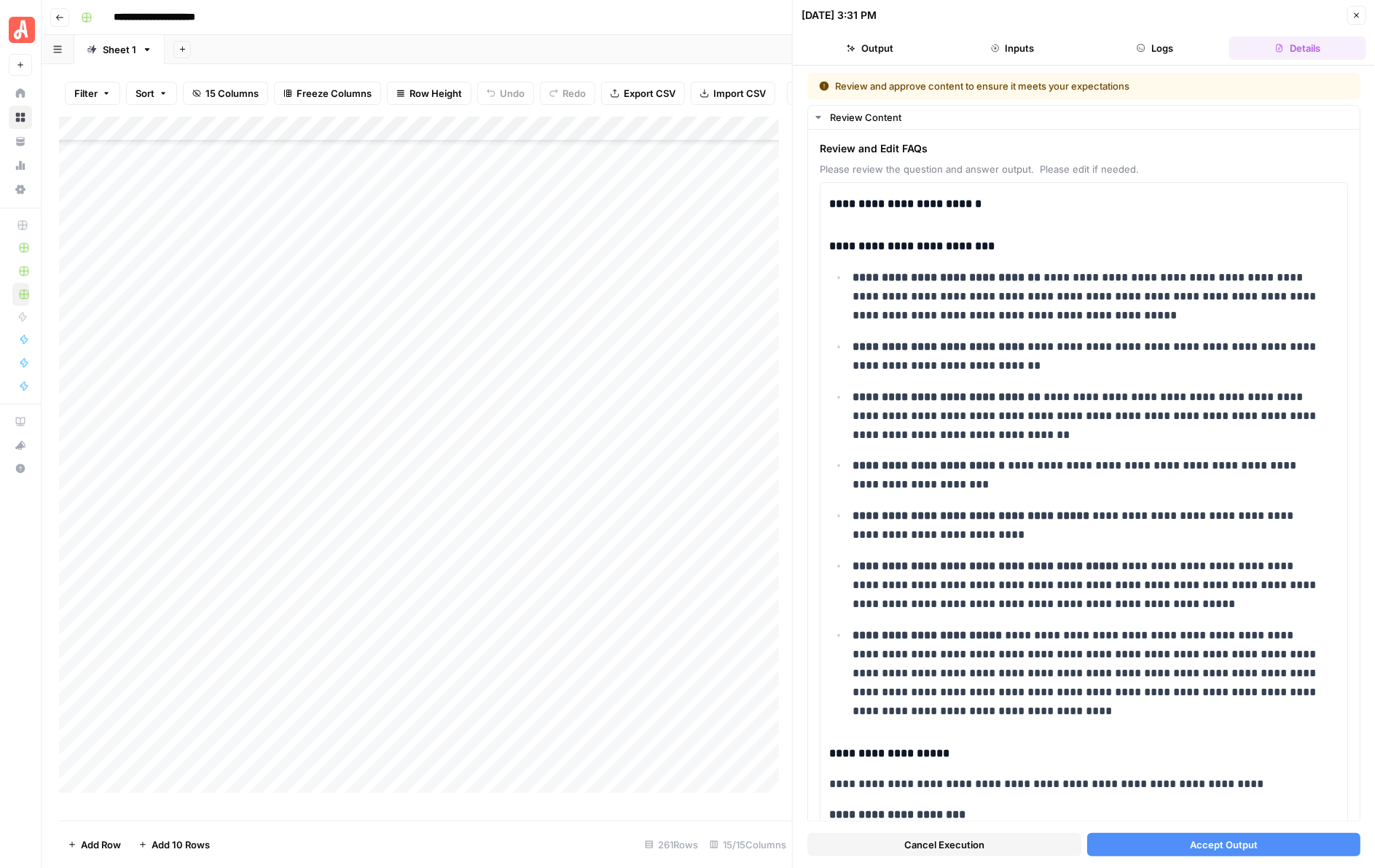
click at [1205, 840] on span "Accept Output" at bounding box center [1224, 844] width 68 height 14
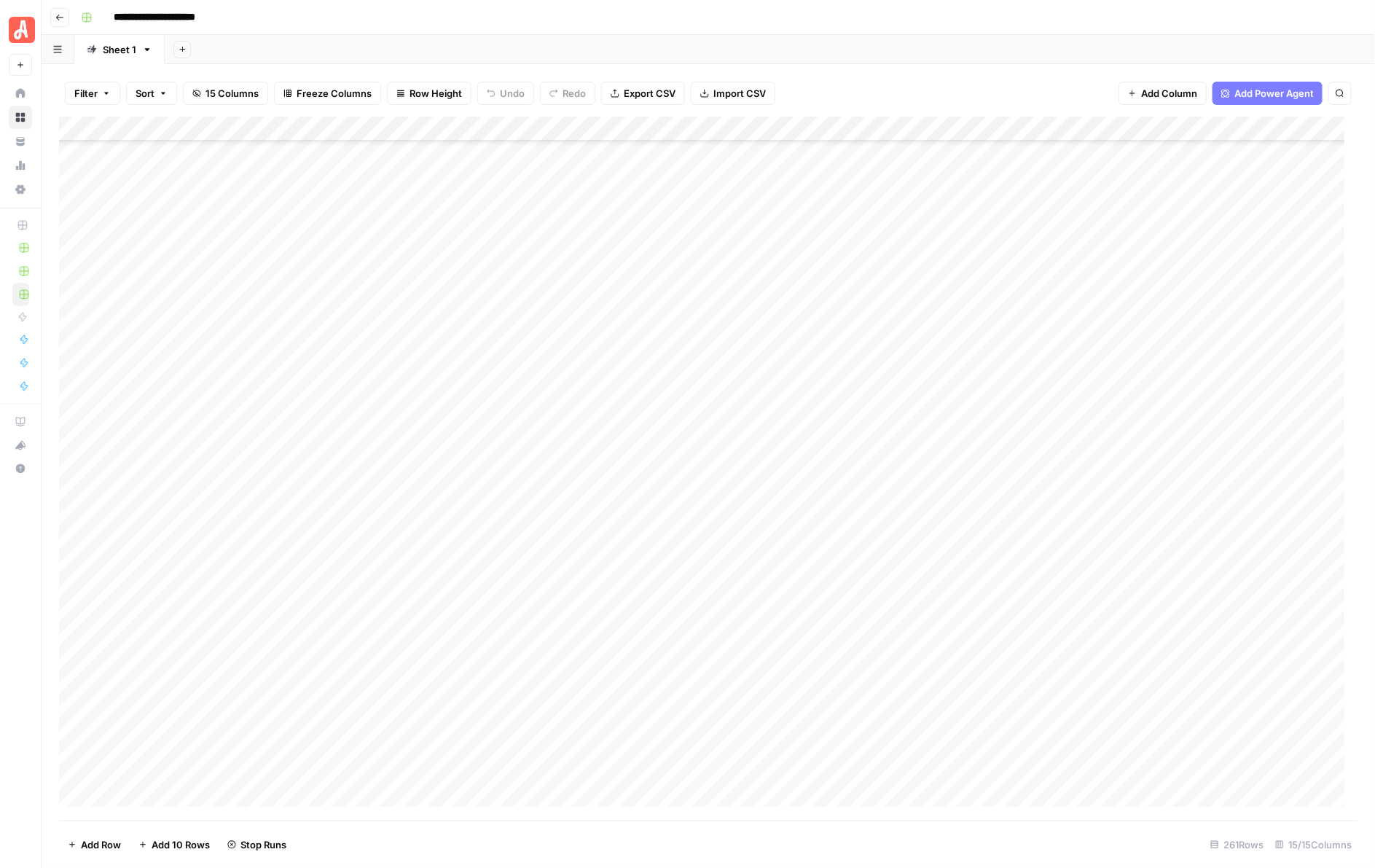
click at [814, 345] on div "Add Column" at bounding box center [708, 468] width 1299 height 704
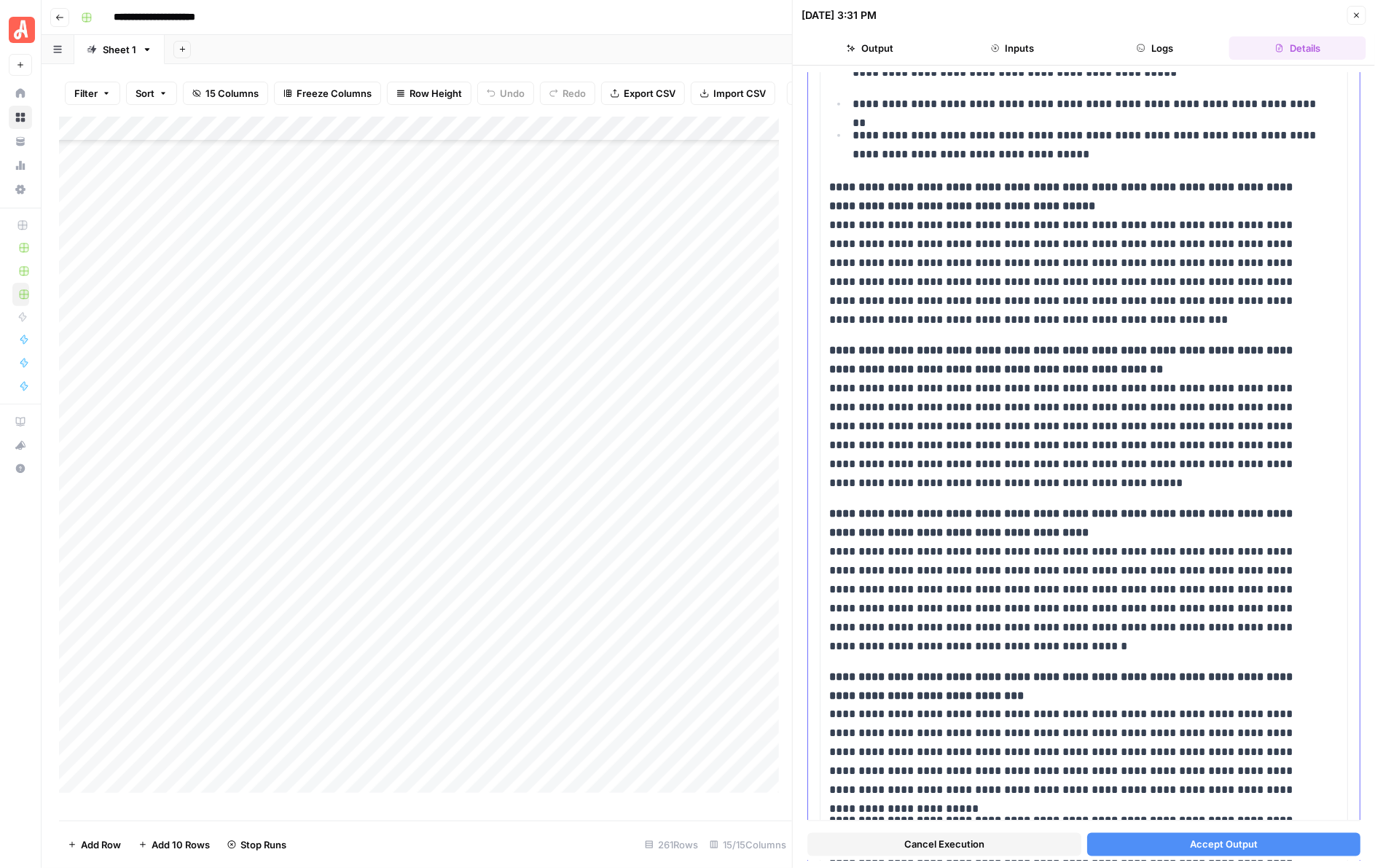
scroll to position [927, 0]
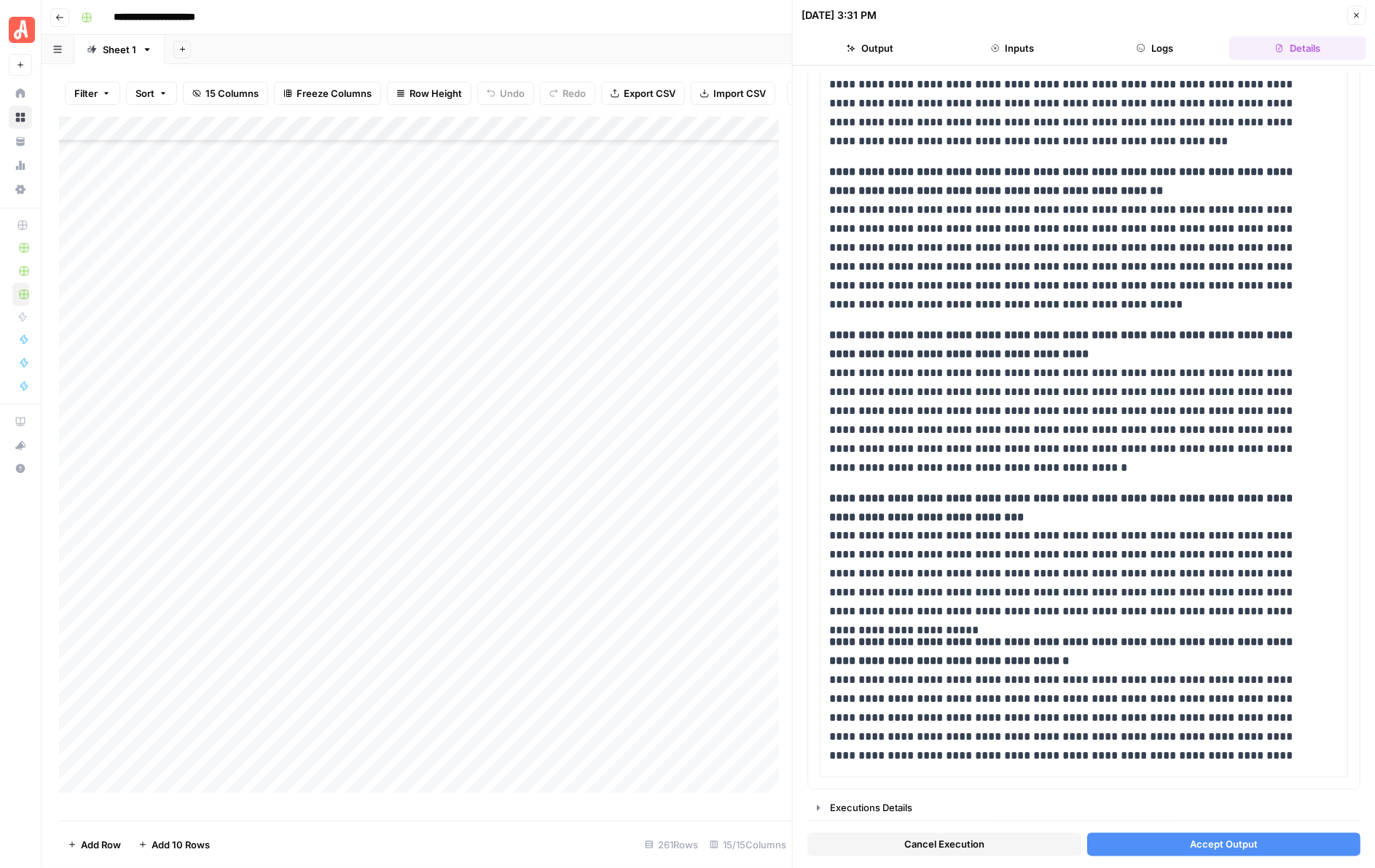
click at [1196, 847] on span "Accept Output" at bounding box center [1224, 844] width 68 height 14
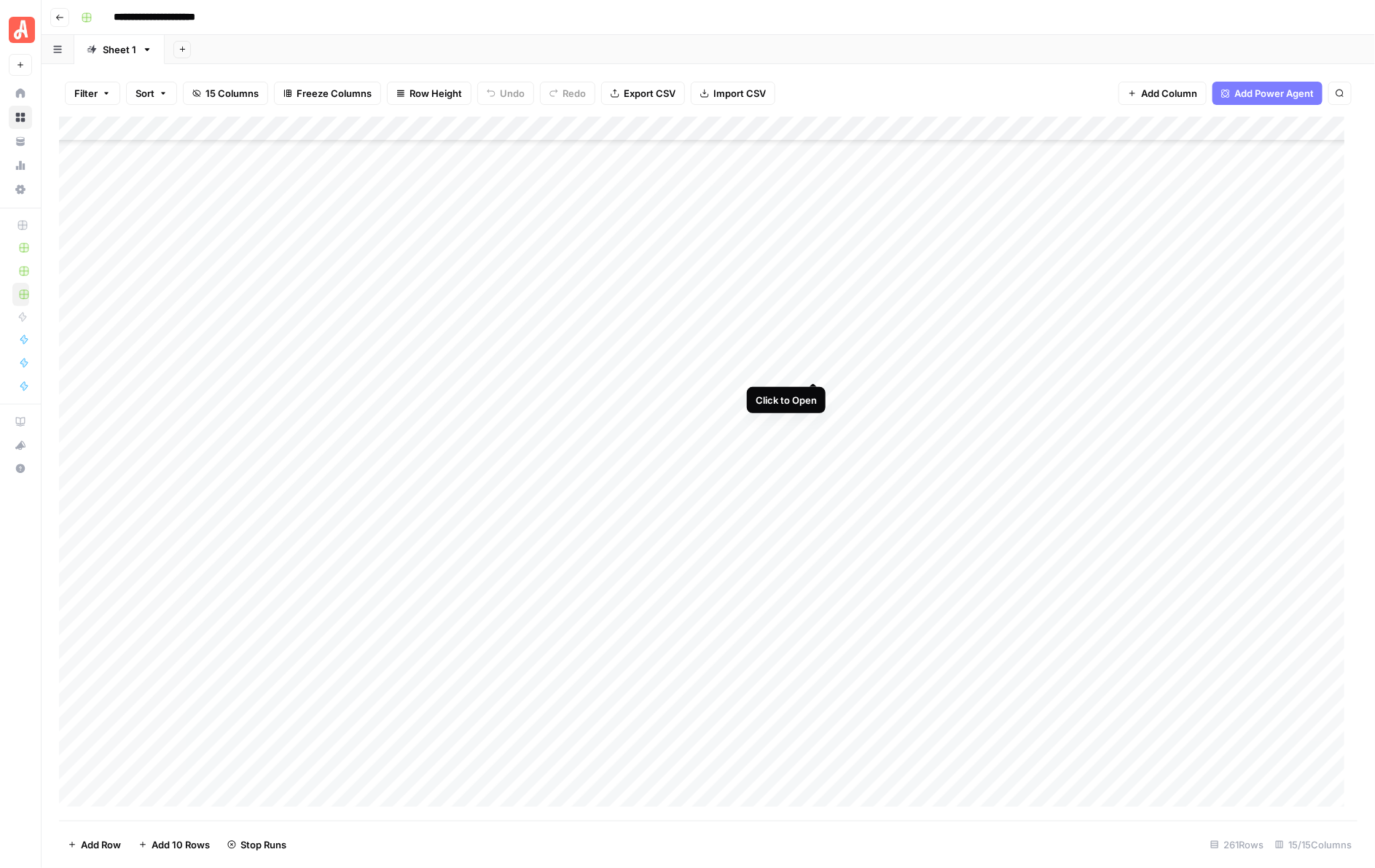
click at [814, 366] on div "Add Column" at bounding box center [708, 468] width 1299 height 704
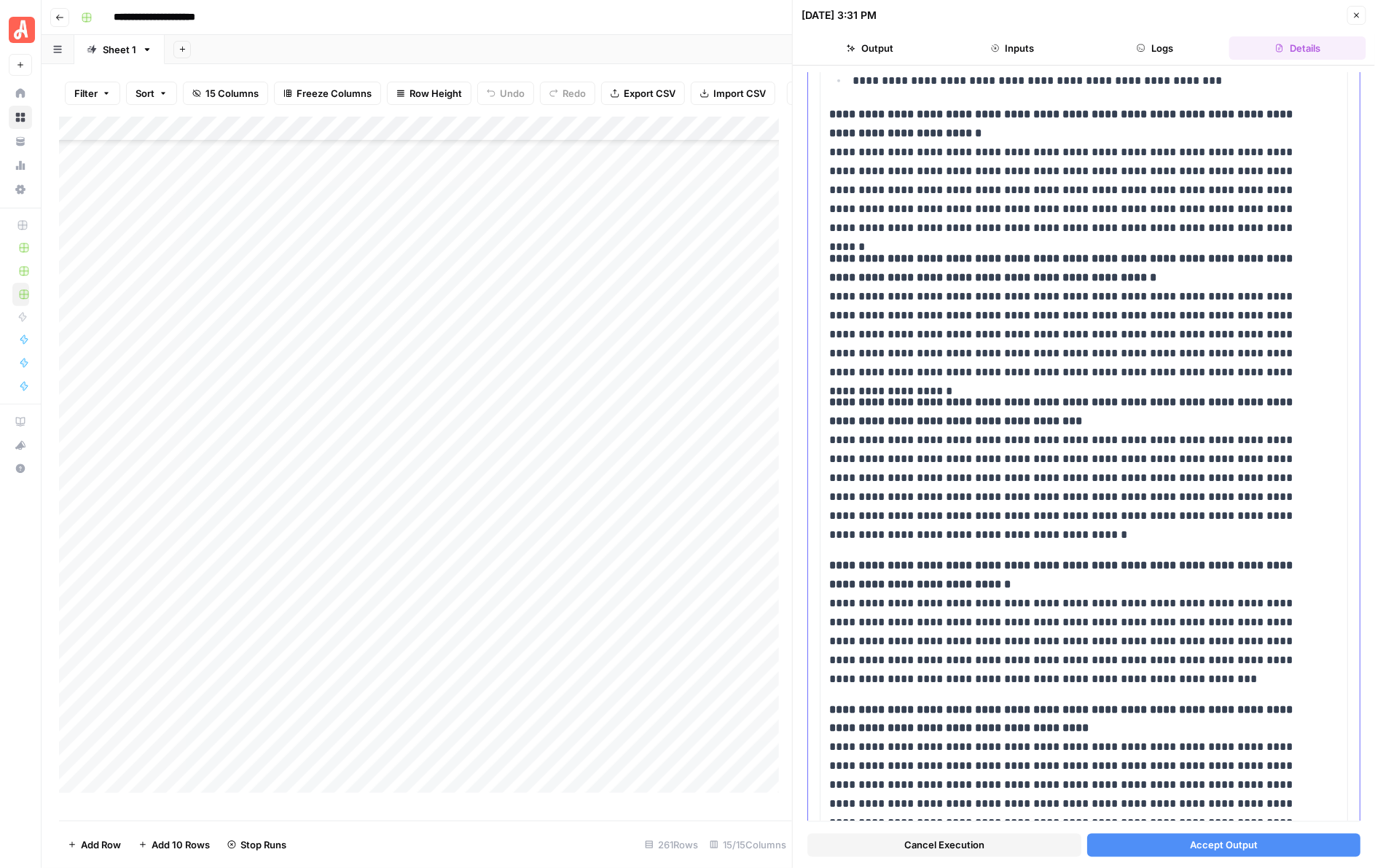
scroll to position [728, 0]
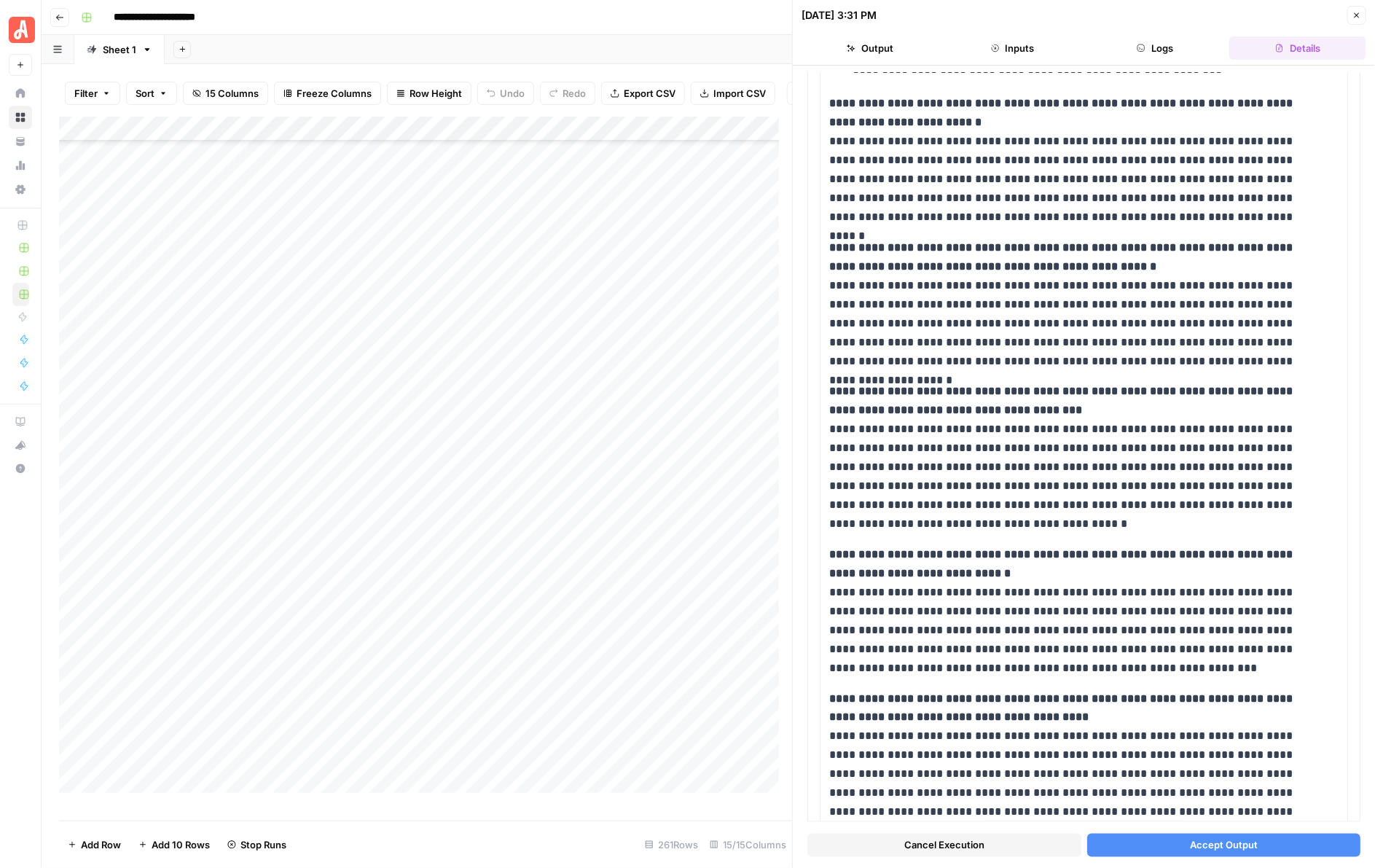
click at [1244, 842] on span "Accept Output" at bounding box center [1224, 844] width 68 height 14
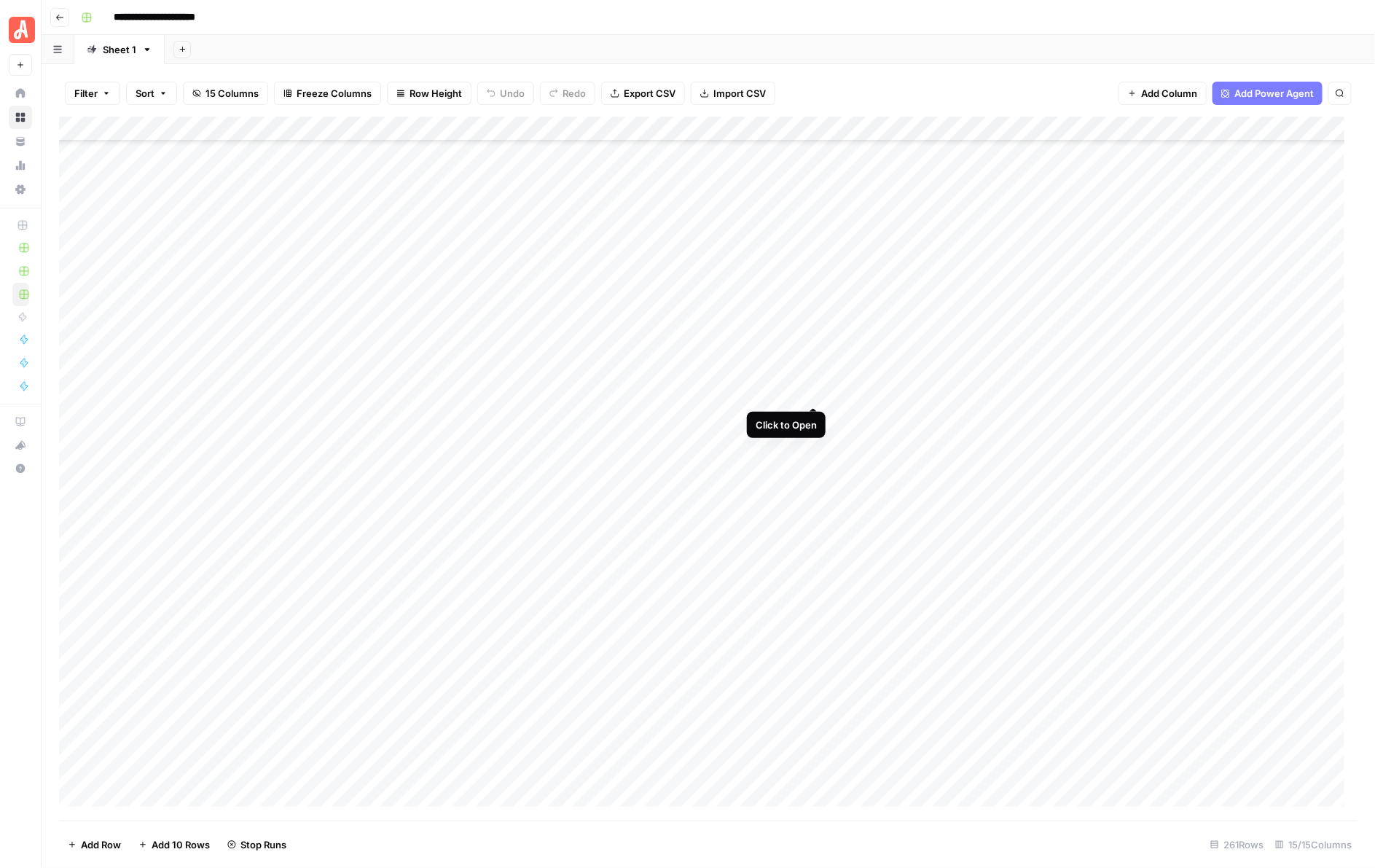
click at [807, 388] on div "Add Column" at bounding box center [708, 468] width 1299 height 704
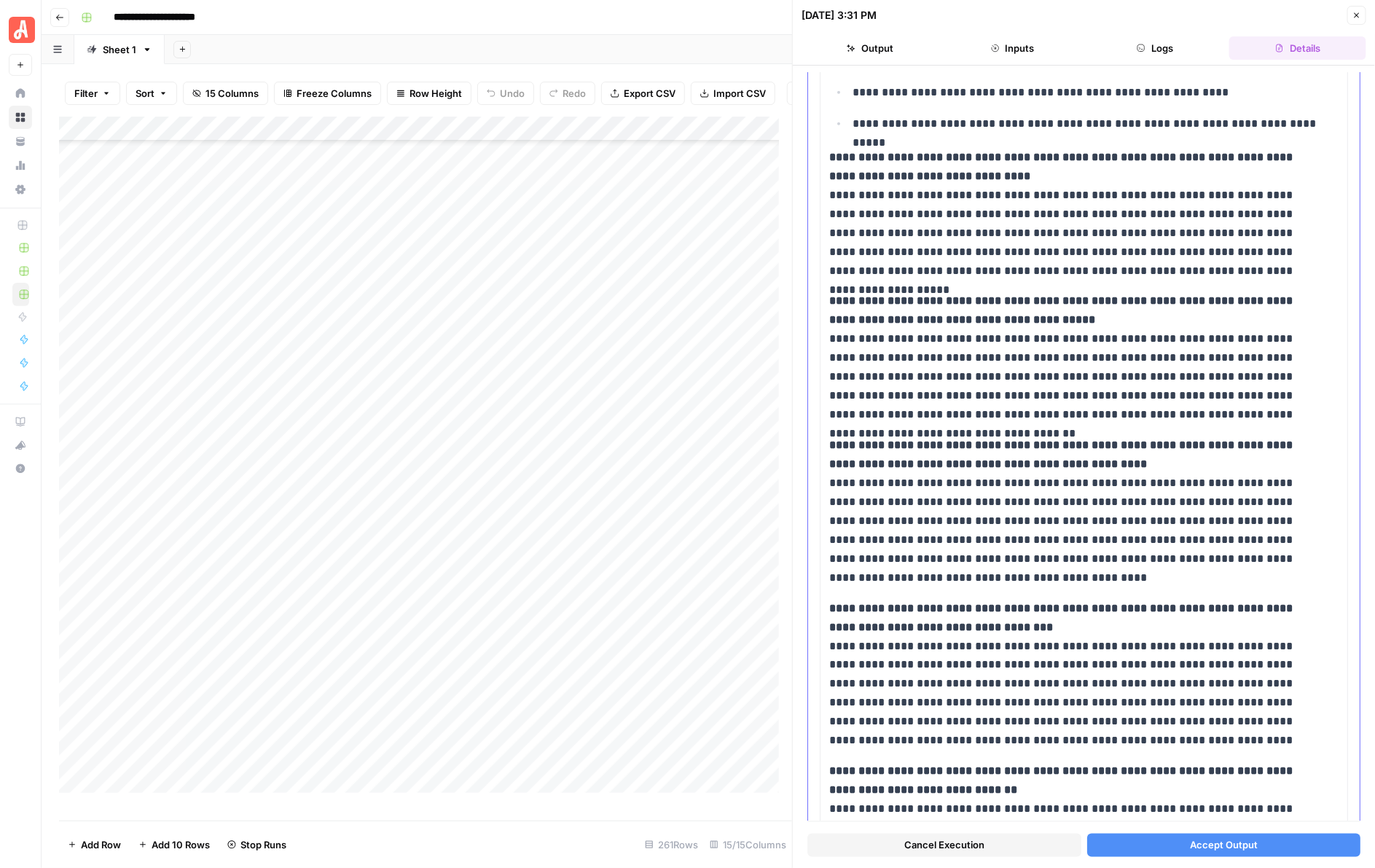
scroll to position [934, 0]
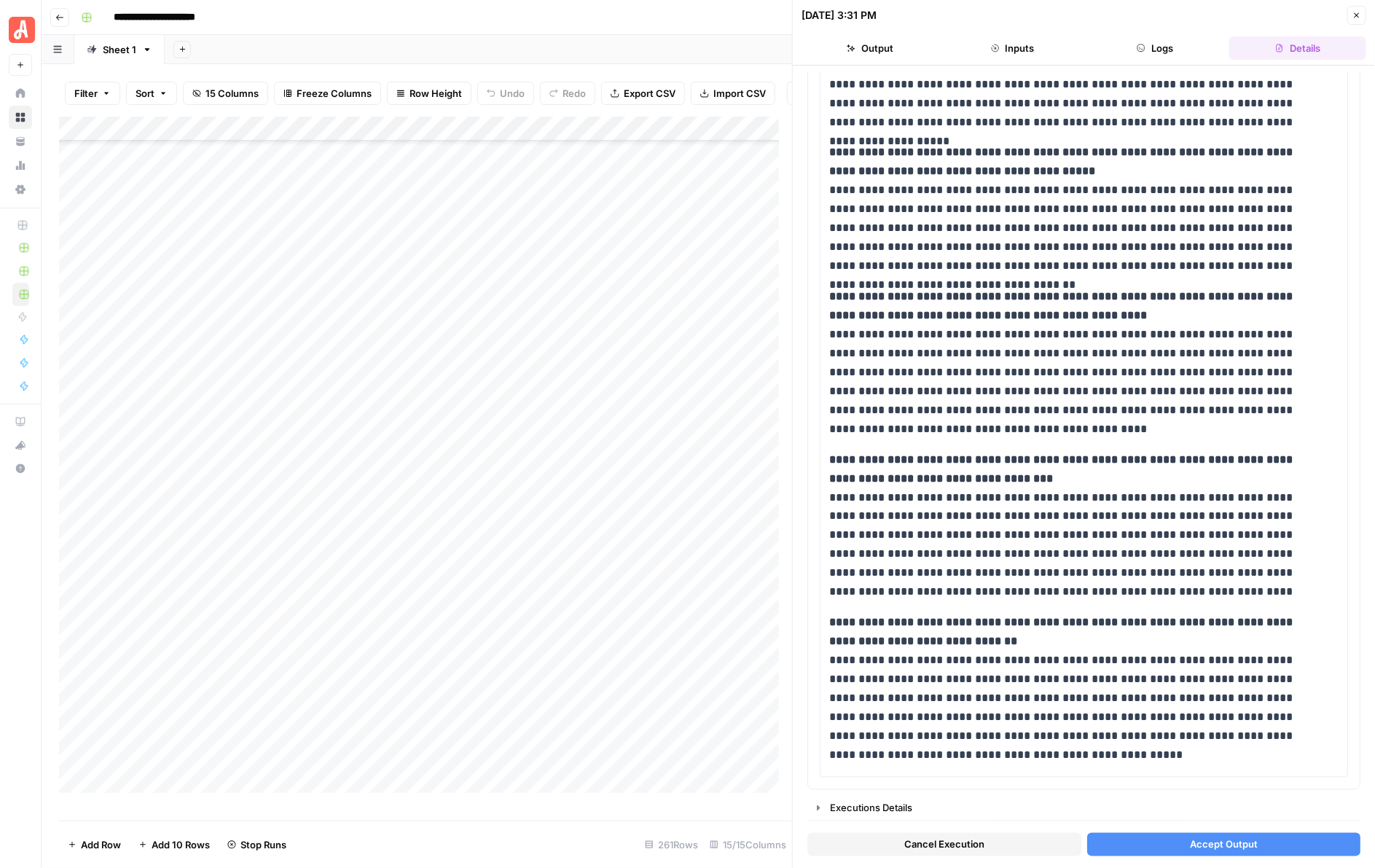
click at [1207, 835] on button "Accept Output" at bounding box center [1224, 844] width 274 height 23
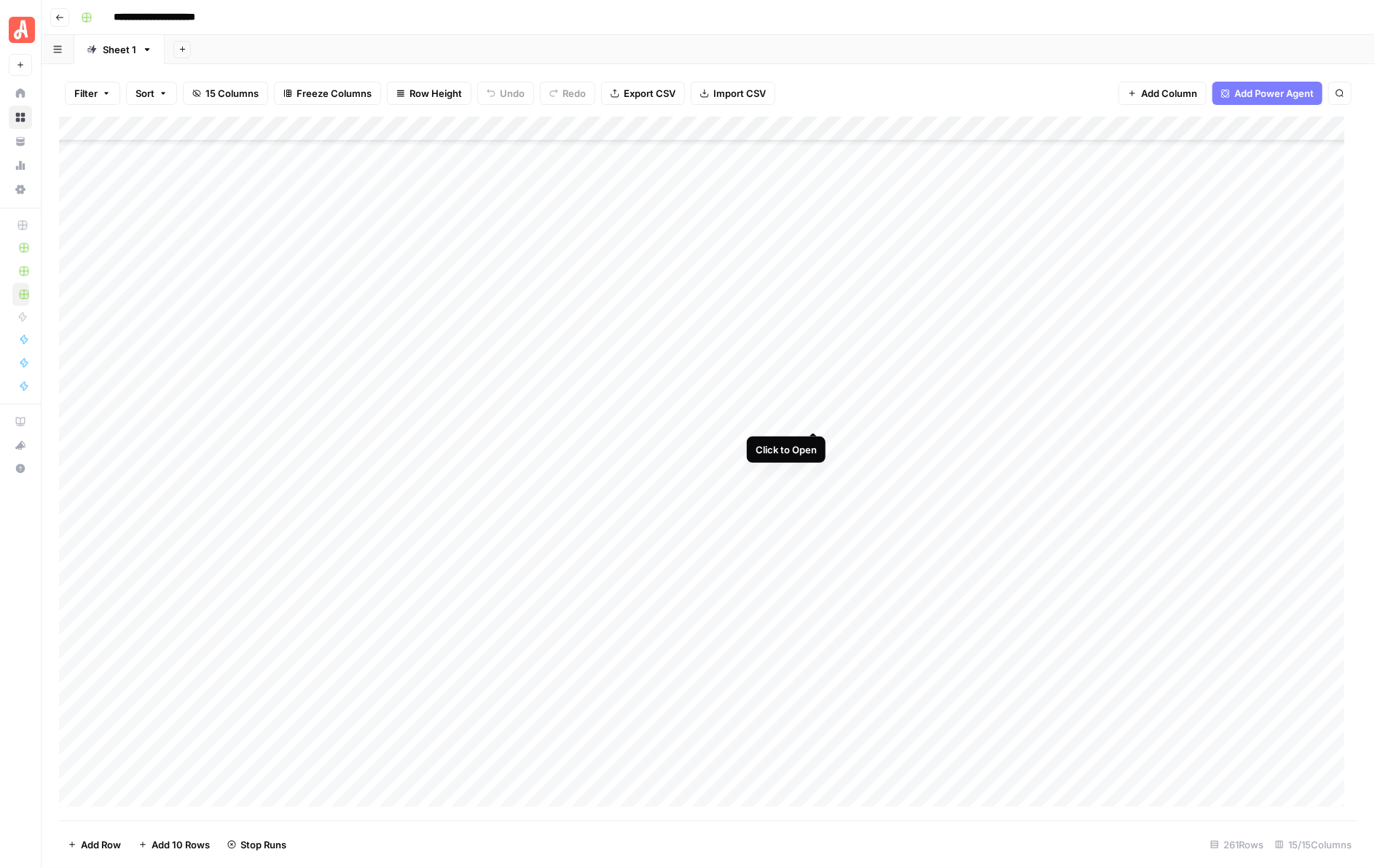
click at [814, 413] on div "Add Column" at bounding box center [708, 468] width 1299 height 704
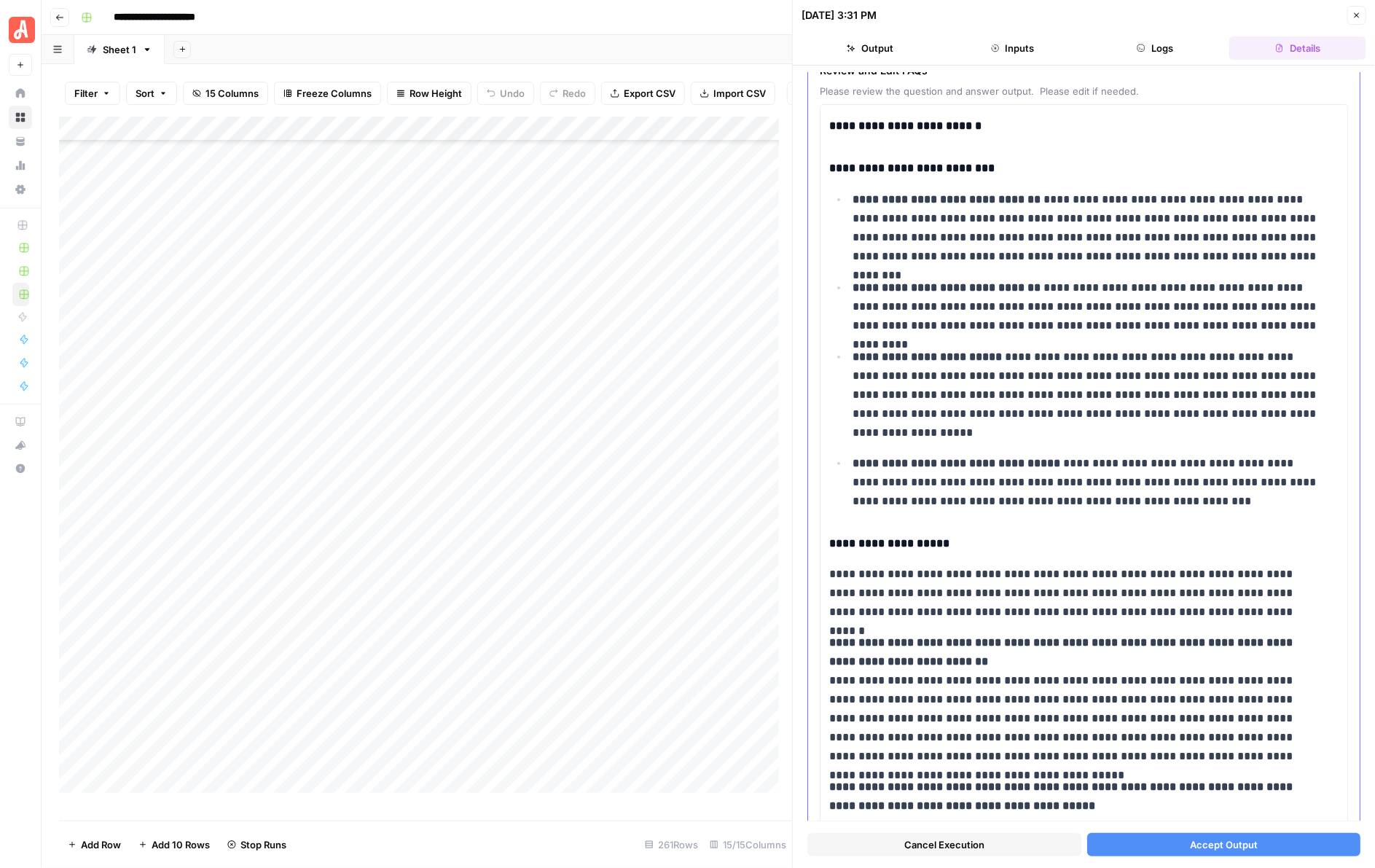
scroll to position [637, 0]
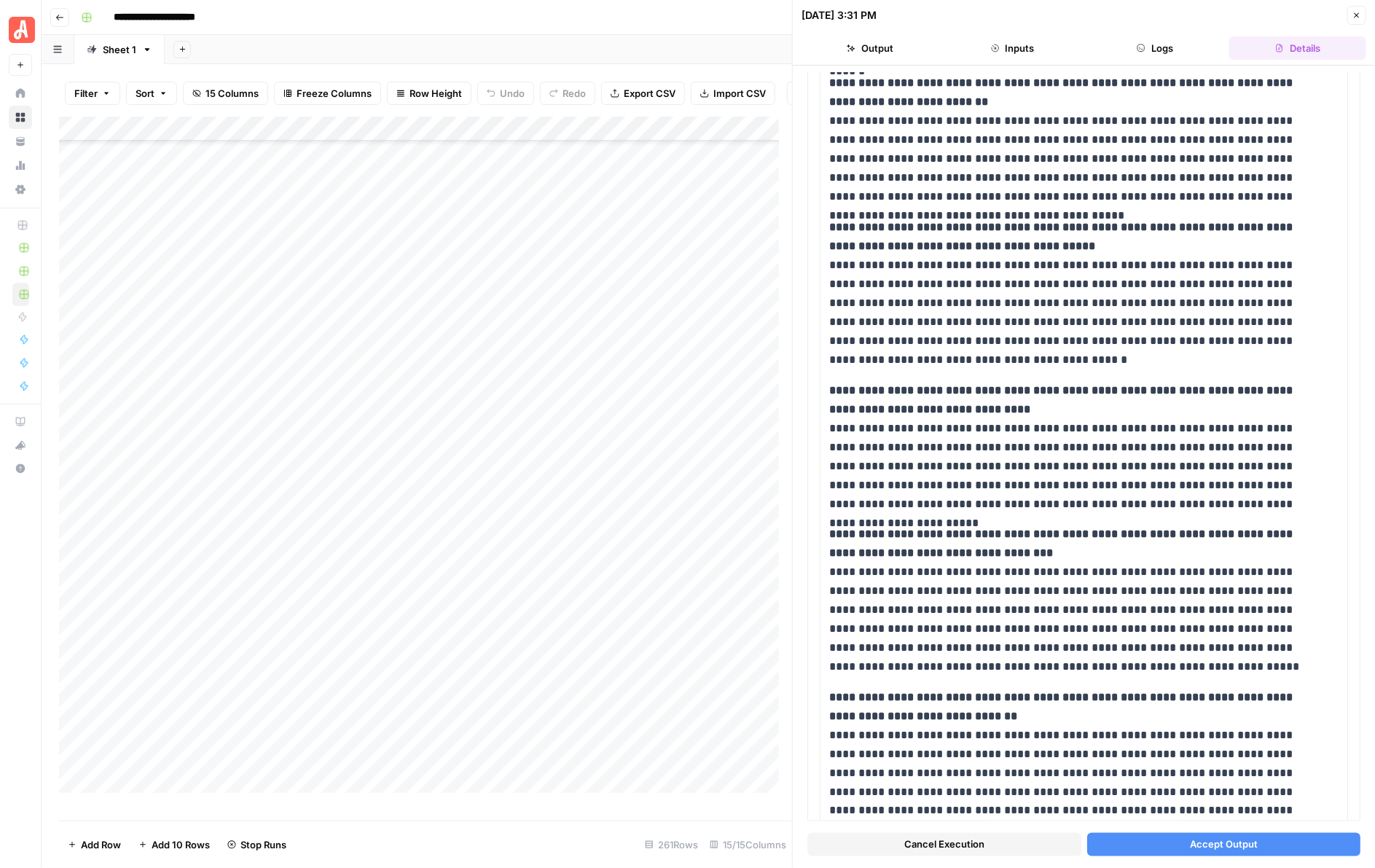
click at [1261, 847] on button "Accept Output" at bounding box center [1224, 844] width 274 height 23
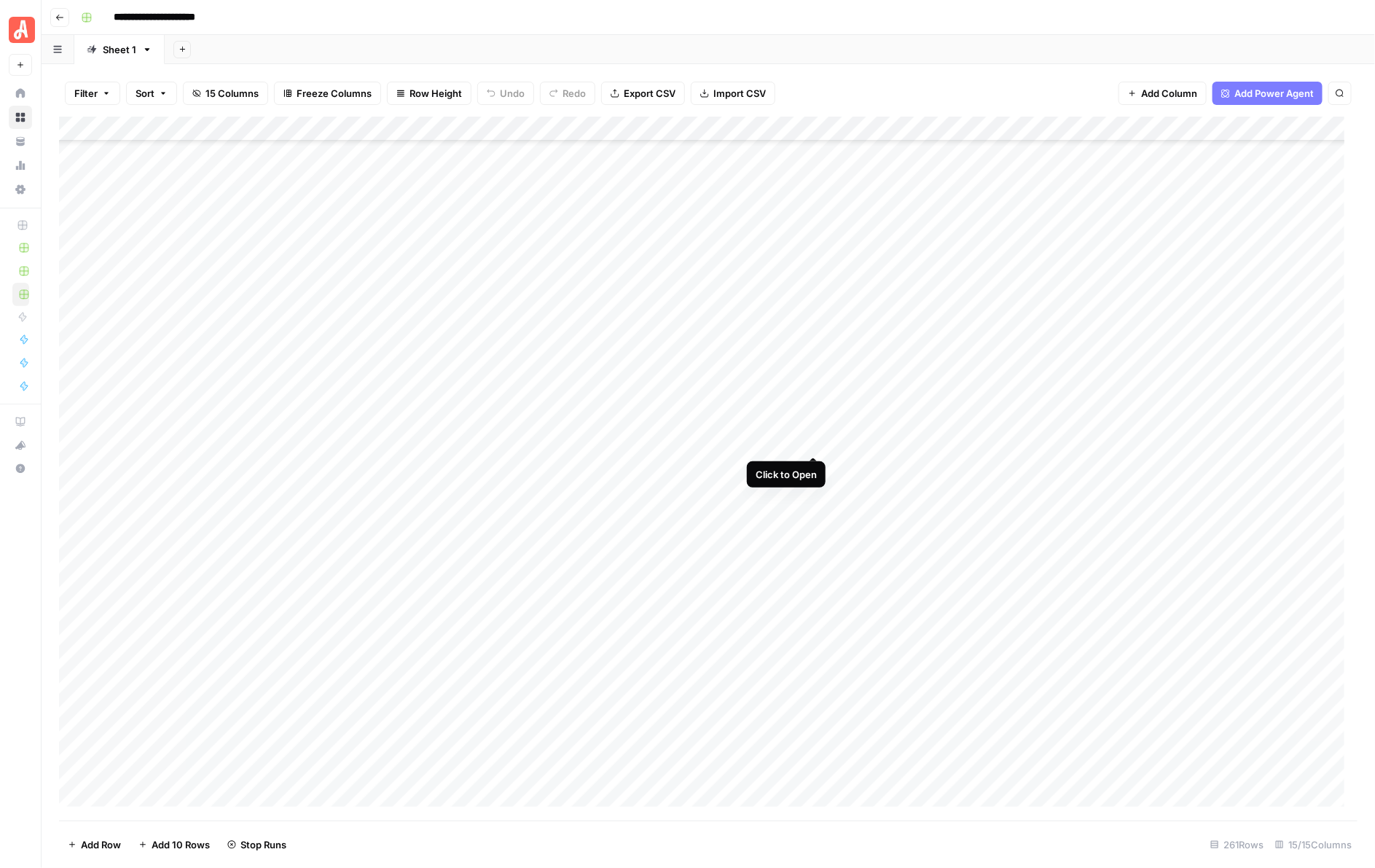
click at [817, 439] on div "Add Column" at bounding box center [708, 468] width 1299 height 704
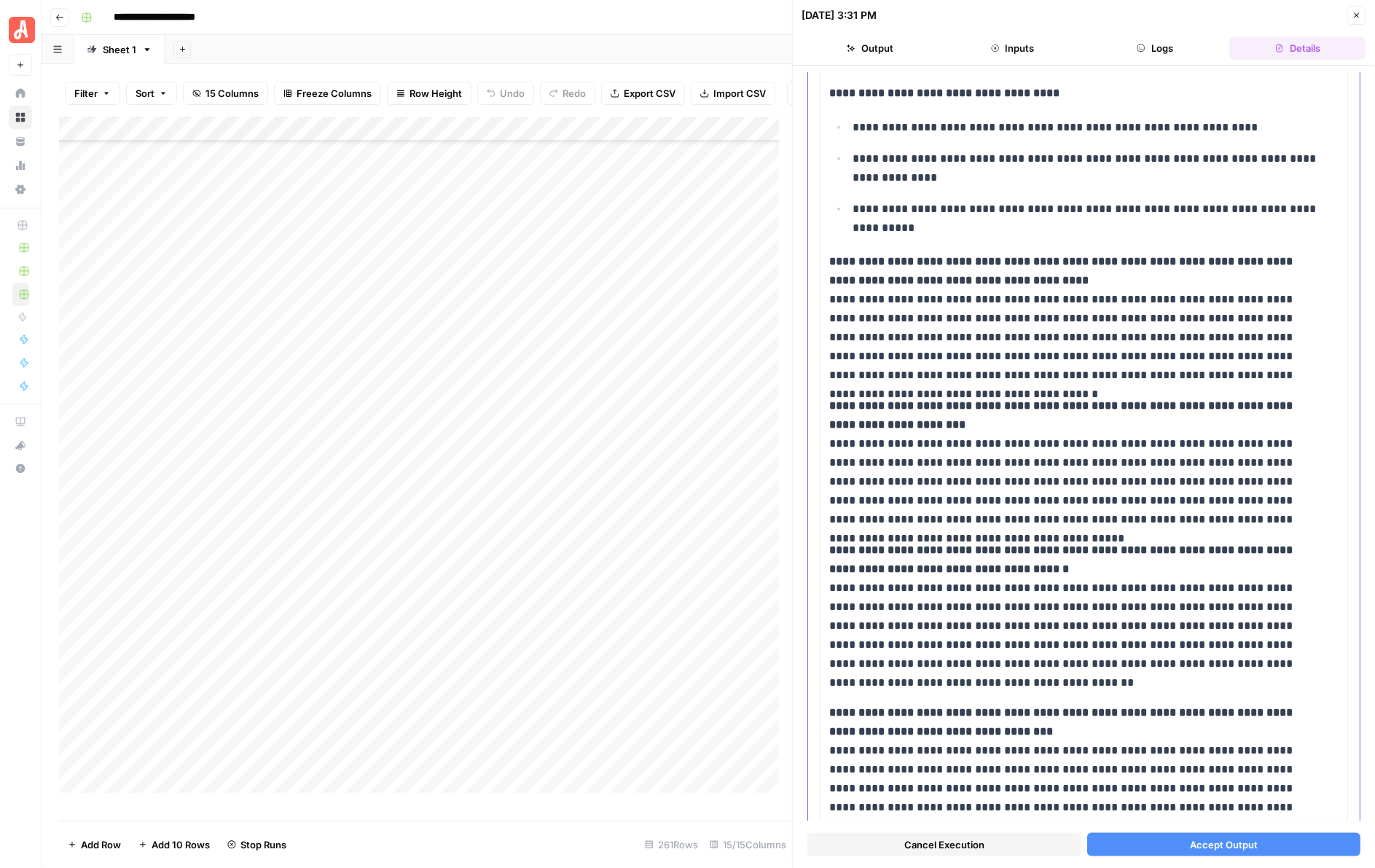
scroll to position [739, 0]
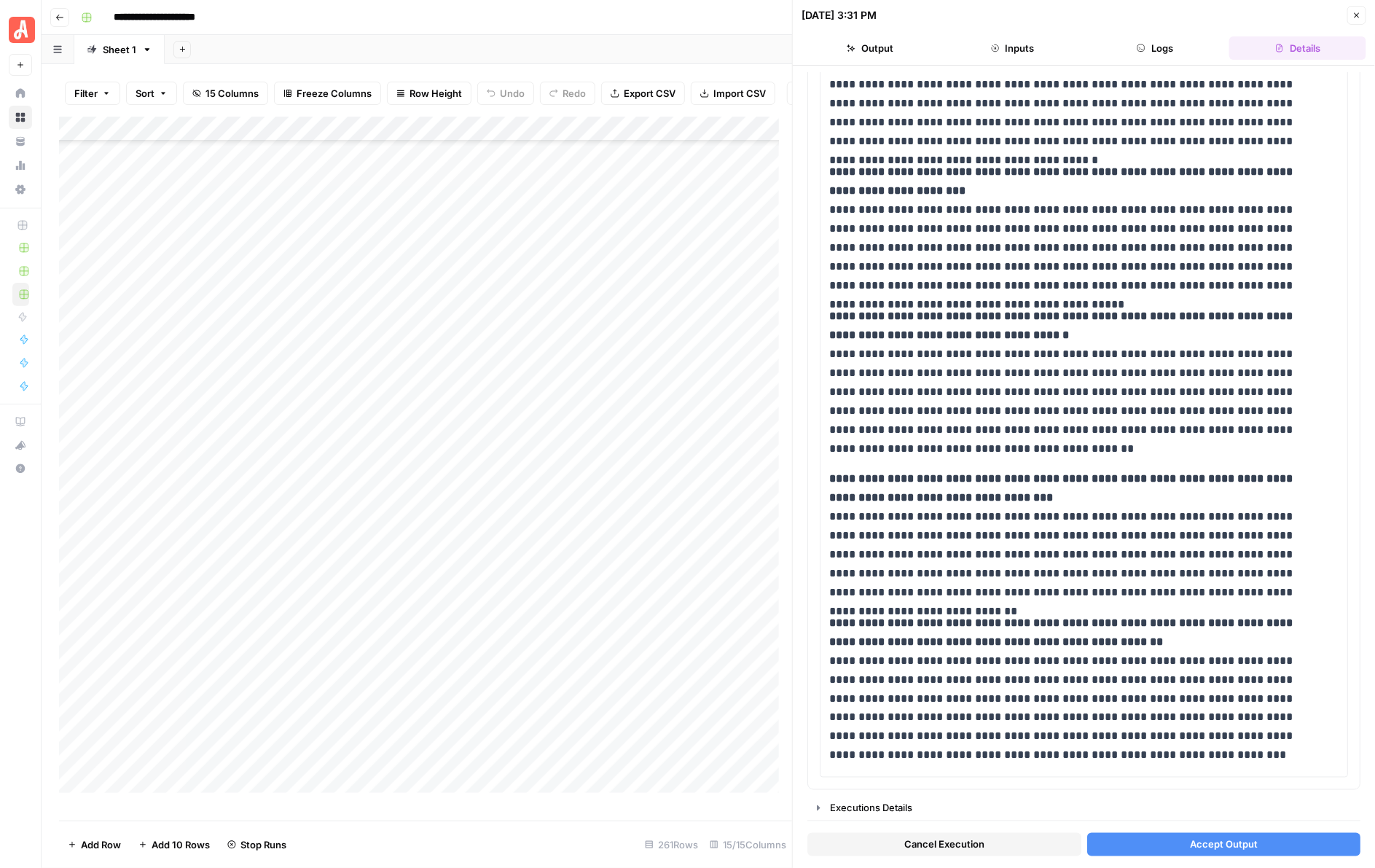
click at [1194, 833] on button "Accept Output" at bounding box center [1224, 844] width 274 height 23
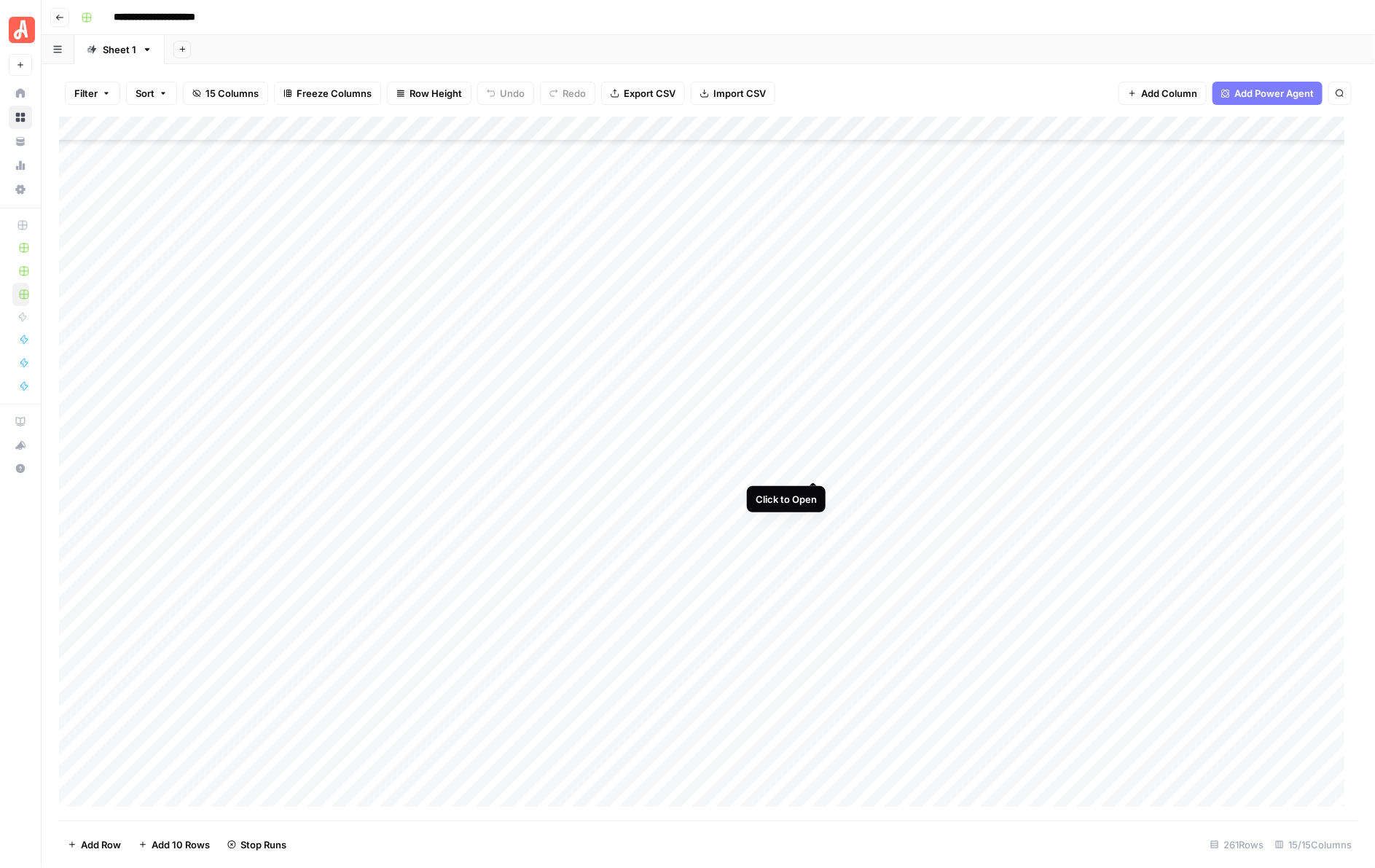
click at [814, 468] on div "Add Column" at bounding box center [708, 468] width 1299 height 704
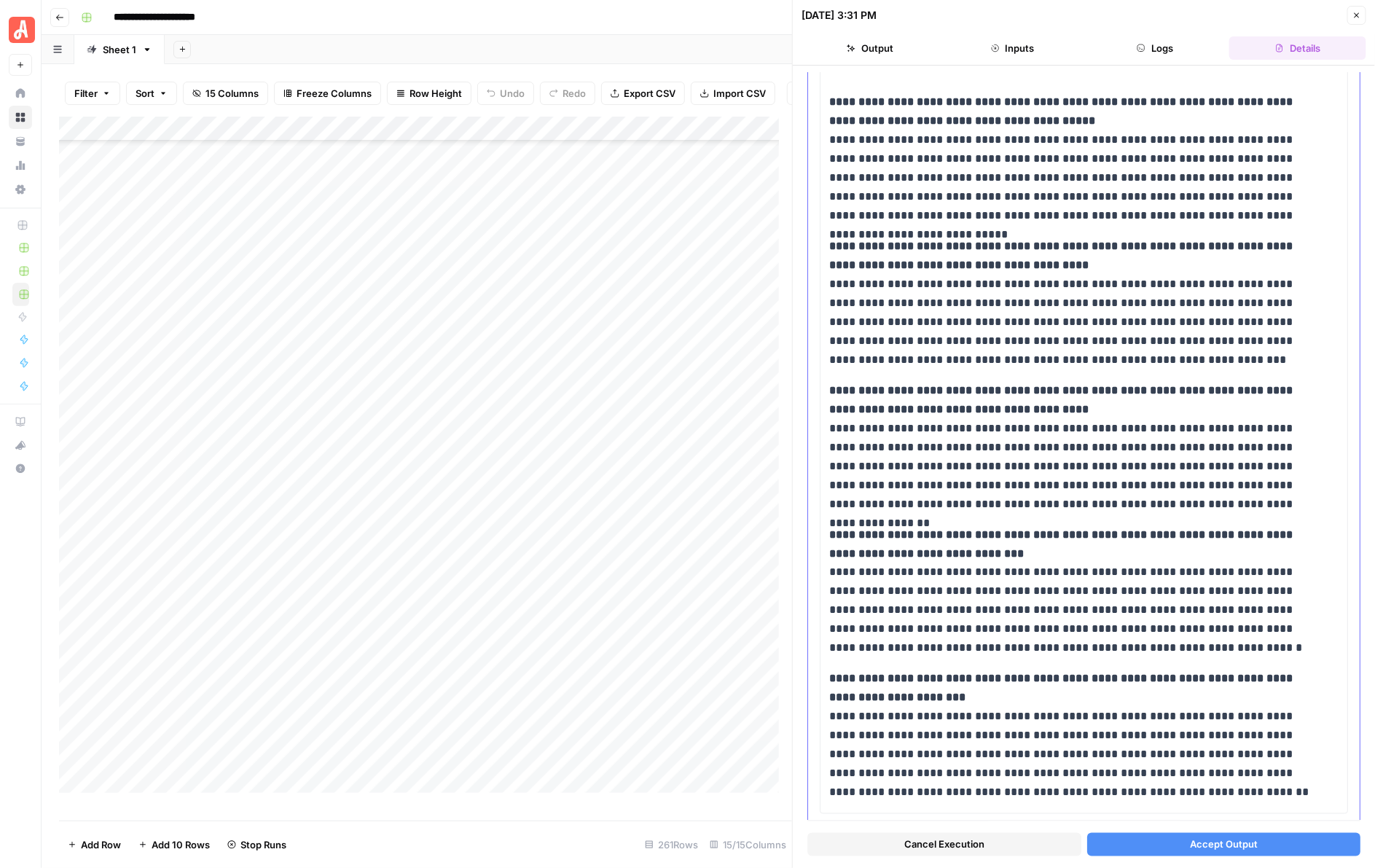
scroll to position [911, 0]
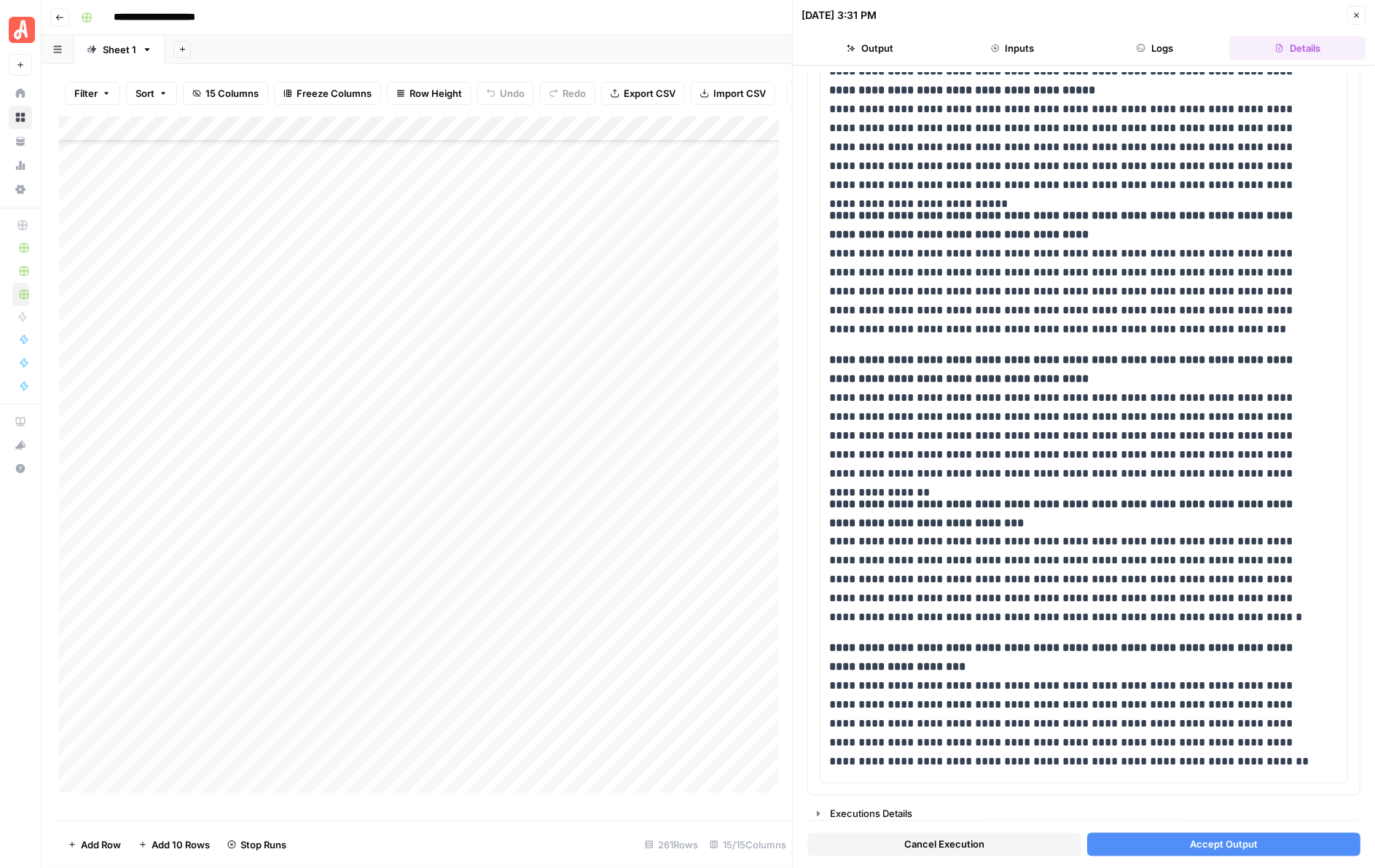
click at [1190, 839] on span "Accept Output" at bounding box center [1224, 844] width 68 height 14
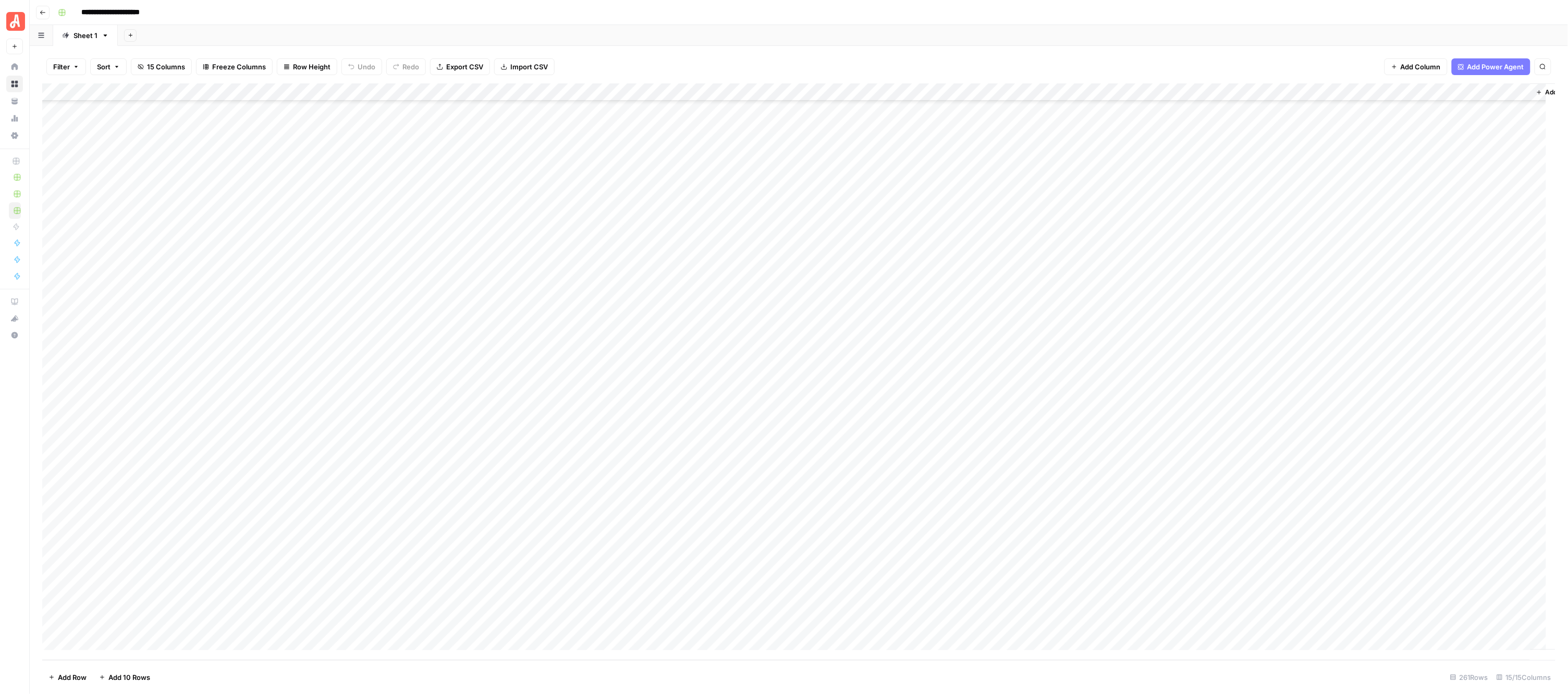
scroll to position [4093, 0]
